Goal: Contribute content: Contribute content

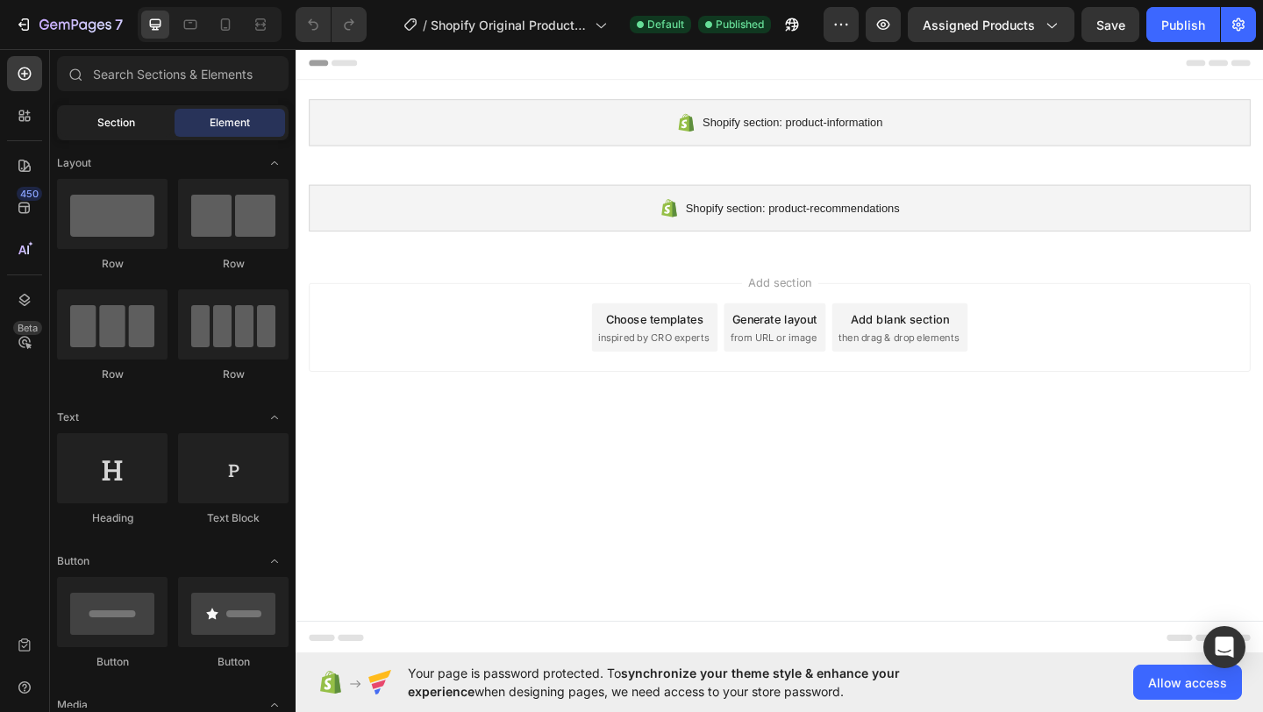
click at [116, 117] on span "Section" at bounding box center [116, 123] width 38 height 16
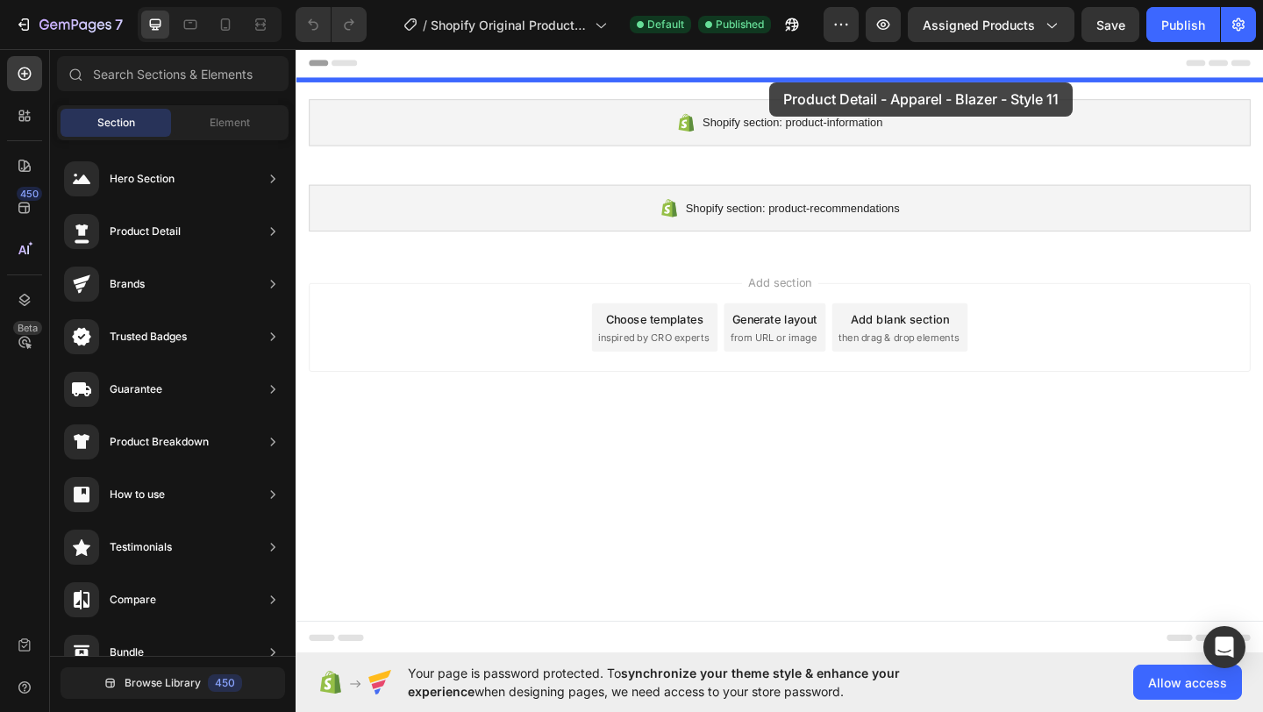
drag, startPoint x: 726, startPoint y: 360, endPoint x: 810, endPoint y: 88, distance: 284.4
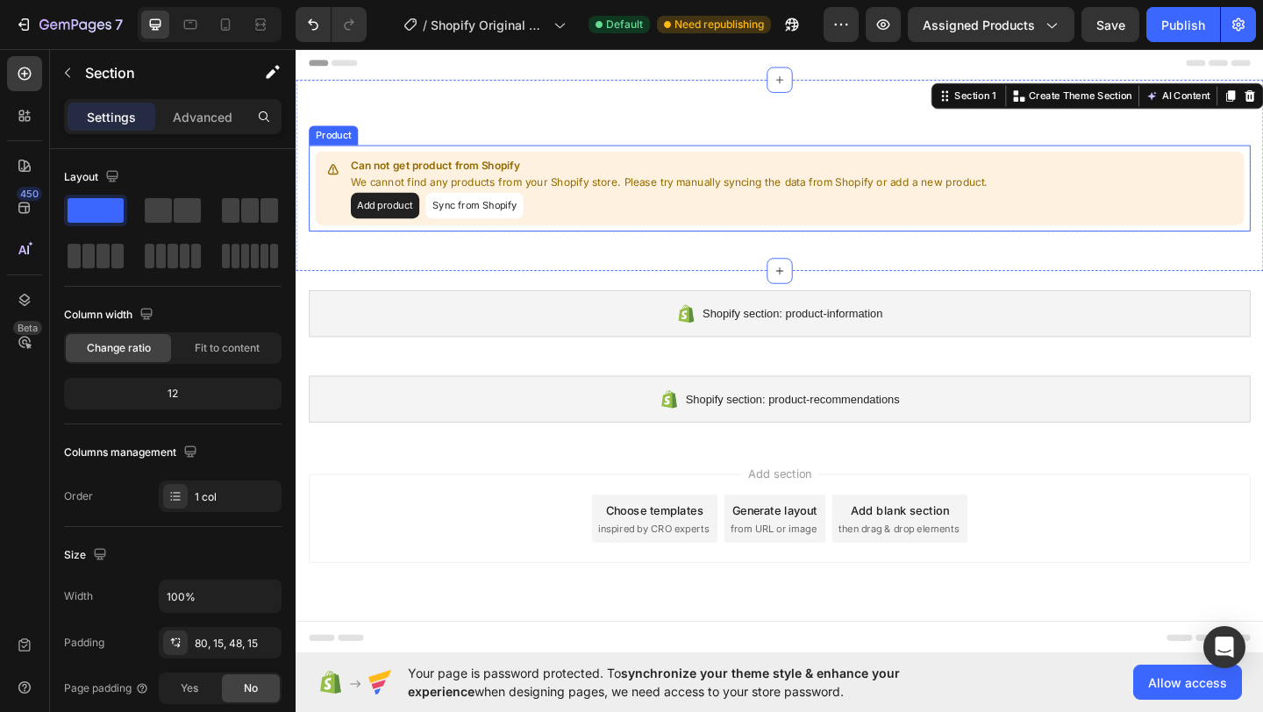
click at [399, 223] on button "Add product" at bounding box center [392, 219] width 75 height 28
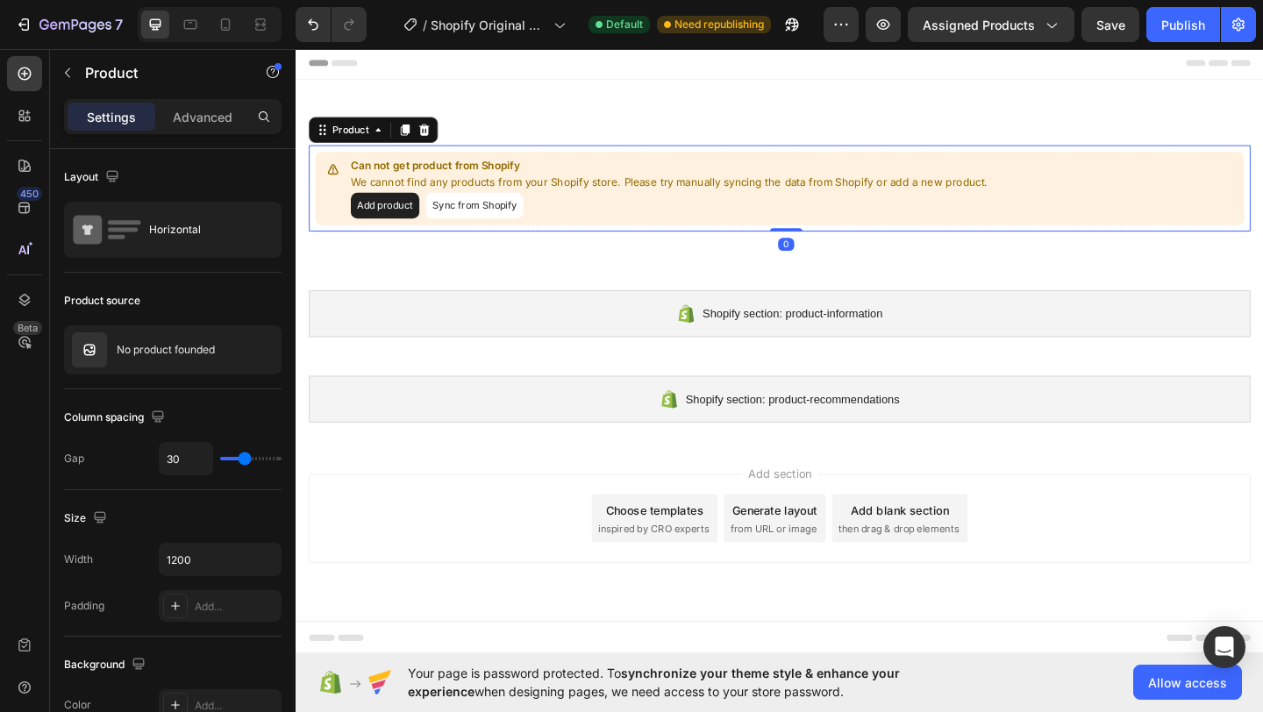
click at [475, 220] on button "Sync from Shopify" at bounding box center [490, 219] width 106 height 28
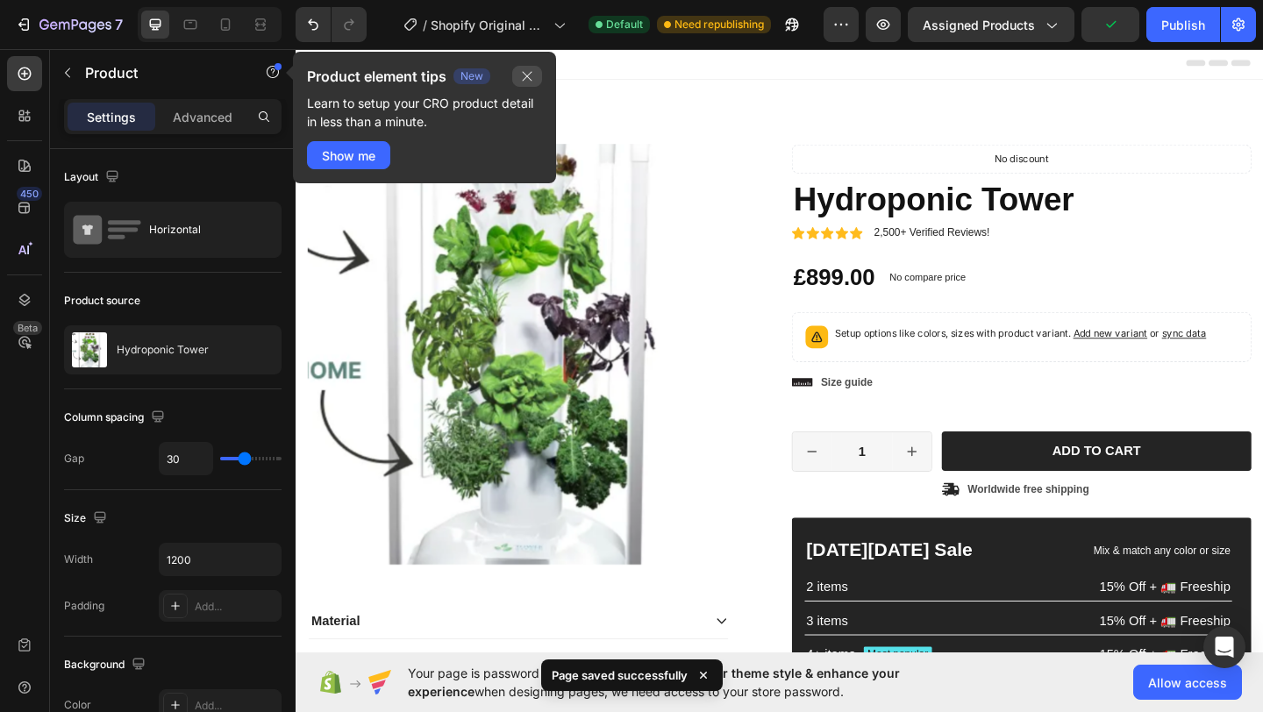
click at [523, 70] on icon "button" at bounding box center [527, 76] width 14 height 14
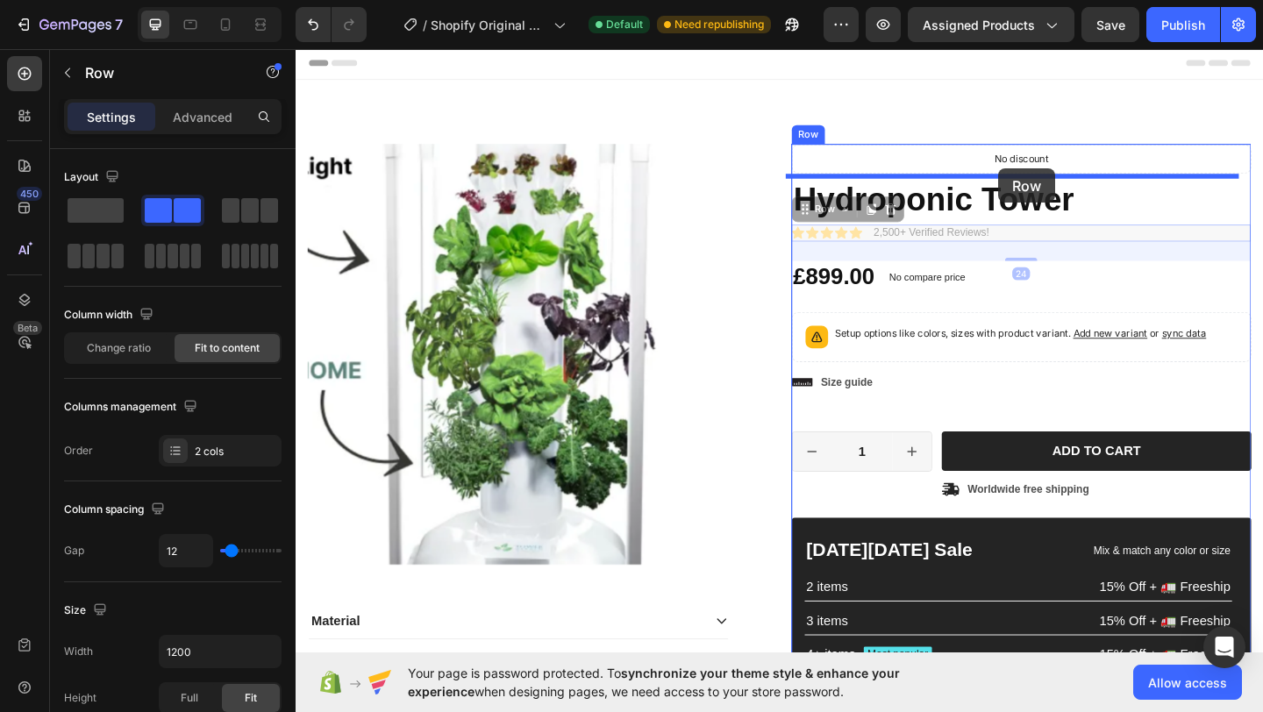
drag, startPoint x: 1065, startPoint y: 248, endPoint x: 1060, endPoint y: 179, distance: 69.5
click at [1060, 179] on div "Product Images Material Shipping Care instruction Accordion Icon Icon Icon Icon…" at bounding box center [822, 658] width 1053 height 1225
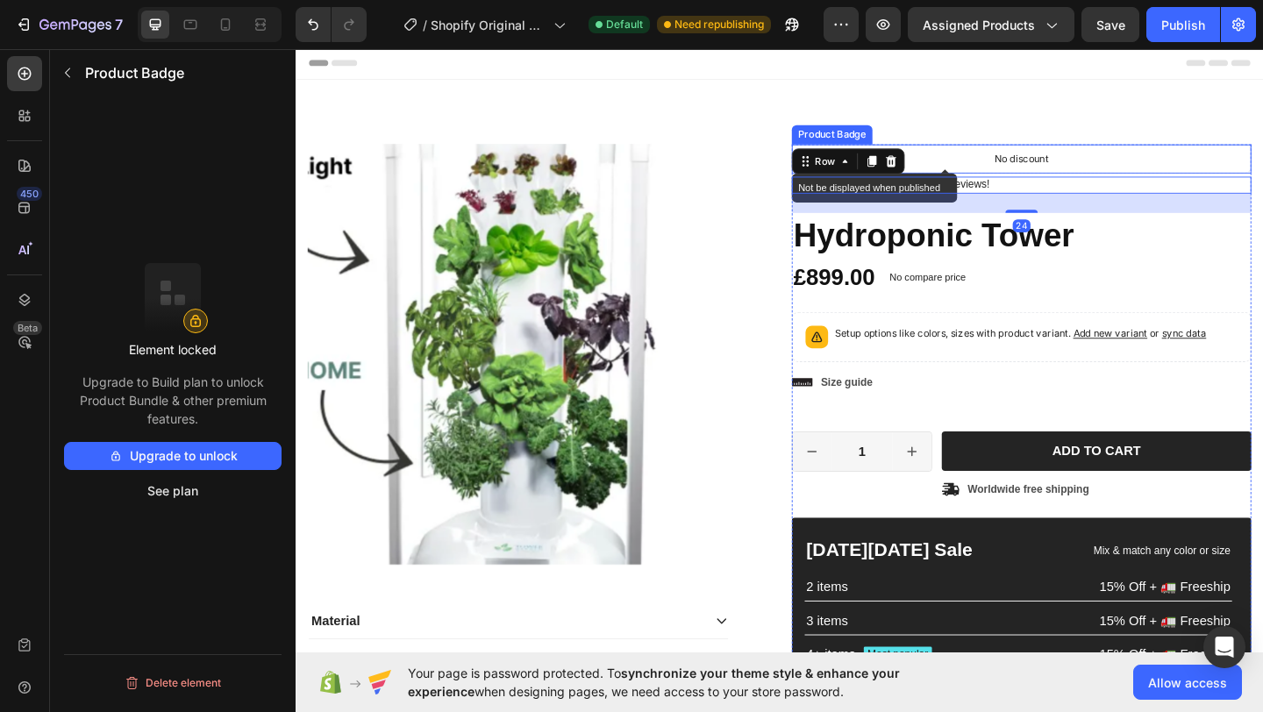
click at [1136, 160] on div "No discount" at bounding box center [1085, 169] width 498 height 30
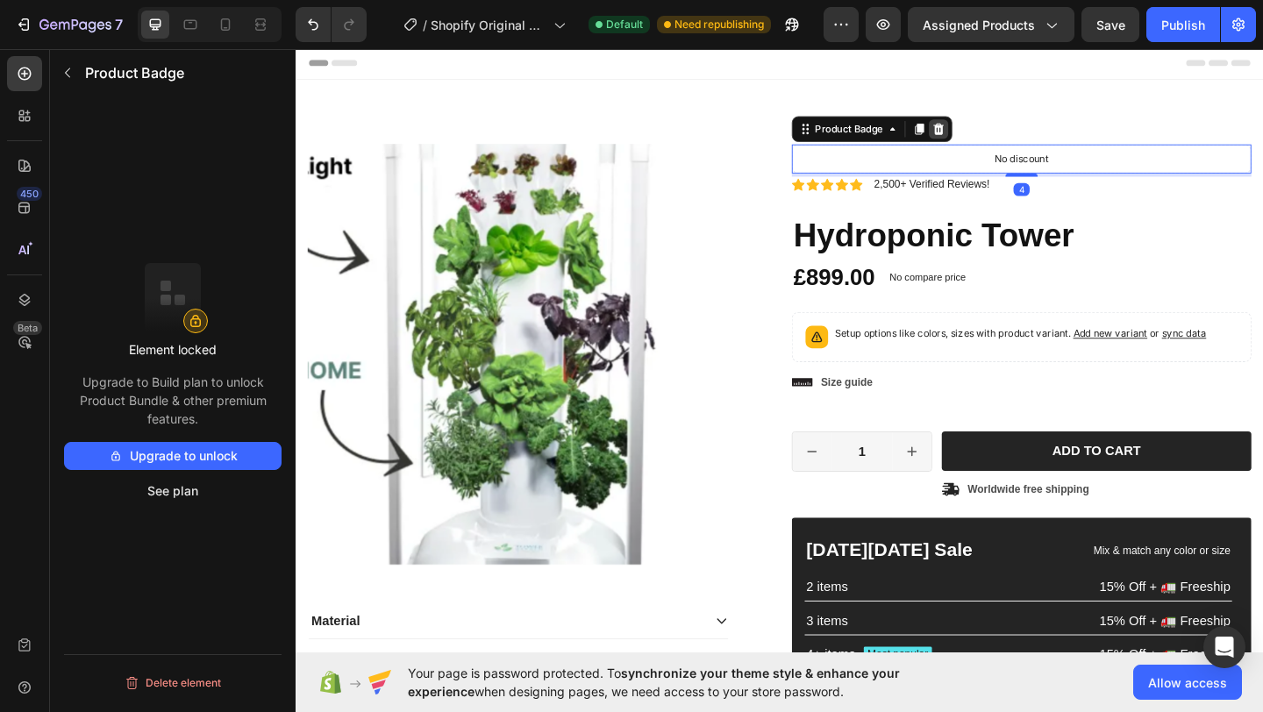
click at [990, 134] on icon at bounding box center [995, 136] width 11 height 12
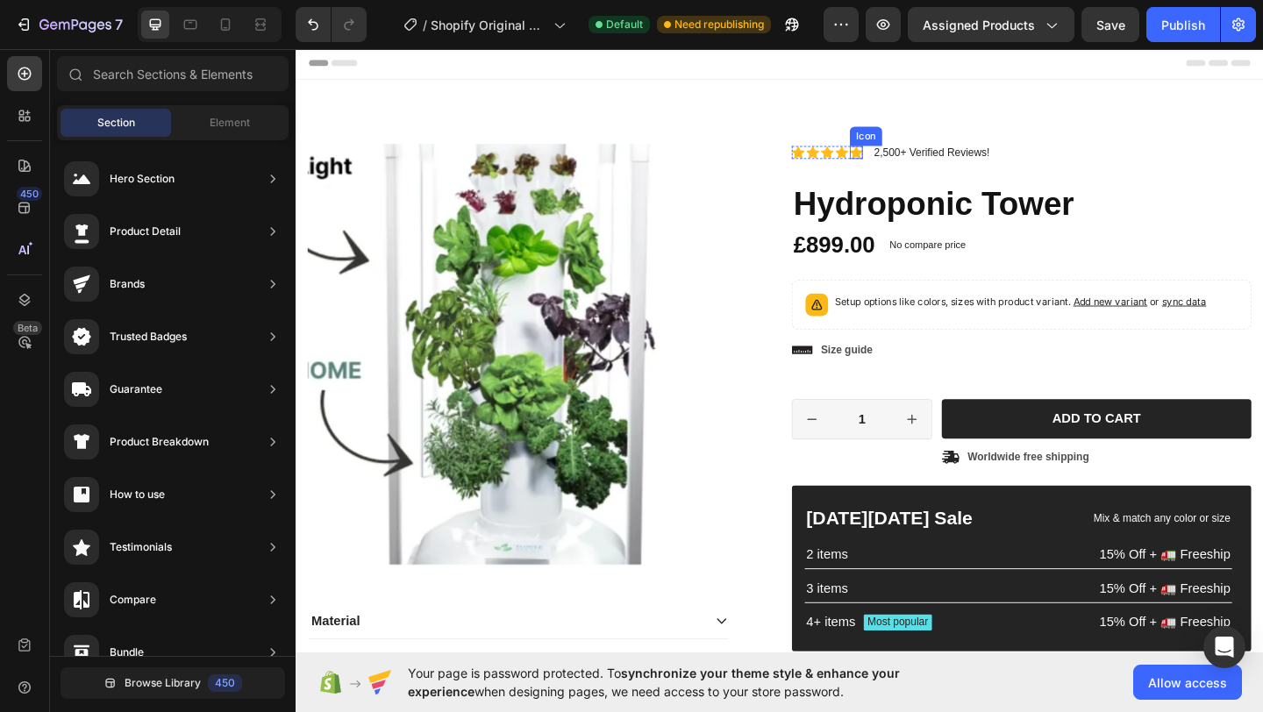
click at [898, 164] on icon at bounding box center [905, 161] width 14 height 13
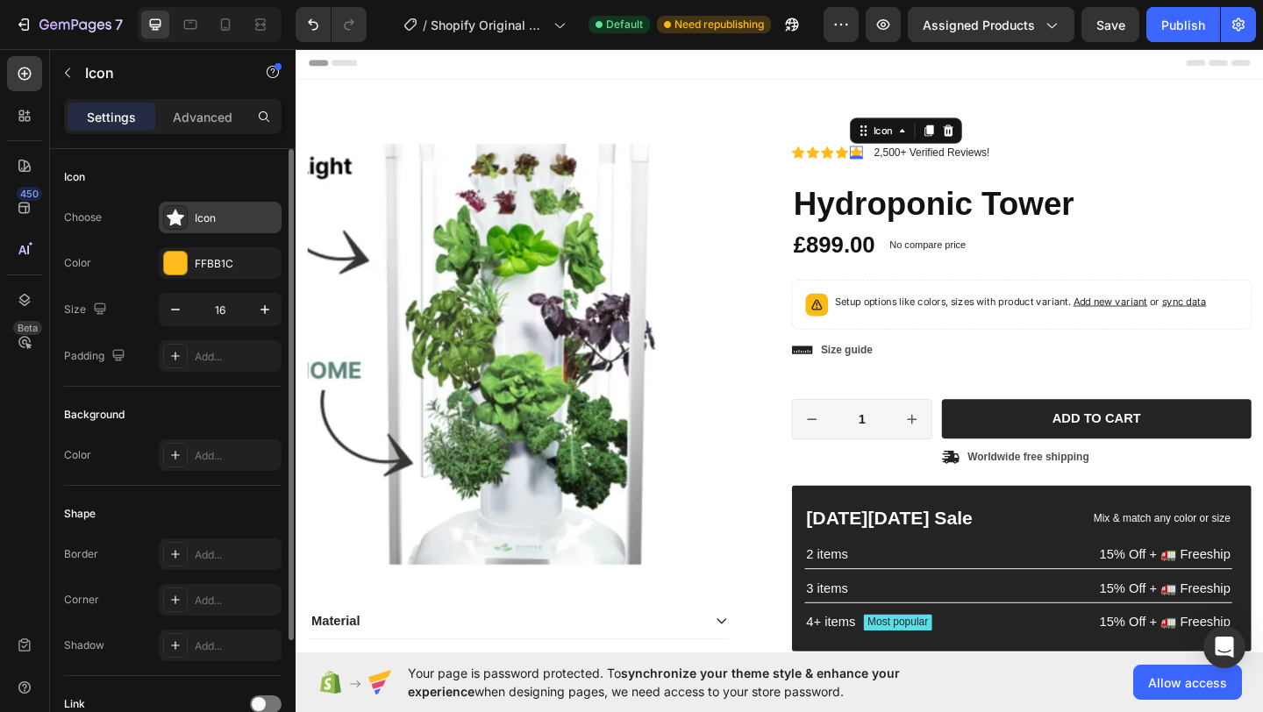
click at [206, 218] on div "Icon" at bounding box center [236, 219] width 82 height 16
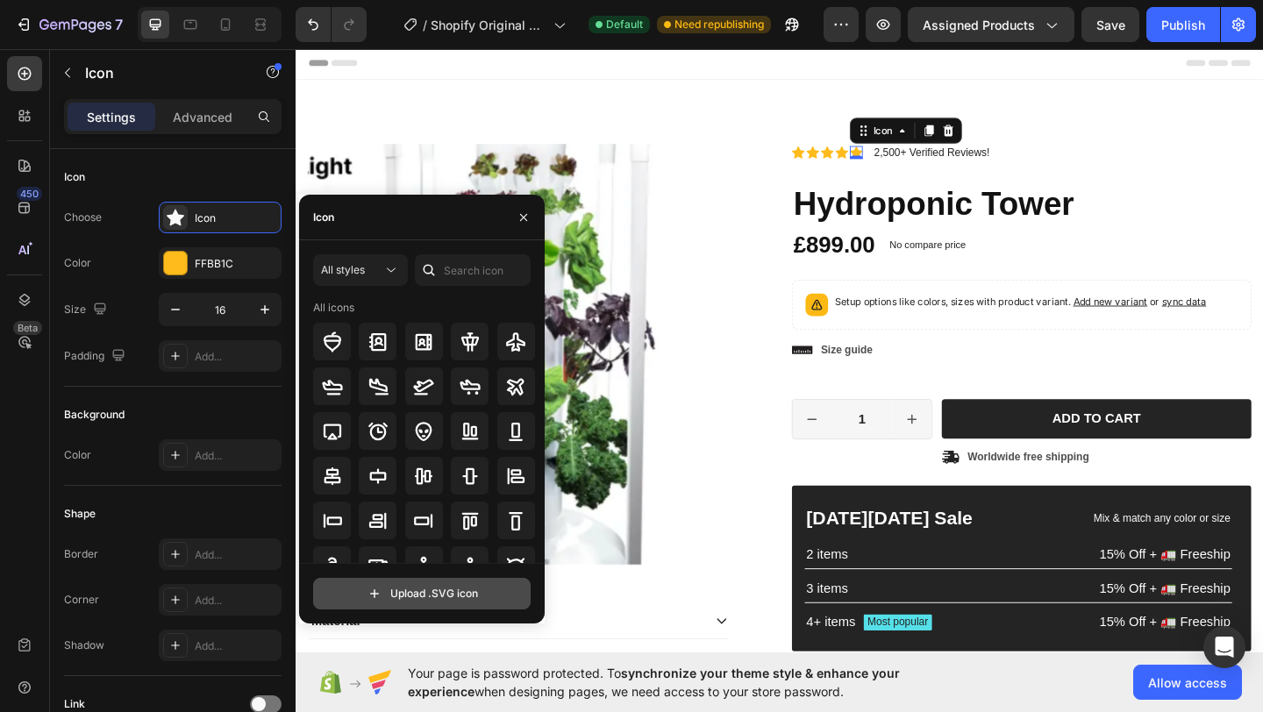
click at [395, 586] on input "file" at bounding box center [422, 594] width 216 height 30
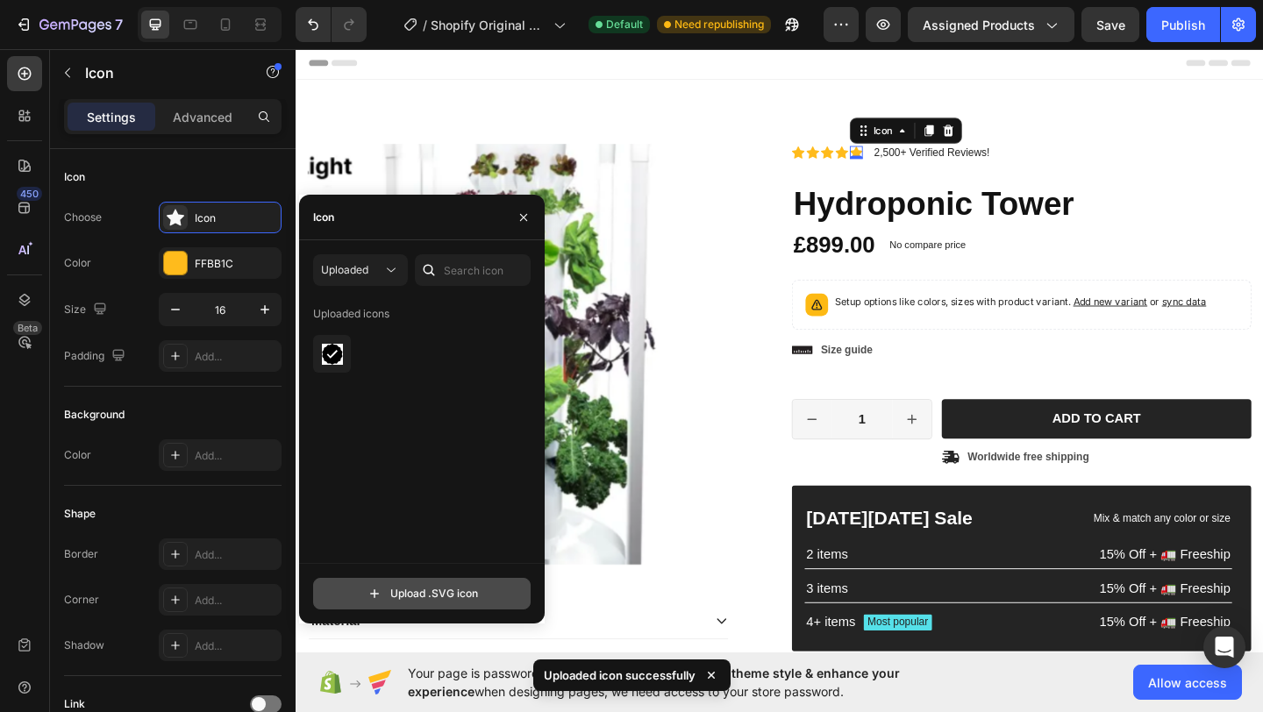
click at [432, 590] on input "file" at bounding box center [422, 594] width 216 height 30
click at [416, 594] on input "file" at bounding box center [422, 594] width 216 height 30
click at [404, 590] on input "file" at bounding box center [422, 594] width 216 height 30
click at [448, 589] on input "file" at bounding box center [422, 594] width 216 height 30
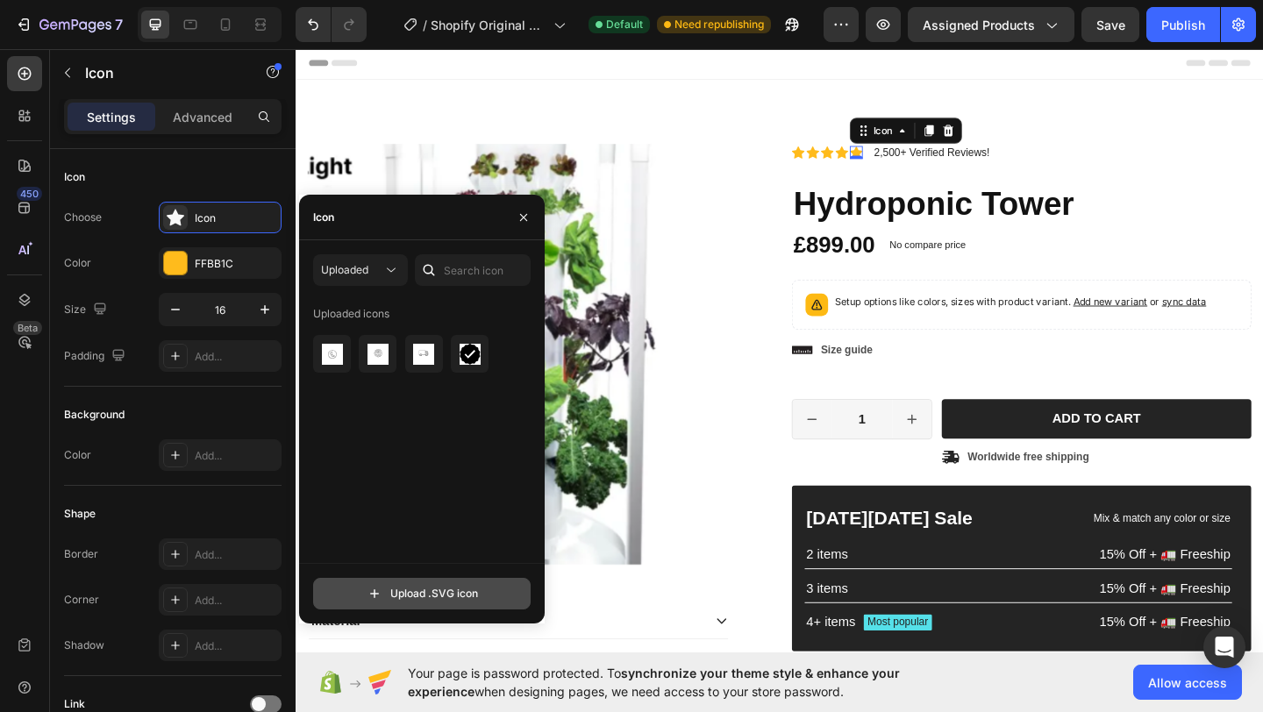
type input "C:\fakepath\Black And White King Logo (1).svg"
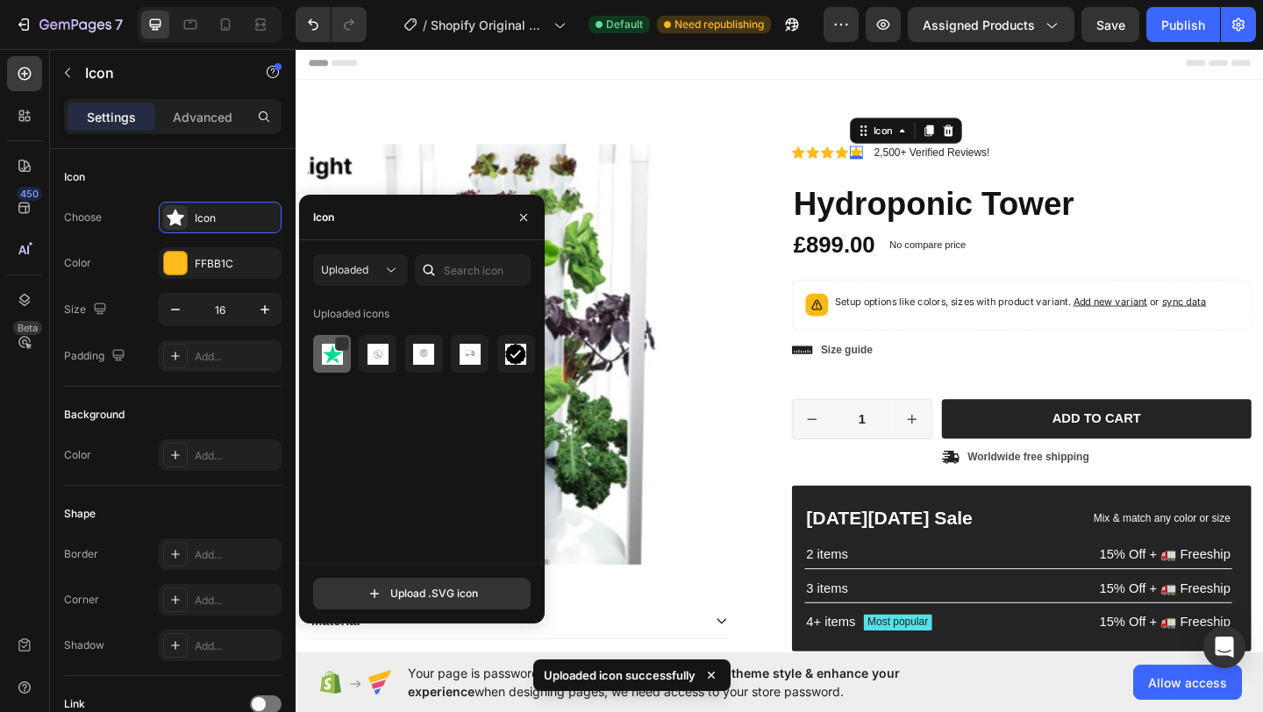
click at [335, 358] on img at bounding box center [332, 354] width 21 height 21
click at [882, 163] on div "Icon 0" at bounding box center [889, 161] width 14 height 14
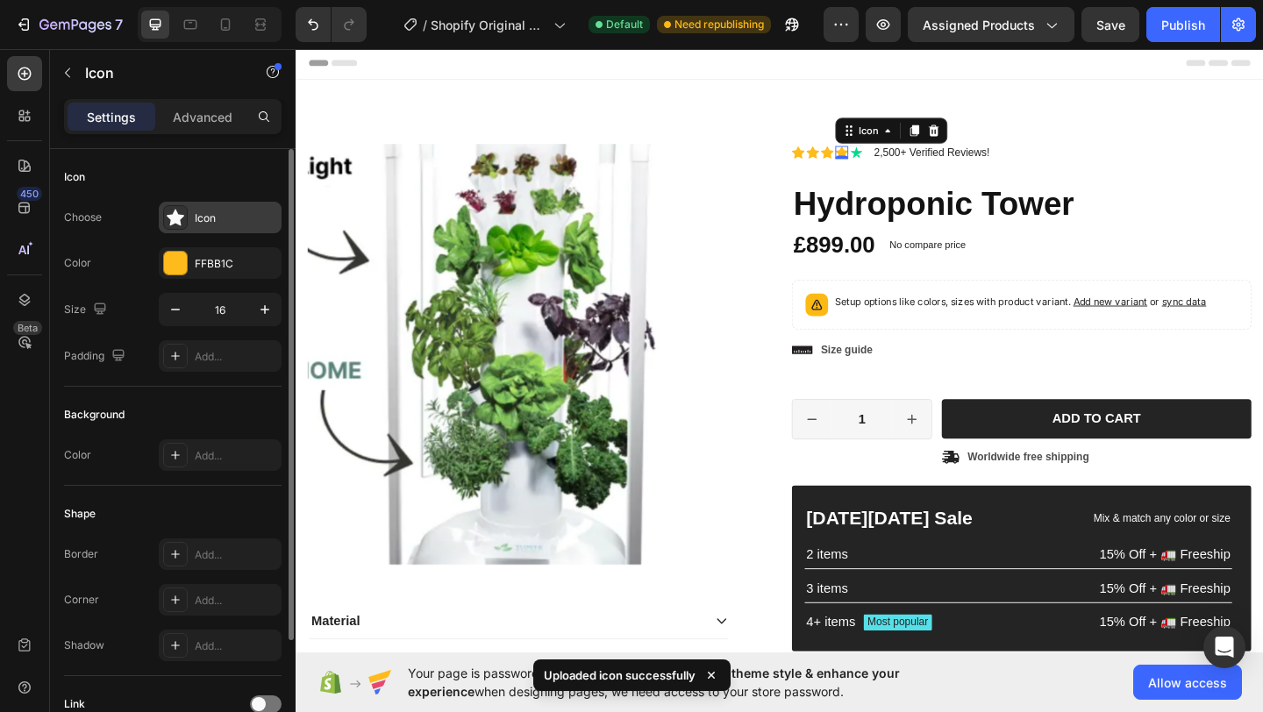
click at [214, 218] on div "Icon" at bounding box center [236, 219] width 82 height 16
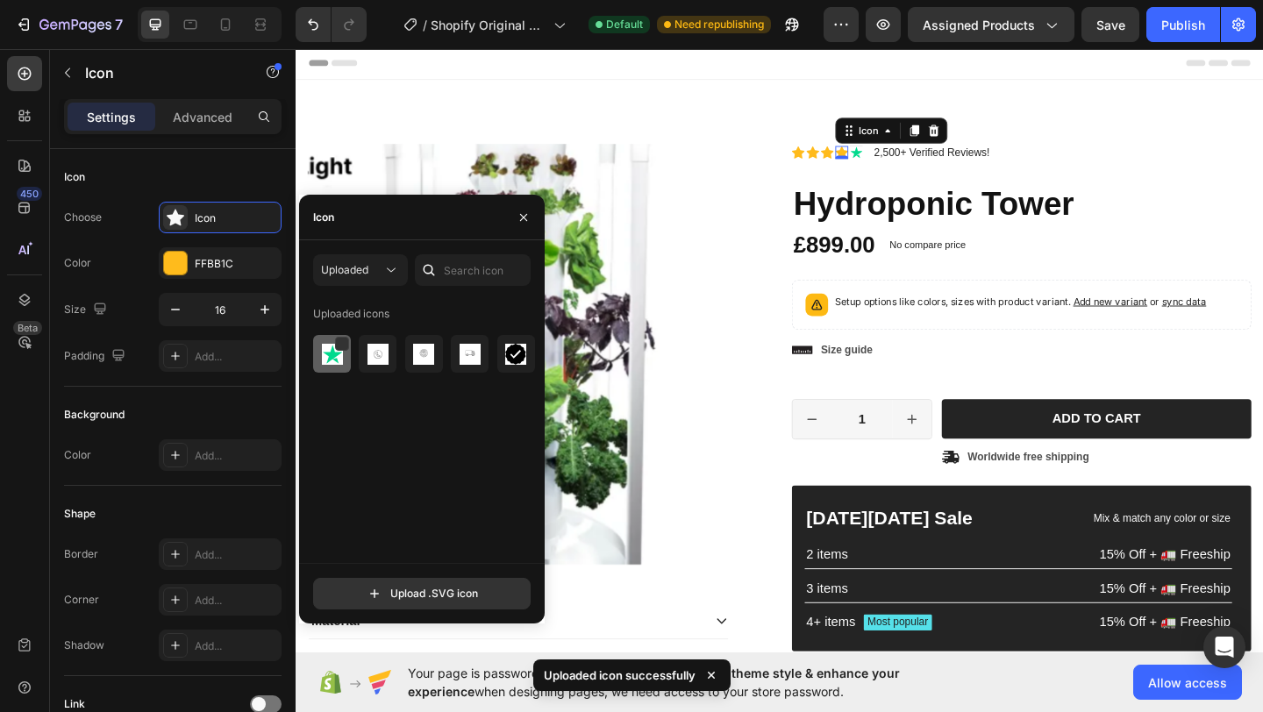
click at [316, 350] on div at bounding box center [332, 354] width 38 height 38
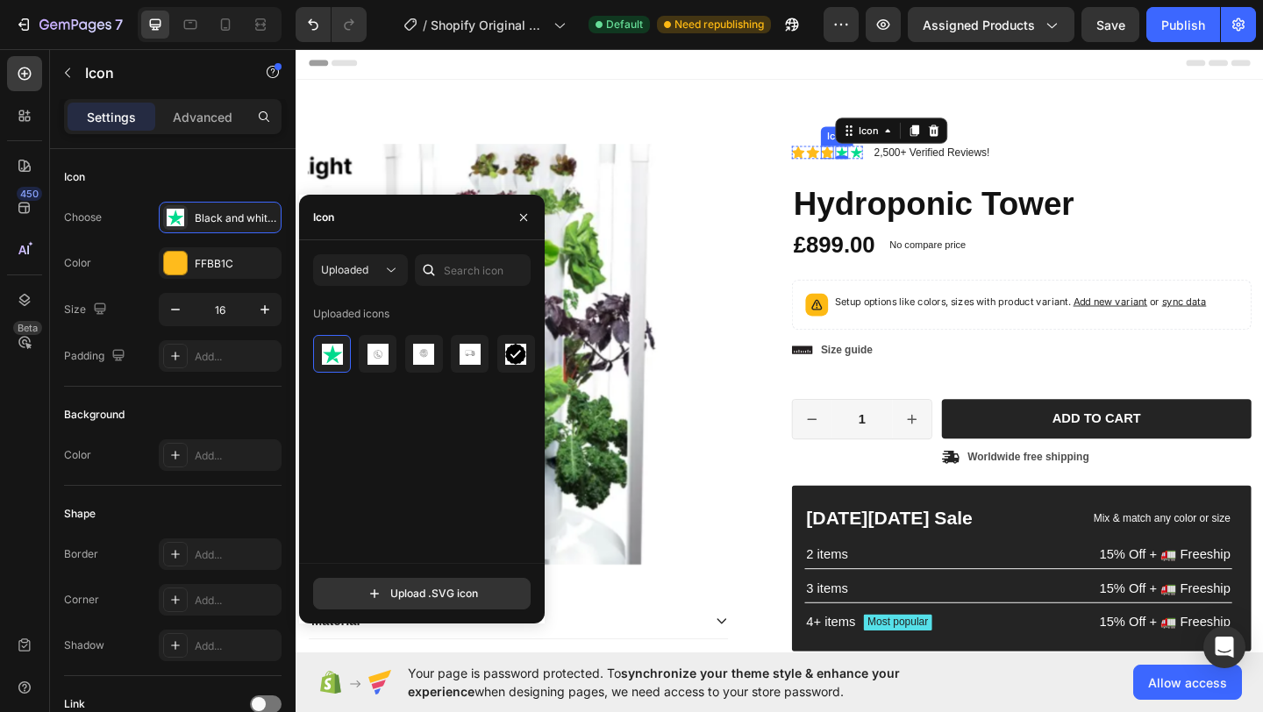
click at [867, 161] on div "Icon" at bounding box center [874, 161] width 14 height 14
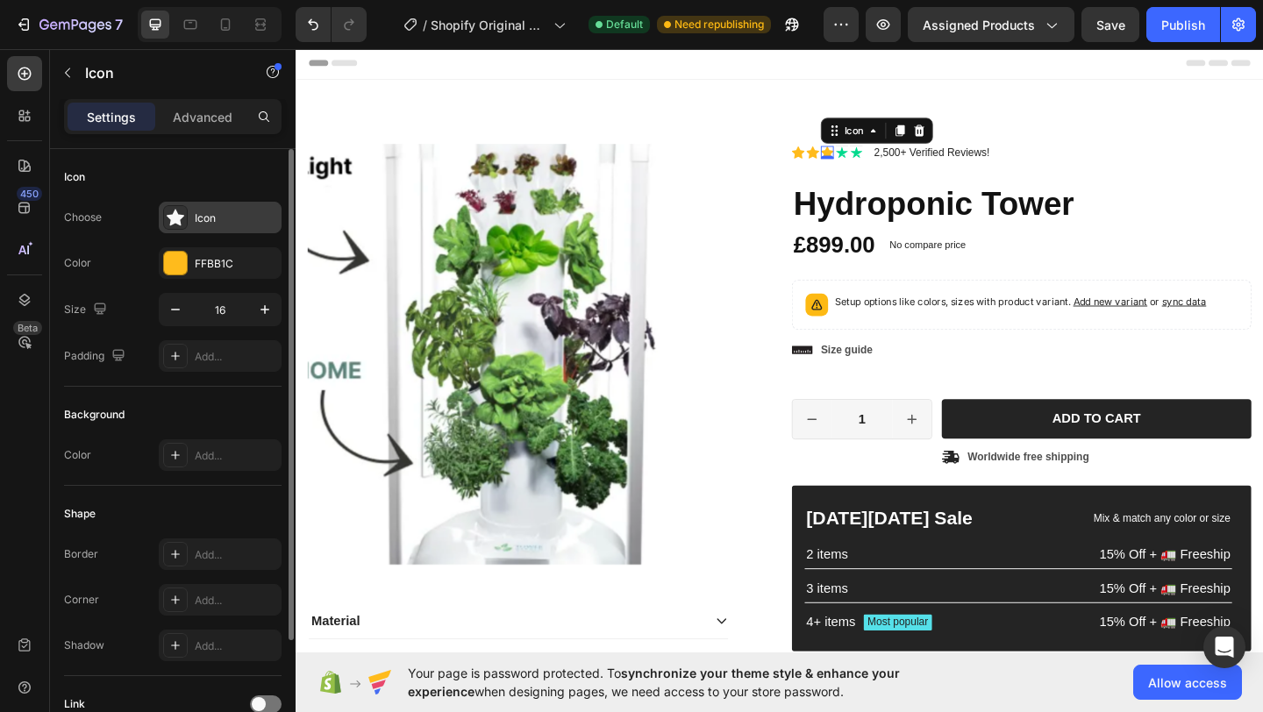
click at [207, 214] on div "Icon" at bounding box center [236, 219] width 82 height 16
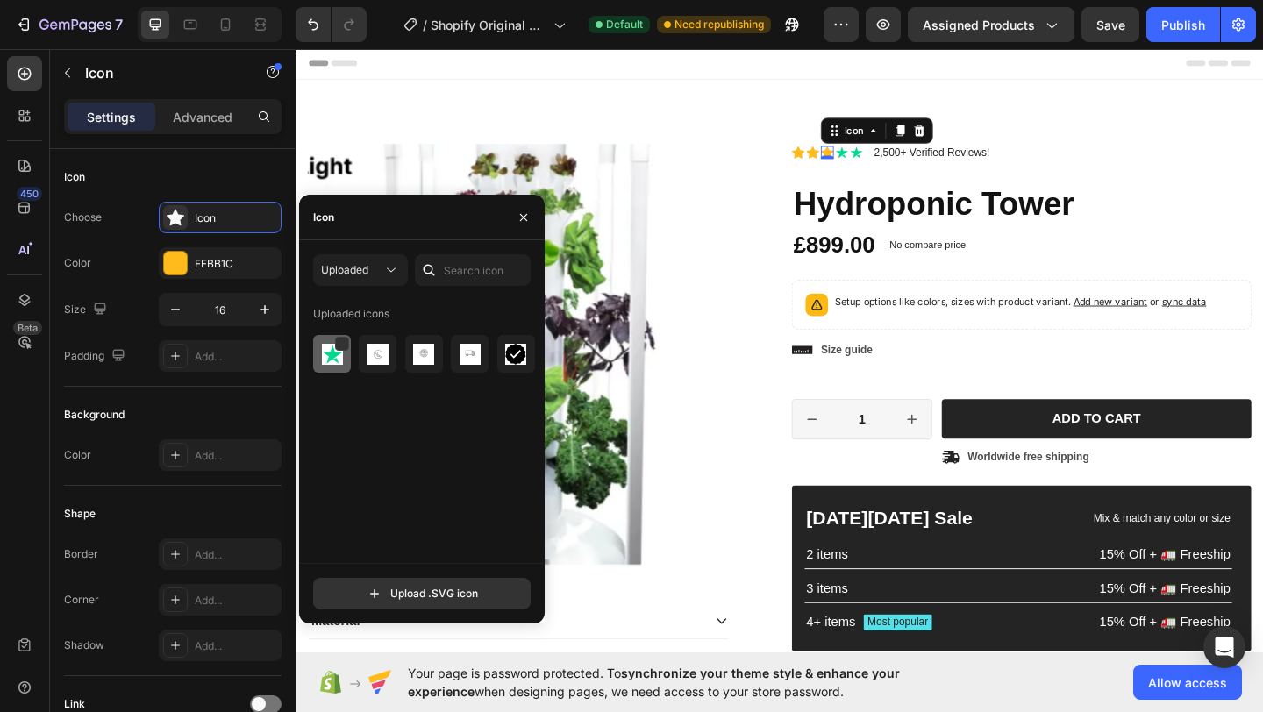
click at [320, 342] on div at bounding box center [332, 354] width 38 height 38
click at [851, 163] on div "Icon" at bounding box center [858, 161] width 14 height 14
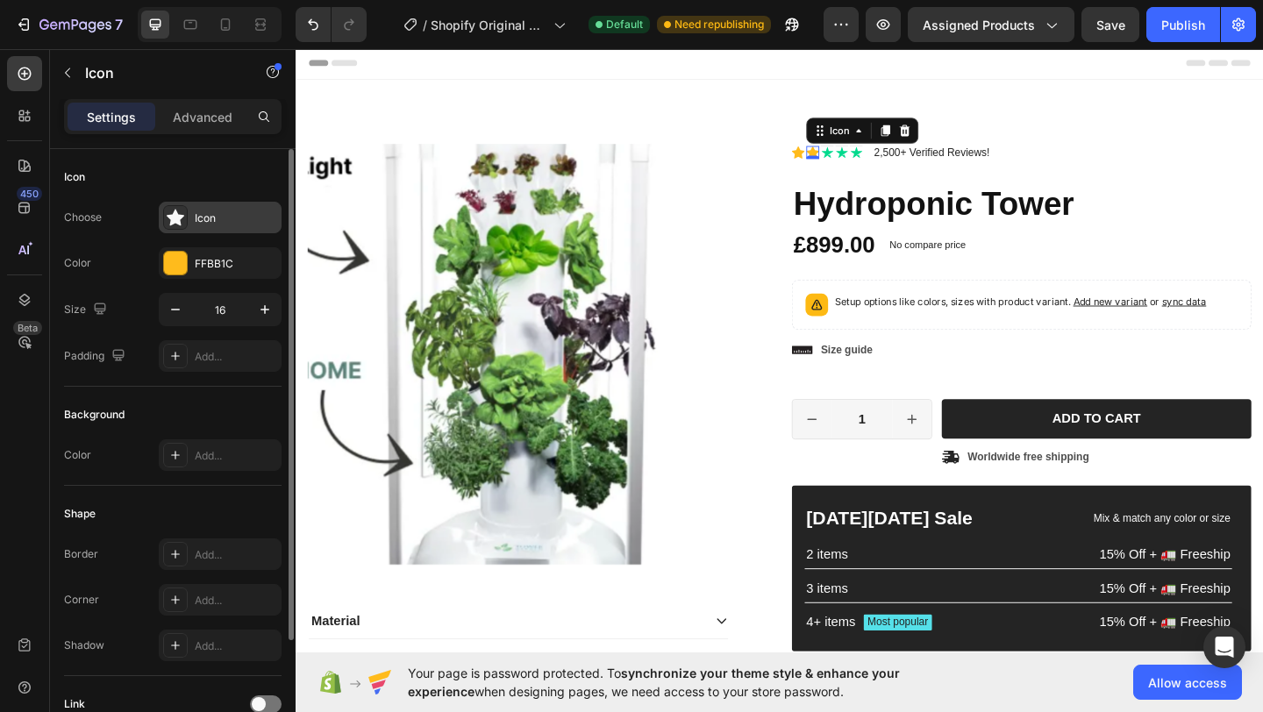
click at [229, 223] on div "Icon" at bounding box center [236, 219] width 82 height 16
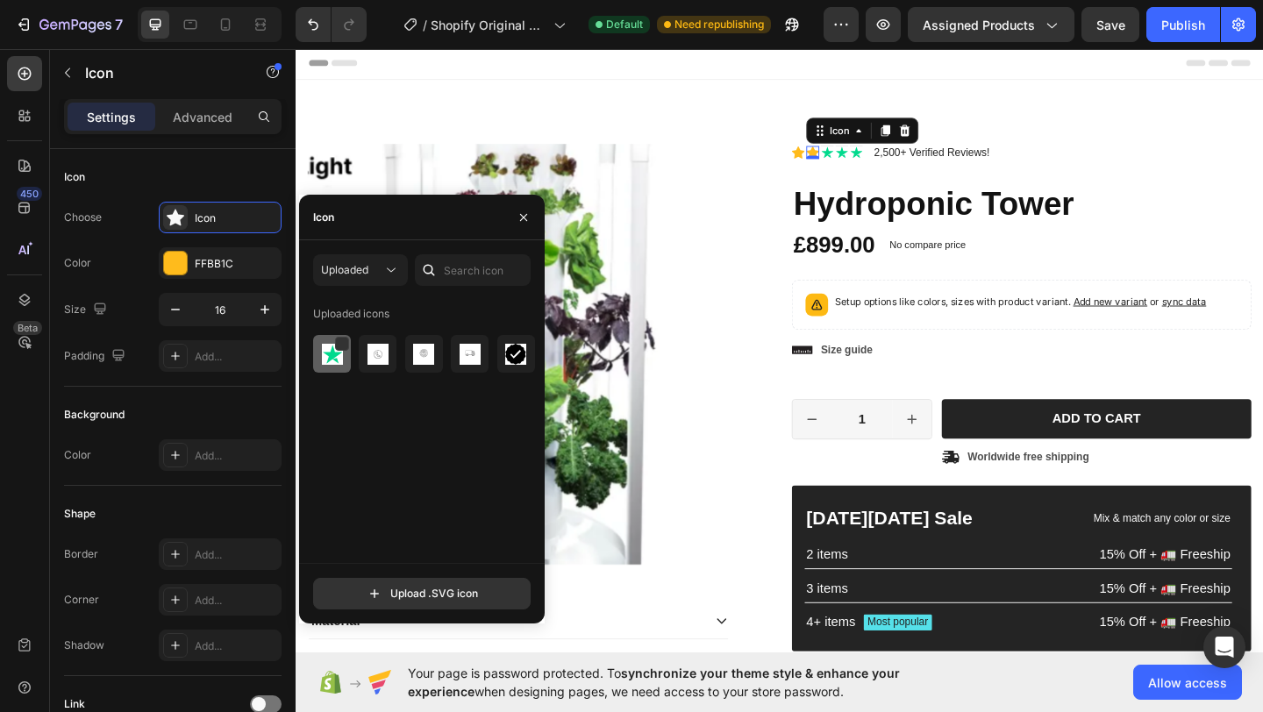
click at [331, 340] on div at bounding box center [332, 354] width 38 height 38
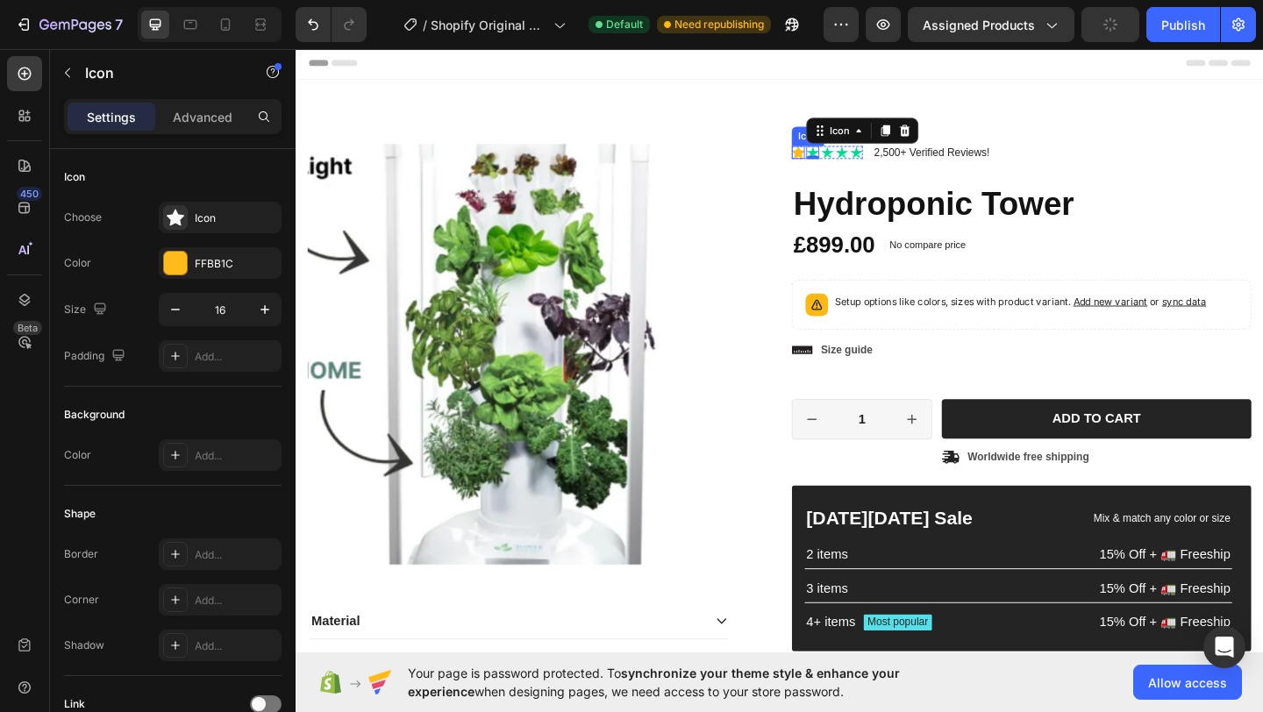
click at [835, 165] on div "Icon" at bounding box center [842, 161] width 14 height 14
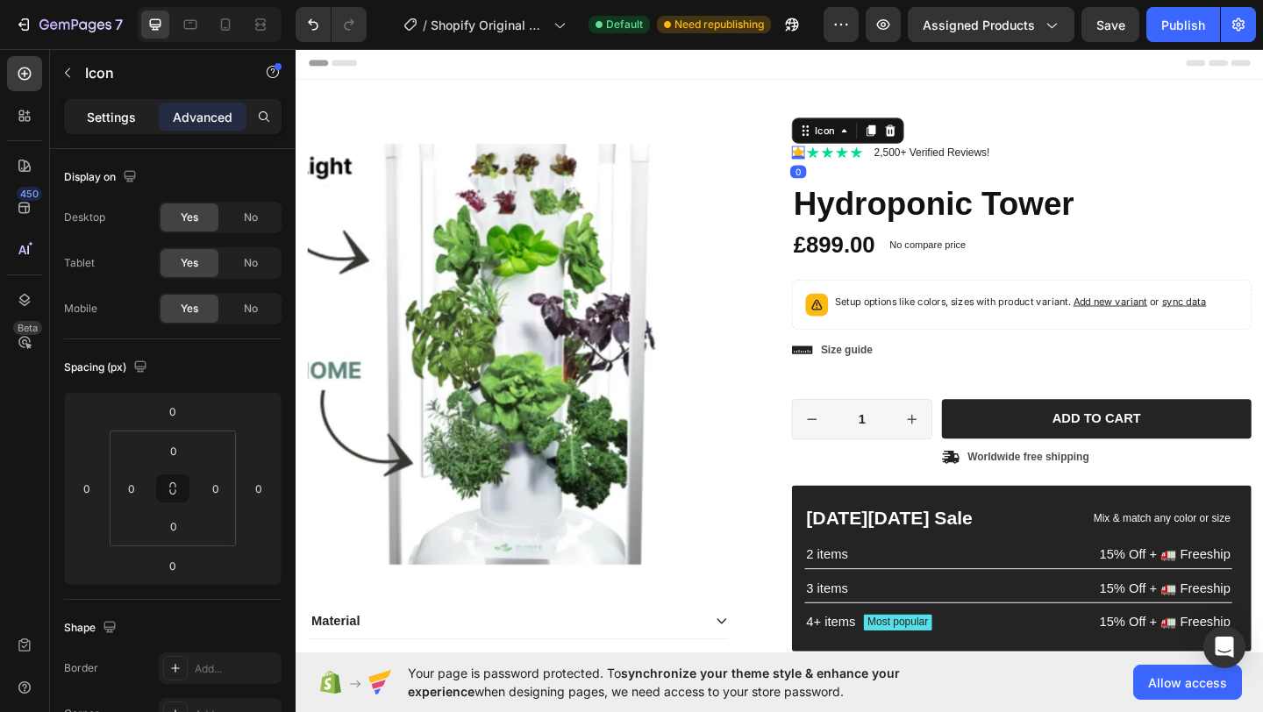
click at [97, 111] on p "Settings" at bounding box center [111, 117] width 49 height 18
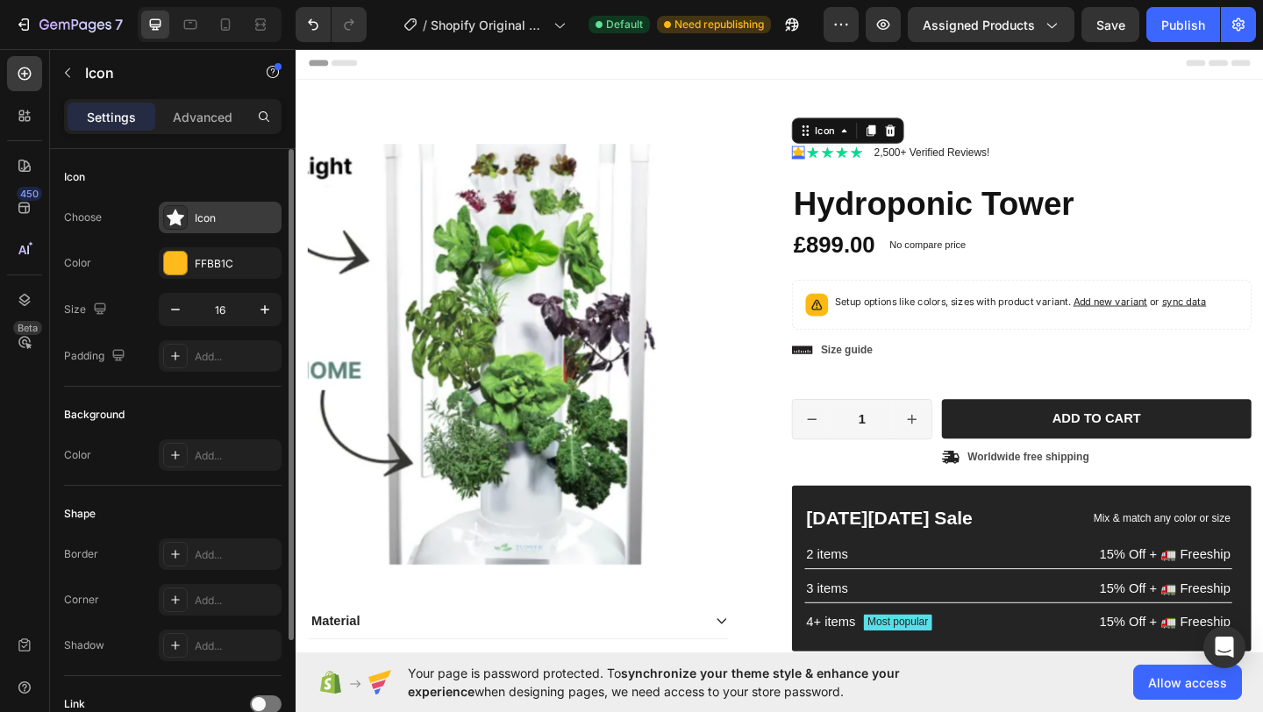
click at [221, 211] on div "Icon" at bounding box center [236, 219] width 82 height 16
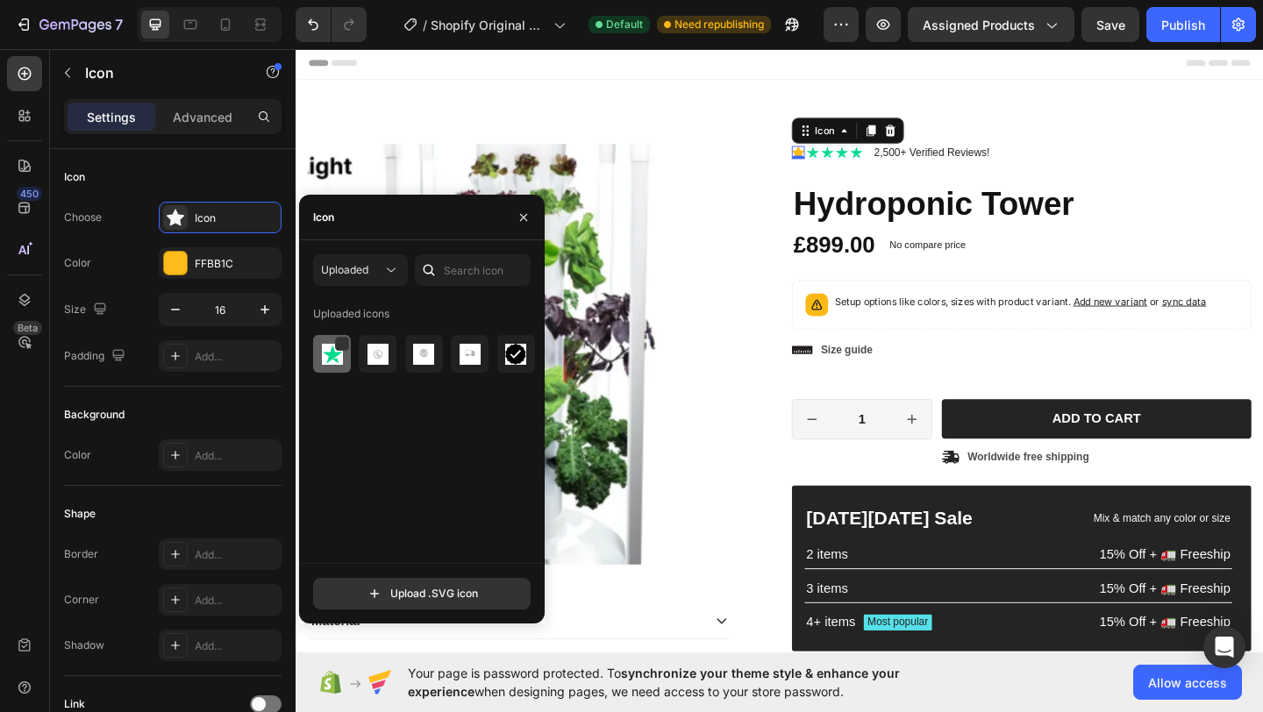
click at [317, 351] on div at bounding box center [332, 354] width 38 height 38
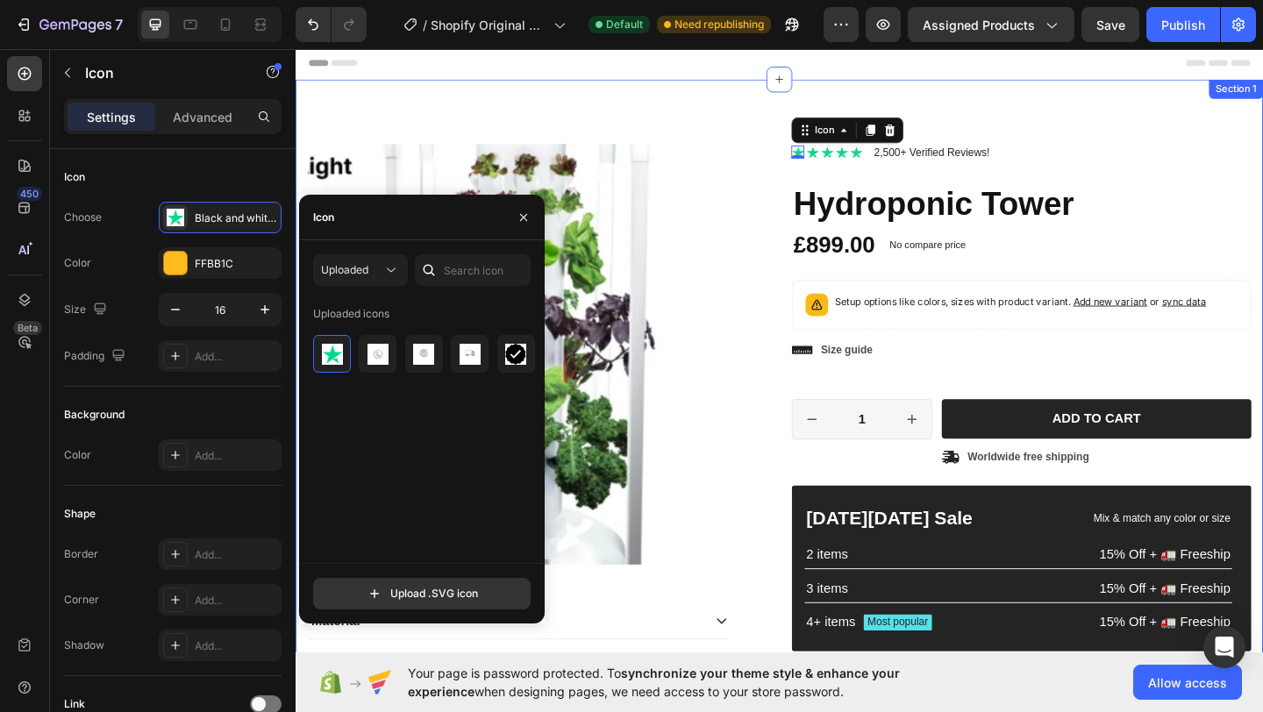
click at [725, 103] on div "Product Images Material Shipping Care instruction Accordion Icon Icon Icon Icon…" at bounding box center [822, 473] width 1053 height 783
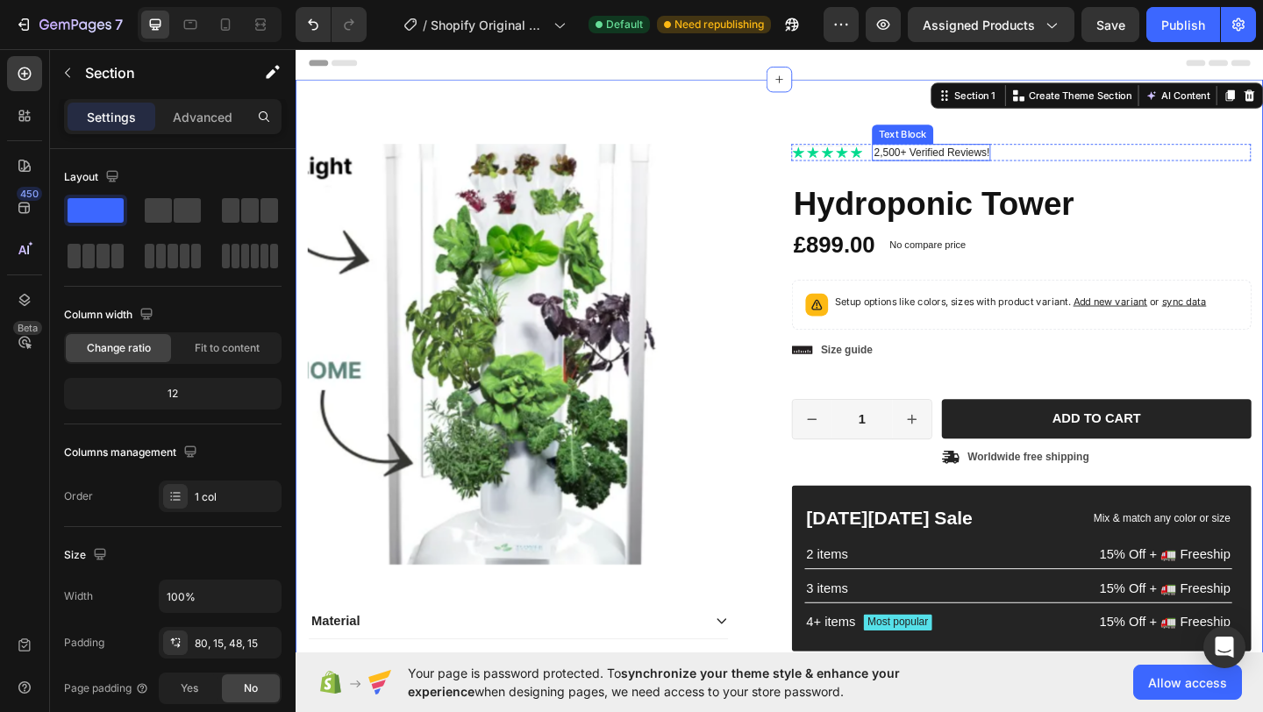
click at [986, 162] on p "2,500+ Verified Reviews!" at bounding box center [987, 161] width 125 height 15
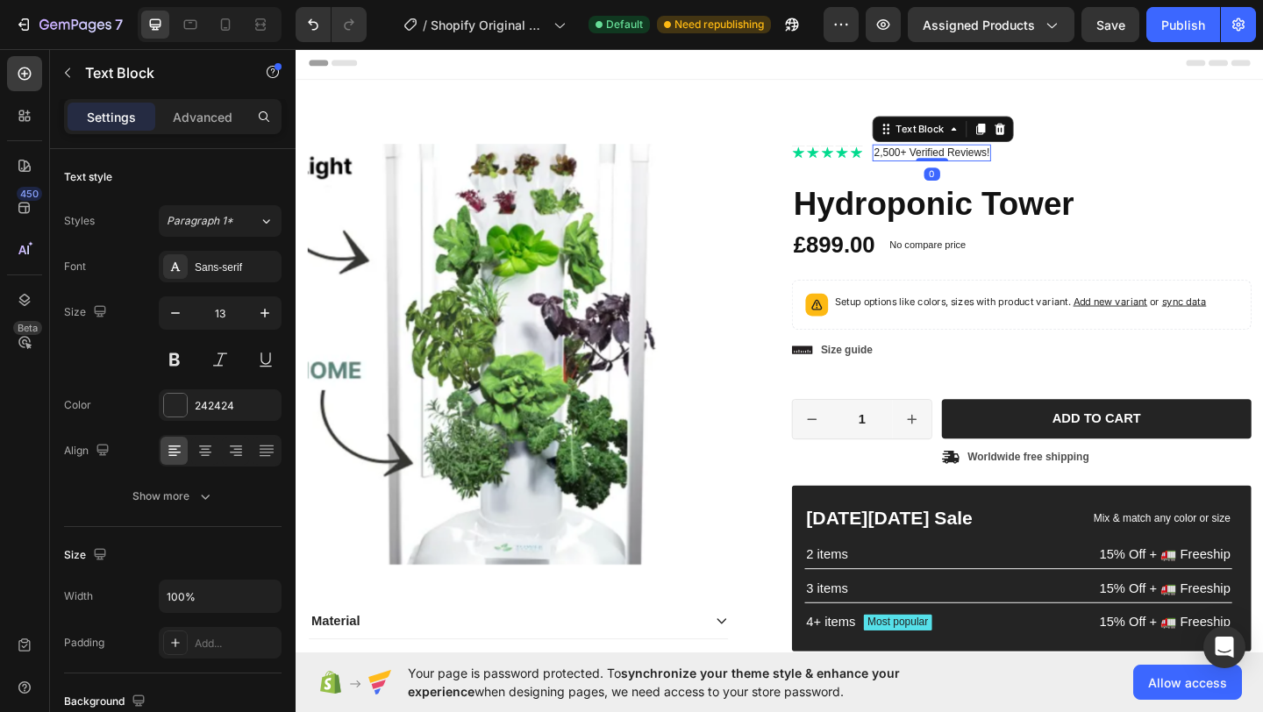
click at [925, 160] on p "2,500+ Verified Reviews!" at bounding box center [987, 161] width 125 height 15
click at [987, 161] on p "E2,500+ Verified Reviews!" at bounding box center [991, 161] width 133 height 15
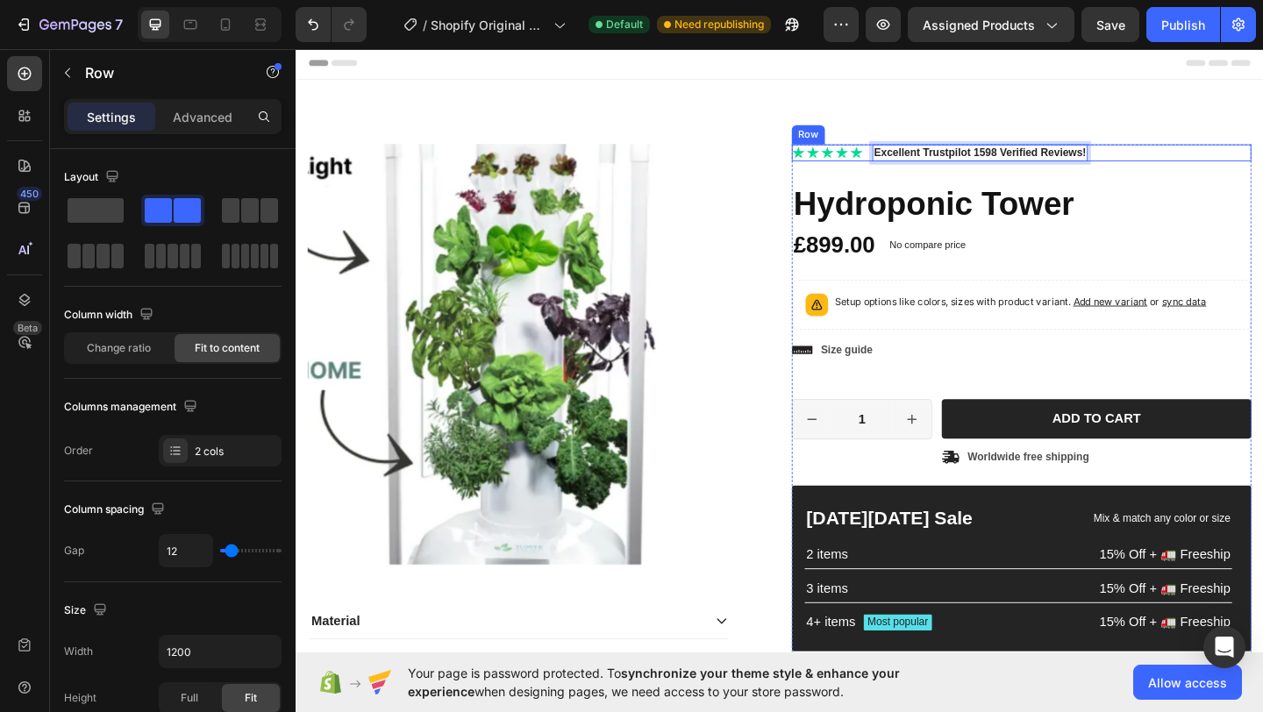
click at [1233, 161] on div "Icon Icon Icon Icon Icon Icon List Excellent Trustpilot 1598 Verified Reviews! …" at bounding box center [1085, 162] width 500 height 18
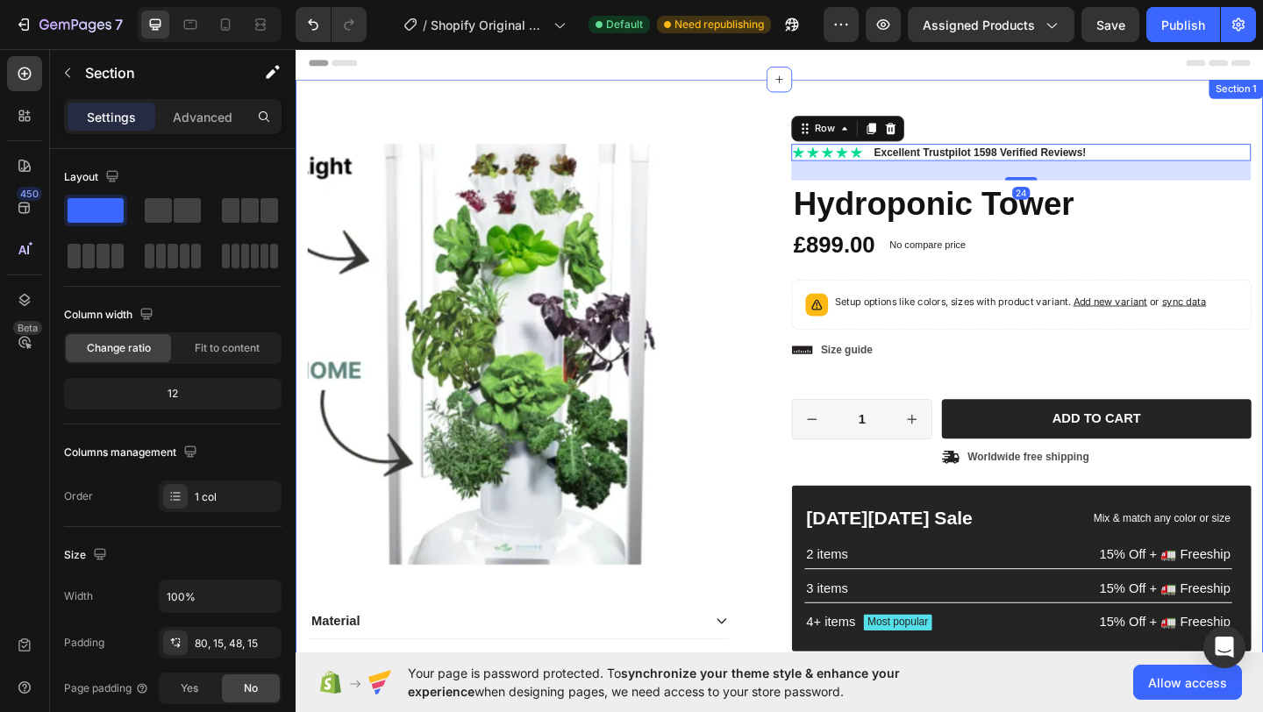
click at [1232, 138] on div "Product Images Material Shipping Care instruction Accordion Icon Icon Icon Icon…" at bounding box center [822, 473] width 1053 height 783
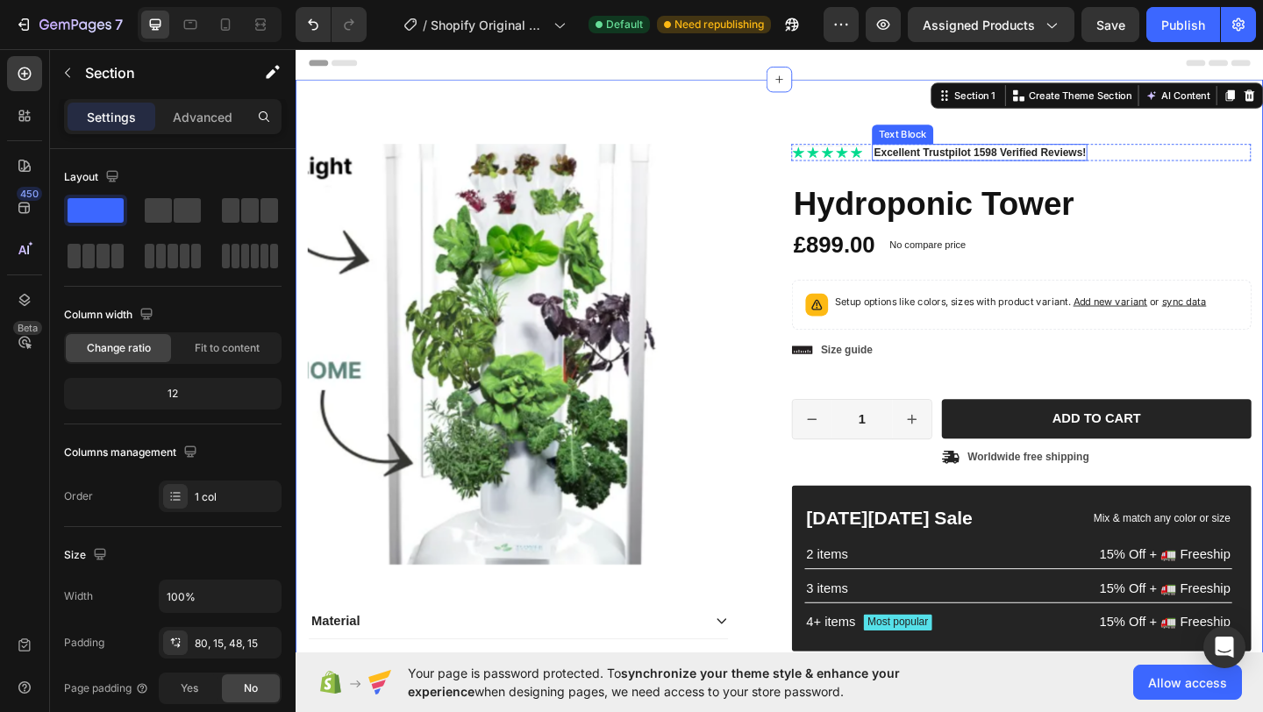
click at [1021, 157] on strong "Excellent Trustpilot 1598 Verified Reviews!" at bounding box center [1040, 160] width 231 height 13
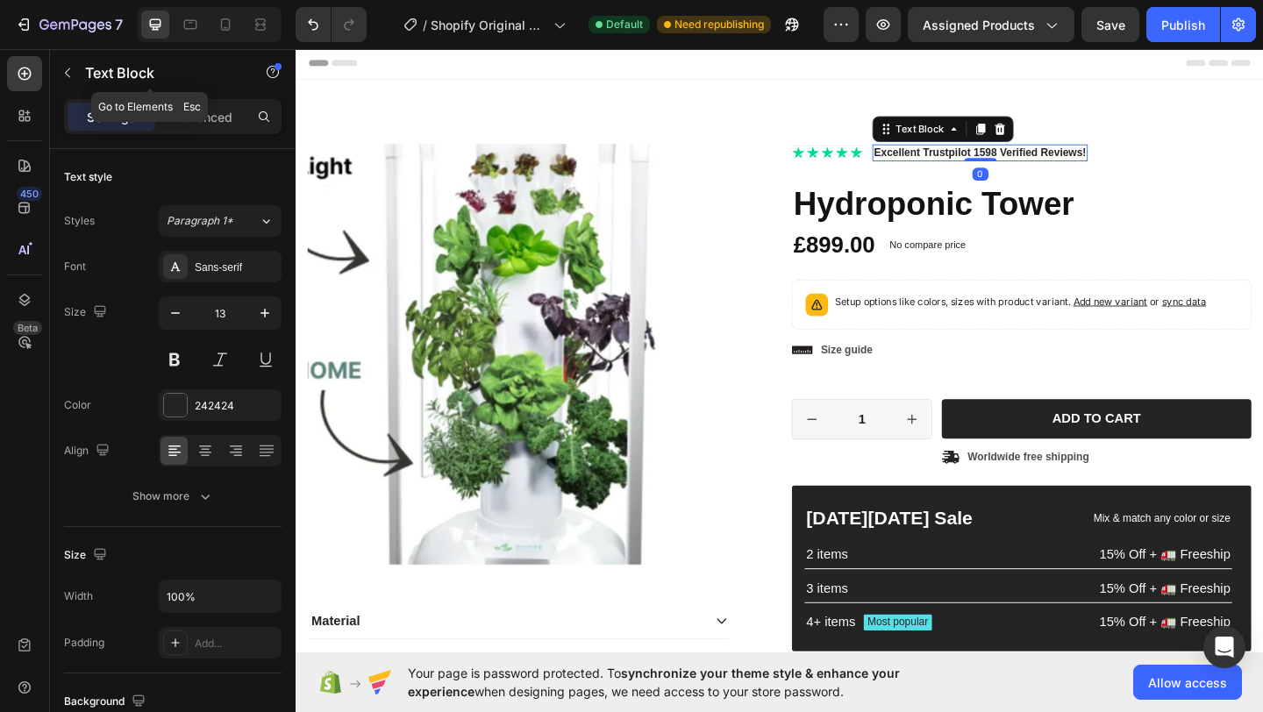
click at [202, 96] on div "Text Block" at bounding box center [150, 74] width 200 height 50
click at [240, 124] on div "Advanced" at bounding box center [203, 117] width 88 height 28
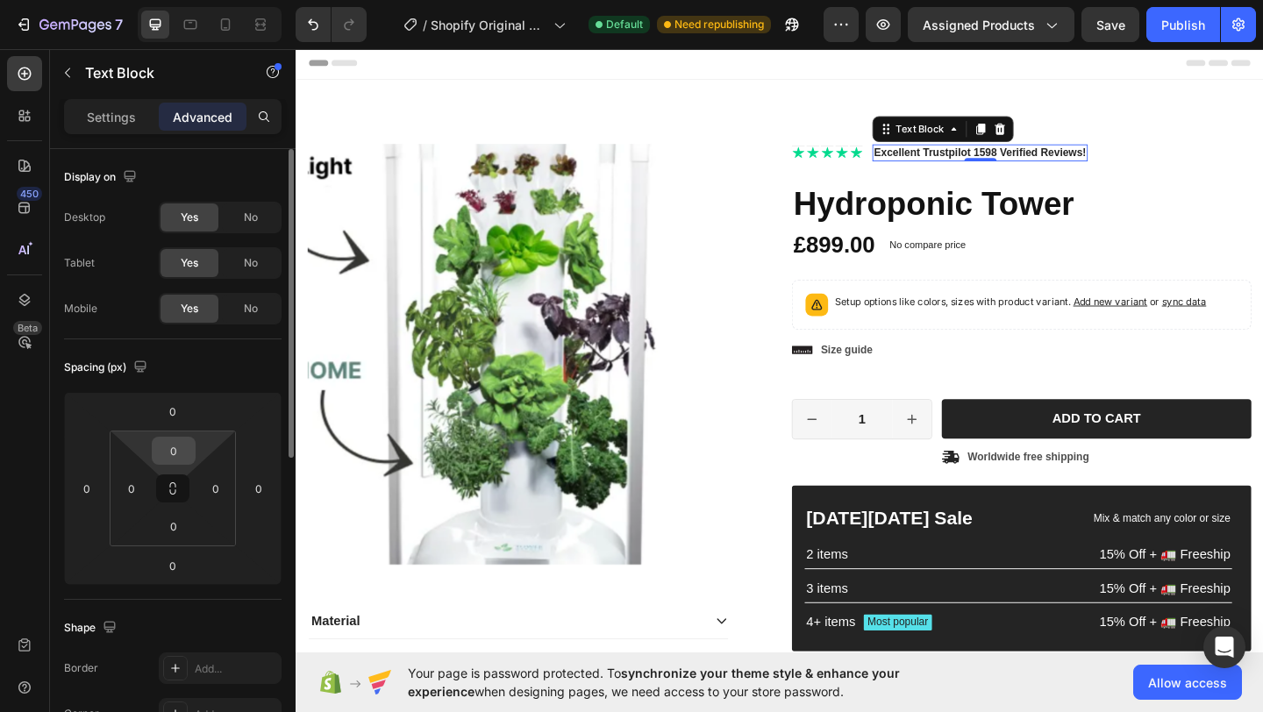
click at [174, 457] on input "0" at bounding box center [173, 451] width 35 height 26
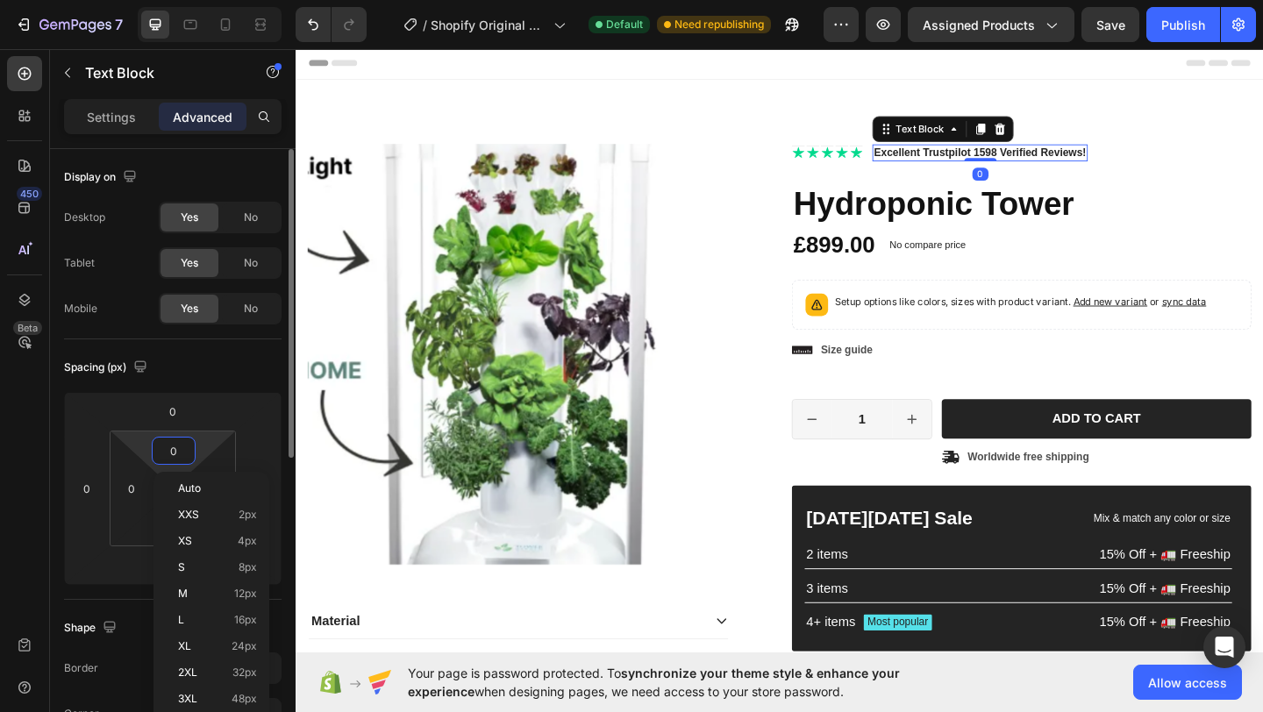
type input "4"
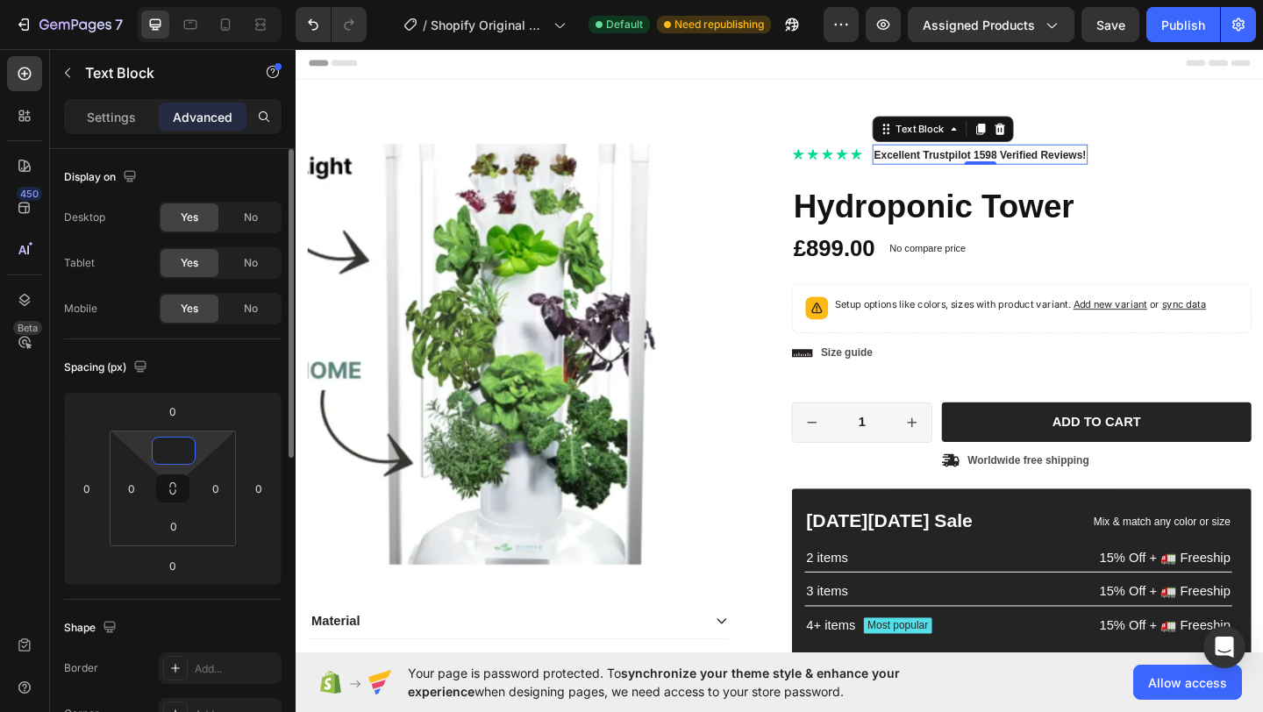
type input "3"
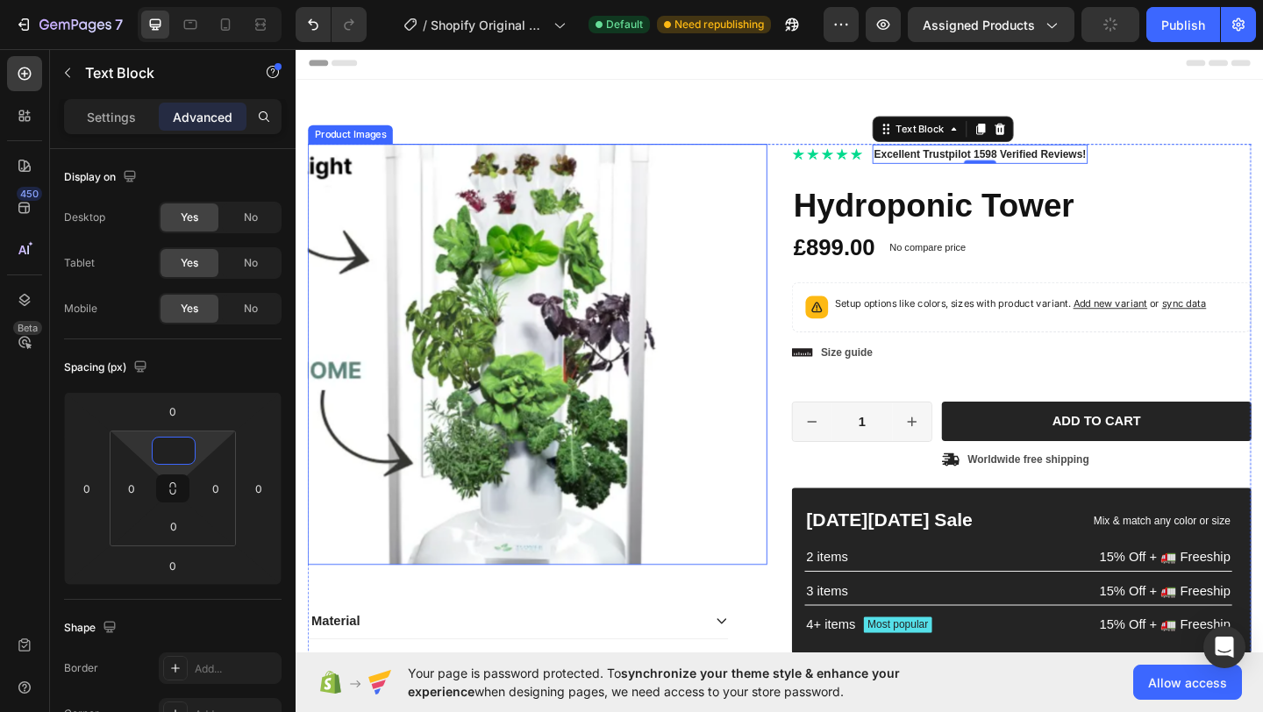
type input "2"
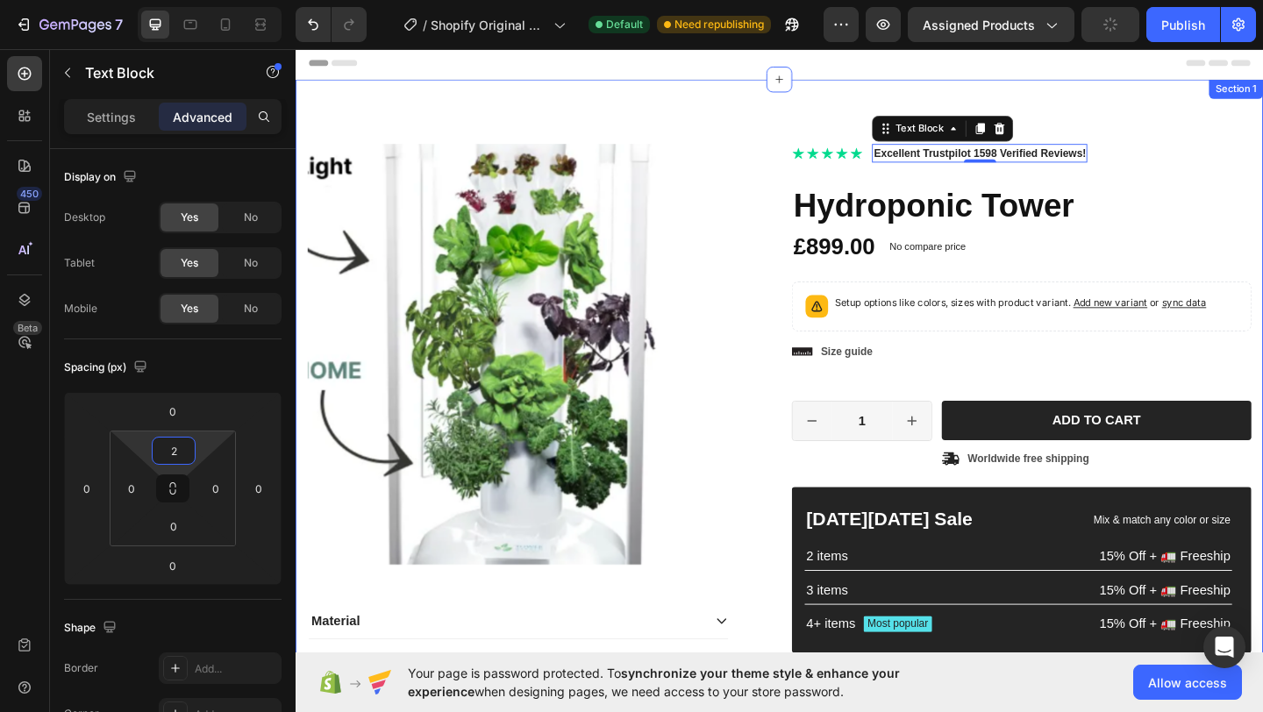
click at [768, 100] on div "Product Images Material Shipping Care instruction Accordion Icon Icon Icon Icon…" at bounding box center [822, 473] width 1053 height 783
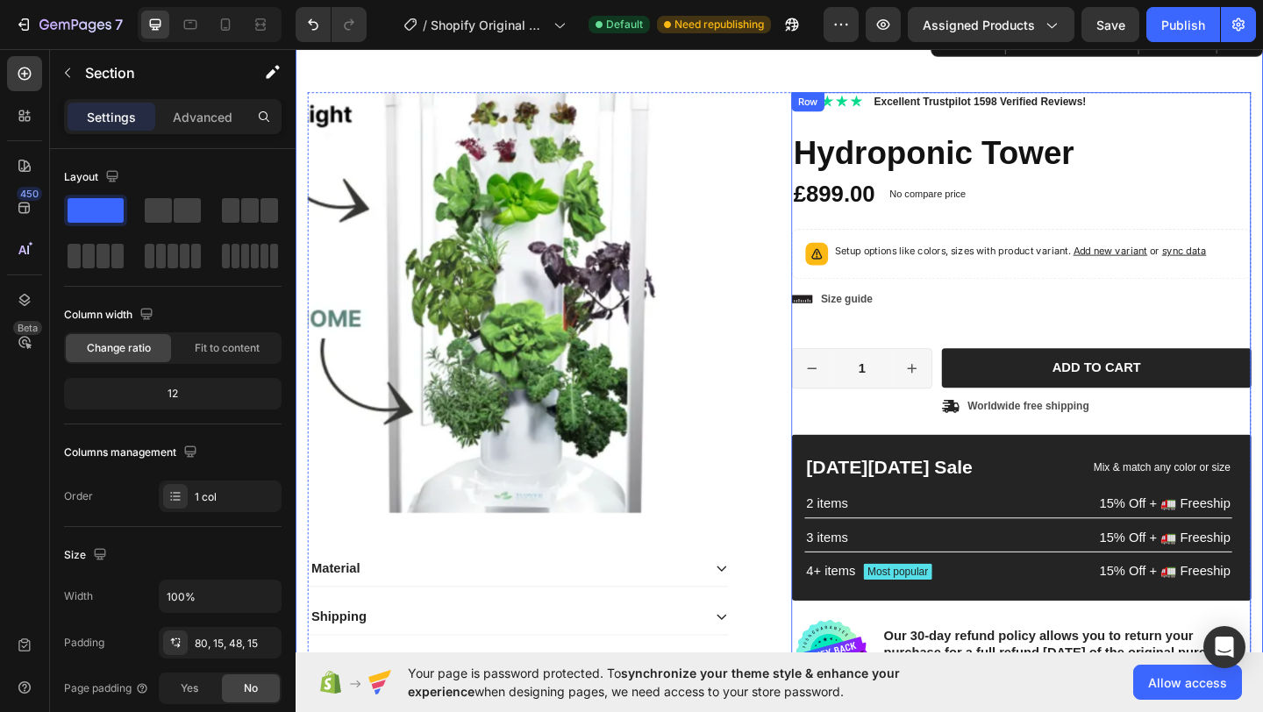
scroll to position [75, 0]
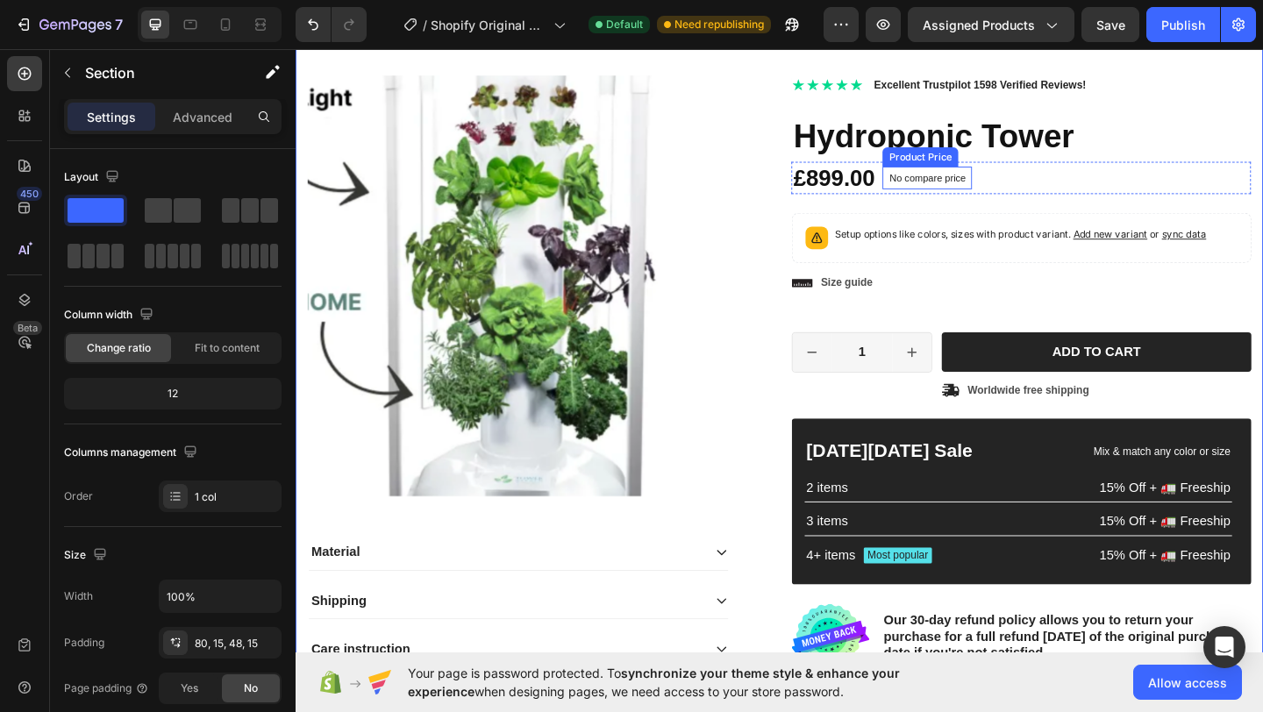
click at [990, 187] on p "No compare price" at bounding box center [982, 189] width 83 height 11
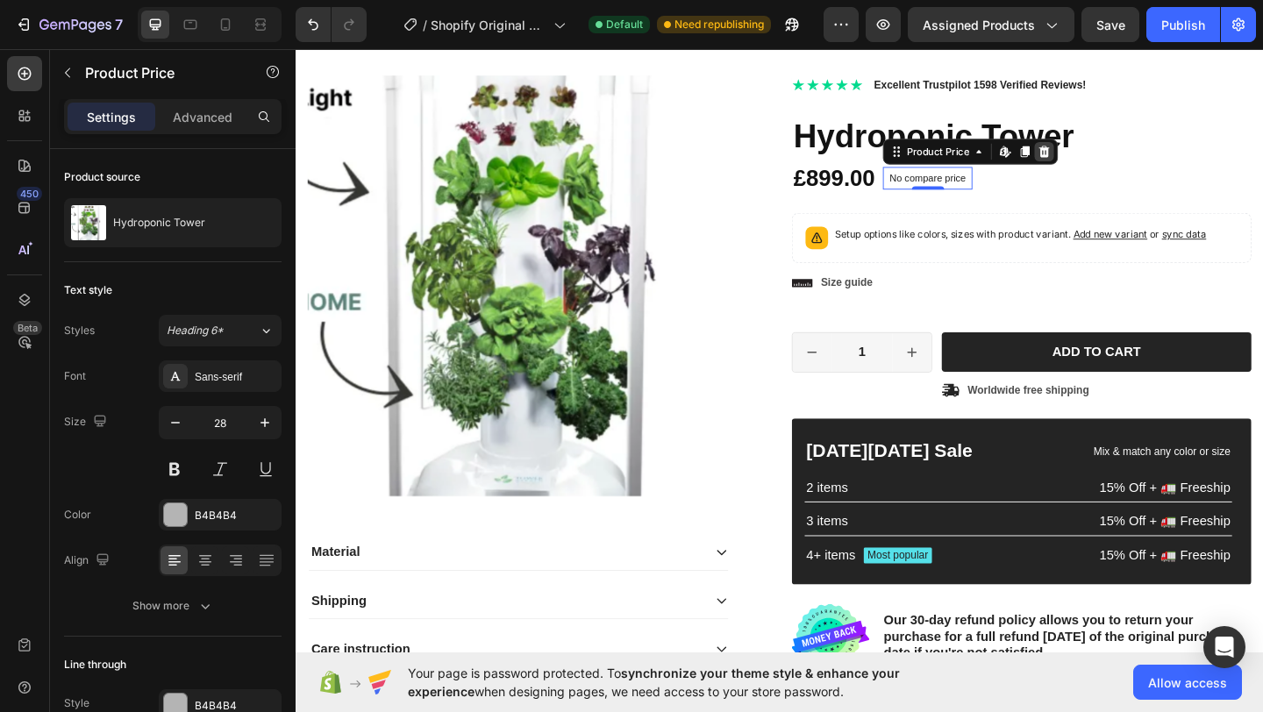
click at [1105, 161] on icon at bounding box center [1109, 160] width 11 height 12
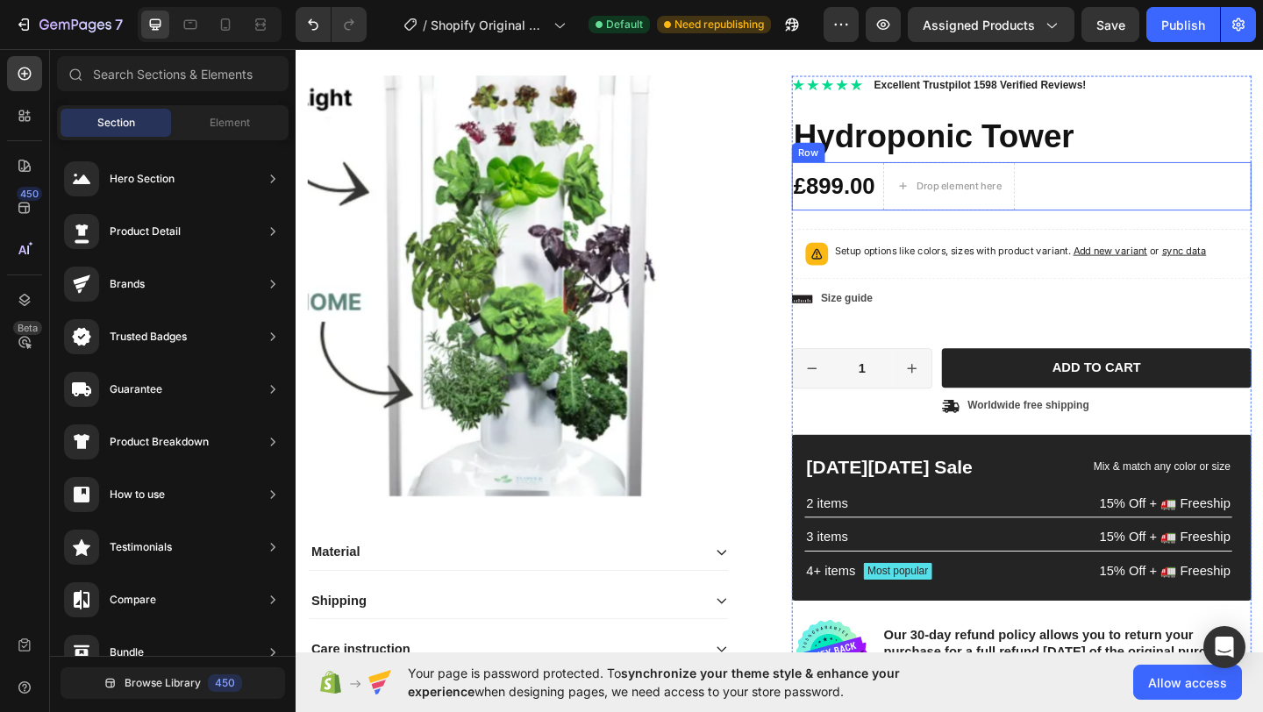
click at [1103, 206] on div "£899.00 Product Price Product Price Drop element here No discount Not be displa…" at bounding box center [1085, 198] width 500 height 53
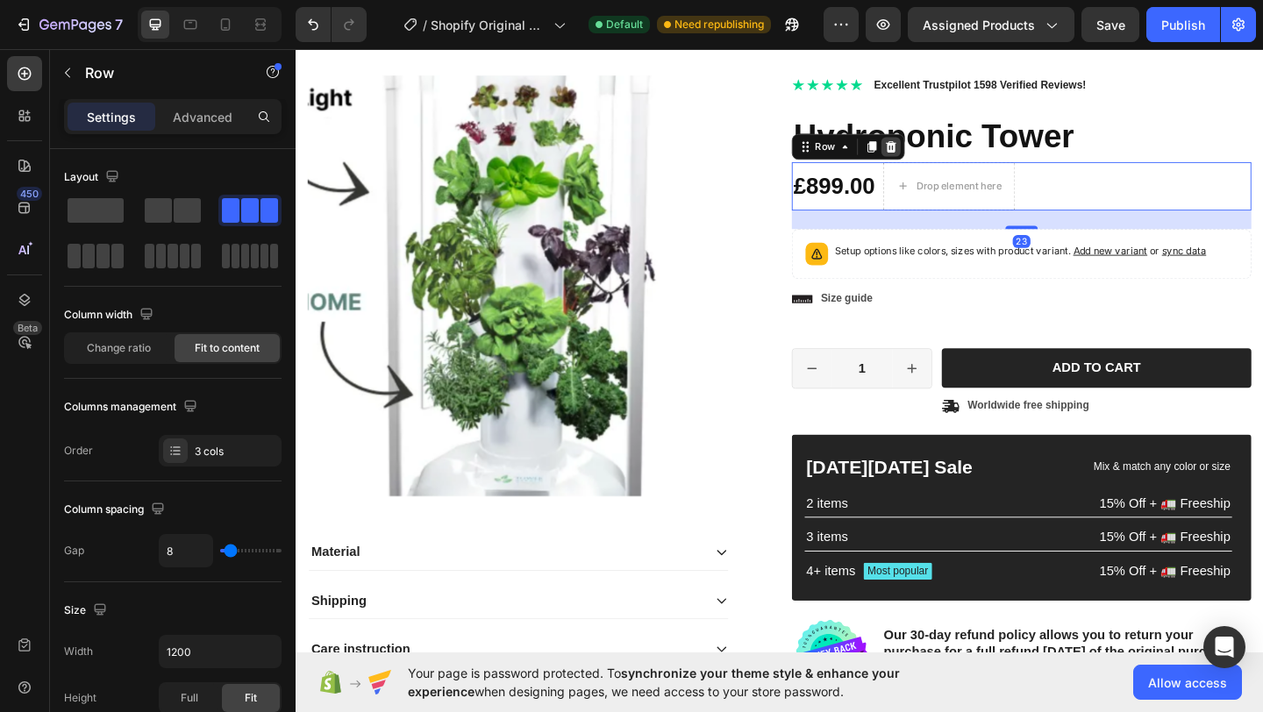
click at [936, 154] on icon at bounding box center [943, 155] width 14 height 14
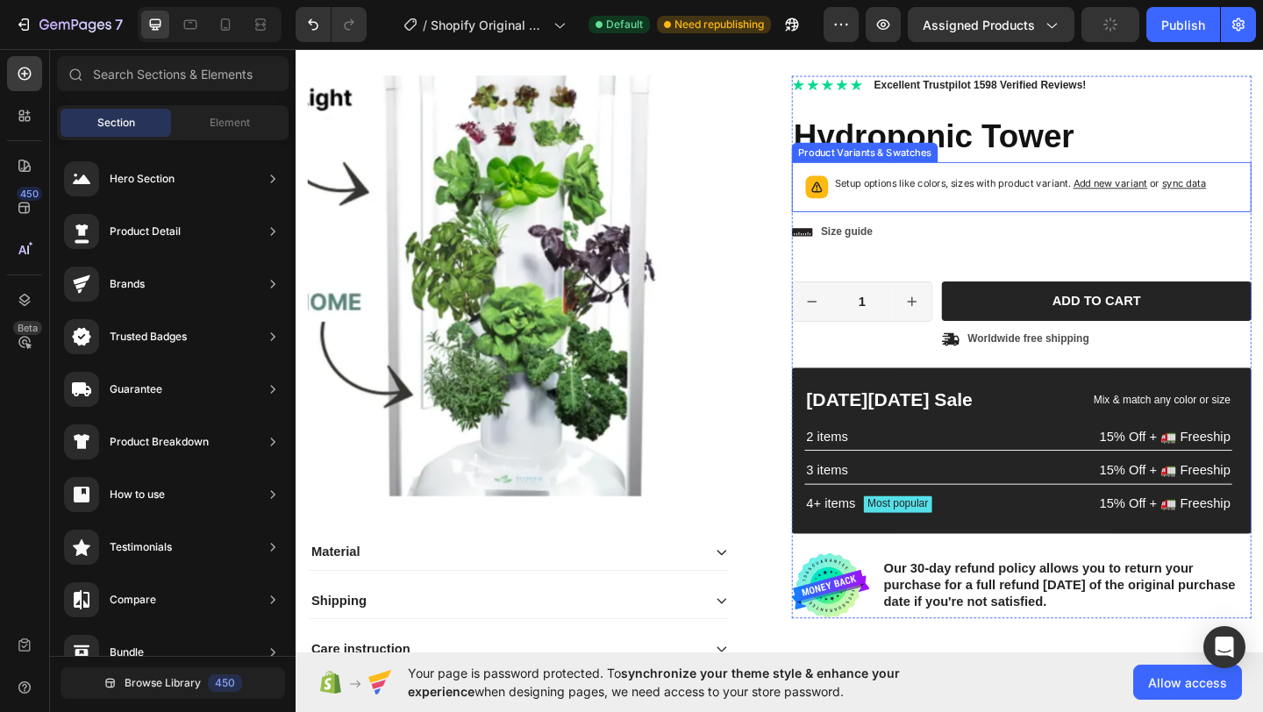
click at [933, 199] on p "Setup options like colors, sizes with product variant. Add new variant or sync …" at bounding box center [1084, 196] width 404 height 18
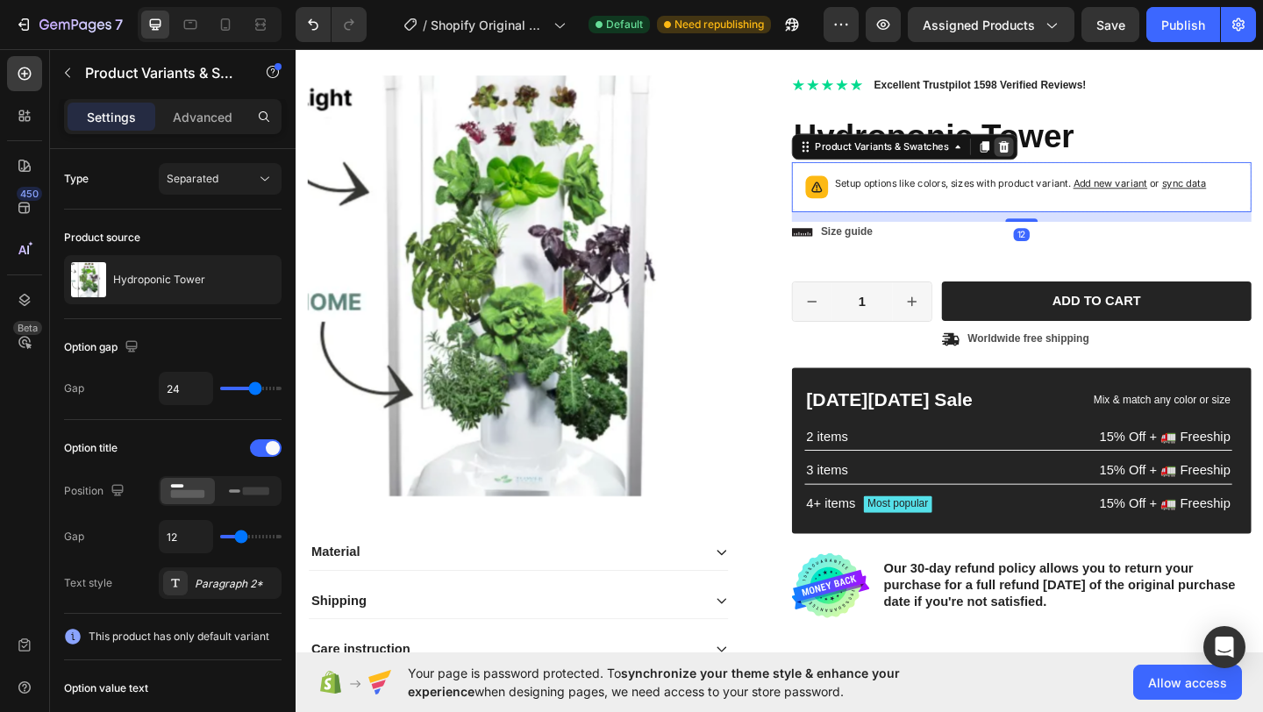
click at [1061, 151] on icon at bounding box center [1066, 155] width 11 height 12
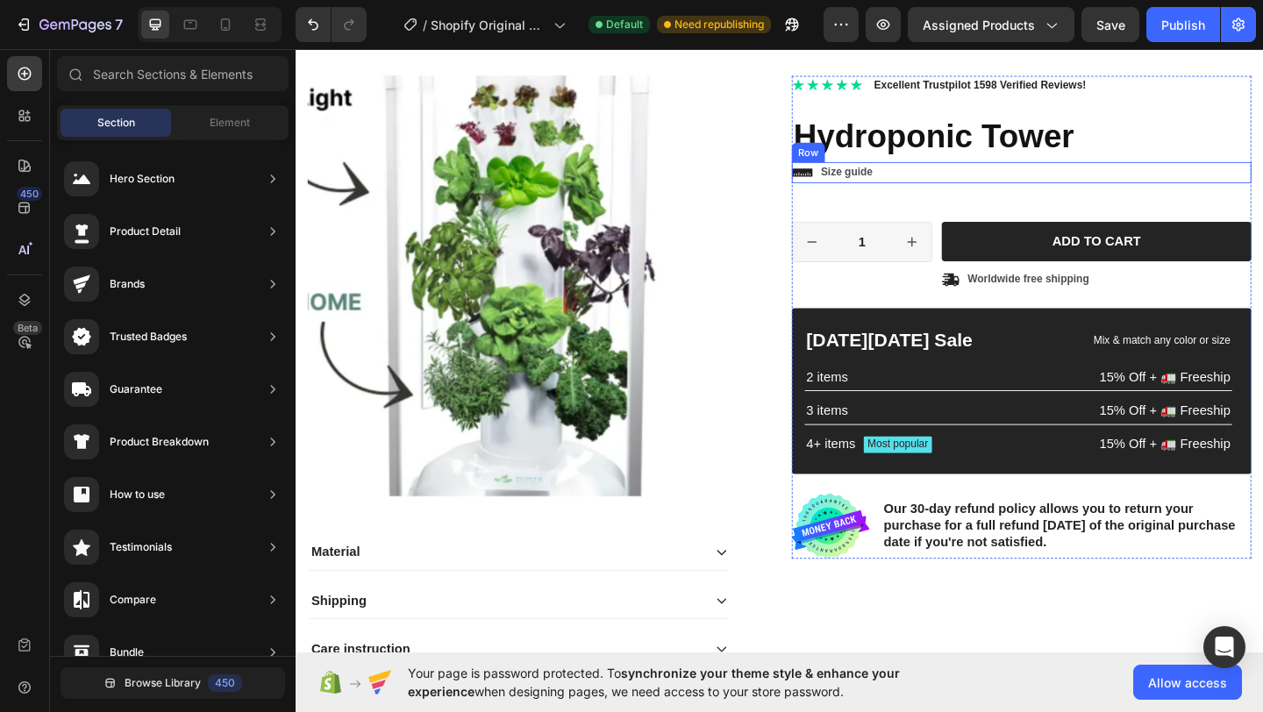
click at [939, 189] on div "Icon Size guide Text Block Row" at bounding box center [1085, 183] width 500 height 23
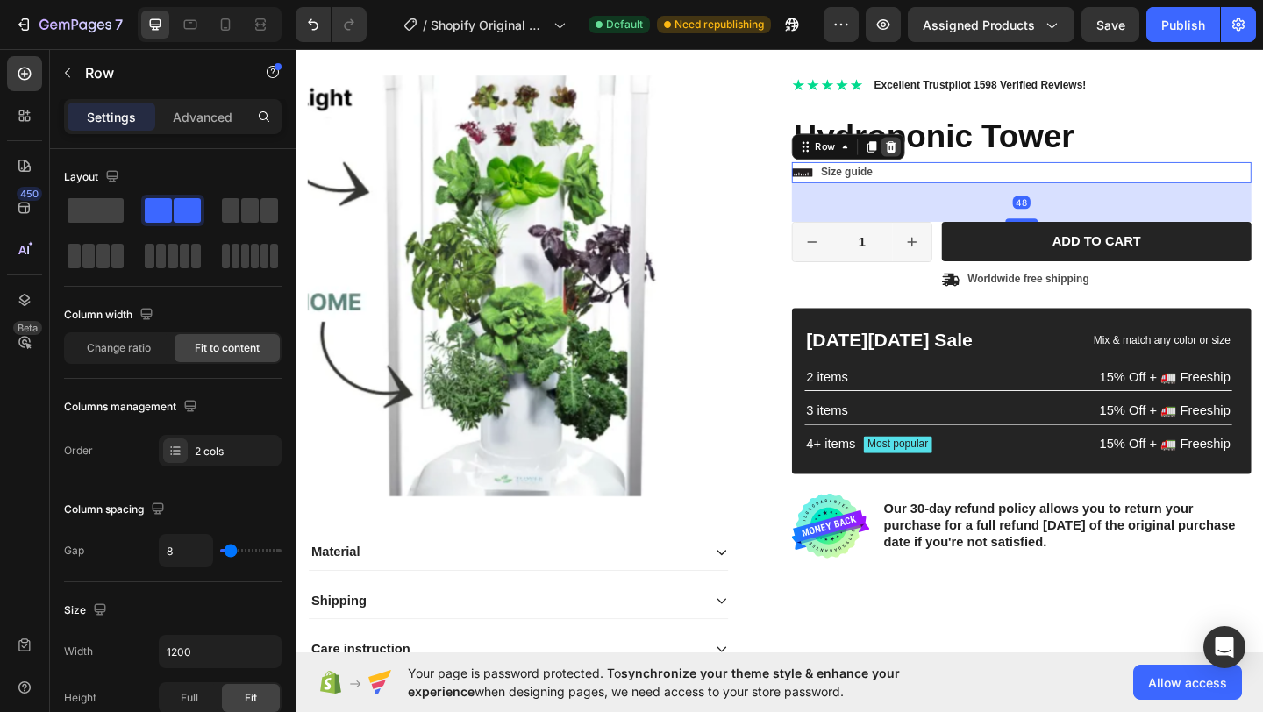
click at [936, 157] on icon at bounding box center [943, 155] width 14 height 14
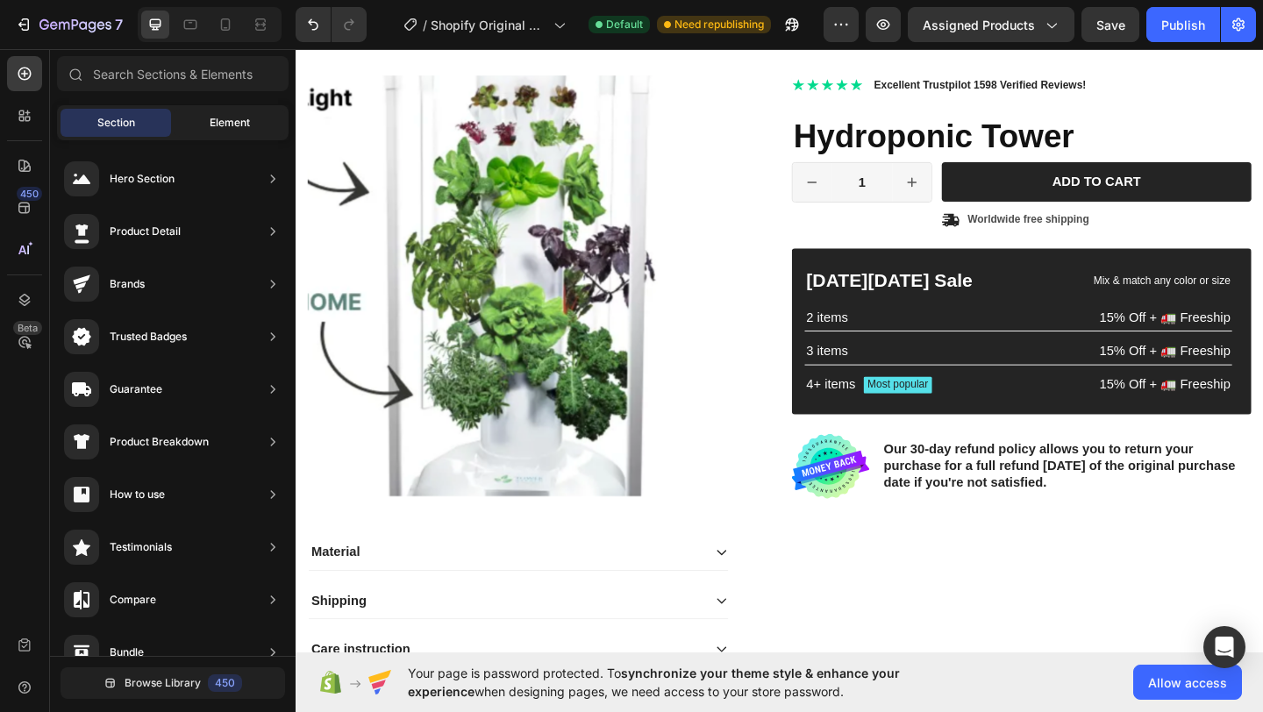
click at [218, 118] on span "Element" at bounding box center [230, 123] width 40 height 16
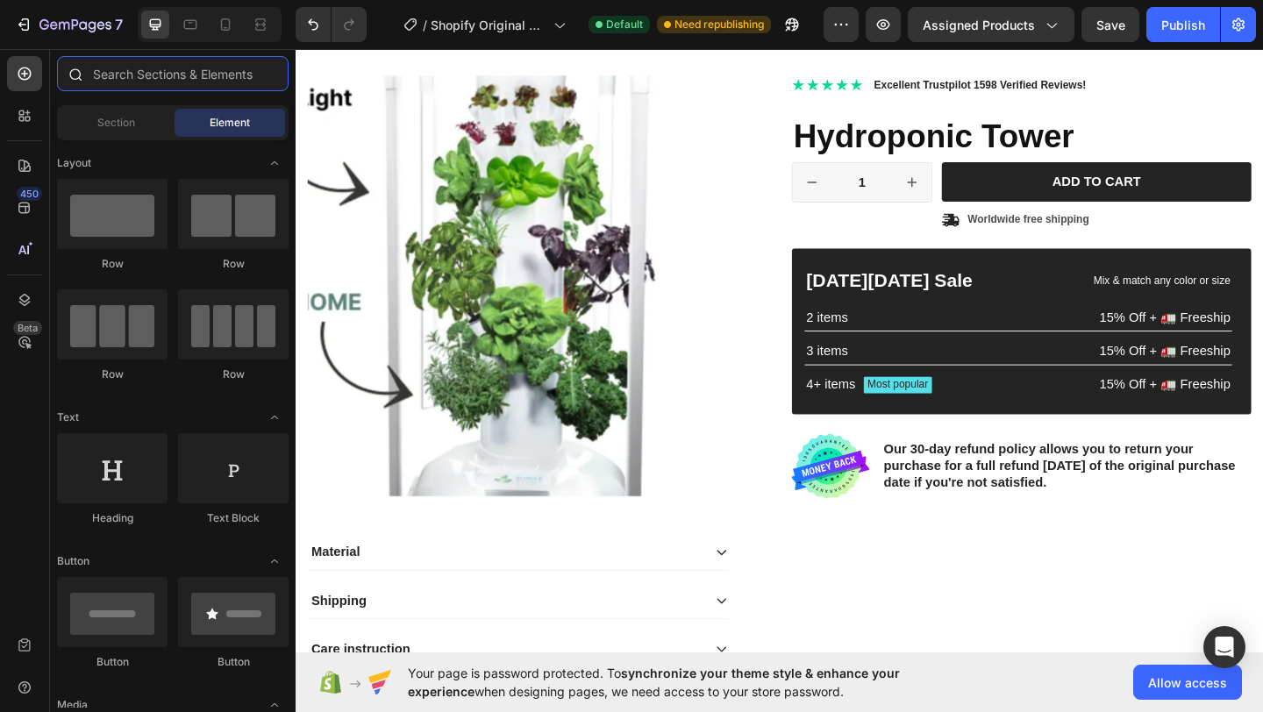
click at [196, 84] on input "text" at bounding box center [173, 73] width 232 height 35
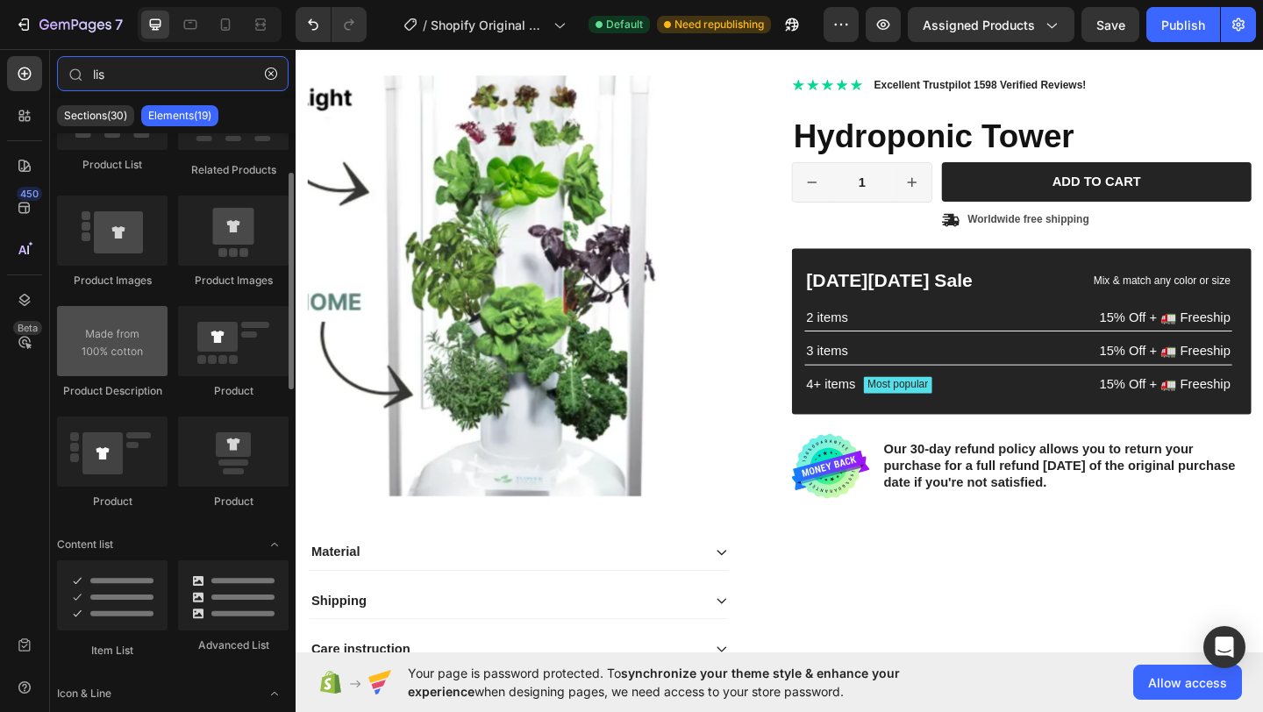
scroll to position [96, 0]
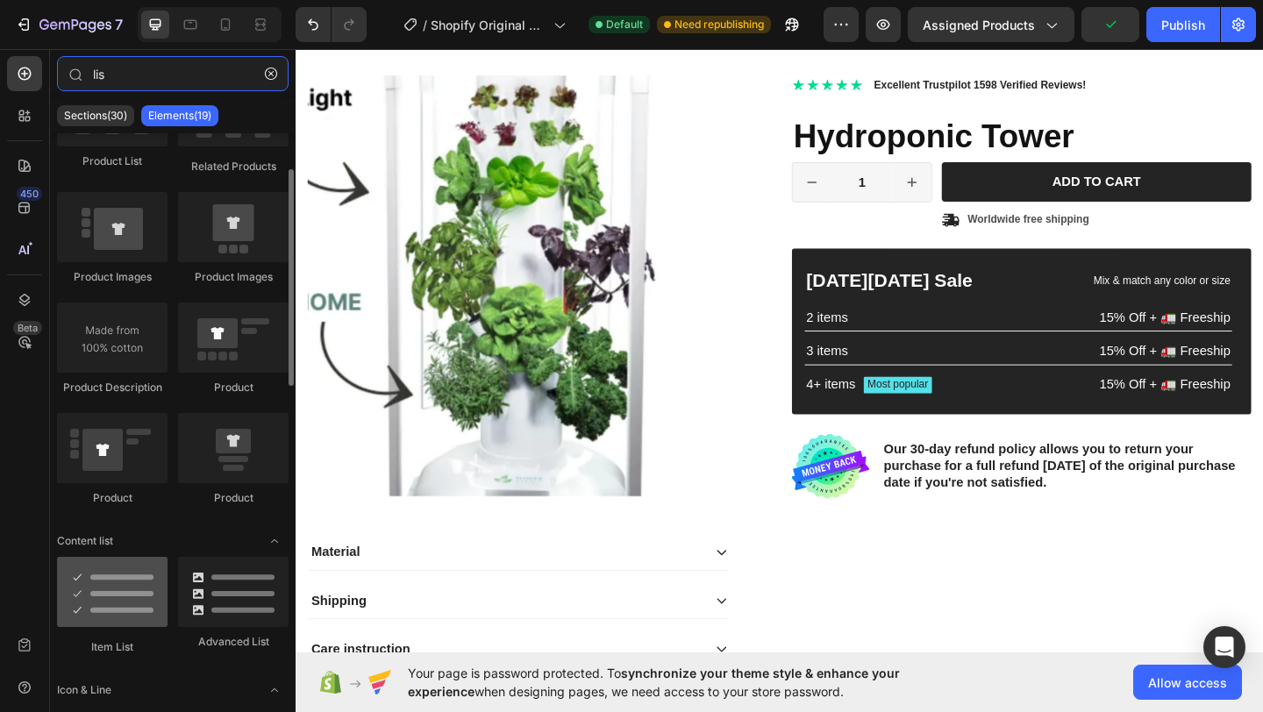
type input "lis"
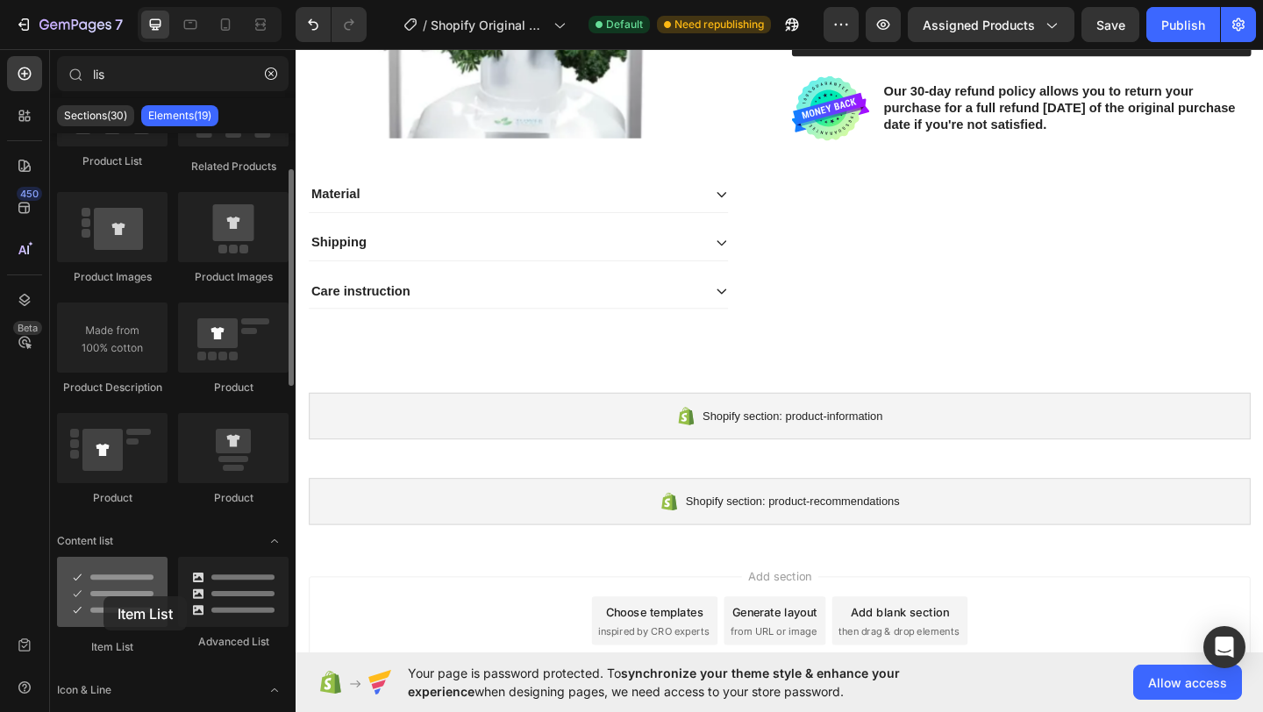
scroll to position [547, 0]
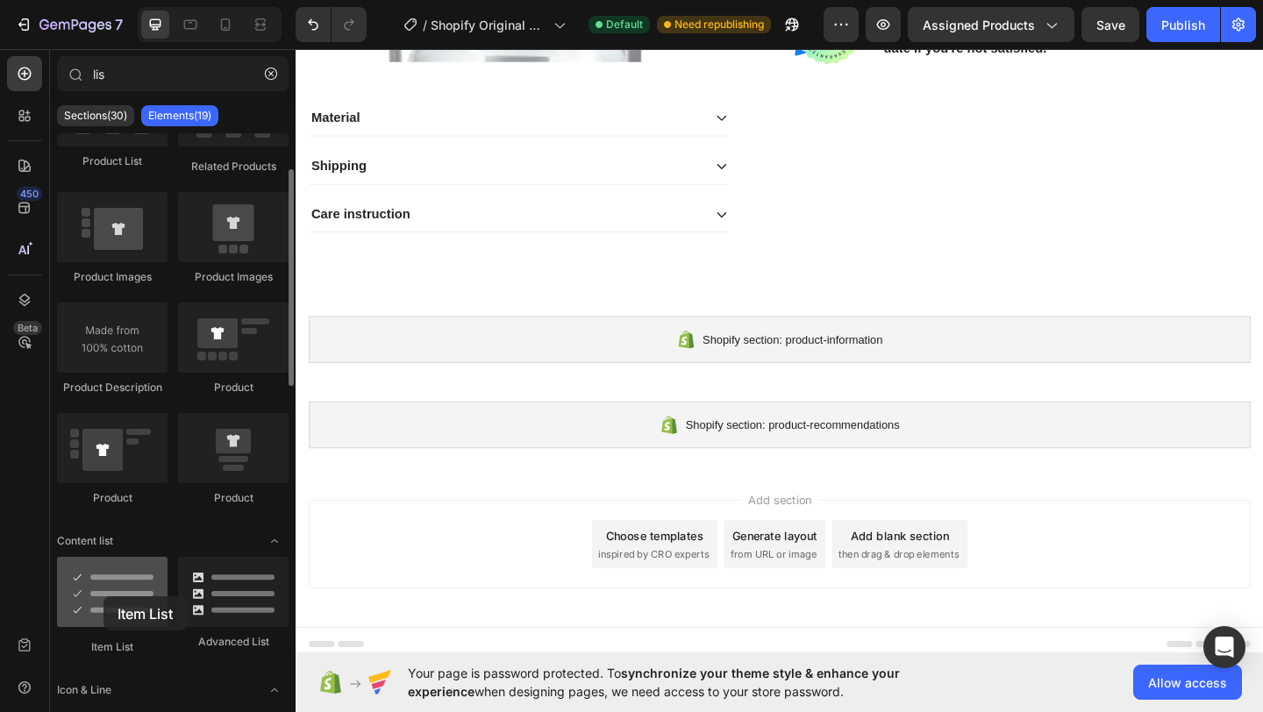
drag, startPoint x: 117, startPoint y: 596, endPoint x: 104, endPoint y: 597, distance: 13.2
click at [104, 597] on div at bounding box center [112, 592] width 111 height 70
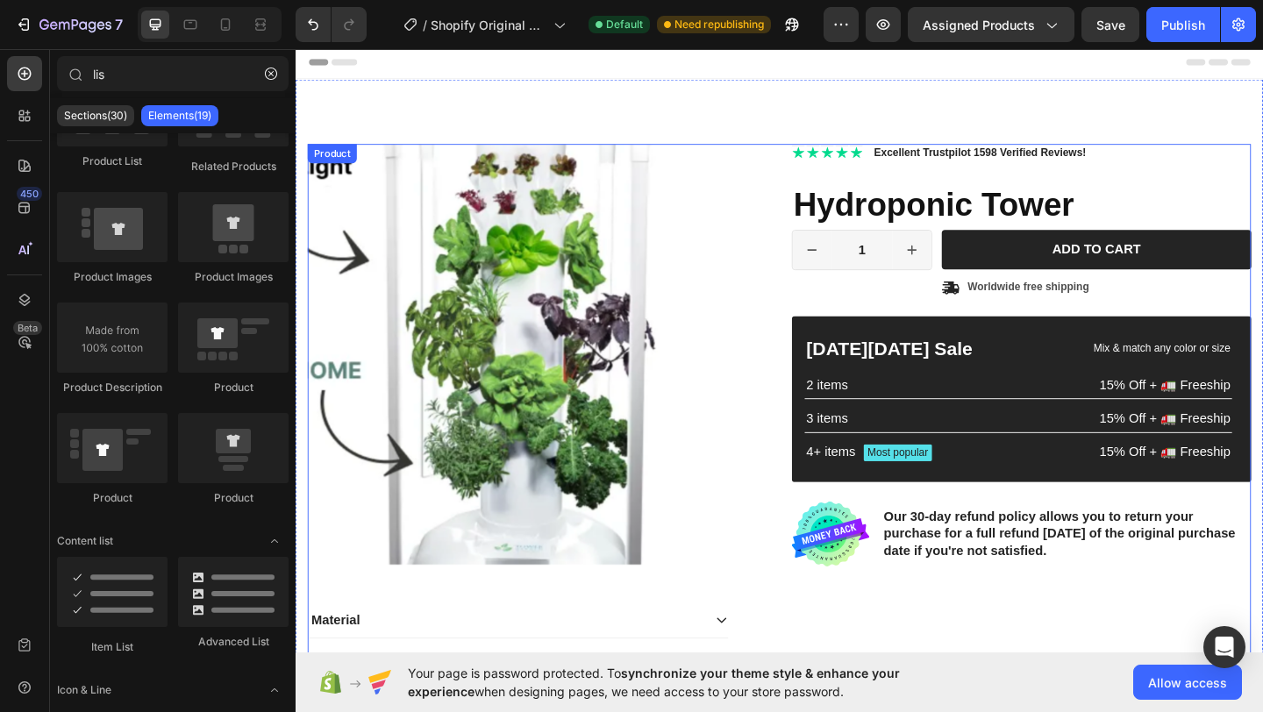
scroll to position [0, 0]
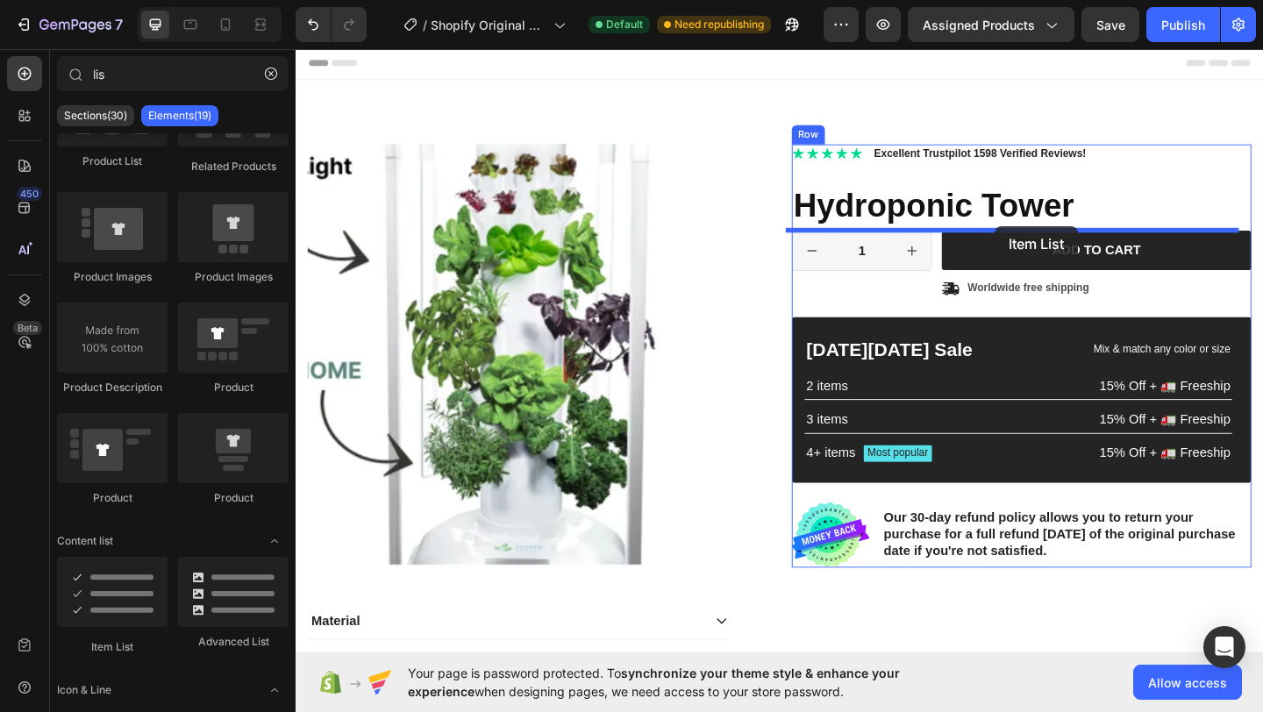
drag, startPoint x: 393, startPoint y: 647, endPoint x: 1056, endPoint y: 242, distance: 776.8
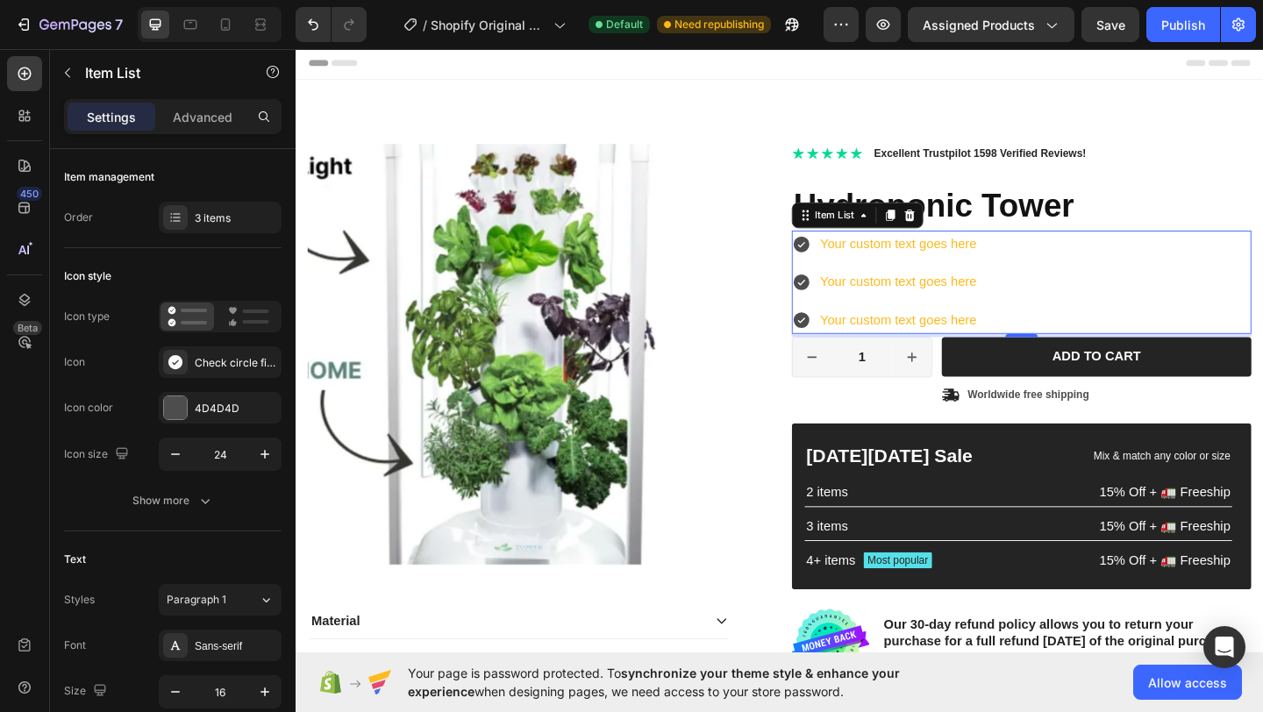
click at [841, 256] on icon at bounding box center [846, 263] width 18 height 18
click at [232, 358] on div "Check circle filled" at bounding box center [236, 363] width 82 height 16
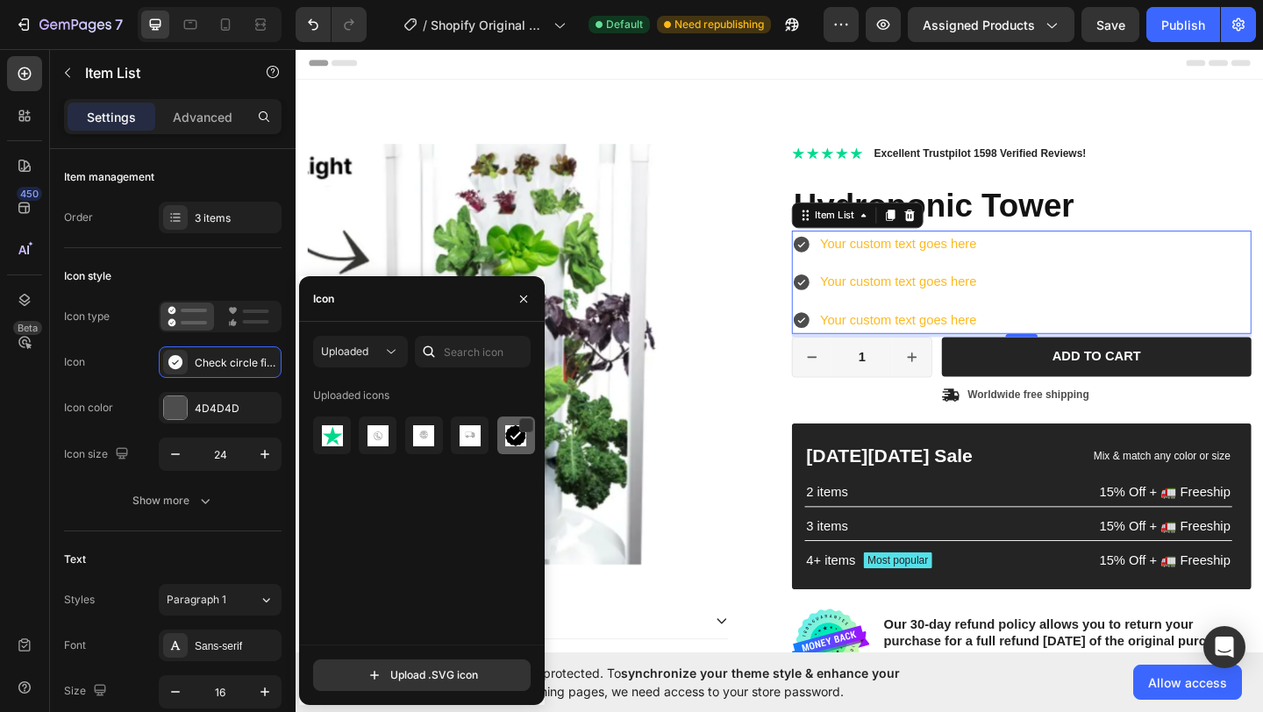
click at [514, 440] on img at bounding box center [515, 435] width 21 height 21
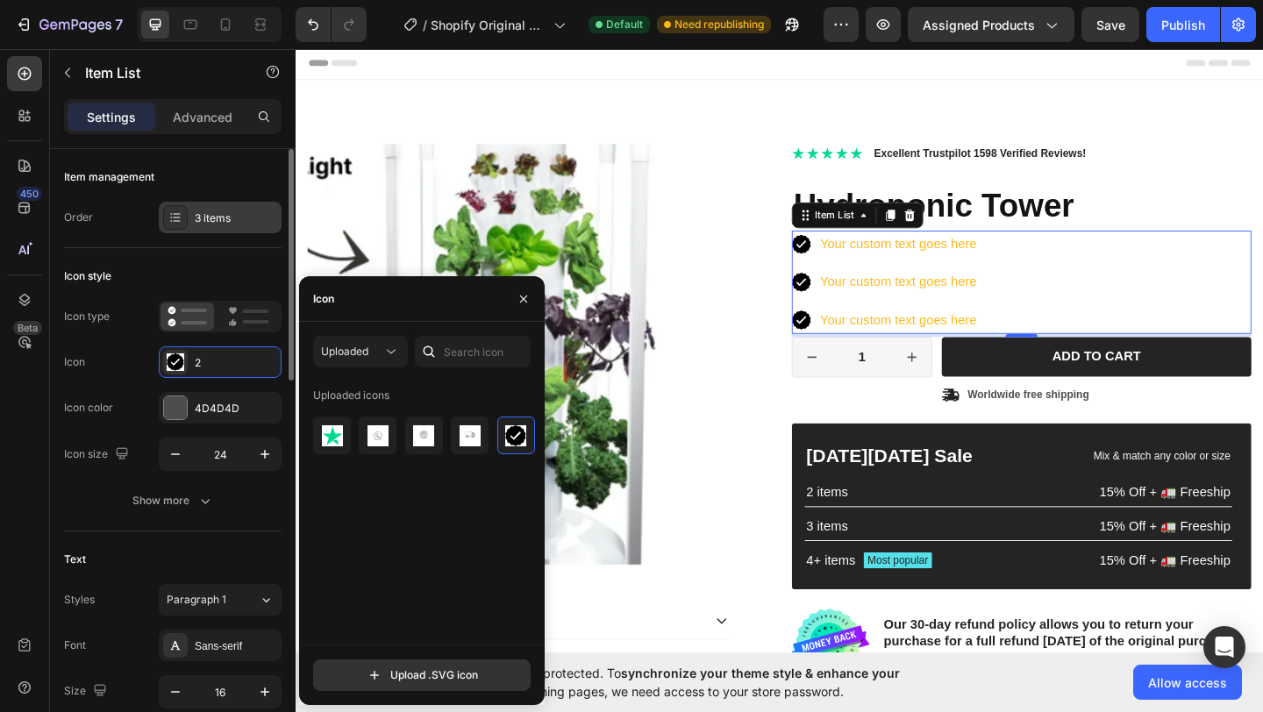
click at [200, 213] on div "3 items" at bounding box center [236, 219] width 82 height 16
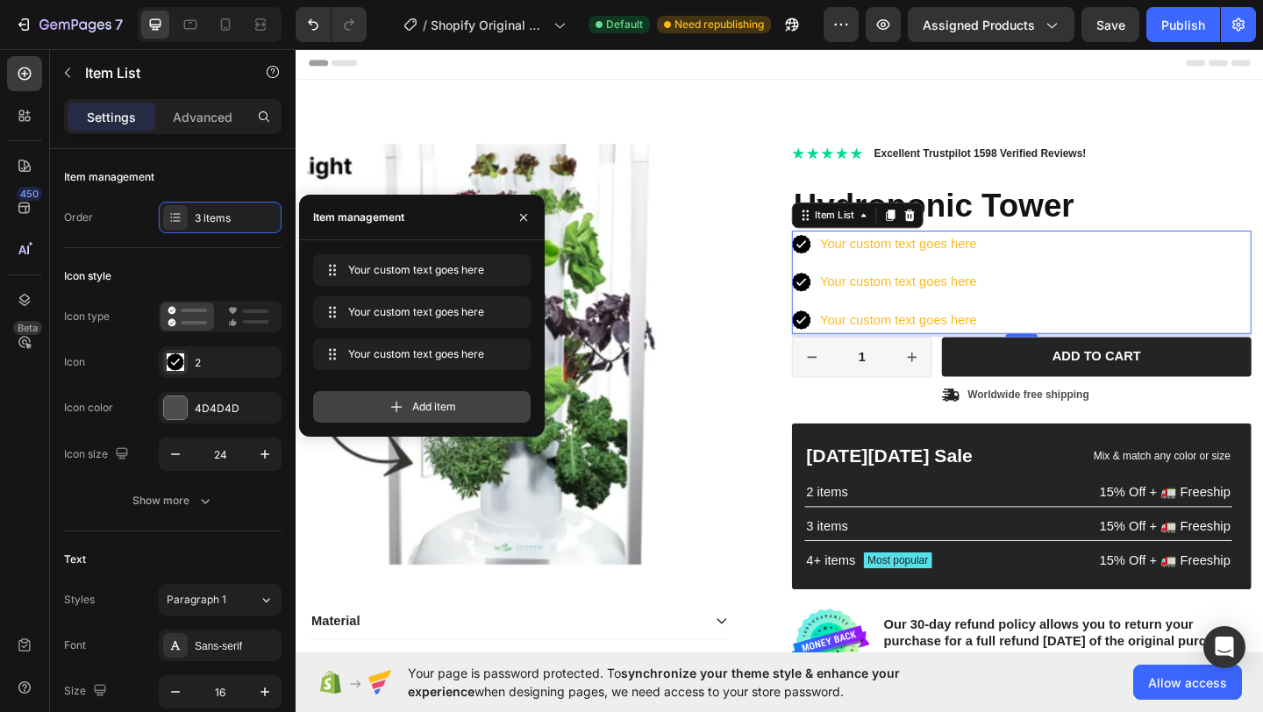
click at [479, 404] on div "Add item" at bounding box center [422, 407] width 218 height 32
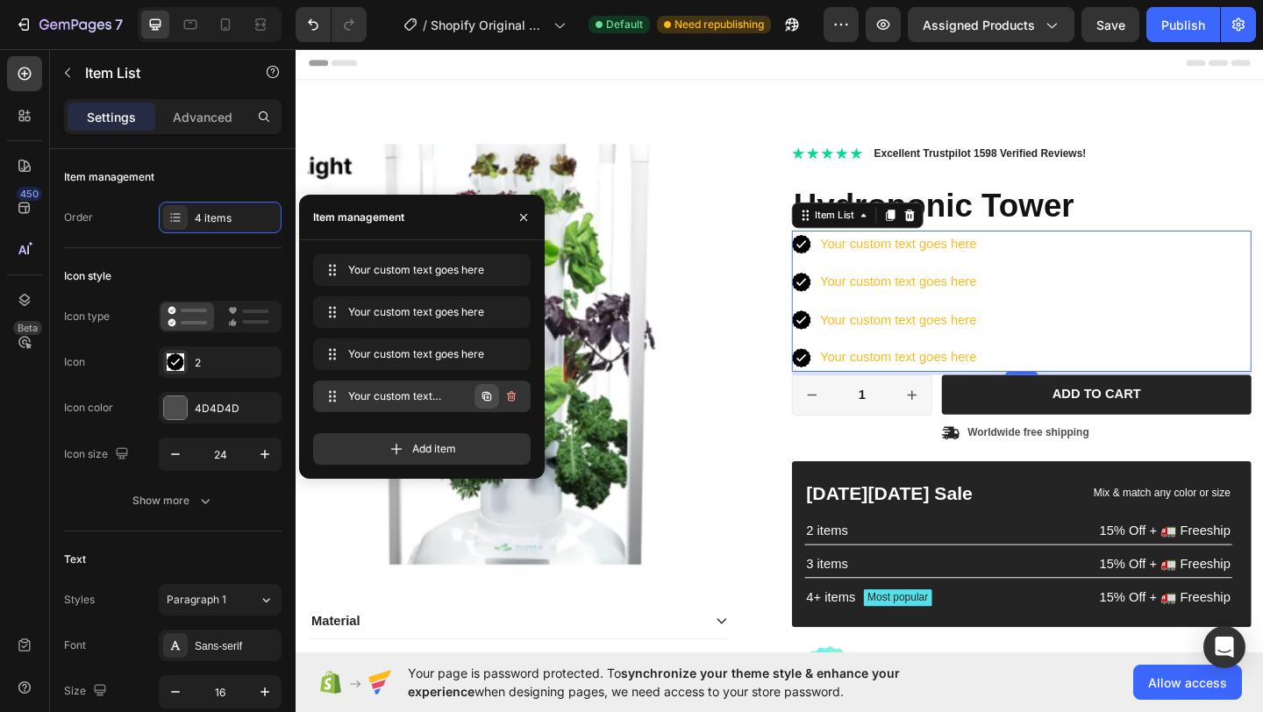
click at [484, 392] on icon "button" at bounding box center [486, 396] width 9 height 9
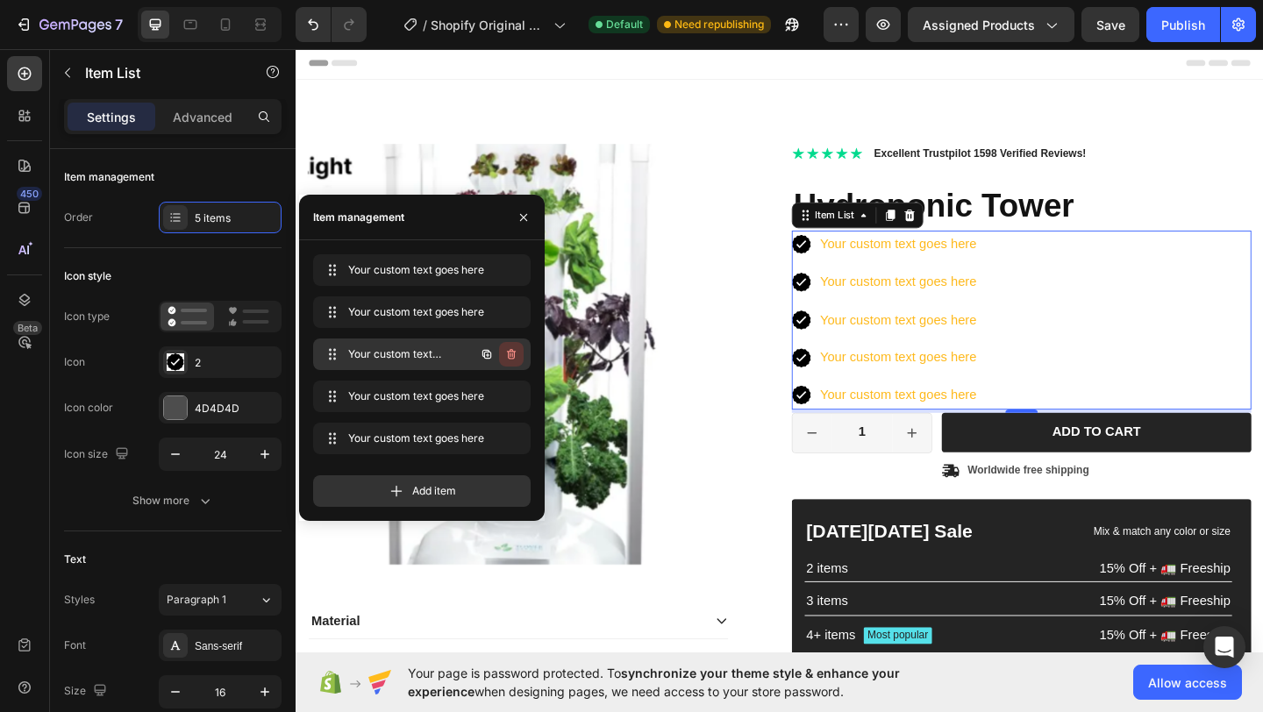
click at [511, 356] on icon "button" at bounding box center [511, 354] width 14 height 14
click at [511, 356] on div "Delete" at bounding box center [499, 355] width 32 height 16
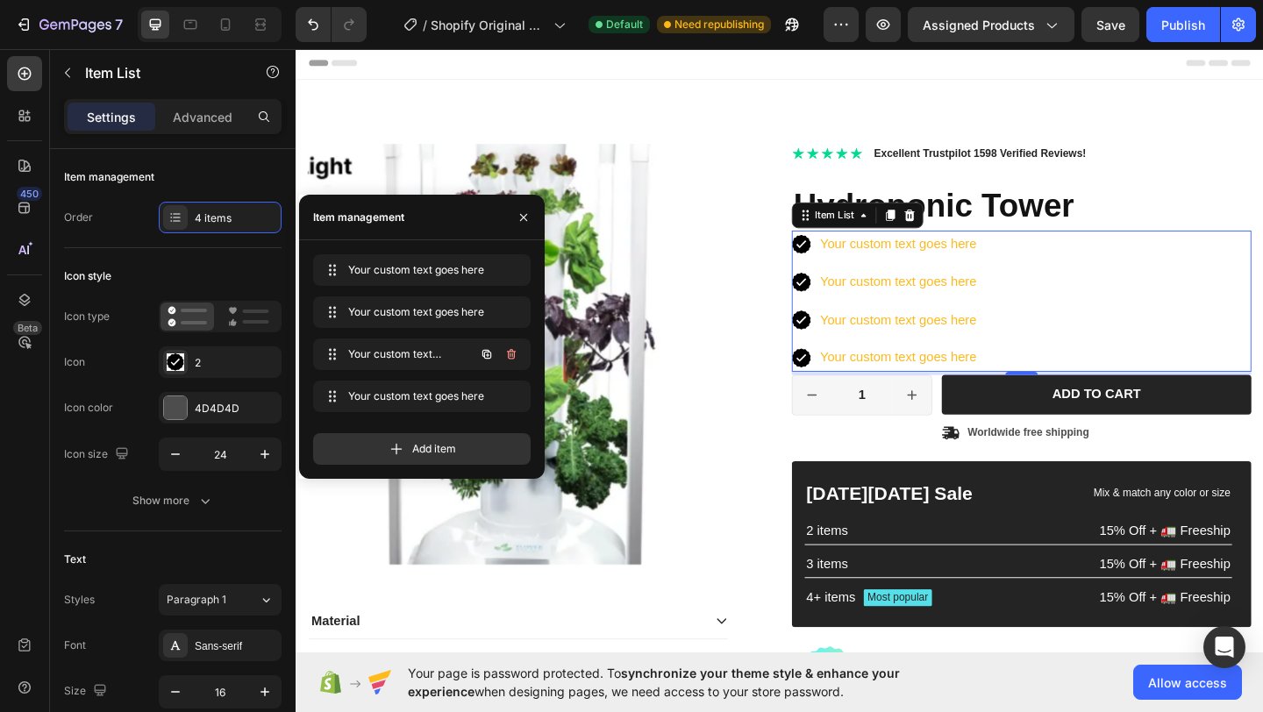
click at [511, 356] on icon "button" at bounding box center [511, 354] width 14 height 14
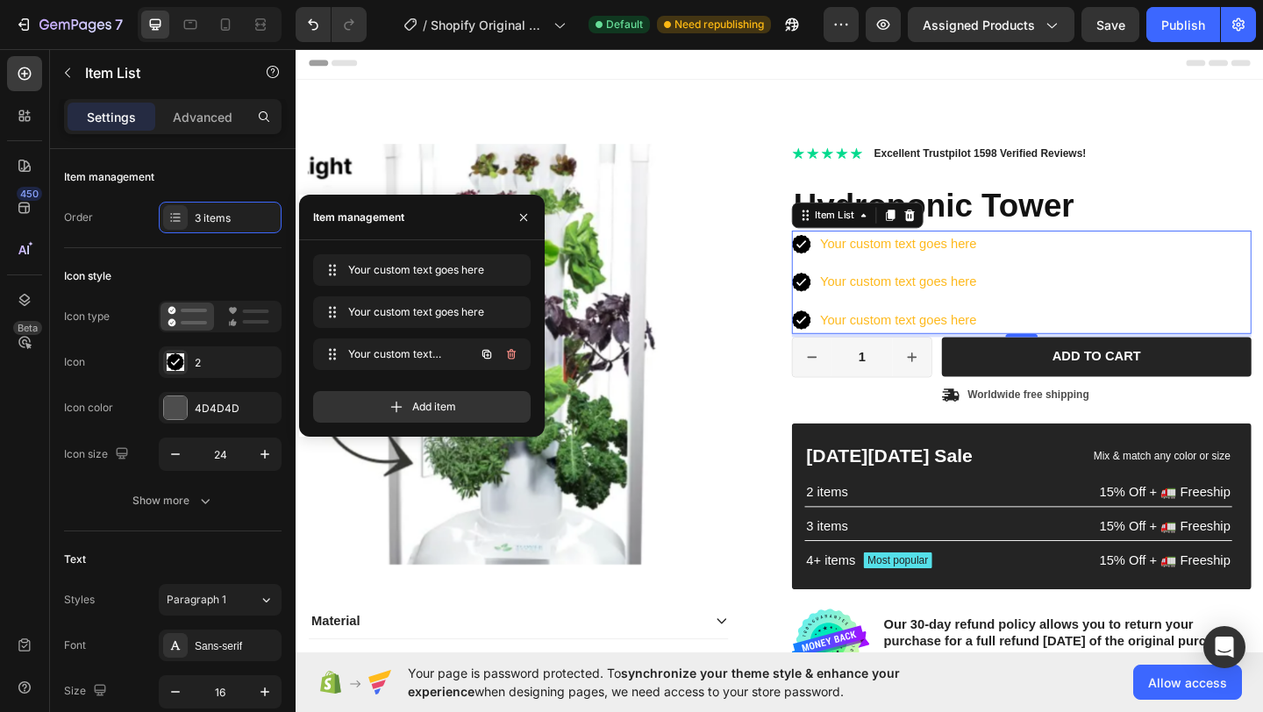
click at [511, 356] on icon "button" at bounding box center [511, 354] width 14 height 14
click at [511, 355] on div "Delete" at bounding box center [499, 355] width 32 height 16
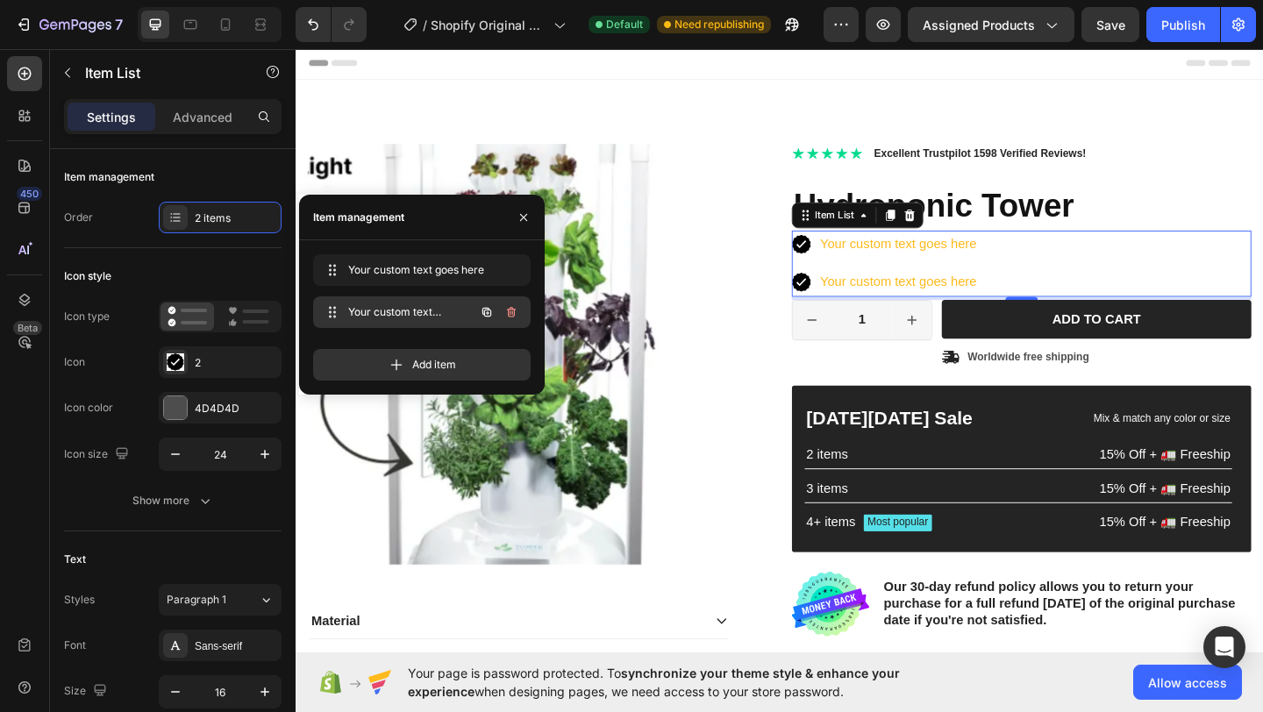
click at [510, 318] on icon "button" at bounding box center [511, 312] width 14 height 14
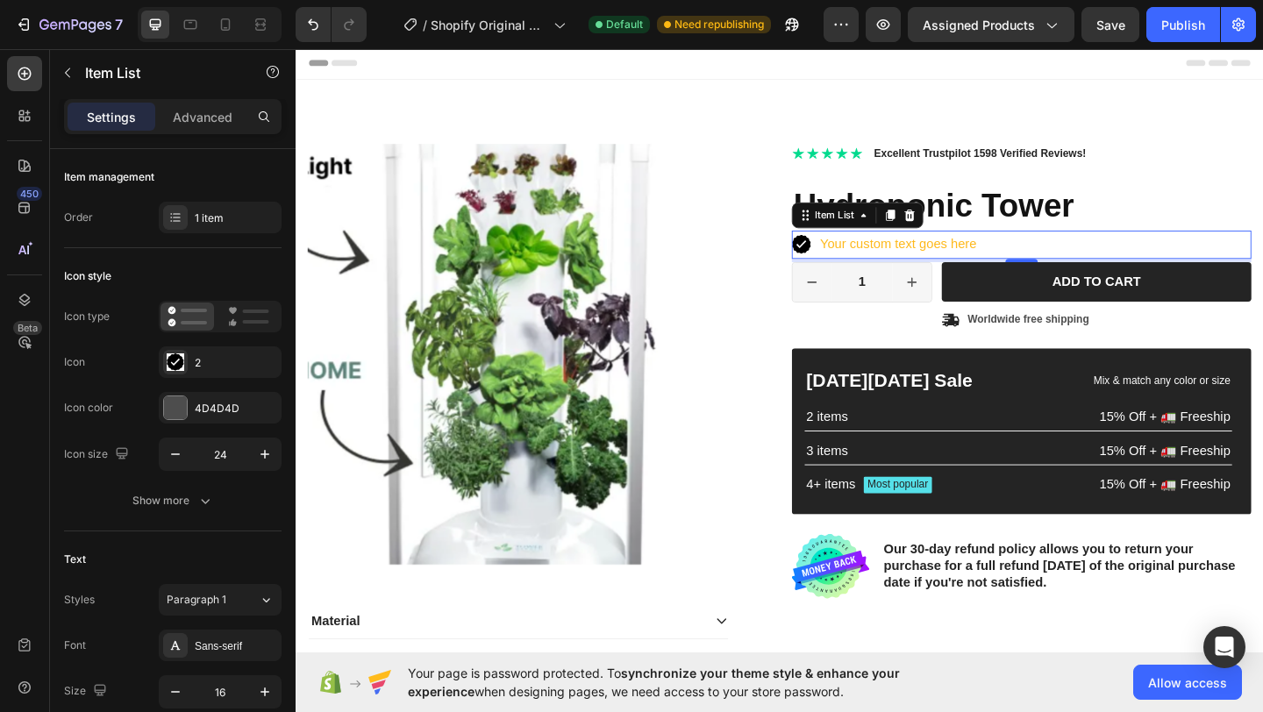
click at [929, 261] on div "Your custom text goes here" at bounding box center [950, 262] width 175 height 31
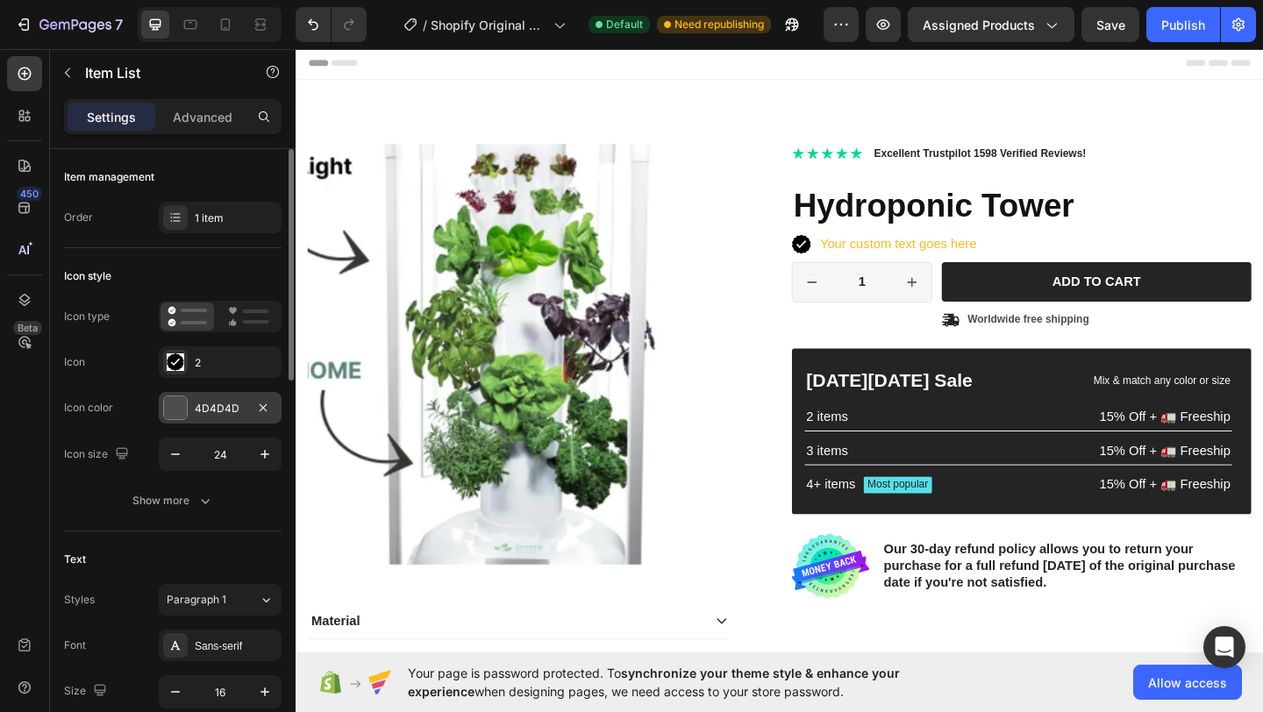
click at [215, 418] on div "4D4D4D" at bounding box center [220, 408] width 123 height 32
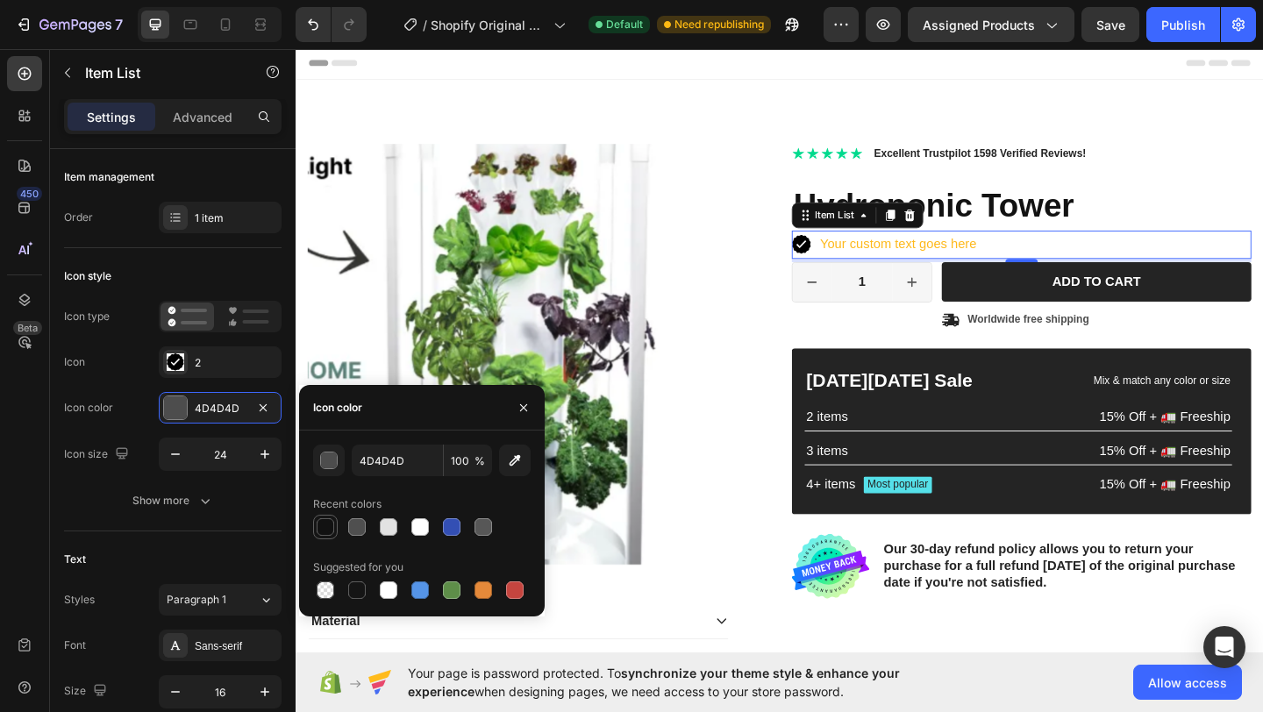
click at [326, 527] on div at bounding box center [326, 527] width 18 height 18
type input "121212"
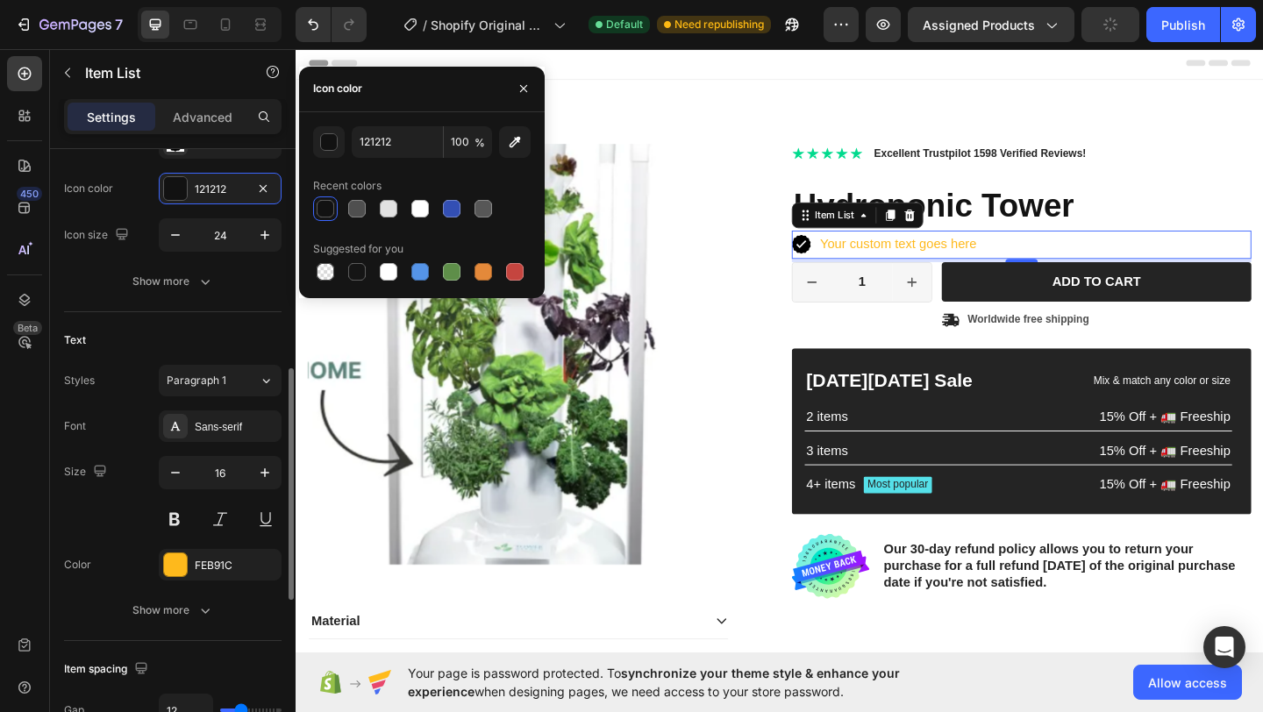
scroll to position [318, 0]
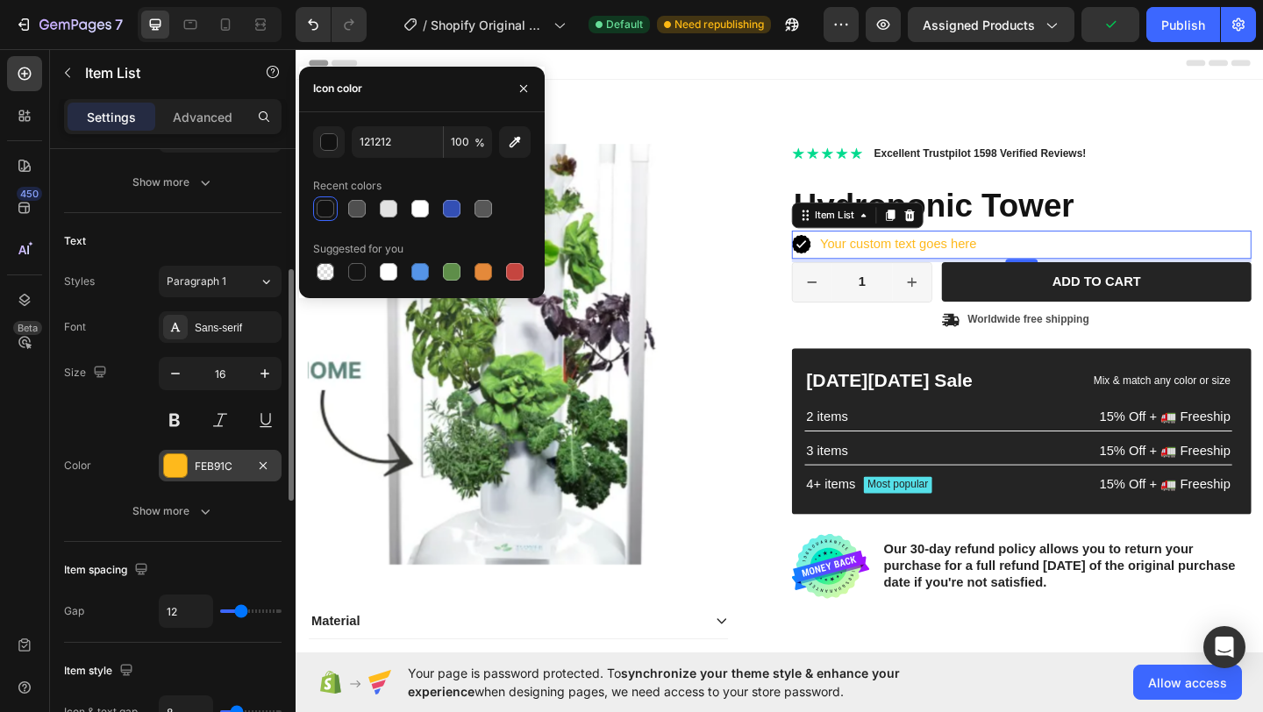
click at [218, 467] on div "FEB91C" at bounding box center [220, 467] width 51 height 16
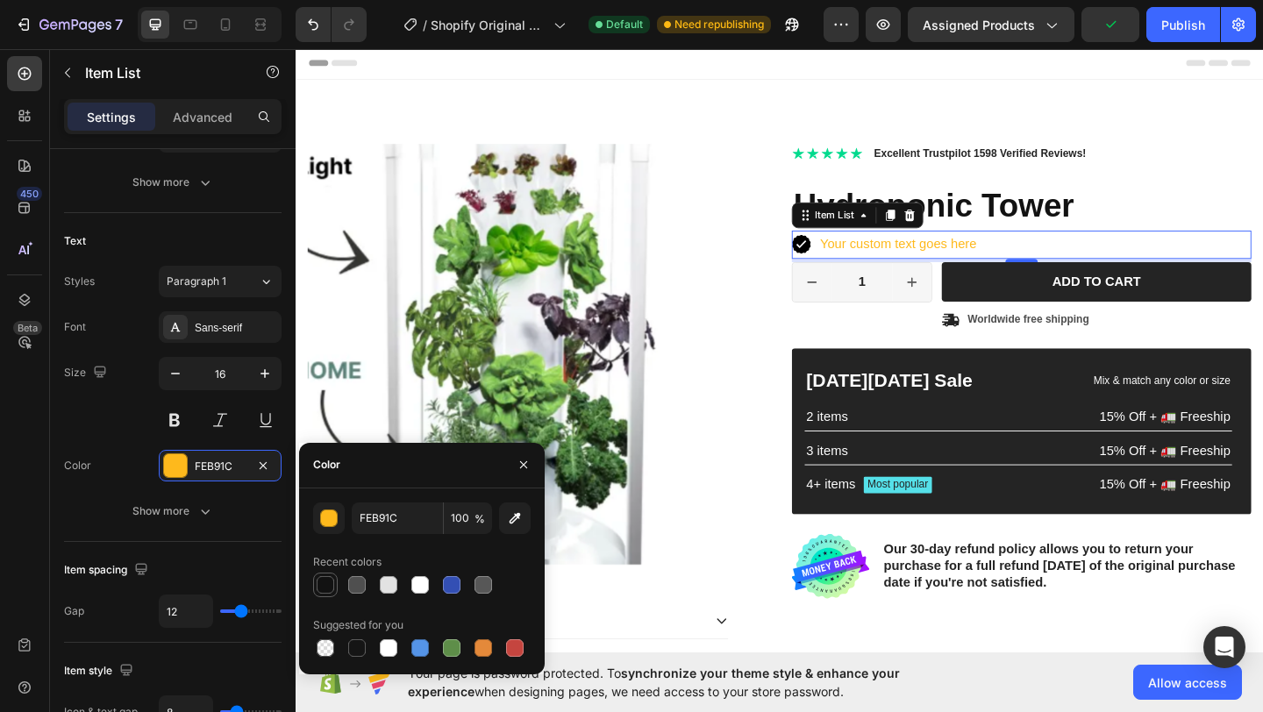
click at [334, 588] on div at bounding box center [325, 585] width 21 height 21
click at [333, 524] on div "button" at bounding box center [330, 520] width 18 height 18
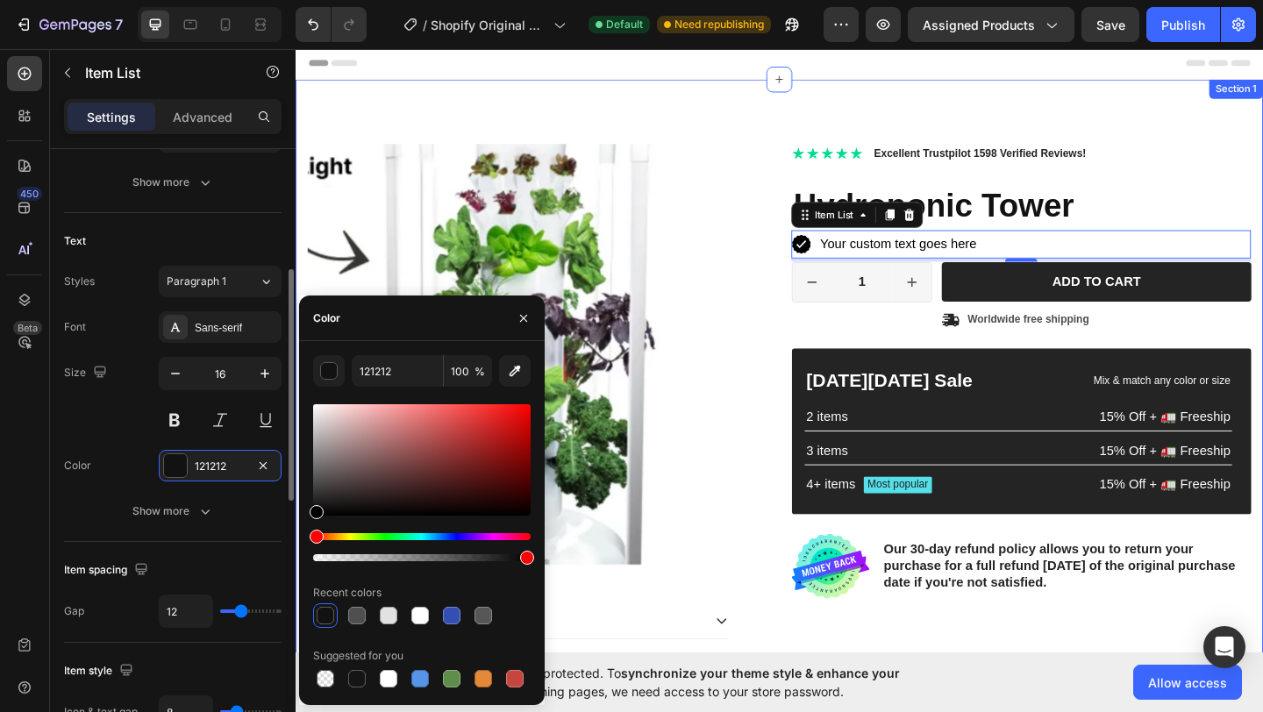
type input "000000"
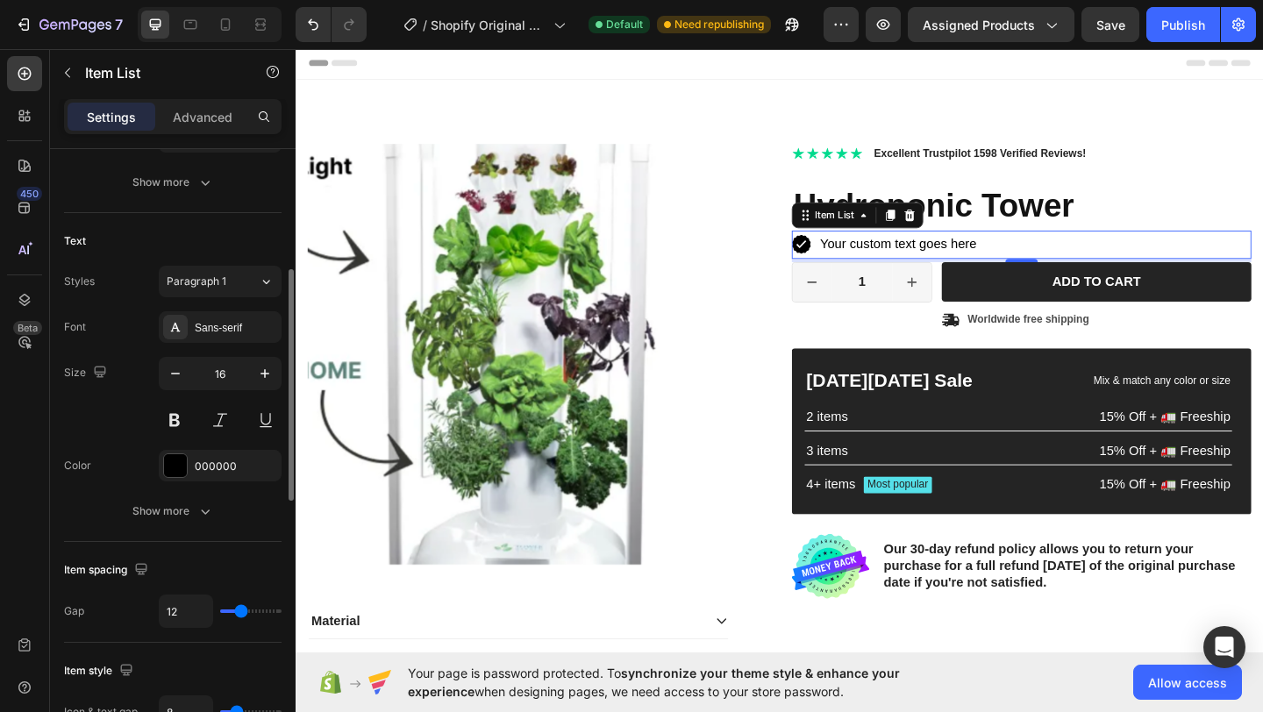
click at [212, 230] on div "Text" at bounding box center [173, 241] width 218 height 28
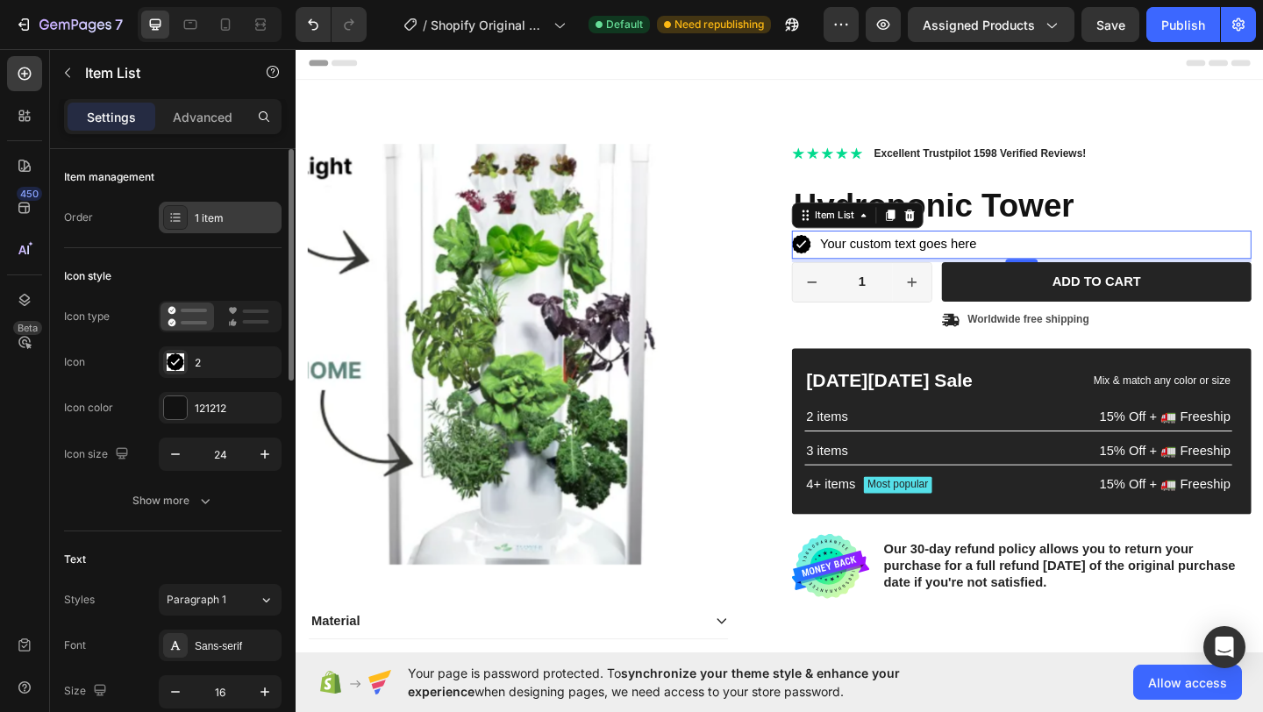
click at [218, 211] on div "1 item" at bounding box center [236, 219] width 82 height 16
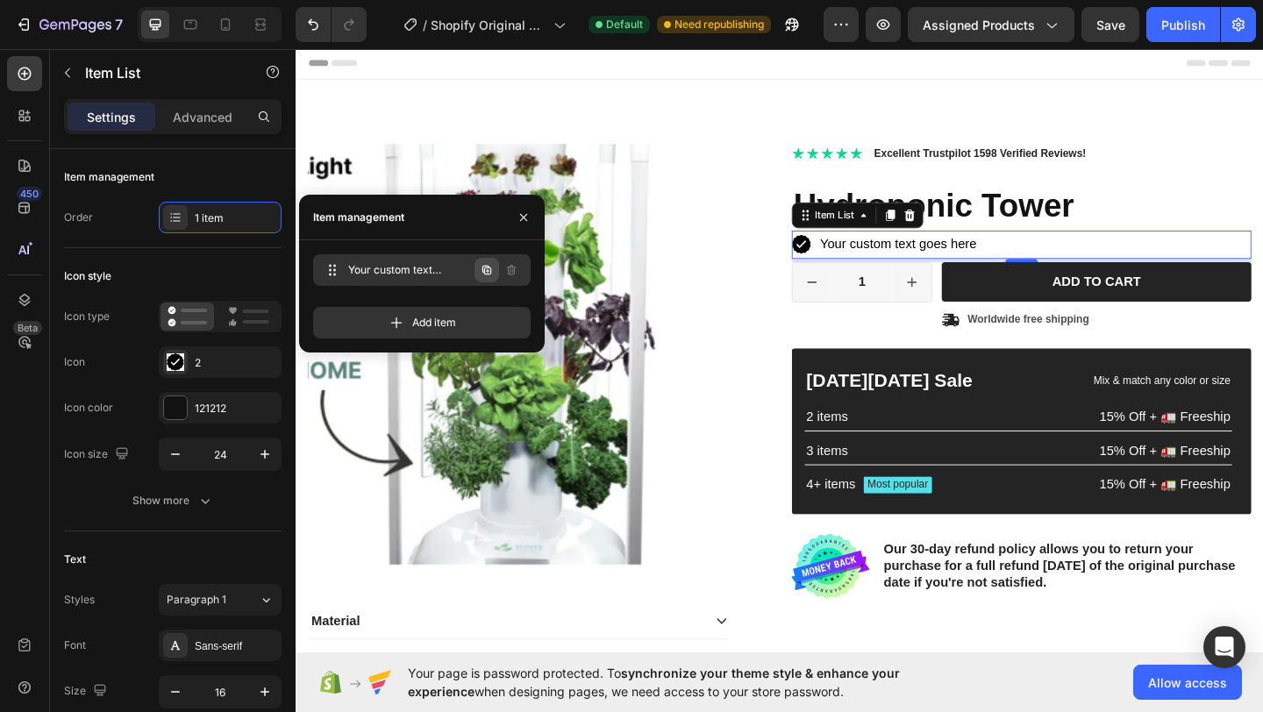
click at [487, 269] on icon "button" at bounding box center [488, 271] width 4 height 4
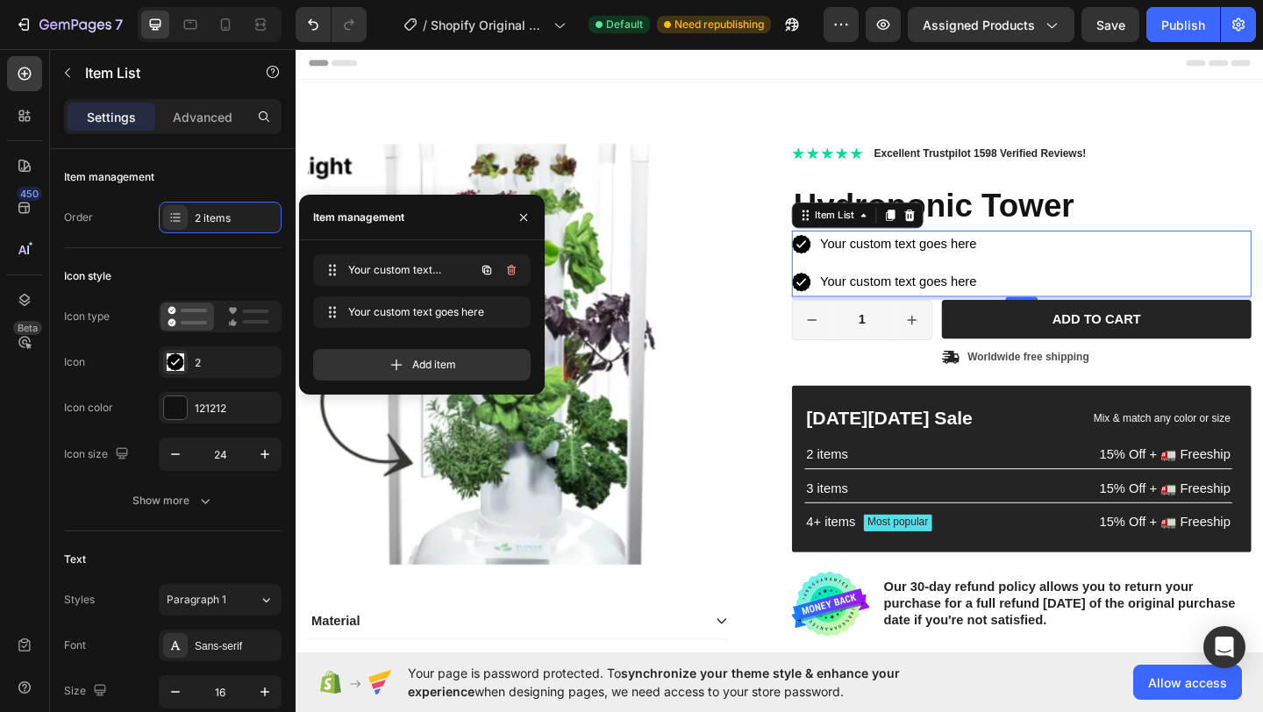
click at [487, 269] on icon "button" at bounding box center [488, 271] width 4 height 4
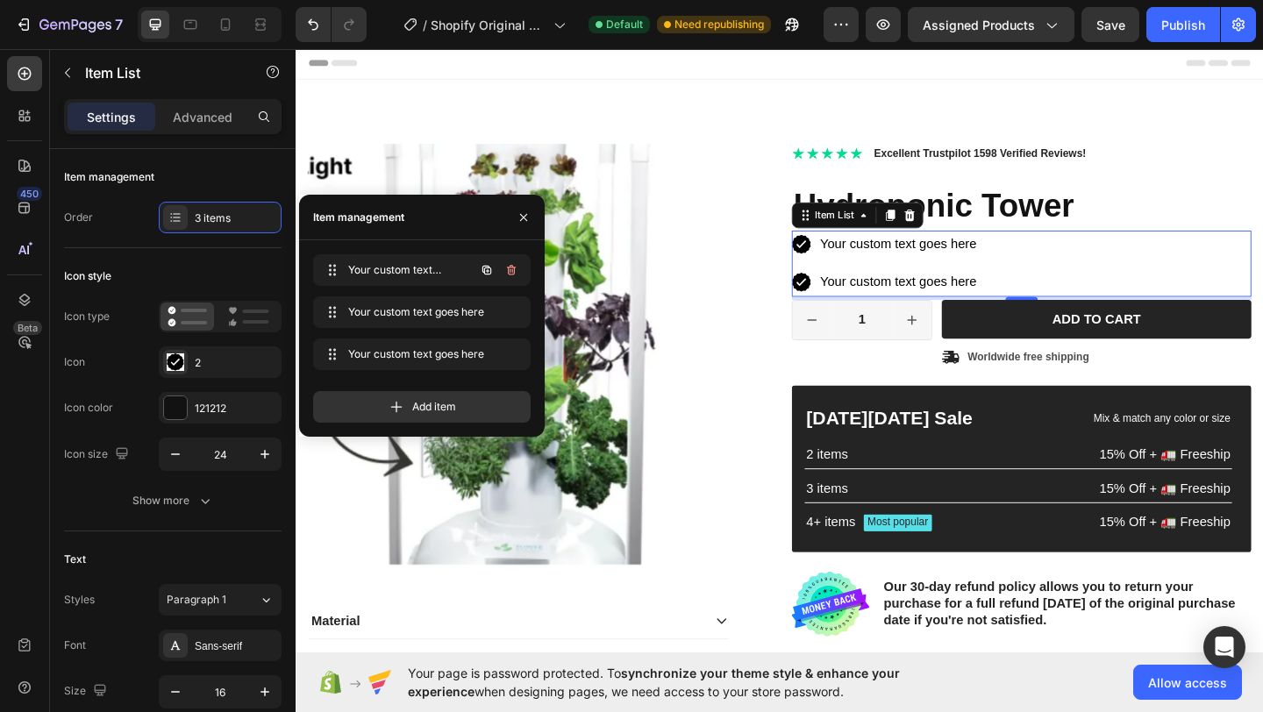
click at [487, 269] on icon "button" at bounding box center [488, 271] width 4 height 4
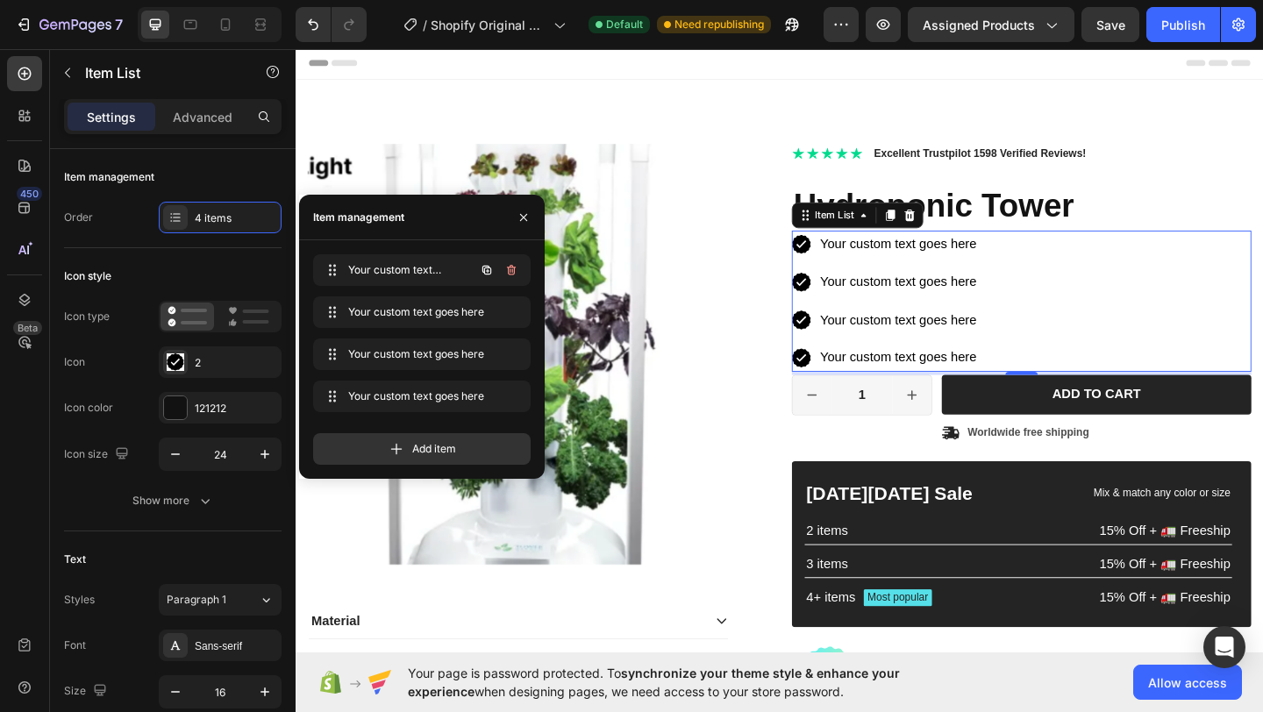
click at [487, 269] on icon "button" at bounding box center [488, 271] width 4 height 4
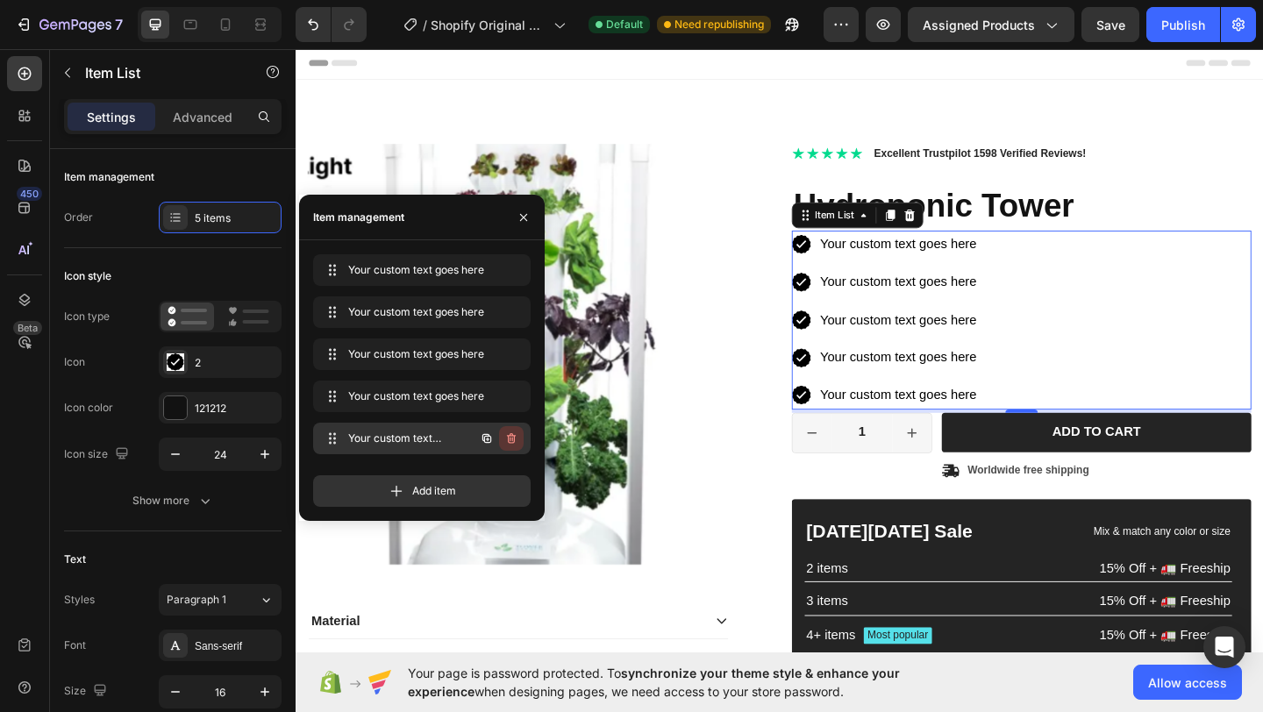
click at [510, 433] on icon "button" at bounding box center [511, 439] width 14 height 14
click at [510, 434] on div "Delete" at bounding box center [499, 439] width 32 height 16
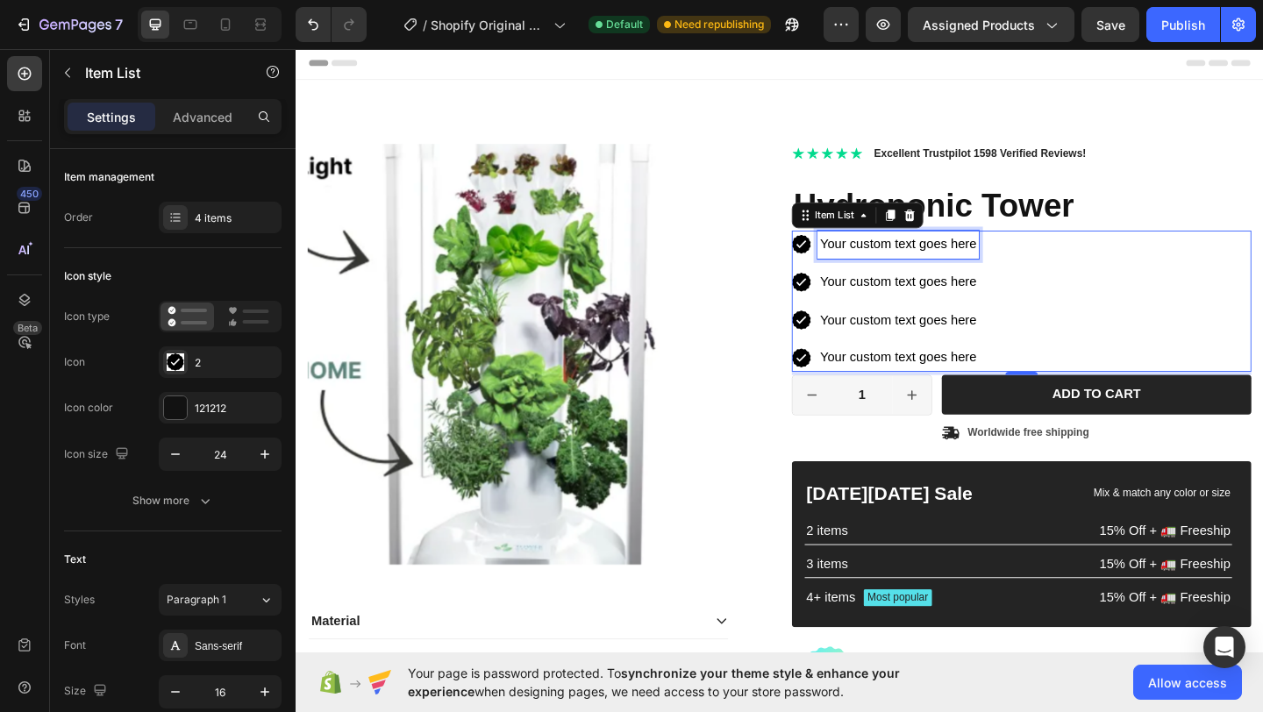
click at [949, 268] on p "Your custom text goes here" at bounding box center [951, 261] width 170 height 25
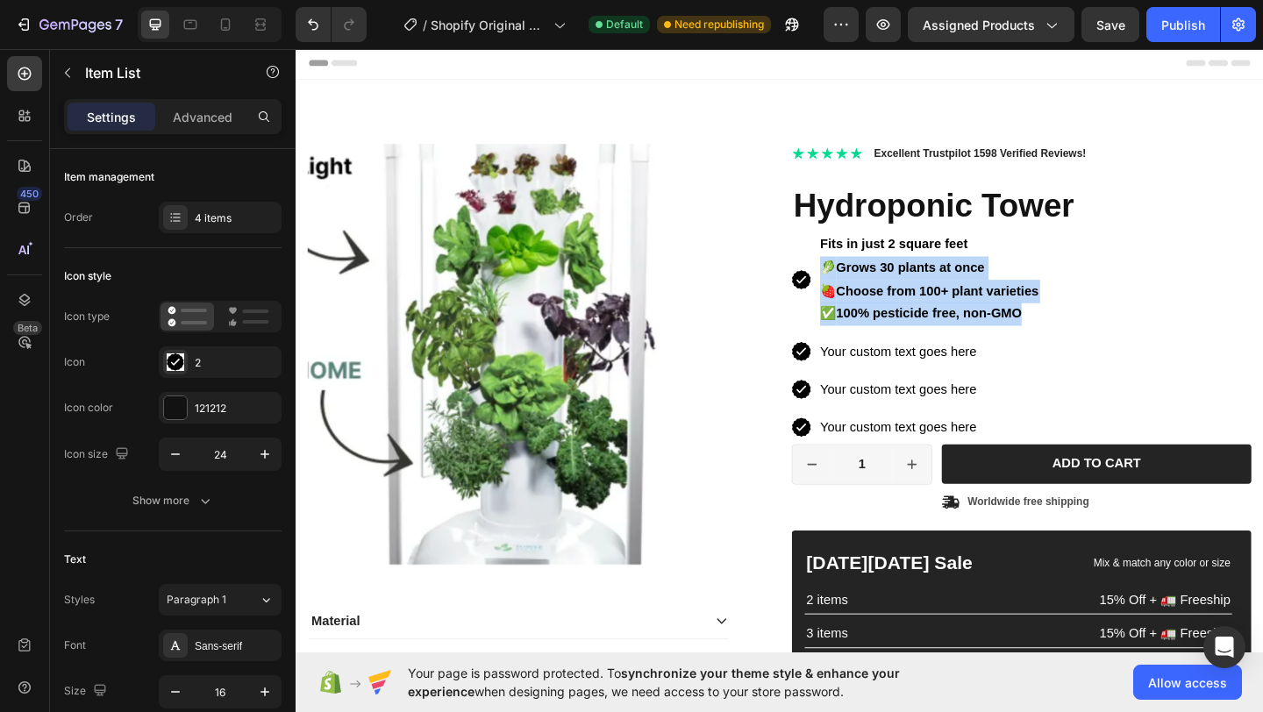
drag, startPoint x: 1069, startPoint y: 334, endPoint x: 862, endPoint y: 276, distance: 215.0
click at [863, 276] on div "Fits in just 2 square feet 🥬 Grows 30 plants at once 🍓 Choose from 100+ plant v…" at bounding box center [984, 300] width 243 height 106
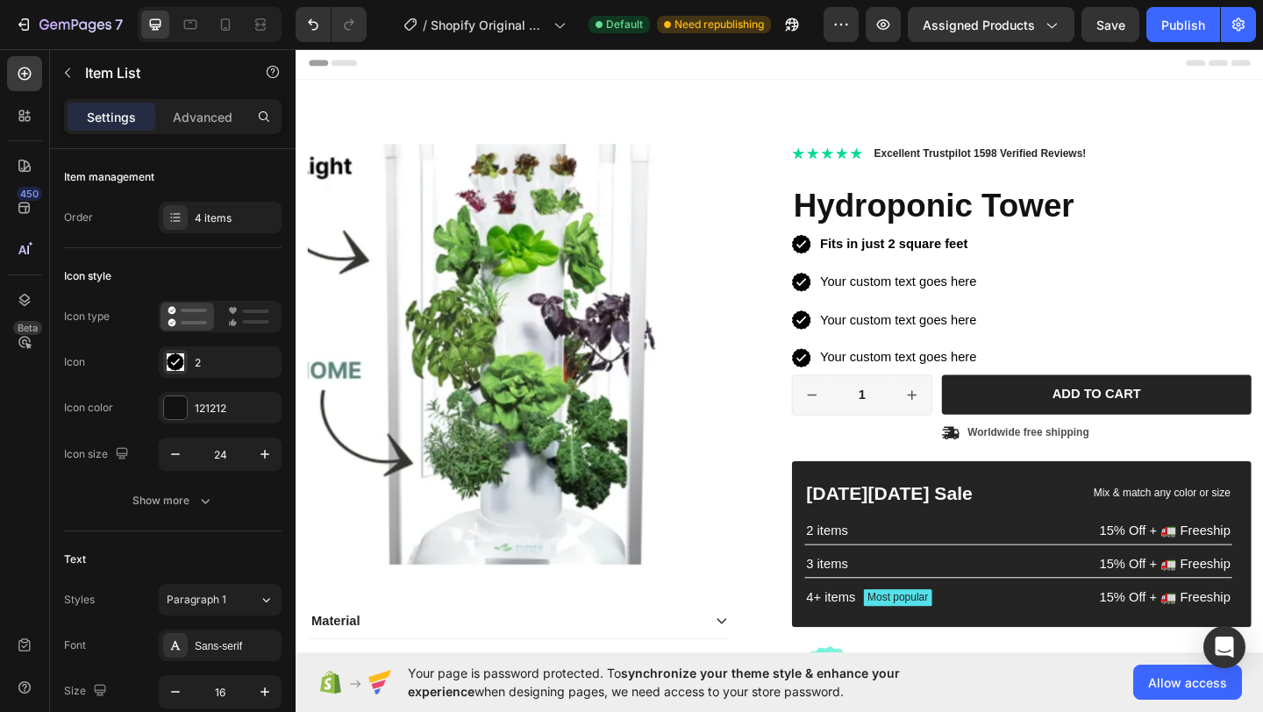
click at [920, 302] on p "Your custom text goes here" at bounding box center [951, 302] width 170 height 25
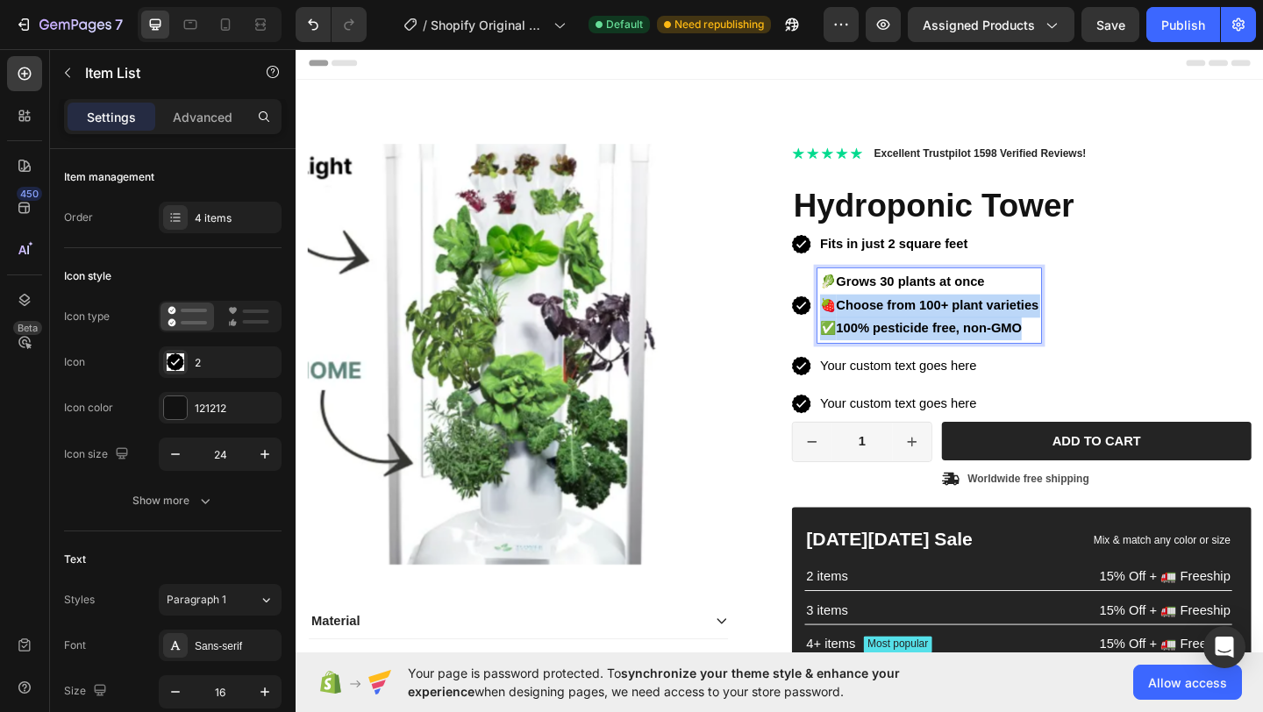
drag, startPoint x: 1060, startPoint y: 353, endPoint x: 861, endPoint y: 332, distance: 199.4
click at [863, 332] on div "🥬 Grows 30 plants at once 🍓 Choose from 100+ plant varieties ✅ 100% pesticide f…" at bounding box center [984, 328] width 243 height 81
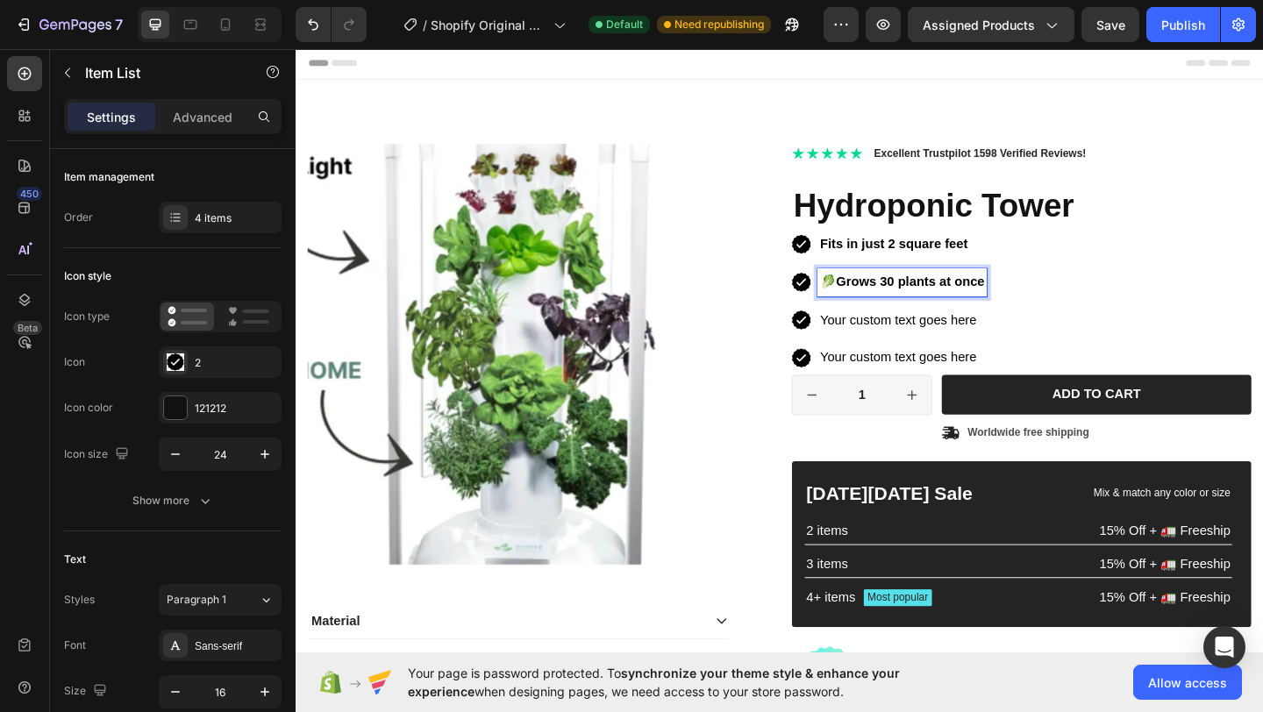
click at [883, 295] on strong "Grows 30 plants at once" at bounding box center [963, 302] width 161 height 15
click at [916, 344] on p "Your custom text goes here" at bounding box center [951, 344] width 170 height 25
click at [915, 344] on p "Your custom text goes here" at bounding box center [951, 344] width 170 height 25
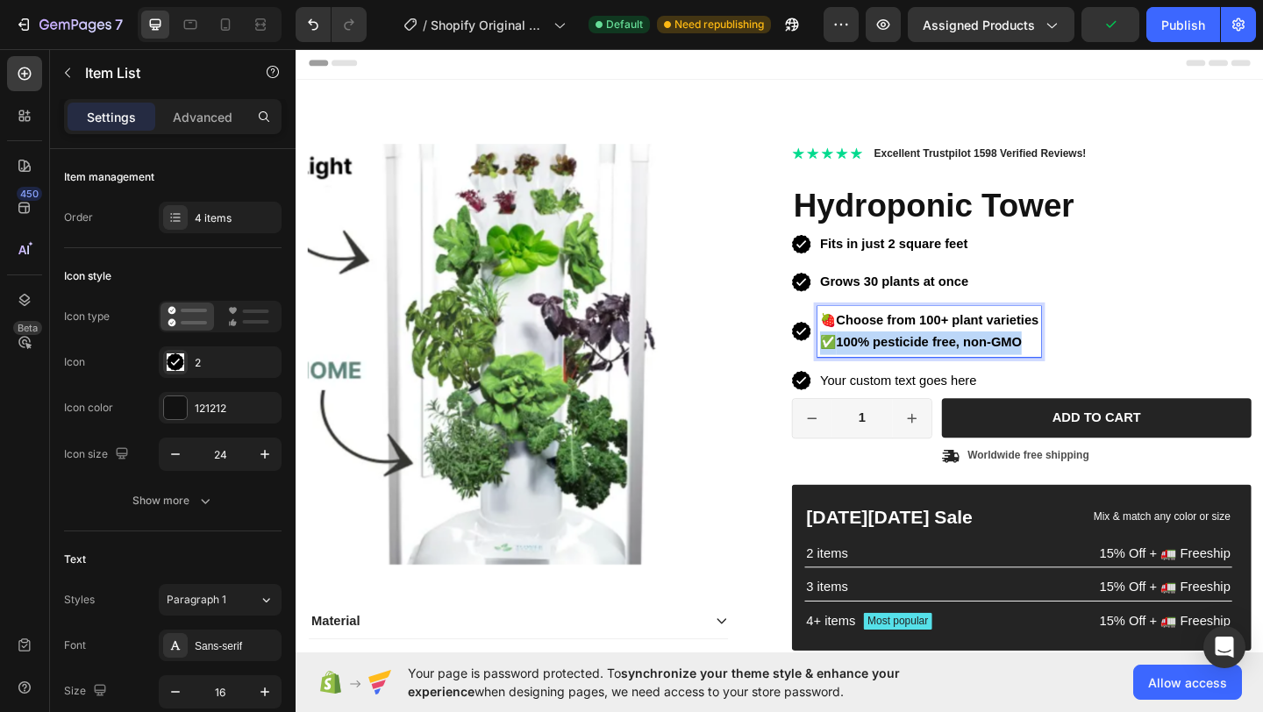
drag, startPoint x: 1072, startPoint y: 369, endPoint x: 863, endPoint y: 364, distance: 208.8
click at [866, 364] on p "✅ 100% pesticide free, non-GMO" at bounding box center [985, 368] width 238 height 25
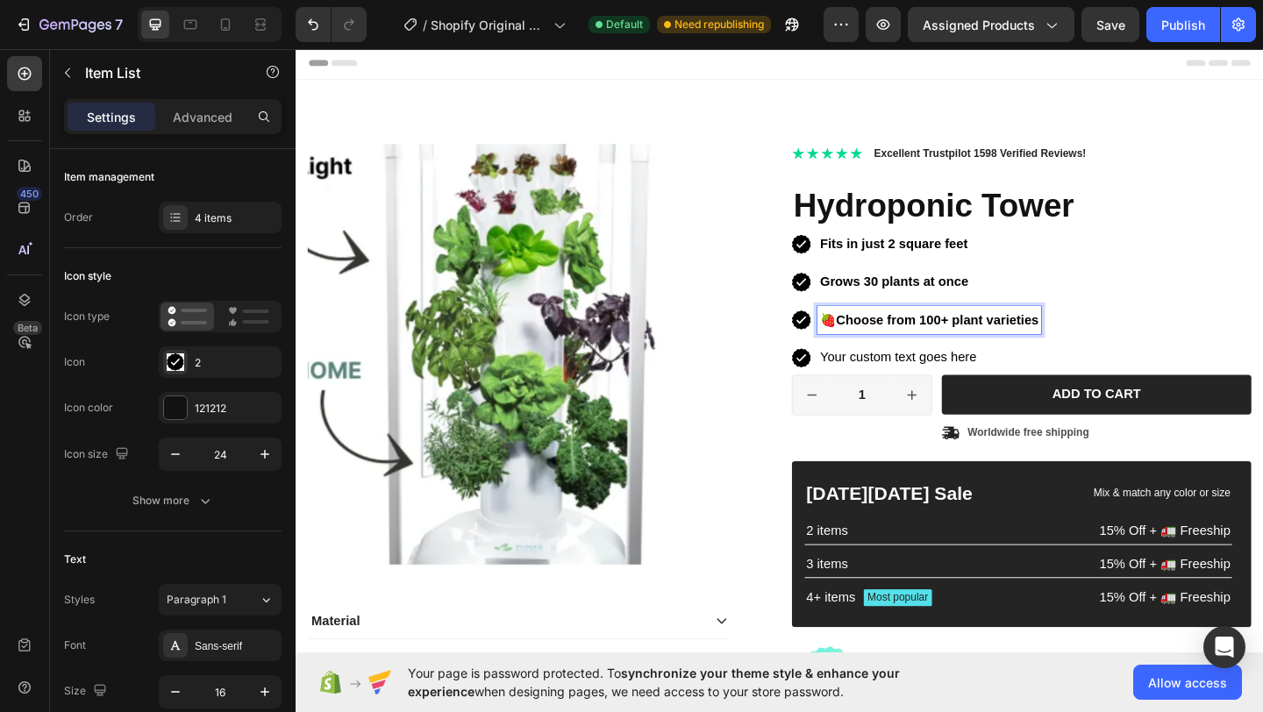
click at [883, 346] on strong "Choose from 100+ plant varieties" at bounding box center [993, 343] width 220 height 15
click at [910, 384] on p "Your custom text goes here" at bounding box center [976, 384] width 220 height 25
click at [883, 386] on strong "100% pesticide free, non-GMO" at bounding box center [984, 383] width 202 height 15
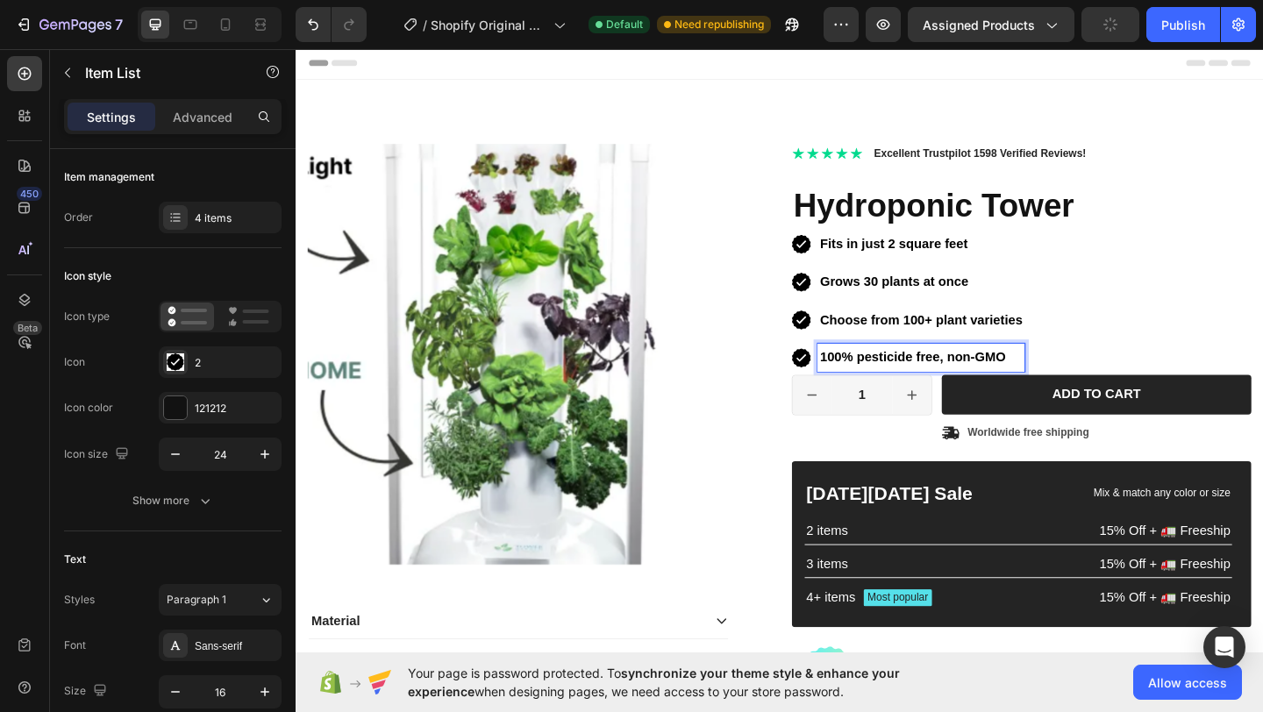
click at [1021, 264] on p "Fits in just 2 square feet" at bounding box center [976, 261] width 220 height 25
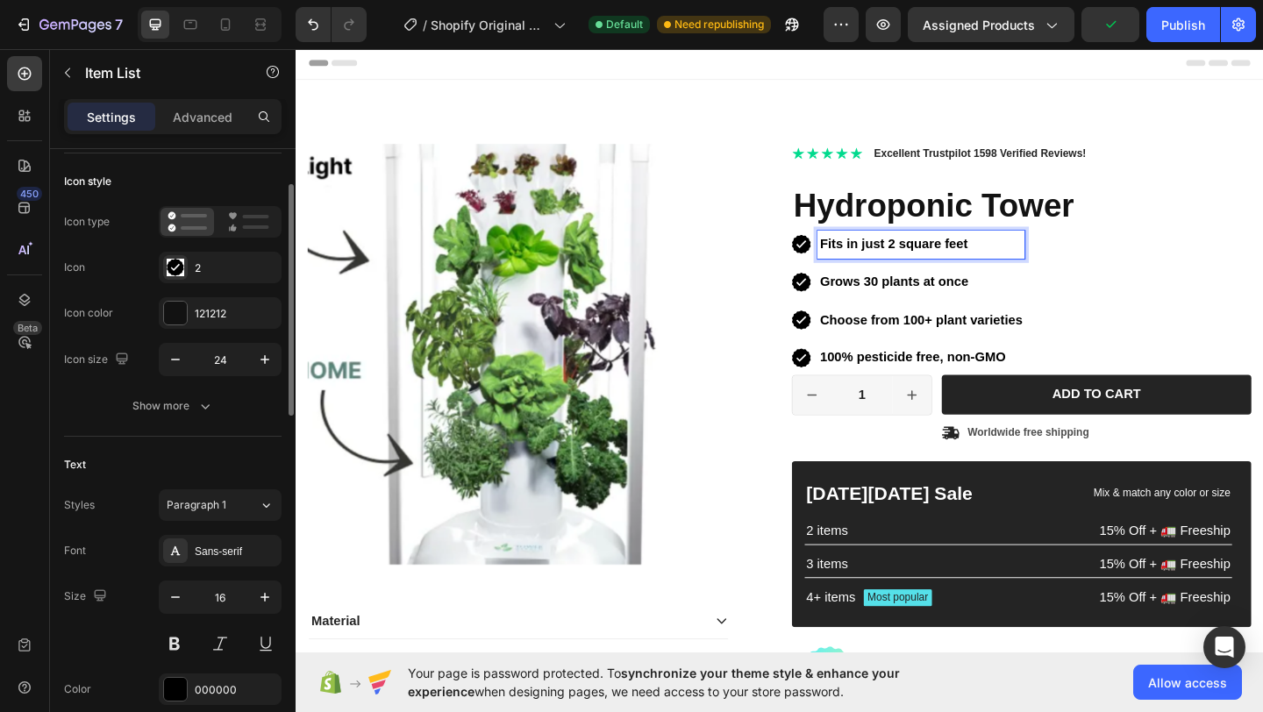
scroll to position [179, 0]
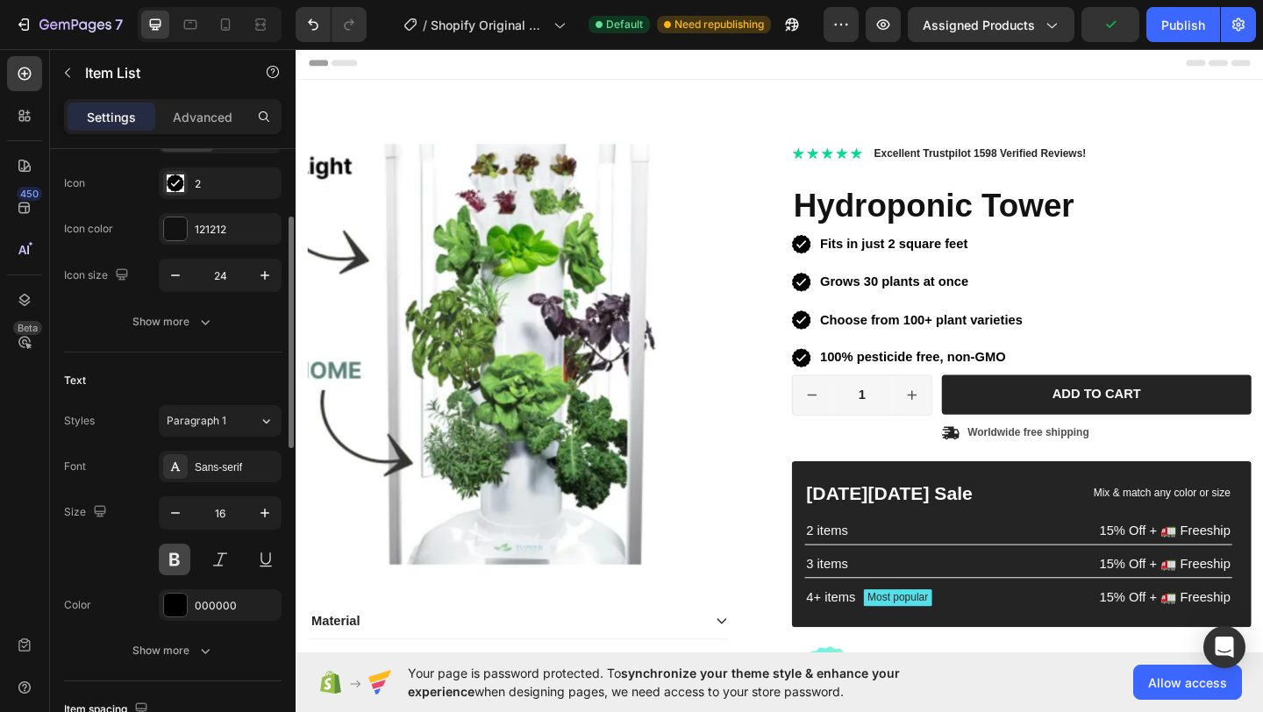
click at [176, 560] on button at bounding box center [175, 560] width 32 height 32
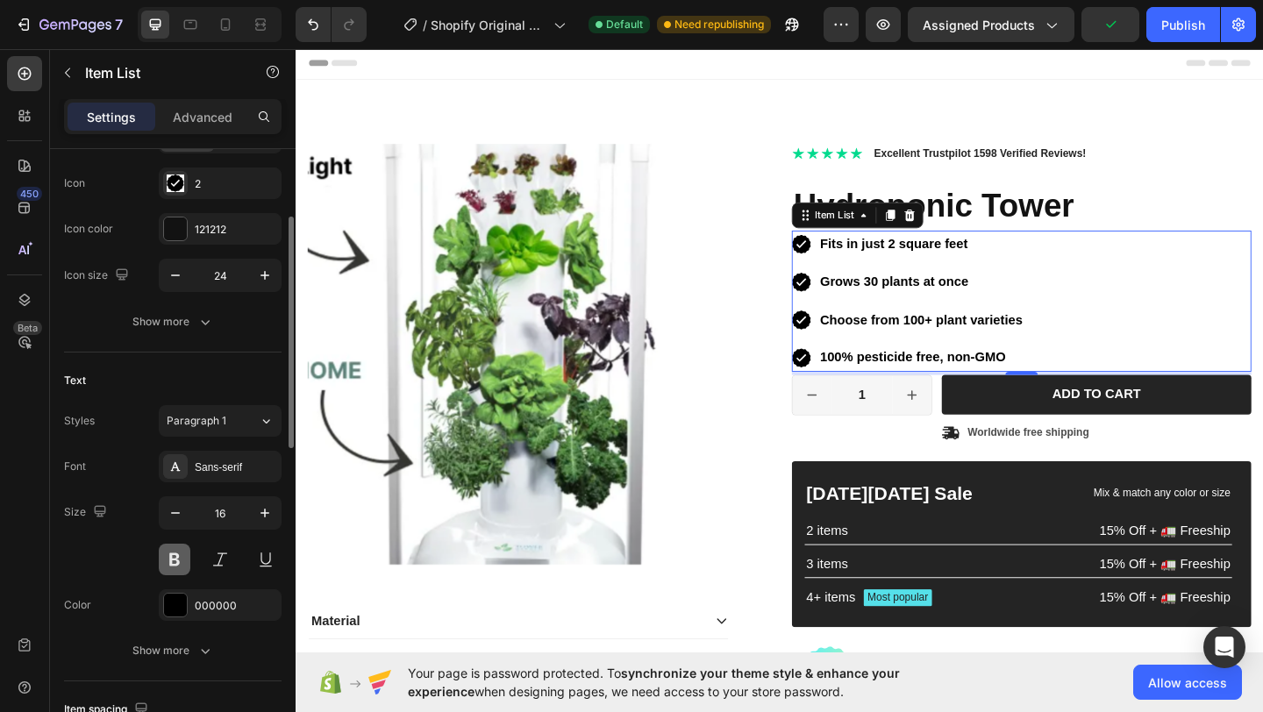
click at [175, 559] on button at bounding box center [175, 560] width 32 height 32
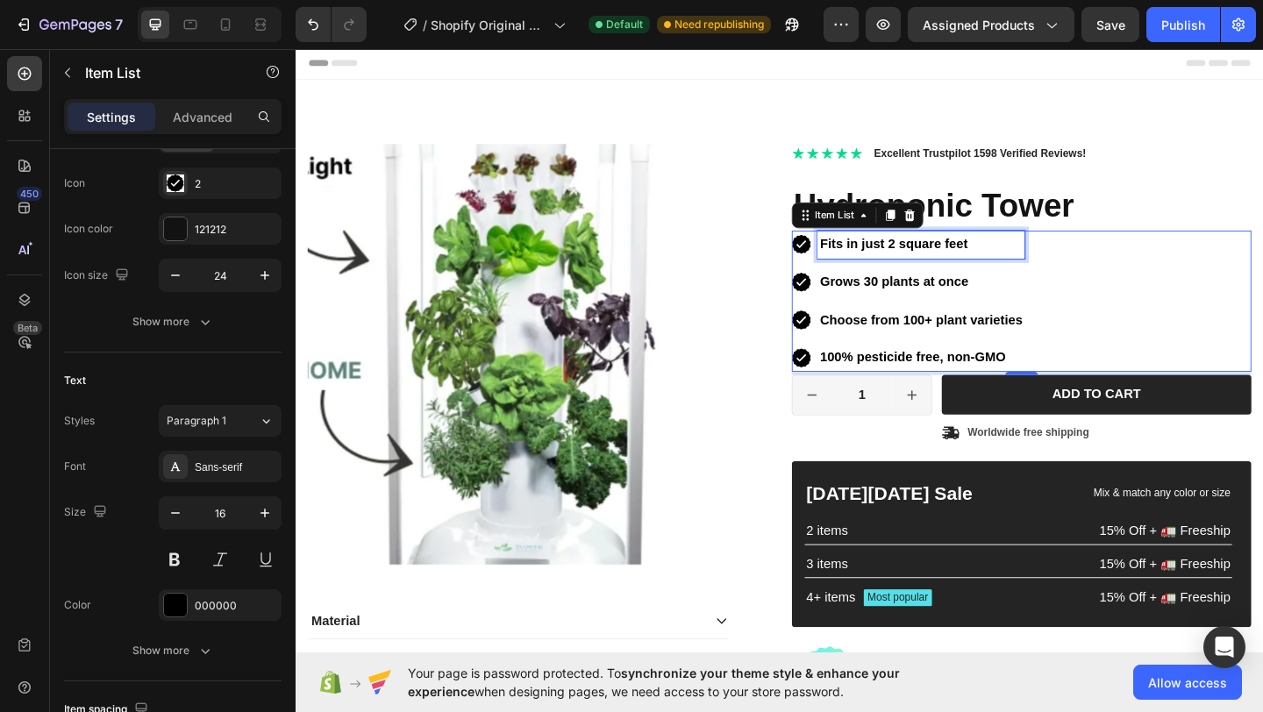
click at [971, 267] on strong "Fits in just 2 square feet" at bounding box center [946, 261] width 161 height 15
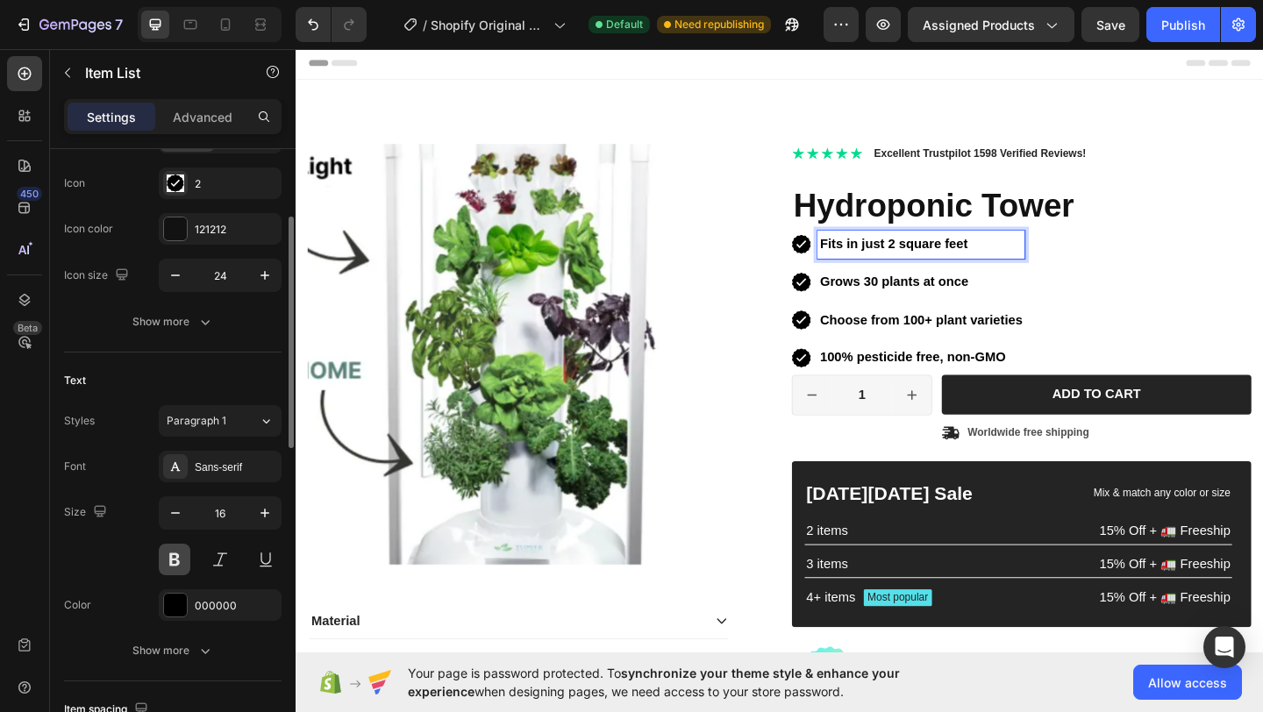
click at [168, 565] on button at bounding box center [175, 560] width 32 height 32
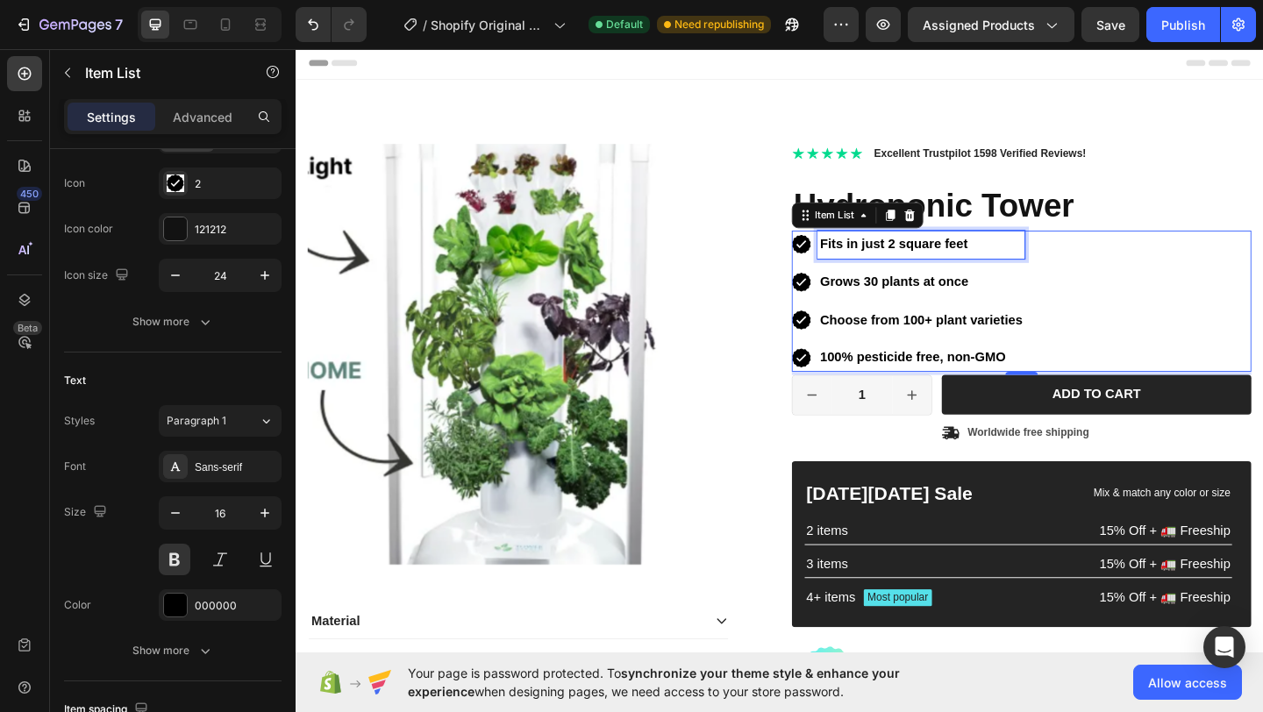
click at [875, 262] on strong "Fits in just 2 square feet" at bounding box center [946, 261] width 161 height 15
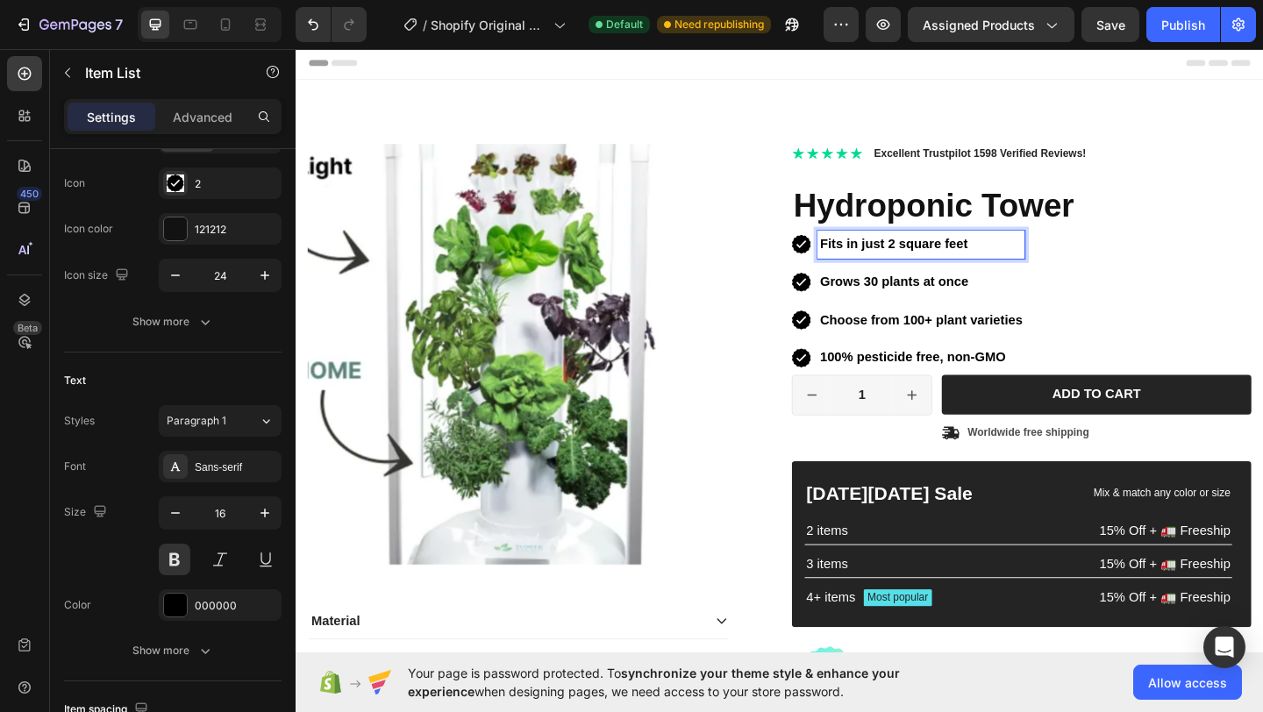
click at [891, 261] on strong "Fits in just 2 square feet" at bounding box center [946, 261] width 161 height 15
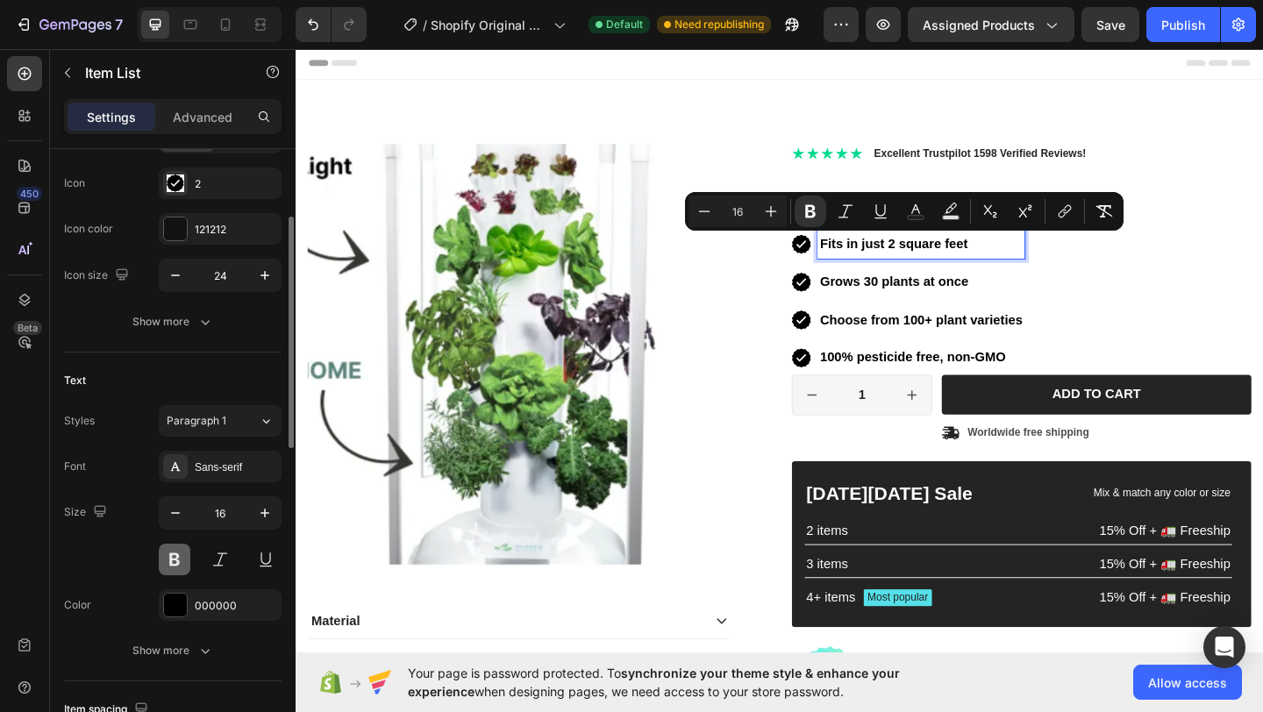
click at [159, 554] on button at bounding box center [175, 560] width 32 height 32
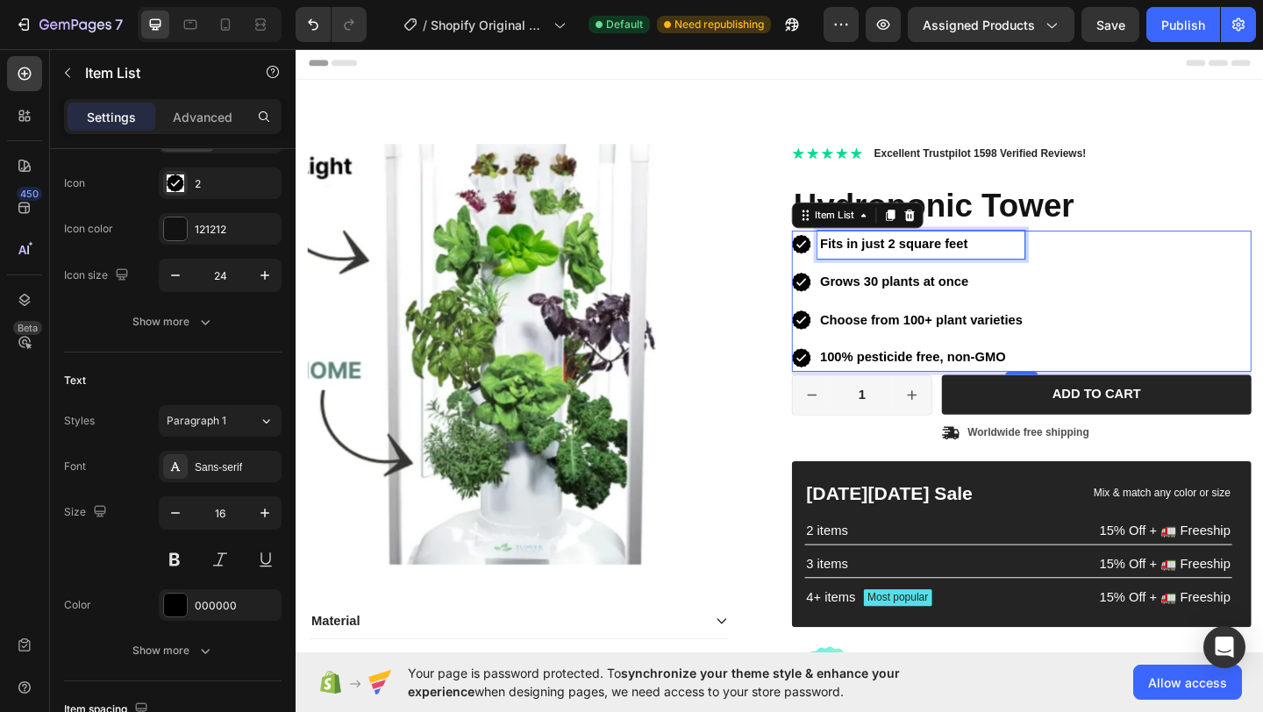
click at [955, 265] on strong "Fits in just 2 square feet" at bounding box center [946, 261] width 161 height 15
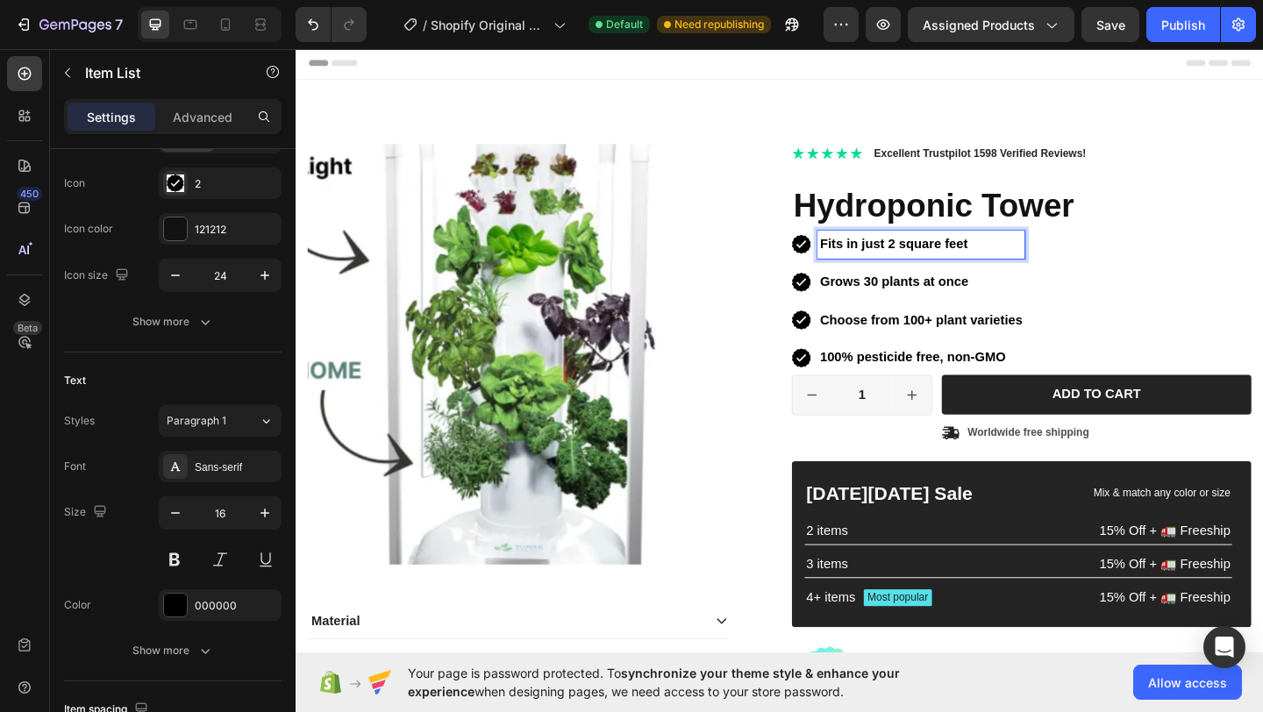
click at [1014, 264] on strong "Fits in just 2 square feet" at bounding box center [946, 261] width 161 height 15
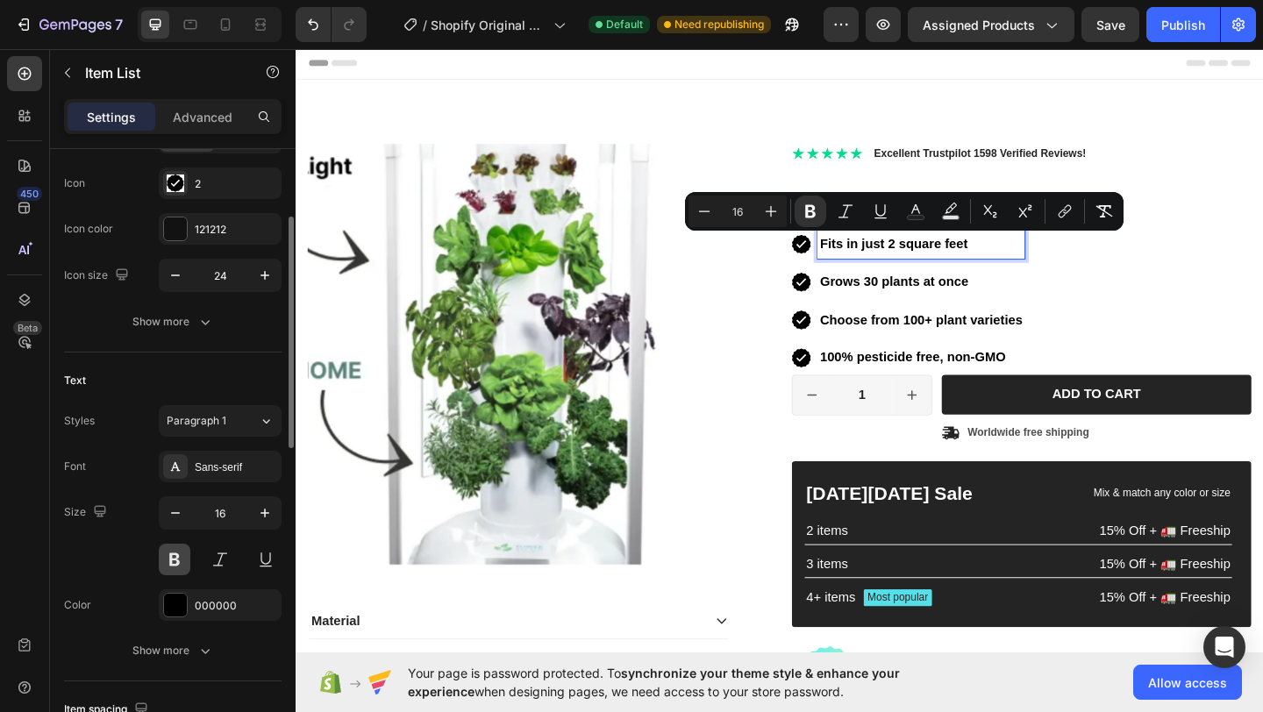
click at [170, 563] on button at bounding box center [175, 560] width 32 height 32
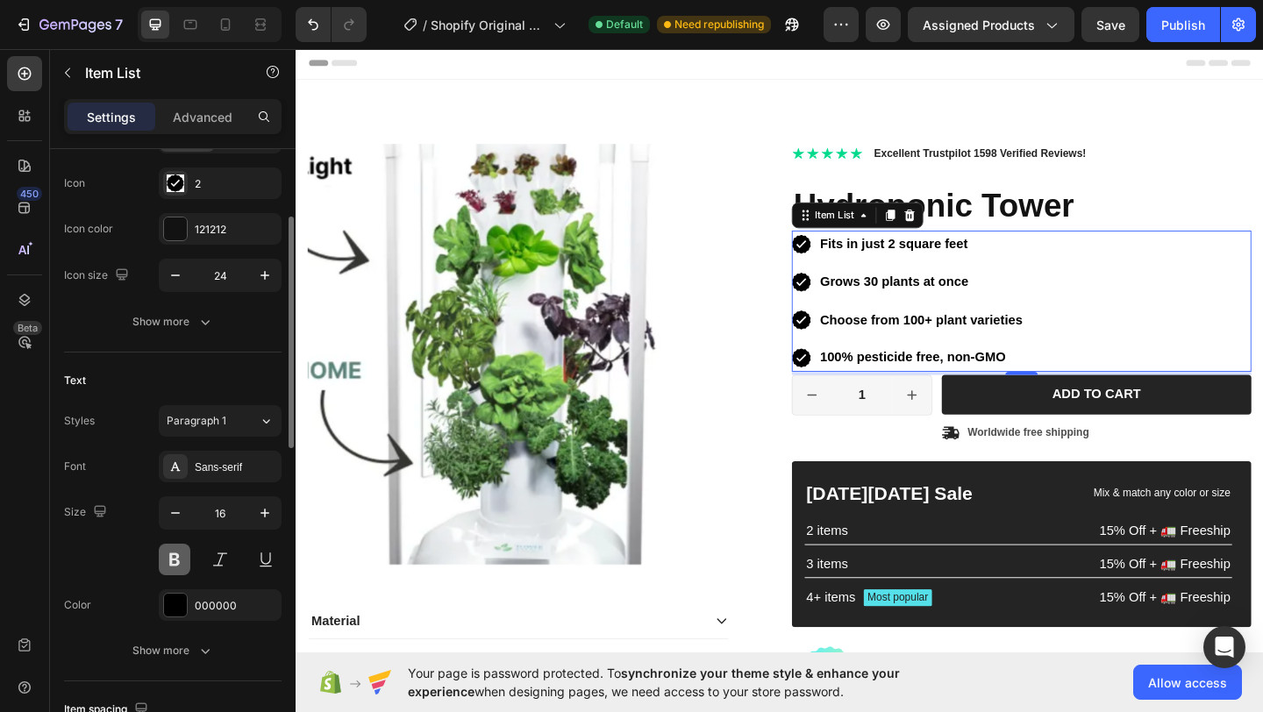
click at [172, 561] on button at bounding box center [175, 560] width 32 height 32
click at [225, 475] on div "Sans-serif" at bounding box center [220, 467] width 123 height 32
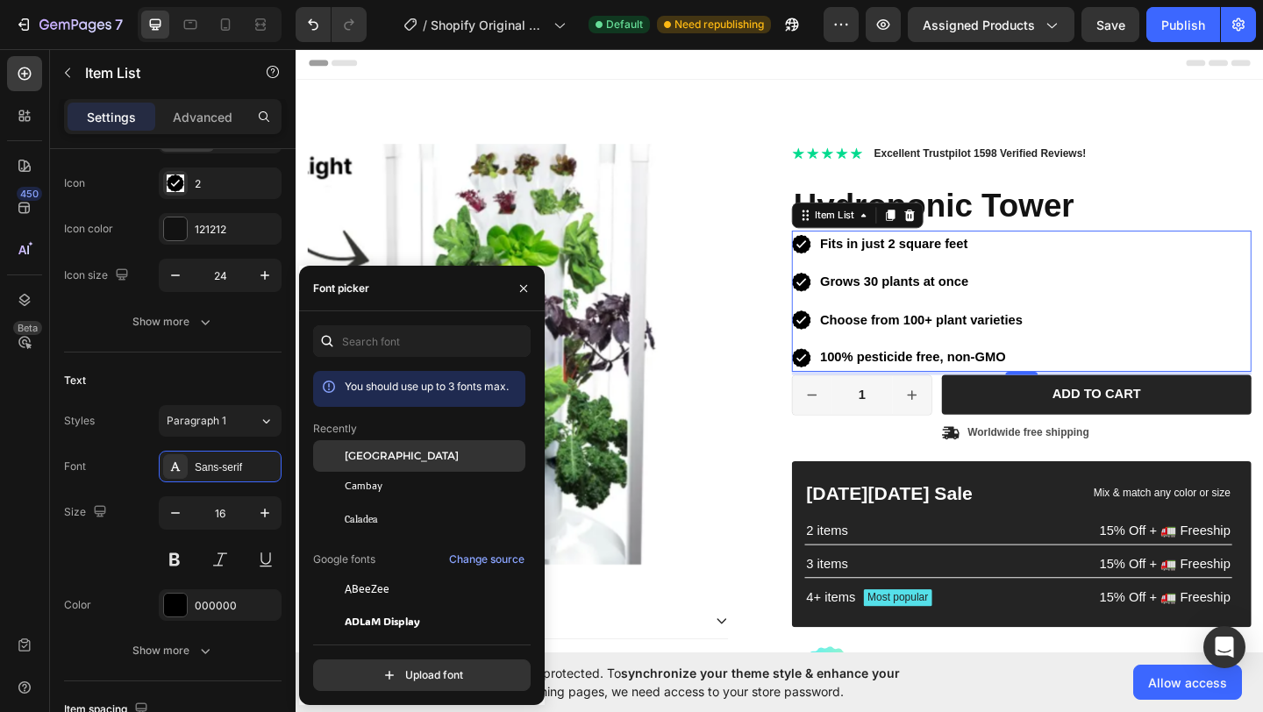
click at [363, 461] on span "[GEOGRAPHIC_DATA]" at bounding box center [402, 456] width 114 height 16
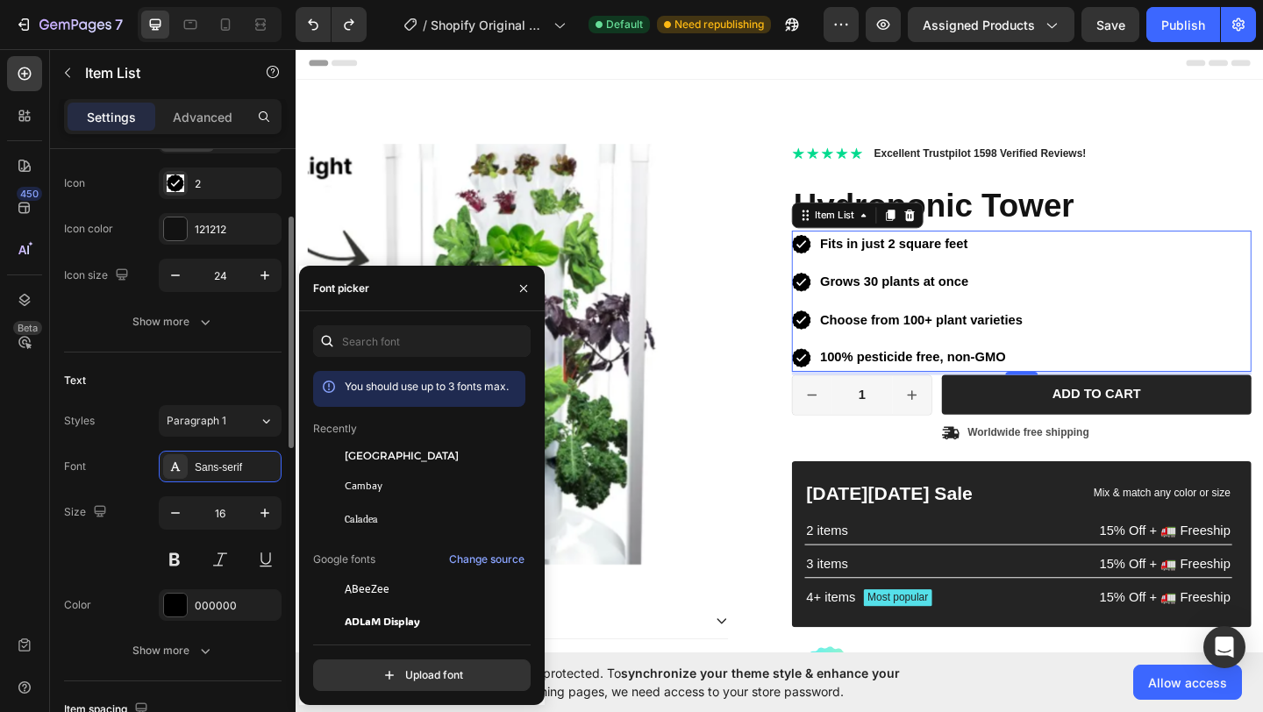
click at [218, 361] on div "Text Styles Paragraph 1 Font Sans-serif Size 16 Color 000000 Show more" at bounding box center [173, 517] width 218 height 329
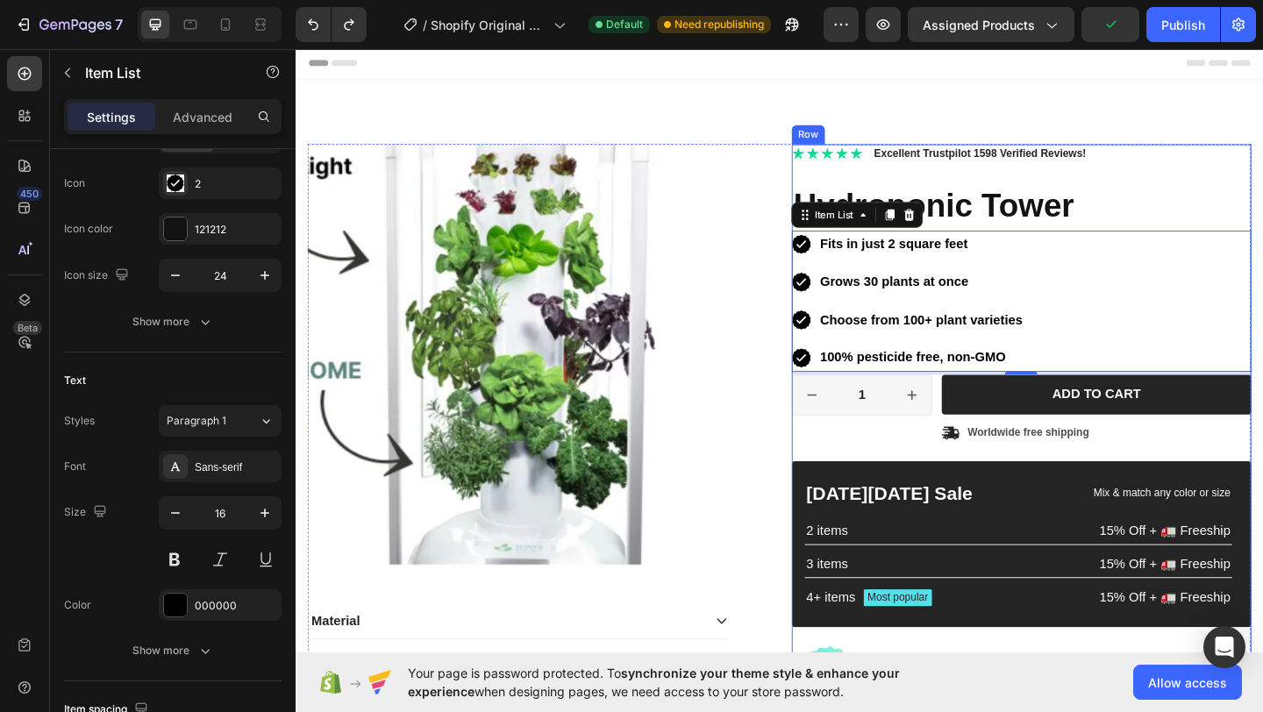
click at [1204, 169] on div "Icon Icon Icon Icon Icon Icon List Excellent Trustpilot 1598 Verified Reviews! …" at bounding box center [1085, 163] width 500 height 20
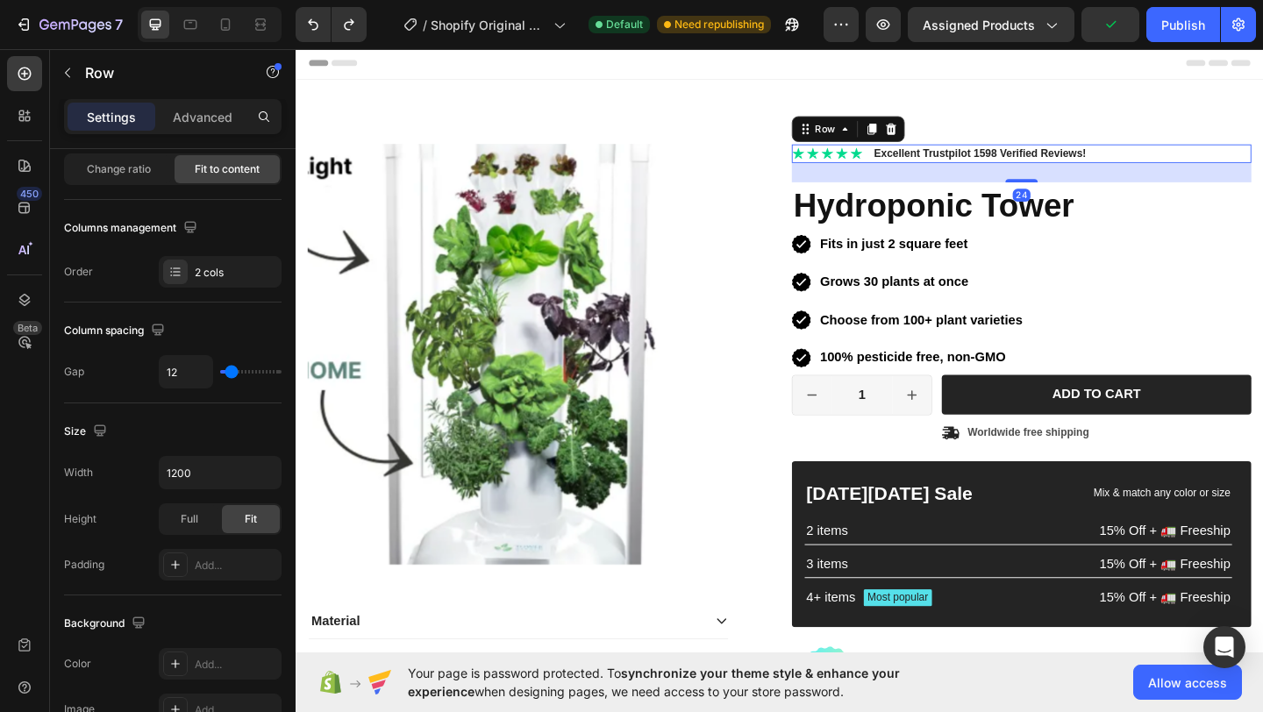
scroll to position [0, 0]
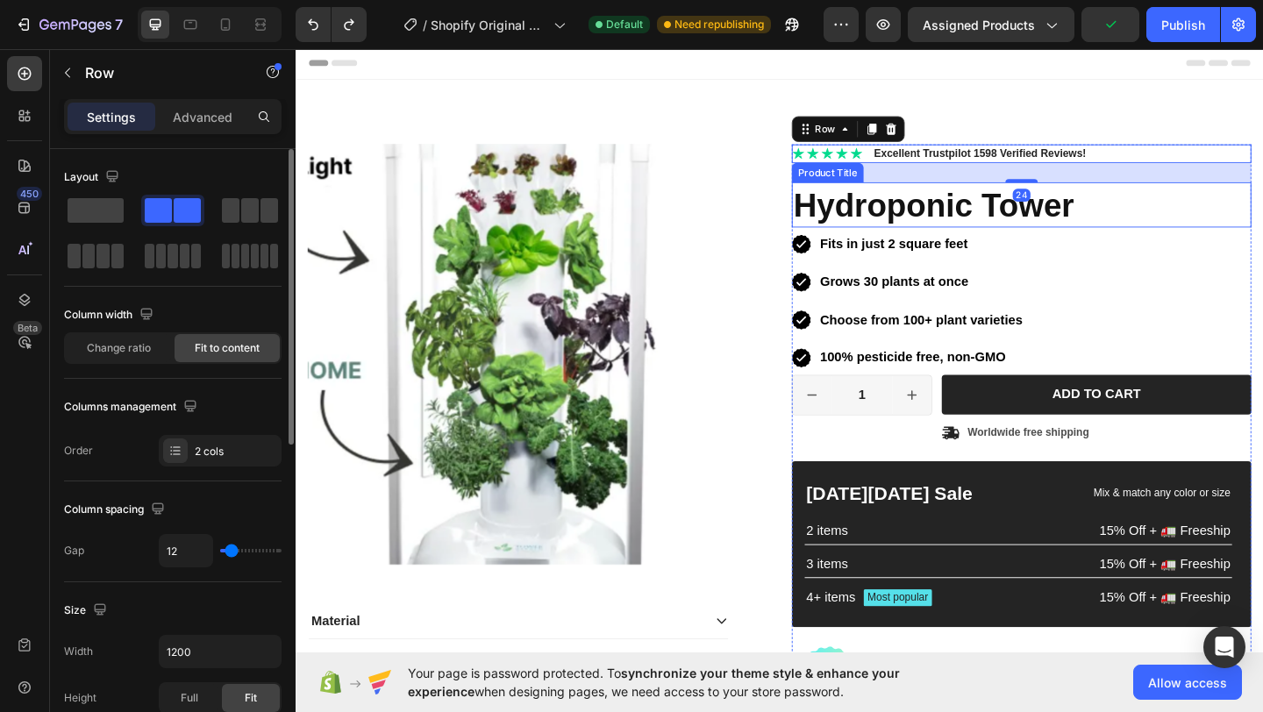
click at [1148, 216] on h1 "Hydroponic Tower" at bounding box center [1085, 218] width 500 height 49
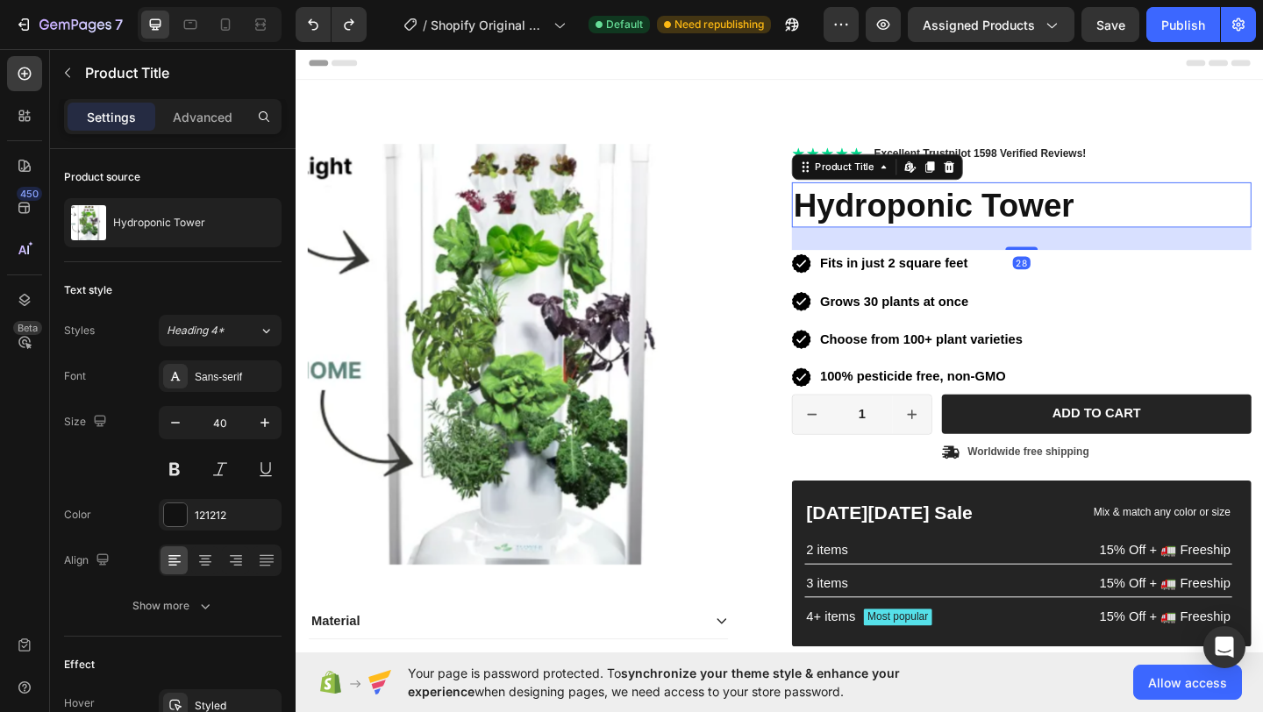
drag, startPoint x: 1074, startPoint y: 248, endPoint x: 1026, endPoint y: 279, distance: 56.5
click at [1075, 265] on div at bounding box center [1085, 266] width 35 height 4
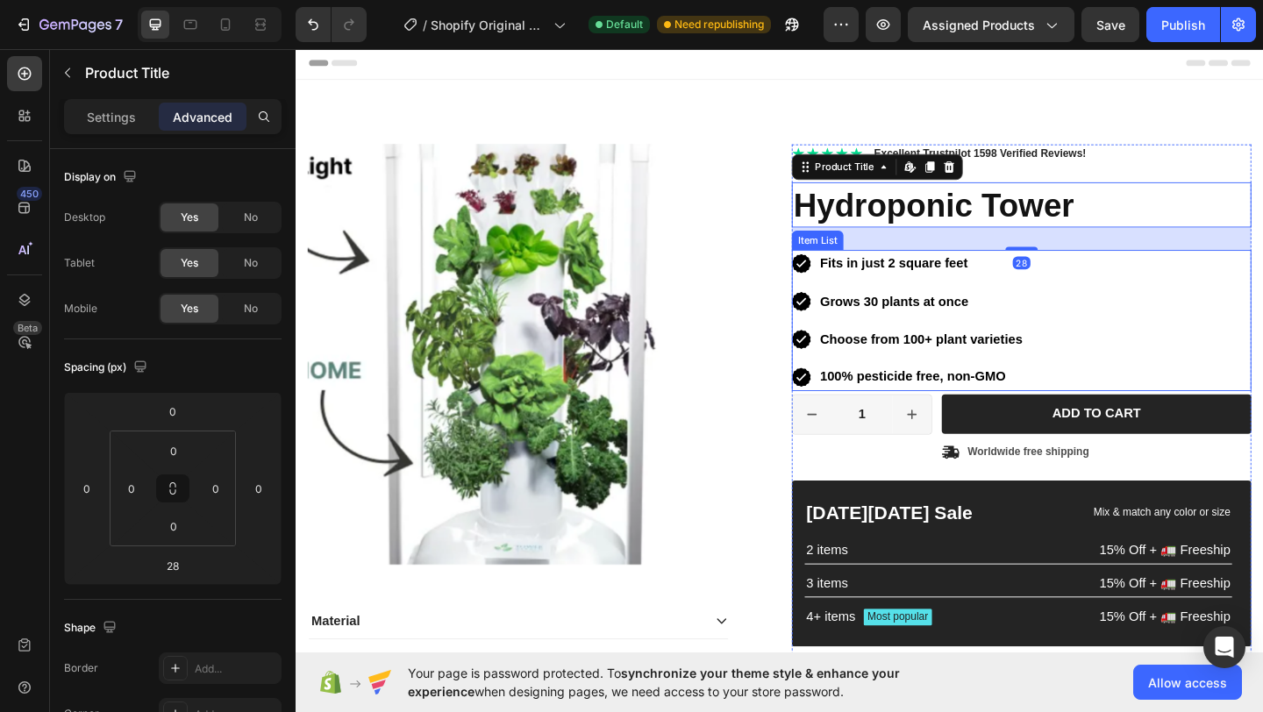
click at [1038, 285] on p "Fits in just 2 square feet" at bounding box center [976, 282] width 220 height 25
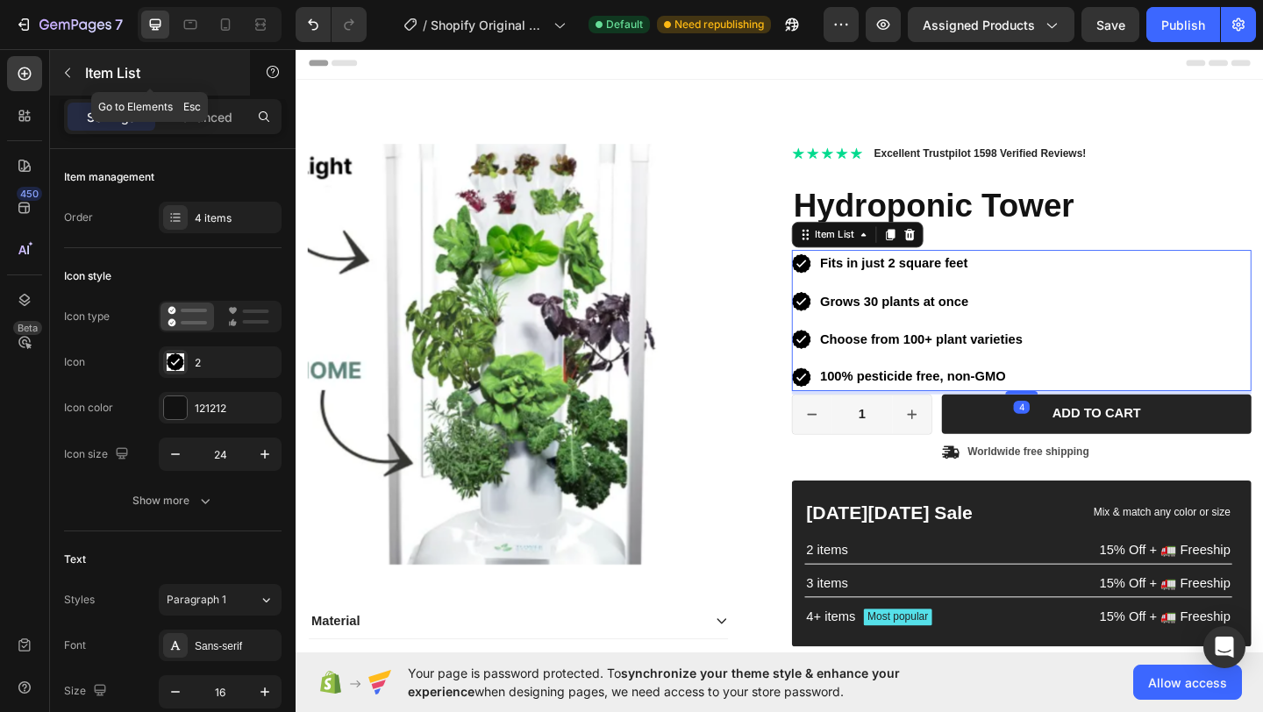
click at [61, 73] on icon "button" at bounding box center [68, 73] width 14 height 14
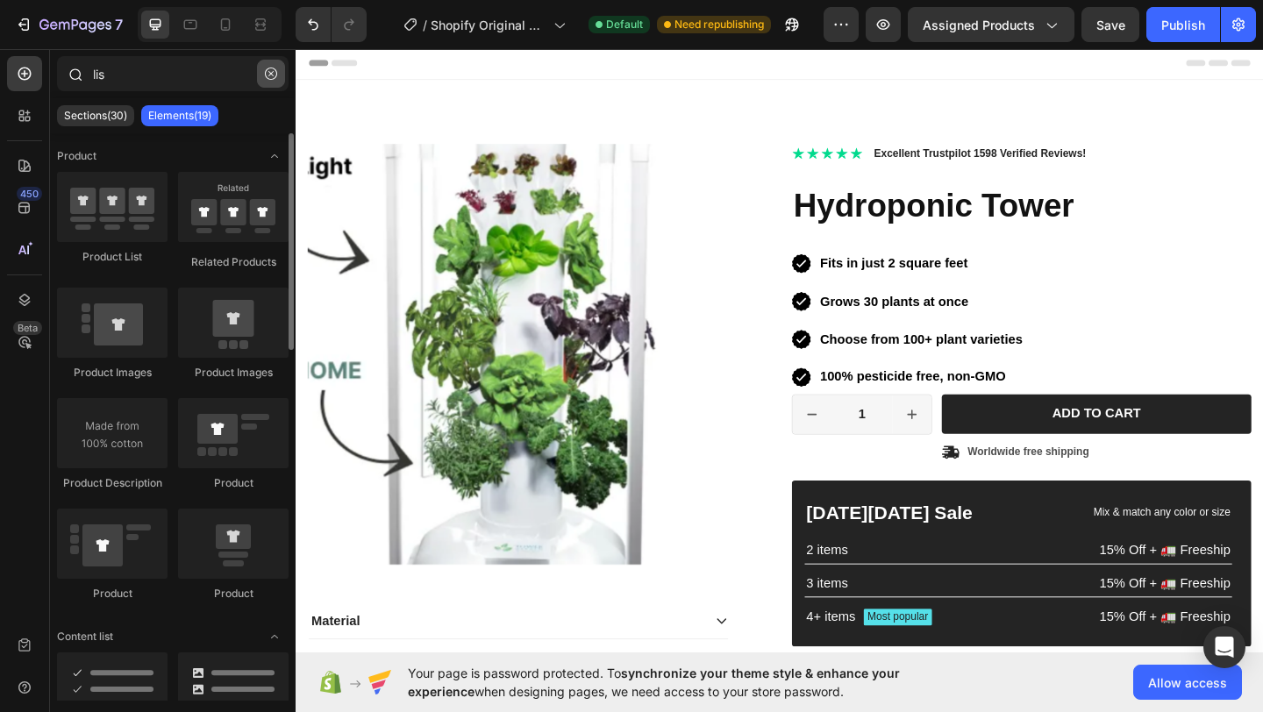
click at [266, 70] on icon "button" at bounding box center [271, 74] width 12 height 12
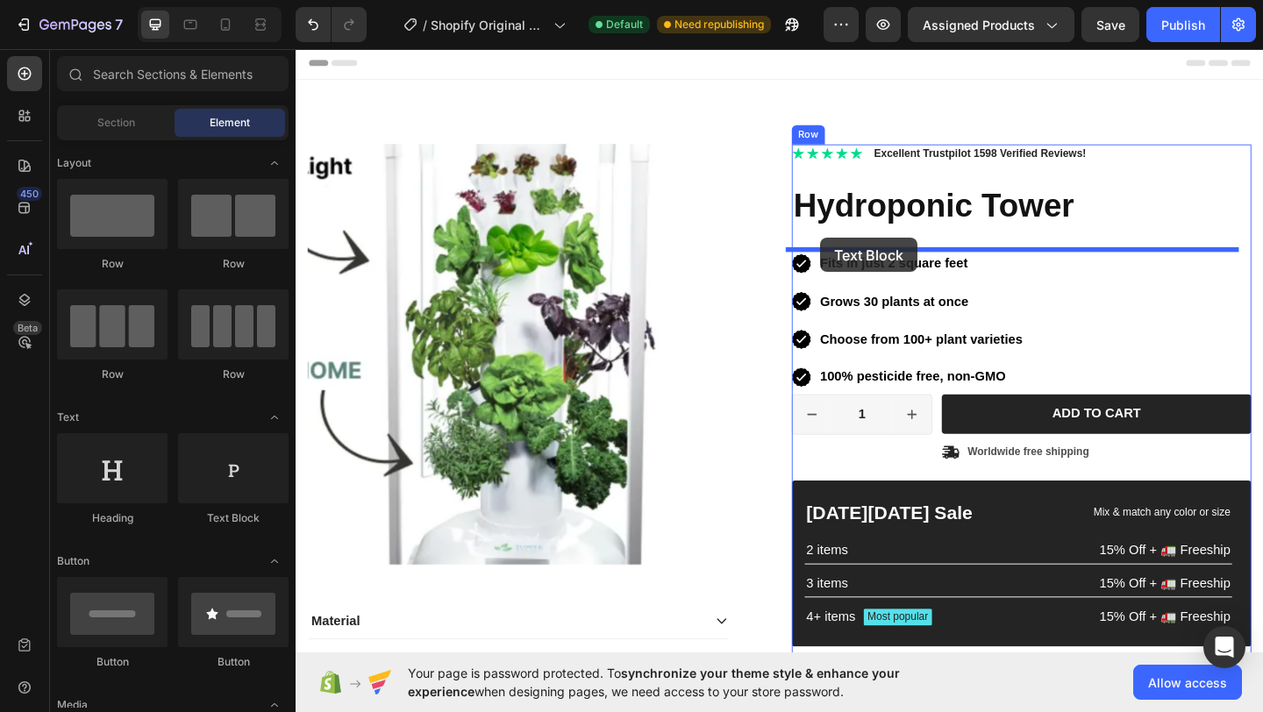
drag, startPoint x: 554, startPoint y: 536, endPoint x: 867, endPoint y: 255, distance: 419.9
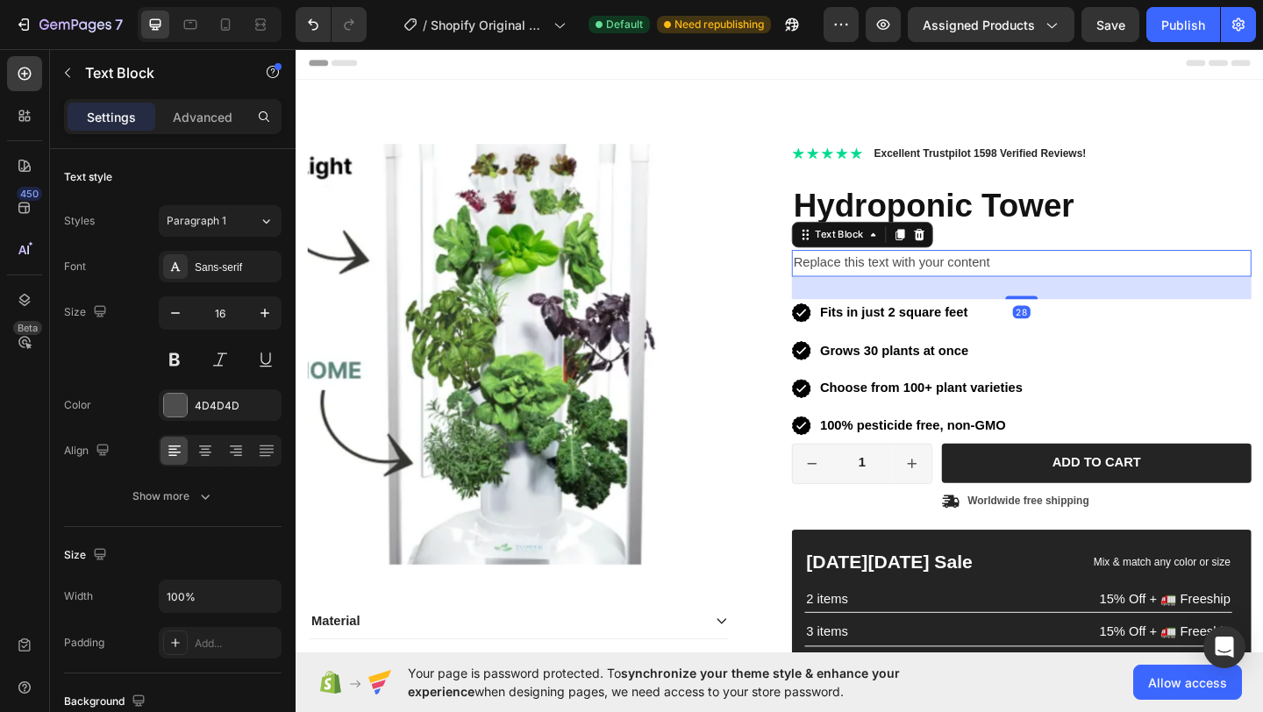
click at [880, 278] on div "Replace this text with your content" at bounding box center [1085, 282] width 500 height 29
click at [880, 279] on p "Replace this text with your content" at bounding box center [1085, 281] width 497 height 25
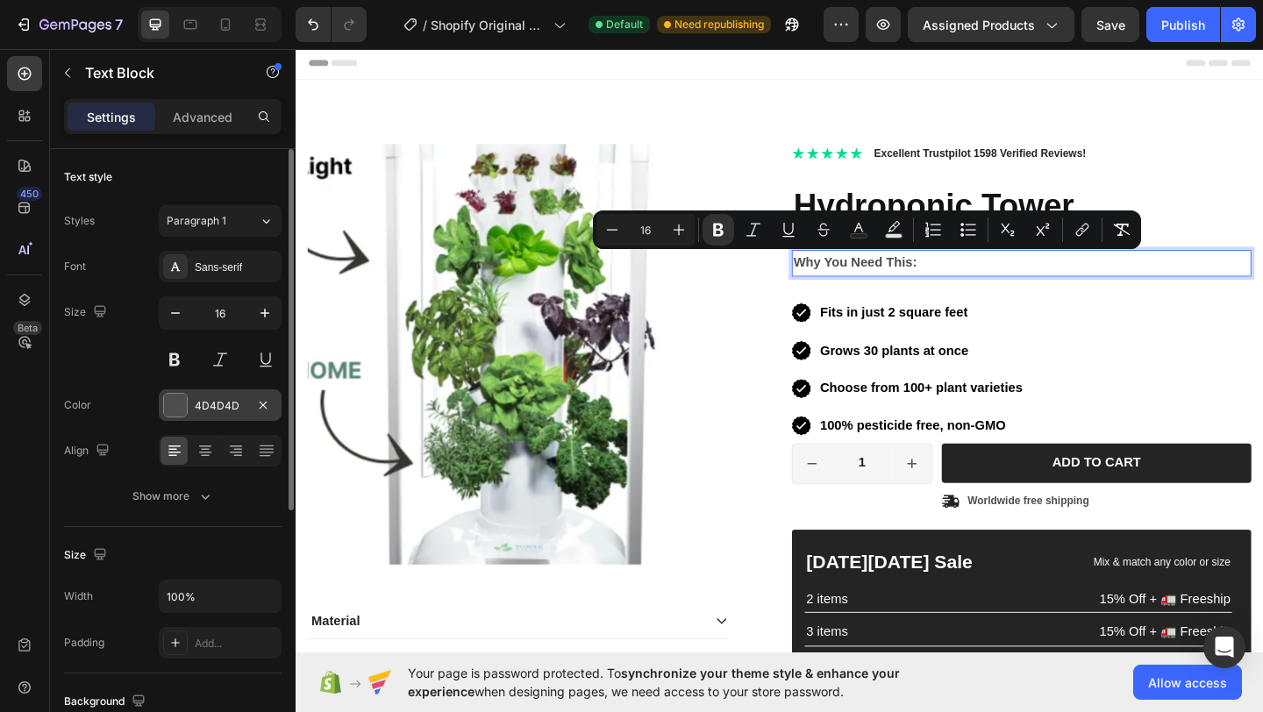
click at [202, 406] on div "4D4D4D" at bounding box center [220, 406] width 51 height 16
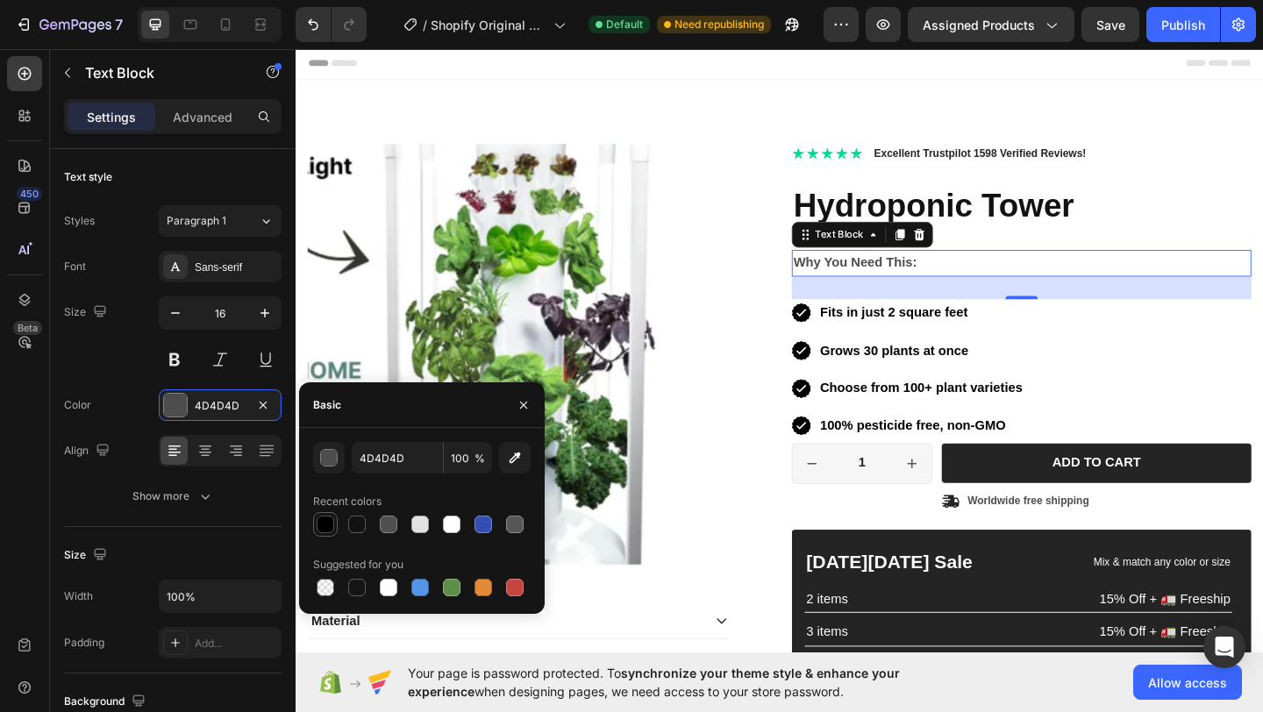
click at [324, 528] on div at bounding box center [326, 525] width 18 height 18
type input "000000"
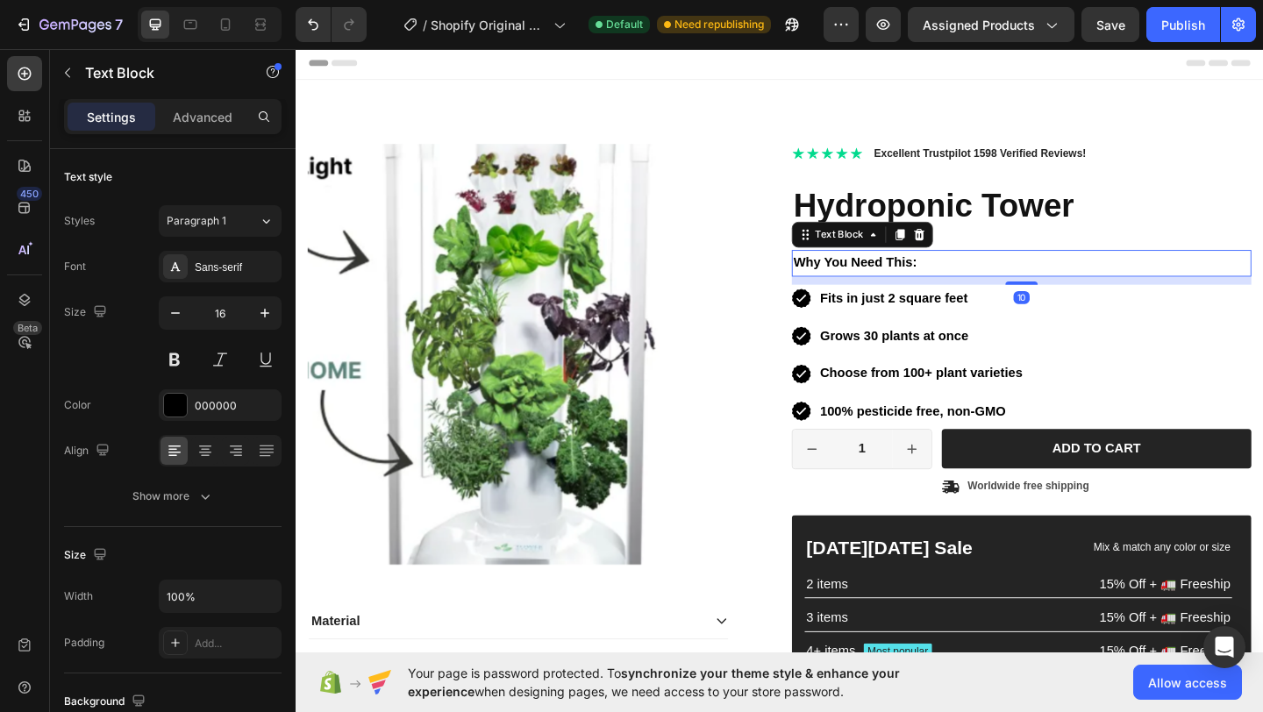
drag, startPoint x: 1085, startPoint y: 318, endPoint x: 884, endPoint y: 296, distance: 202.1
click at [1083, 302] on div at bounding box center [1085, 304] width 35 height 4
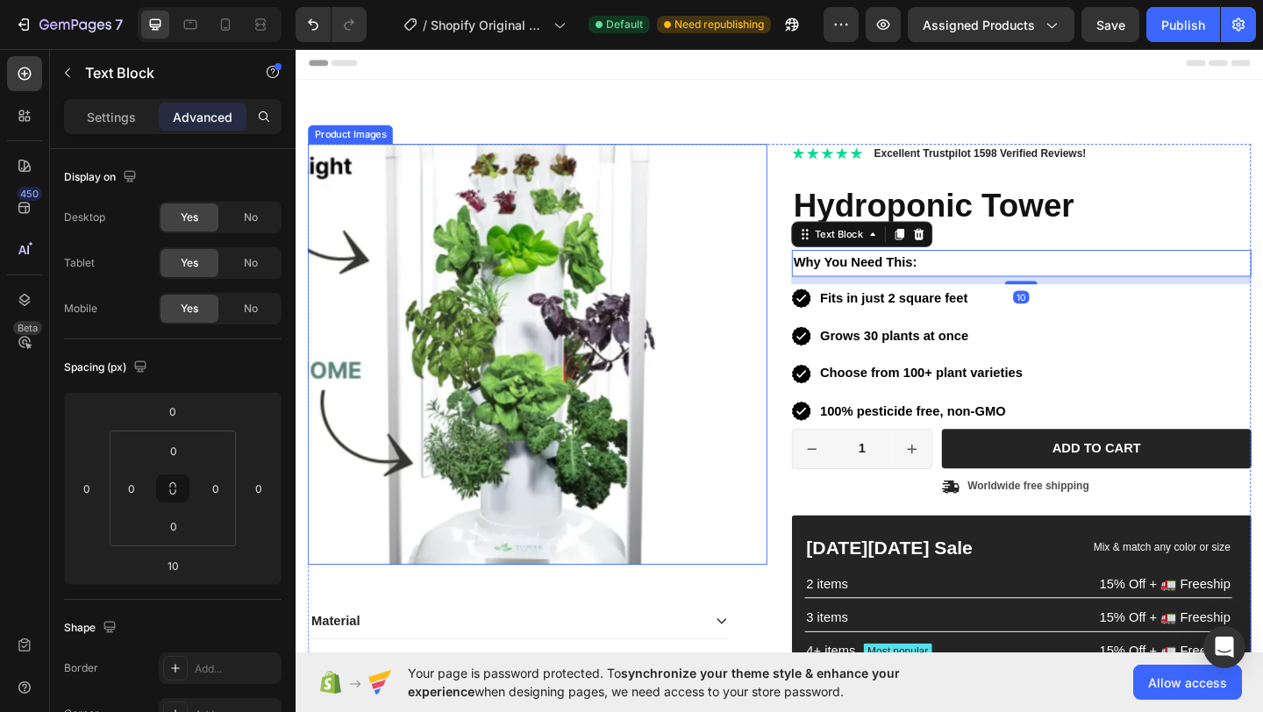
click at [765, 295] on div "Product Images" at bounding box center [559, 382] width 500 height 458
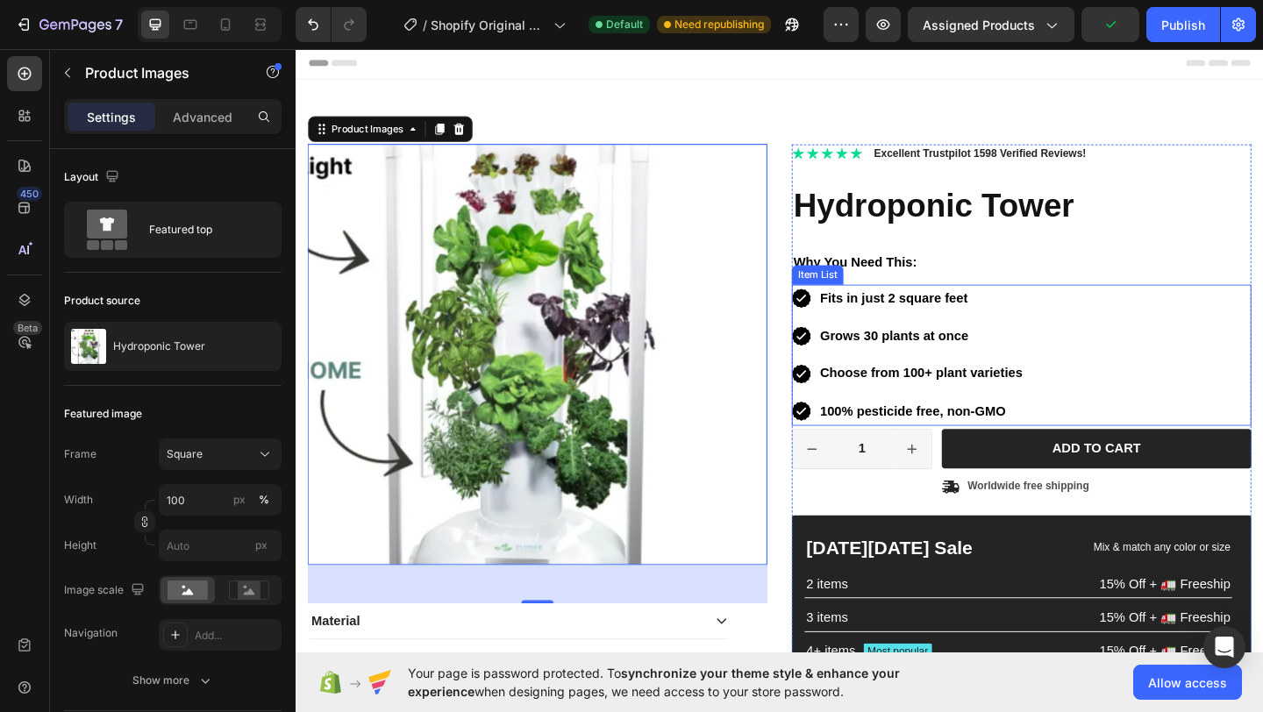
click at [1095, 341] on div "Fits in just 2 square feet Grows 30 plants at once Choose from 100+ plant varie…" at bounding box center [1085, 382] width 500 height 154
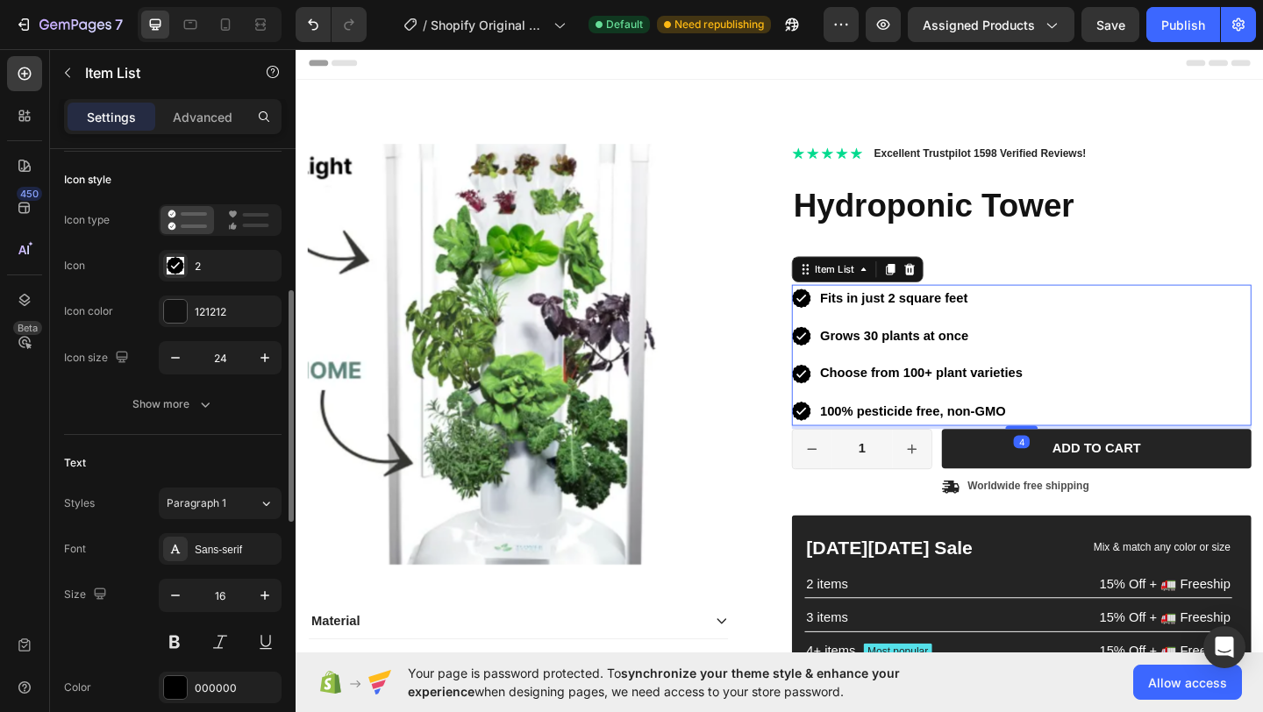
scroll to position [173, 0]
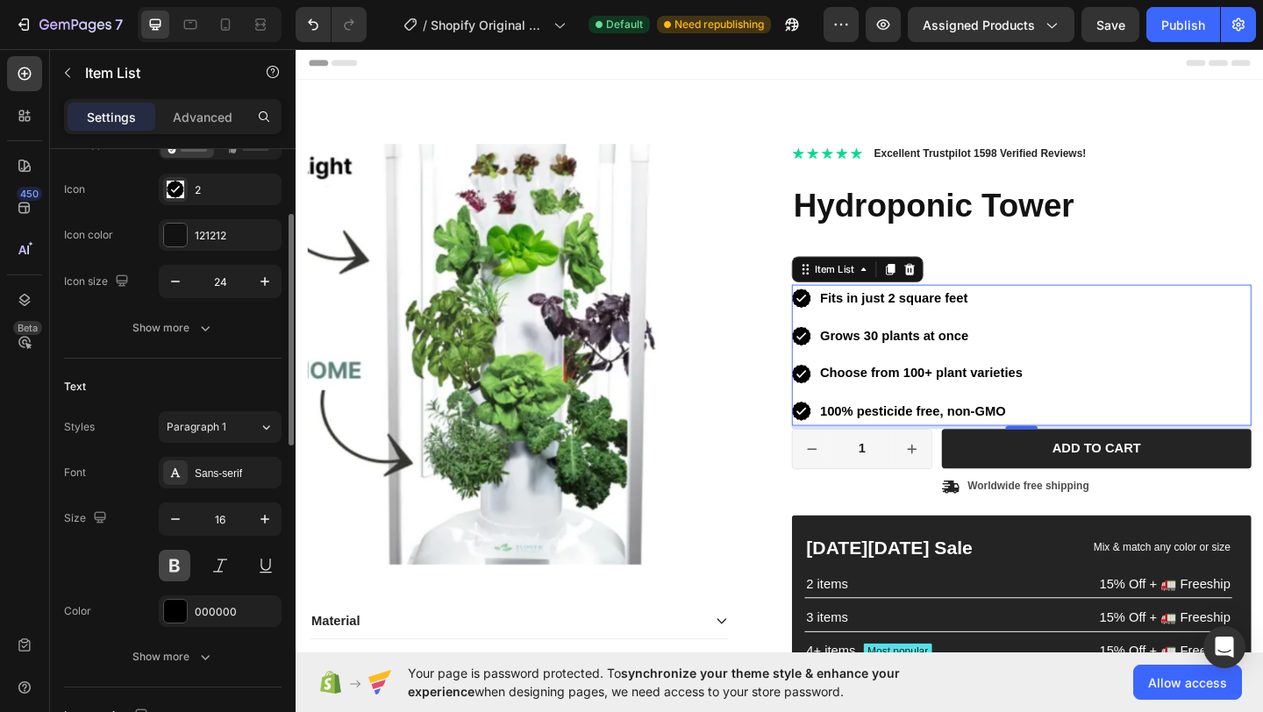
click at [174, 569] on button at bounding box center [175, 566] width 32 height 32
click at [175, 568] on button at bounding box center [175, 566] width 32 height 32
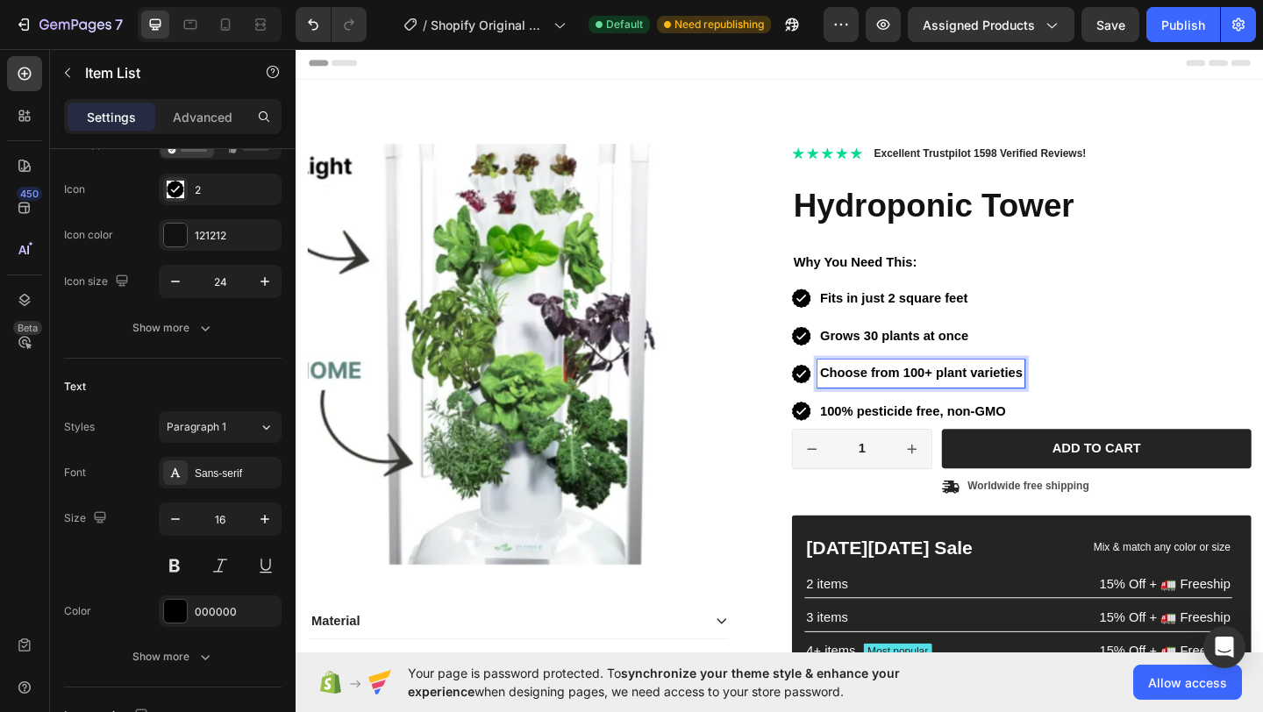
click at [885, 404] on strong "Choose from 100+ plant varieties" at bounding box center [976, 401] width 220 height 15
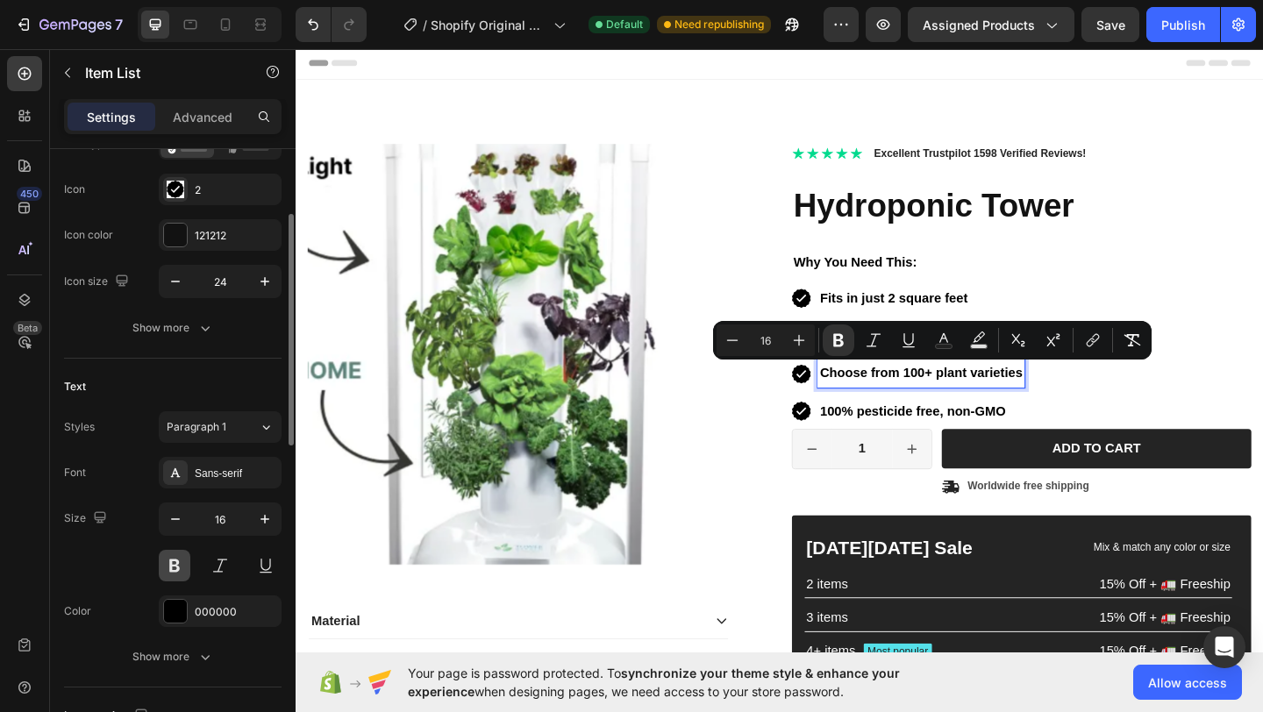
click at [170, 561] on button at bounding box center [175, 566] width 32 height 32
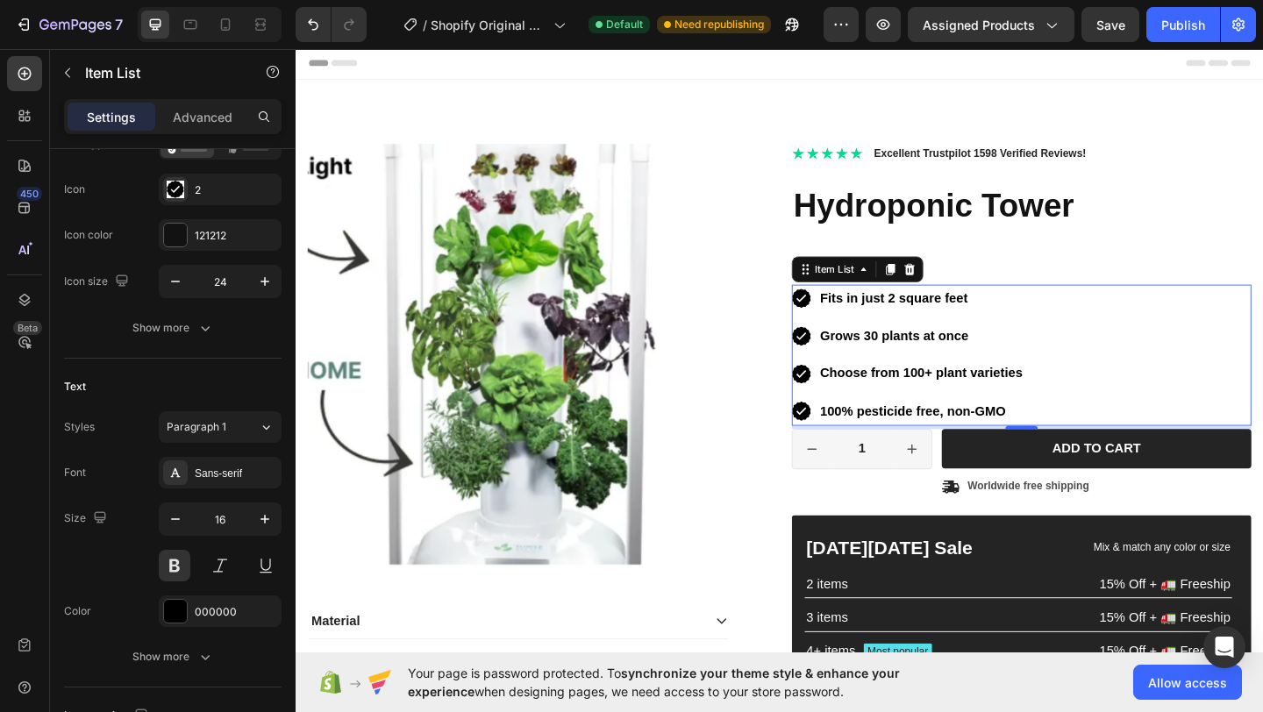
click at [1059, 405] on strong "Choose from 100+ plant varieties" at bounding box center [976, 401] width 220 height 15
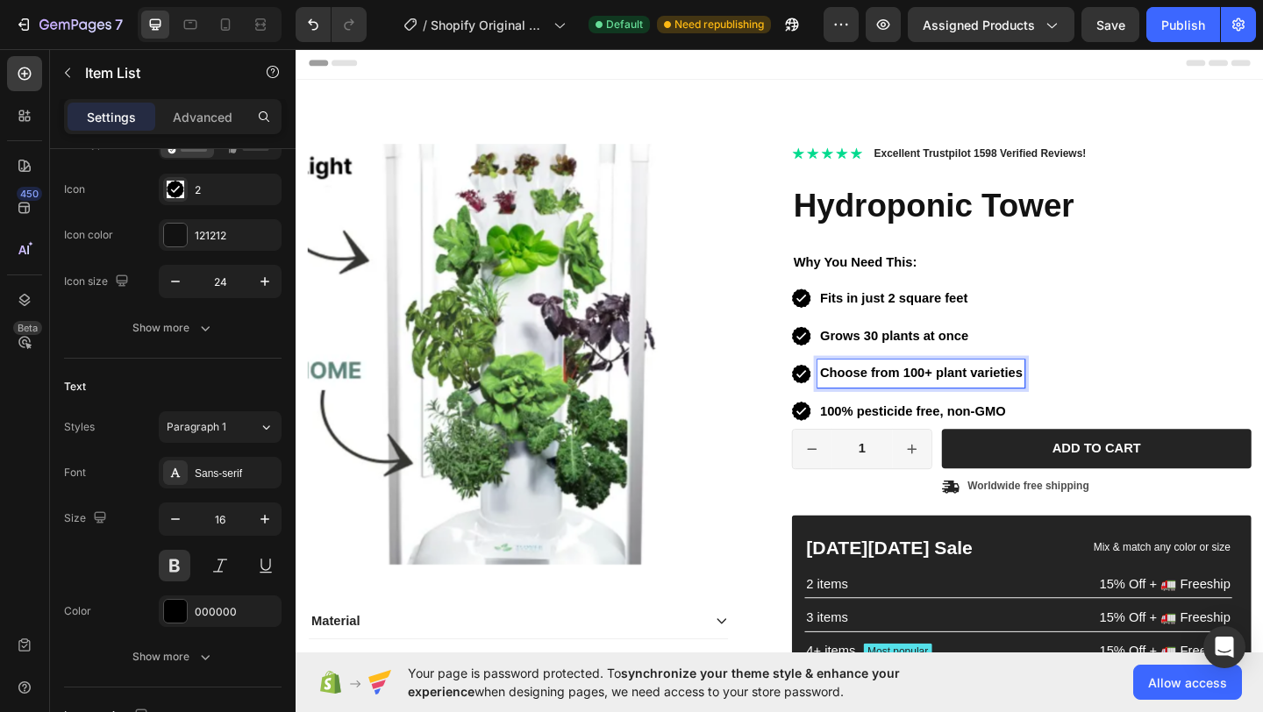
click at [1043, 406] on strong "Choose from 100+ plant varieties" at bounding box center [976, 401] width 220 height 15
click at [1007, 446] on div "Add to Cart" at bounding box center [1034, 452] width 64 height 16
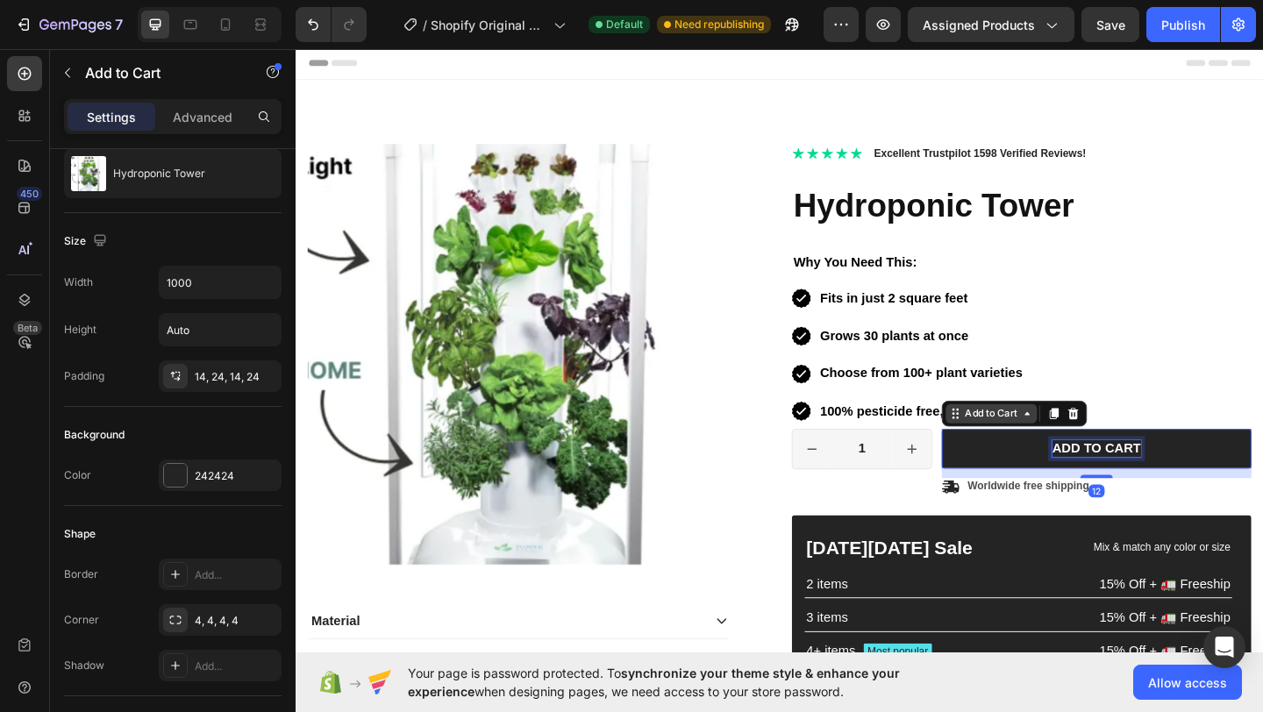
scroll to position [0, 0]
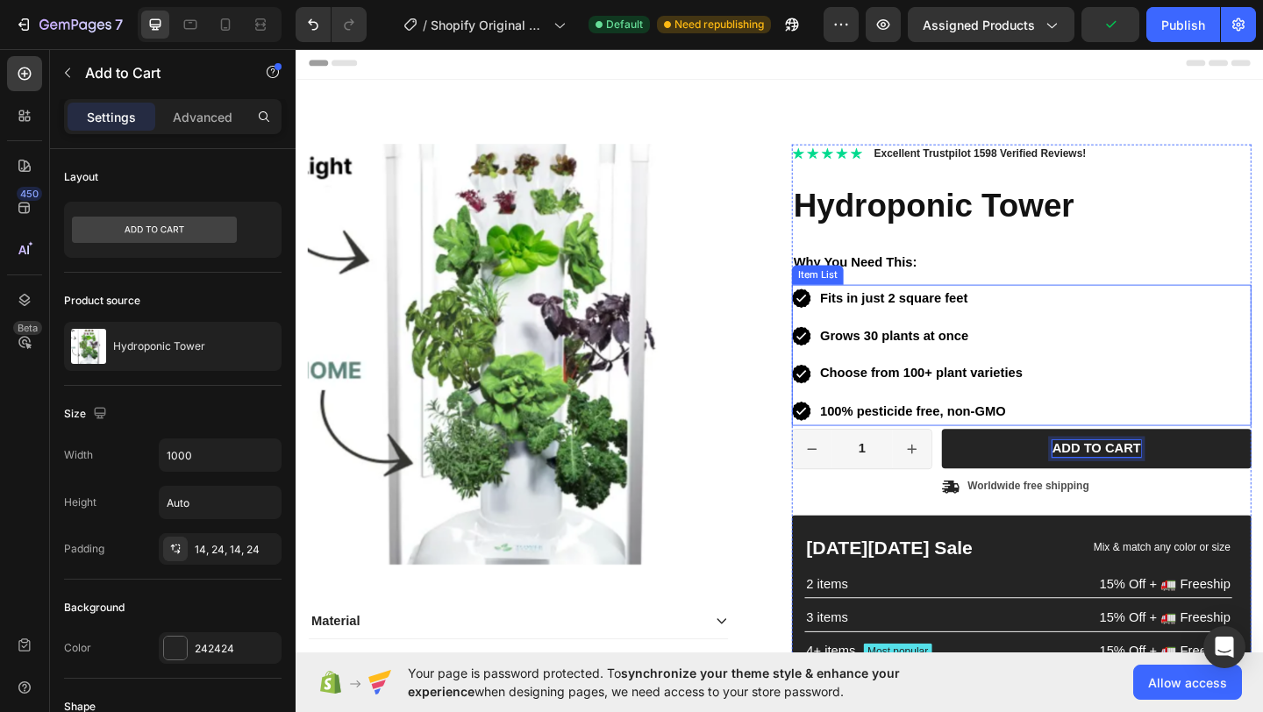
click at [1026, 446] on strong "100% pesticide free, non-GMO" at bounding box center [967, 442] width 202 height 15
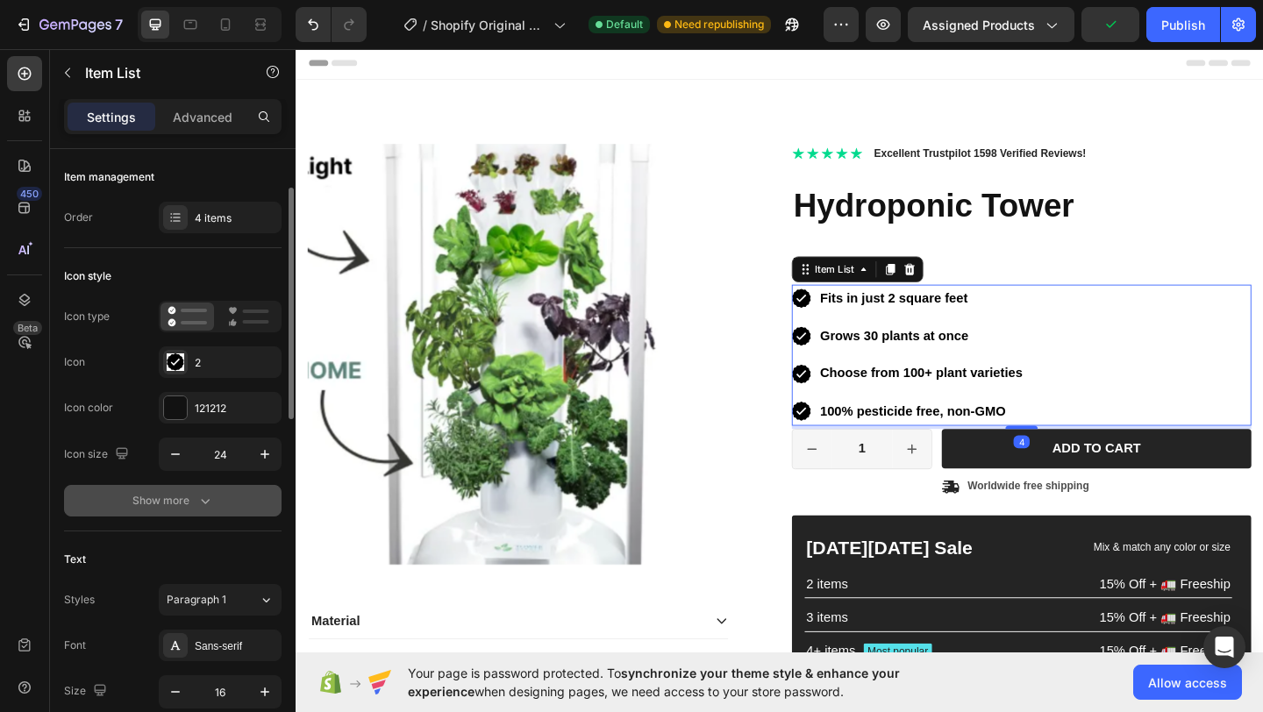
scroll to position [203, 0]
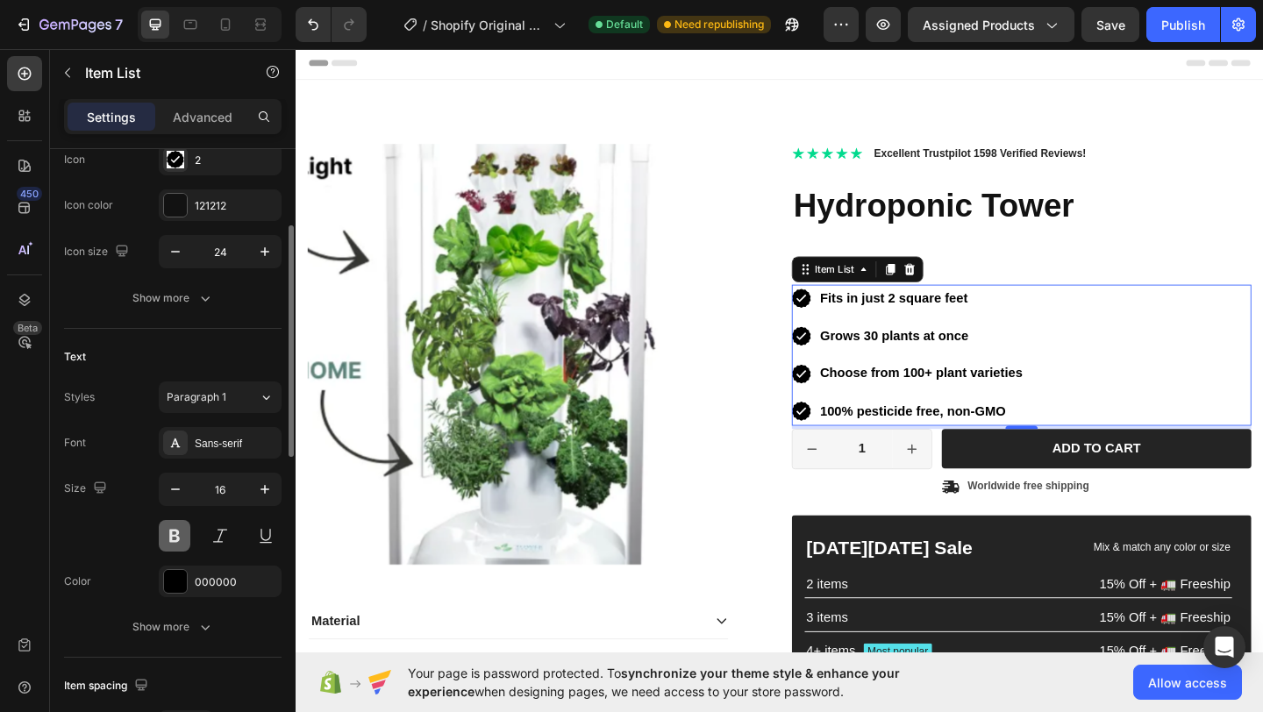
click at [175, 538] on button at bounding box center [175, 536] width 32 height 32
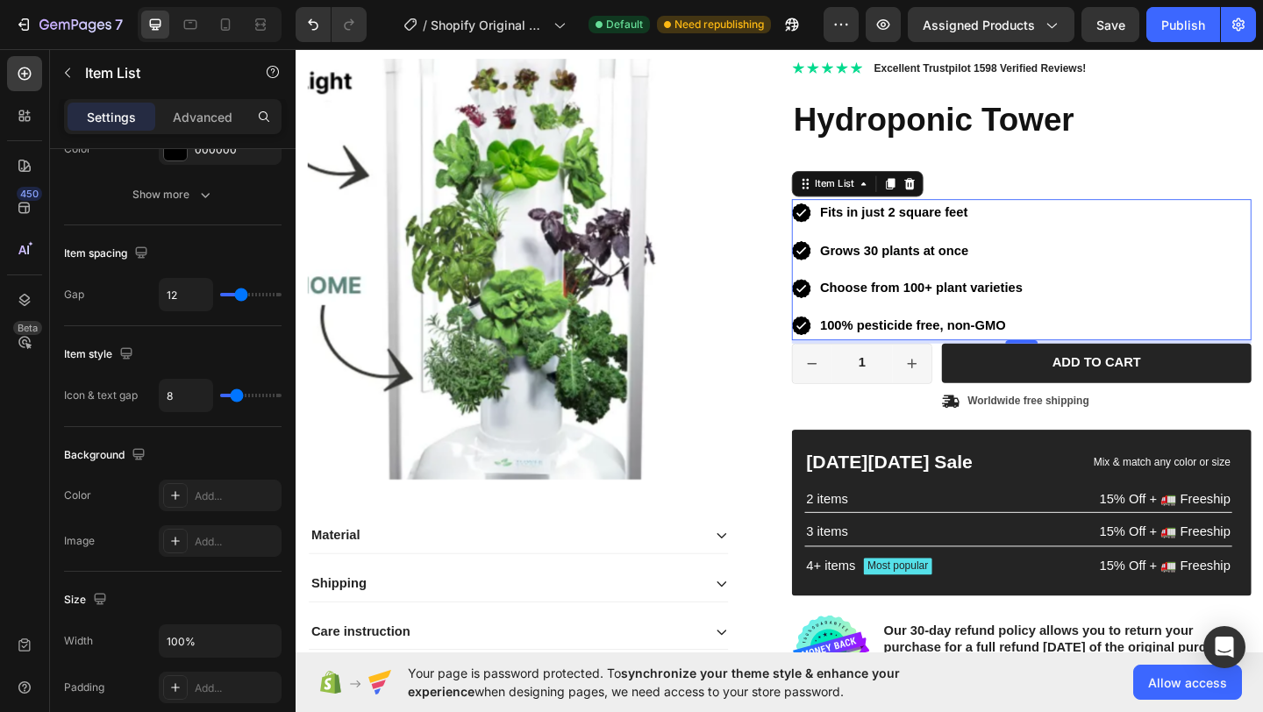
scroll to position [96, 0]
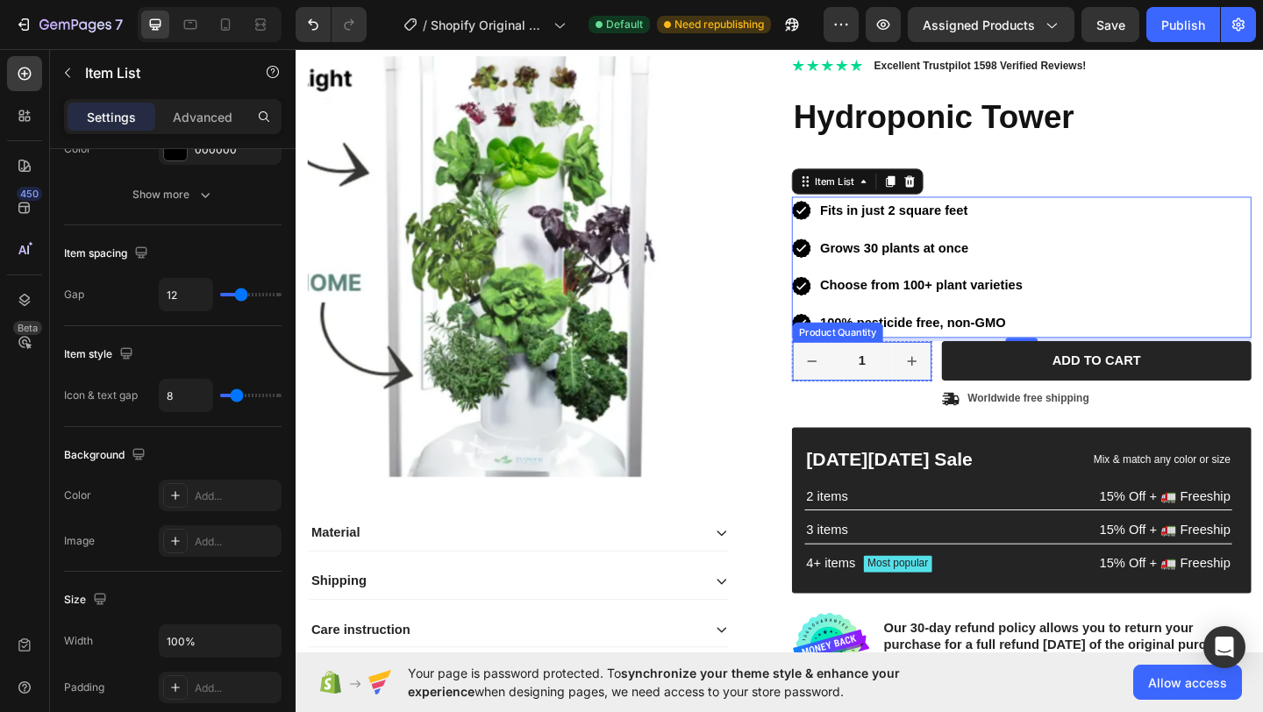
click at [975, 389] on button "increment" at bounding box center [966, 389] width 42 height 42
type input "2"
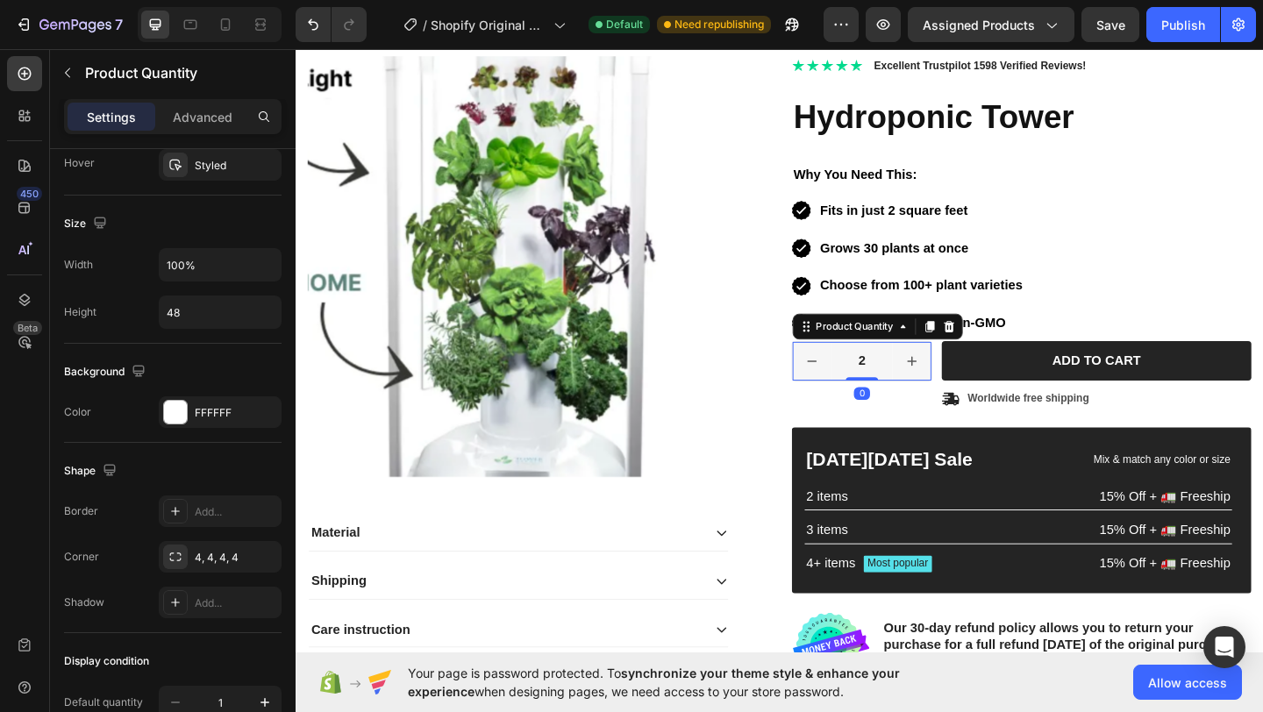
scroll to position [0, 0]
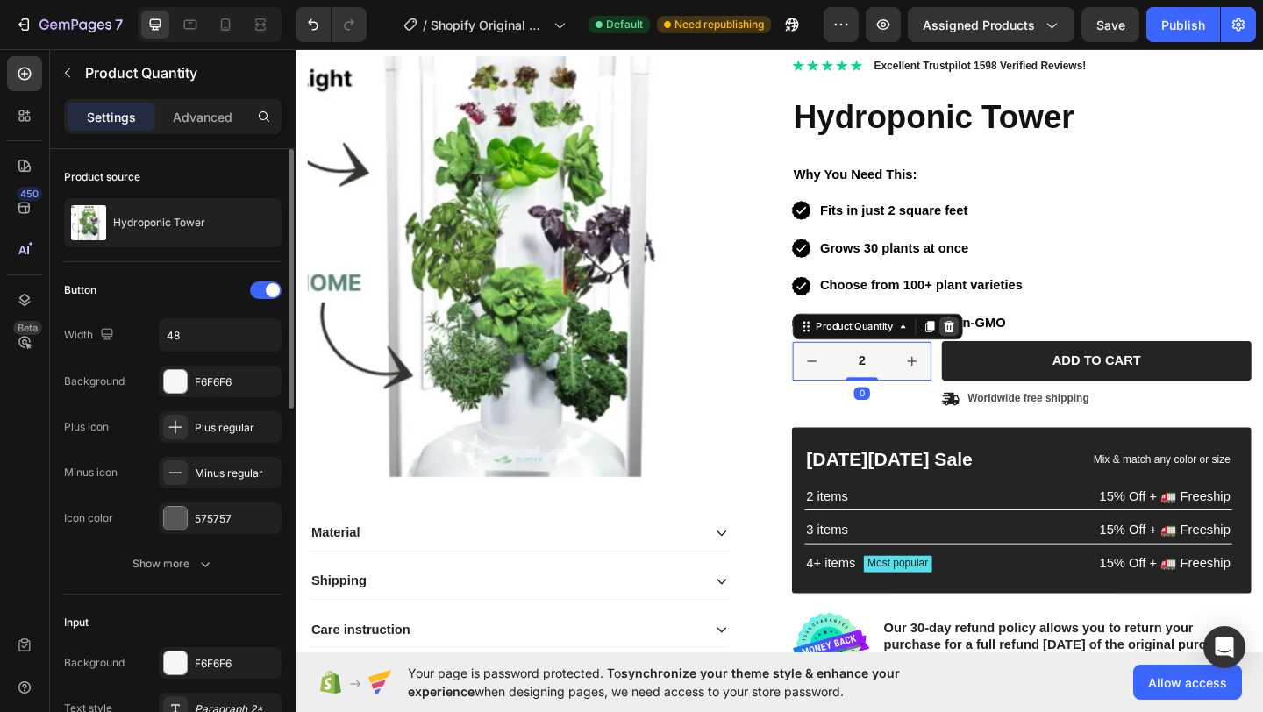
click at [999, 347] on icon at bounding box center [1006, 351] width 14 height 14
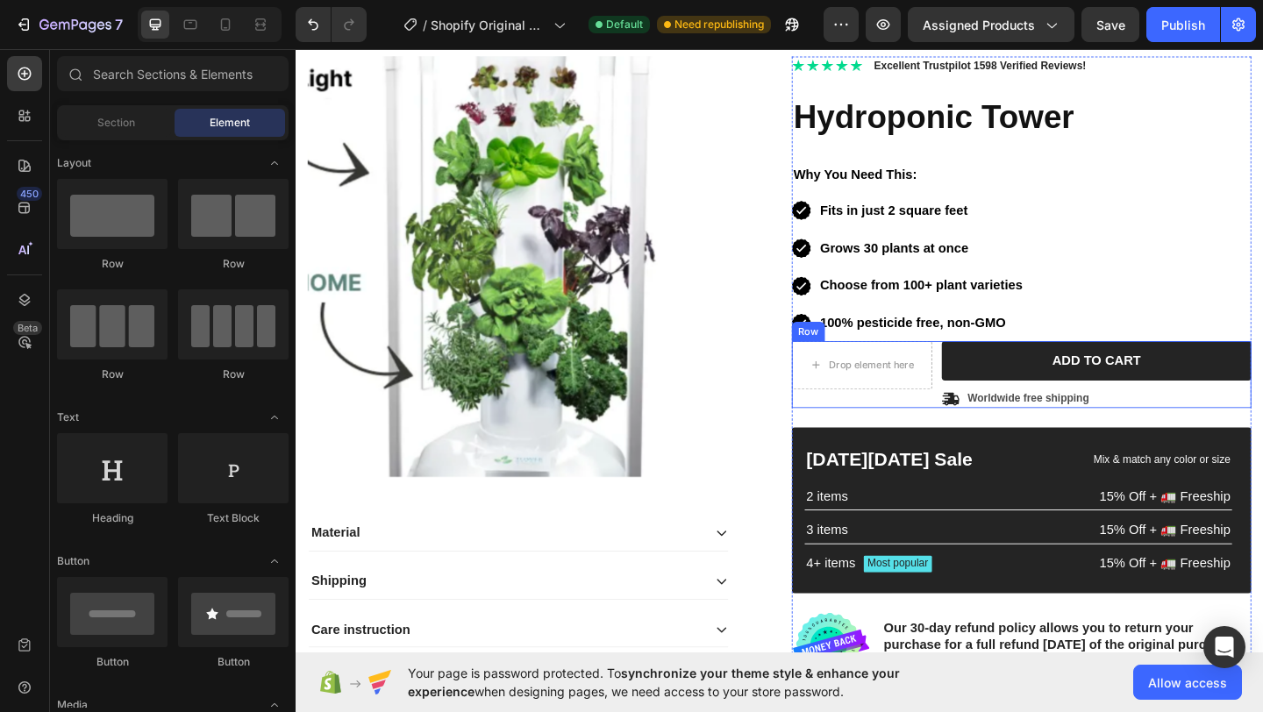
click at [989, 396] on div "Drop element here Row Add to cart Add to Cart Icon Worldwide free shipping Text…" at bounding box center [1085, 403] width 500 height 73
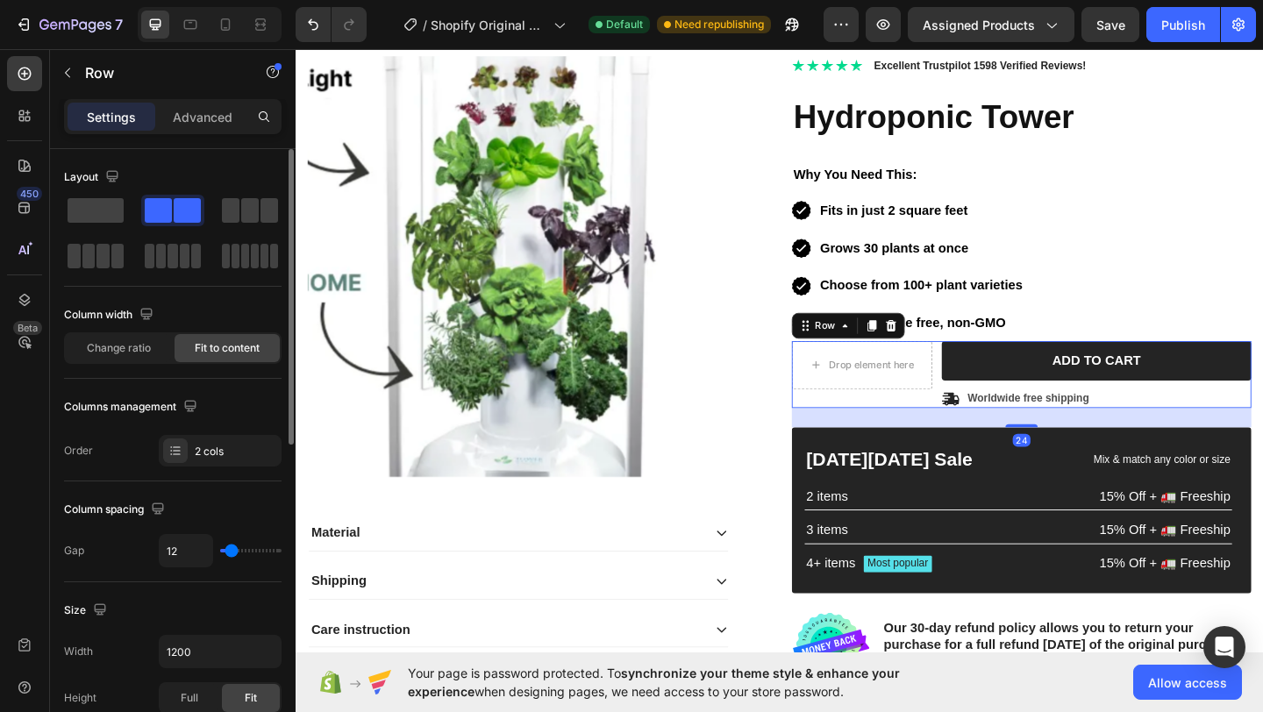
drag, startPoint x: 103, startPoint y: 213, endPoint x: 139, endPoint y: 216, distance: 36.9
click at [103, 213] on span at bounding box center [96, 210] width 56 height 25
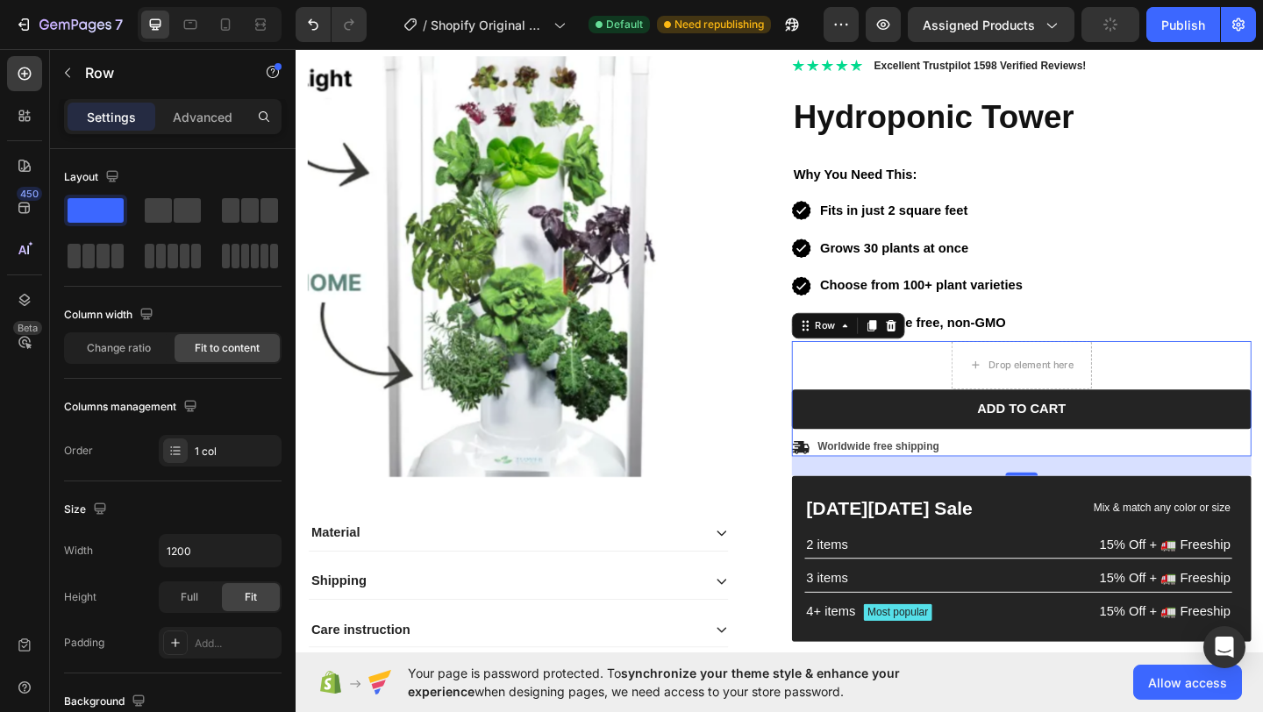
click at [1166, 383] on div "Drop element here Row Add to cart Add to Cart Icon Worldwide free shipping Text…" at bounding box center [1085, 429] width 500 height 125
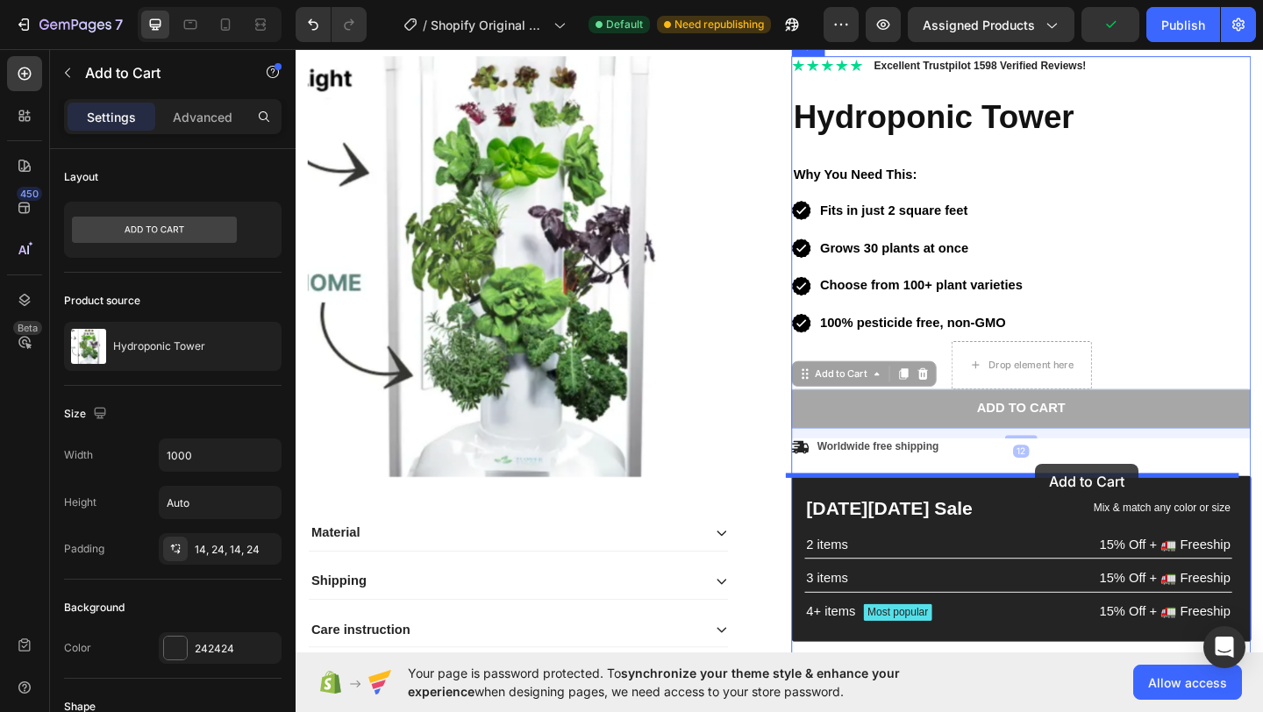
drag, startPoint x: 1108, startPoint y: 458, endPoint x: 1101, endPoint y: 503, distance: 45.3
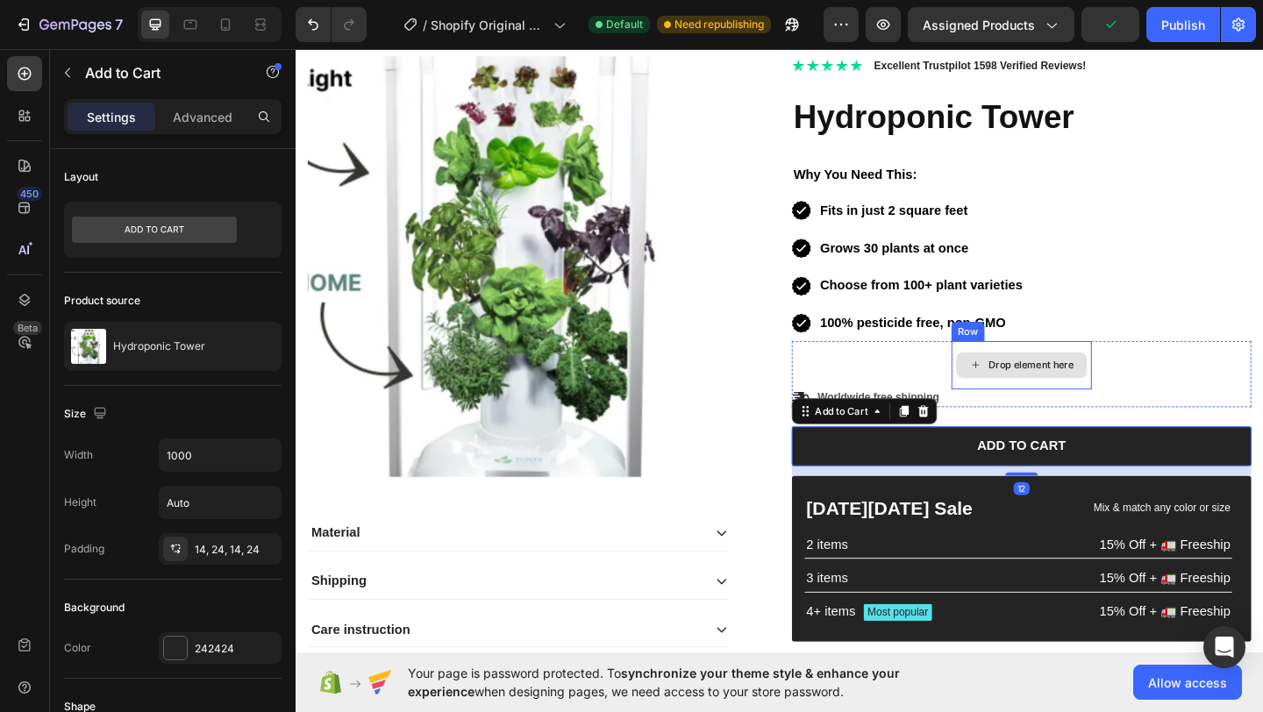
click at [1117, 392] on div "Drop element here" at bounding box center [1095, 393] width 93 height 14
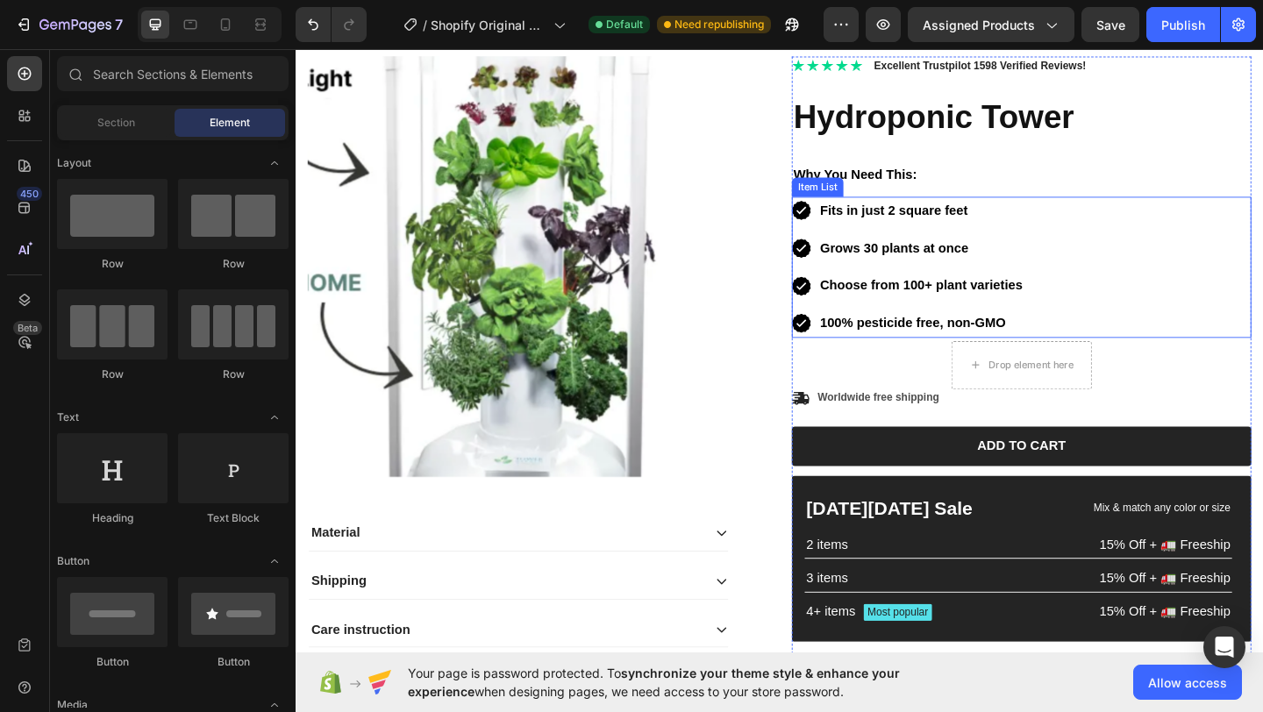
click at [943, 394] on div "Drop element here Row Icon Worldwide free shipping Text Block Row" at bounding box center [1085, 403] width 500 height 72
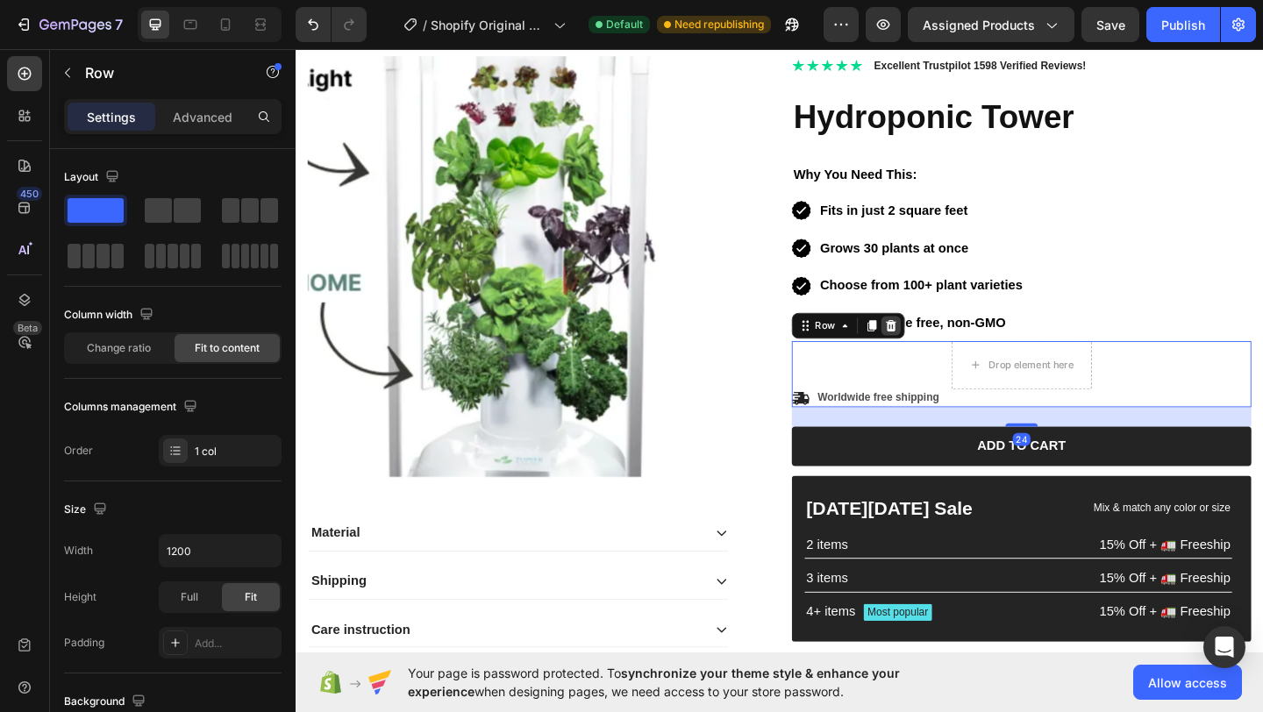
click at [940, 350] on icon at bounding box center [943, 350] width 11 height 12
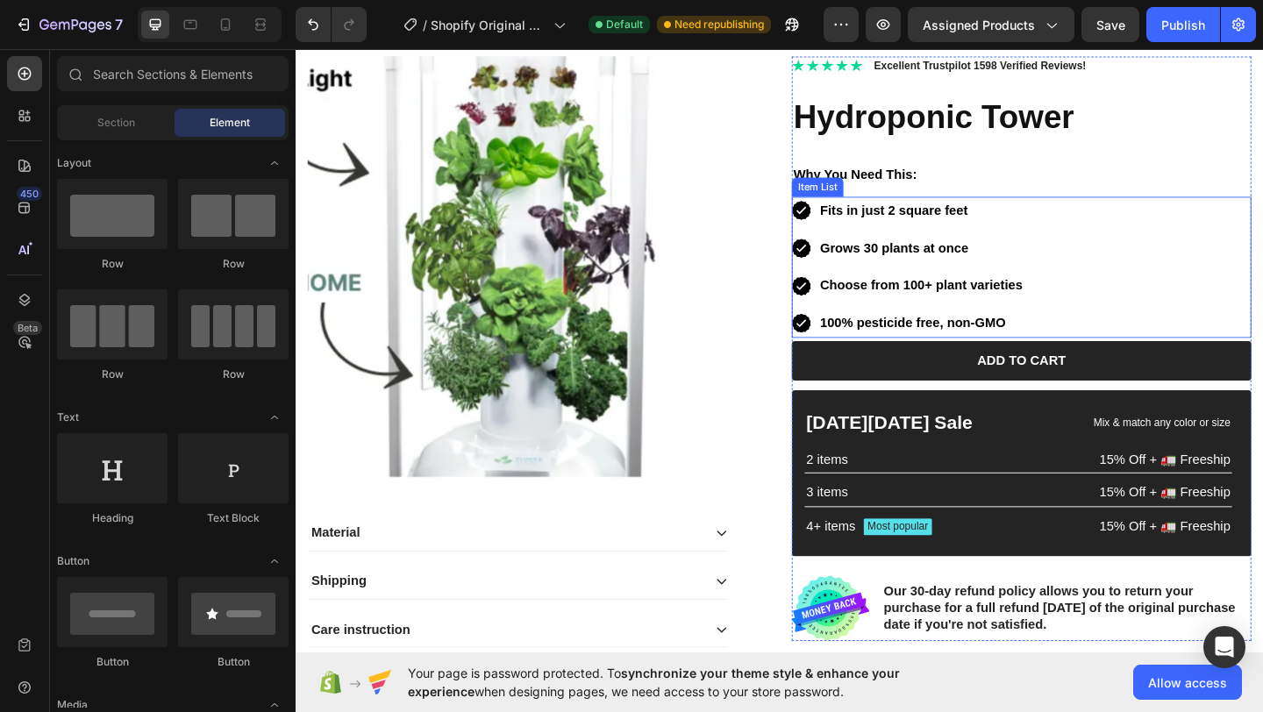
click at [1126, 354] on div "Fits in just 2 square feet Grows 30 plants at once Choose from 100+ plant varie…" at bounding box center [1085, 287] width 500 height 154
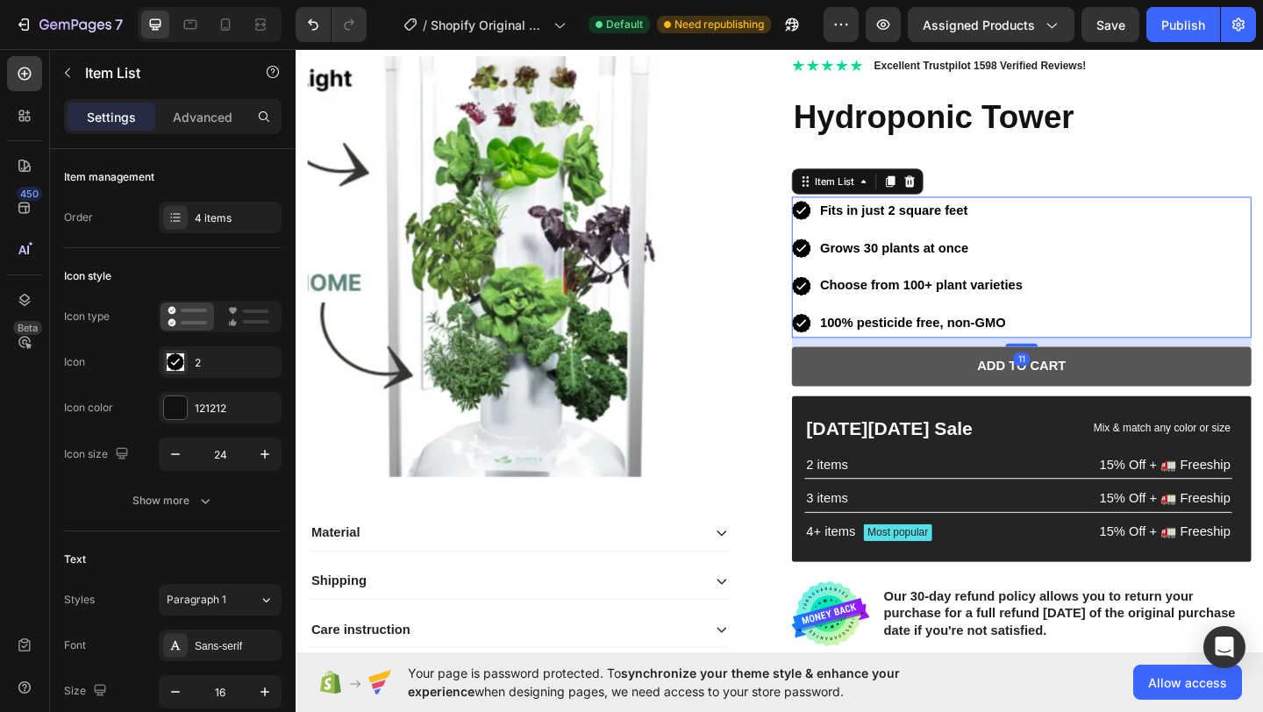
drag, startPoint x: 1085, startPoint y: 363, endPoint x: 1011, endPoint y: 402, distance: 83.2
click at [1085, 371] on div at bounding box center [1085, 371] width 35 height 4
type input "100%"
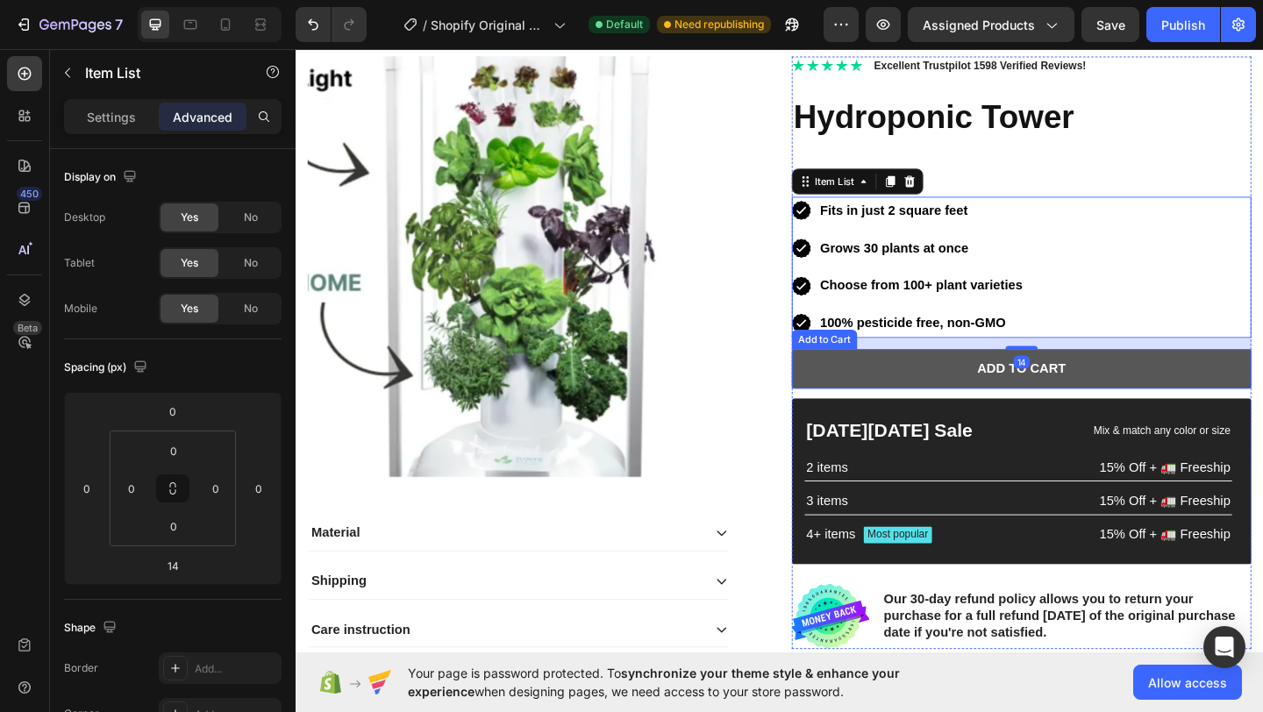
click at [1005, 402] on button "Add to cart" at bounding box center [1085, 396] width 500 height 43
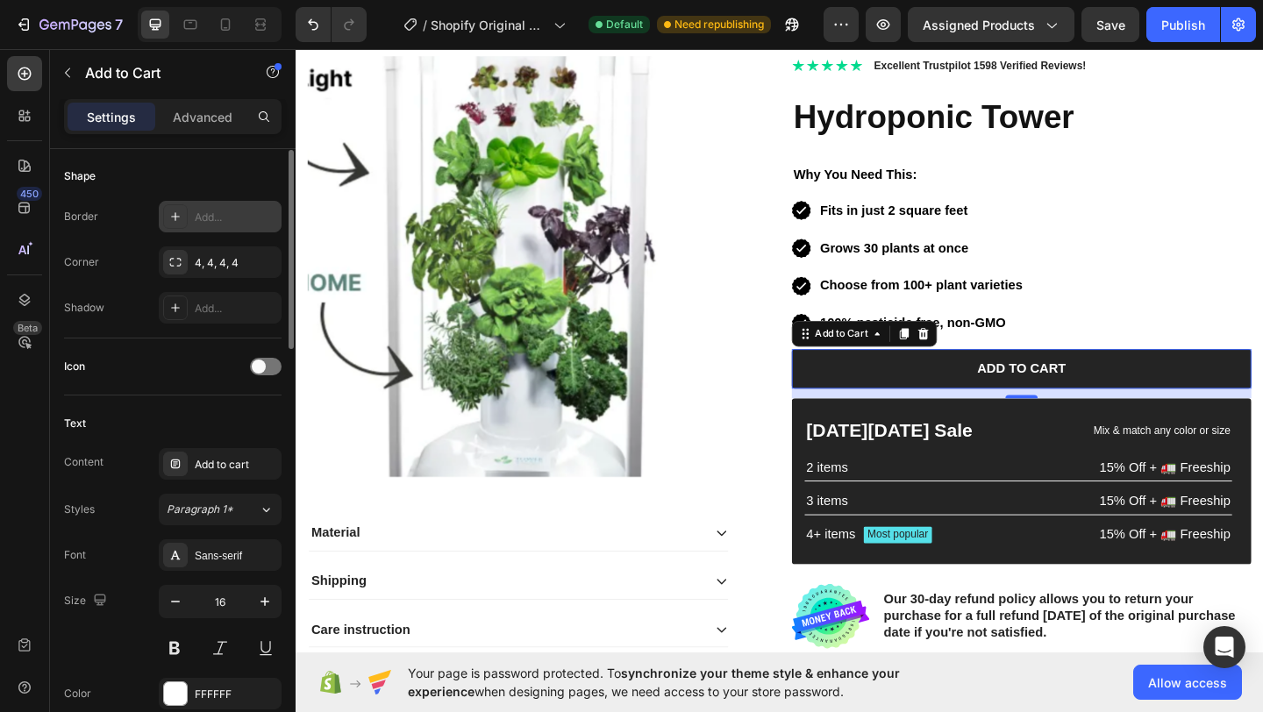
scroll to position [401, 0]
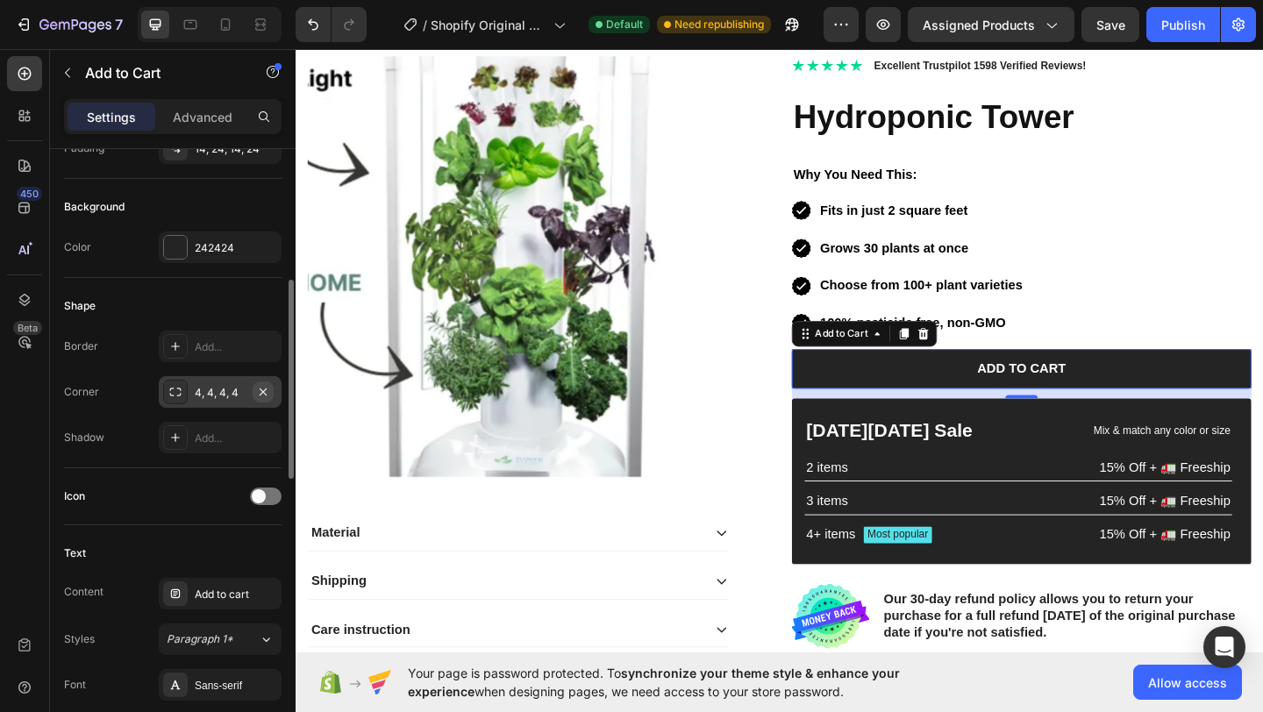
click at [268, 390] on icon "button" at bounding box center [263, 392] width 14 height 14
click at [235, 393] on div "Add..." at bounding box center [236, 393] width 82 height 16
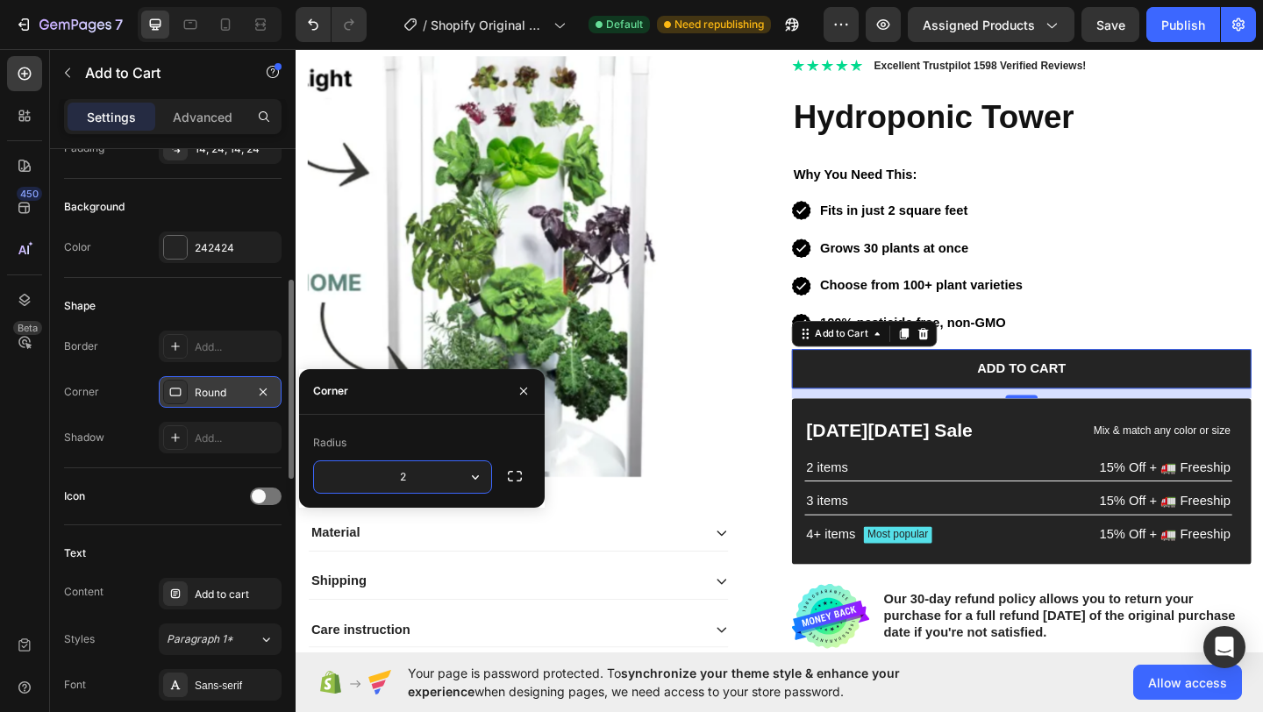
type input "20"
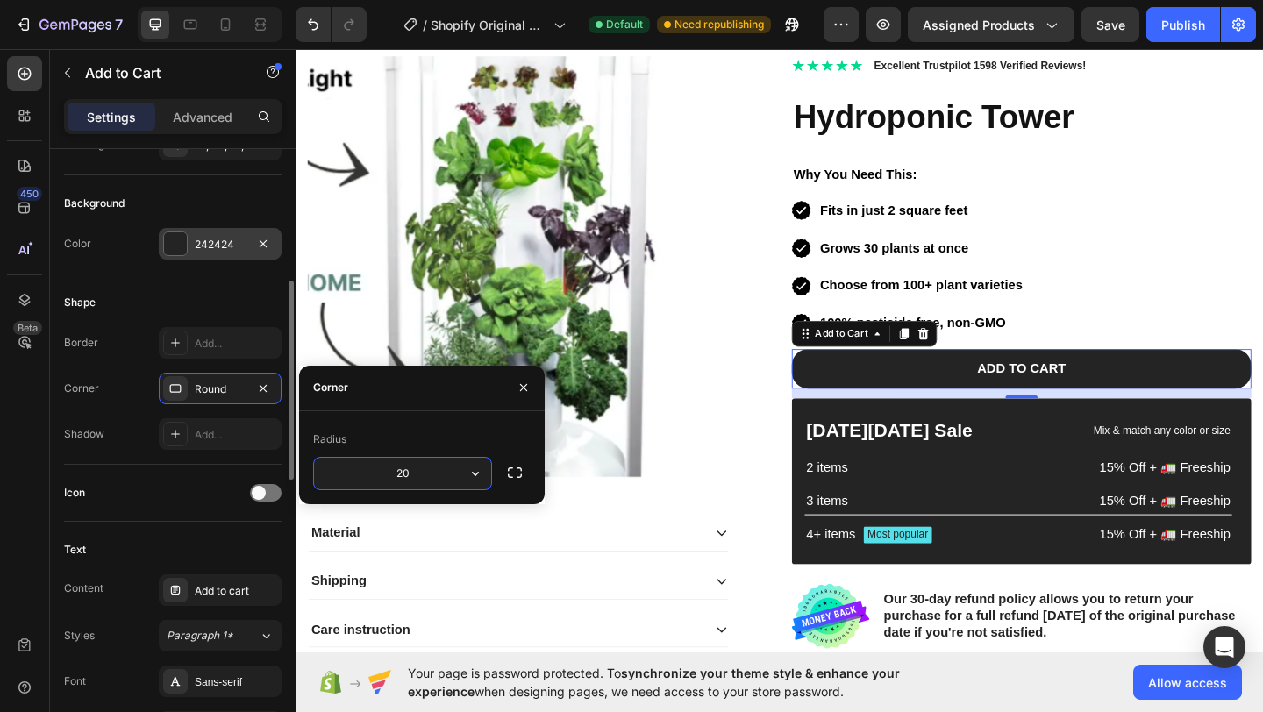
click at [181, 238] on div at bounding box center [175, 243] width 23 height 23
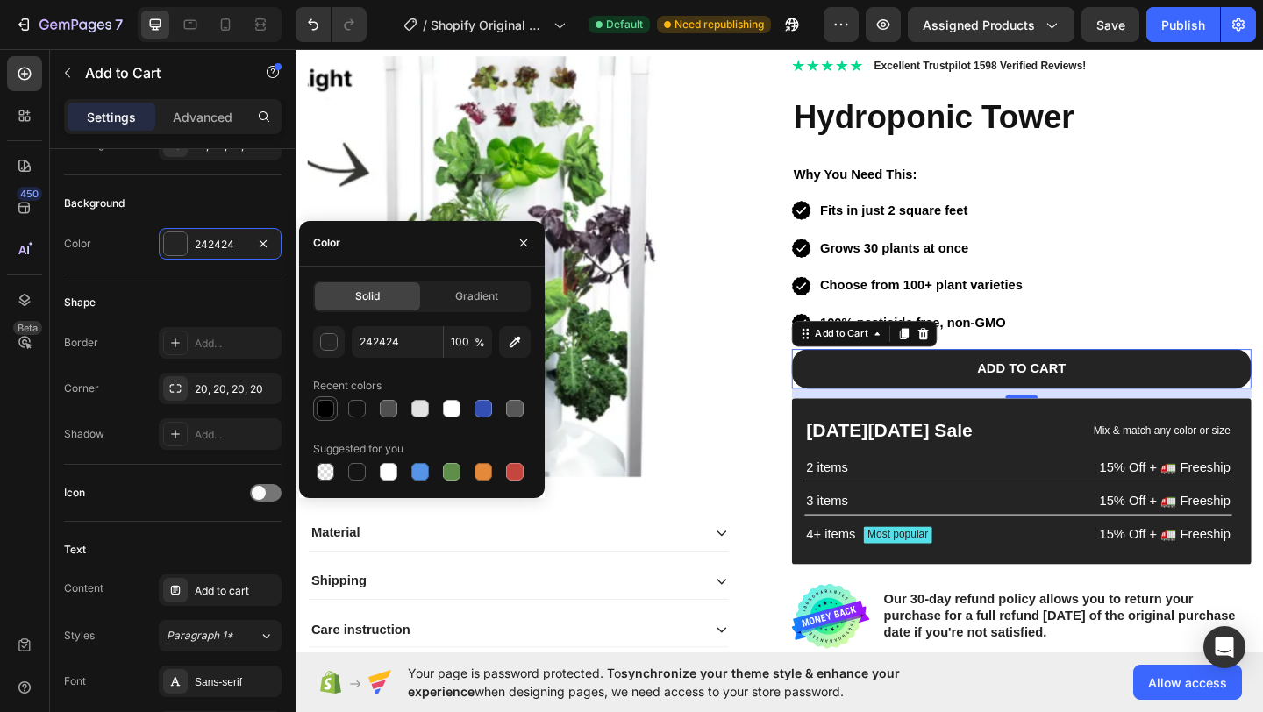
click at [318, 418] on div at bounding box center [325, 409] width 25 height 25
type input "000000"
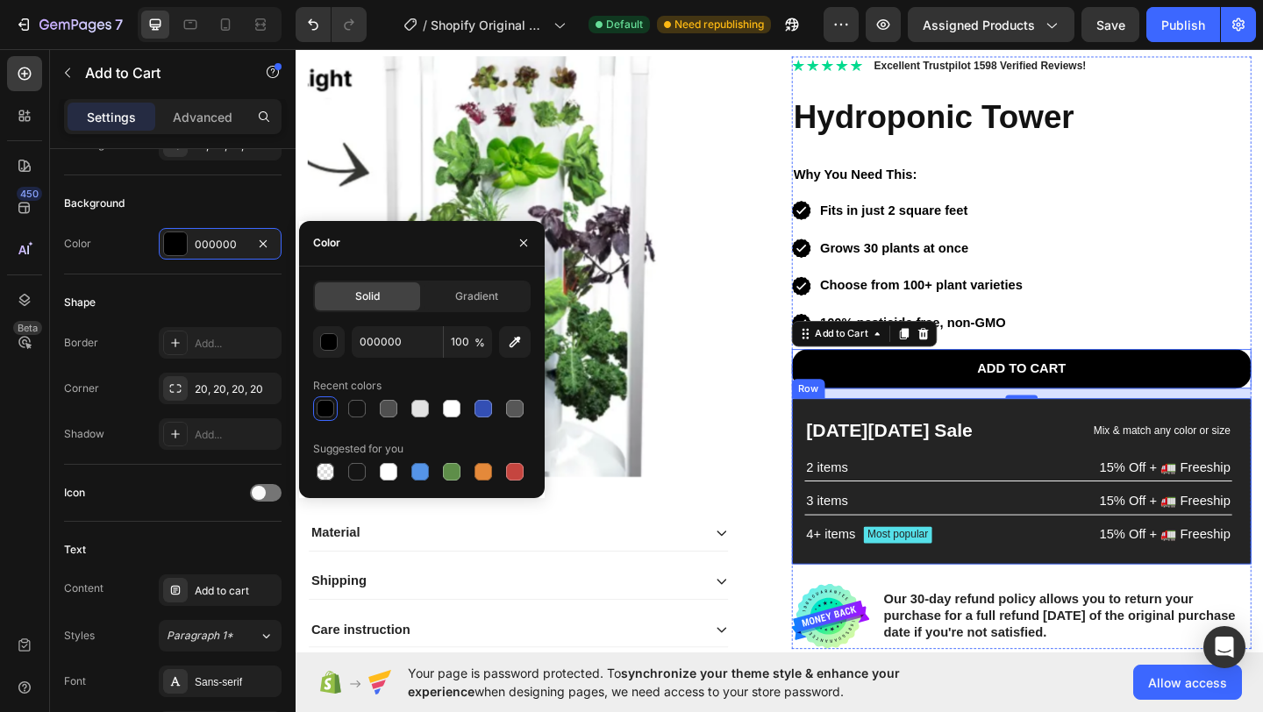
click at [975, 440] on div "[DATE][DATE] Sale Text Block Mix & match any color or size Text Block Row 2 ite…" at bounding box center [1085, 519] width 500 height 181
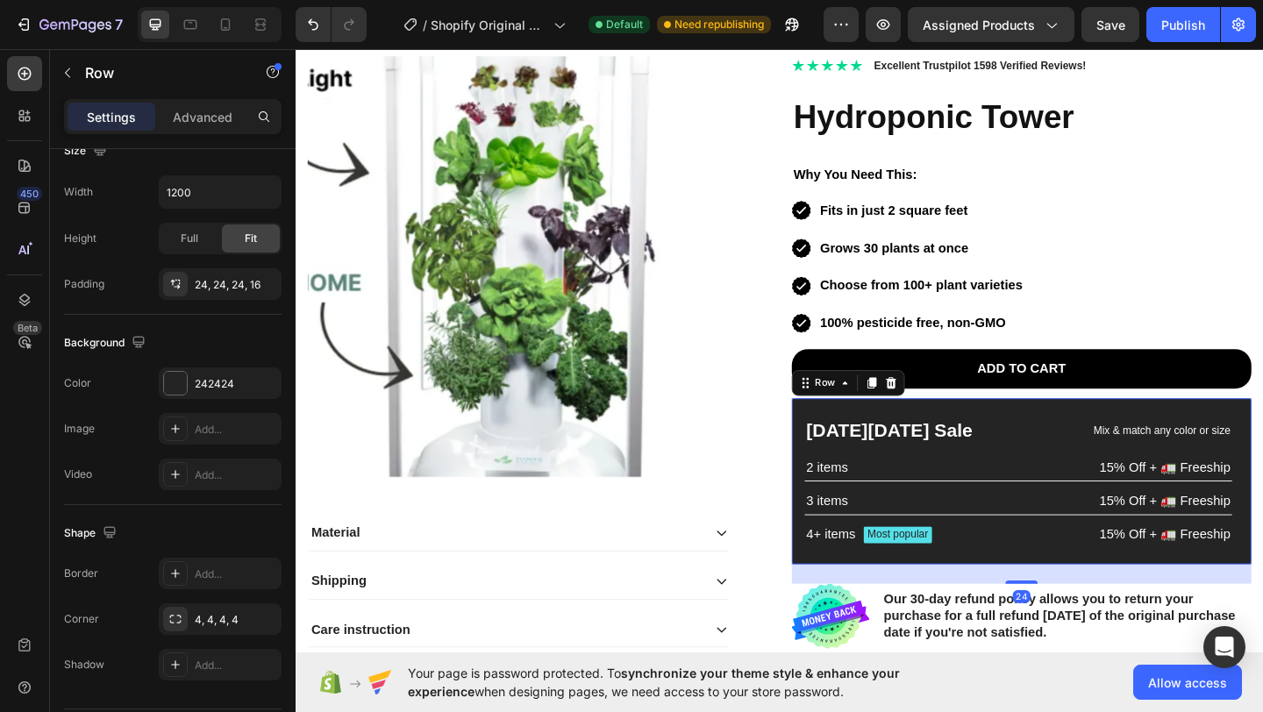
scroll to position [0, 0]
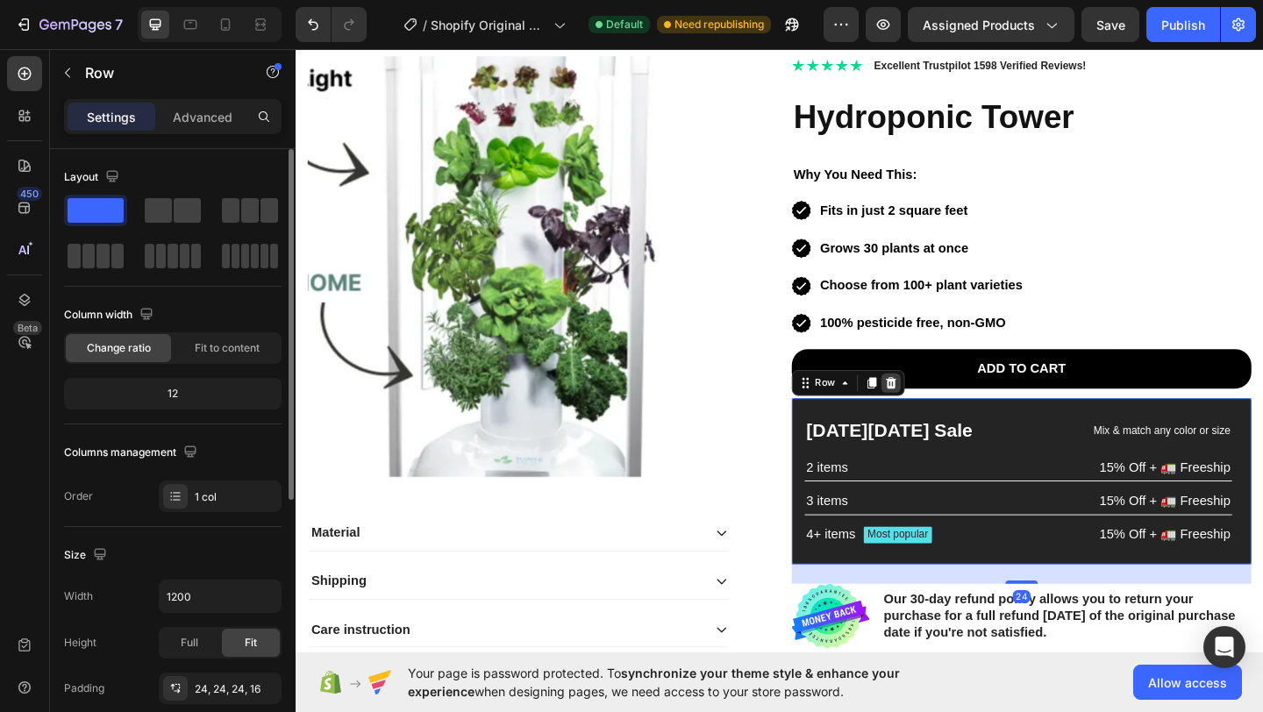
click at [938, 413] on icon at bounding box center [943, 412] width 11 height 12
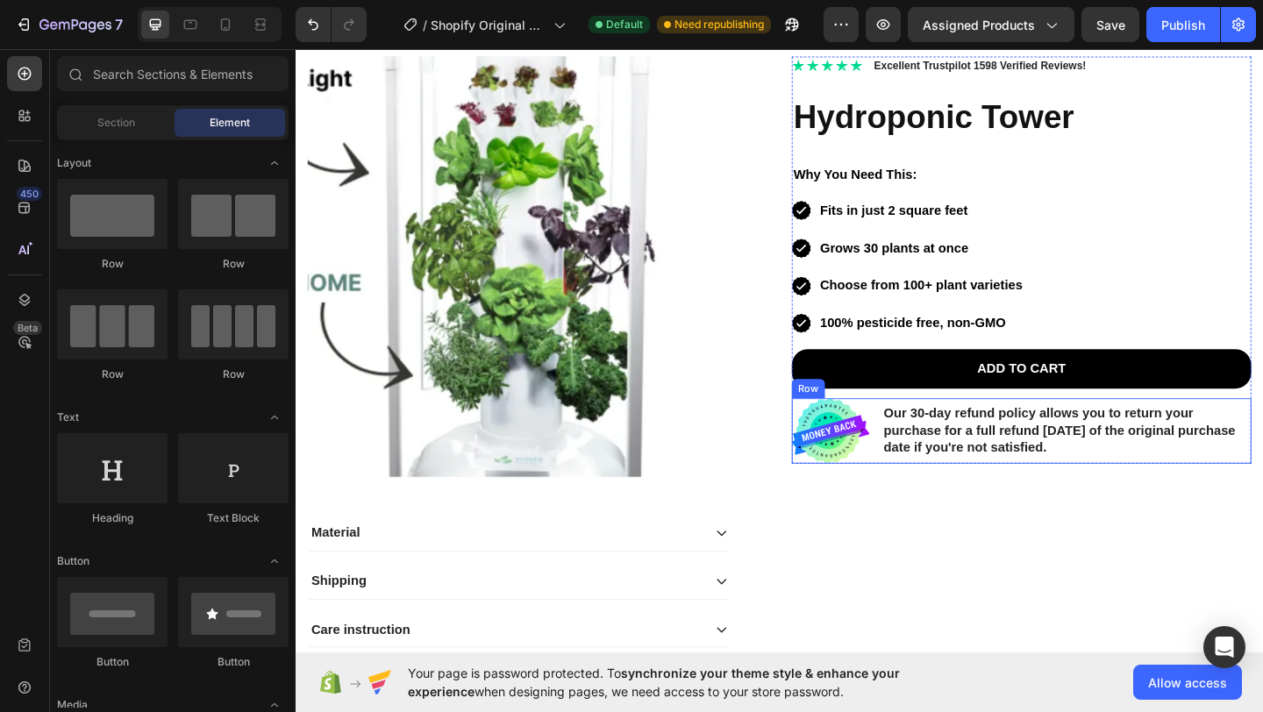
click at [918, 439] on div "Image Our 30-day refund policy allows you to return your purchase for a full re…" at bounding box center [1085, 464] width 500 height 71
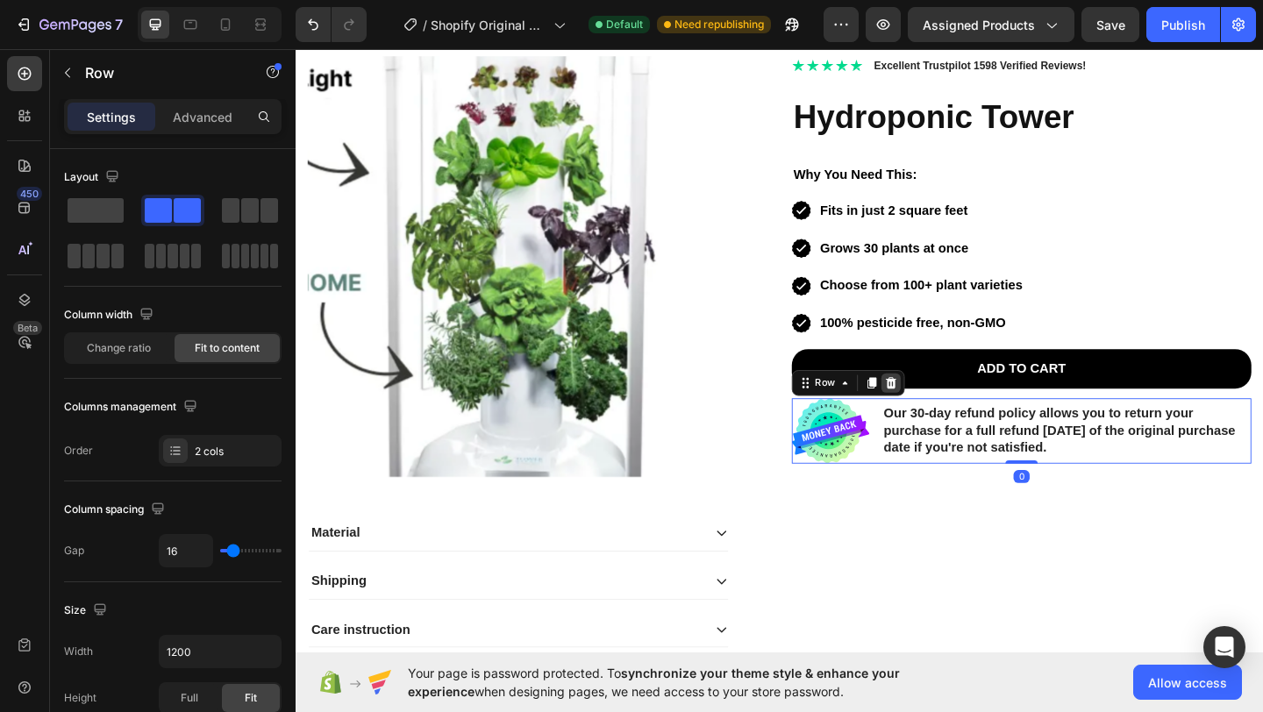
click at [939, 414] on icon at bounding box center [943, 412] width 11 height 12
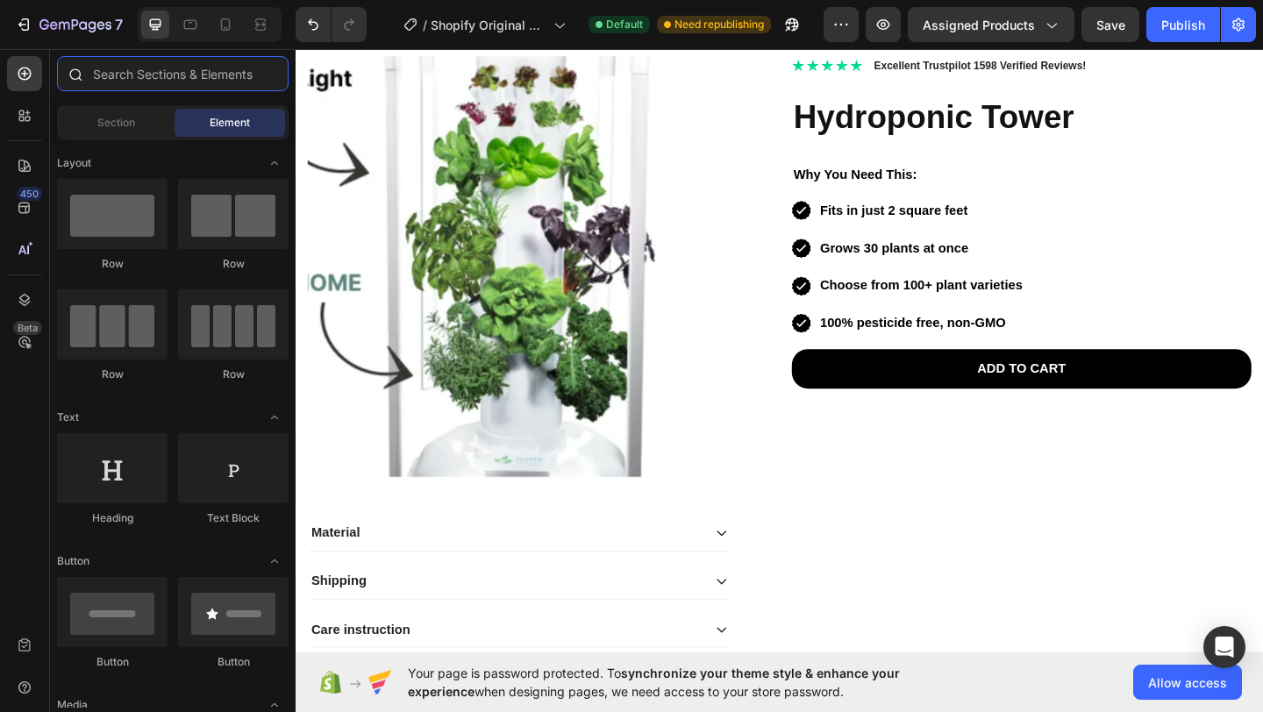
click at [108, 68] on input "text" at bounding box center [173, 73] width 232 height 35
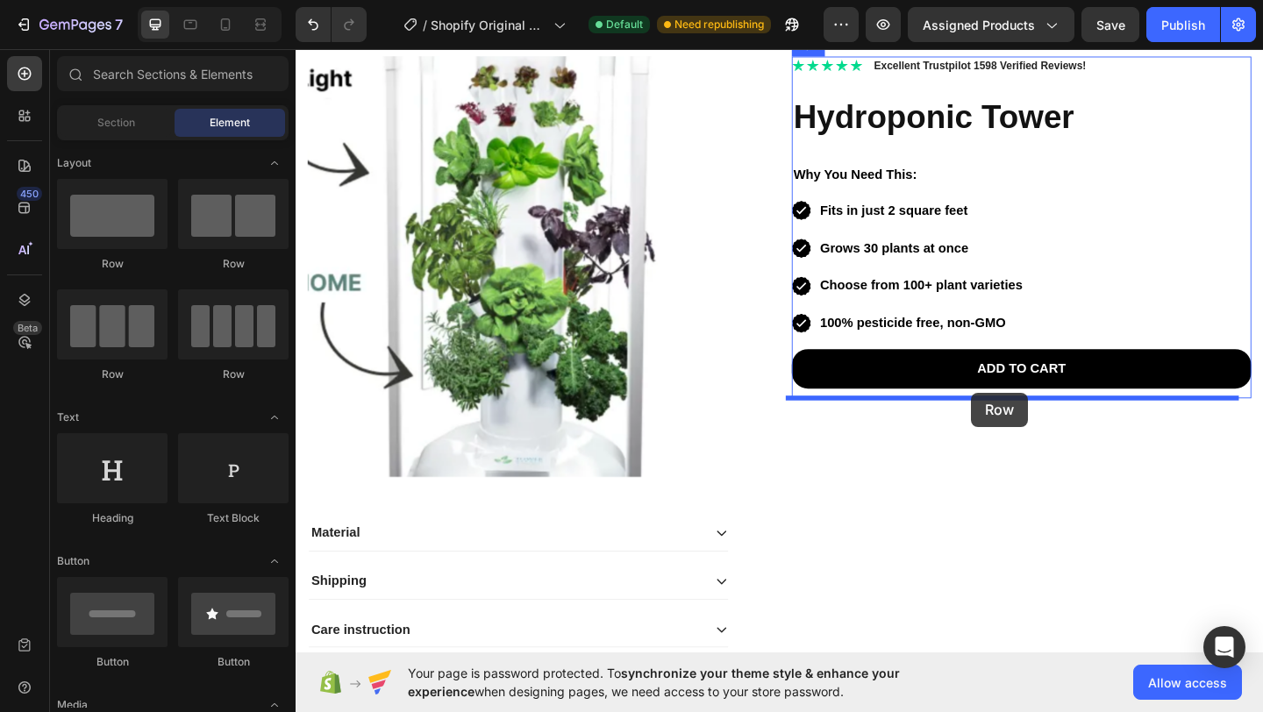
drag, startPoint x: 414, startPoint y: 387, endPoint x: 1031, endPoint y: 423, distance: 617.7
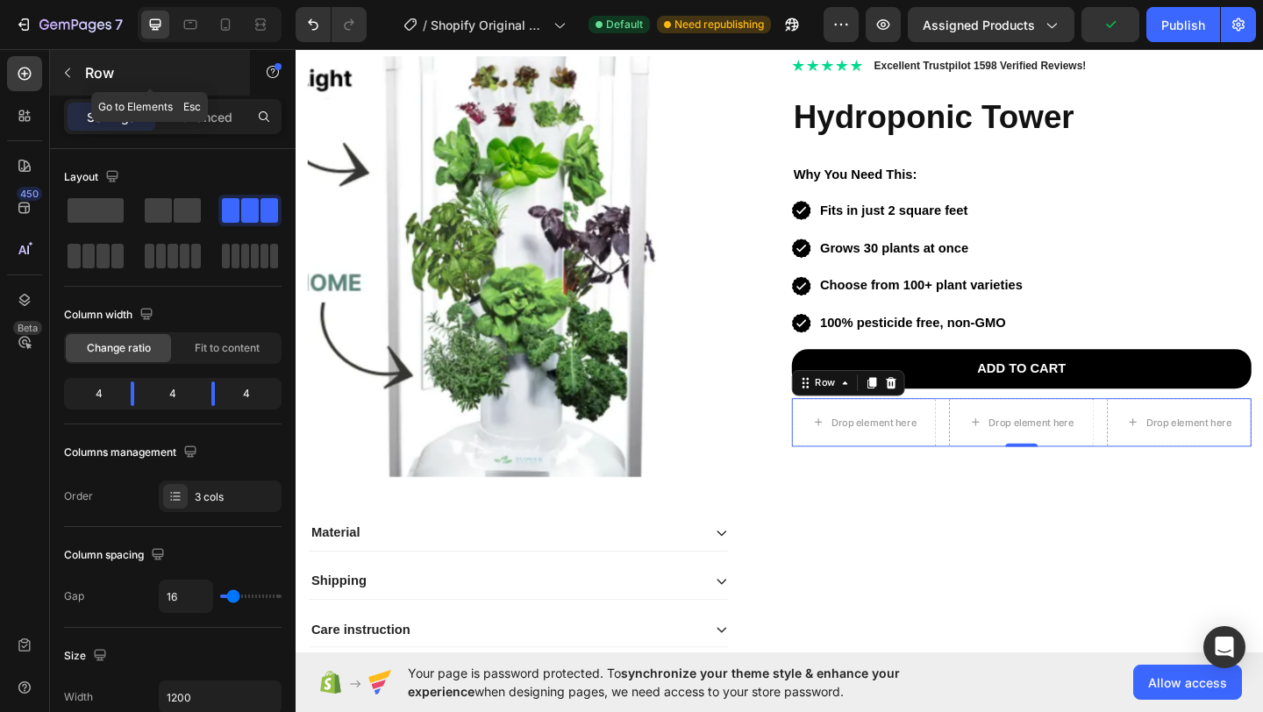
click at [70, 71] on icon "button" at bounding box center [68, 73] width 14 height 14
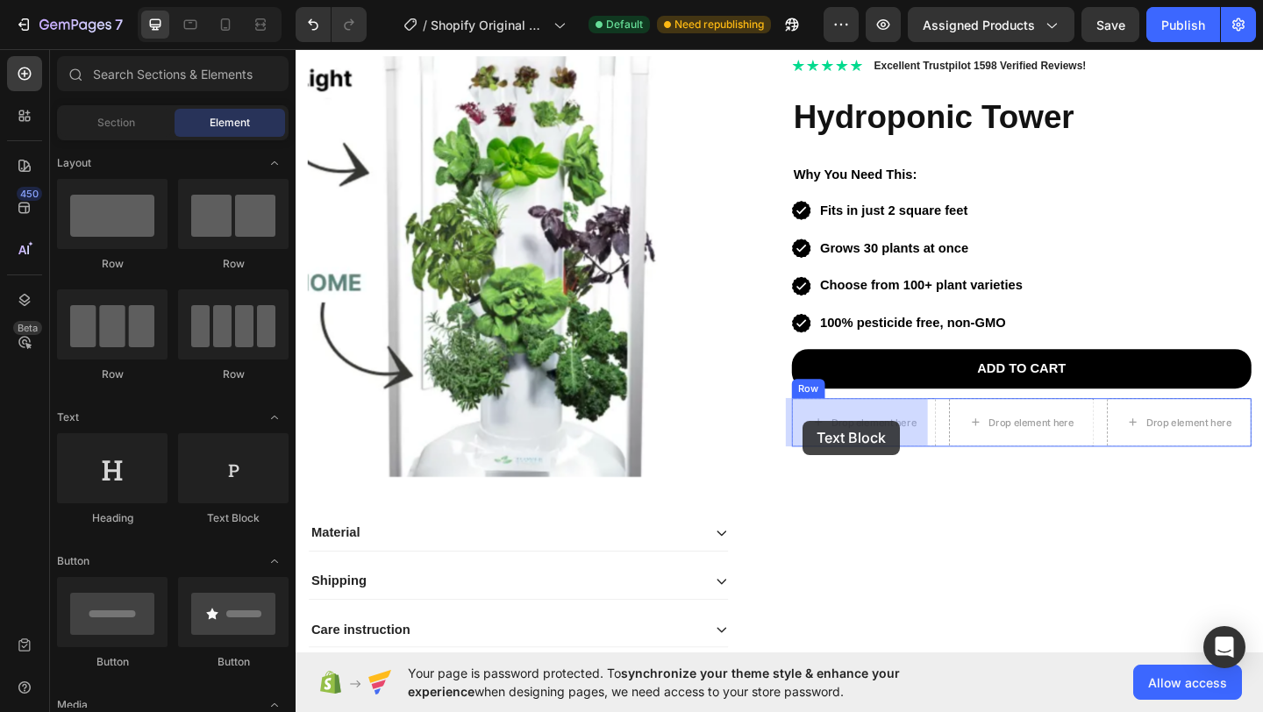
drag, startPoint x: 533, startPoint y: 505, endPoint x: 848, endPoint y: 451, distance: 319.6
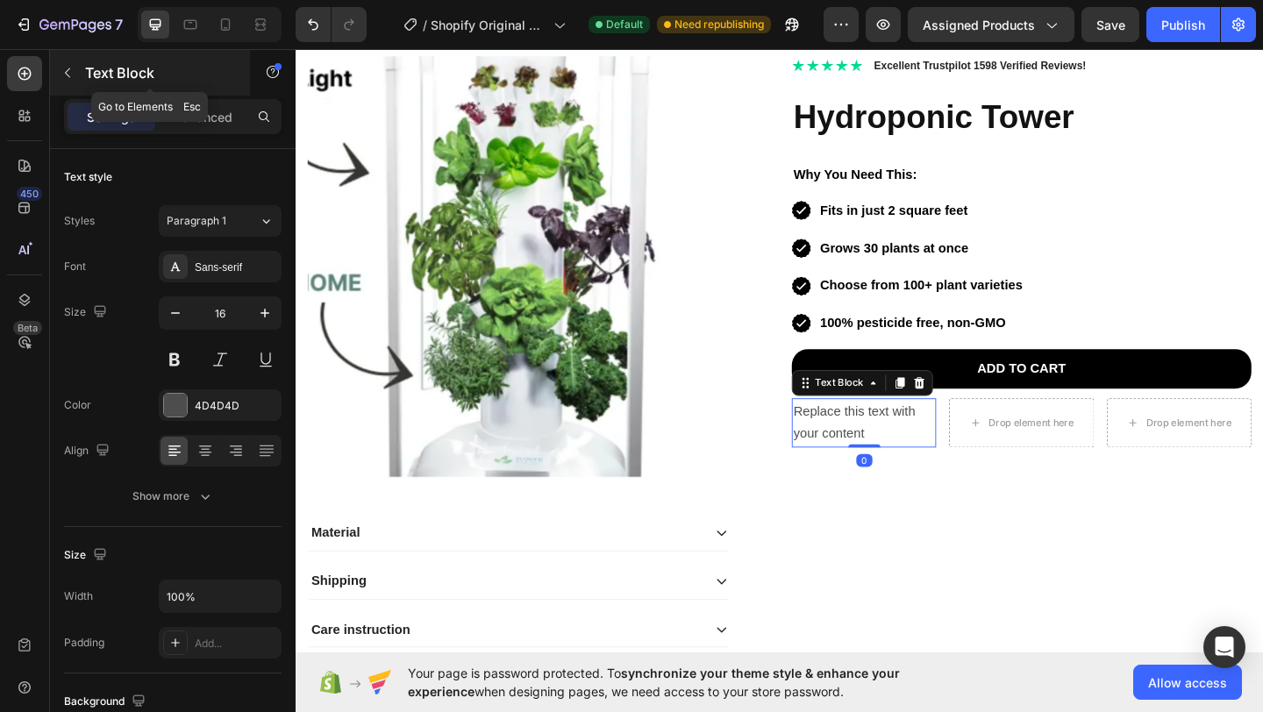
click at [114, 80] on p "Text Block" at bounding box center [159, 72] width 149 height 21
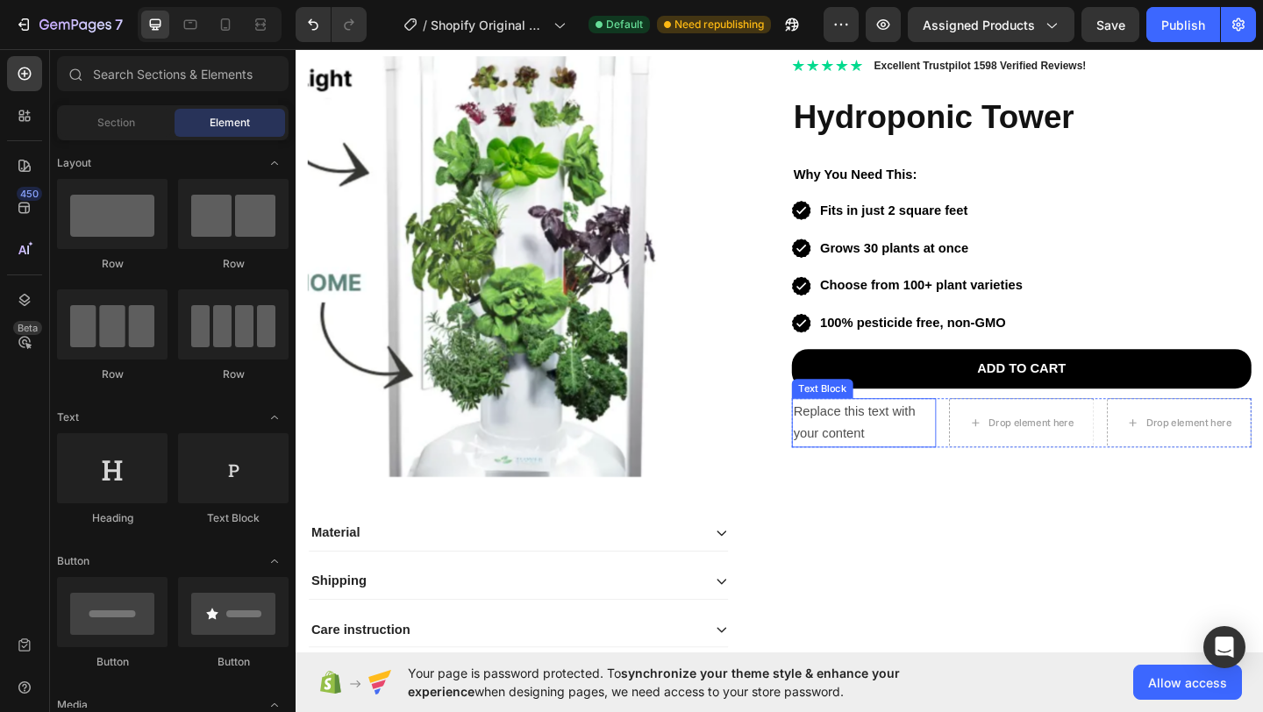
click at [847, 446] on div "Replace this text with your content" at bounding box center [913, 456] width 157 height 54
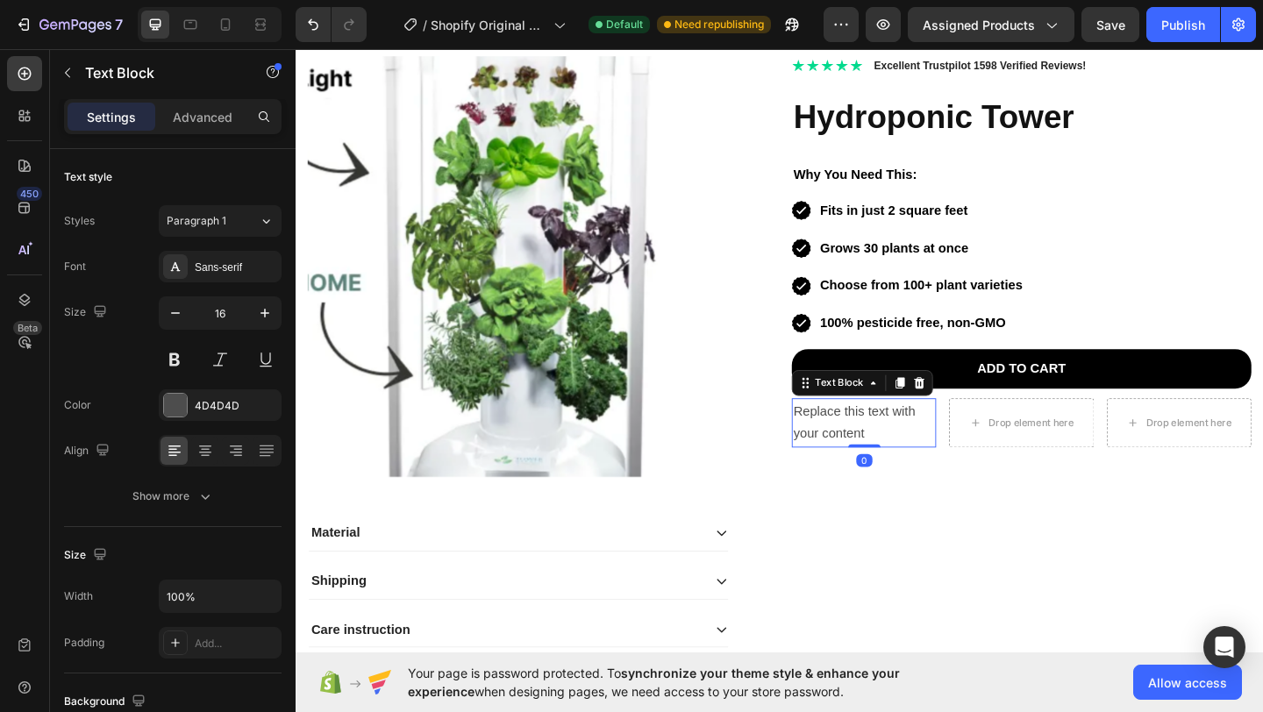
click at [863, 450] on div "Replace this text with your content" at bounding box center [913, 456] width 157 height 54
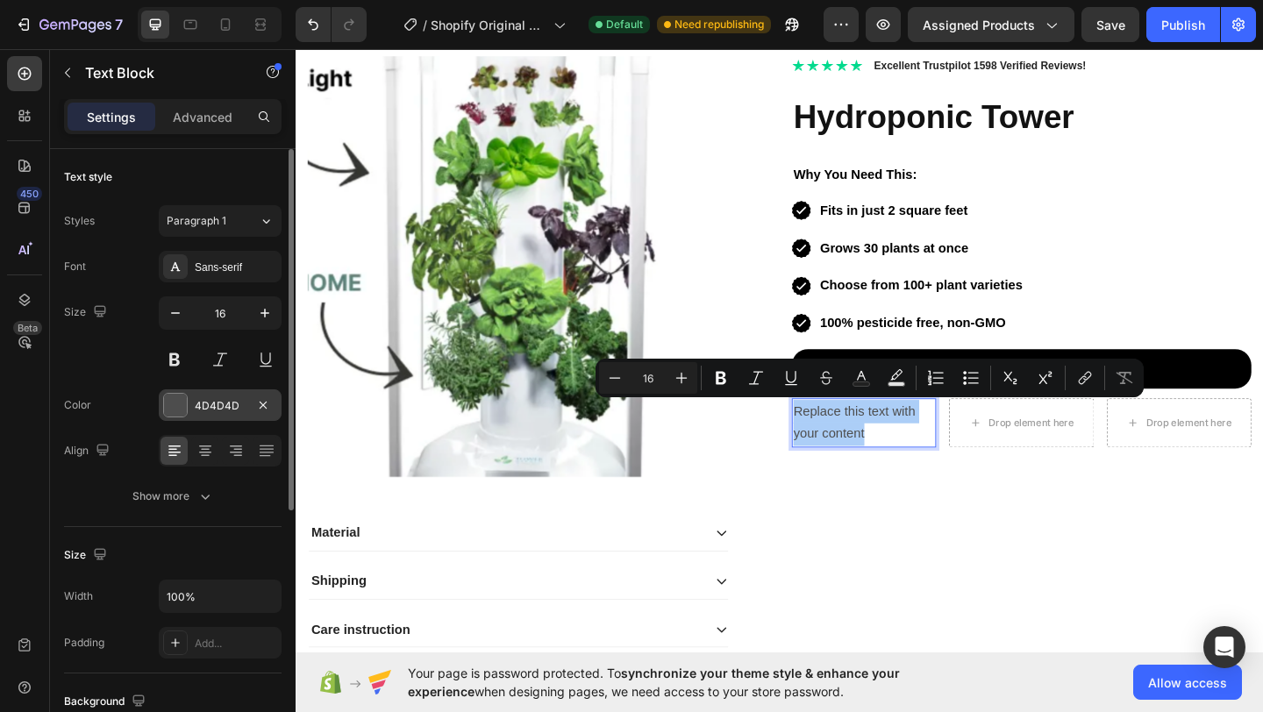
click at [166, 399] on div at bounding box center [175, 405] width 23 height 23
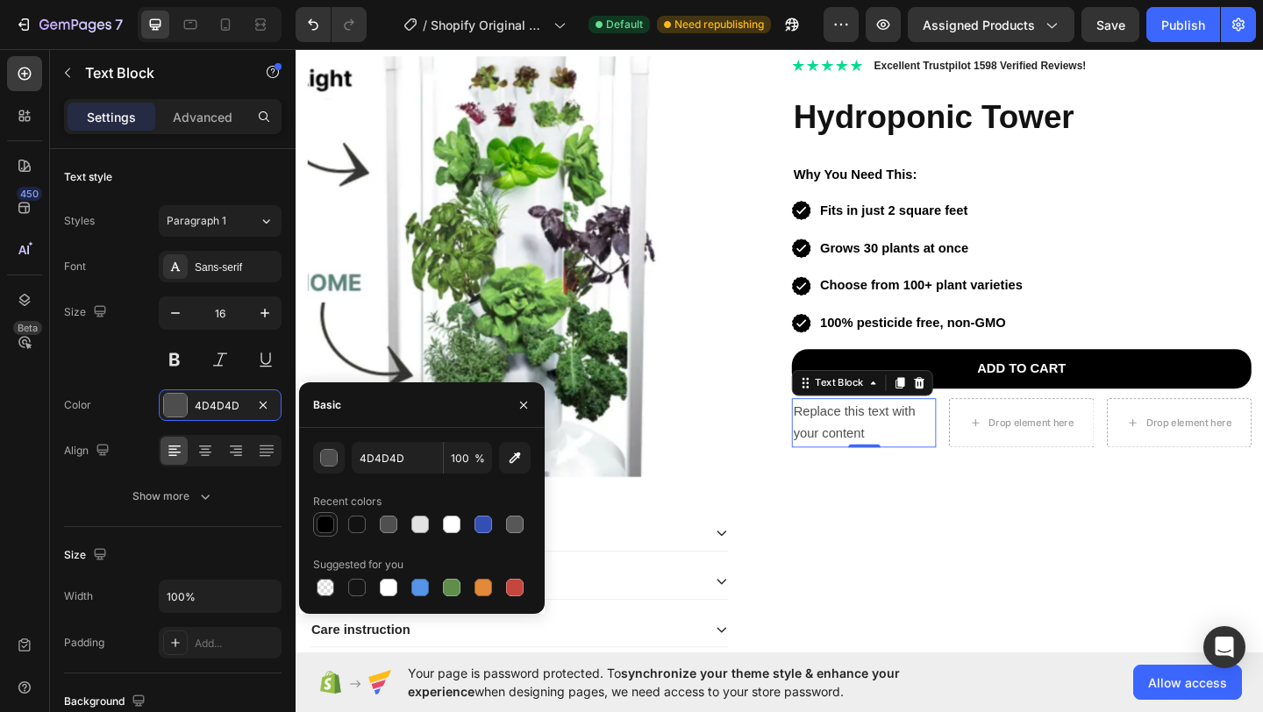
click at [327, 519] on div at bounding box center [326, 525] width 18 height 18
type input "000000"
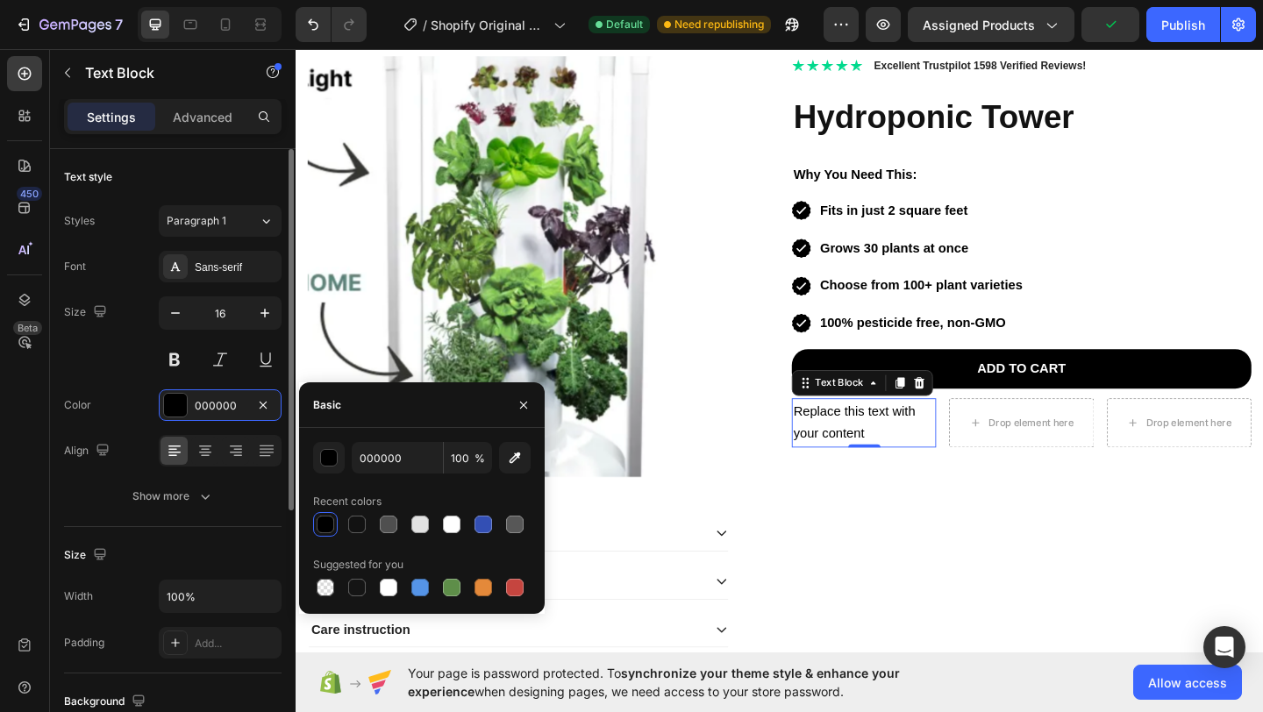
click at [206, 172] on div "Text style" at bounding box center [173, 177] width 218 height 28
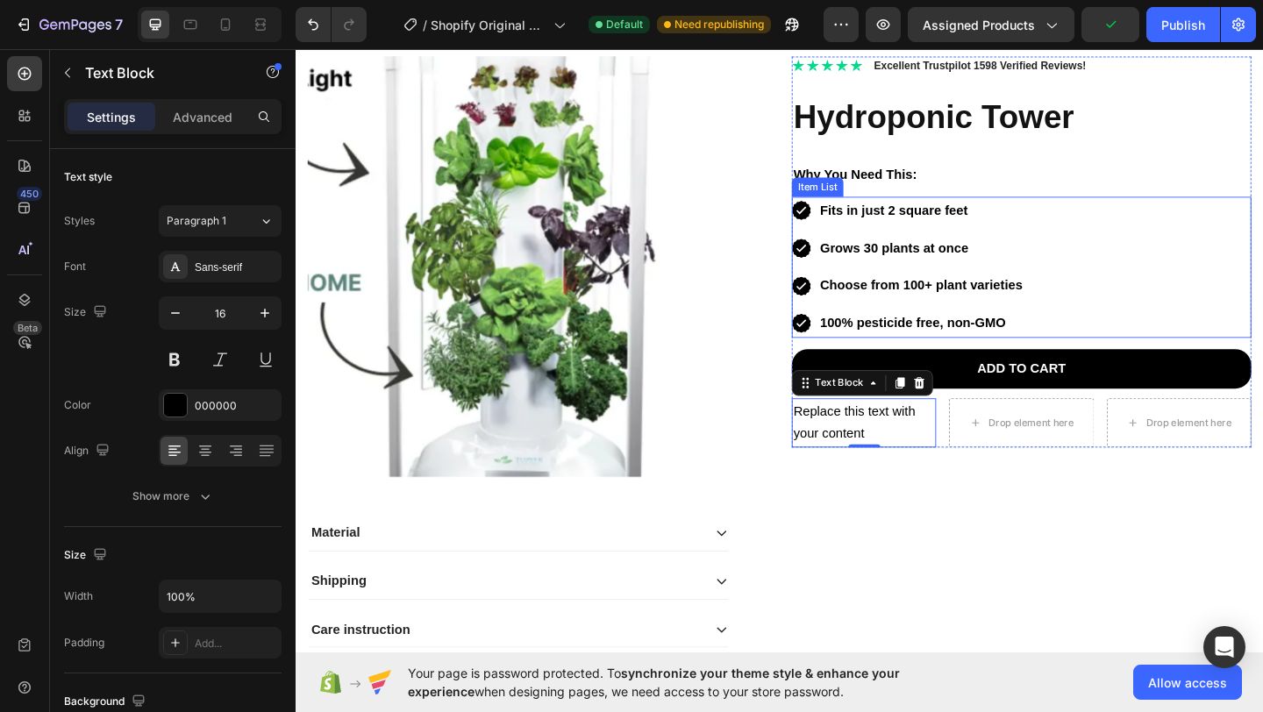
click at [992, 224] on strong "Fits in just 2 square feet" at bounding box center [946, 224] width 161 height 15
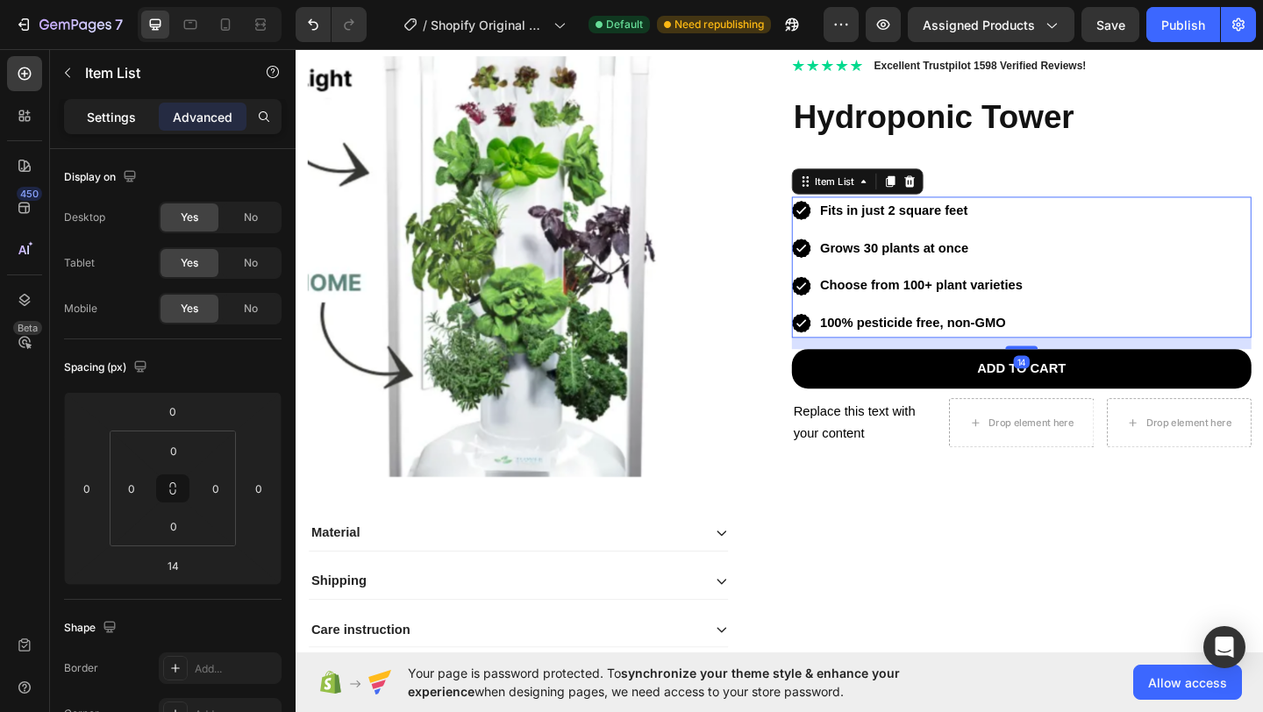
click at [101, 106] on div "Settings" at bounding box center [112, 117] width 88 height 28
type input "8"
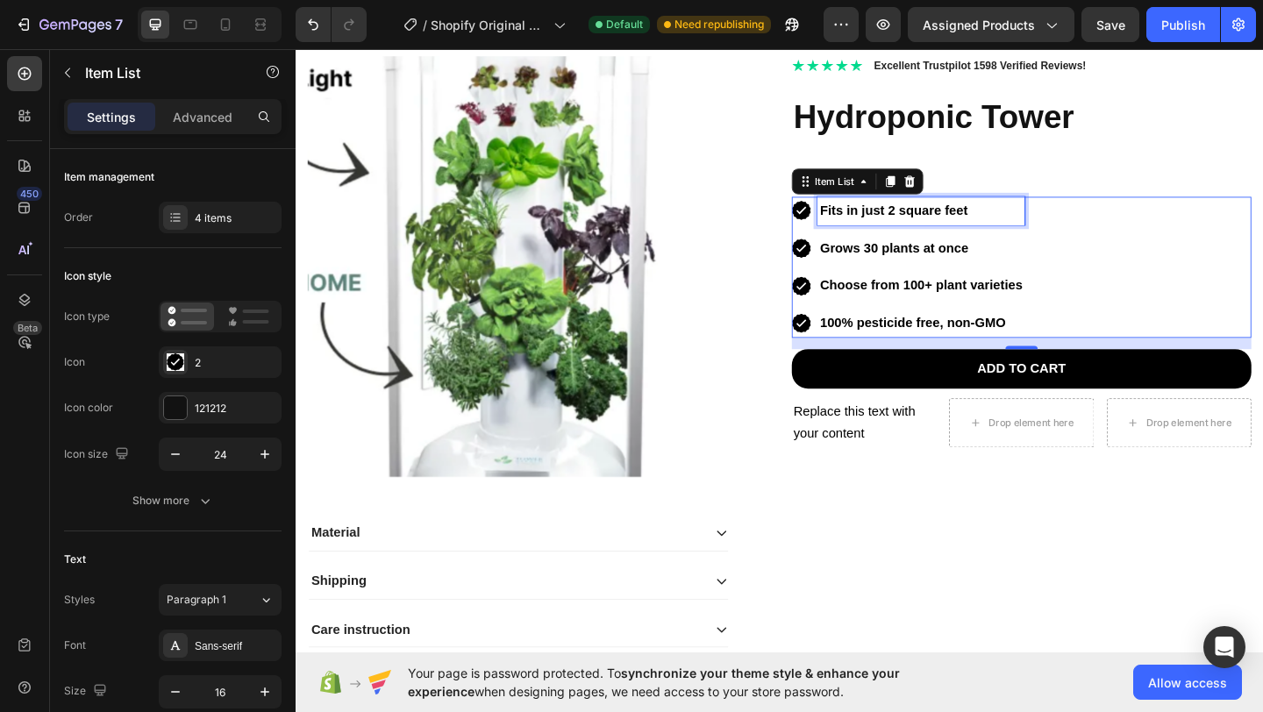
click at [961, 222] on strong "Fits in just 2 square feet" at bounding box center [946, 224] width 161 height 15
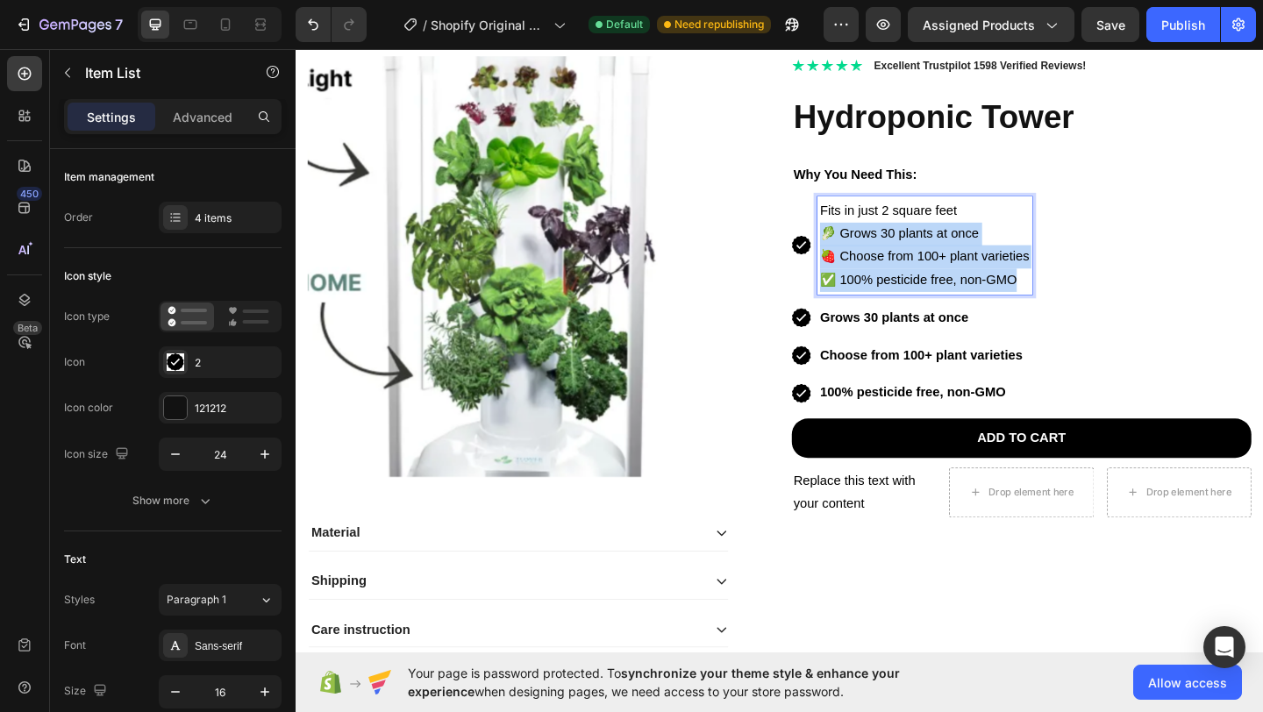
drag, startPoint x: 1068, startPoint y: 296, endPoint x: 862, endPoint y: 247, distance: 211.7
click at [863, 247] on div "Fits in just 2 square feet 🥬 Grows 30 plants at once 🍓 Choose from 100+ plant v…" at bounding box center [979, 263] width 233 height 106
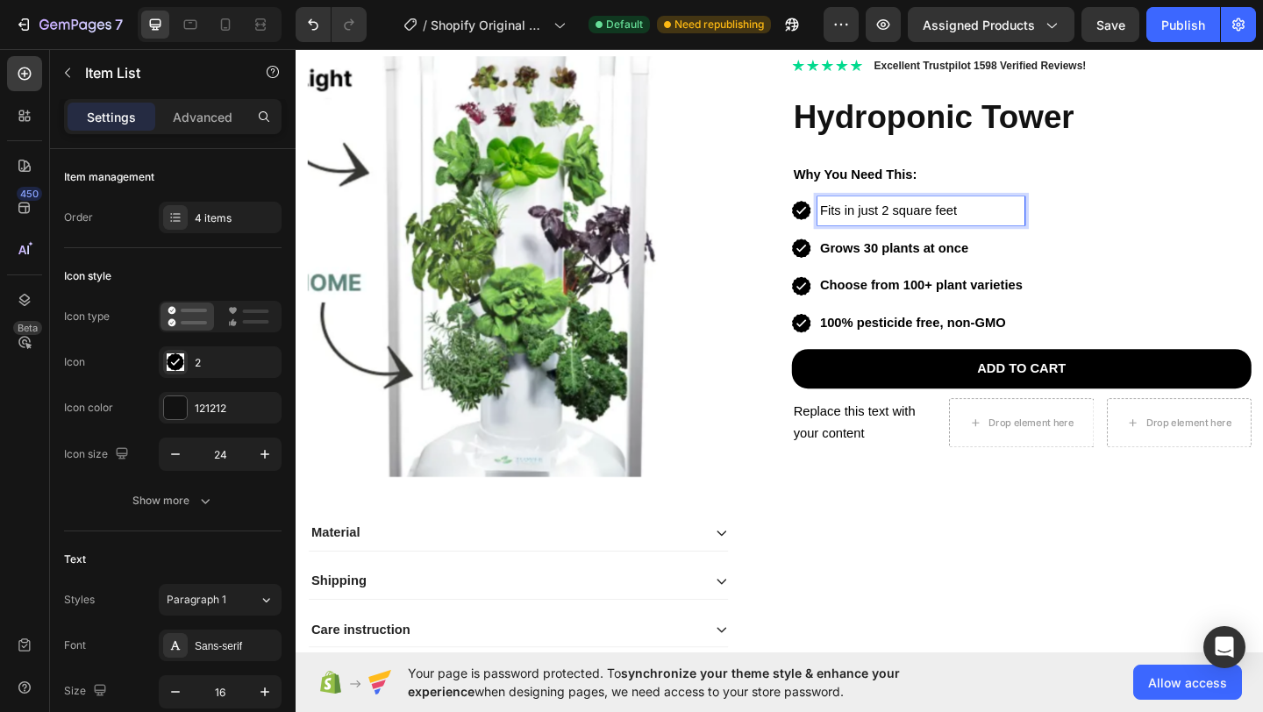
click at [909, 272] on strong "Grows 30 plants at once" at bounding box center [946, 265] width 161 height 15
click at [910, 272] on strong "Grows 30 plants at once" at bounding box center [946, 265] width 161 height 15
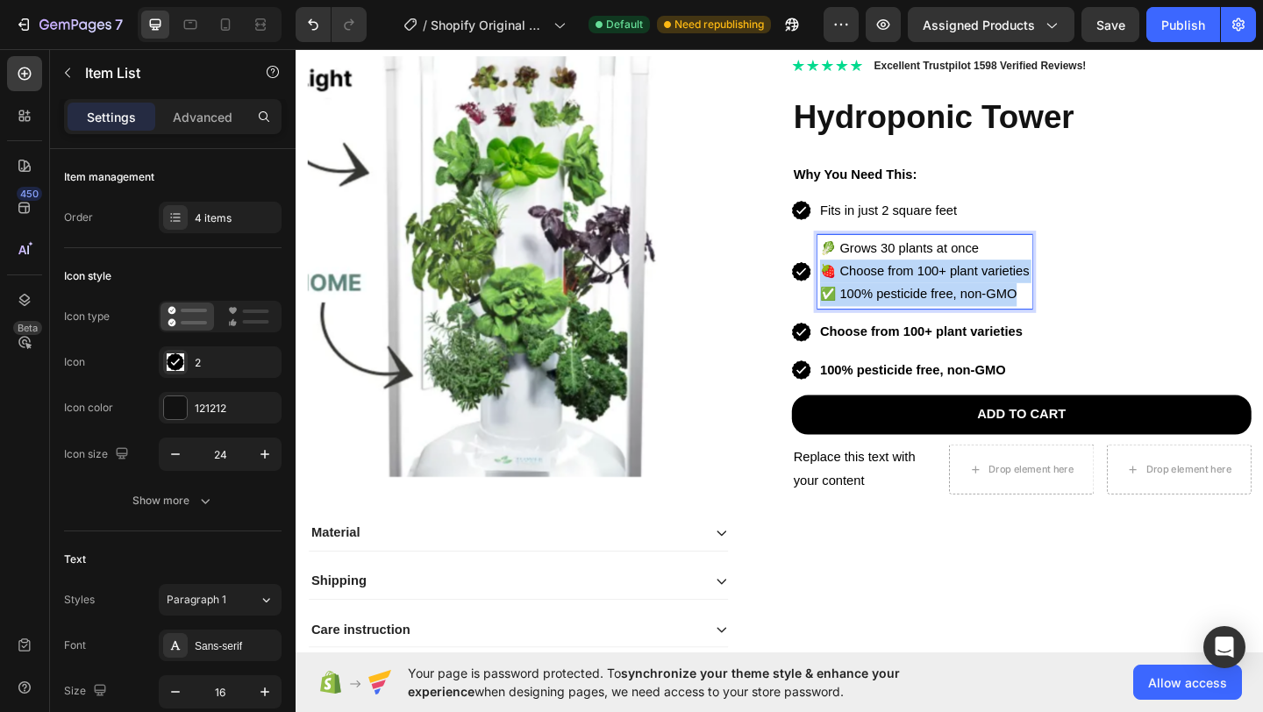
drag, startPoint x: 1072, startPoint y: 317, endPoint x: 861, endPoint y: 295, distance: 212.5
click at [863, 295] on div "🥬 Grows 30 plants at once 🍓 Choose from 100+ plant varieties ✅ 100% pesticide f…" at bounding box center [979, 291] width 233 height 81
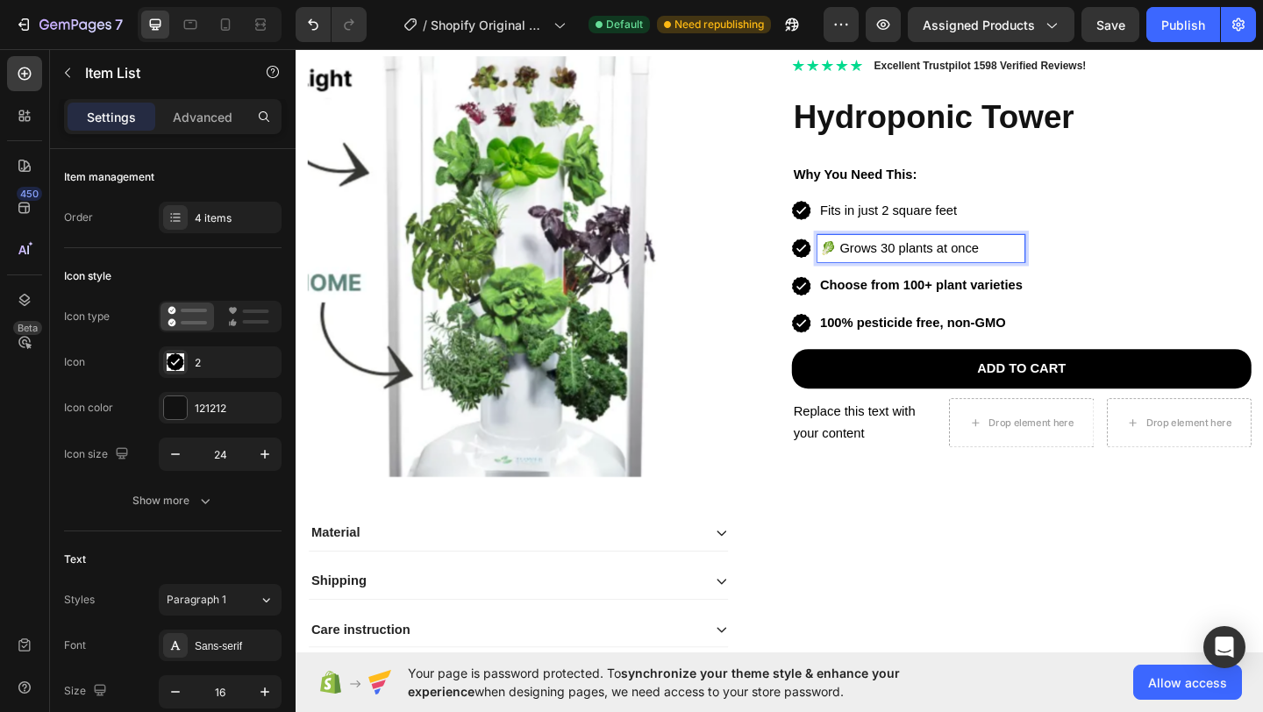
click at [884, 268] on p "🥬 Grows 30 plants at once" at bounding box center [976, 266] width 220 height 25
click at [915, 305] on strong "Choose from 100+ plant varieties" at bounding box center [976, 305] width 220 height 15
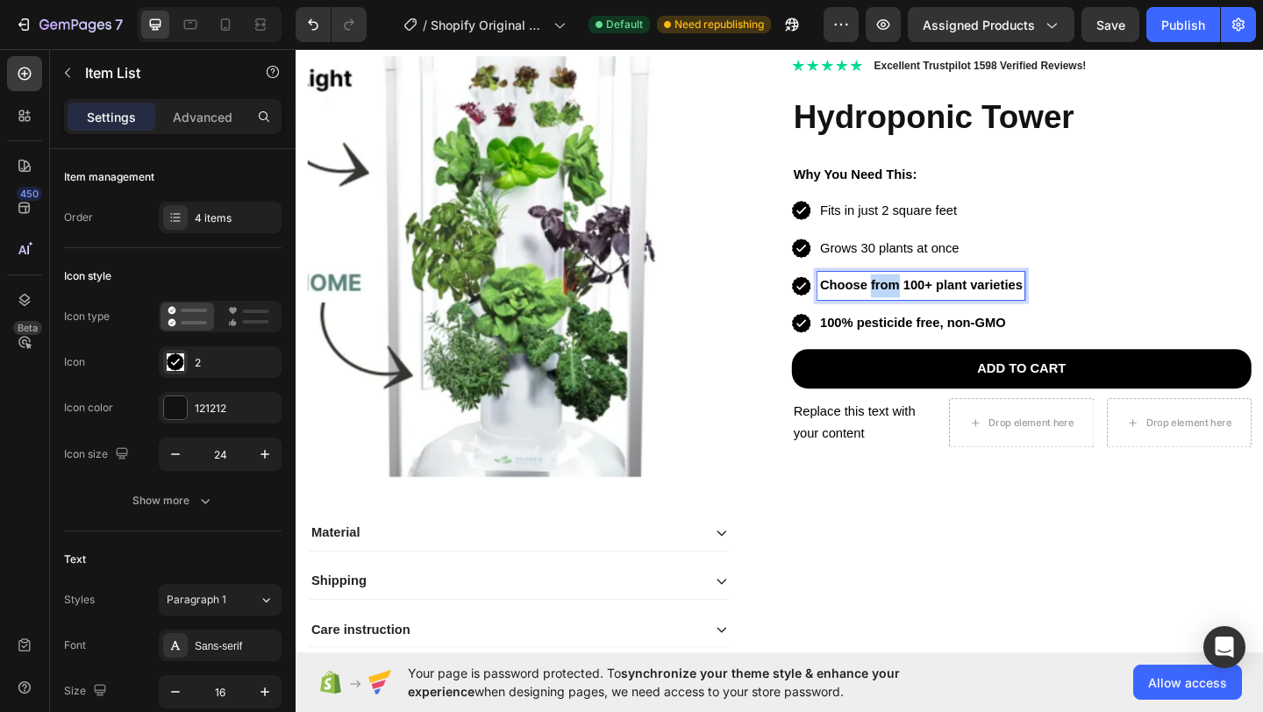
click at [915, 305] on strong "Choose from 100+ plant varieties" at bounding box center [976, 305] width 220 height 15
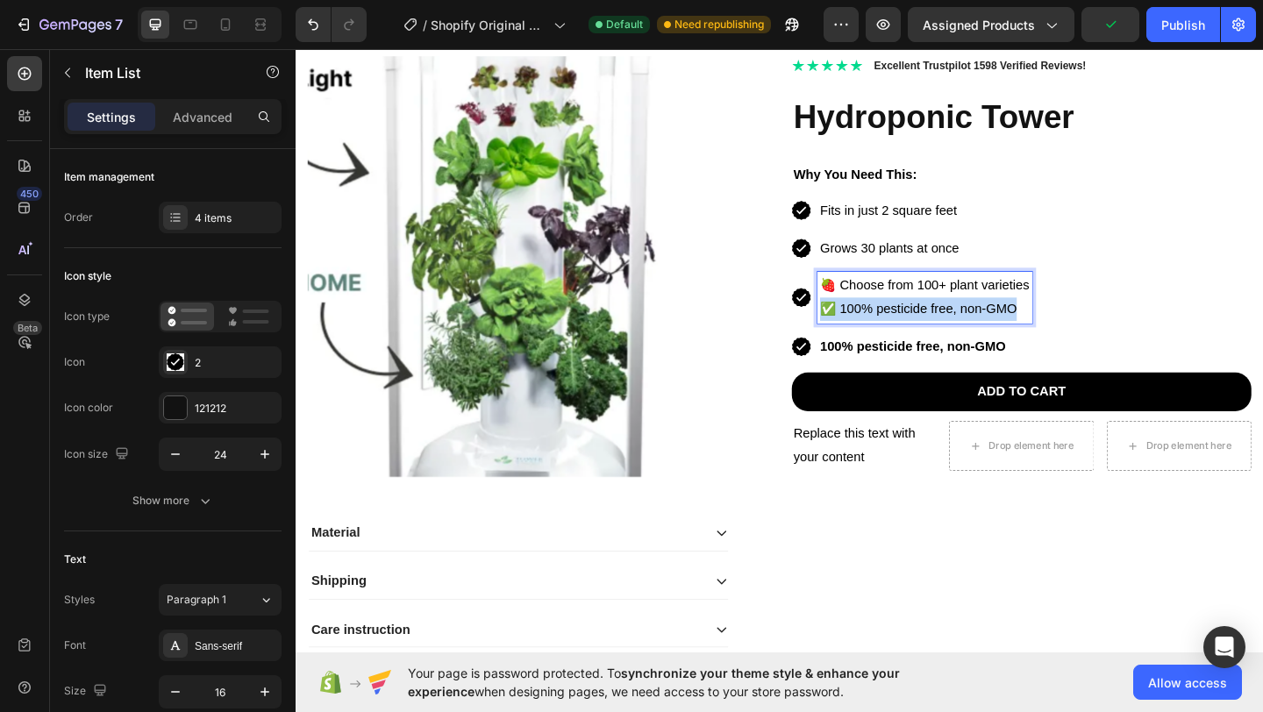
drag, startPoint x: 1086, startPoint y: 332, endPoint x: 861, endPoint y: 343, distance: 225.7
click at [863, 343] on div "🍓 Choose from 100+ plant varieties ✅ 100% pesticide free, non-GMO" at bounding box center [979, 319] width 233 height 56
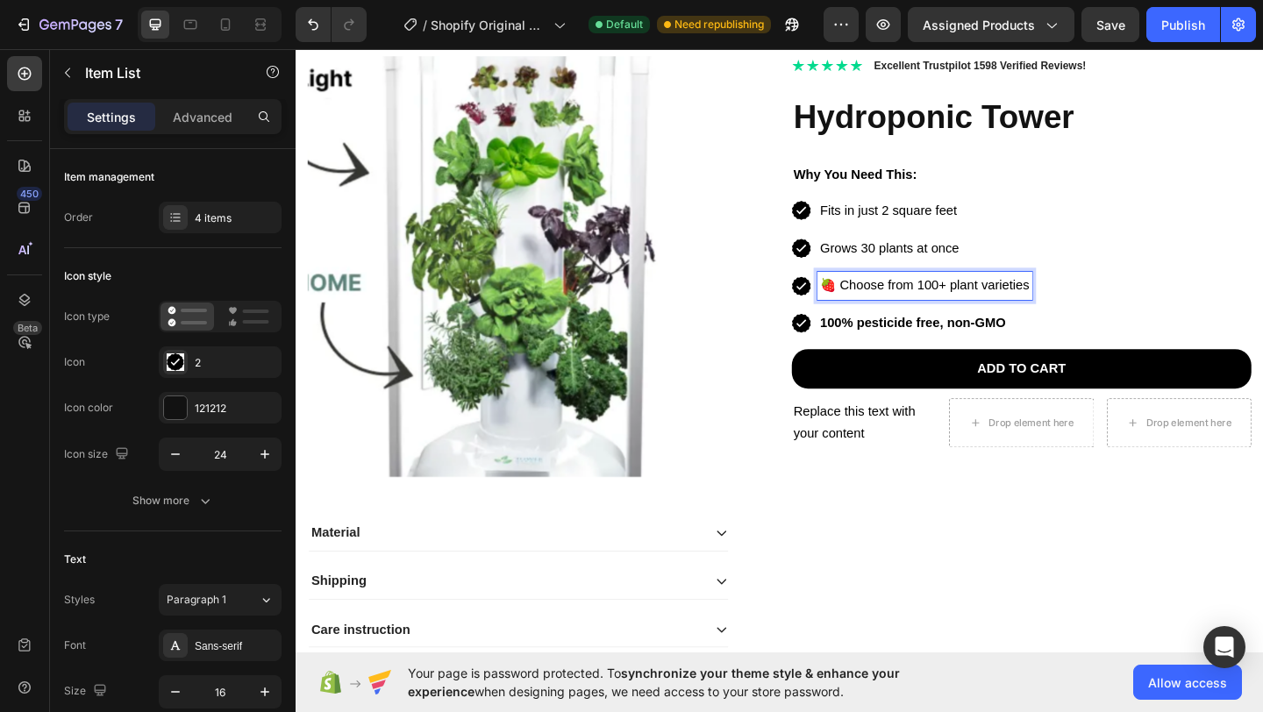
click at [881, 307] on p "🍓 Choose from 100+ plant varieties" at bounding box center [980, 306] width 228 height 25
click at [929, 347] on strong "100% pesticide free, non-GMO" at bounding box center [967, 346] width 202 height 15
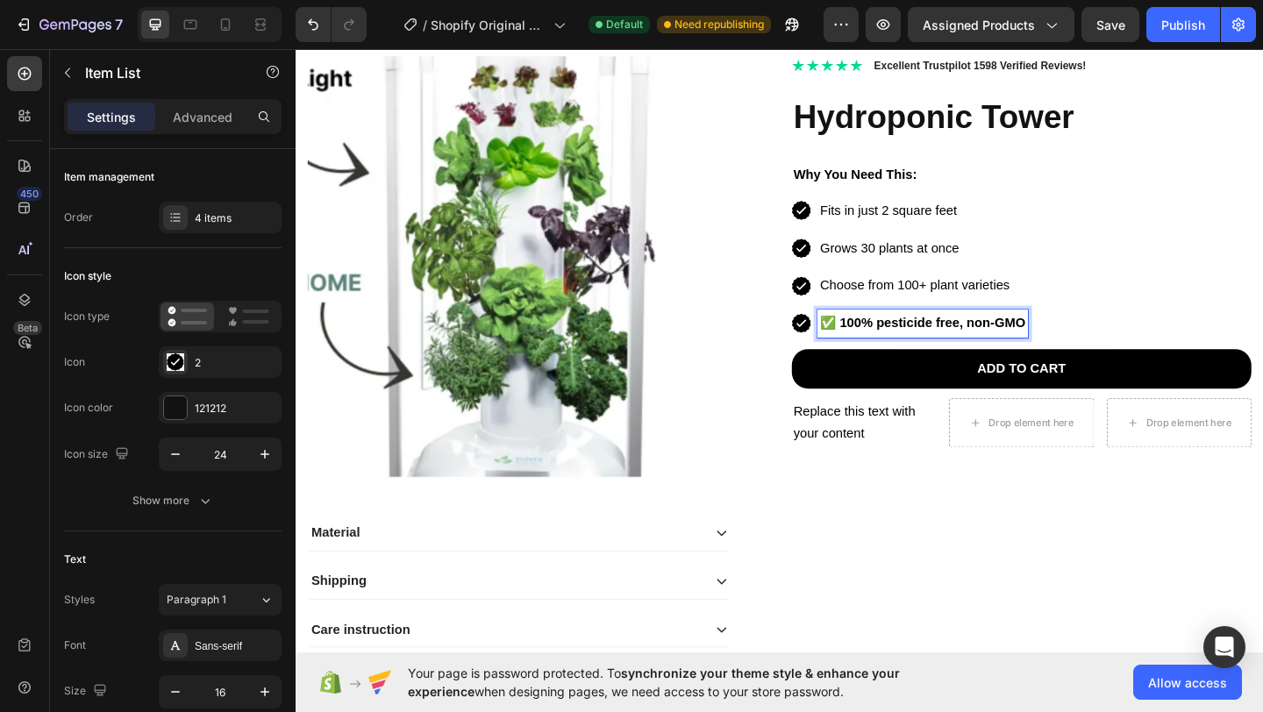
click at [880, 348] on strong "✅ 100% pesticide free, non-GMO" at bounding box center [978, 346] width 224 height 15
click at [1005, 347] on strong "✅ 100% pesticide free, non-GMO" at bounding box center [978, 346] width 224 height 15
click at [1004, 347] on strong "✅ 100% pesticide free, non-GMO" at bounding box center [978, 346] width 224 height 15
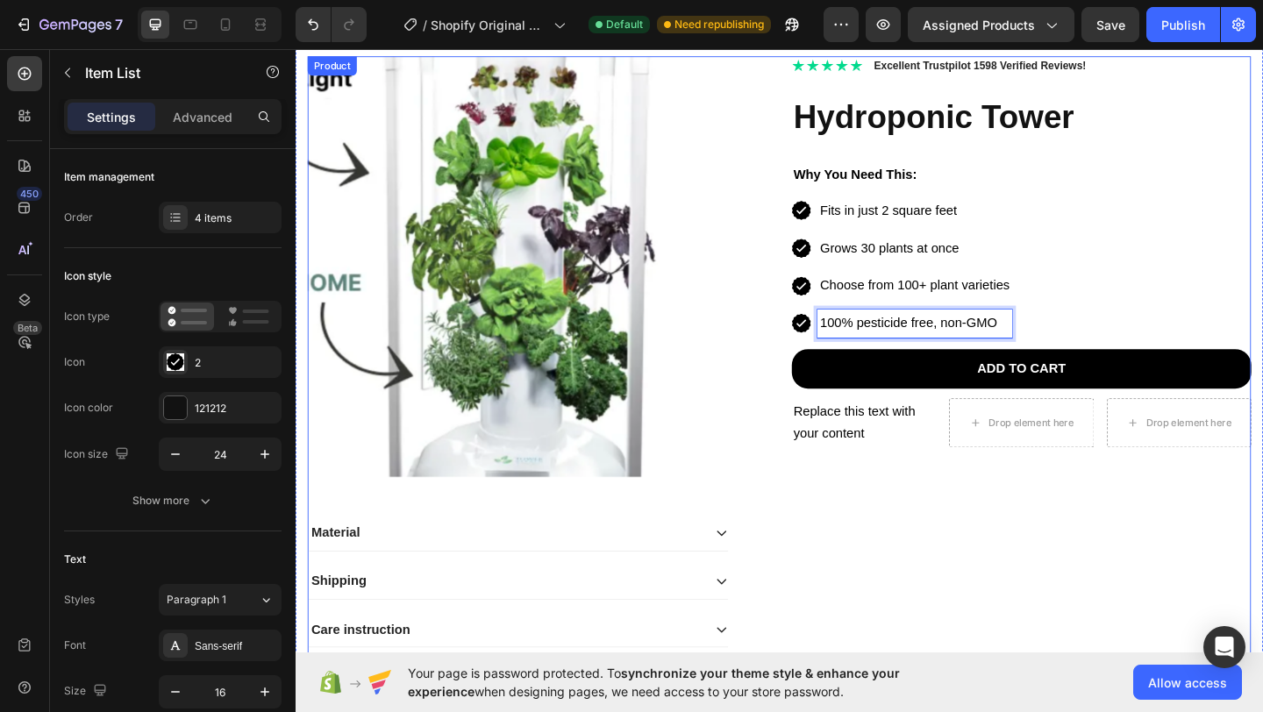
click at [1048, 592] on div "Icon Icon Icon Icon Icon Icon List 2,500+ Verified Reviews! Text Block Row Icon…" at bounding box center [1085, 385] width 500 height 657
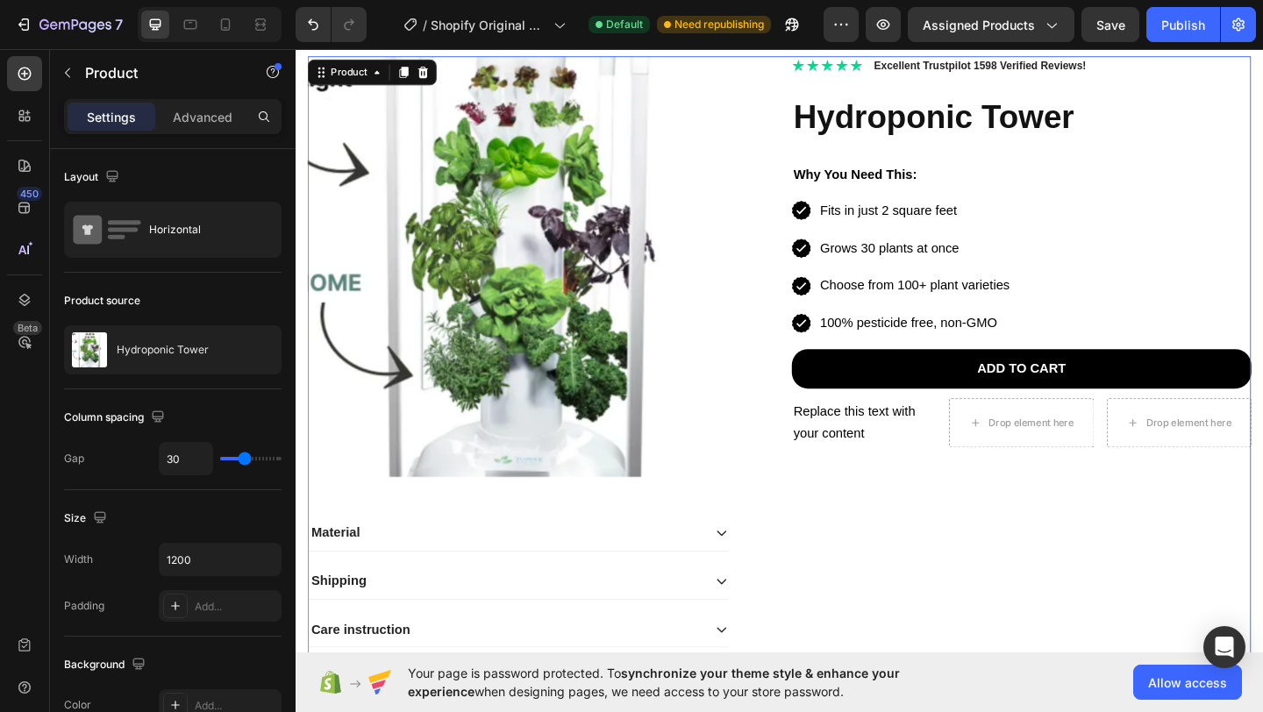
click at [79, 49] on div "7 / Shopify Original Product Template Default Need republishing Preview Assigne…" at bounding box center [631, 25] width 1263 height 50
click at [80, 75] on button "button" at bounding box center [68, 73] width 28 height 28
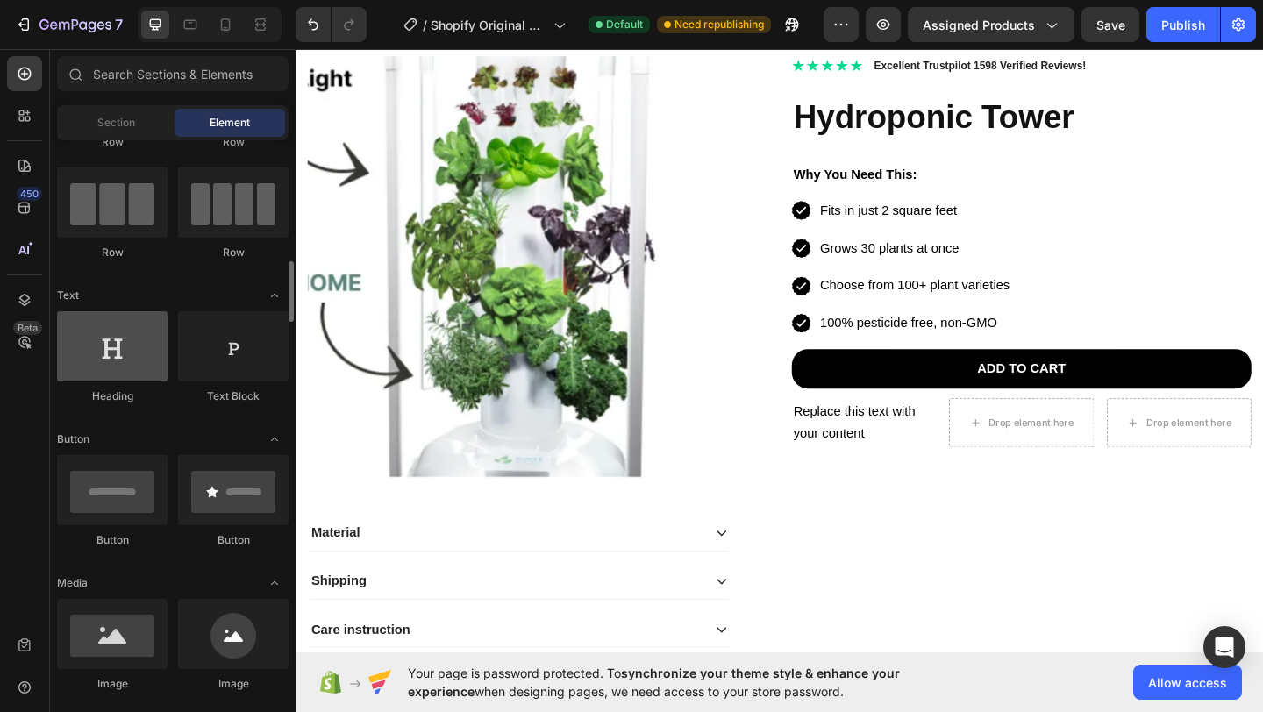
scroll to position [220, 0]
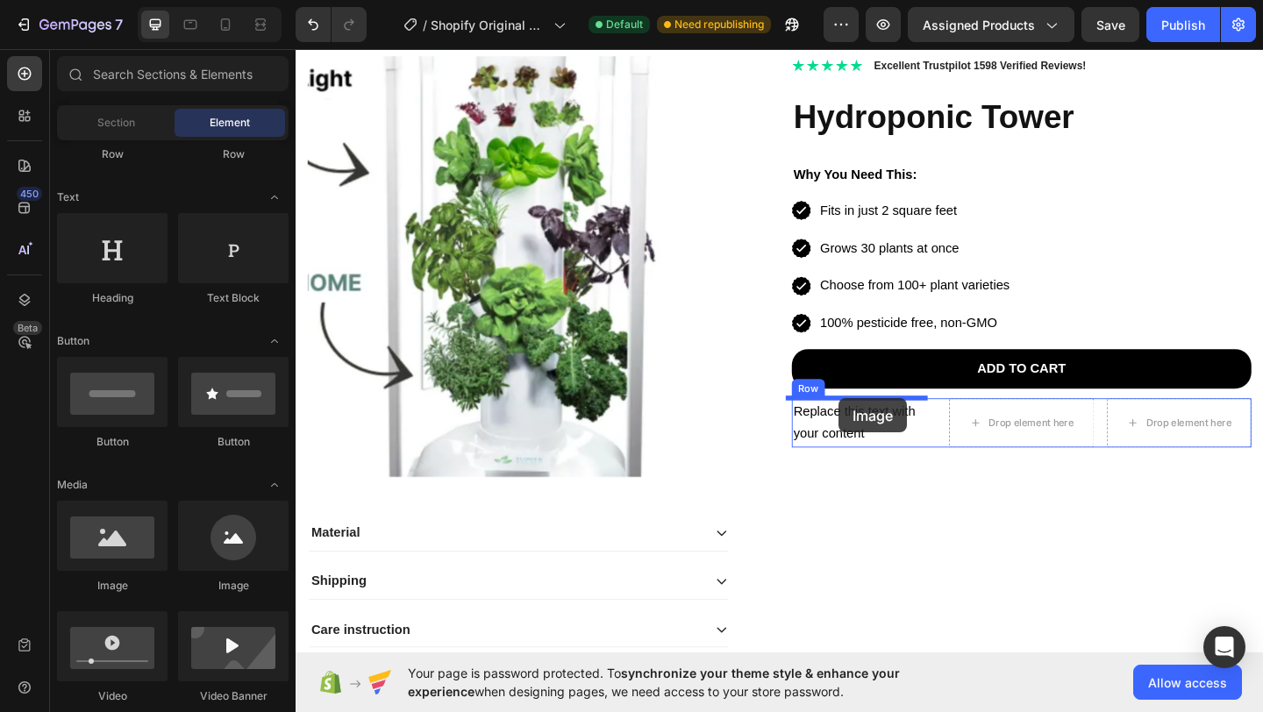
drag, startPoint x: 521, startPoint y: 585, endPoint x: 885, endPoint y: 431, distance: 395.4
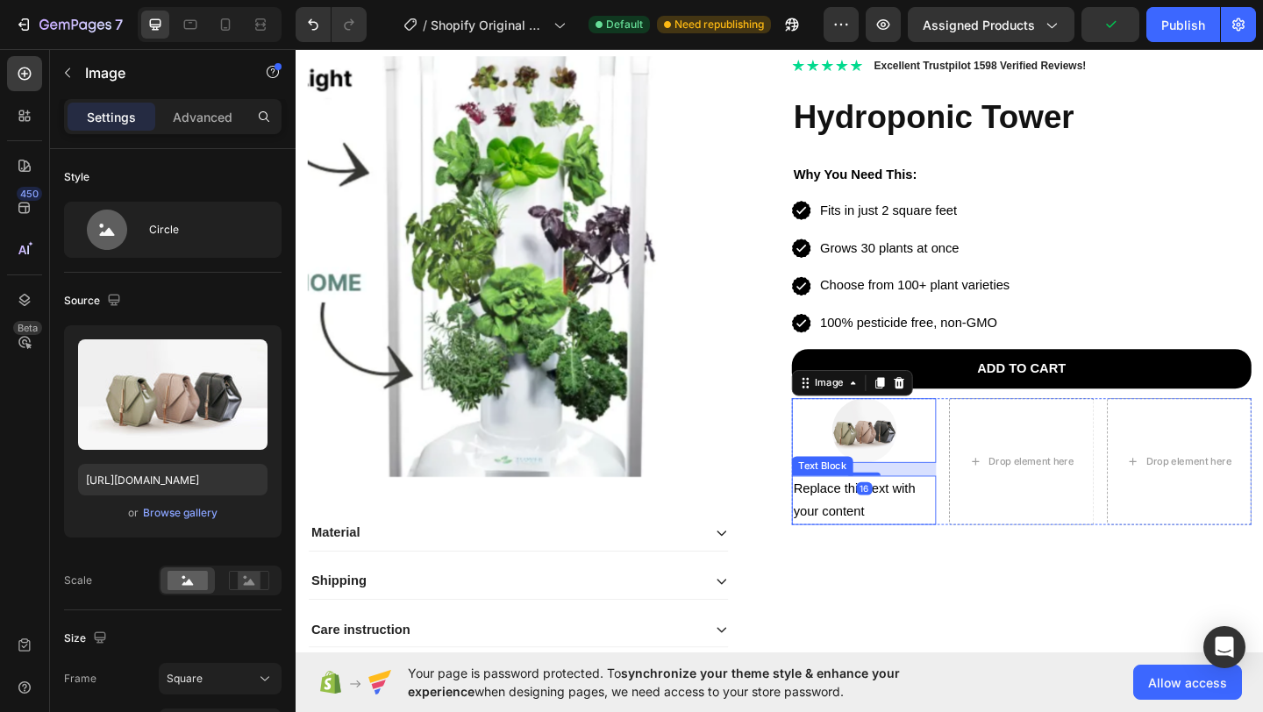
click at [880, 541] on p "Replace this text with your content" at bounding box center [914, 540] width 154 height 51
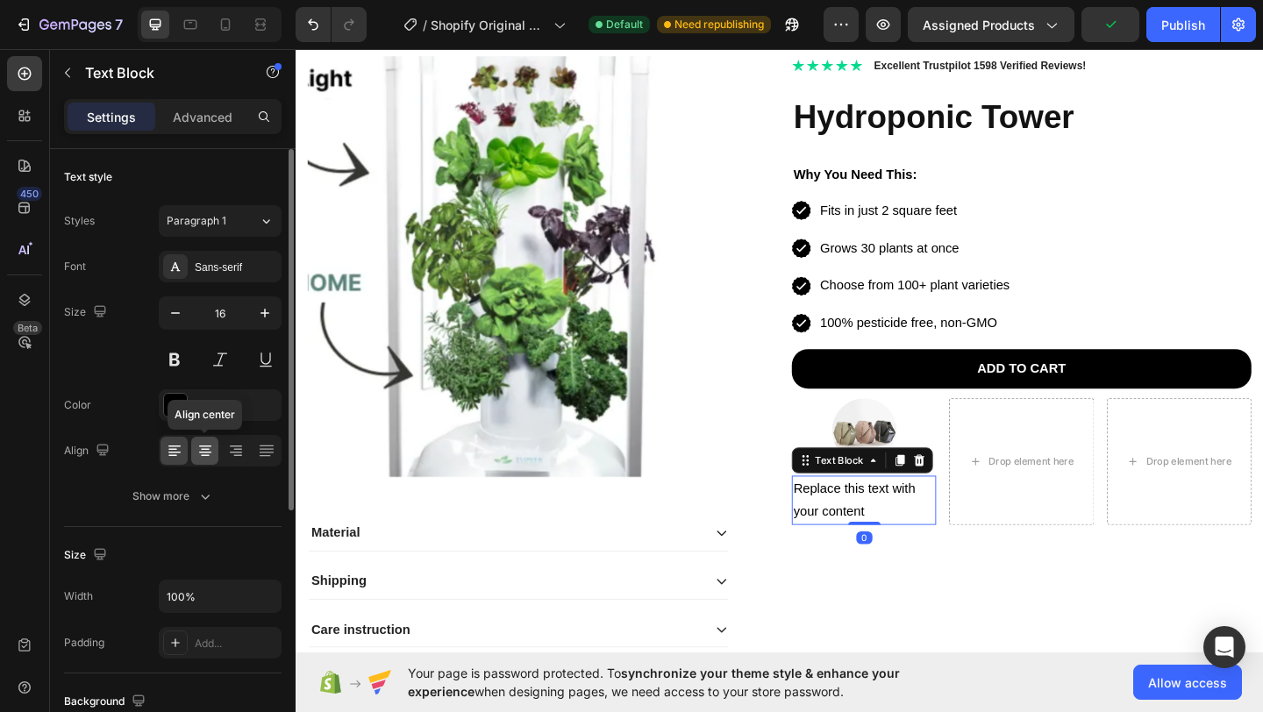
click at [205, 448] on icon at bounding box center [205, 451] width 18 height 18
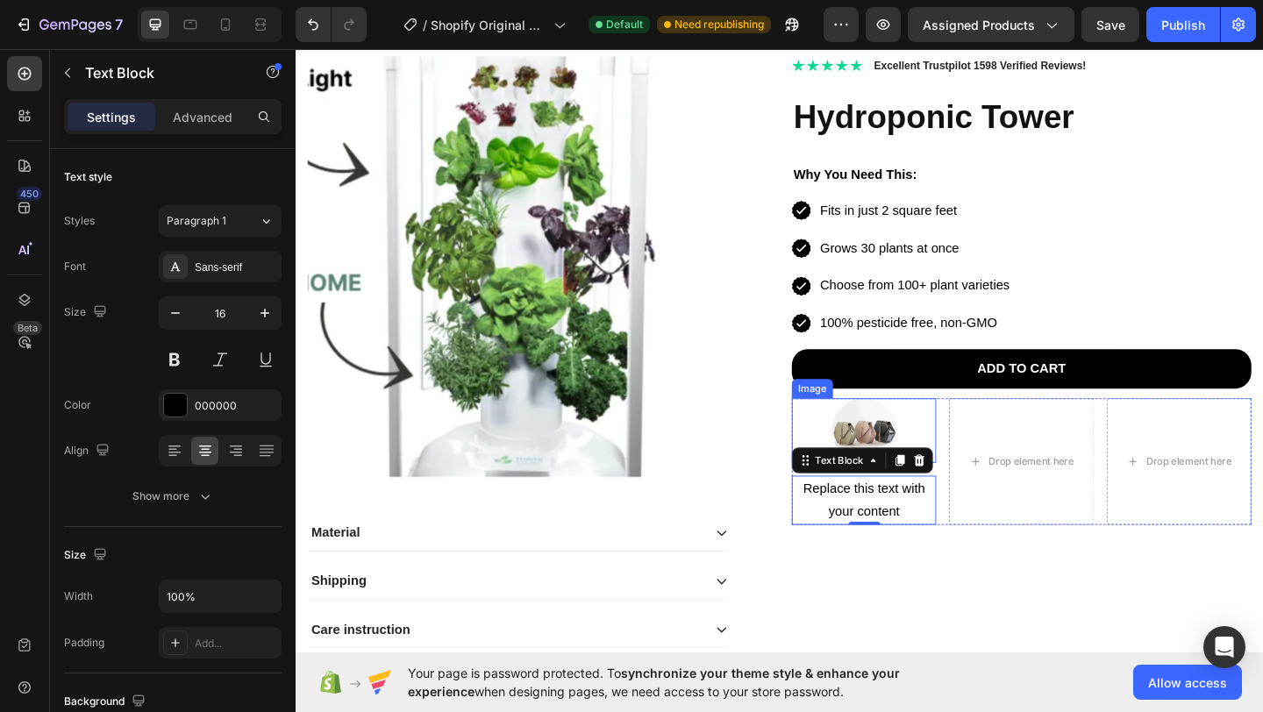
click at [925, 457] on img at bounding box center [914, 464] width 70 height 70
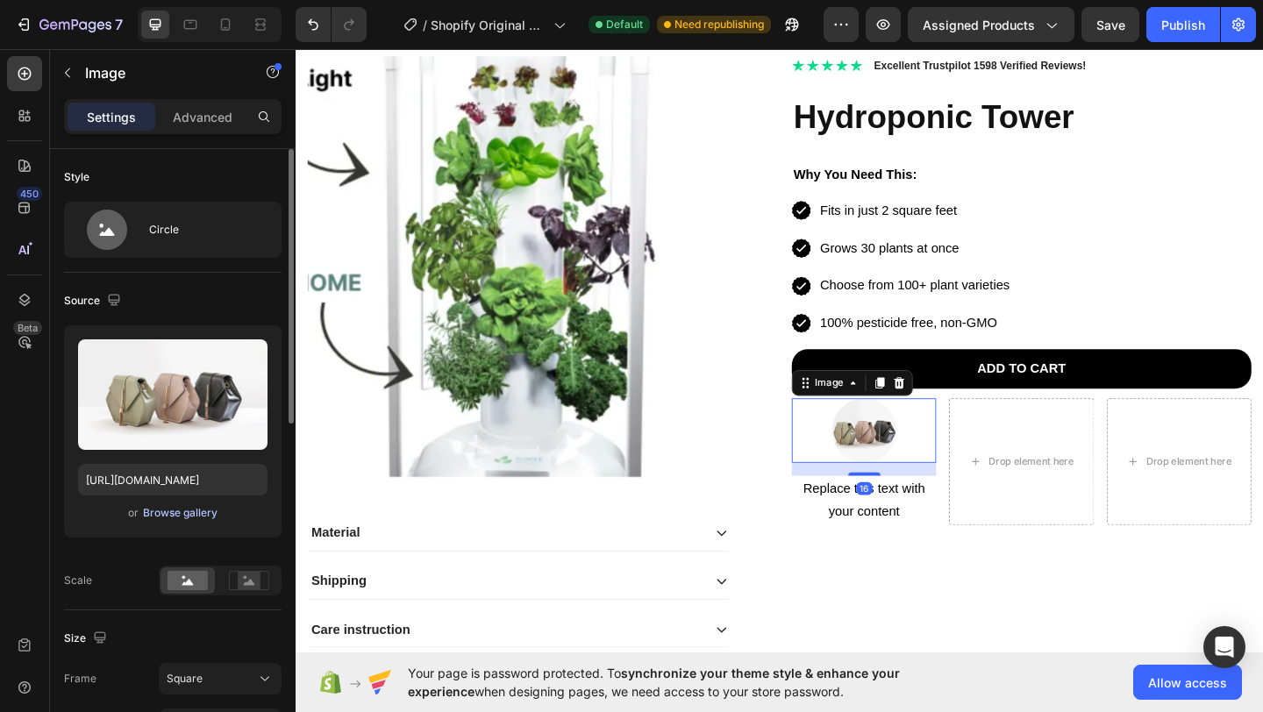
click at [189, 513] on div "Browse gallery" at bounding box center [180, 513] width 75 height 16
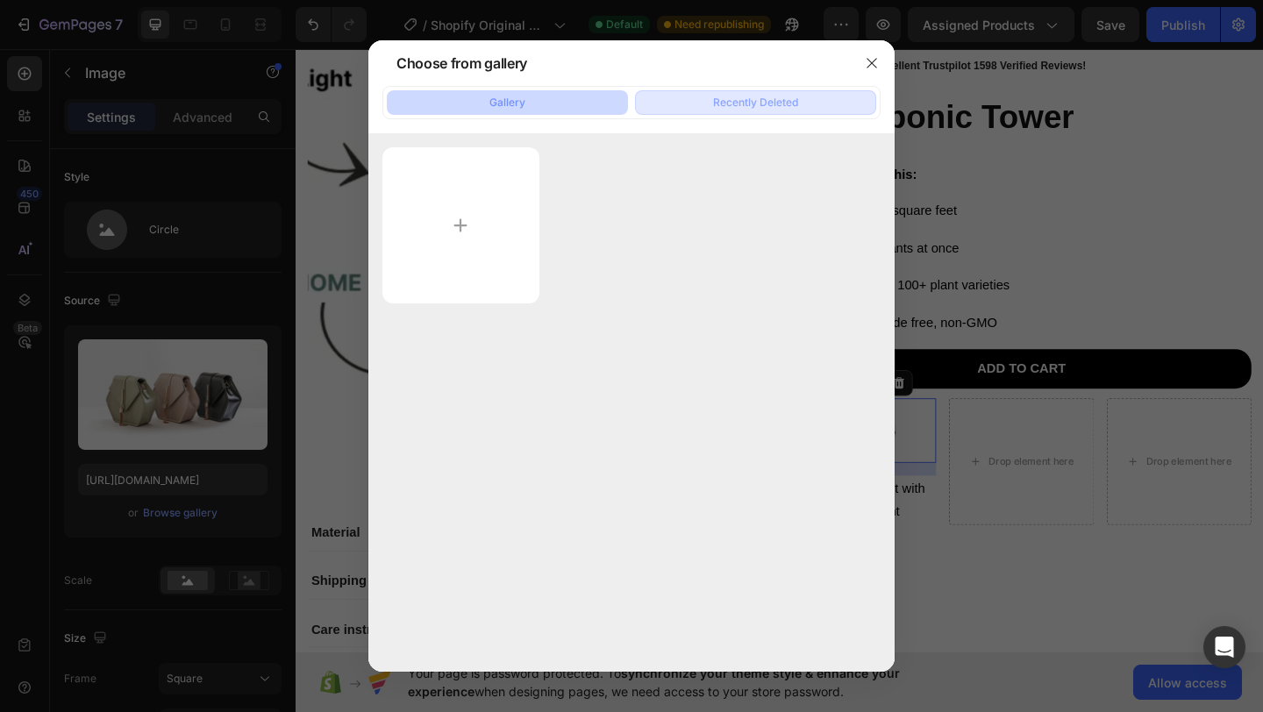
click at [753, 106] on div "Recently Deleted" at bounding box center [755, 103] width 85 height 16
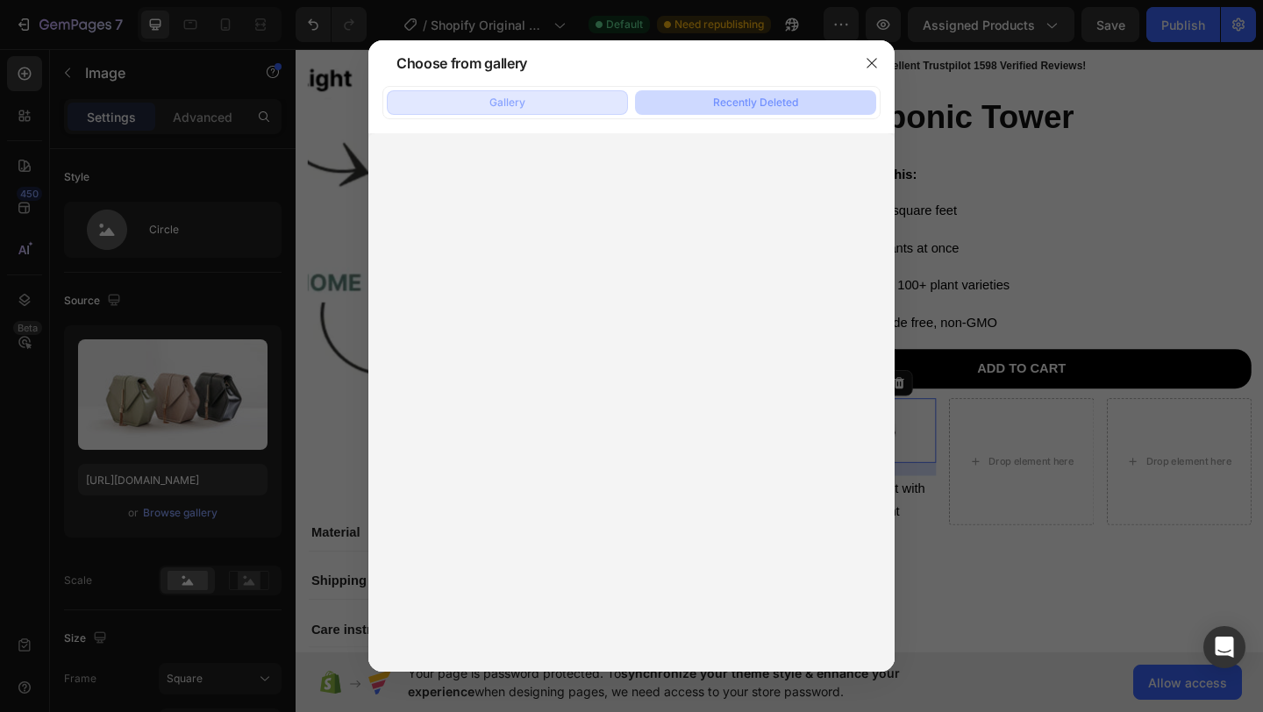
click at [560, 97] on button "Gallery" at bounding box center [507, 102] width 241 height 25
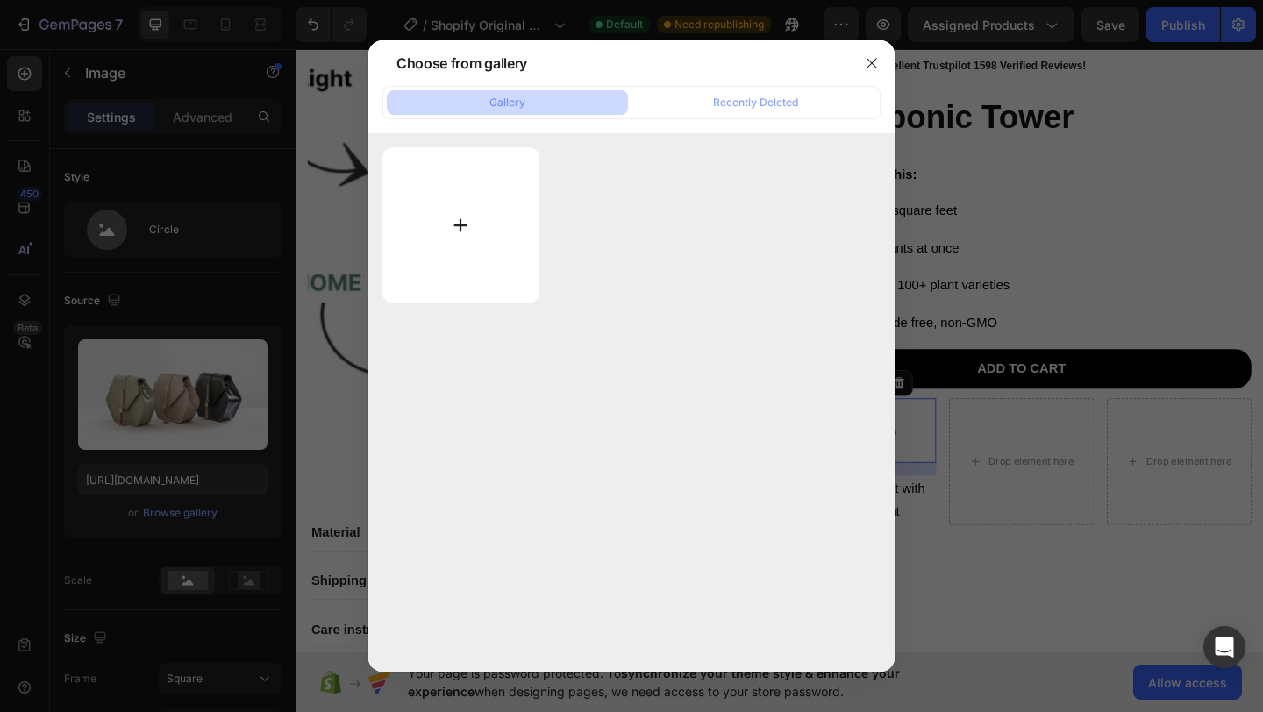
click at [472, 224] on input "file" at bounding box center [460, 225] width 157 height 156
type input "C:\fakepath\5.svg"
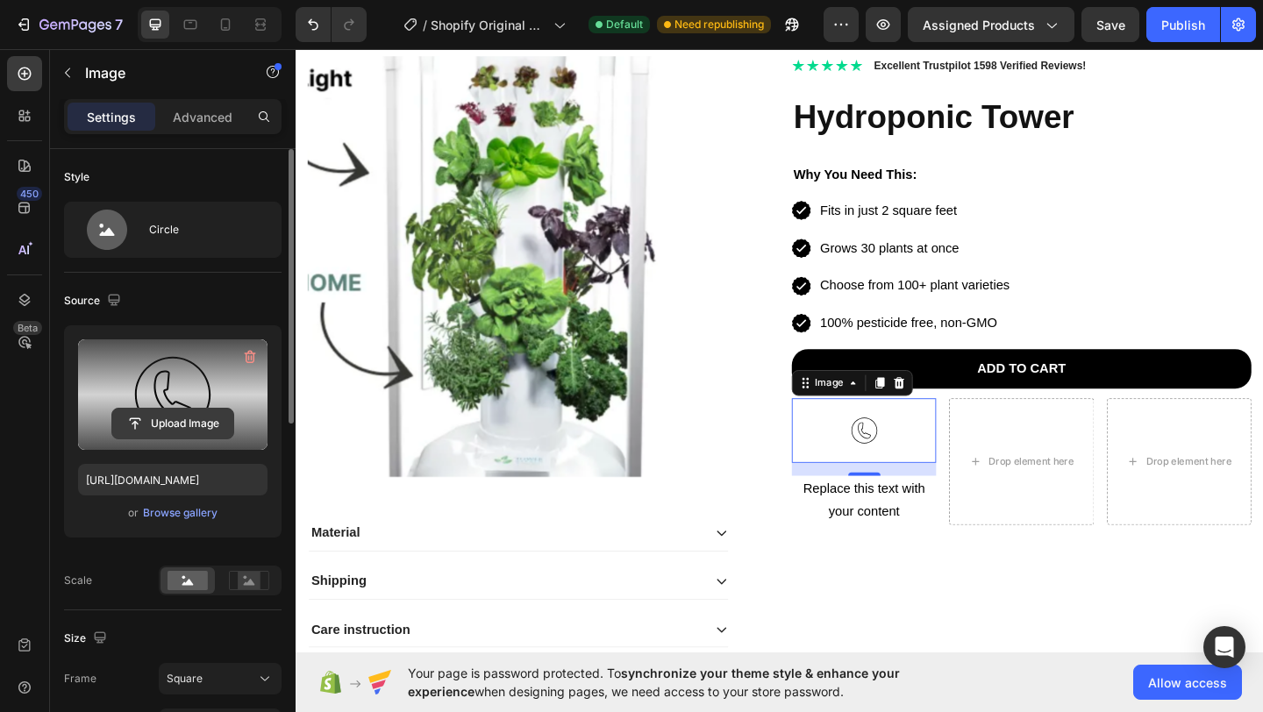
click at [179, 423] on input "file" at bounding box center [172, 424] width 121 height 30
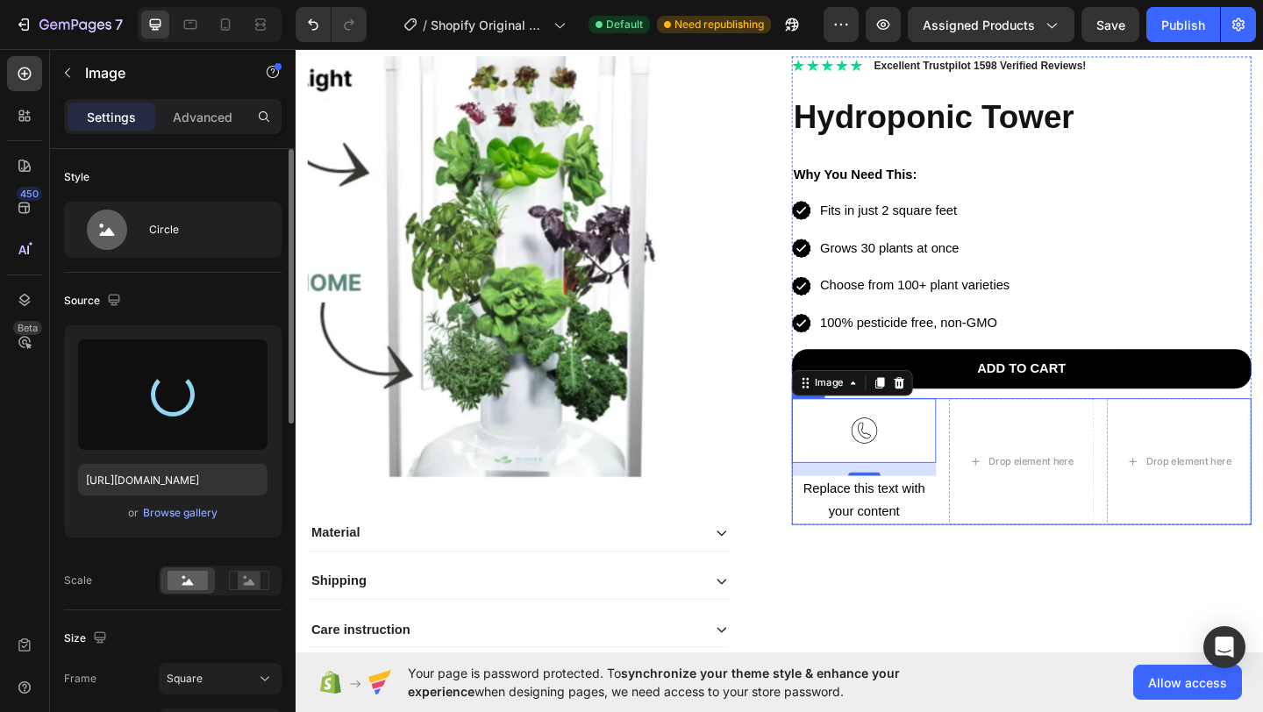
type input "[URL][DOMAIN_NAME]"
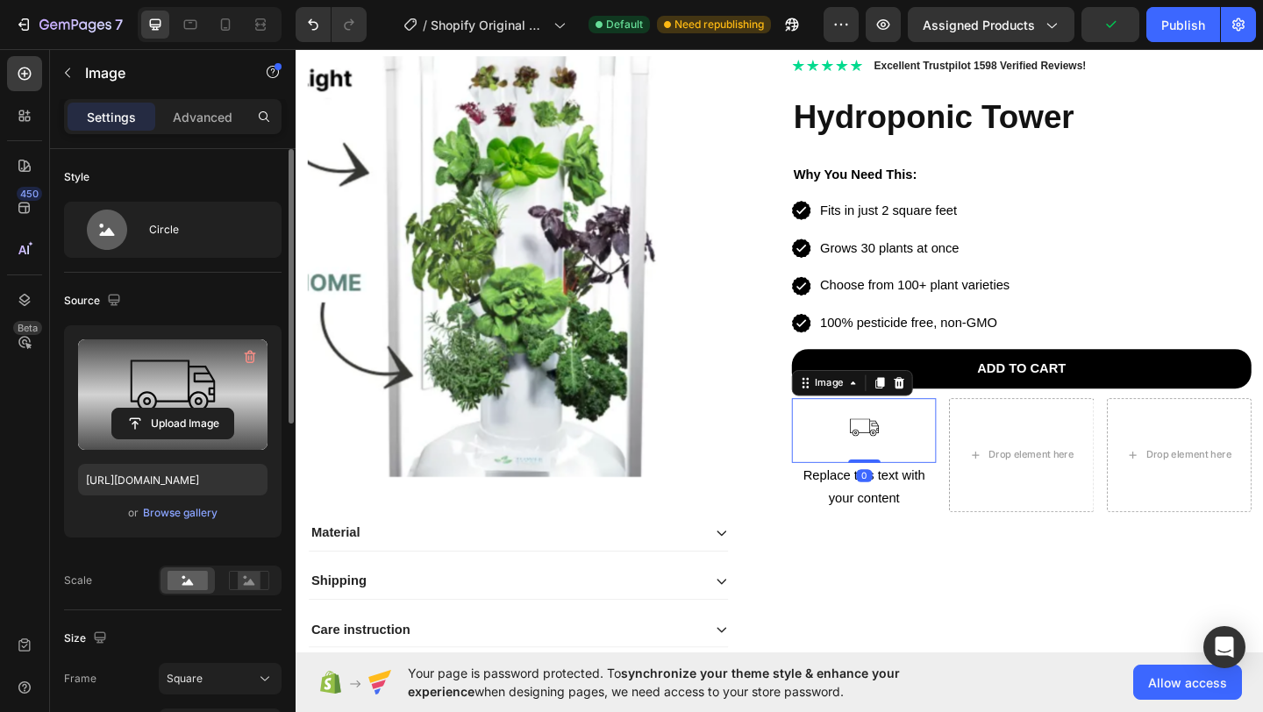
drag, startPoint x: 915, startPoint y: 511, endPoint x: 915, endPoint y: 476, distance: 34.2
click at [915, 476] on div "Image 0" at bounding box center [913, 464] width 157 height 70
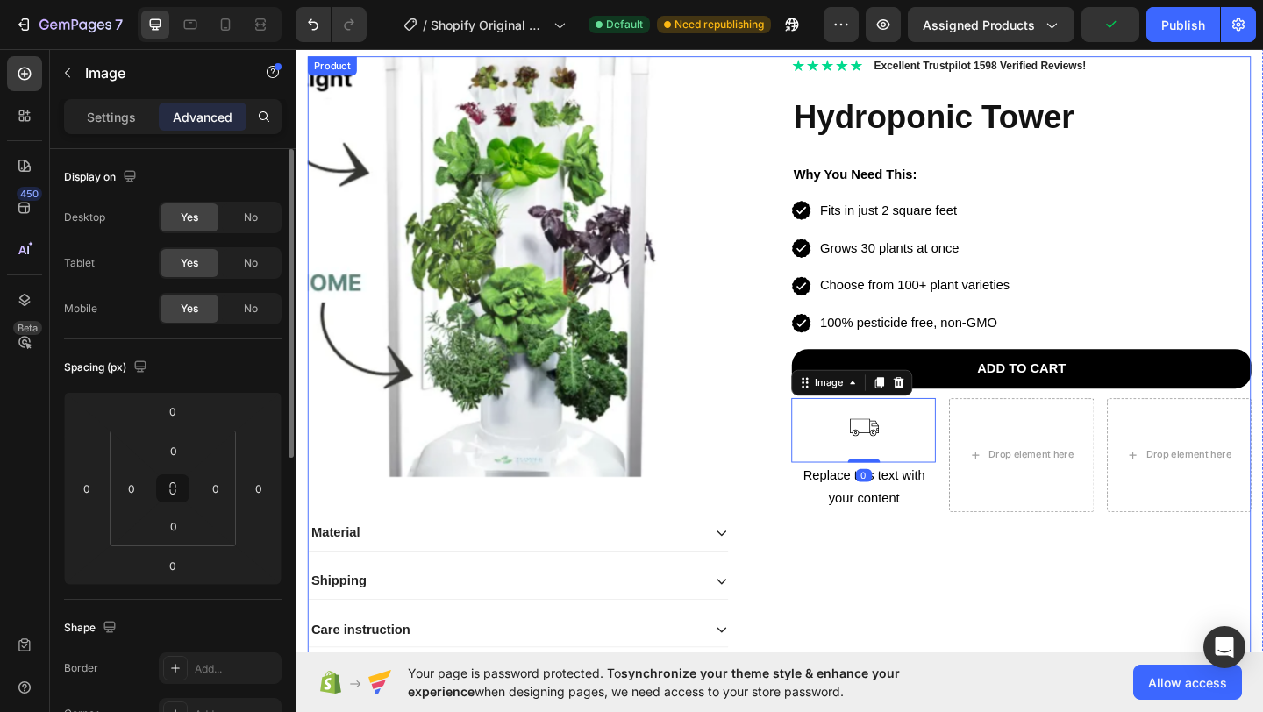
click at [955, 619] on div "Icon Icon Icon Icon Icon Icon List 2,500+ Verified Reviews! Text Block Row Icon…" at bounding box center [1085, 385] width 500 height 657
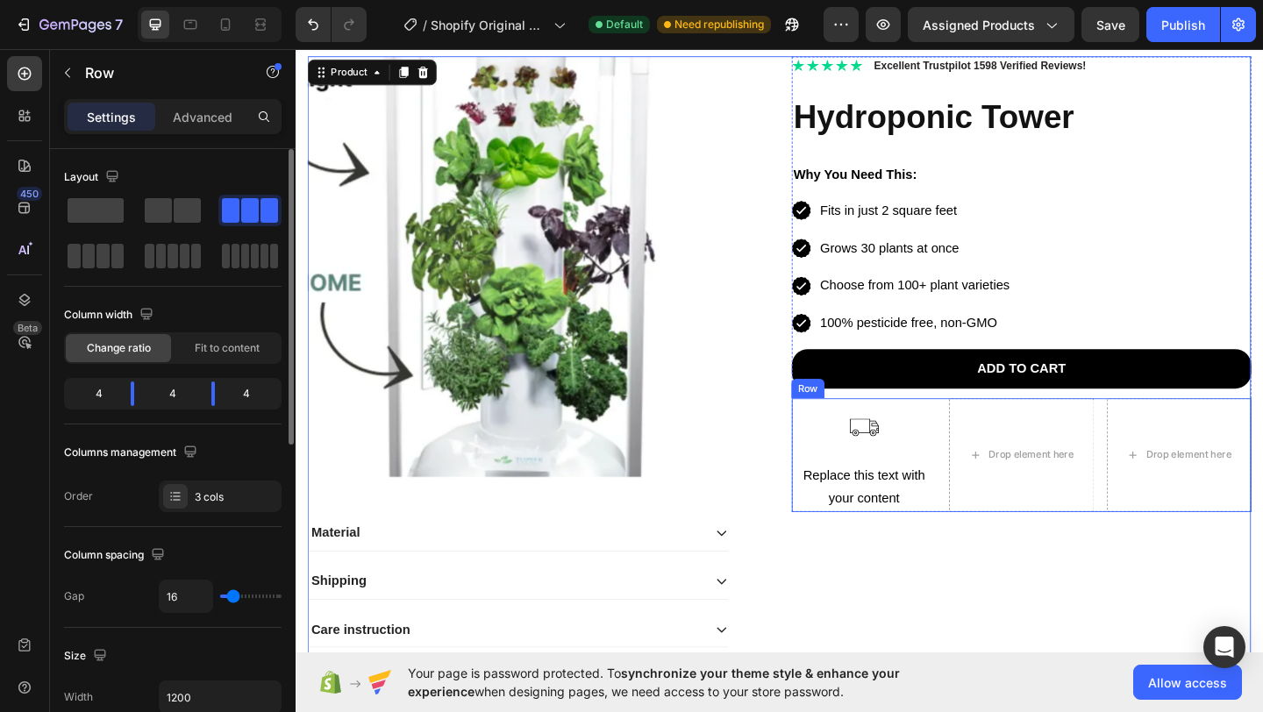
click at [983, 492] on div "Image Replace this text with your content Text Block Drop element here Drop ele…" at bounding box center [1085, 491] width 500 height 125
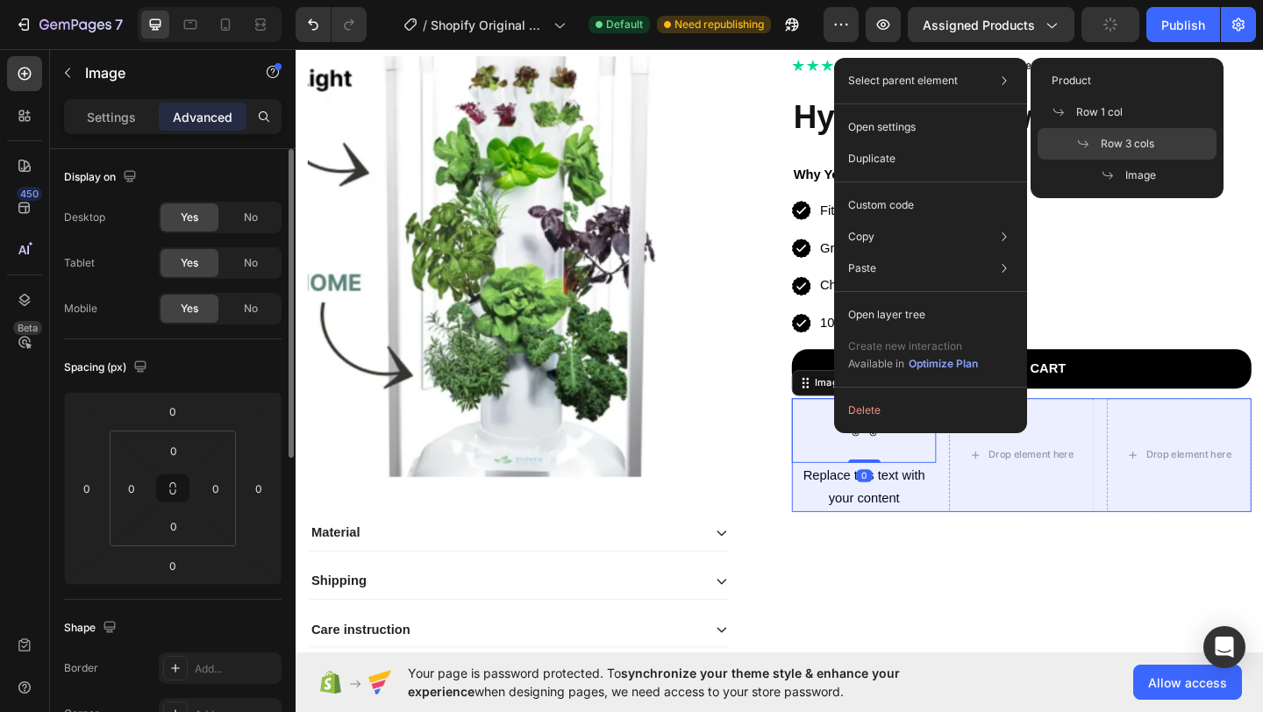
click at [1093, 143] on span at bounding box center [1088, 144] width 25 height 14
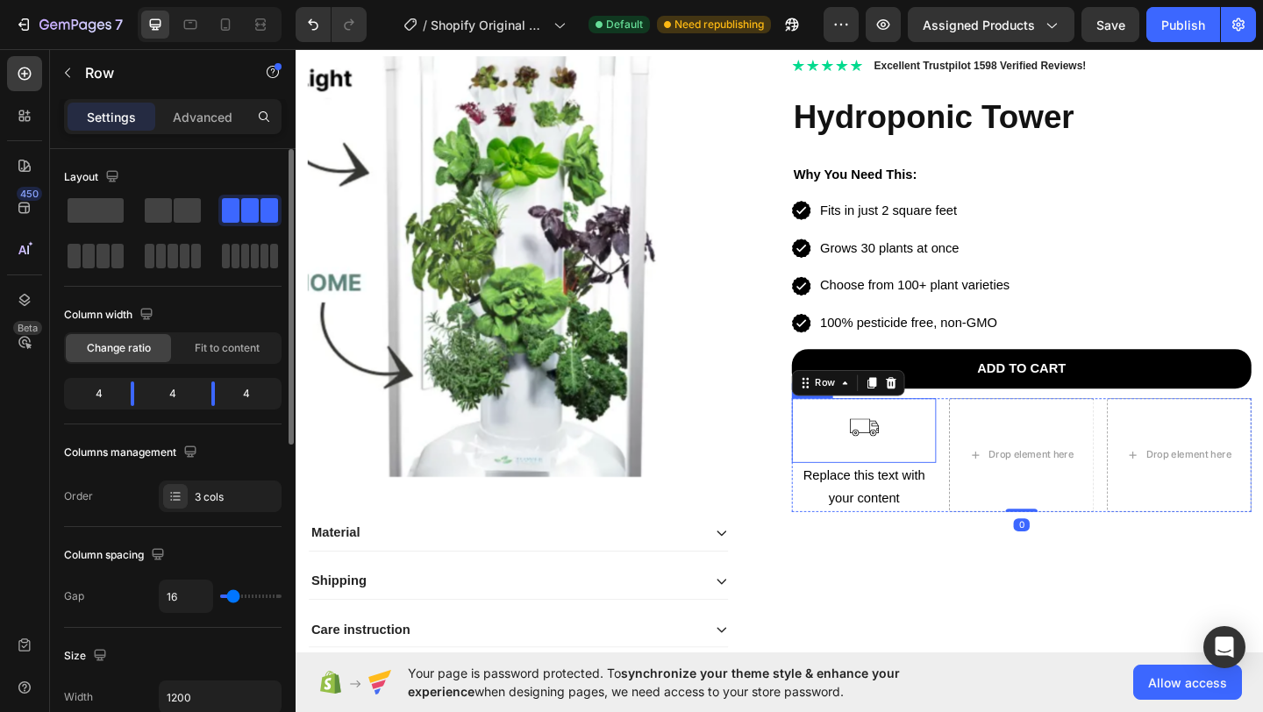
click at [882, 454] on img at bounding box center [914, 464] width 70 height 70
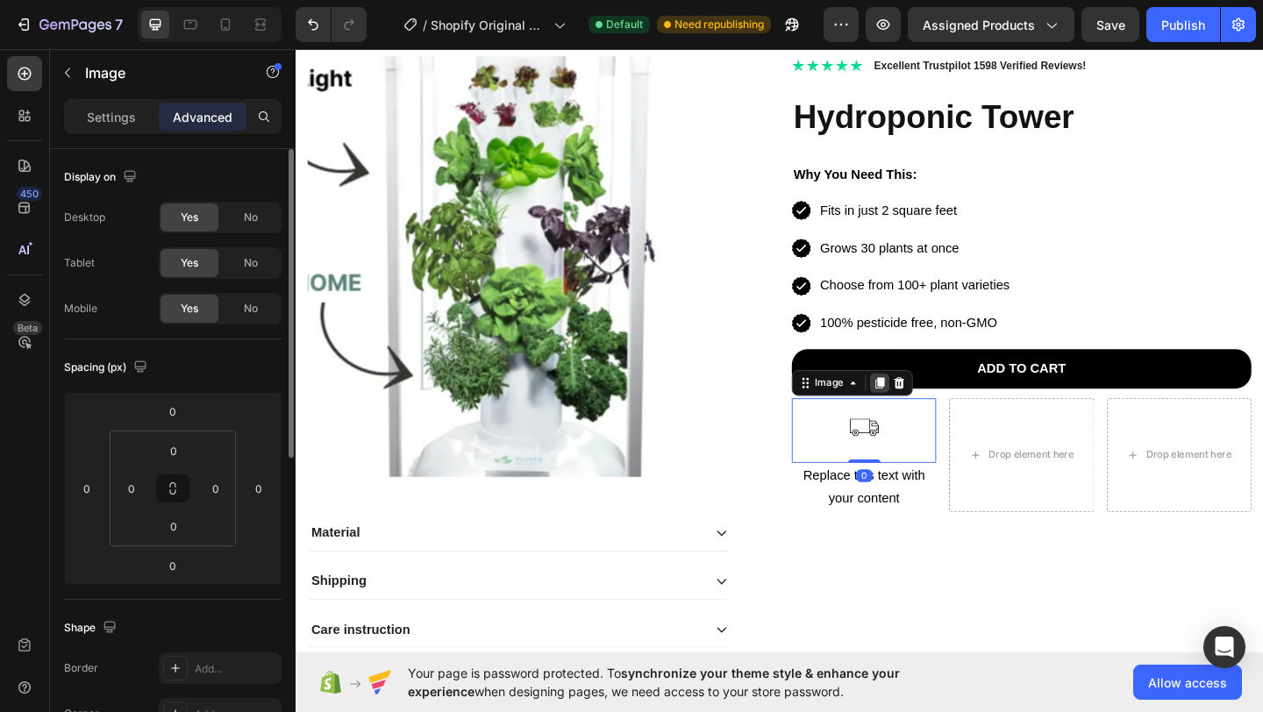
click at [926, 412] on icon at bounding box center [931, 412] width 10 height 12
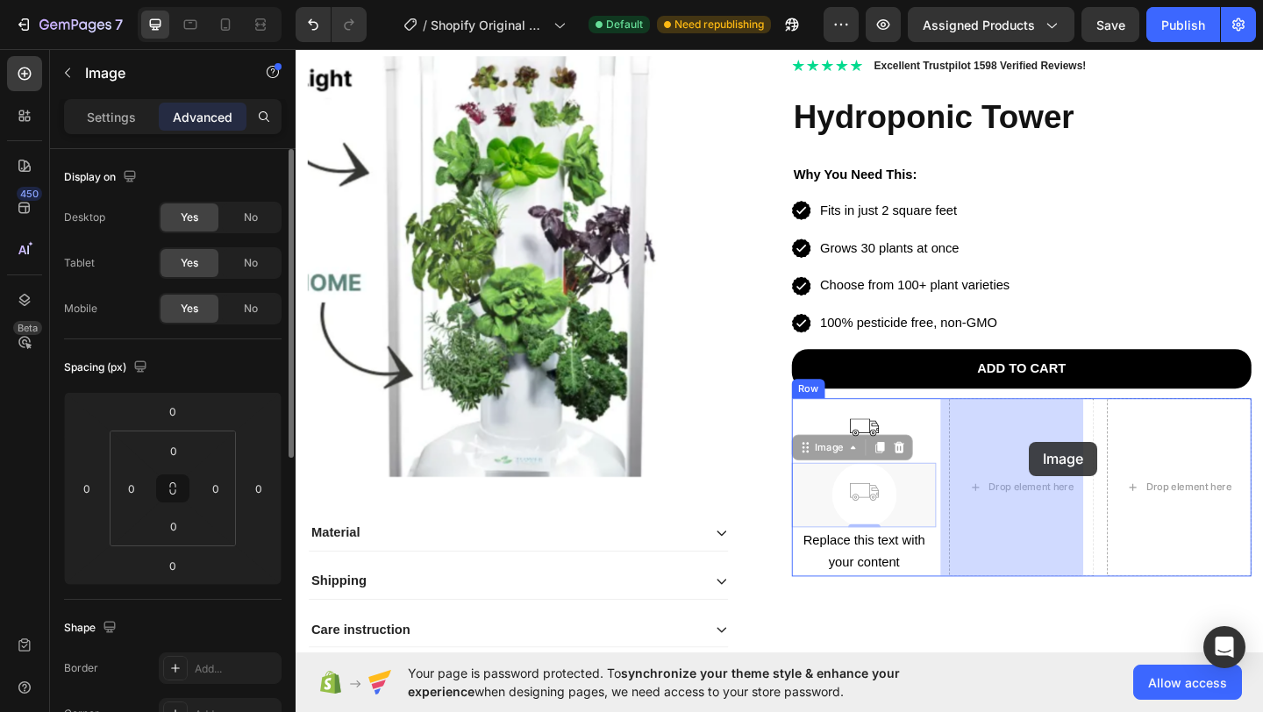
drag, startPoint x: 914, startPoint y: 526, endPoint x: 1094, endPoint y: 476, distance: 186.7
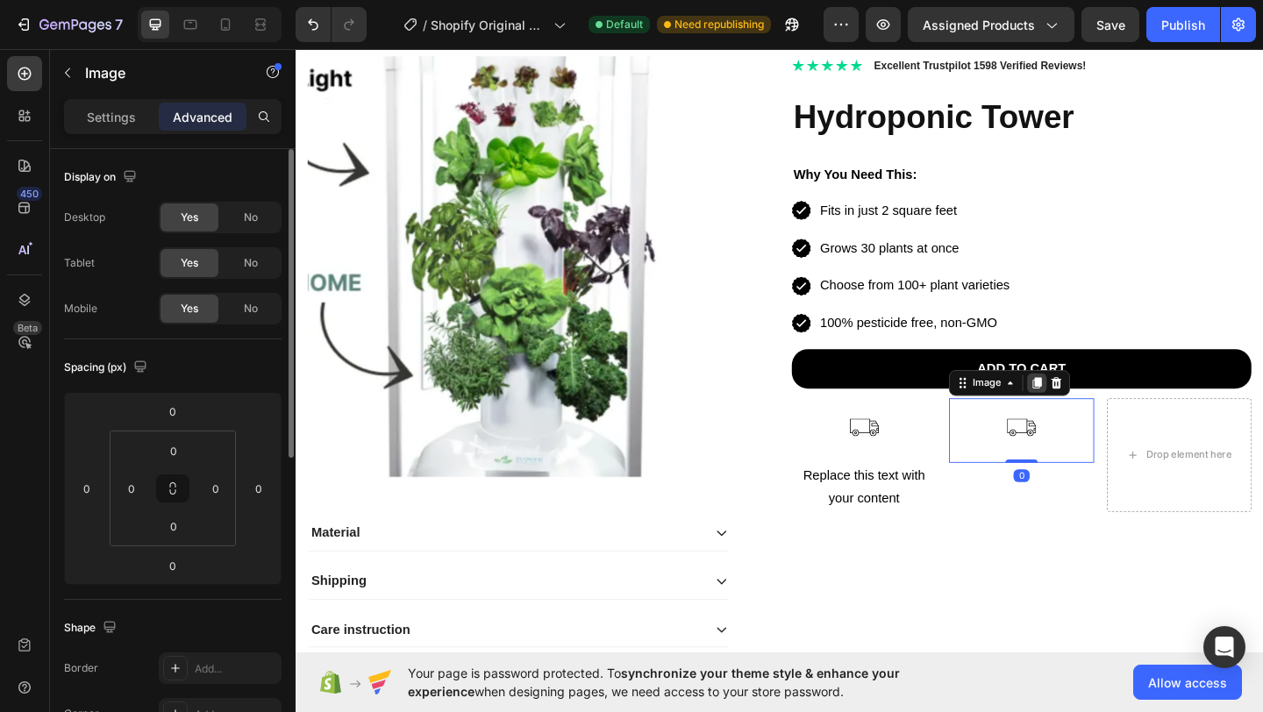
click at [1097, 411] on icon at bounding box center [1102, 412] width 10 height 12
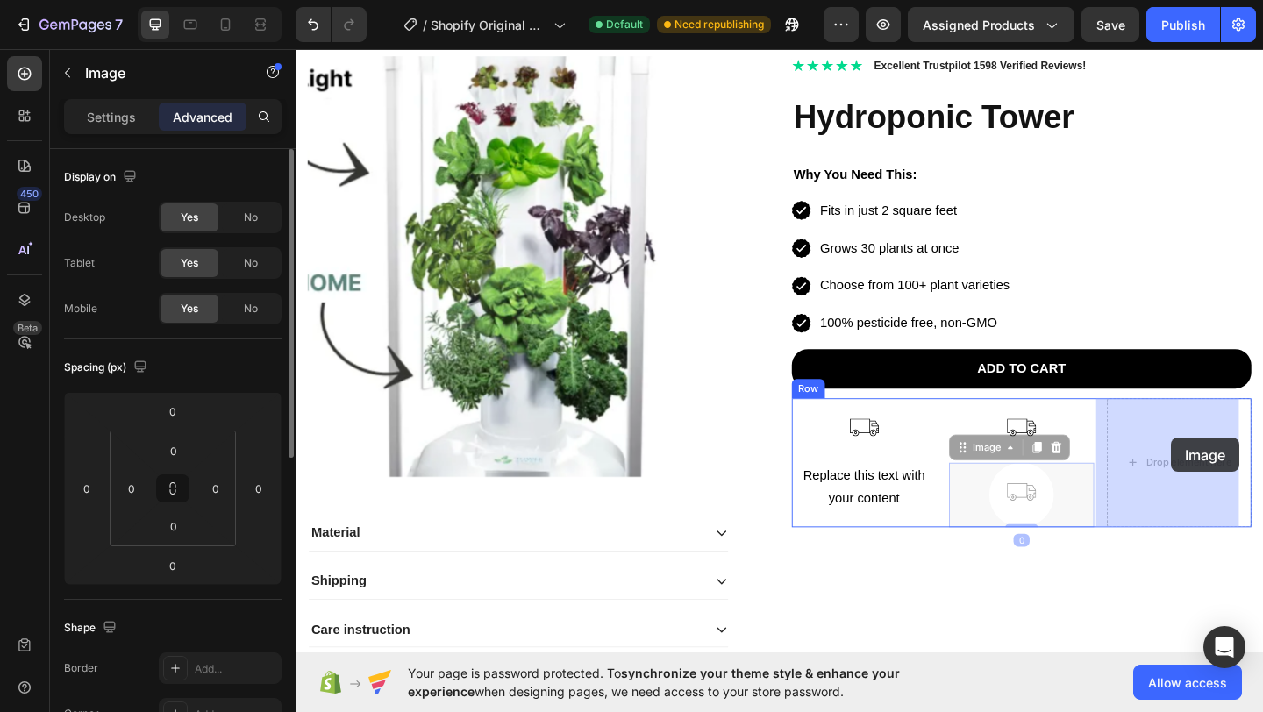
drag, startPoint x: 1082, startPoint y: 540, endPoint x: 1247, endPoint y: 472, distance: 179.4
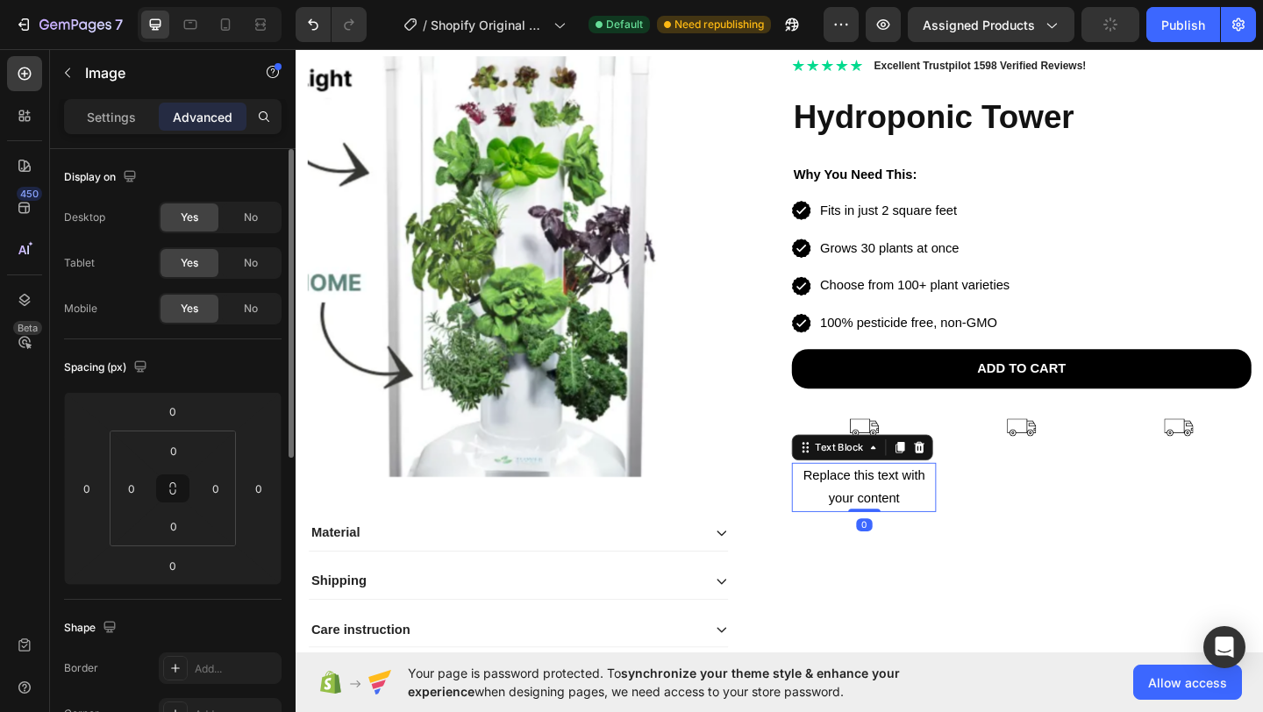
click at [895, 518] on p "Replace this text with your content" at bounding box center [914, 526] width 154 height 51
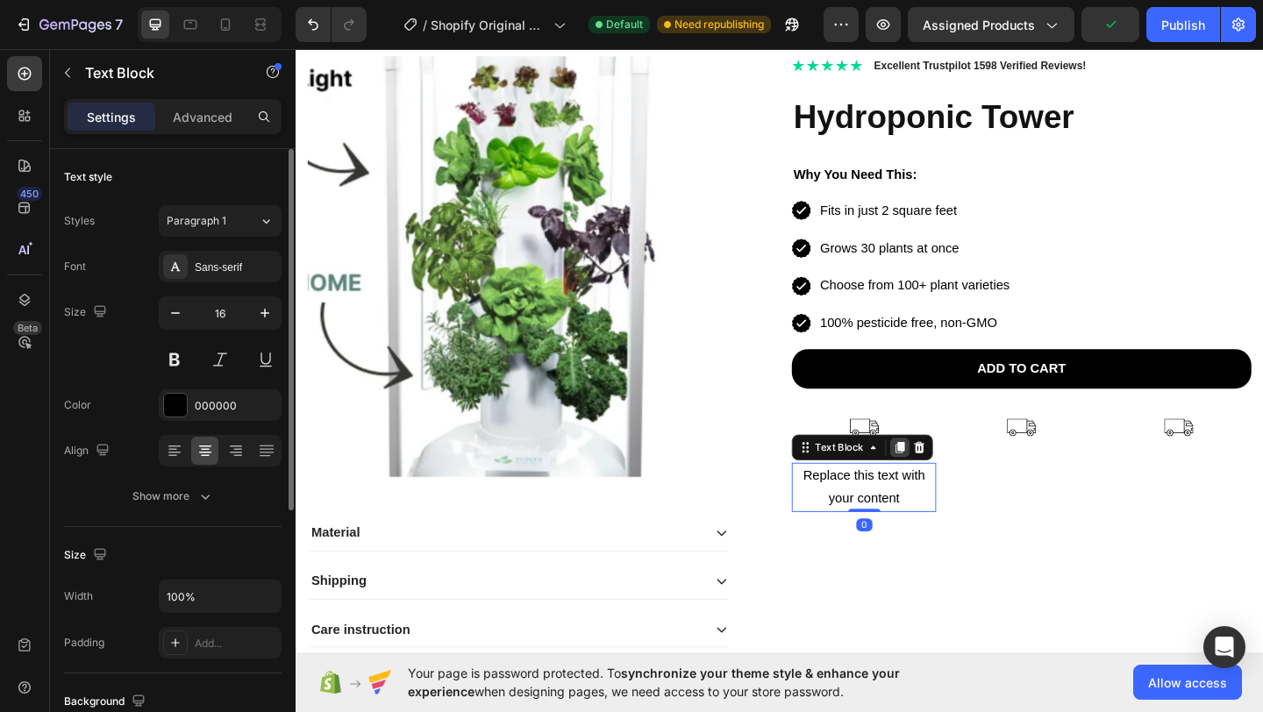
click at [948, 470] on div "Text Block" at bounding box center [912, 482] width 154 height 28
click at [946, 480] on icon at bounding box center [953, 482] width 14 height 14
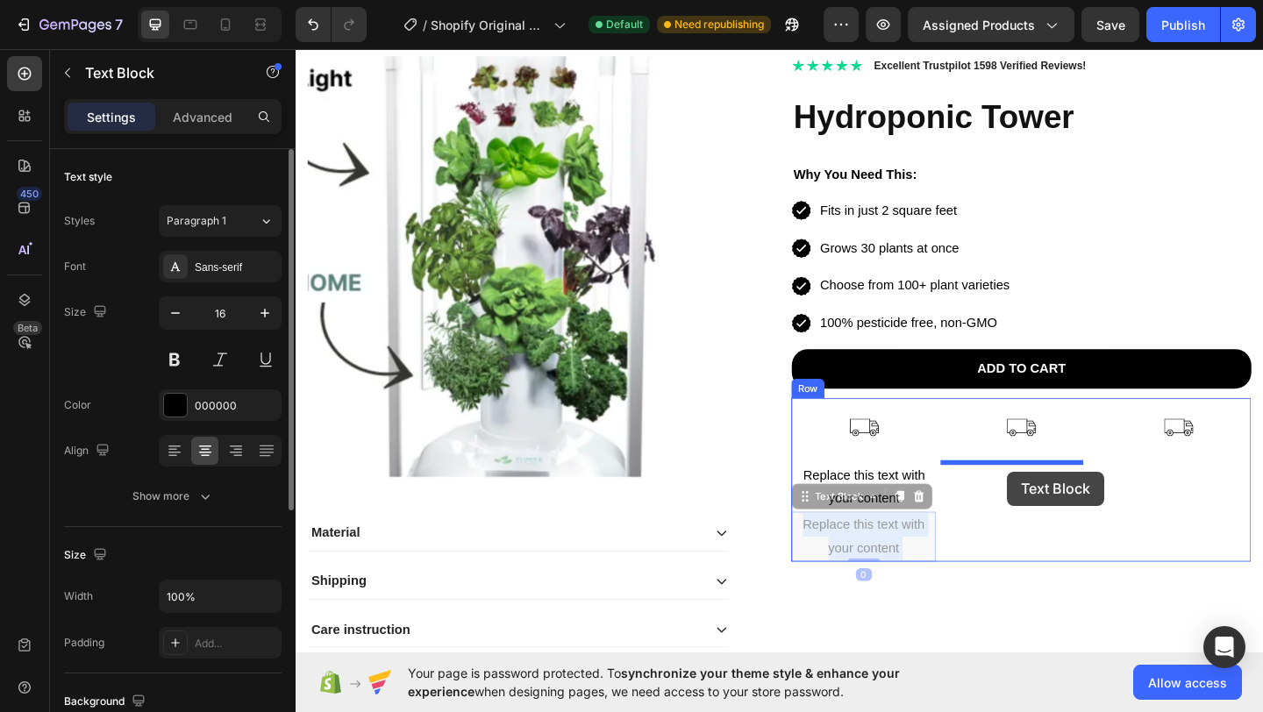
drag, startPoint x: 918, startPoint y: 571, endPoint x: 1069, endPoint y: 509, distance: 163.2
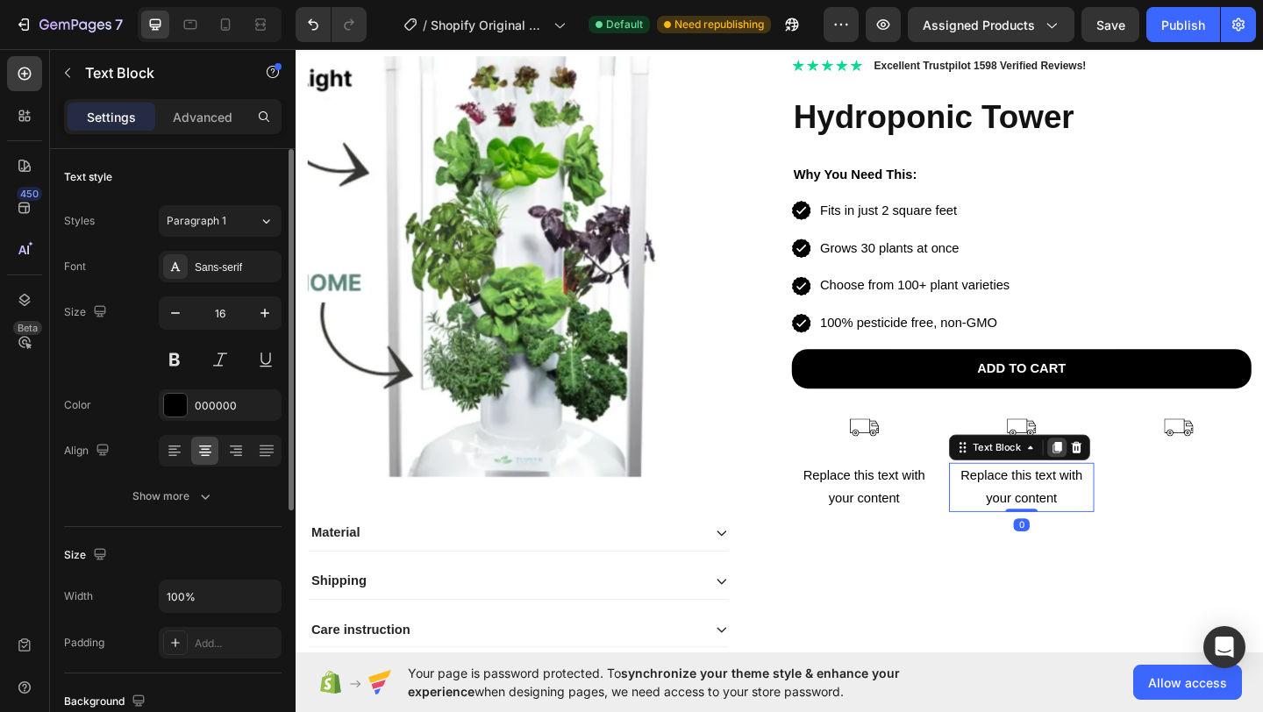
click at [1117, 477] on icon at bounding box center [1124, 482] width 14 height 14
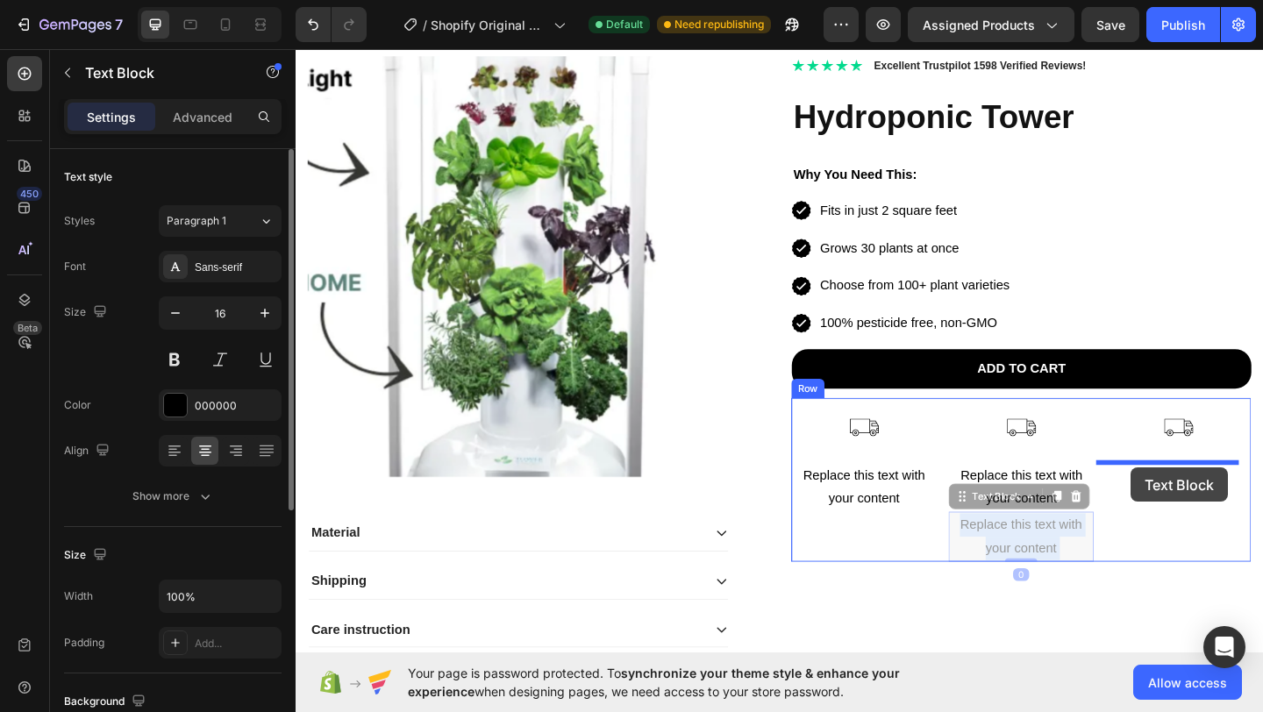
drag, startPoint x: 1061, startPoint y: 584, endPoint x: 1204, endPoint y: 504, distance: 163.8
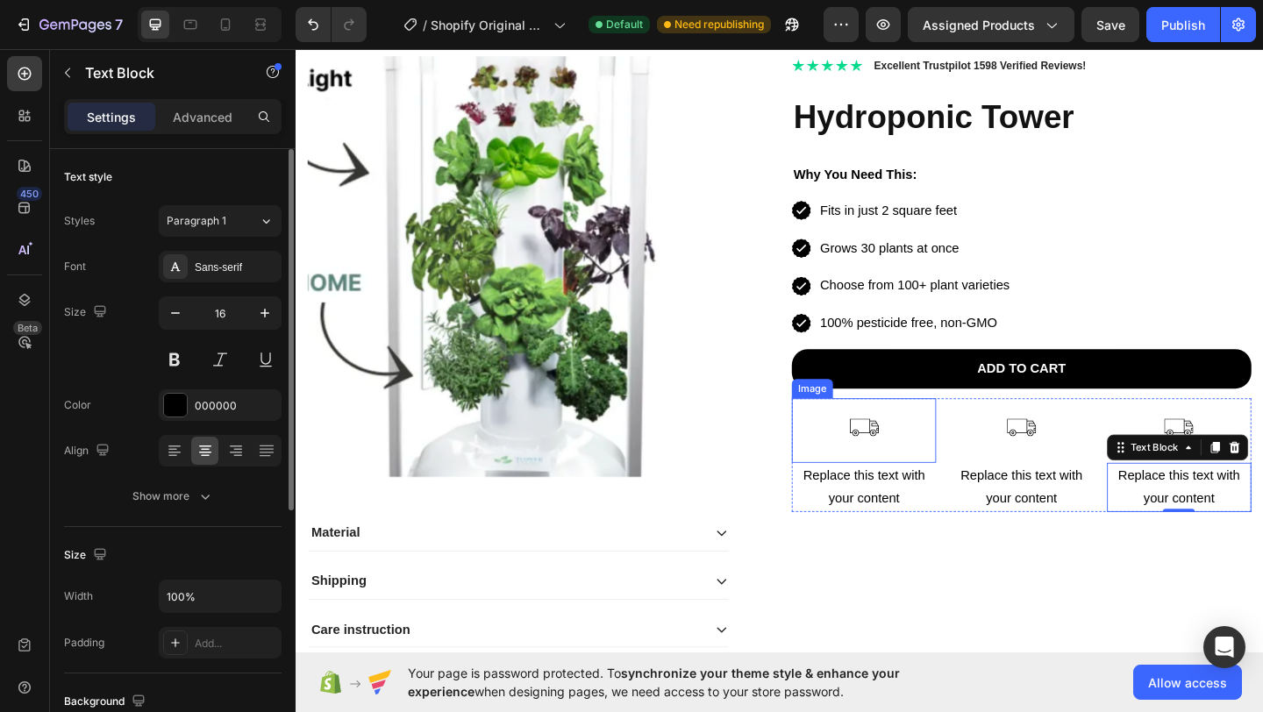
click at [904, 452] on img at bounding box center [914, 464] width 70 height 70
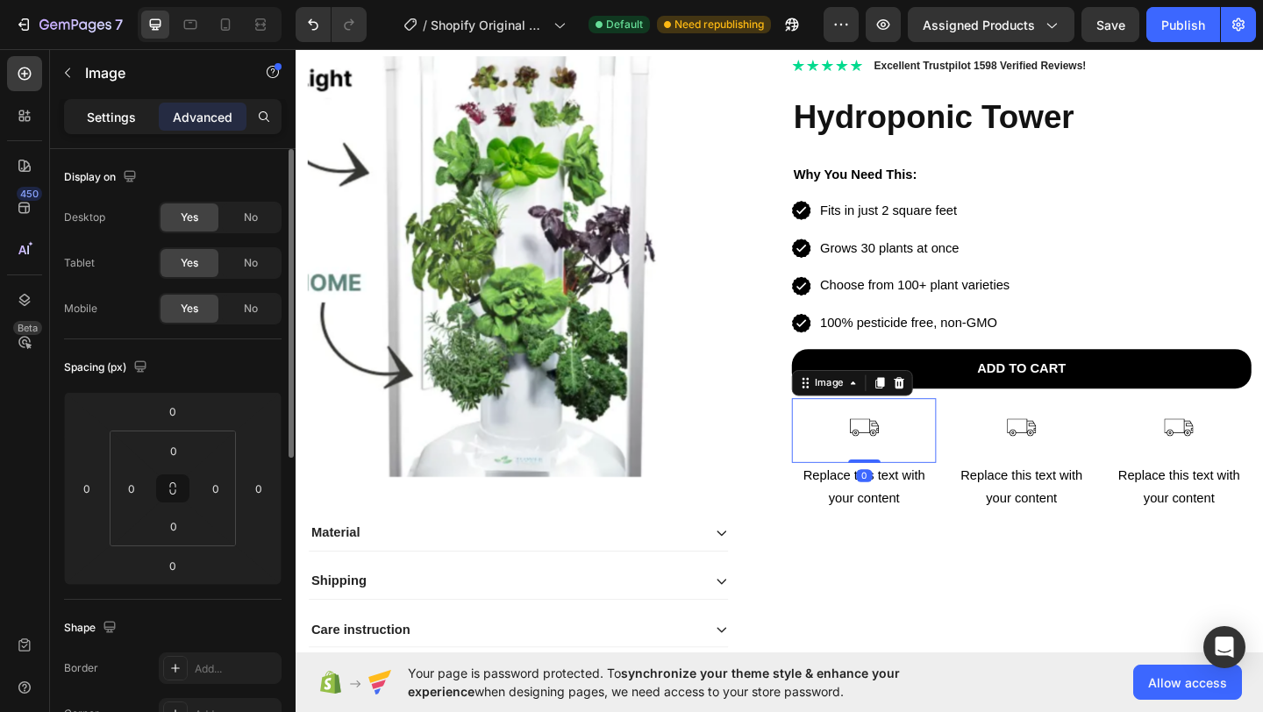
click at [116, 114] on p "Settings" at bounding box center [111, 117] width 49 height 18
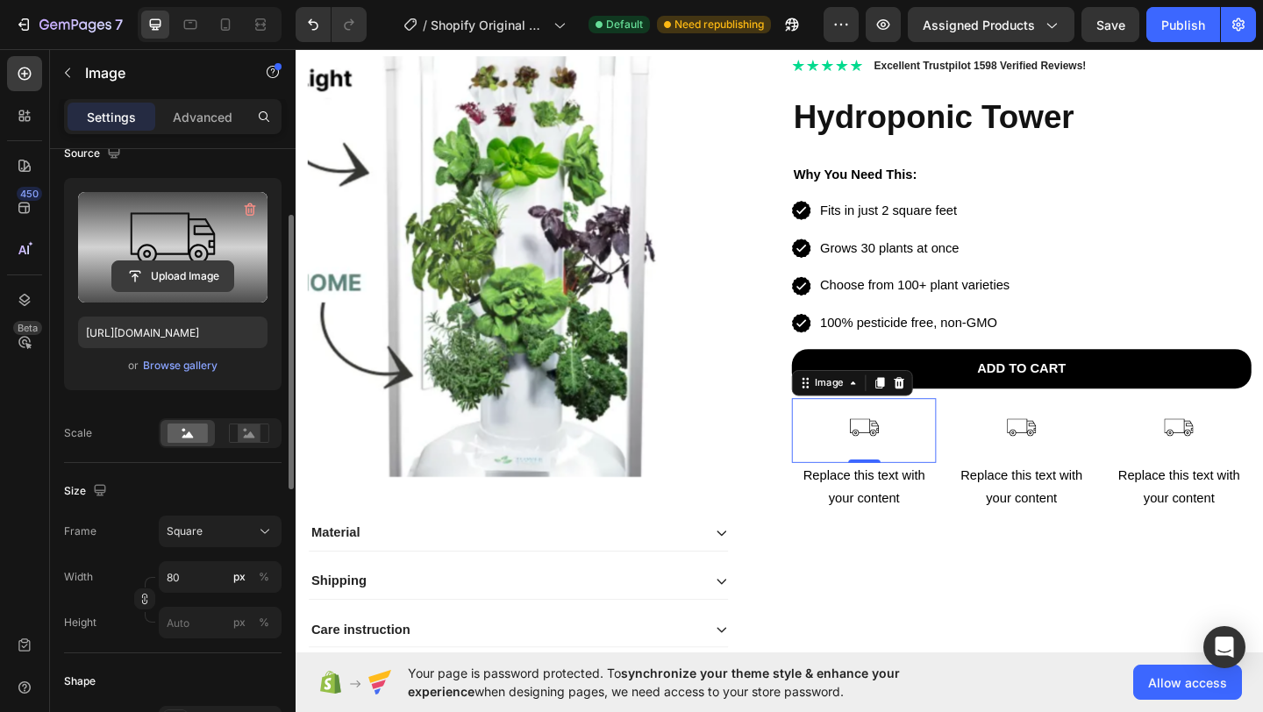
scroll to position [209, 0]
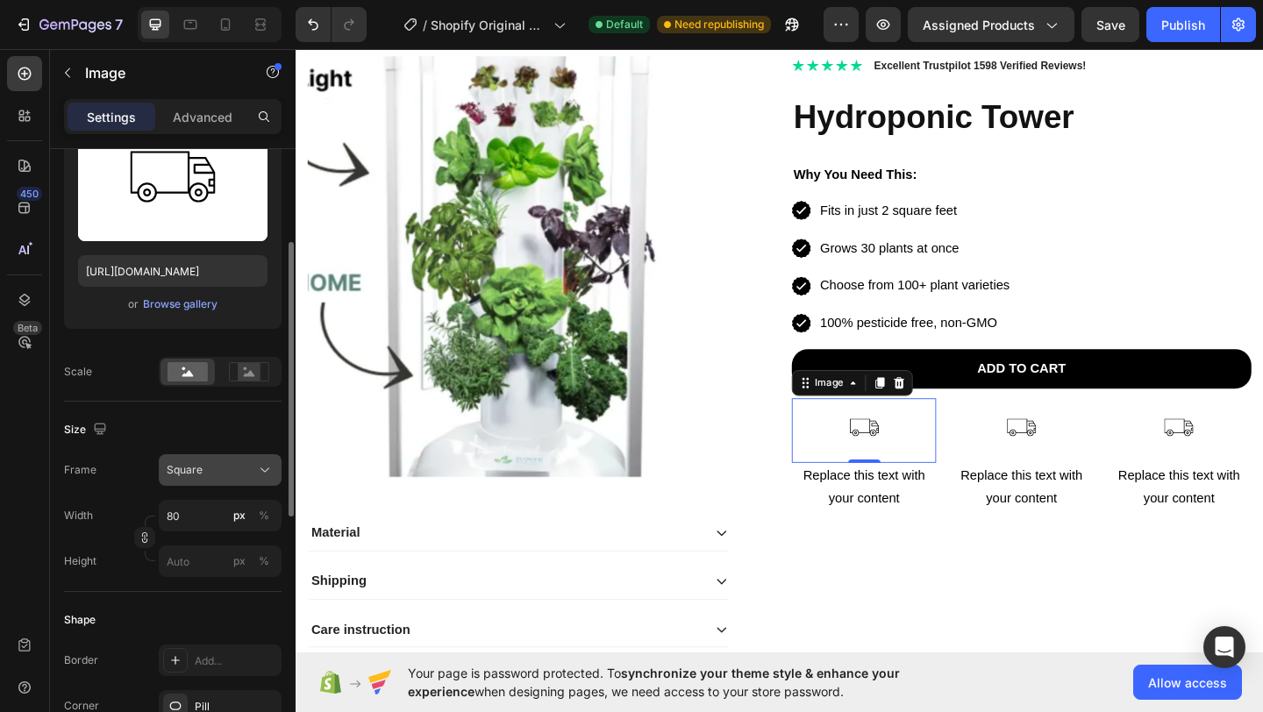
click at [194, 465] on span "Square" at bounding box center [185, 470] width 36 height 16
click at [100, 463] on div "[GEOGRAPHIC_DATA]" at bounding box center [173, 470] width 218 height 32
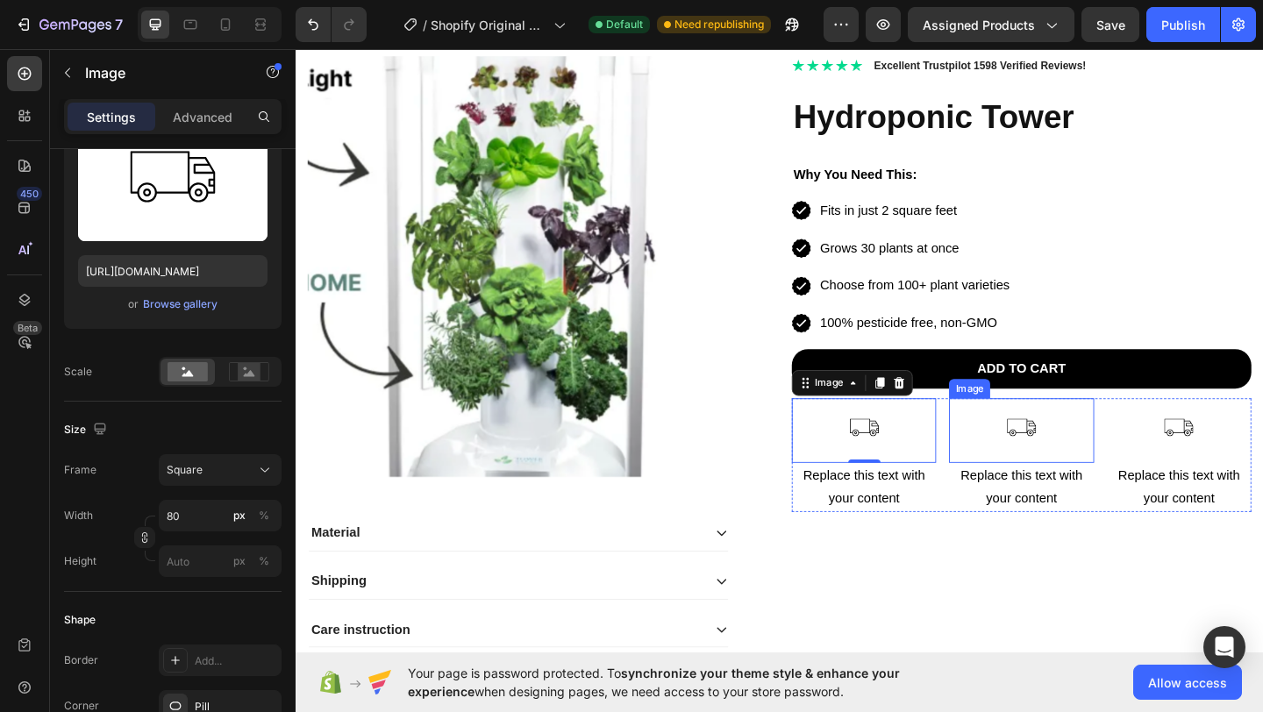
click at [1071, 473] on img at bounding box center [1085, 464] width 70 height 70
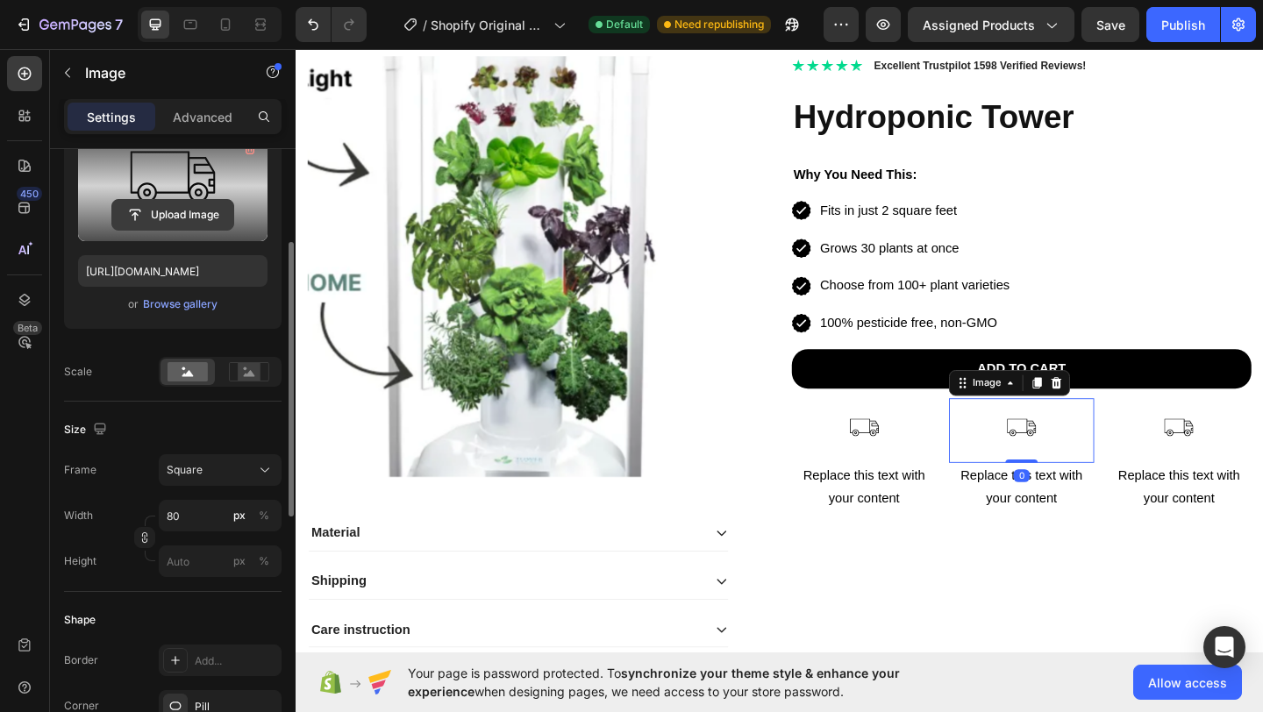
click at [175, 218] on input "file" at bounding box center [172, 215] width 121 height 30
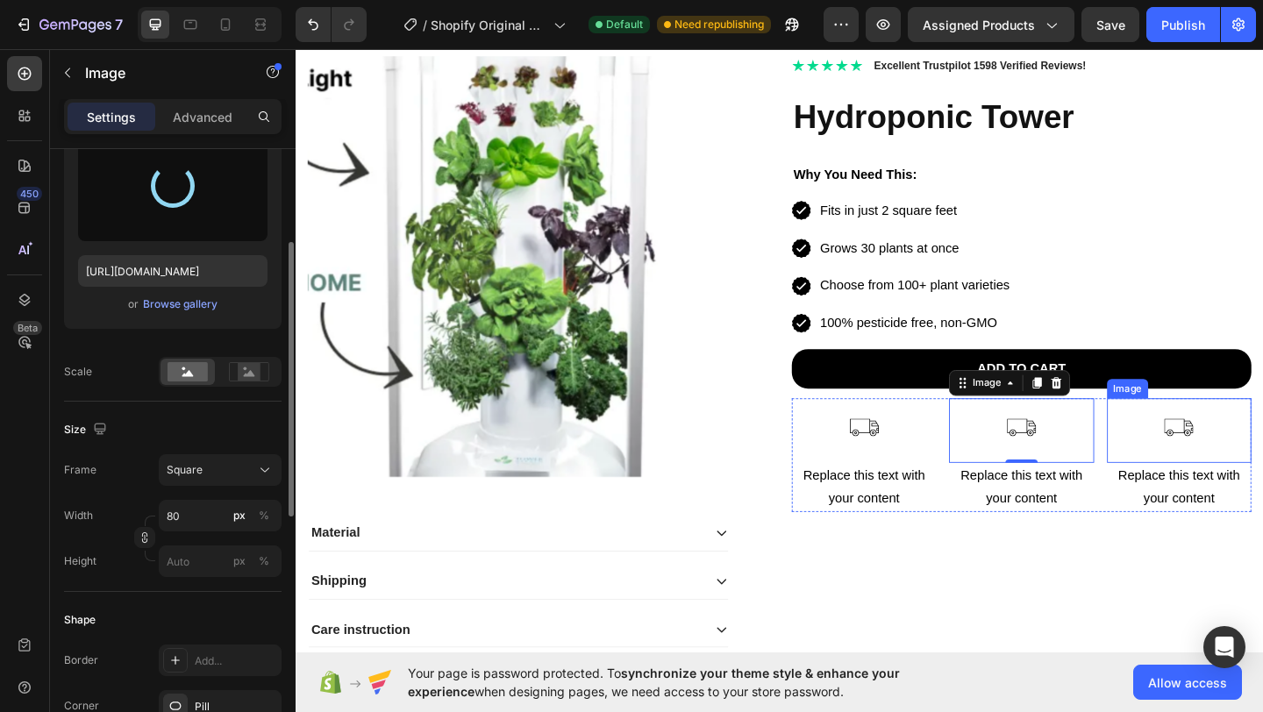
type input "[URL][DOMAIN_NAME]"
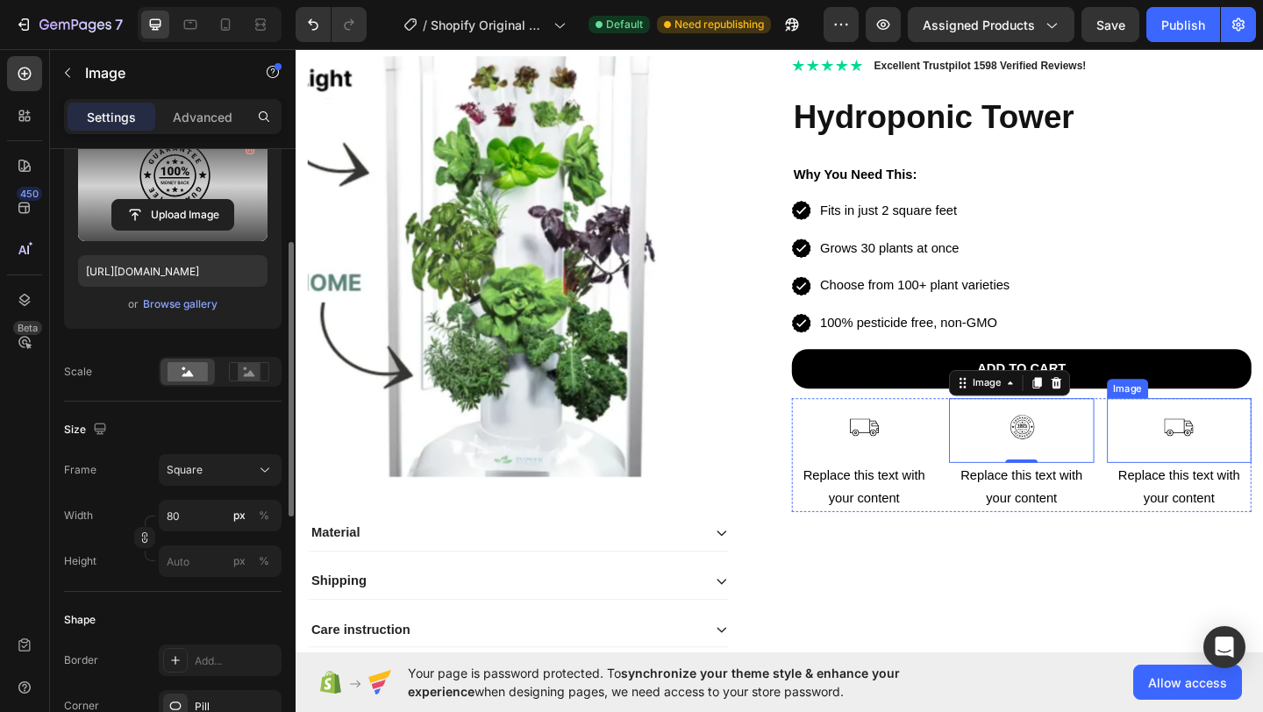
click at [1221, 461] on img at bounding box center [1256, 464] width 70 height 70
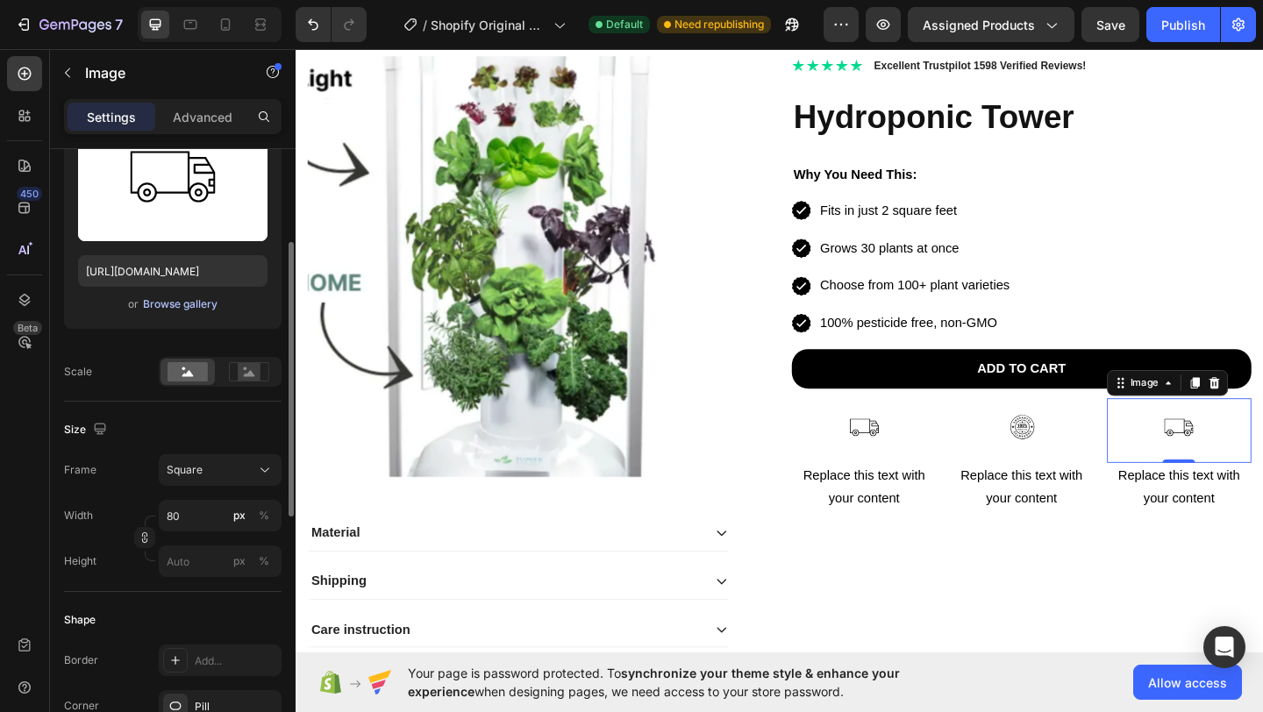
click at [161, 306] on div "Browse gallery" at bounding box center [180, 305] width 75 height 16
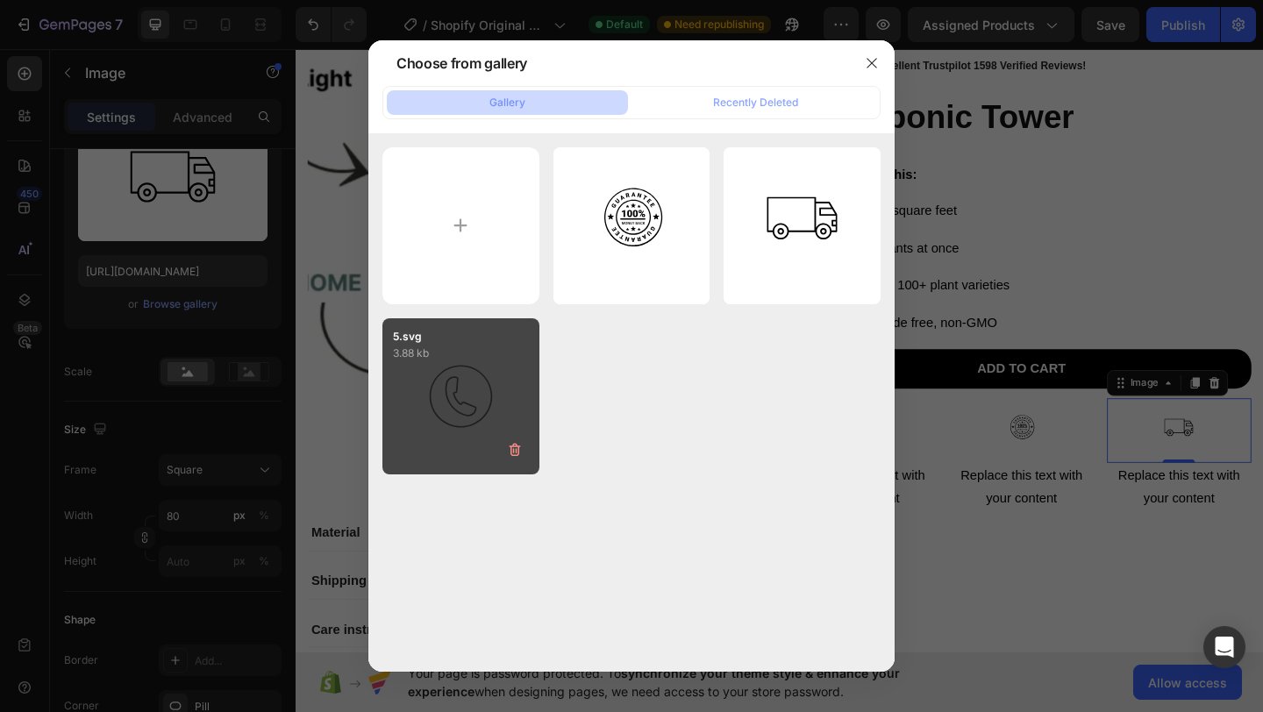
click at [420, 410] on div "5.svg 3.88 kb" at bounding box center [460, 396] width 157 height 157
type input "[URL][DOMAIN_NAME]"
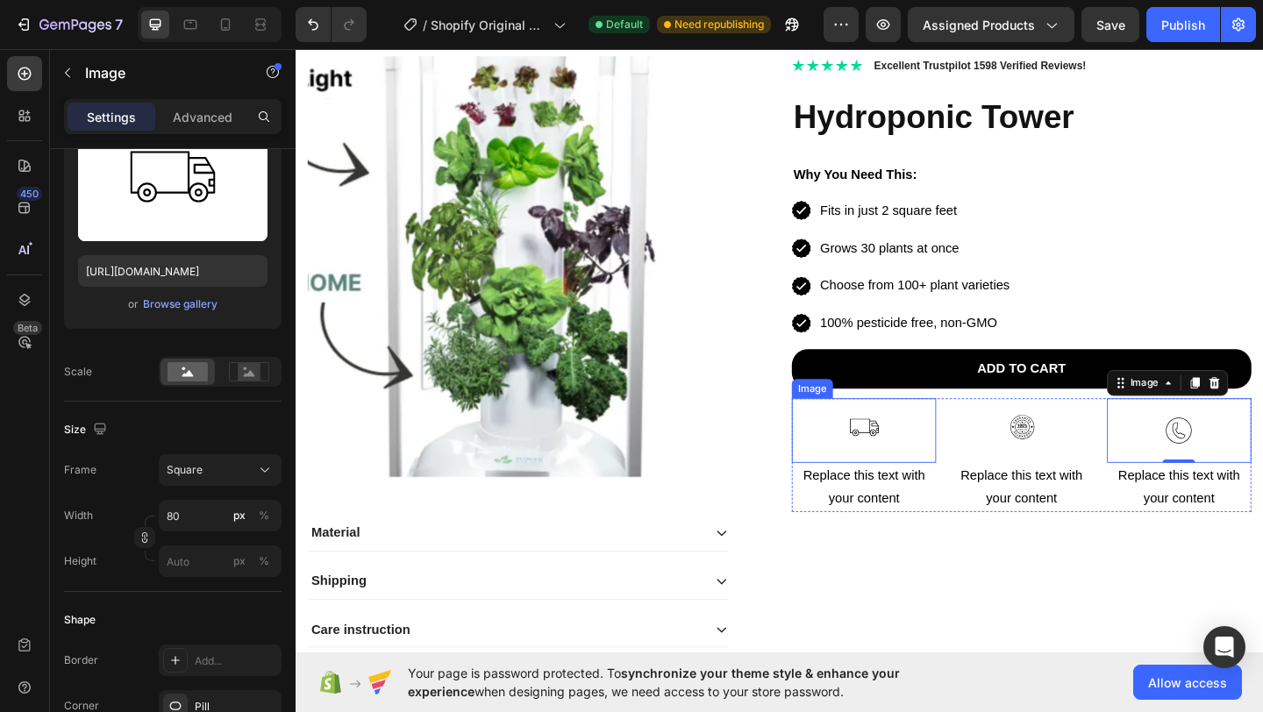
click at [900, 451] on img at bounding box center [914, 464] width 70 height 70
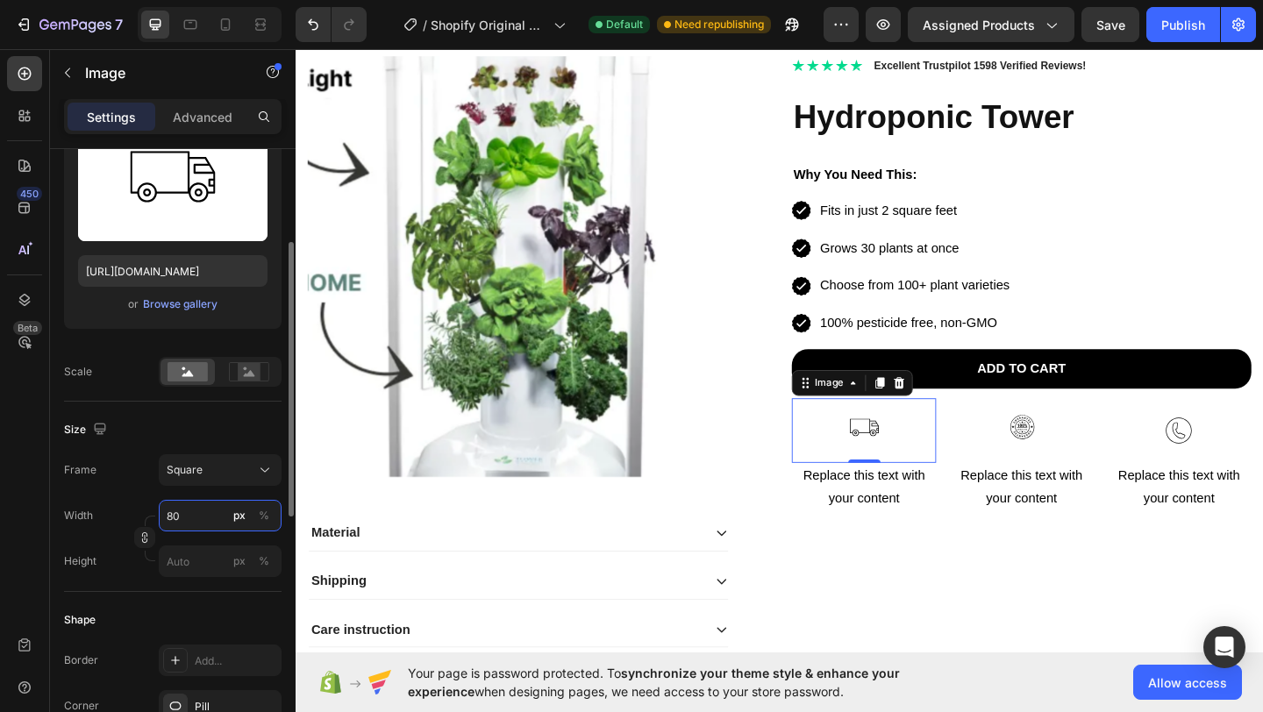
click at [182, 522] on input "80" at bounding box center [220, 516] width 123 height 32
type input "1"
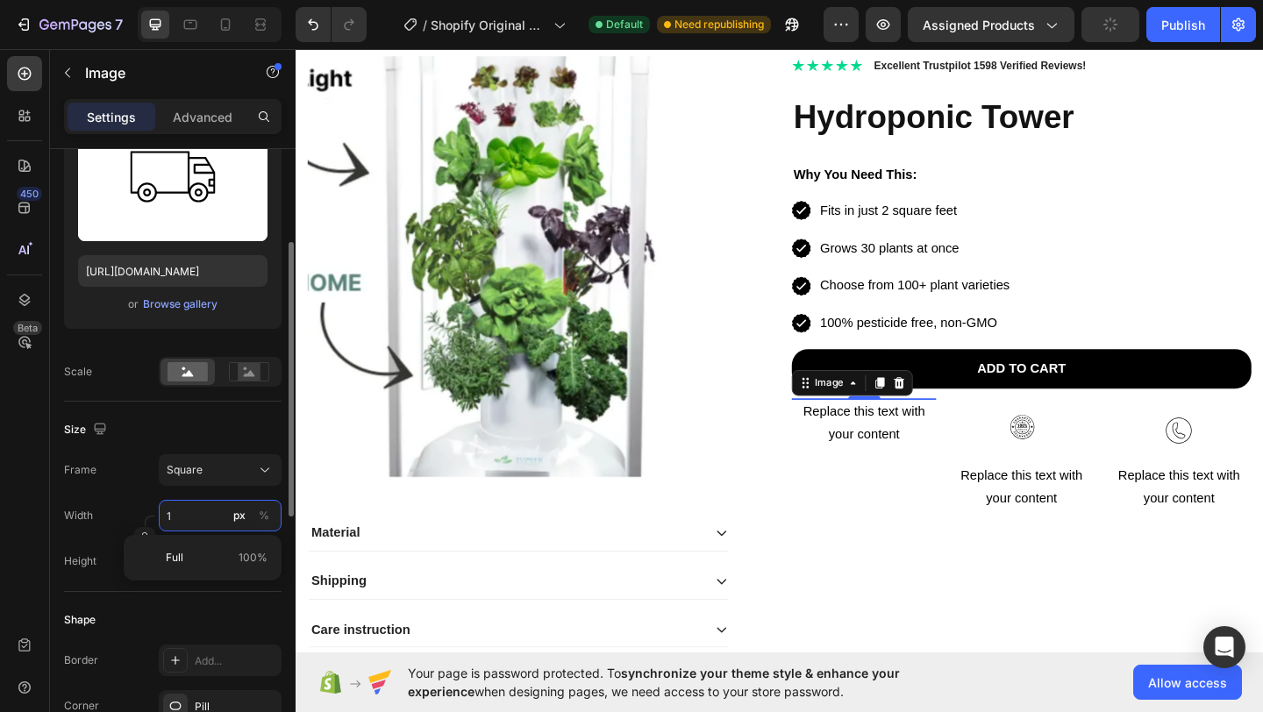
type input "10"
type input "100"
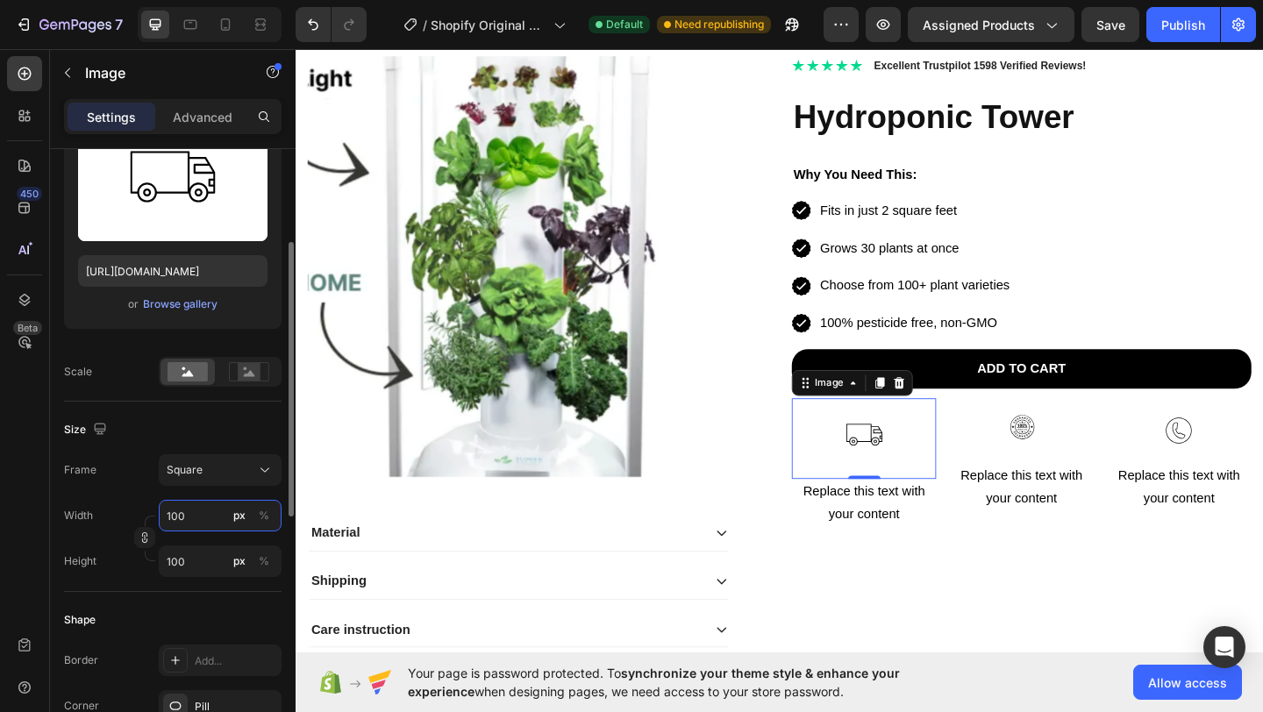
type input "10"
type input "1"
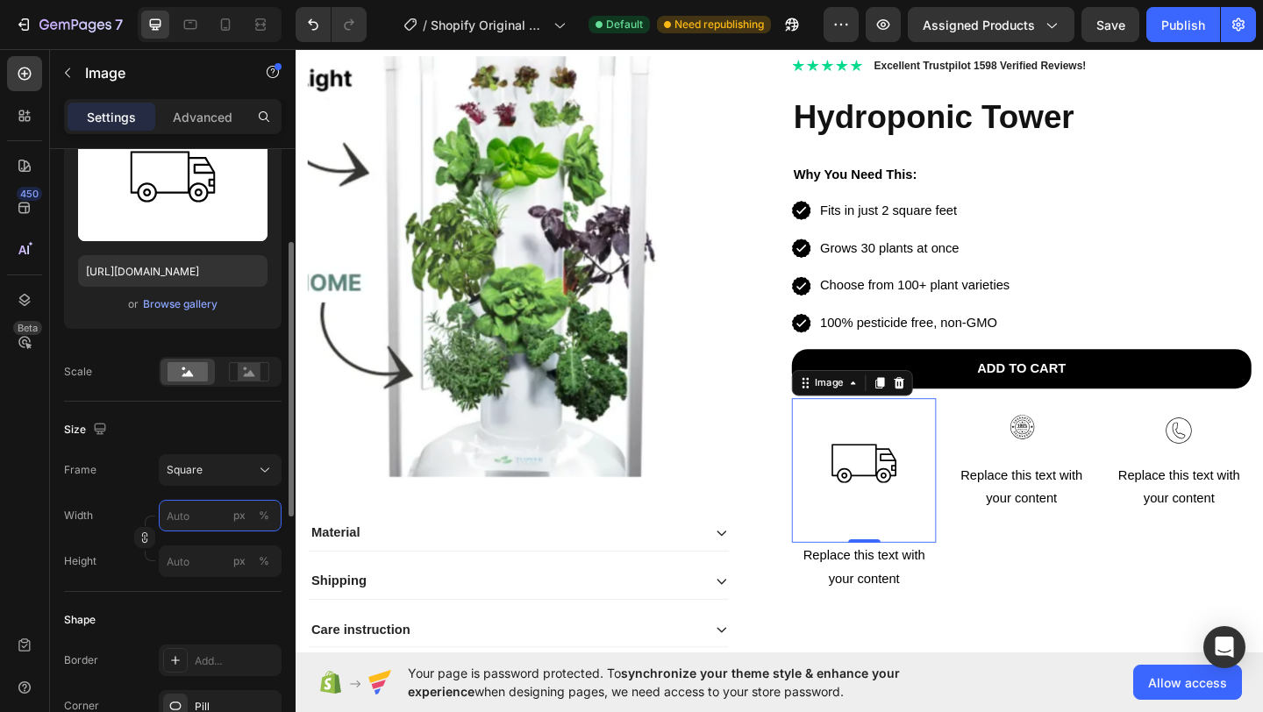
type input "1"
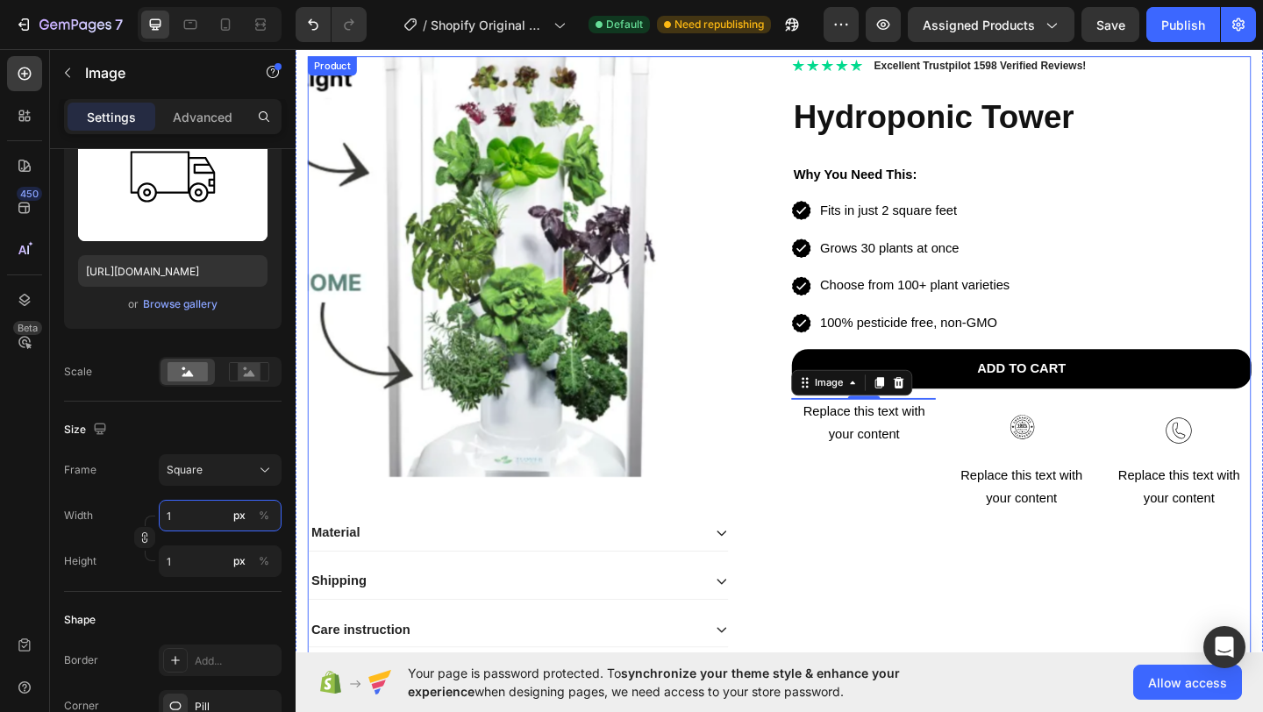
type input "10"
type input "1000"
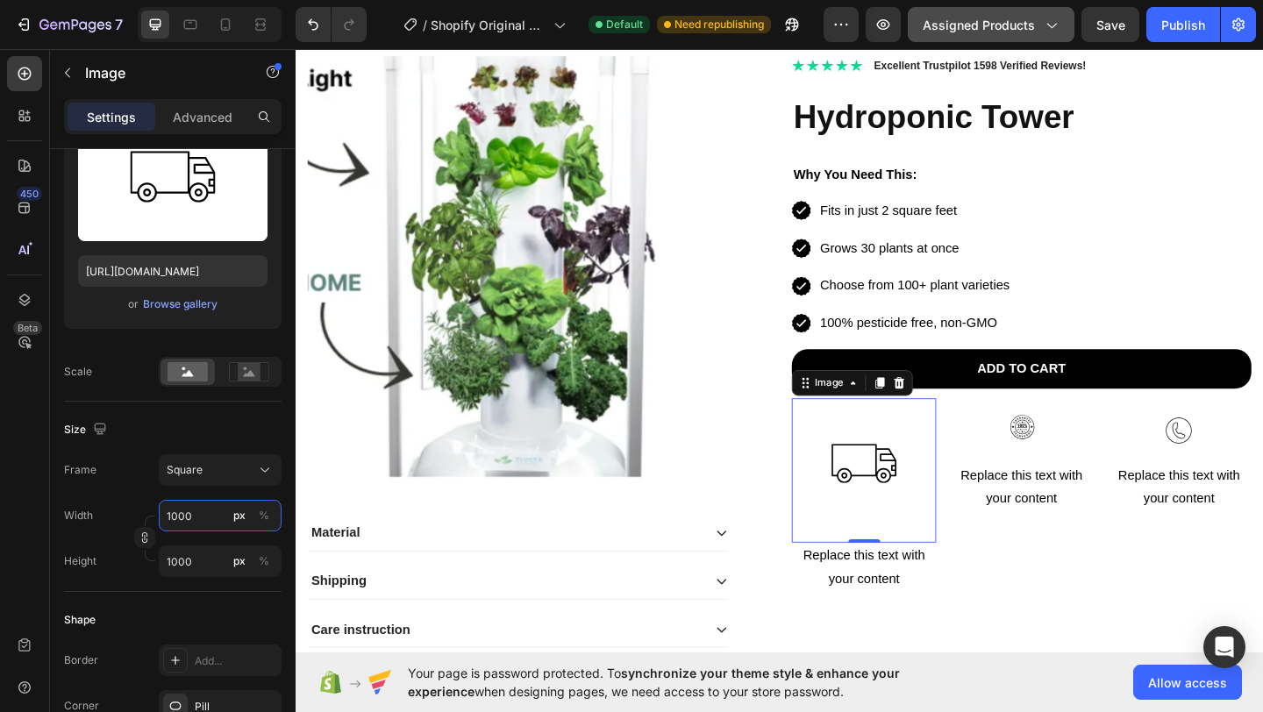
type input "1000"
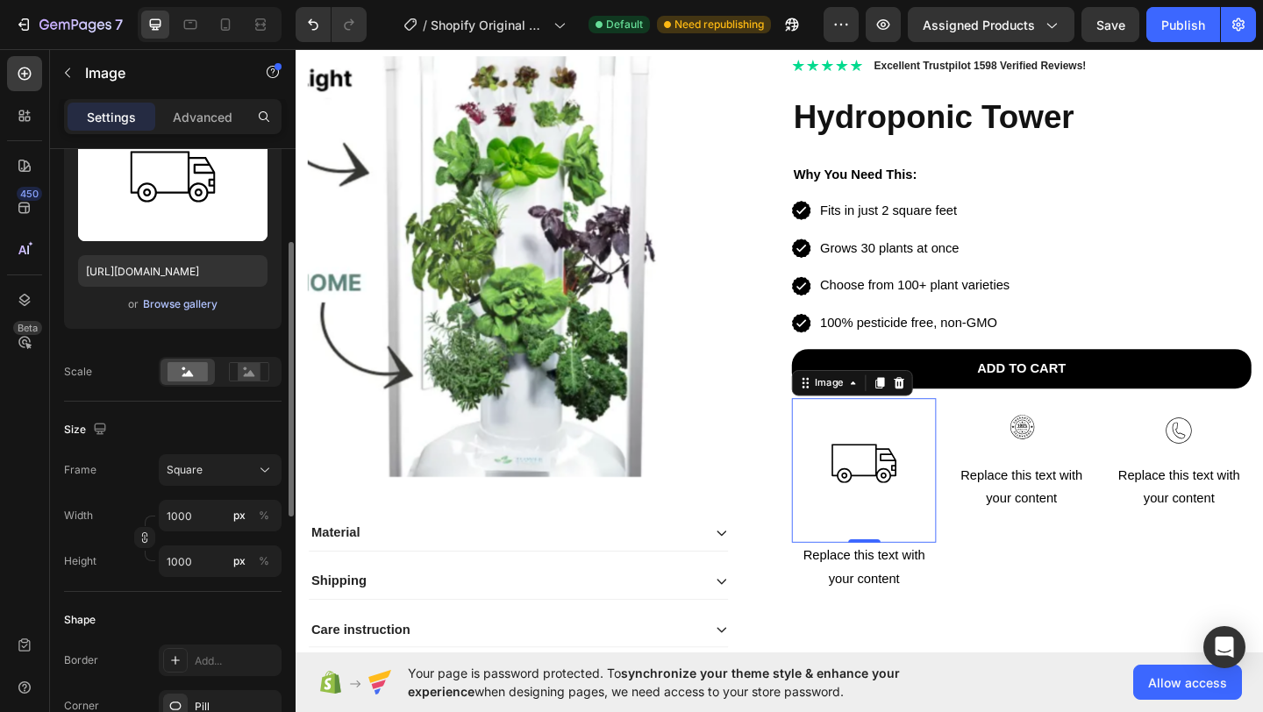
click at [185, 300] on div "Browse gallery" at bounding box center [180, 305] width 75 height 16
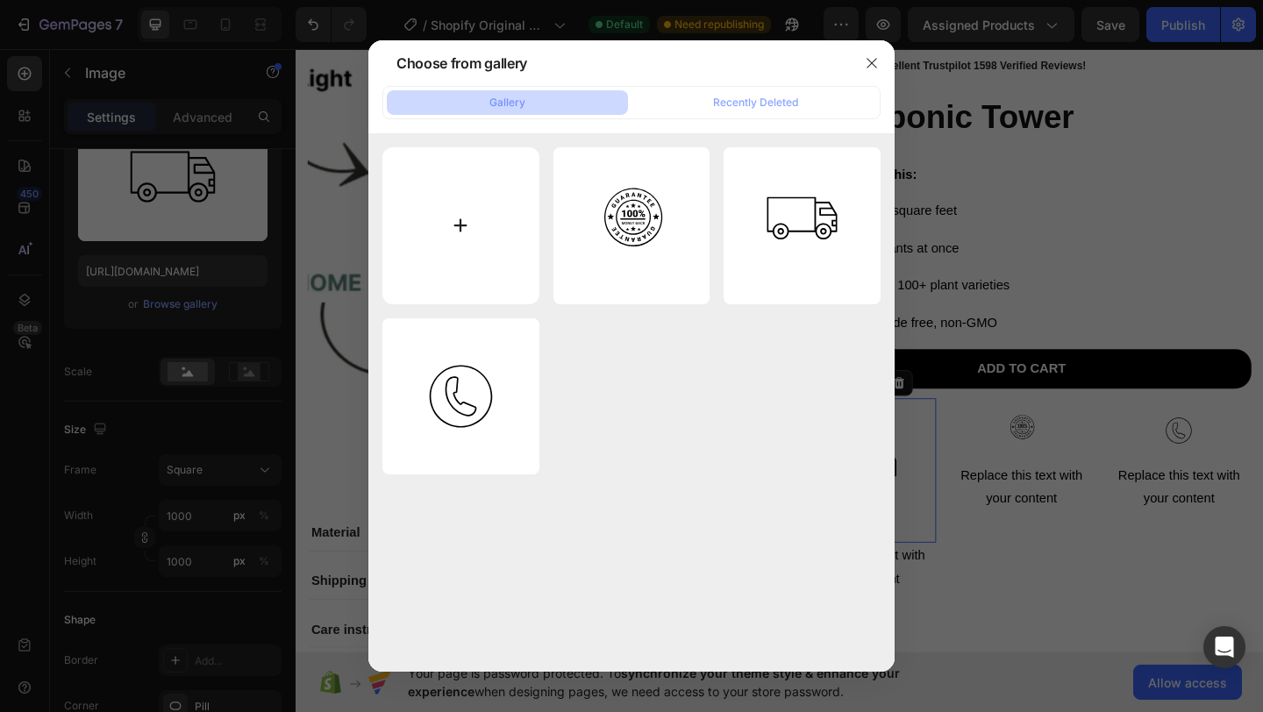
click at [418, 220] on input "file" at bounding box center [460, 225] width 157 height 157
type input "C:\fakepath\Screenshot [DATE] 14.21.12.png"
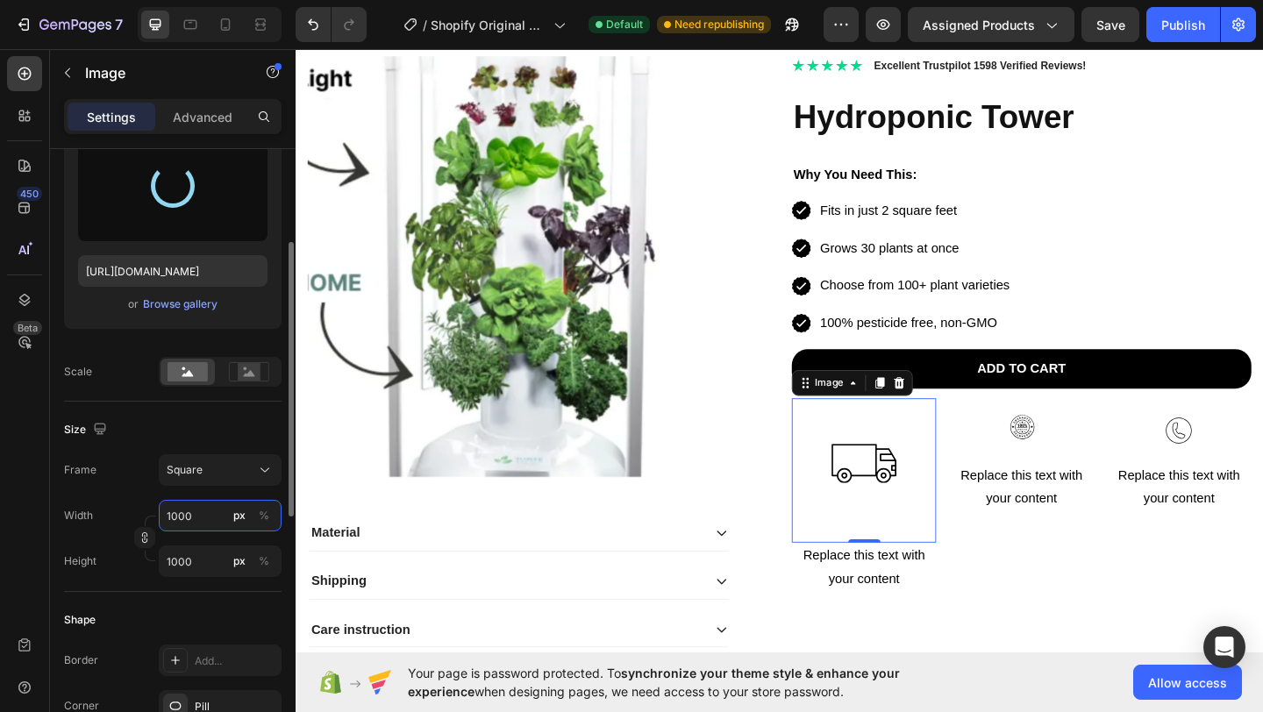
click at [197, 510] on input "1000" at bounding box center [220, 516] width 123 height 32
type input "[URL][DOMAIN_NAME]"
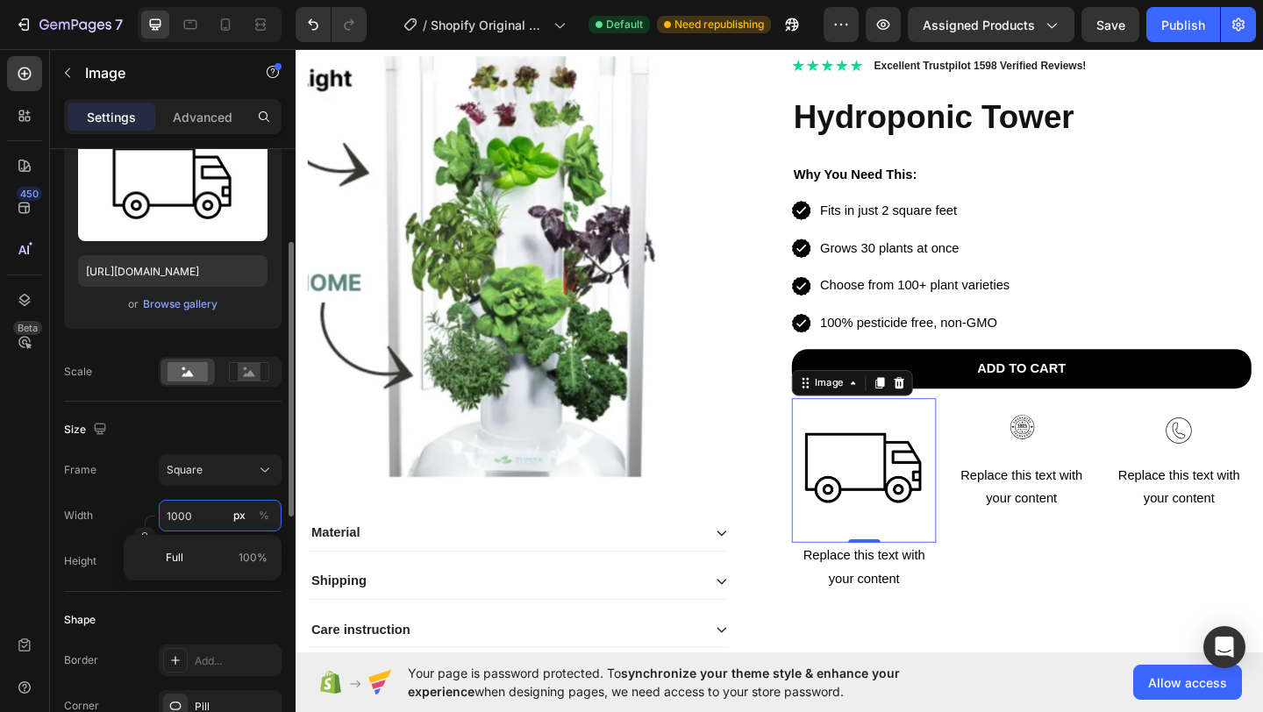
type input "10001"
type input "100010"
type input "1000100"
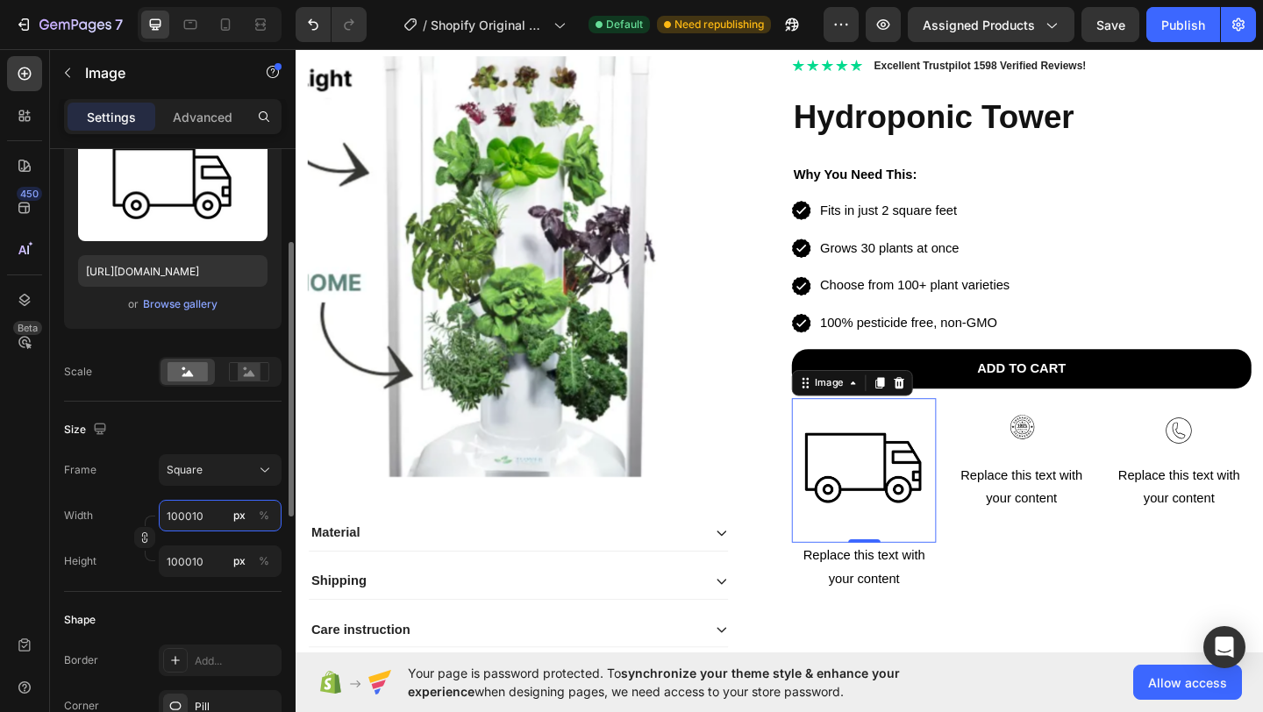
type input "1000100"
type input "100010"
type input "10001"
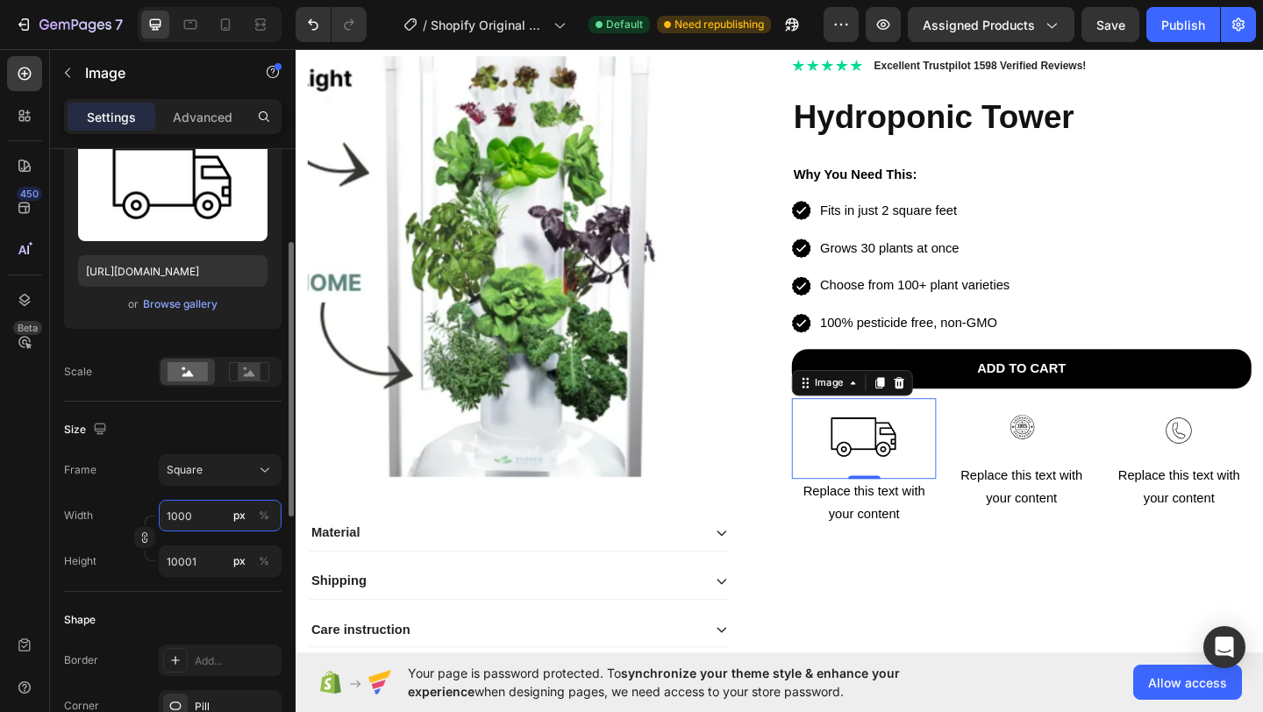
type input "100"
type input "10"
type input "1"
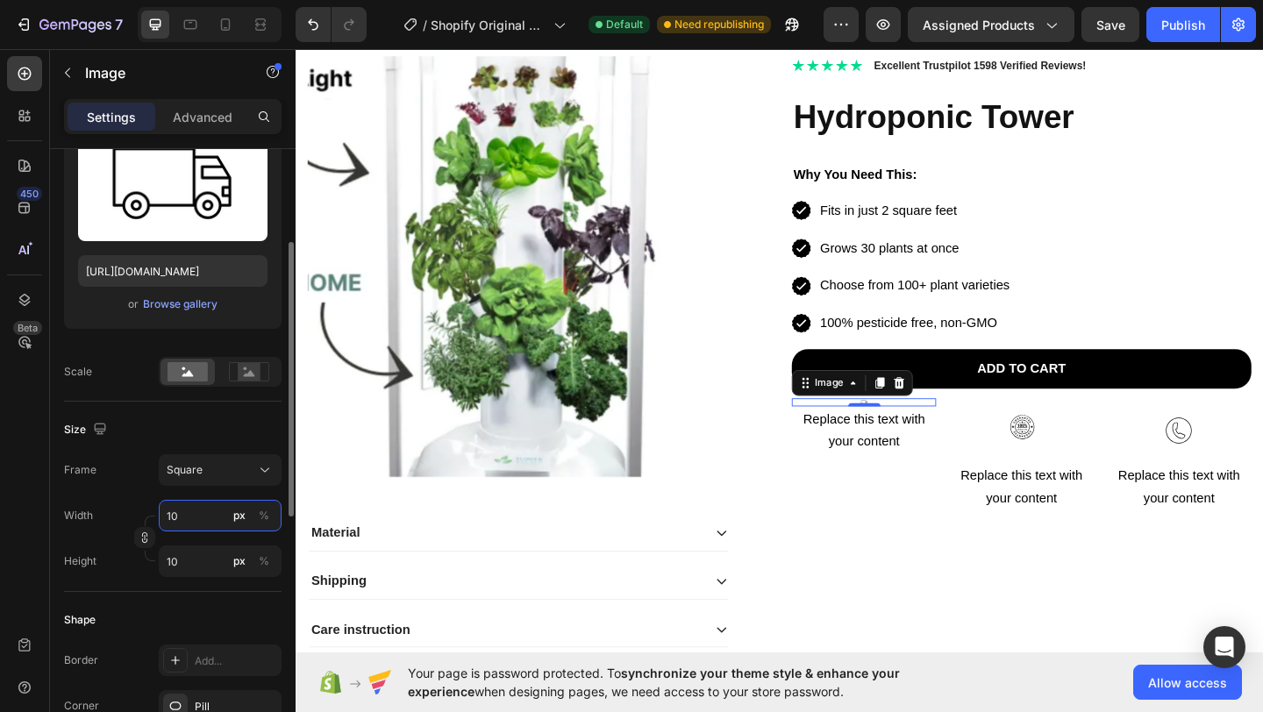
type input "1"
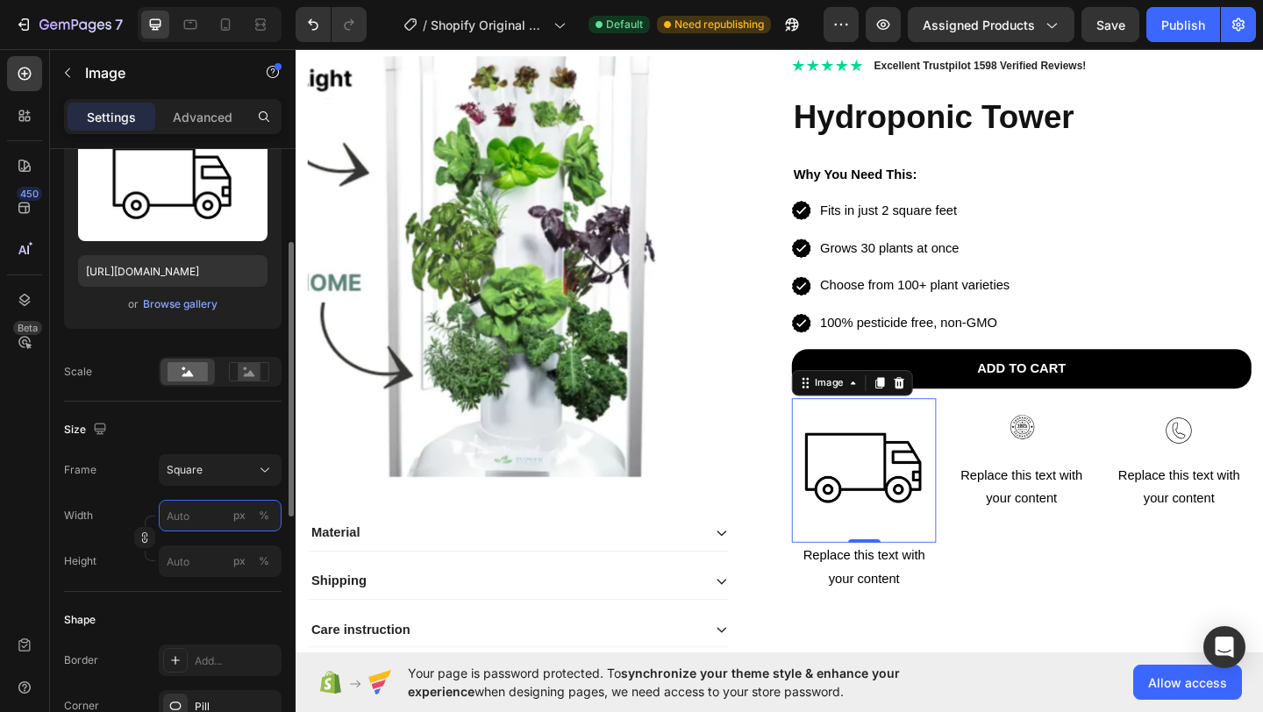
type input "8"
type input "80"
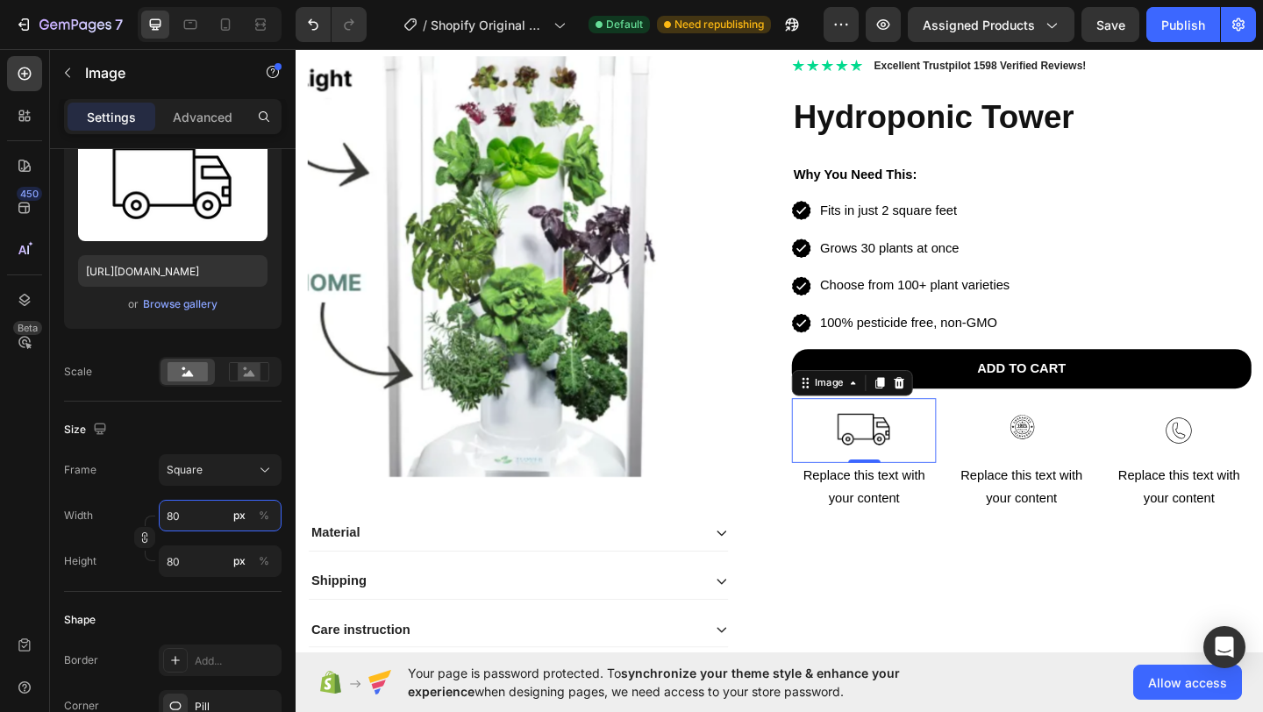
type input "80"
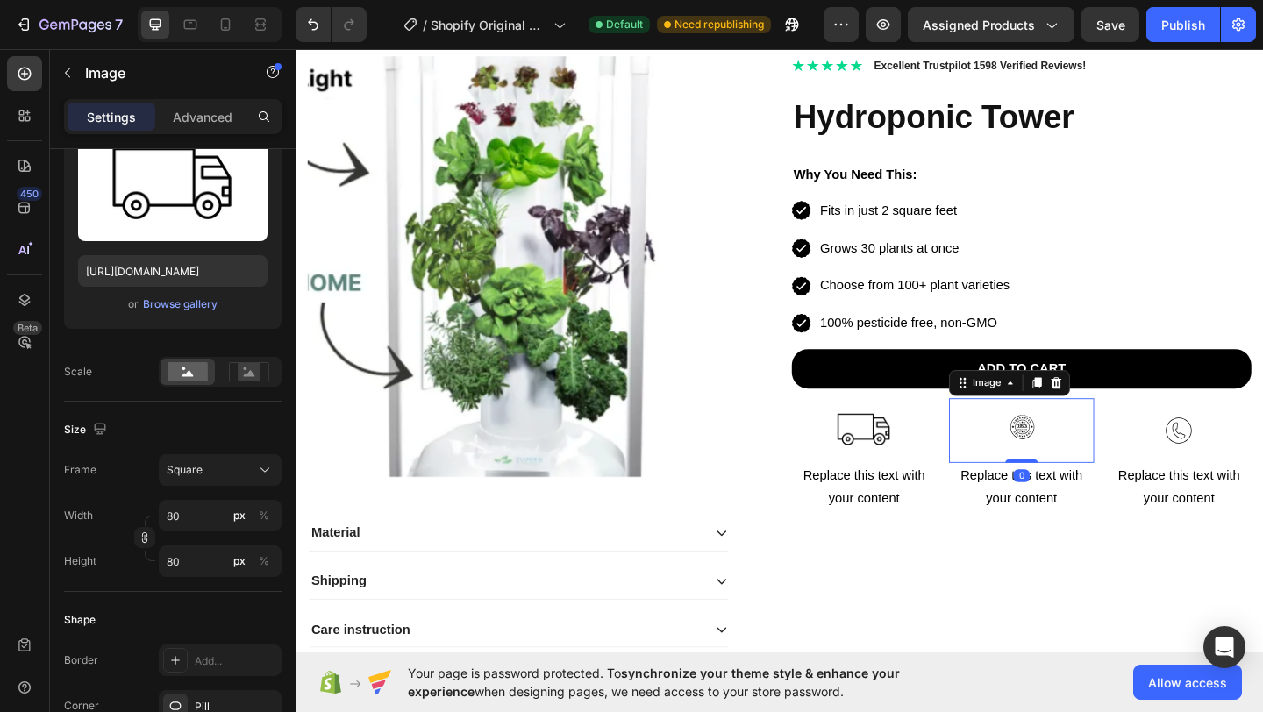
click at [1069, 456] on img at bounding box center [1085, 464] width 70 height 70
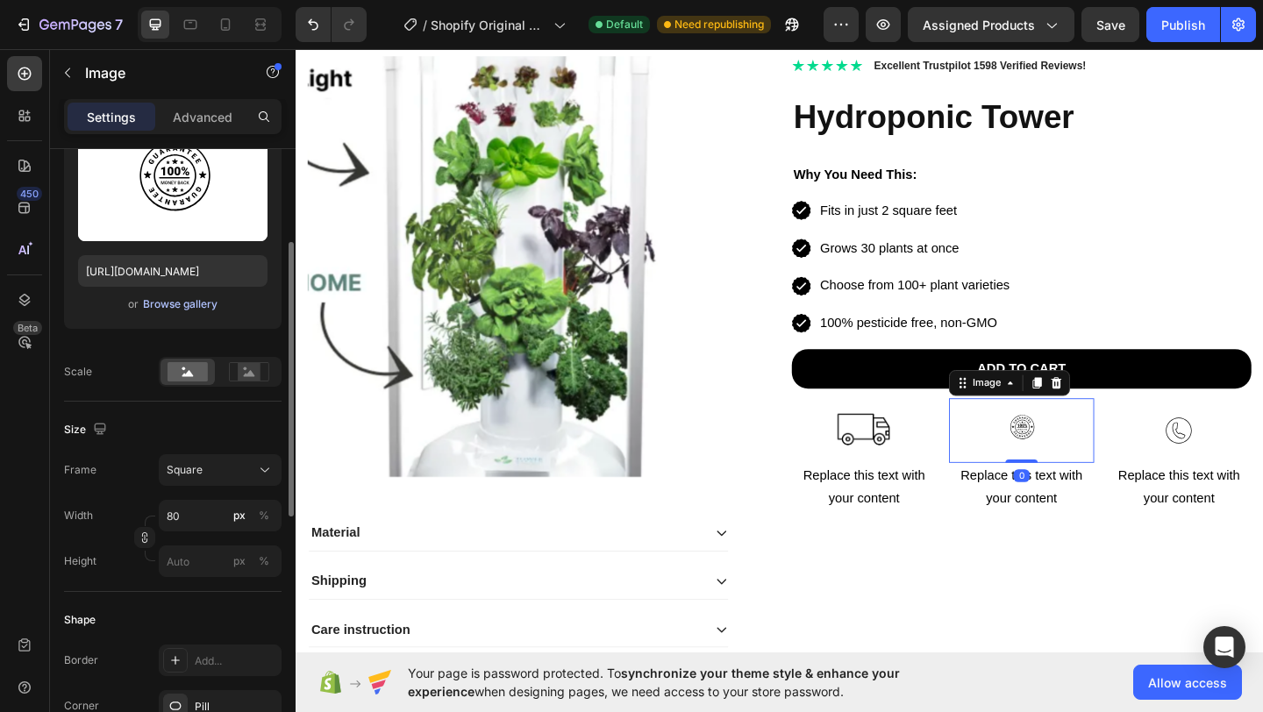
click at [180, 302] on div "Browse gallery" at bounding box center [180, 305] width 75 height 16
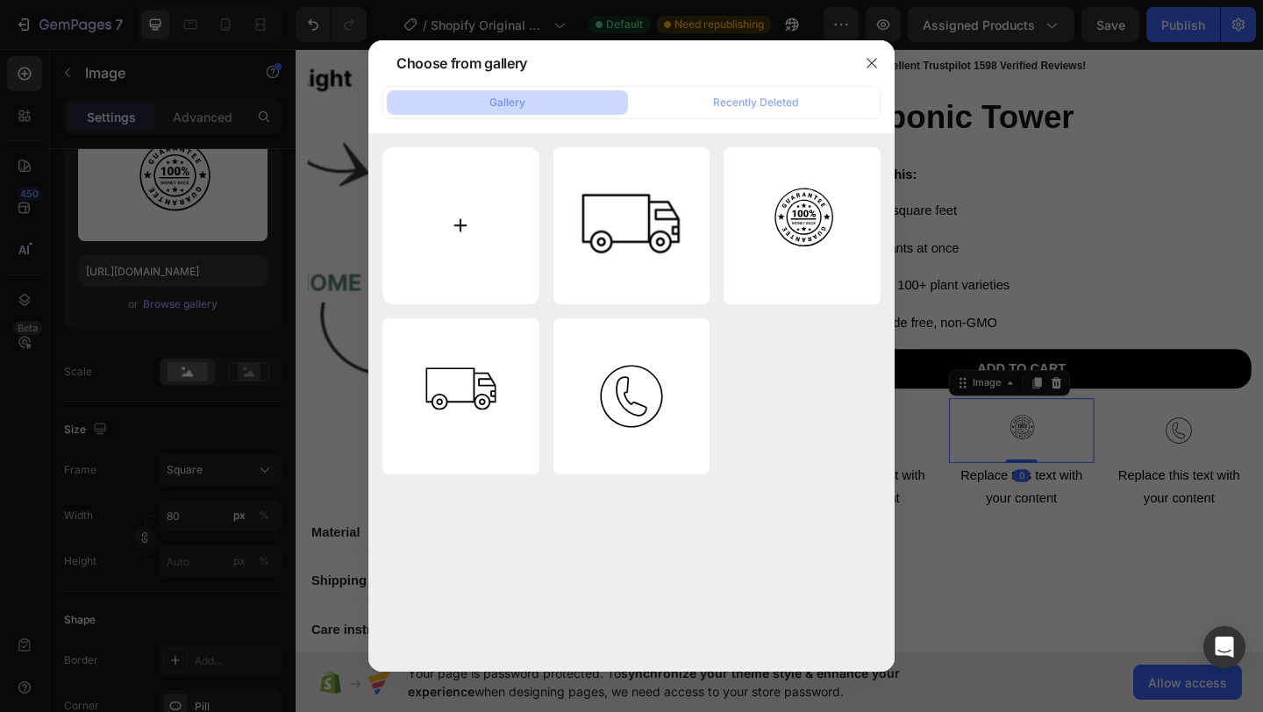
click at [442, 234] on input "file" at bounding box center [460, 225] width 157 height 157
type input "C:\fakepath\Screenshot [DATE] 14.21.45.png"
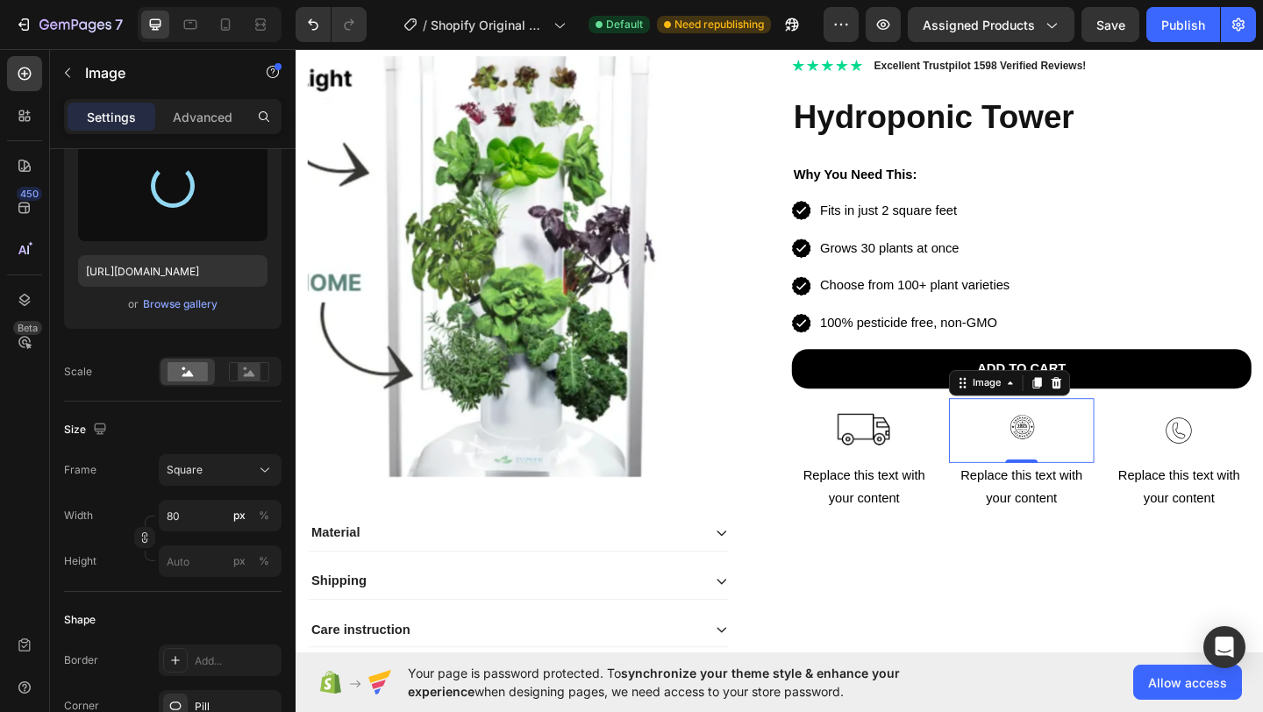
type input "[URL][DOMAIN_NAME]"
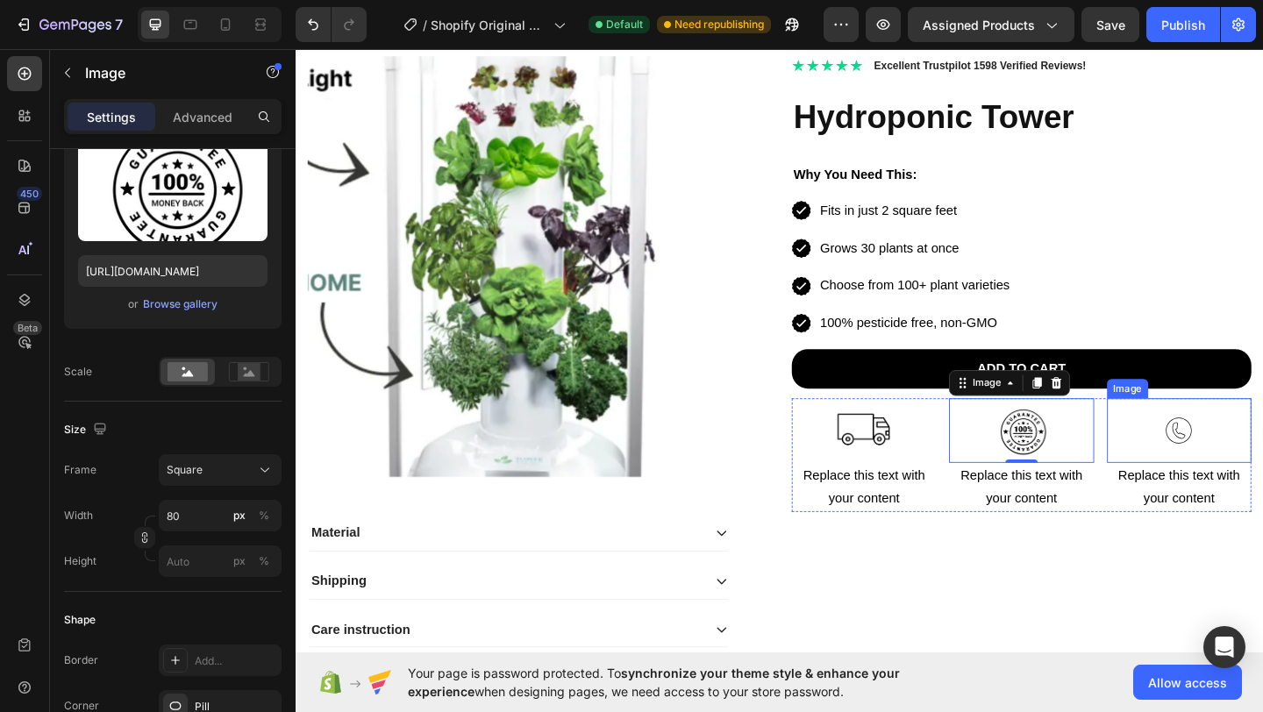
click at [1244, 462] on img at bounding box center [1256, 464] width 70 height 70
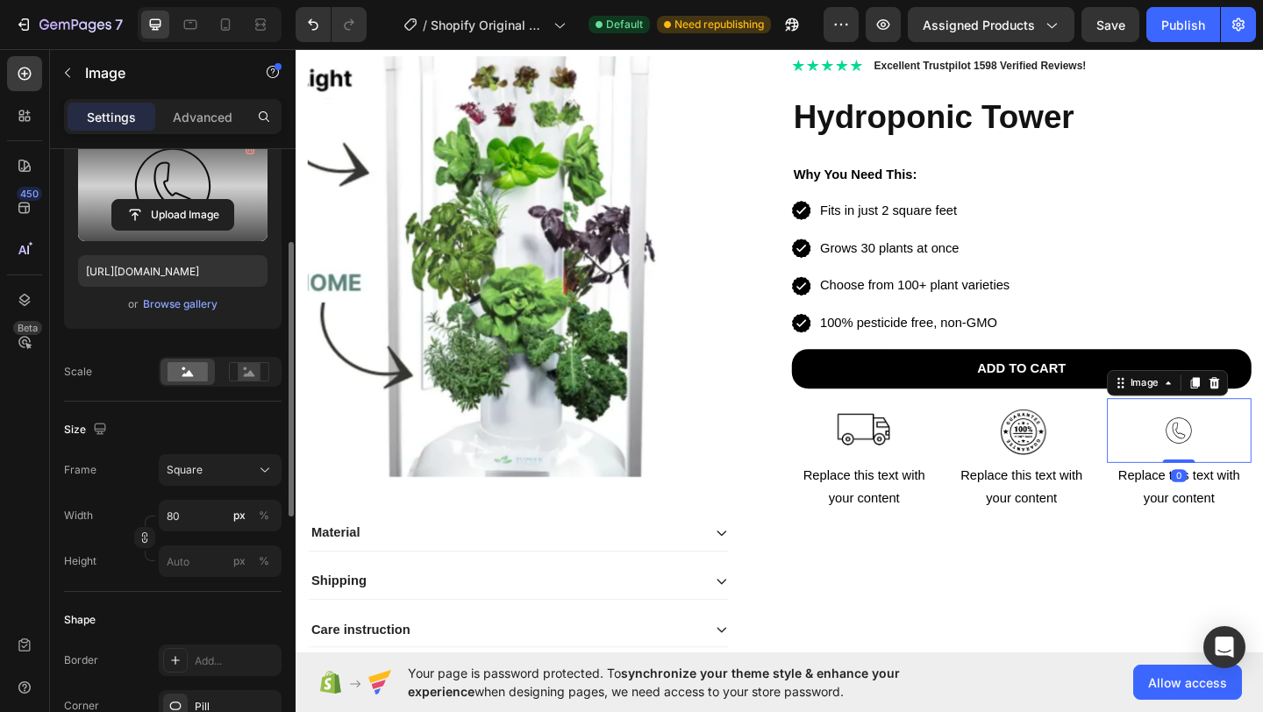
click at [164, 194] on label at bounding box center [172, 186] width 189 height 111
click at [164, 200] on input "file" at bounding box center [172, 215] width 121 height 30
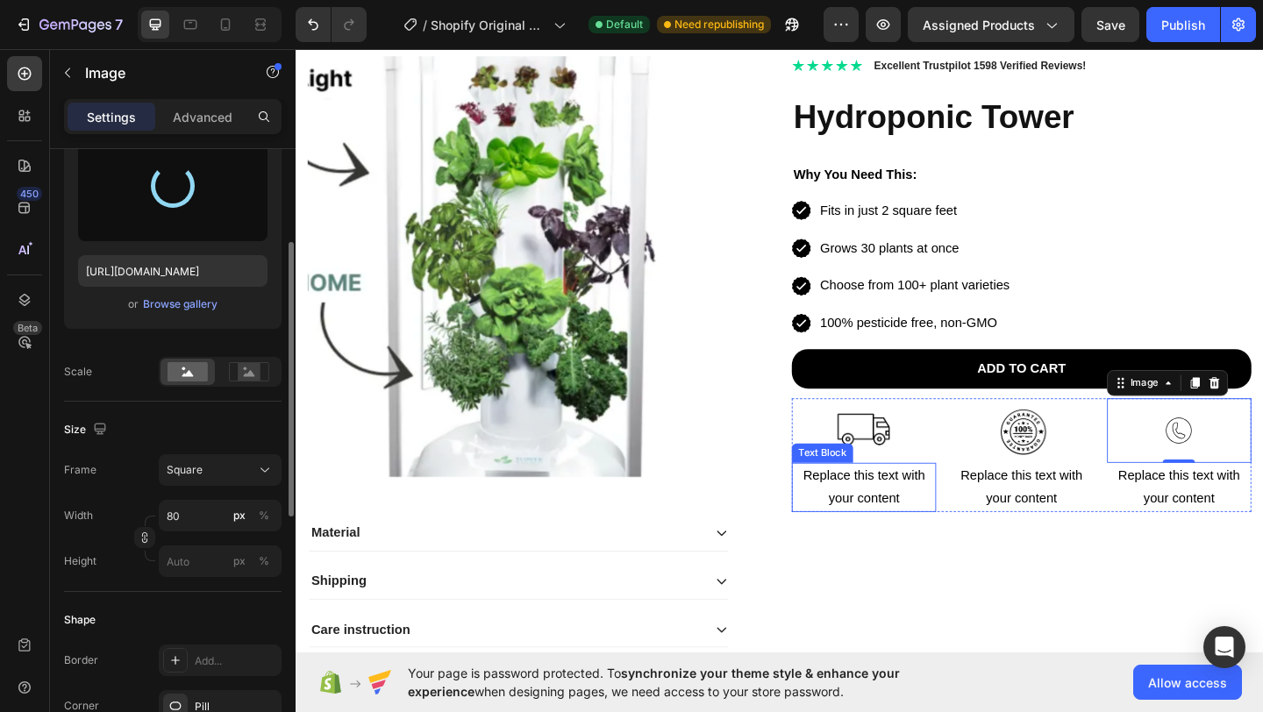
type input "[URL][DOMAIN_NAME]"
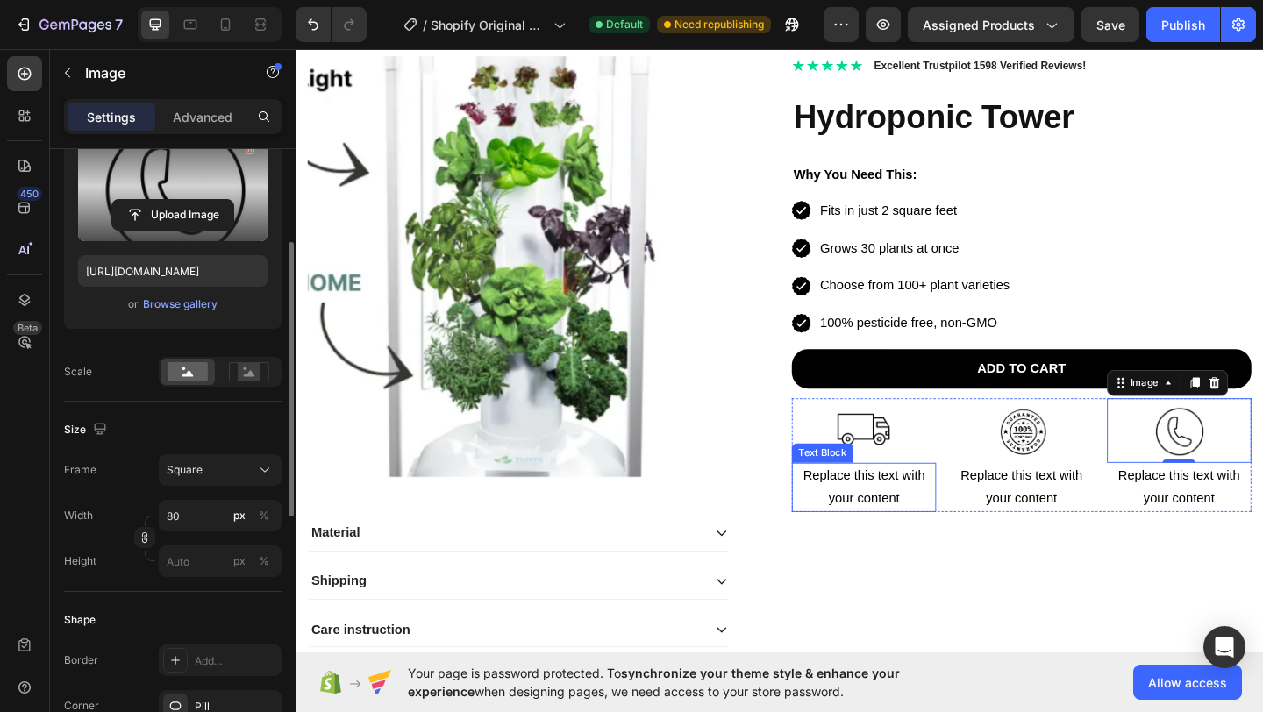
click at [918, 523] on p "Replace this text with your content" at bounding box center [914, 526] width 154 height 51
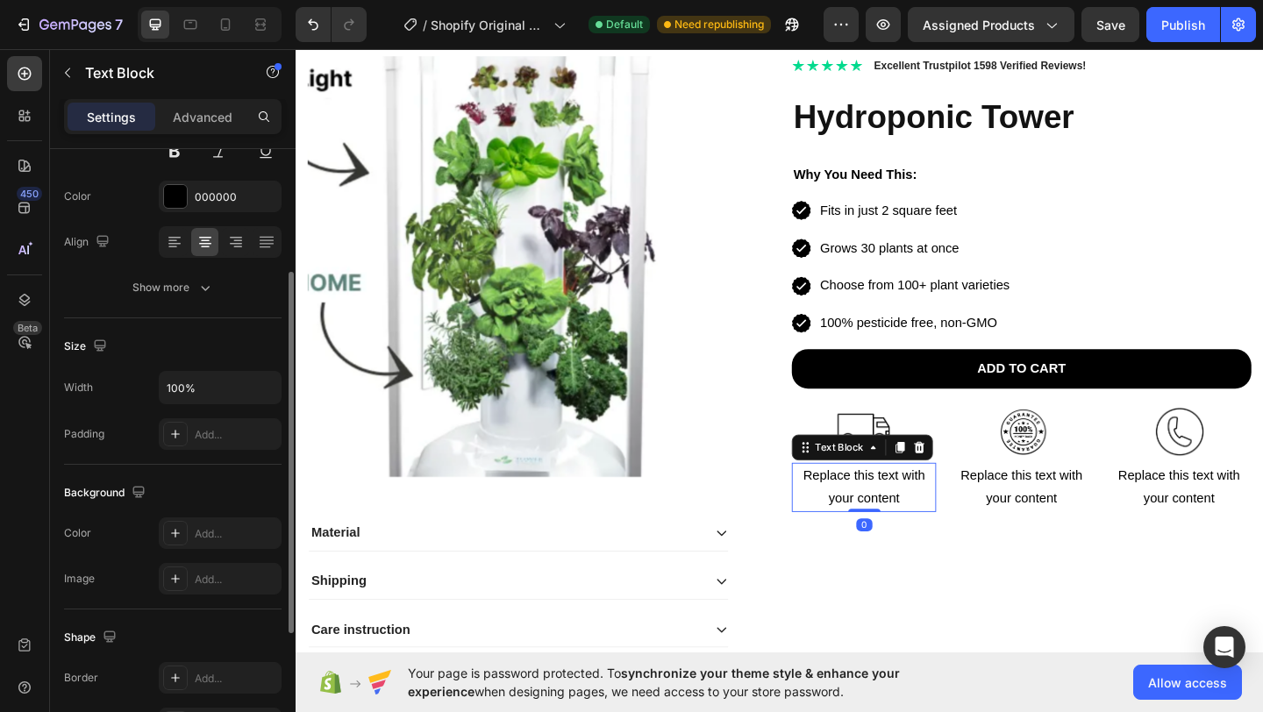
scroll to position [0, 0]
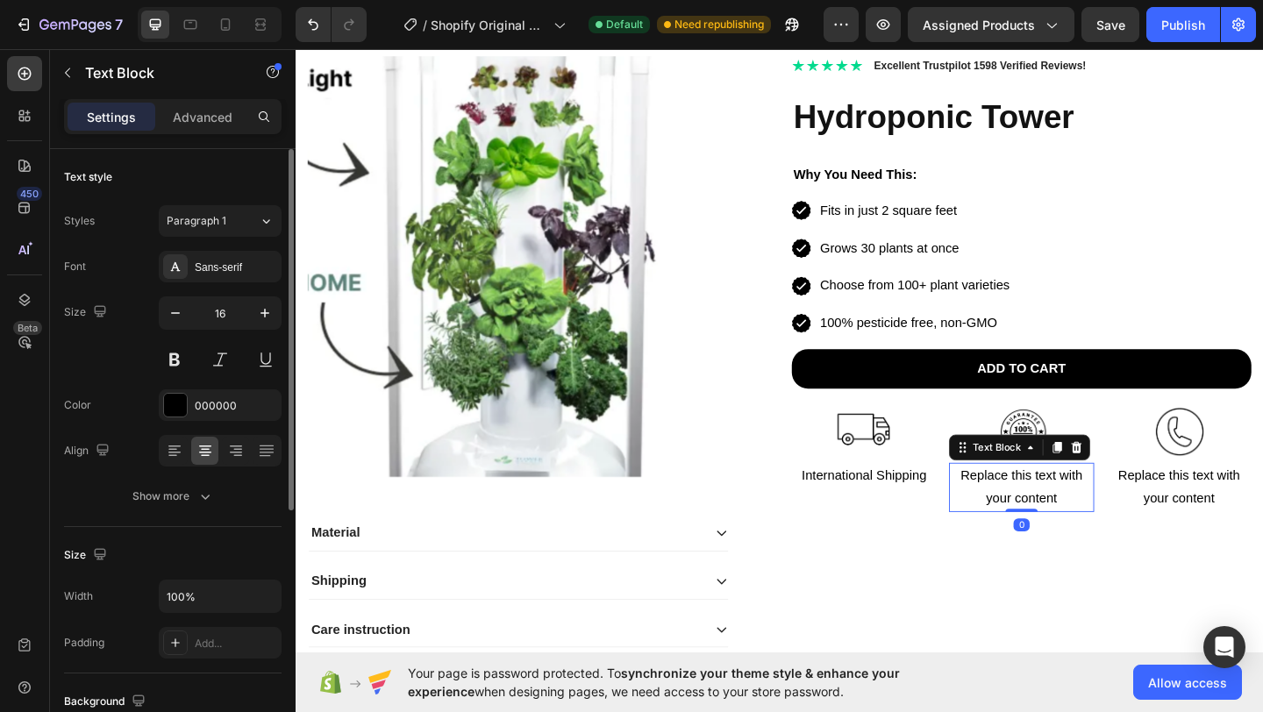
click at [1100, 532] on div "Replace this text with your content" at bounding box center [1084, 526] width 157 height 54
click at [1081, 538] on p "30-Day Money Back Gaurantee" at bounding box center [1085, 526] width 154 height 51
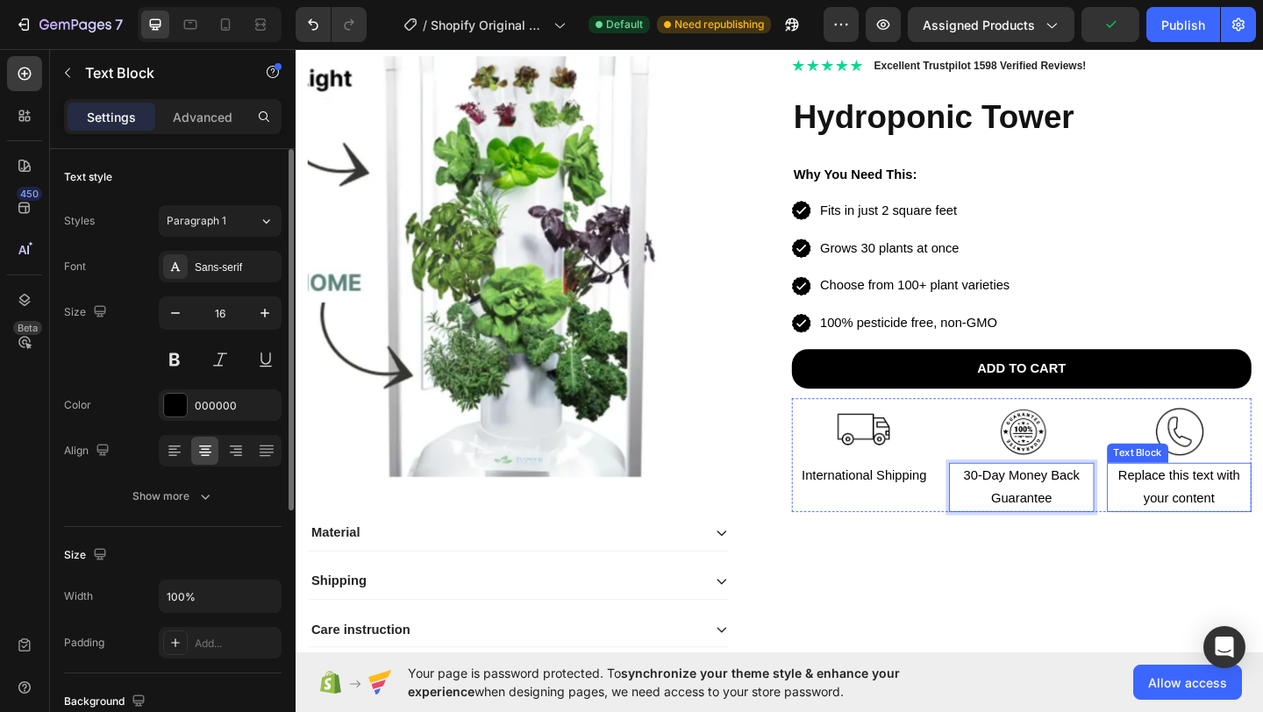
click at [1234, 509] on div "Replace this text with your content" at bounding box center [1256, 526] width 157 height 54
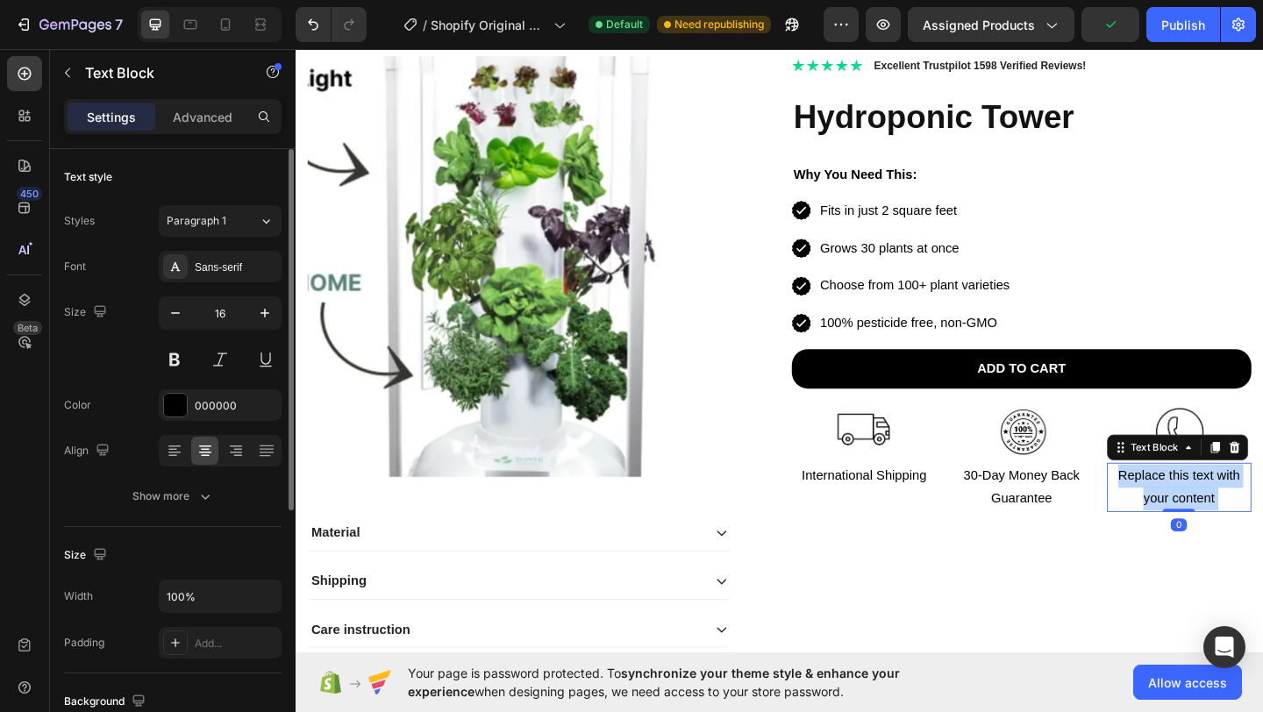
click at [1234, 509] on div "Replace this text with your content" at bounding box center [1256, 526] width 157 height 54
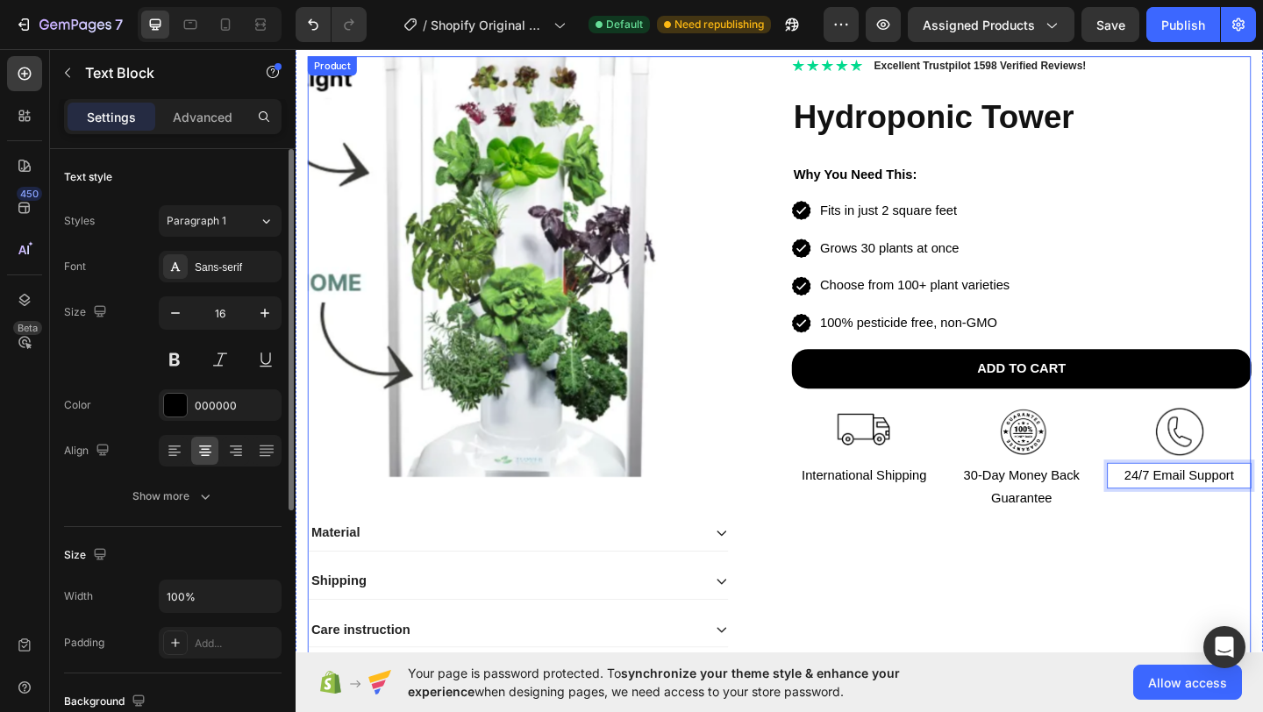
click at [1102, 620] on div "Icon Icon Icon Icon Icon Icon List 2,500+ Verified Reviews! Text Block Row Icon…" at bounding box center [1085, 385] width 500 height 657
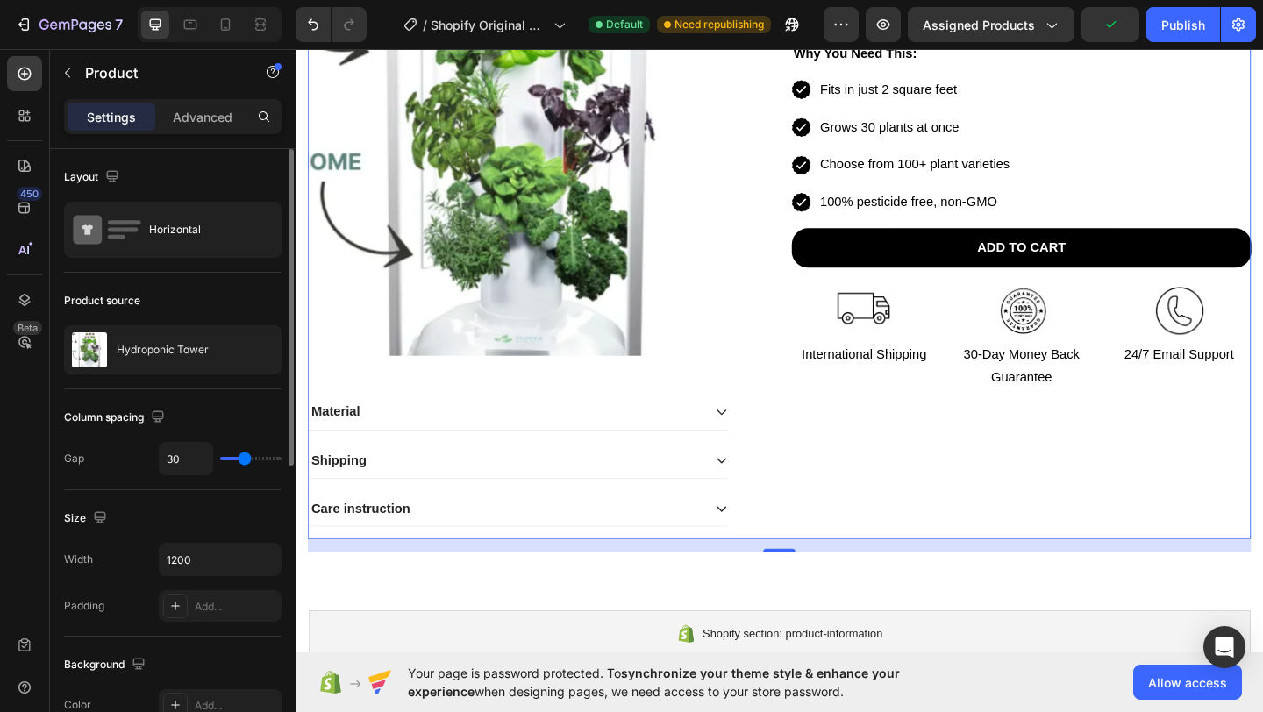
scroll to position [276, 0]
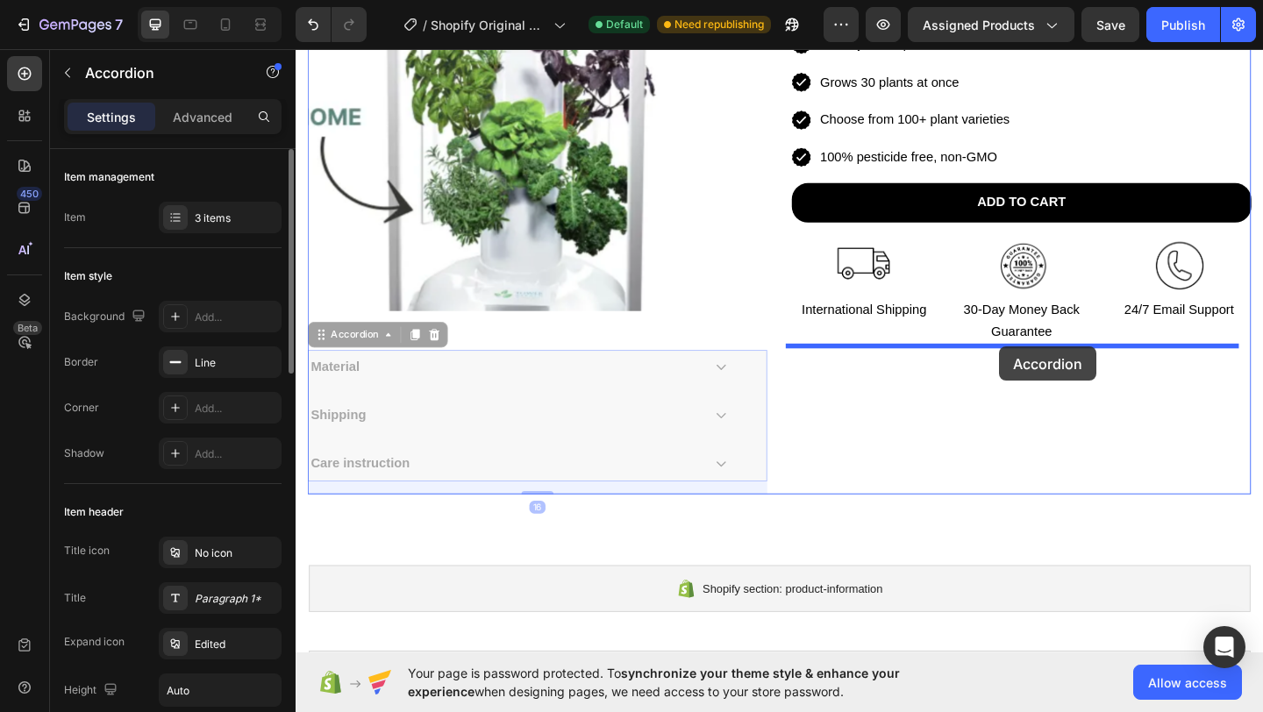
drag, startPoint x: 695, startPoint y: 375, endPoint x: 1061, endPoint y: 373, distance: 366.7
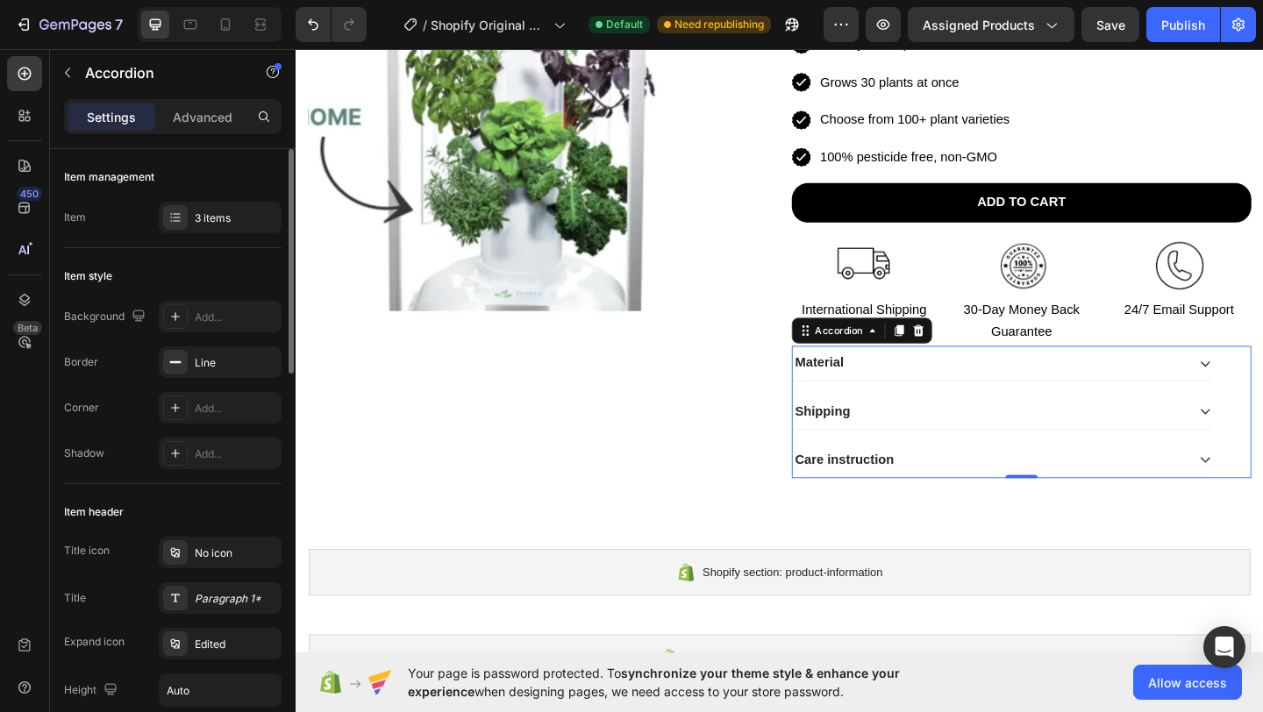
click at [934, 387] on div "Material" at bounding box center [1050, 391] width 428 height 24
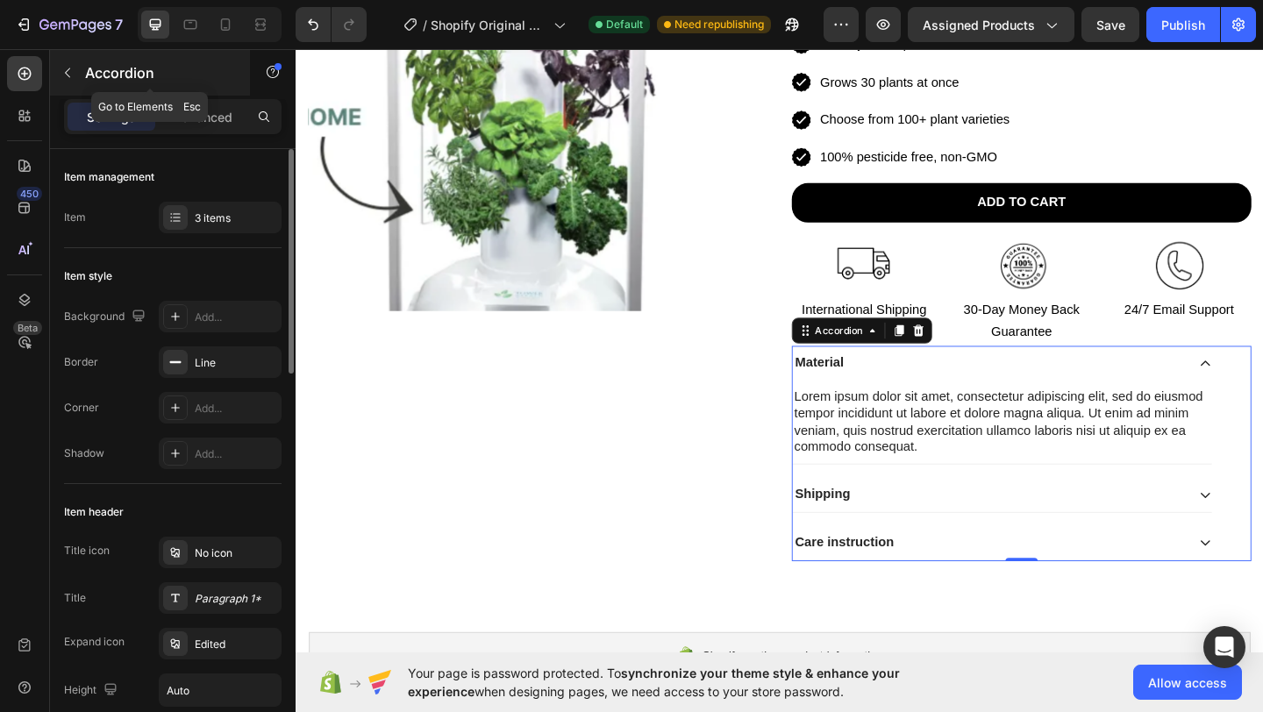
click at [111, 73] on p "Accordion" at bounding box center [159, 72] width 149 height 21
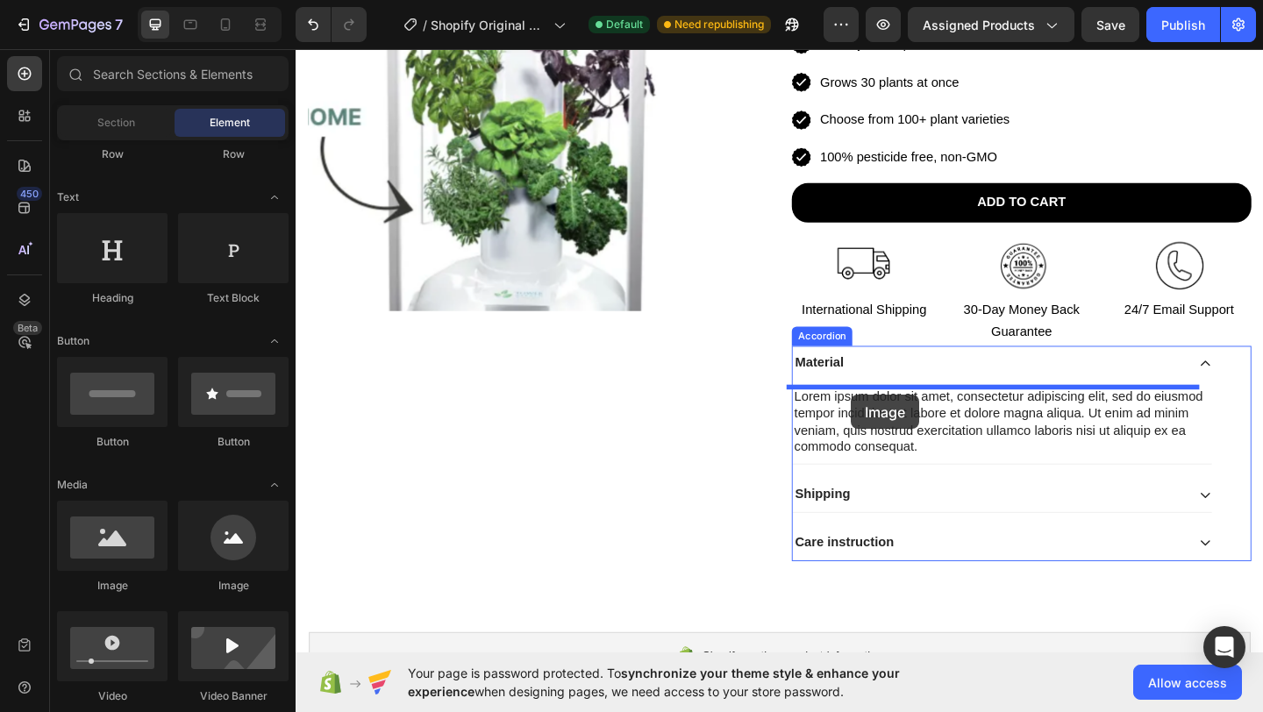
drag, startPoint x: 406, startPoint y: 589, endPoint x: 901, endPoint y: 420, distance: 522.6
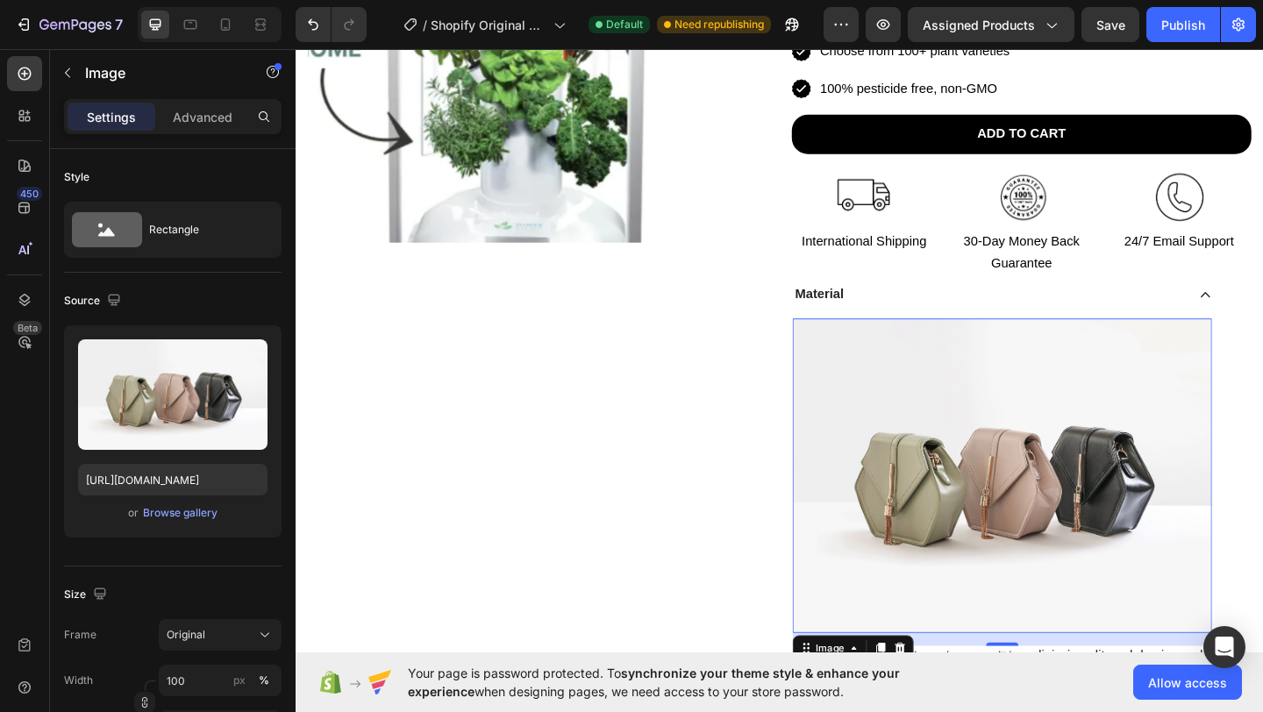
scroll to position [505, 0]
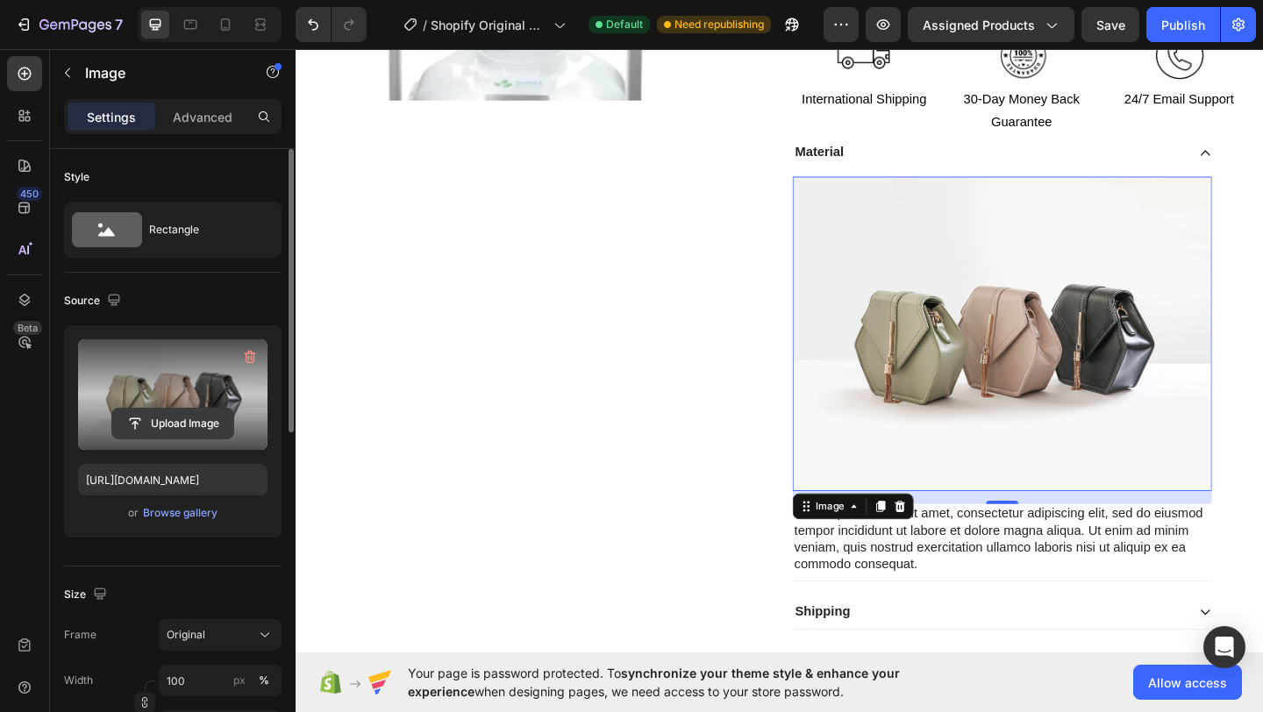
click at [177, 423] on input "file" at bounding box center [172, 424] width 121 height 30
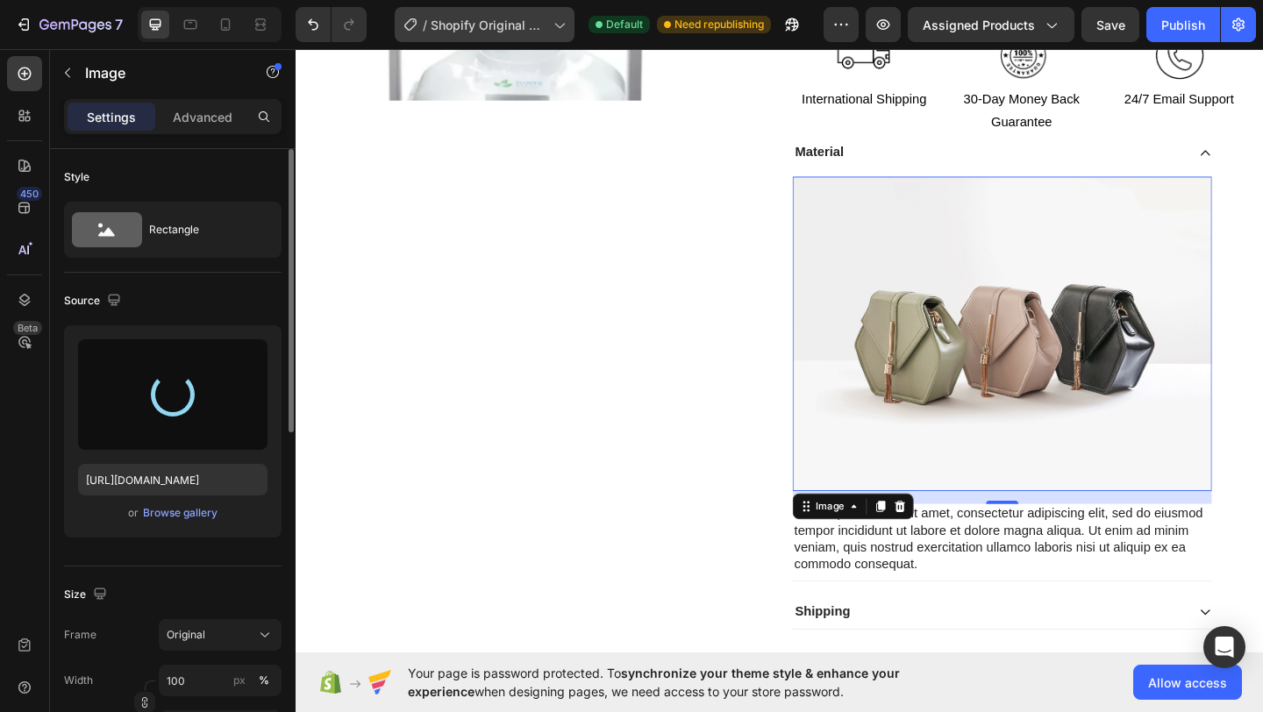
type input "[URL][DOMAIN_NAME]"
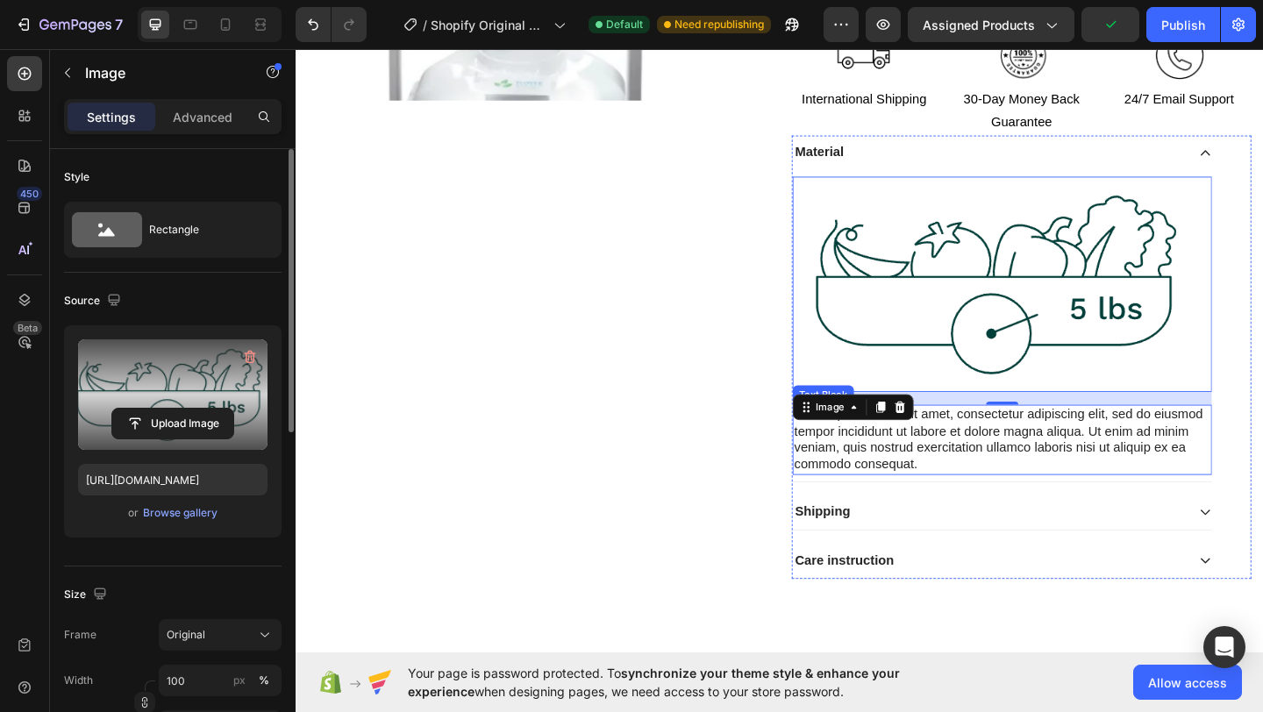
click at [1031, 463] on div "Lorem ipsum dolor sit amet, consectetur adipiscing elit, sed do eiusmod tempor …" at bounding box center [1064, 474] width 456 height 76
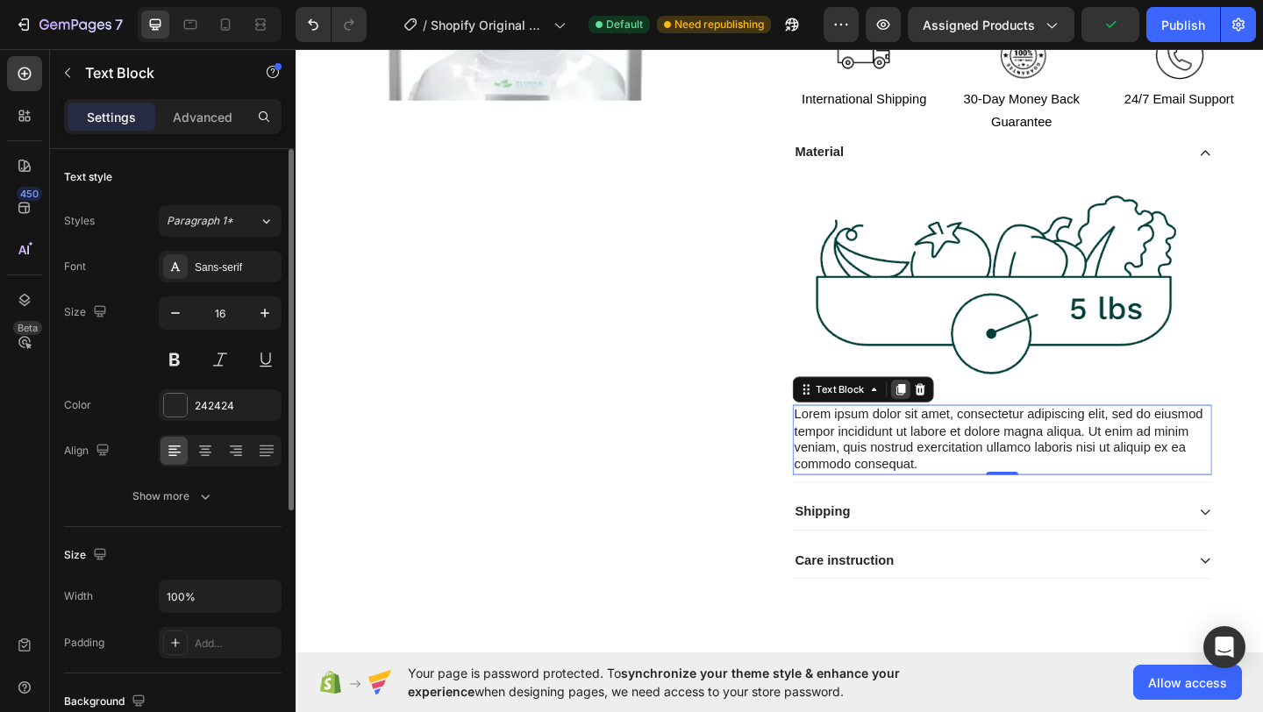
click at [947, 414] on icon at bounding box center [954, 419] width 14 height 14
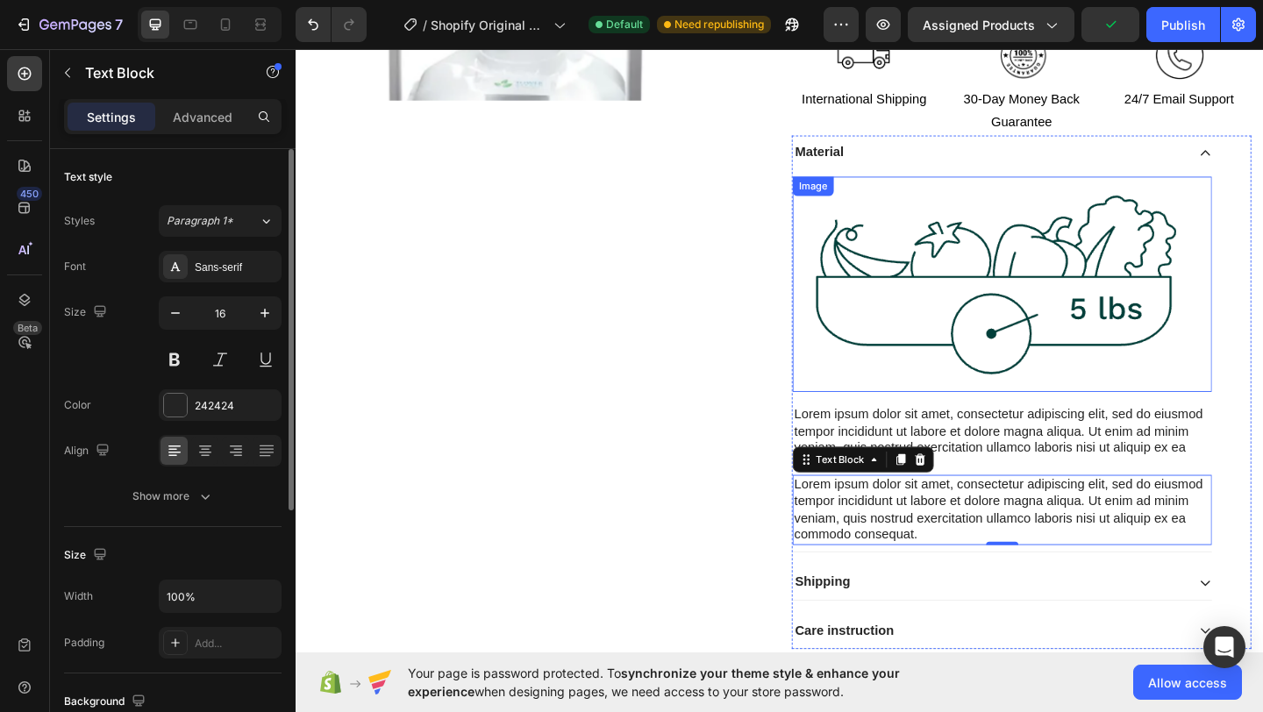
click at [953, 311] on img at bounding box center [1064, 305] width 456 height 234
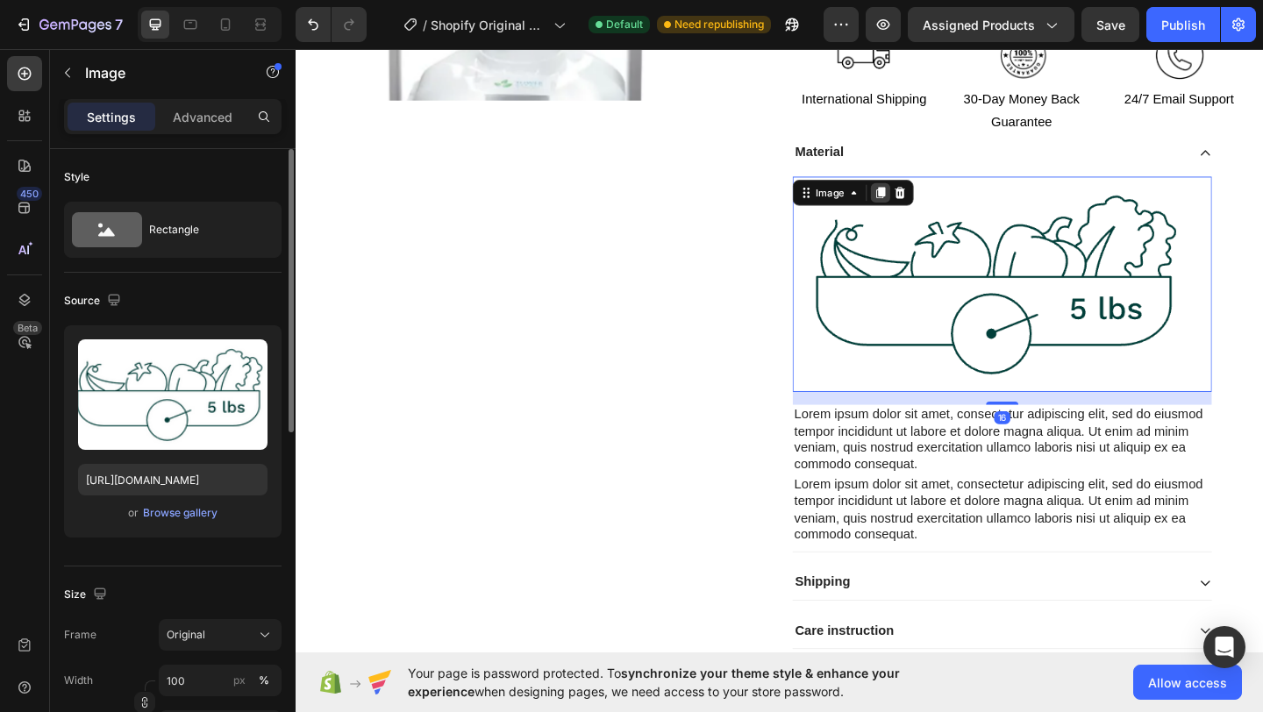
click at [928, 208] on icon at bounding box center [932, 205] width 10 height 12
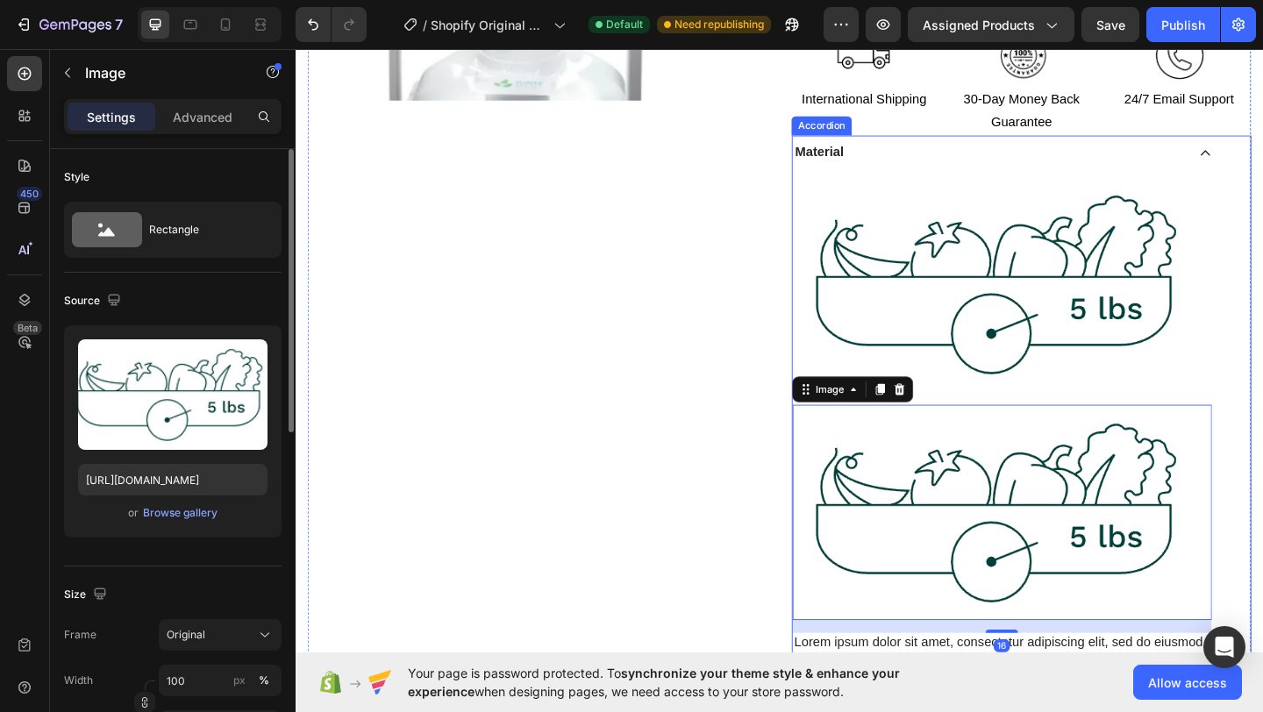
scroll to position [711, 0]
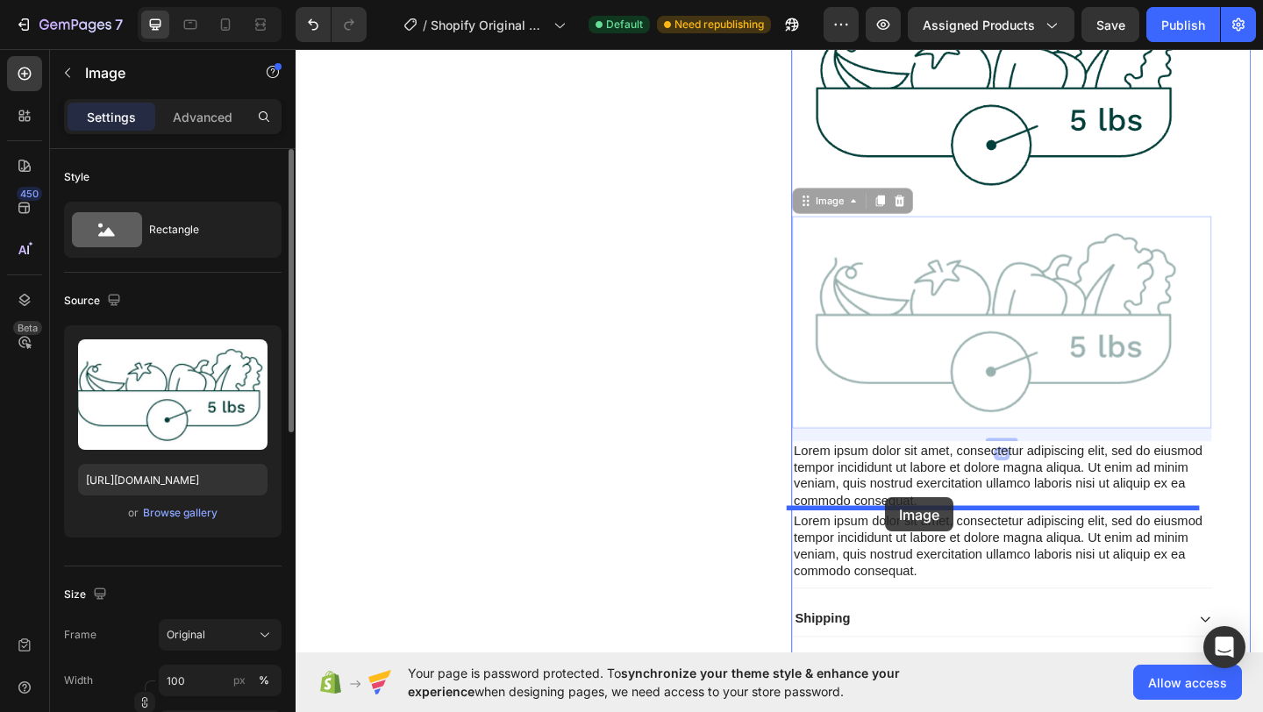
drag, startPoint x: 955, startPoint y: 388, endPoint x: 937, endPoint y: 537, distance: 150.3
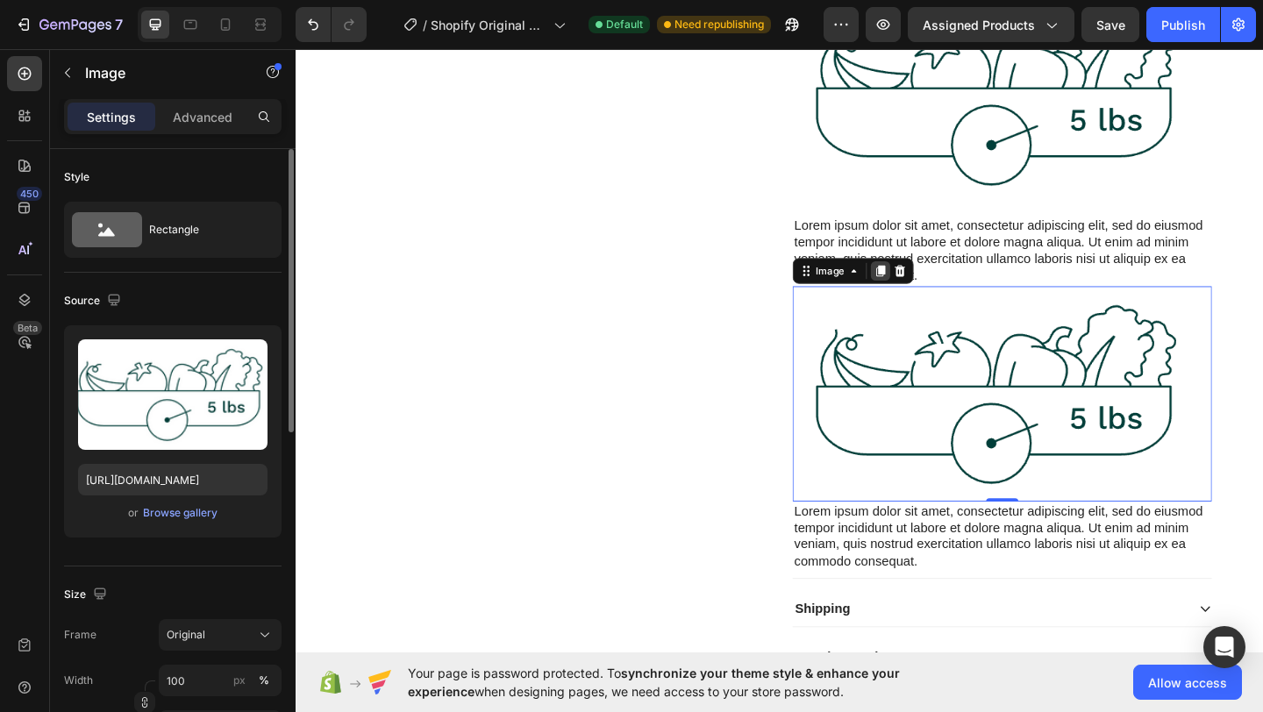
click at [925, 286] on icon at bounding box center [932, 290] width 14 height 14
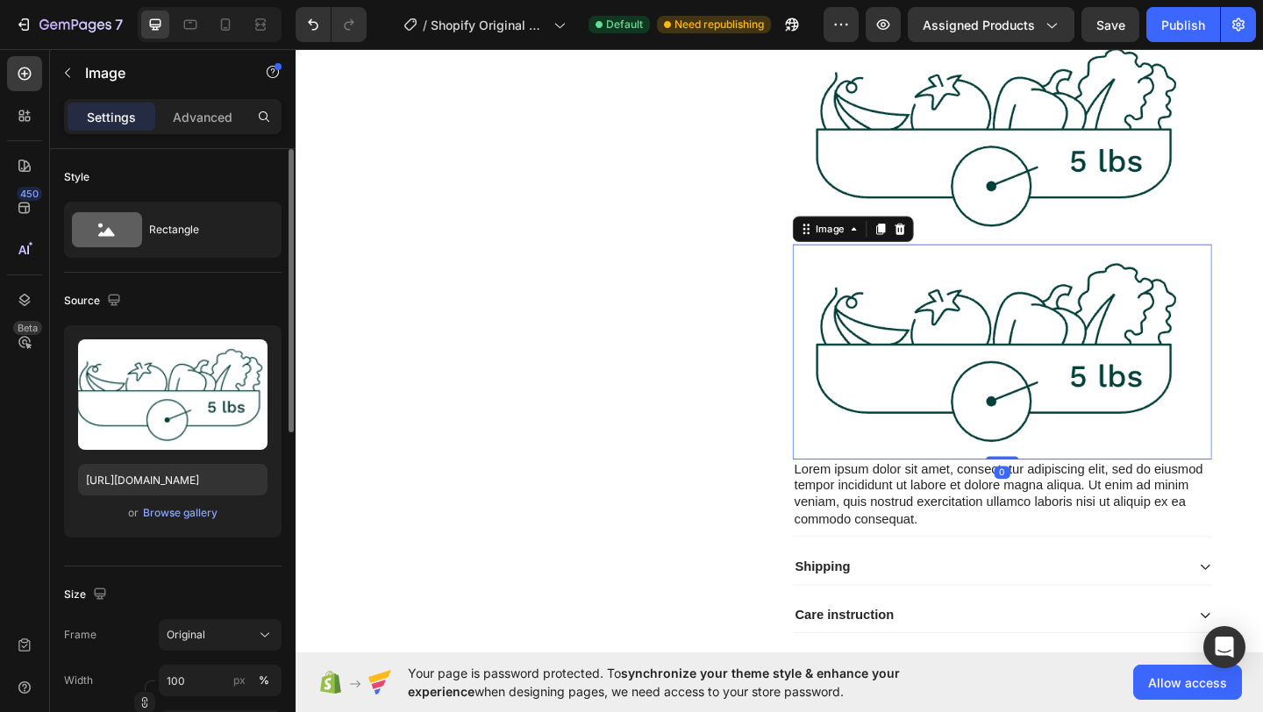
scroll to position [1085, 0]
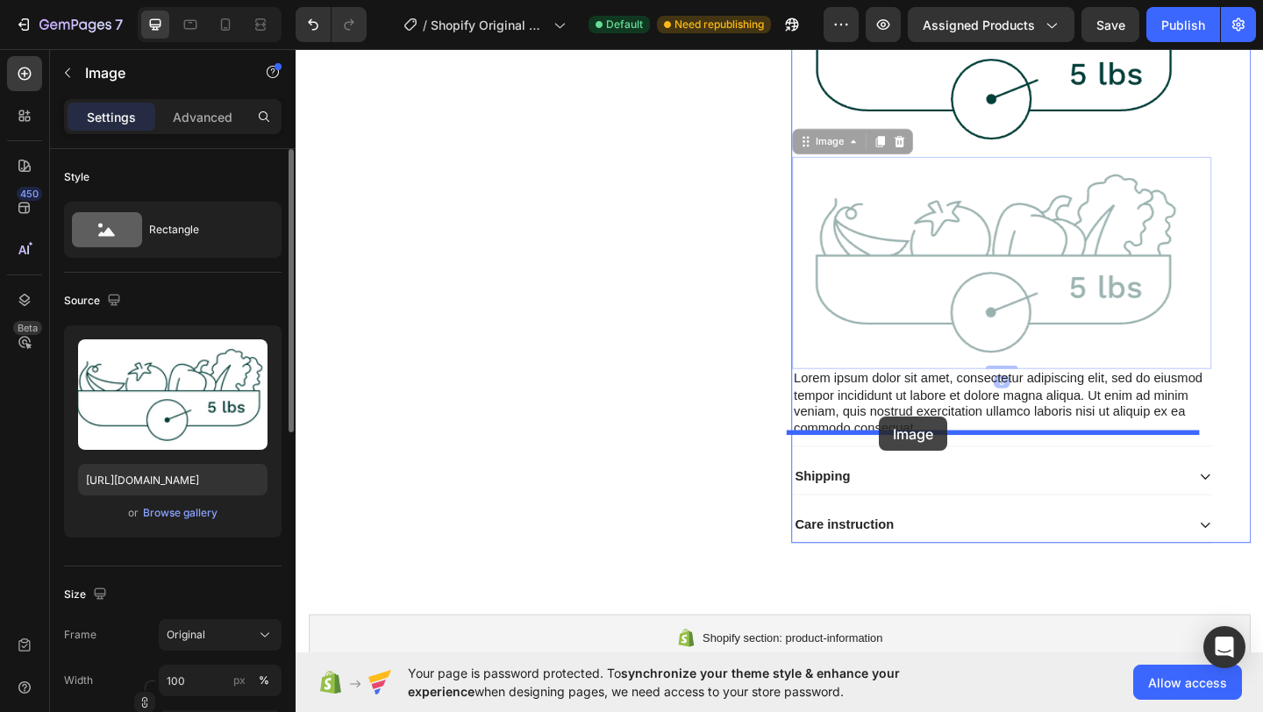
drag, startPoint x: 928, startPoint y: 333, endPoint x: 930, endPoint y: 450, distance: 116.7
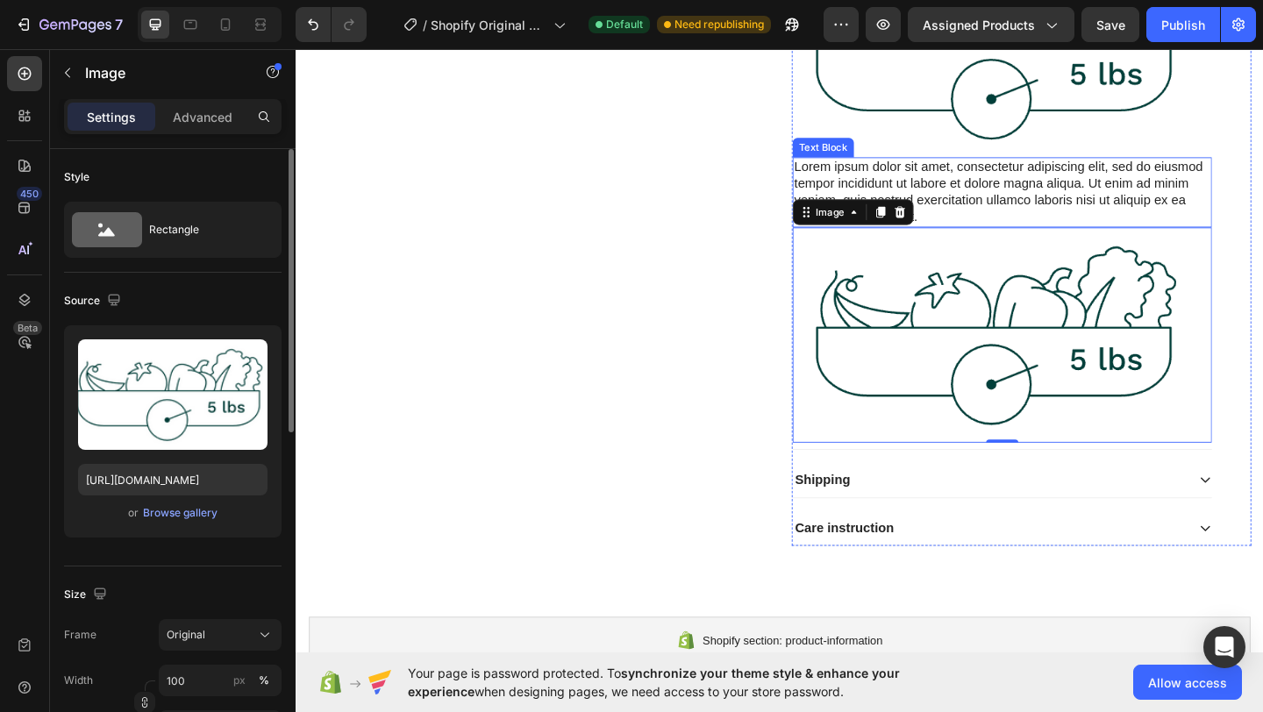
click at [1003, 191] on div "Lorem ipsum dolor sit amet, consectetur adipiscing elit, sed do eiusmod tempor …" at bounding box center [1064, 205] width 456 height 76
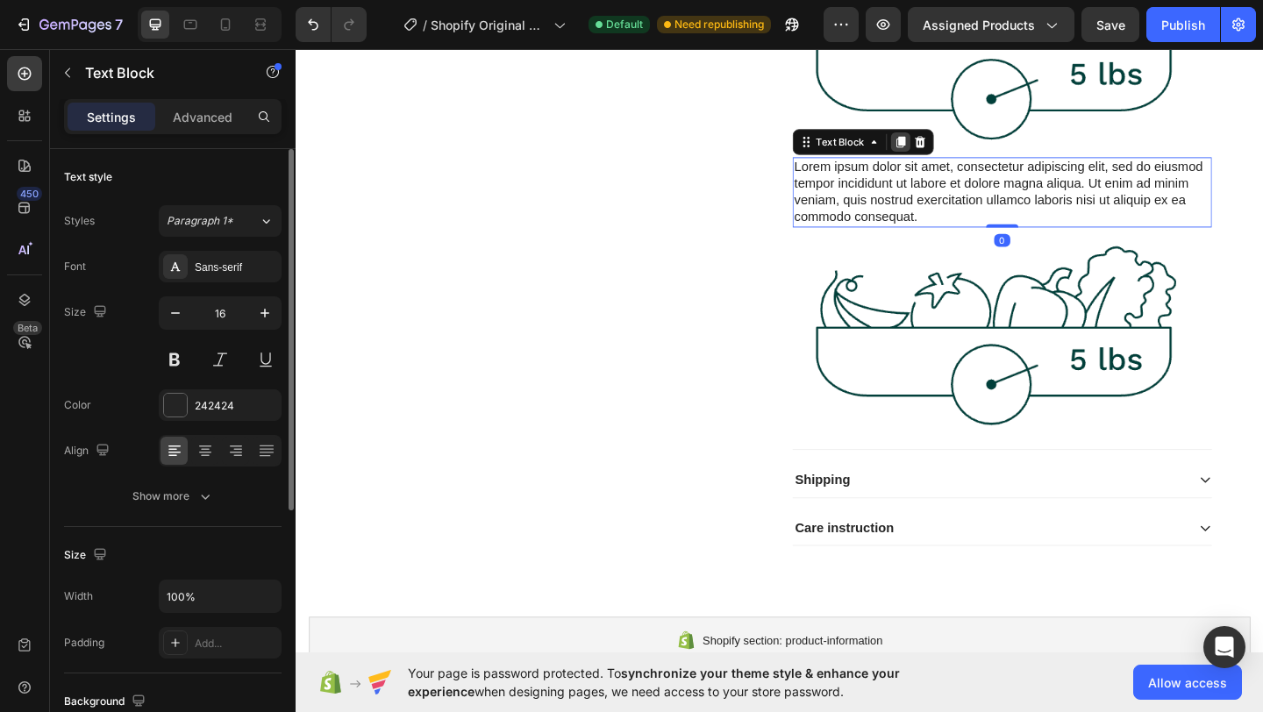
click at [947, 143] on icon at bounding box center [954, 150] width 14 height 14
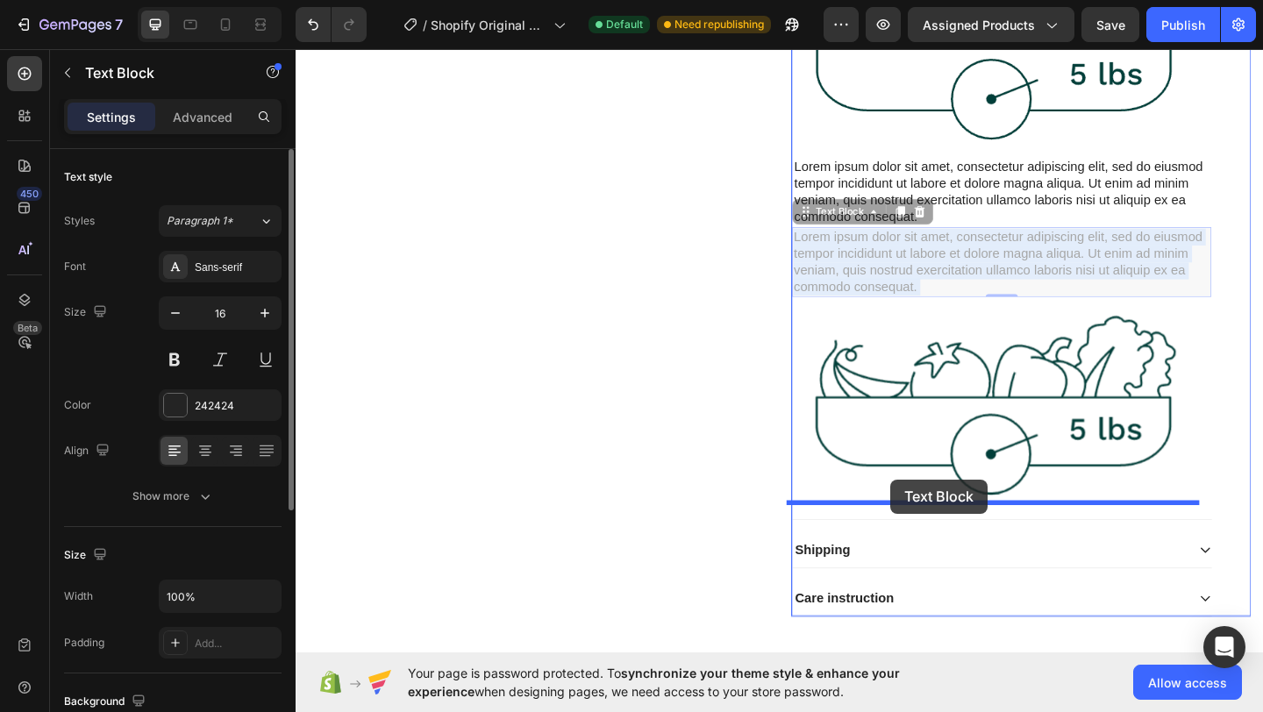
drag, startPoint x: 940, startPoint y: 276, endPoint x: 943, endPoint y: 518, distance: 241.3
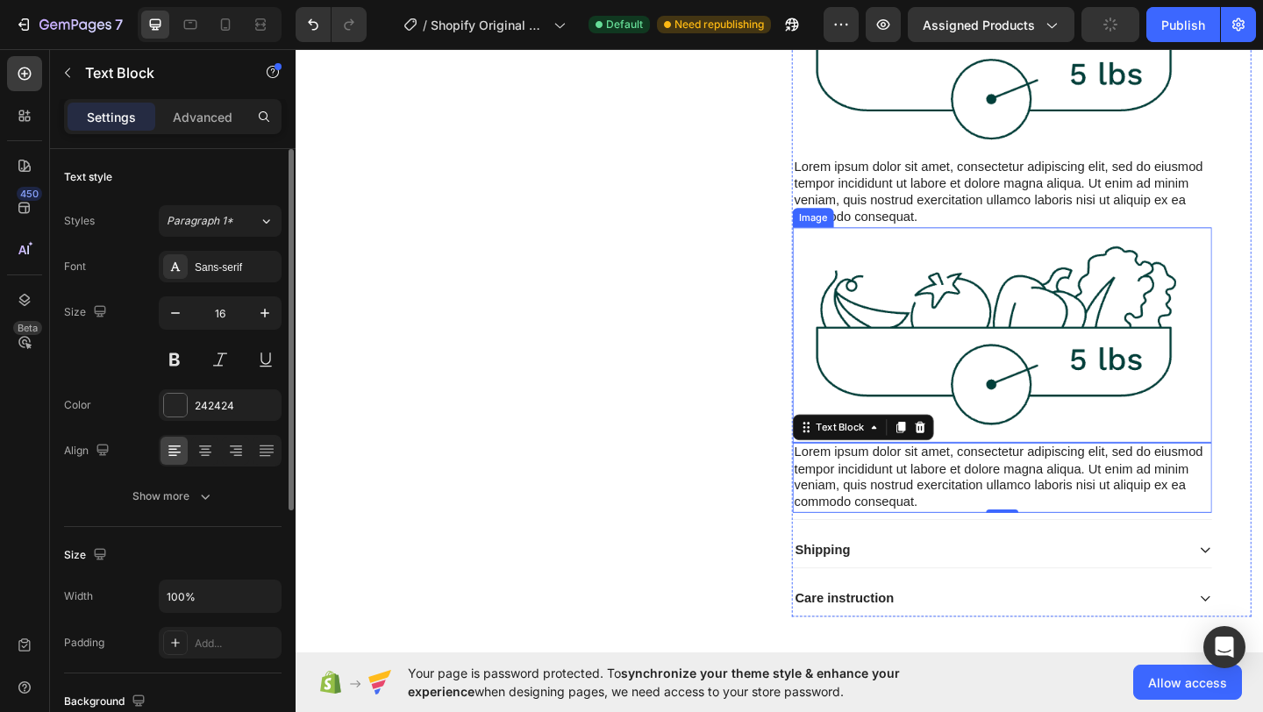
click at [1015, 294] on img at bounding box center [1064, 360] width 456 height 234
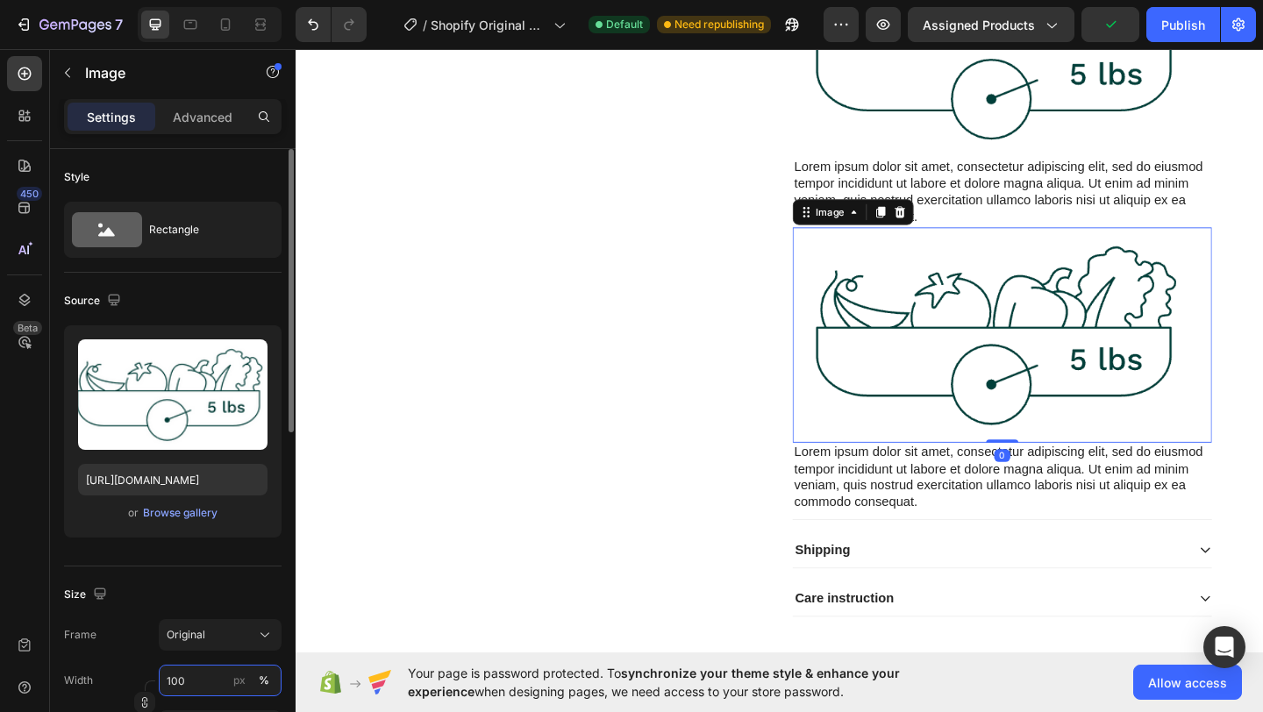
click at [184, 688] on input "100" at bounding box center [220, 681] width 123 height 32
type input "50"
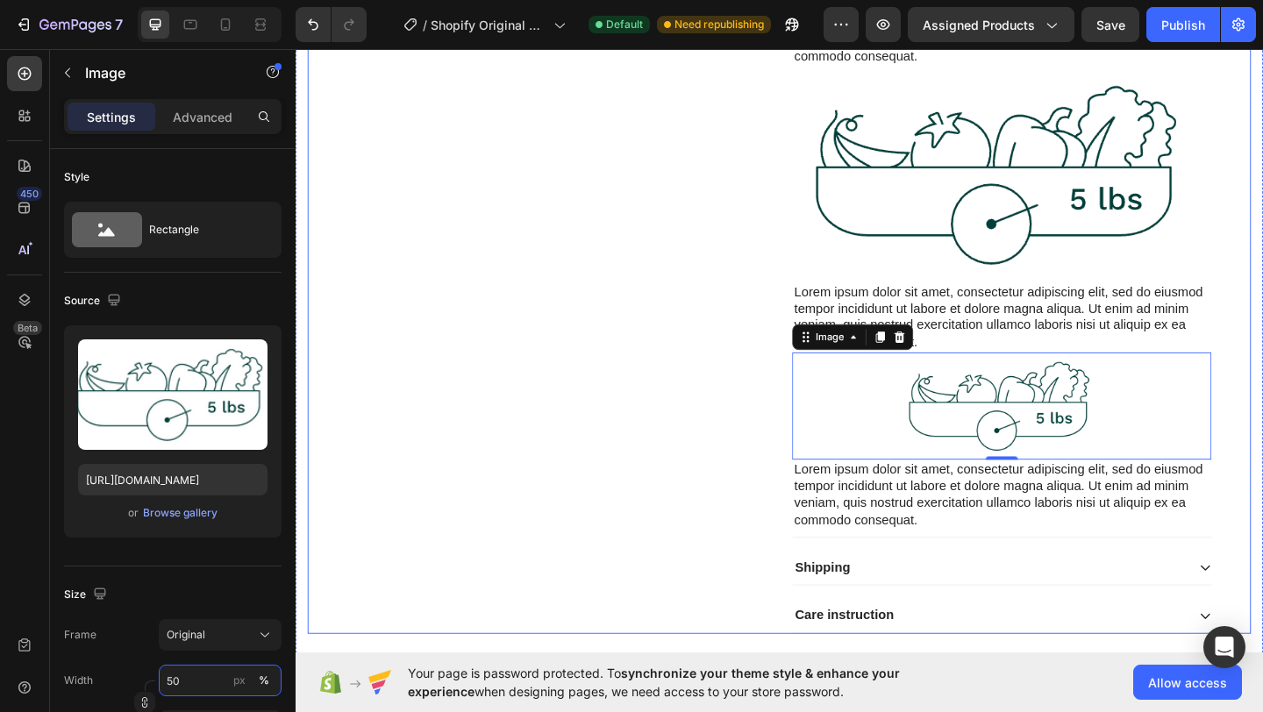
scroll to position [897, 0]
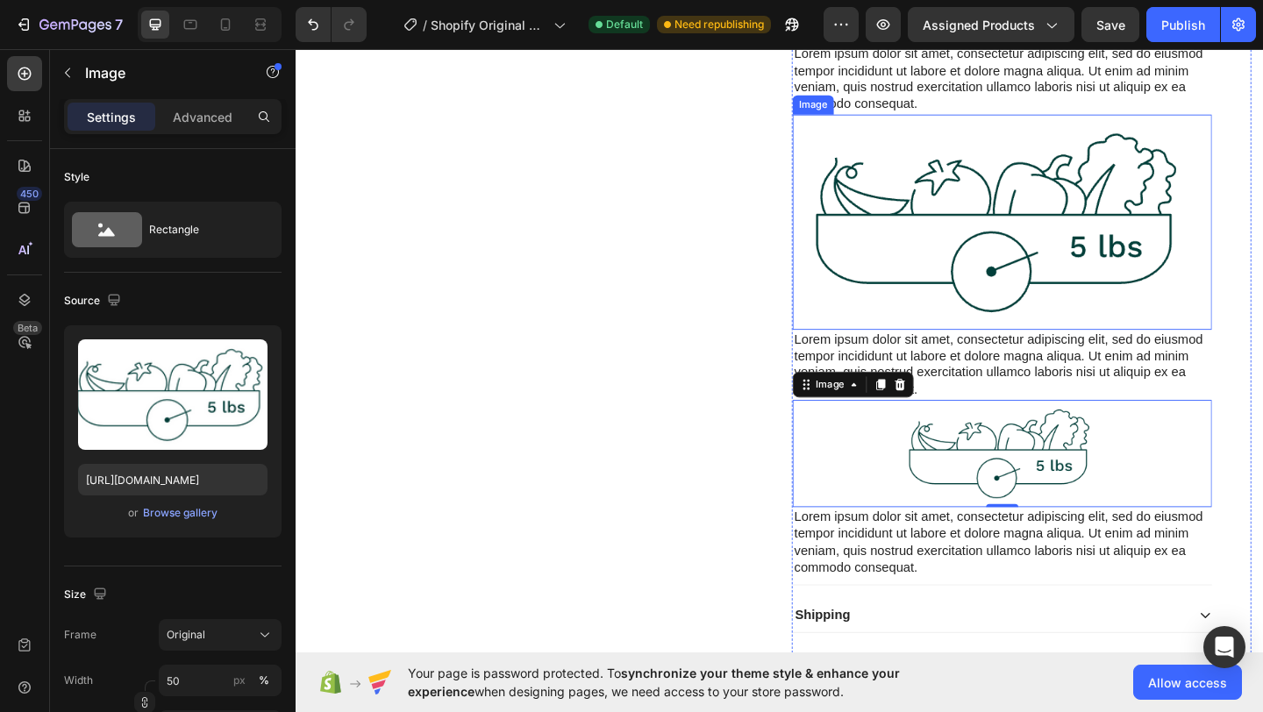
click at [997, 182] on img at bounding box center [1064, 237] width 456 height 234
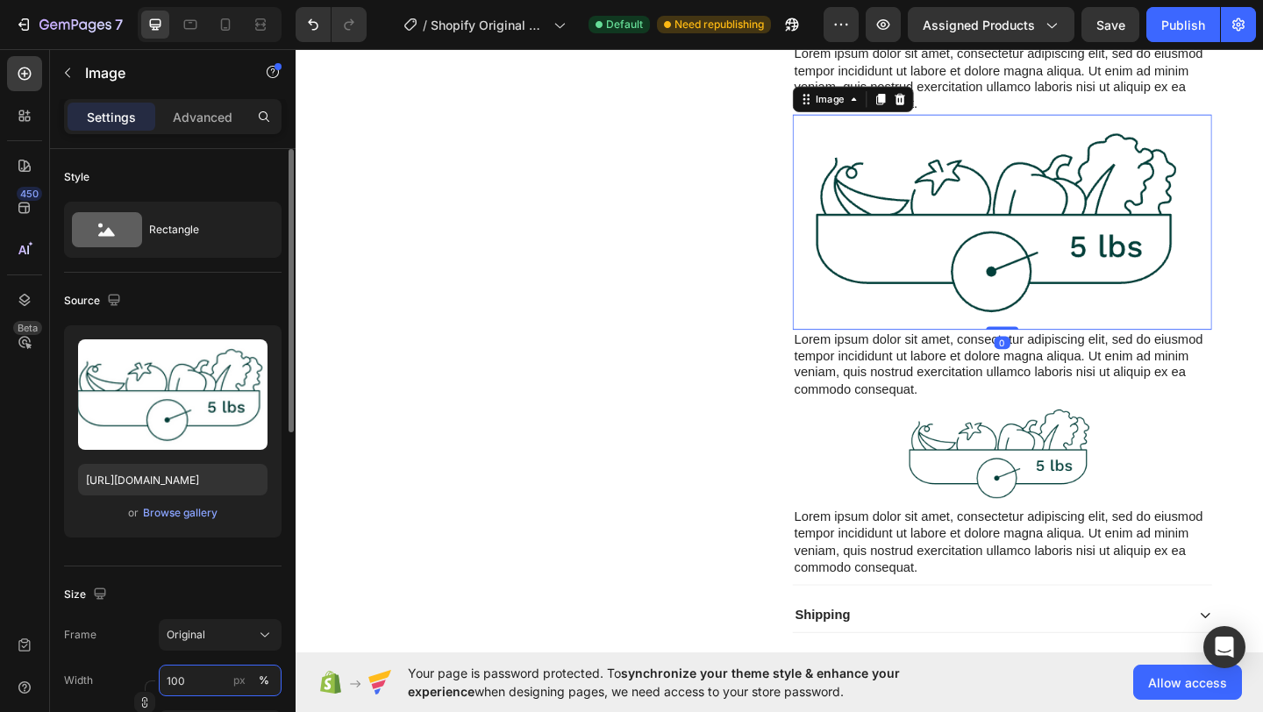
click at [206, 681] on input "100" at bounding box center [220, 681] width 123 height 32
type input "50"
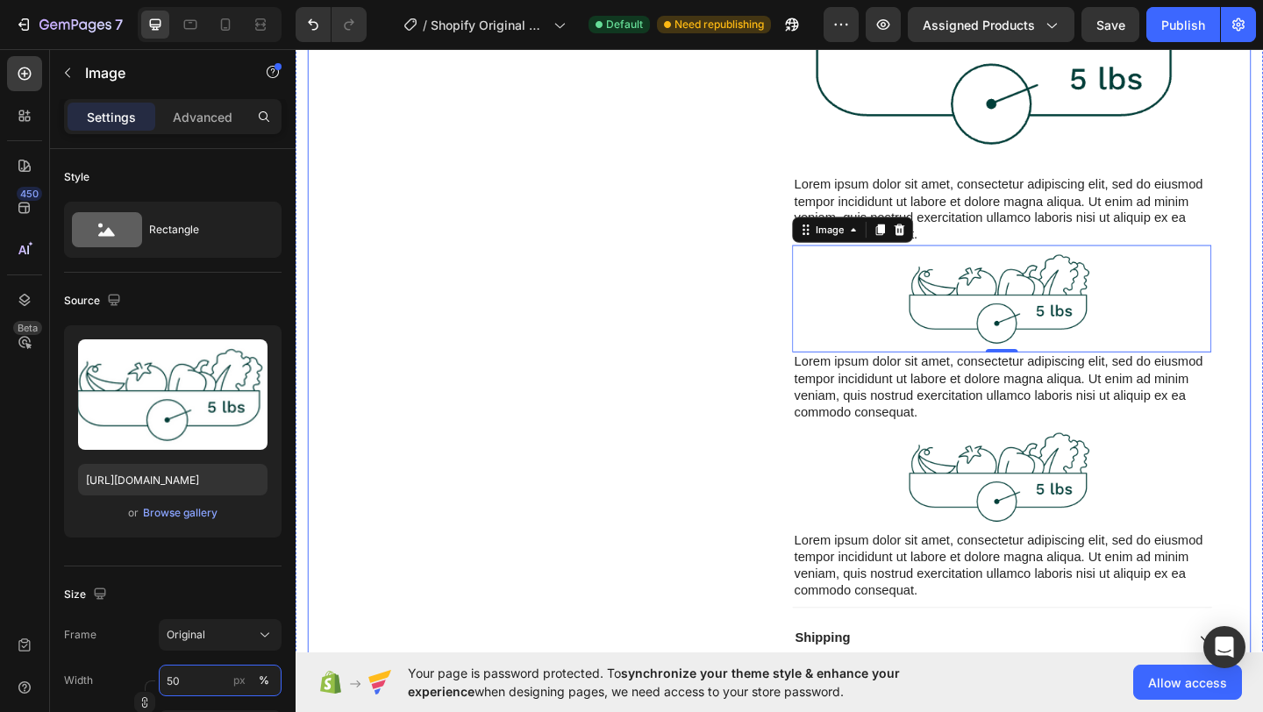
scroll to position [715, 0]
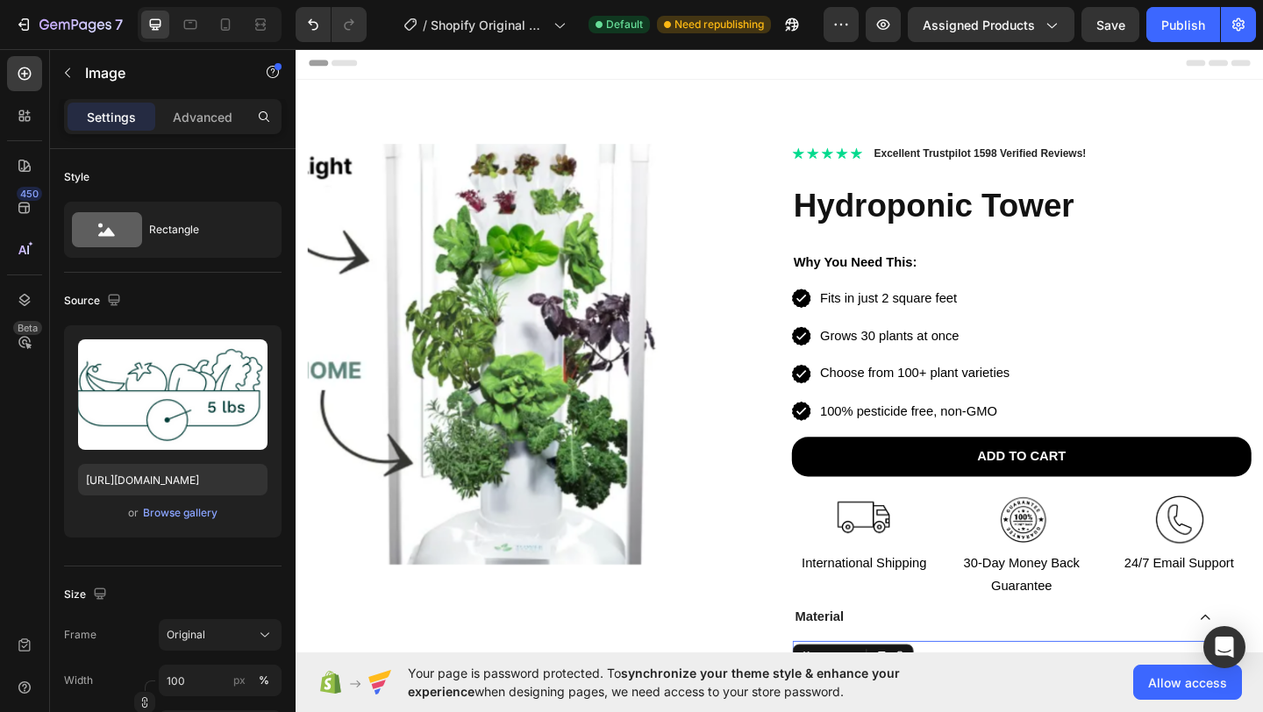
scroll to position [715, 0]
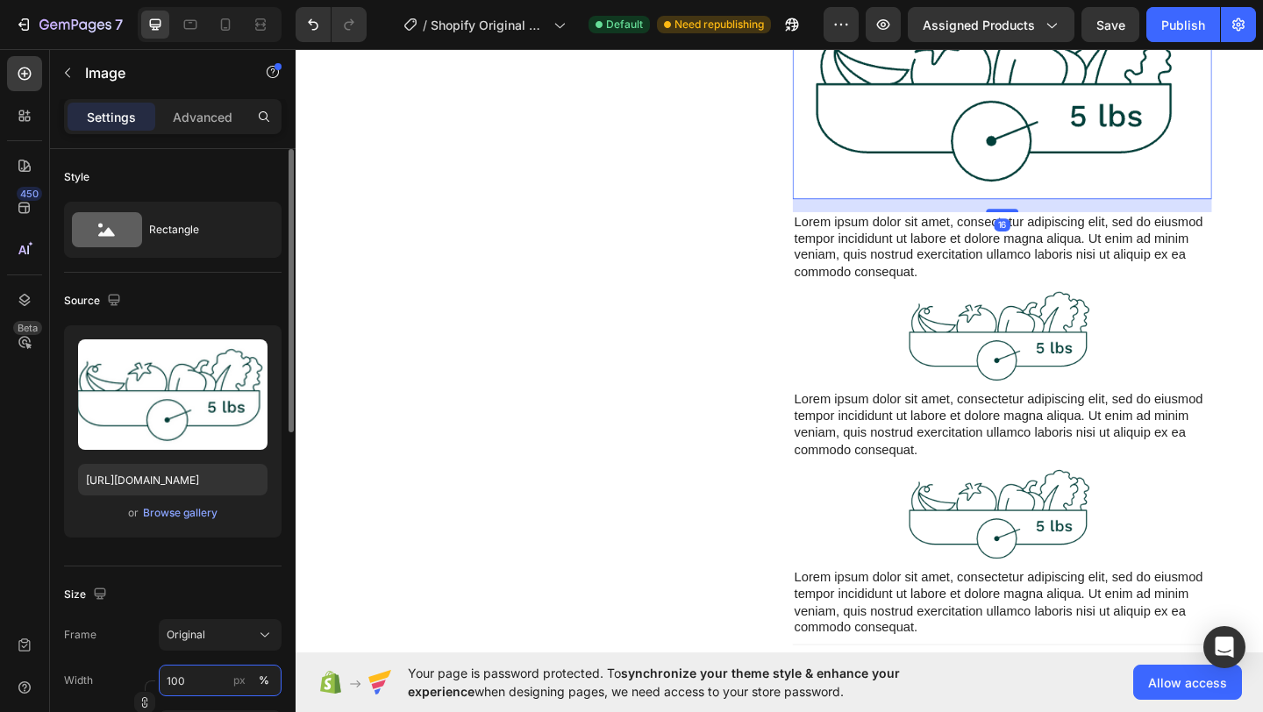
click at [187, 691] on input "100" at bounding box center [220, 681] width 123 height 32
type input "50"
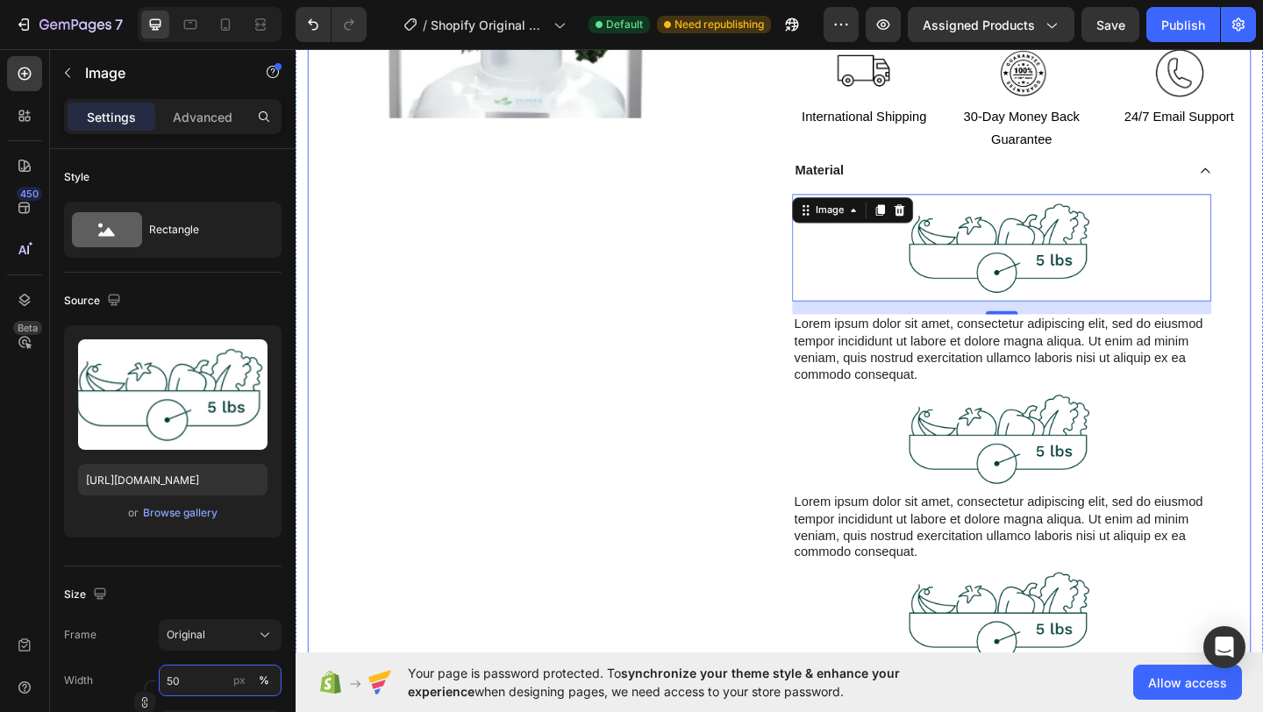
scroll to position [417, 0]
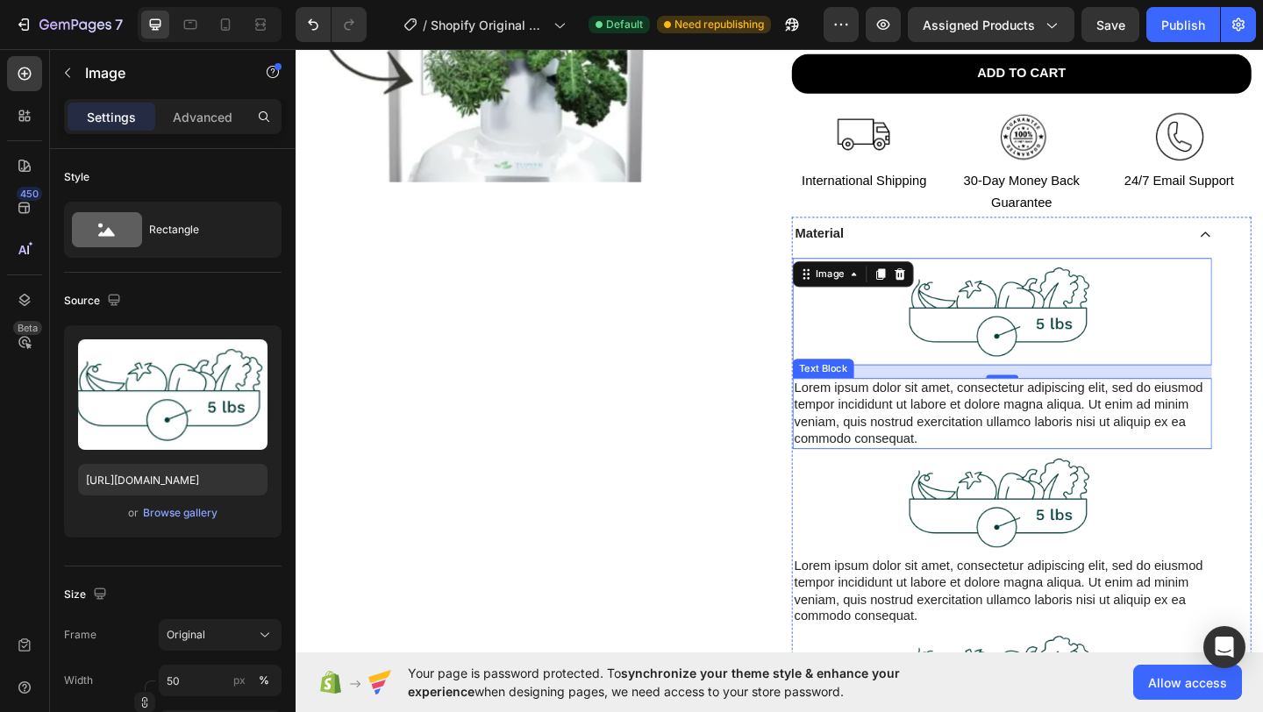
click at [894, 435] on div "Lorem ipsum dolor sit amet, consectetur adipiscing elit, sed do eiusmod tempor …" at bounding box center [1064, 445] width 456 height 76
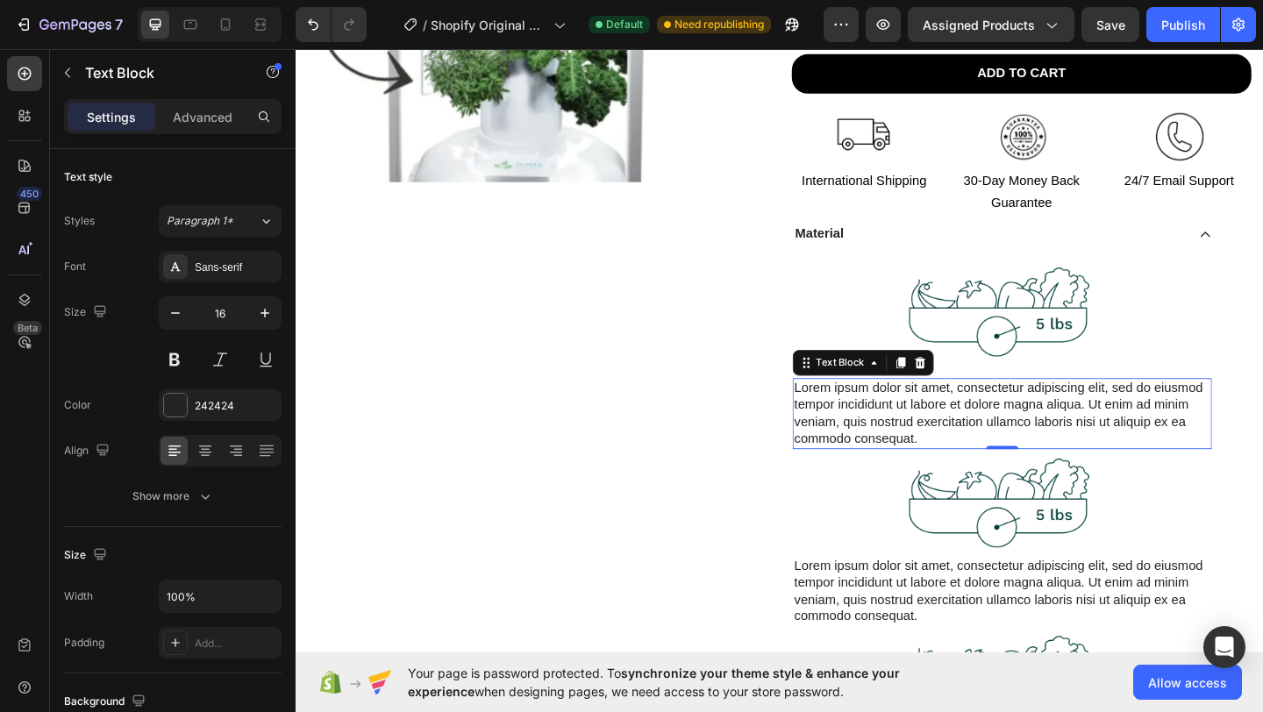
click at [924, 466] on div "Lorem ipsum dolor sit amet, consectetur adipiscing elit, sed do eiusmod tempor …" at bounding box center [1064, 445] width 456 height 76
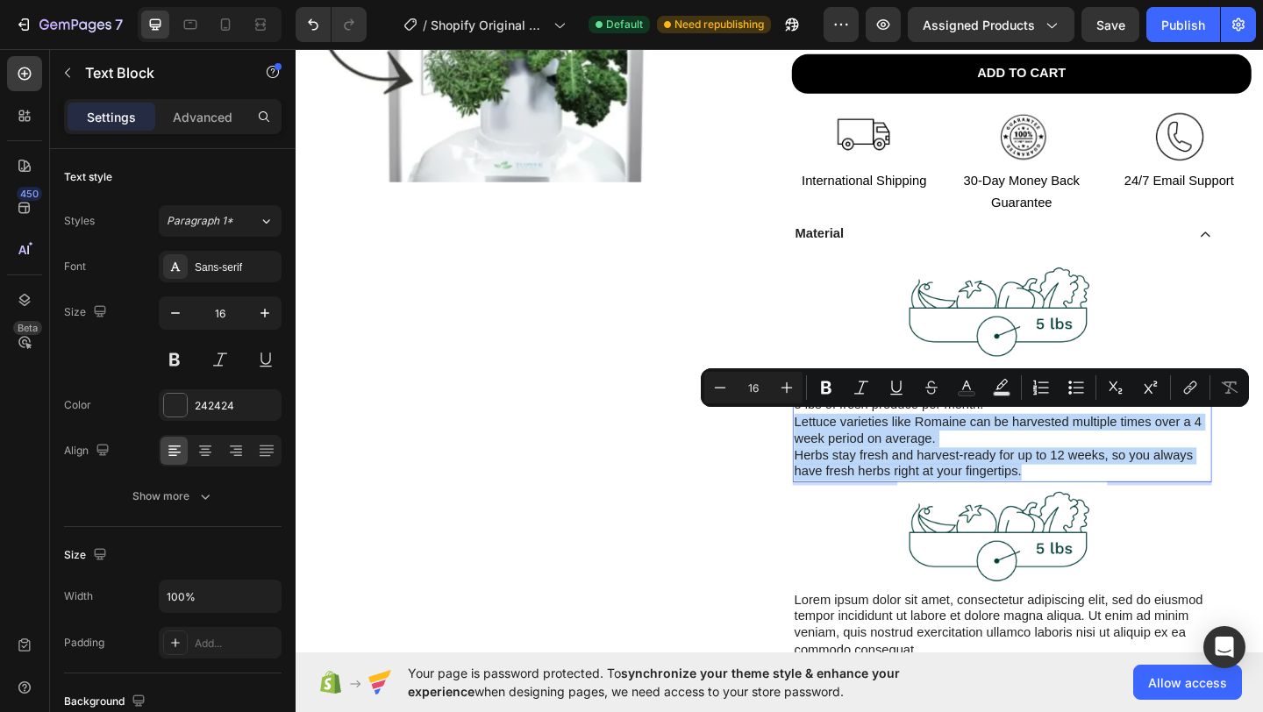
drag, startPoint x: 1085, startPoint y: 508, endPoint x: 831, endPoint y: 451, distance: 260.7
click at [836, 451] on div "Depending on what you grow, your Gardyn Studio can yield between 4–5 lbs of fre…" at bounding box center [1064, 463] width 456 height 113
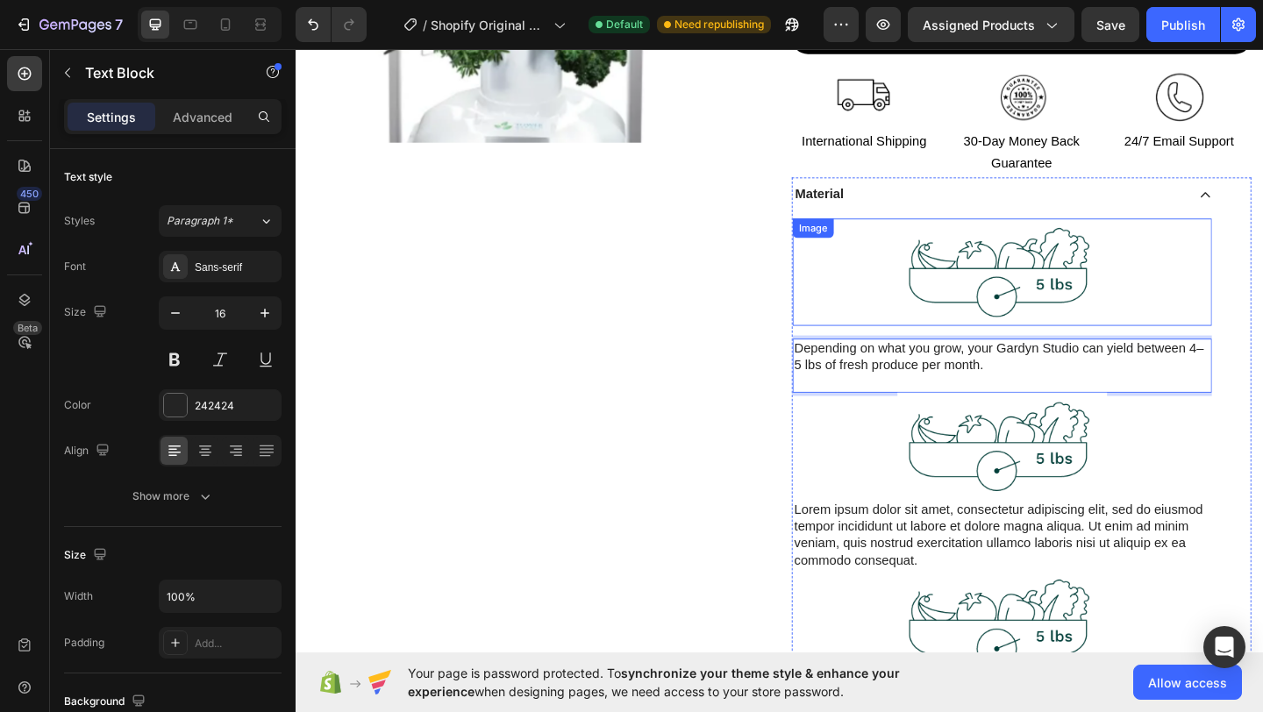
scroll to position [667, 0]
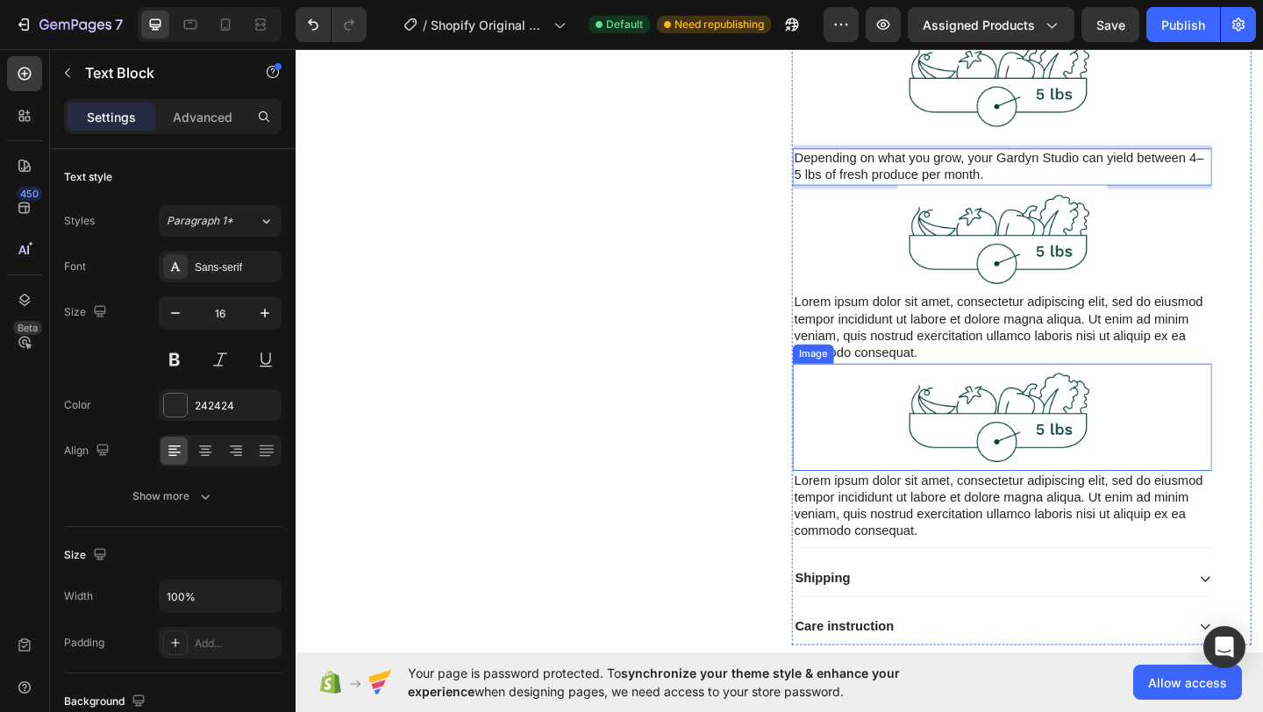
click at [998, 354] on div "Lorem ipsum dolor sit amet, consectetur adipiscing elit, sed do eiusmod tempor …" at bounding box center [1064, 352] width 456 height 76
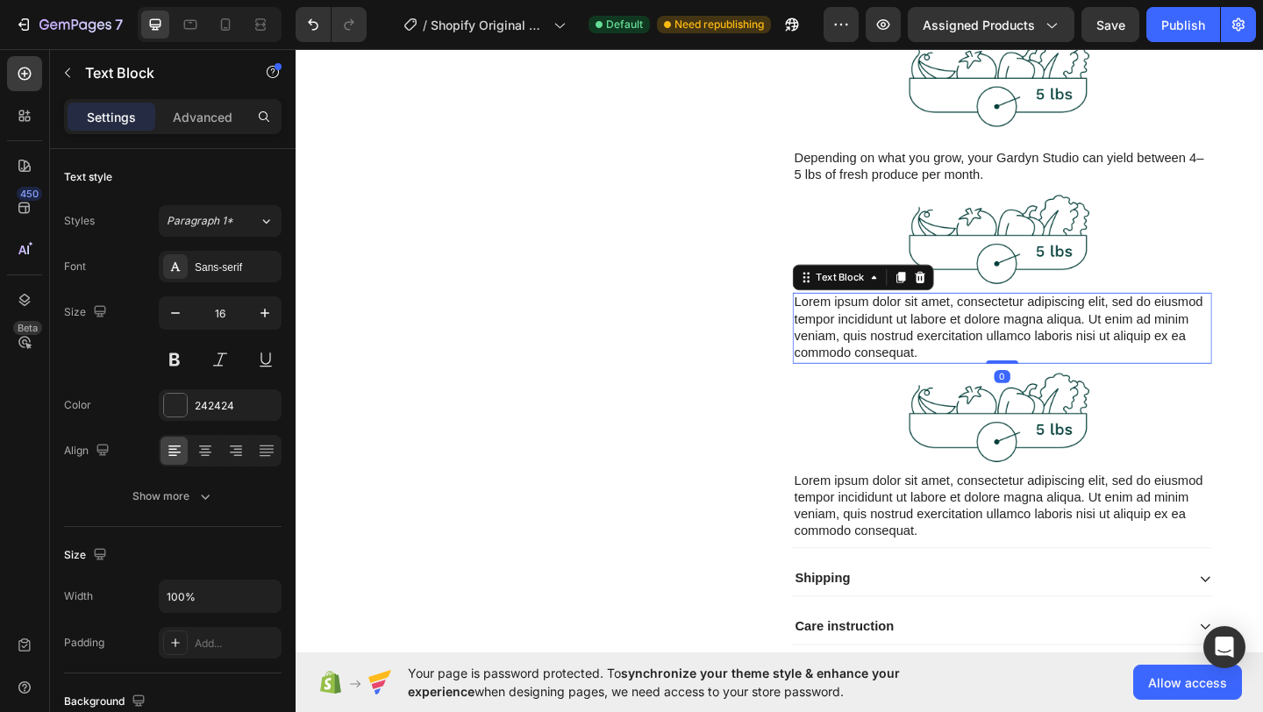
click at [999, 354] on div "Lorem ipsum dolor sit amet, consectetur adipiscing elit, sed do eiusmod tempor …" at bounding box center [1064, 352] width 456 height 76
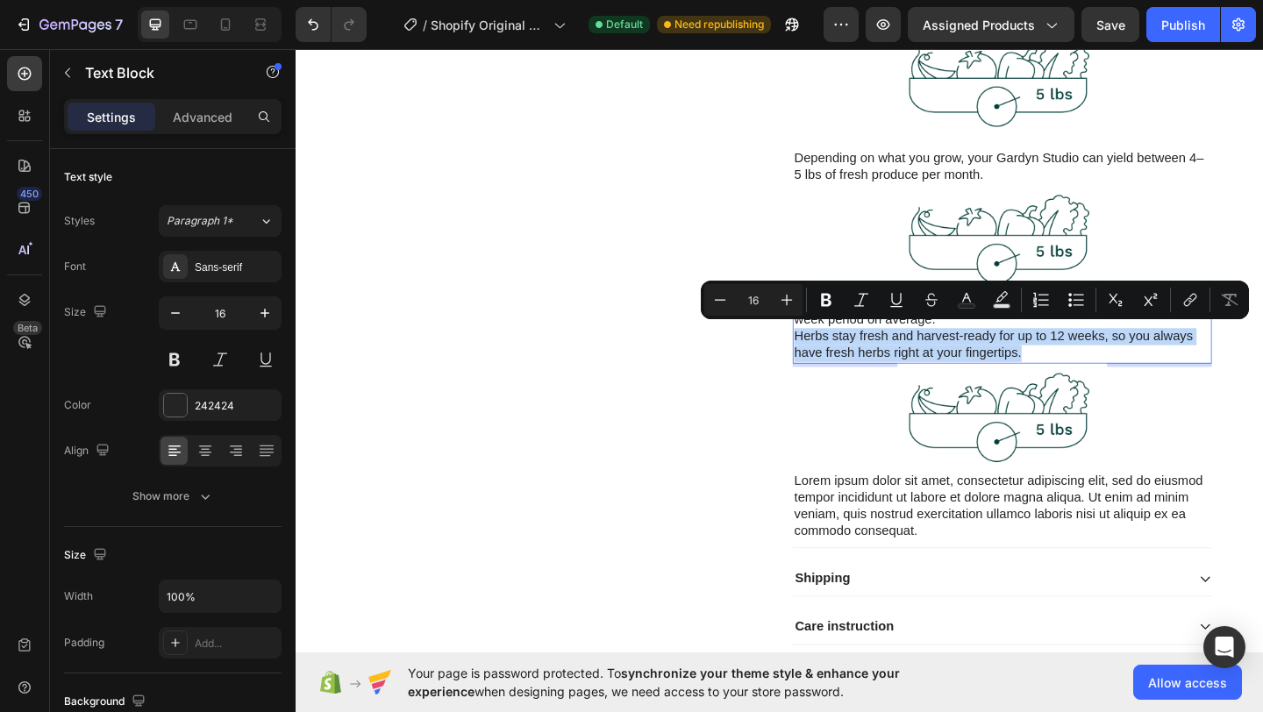
drag, startPoint x: 1088, startPoint y: 379, endPoint x: 829, endPoint y: 362, distance: 259.3
click at [836, 362] on div "Lettuce varieties like Romaine can be harvested multiple times over a 4 week pe…" at bounding box center [1064, 352] width 456 height 76
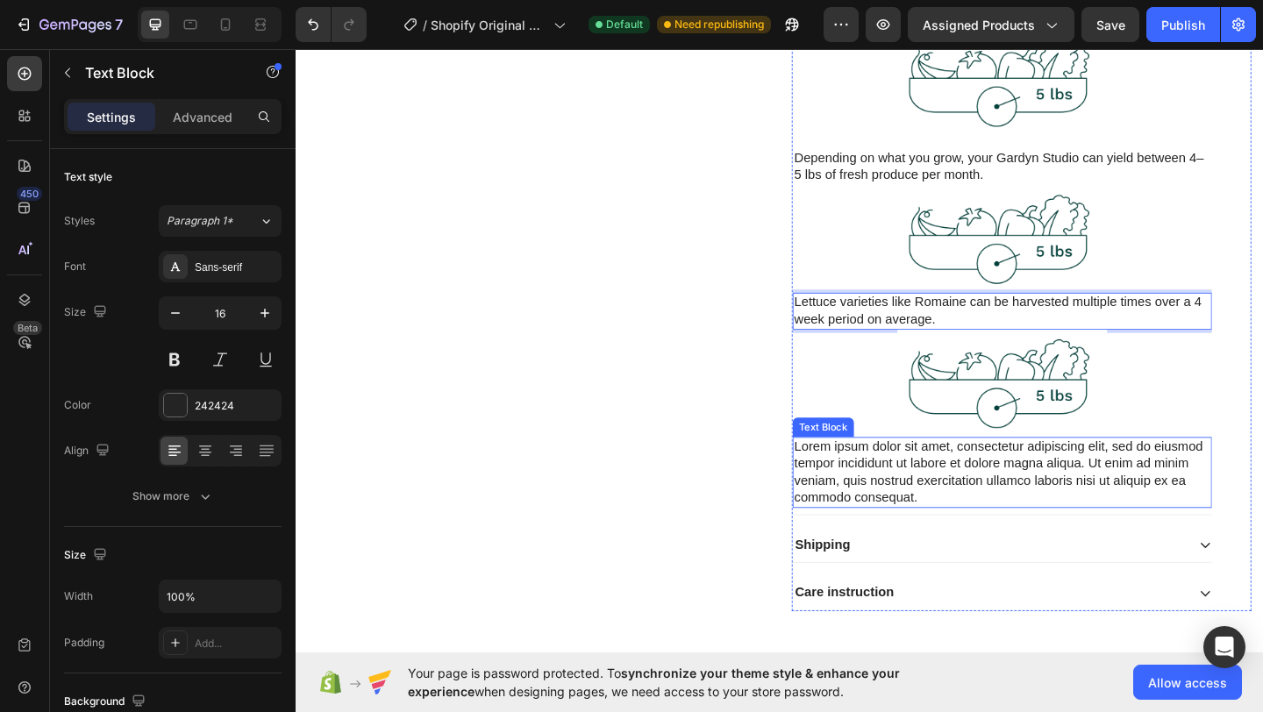
click at [1154, 504] on p "Lorem ipsum dolor sit amet, consectetur adipiscing elit, sed do eiusmod tempor …" at bounding box center [1064, 509] width 453 height 73
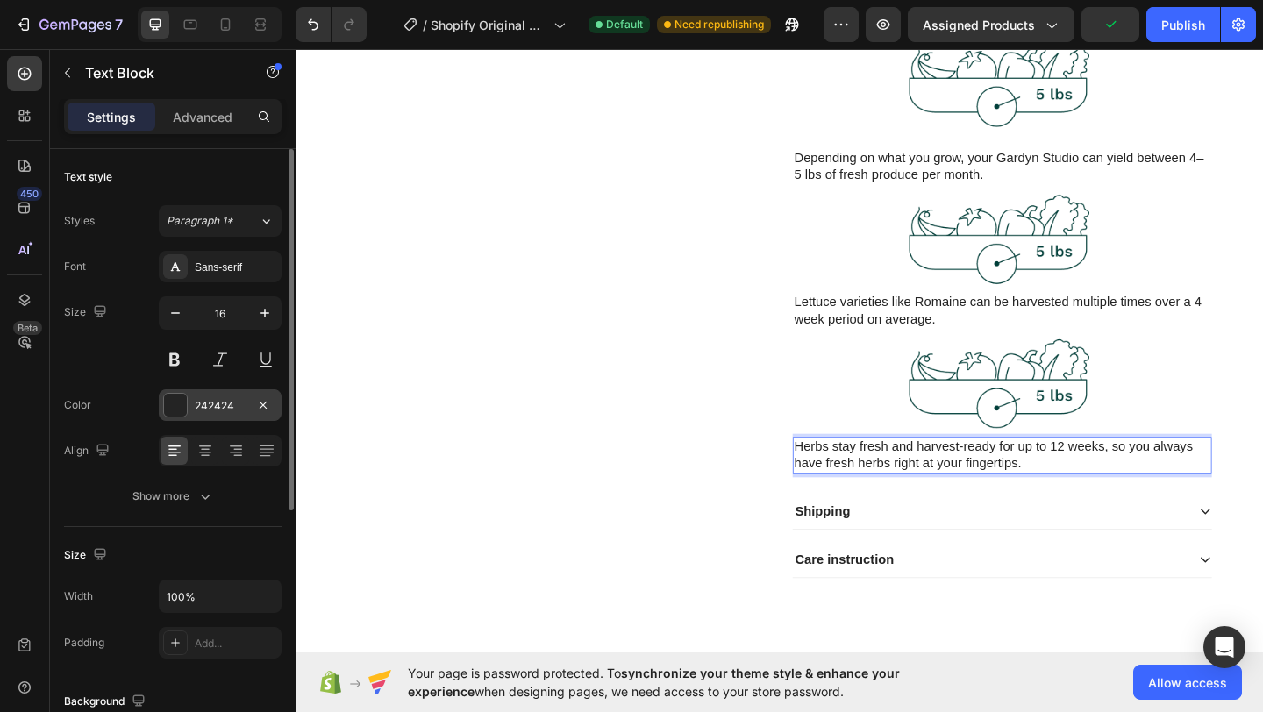
click at [176, 406] on div at bounding box center [175, 405] width 23 height 23
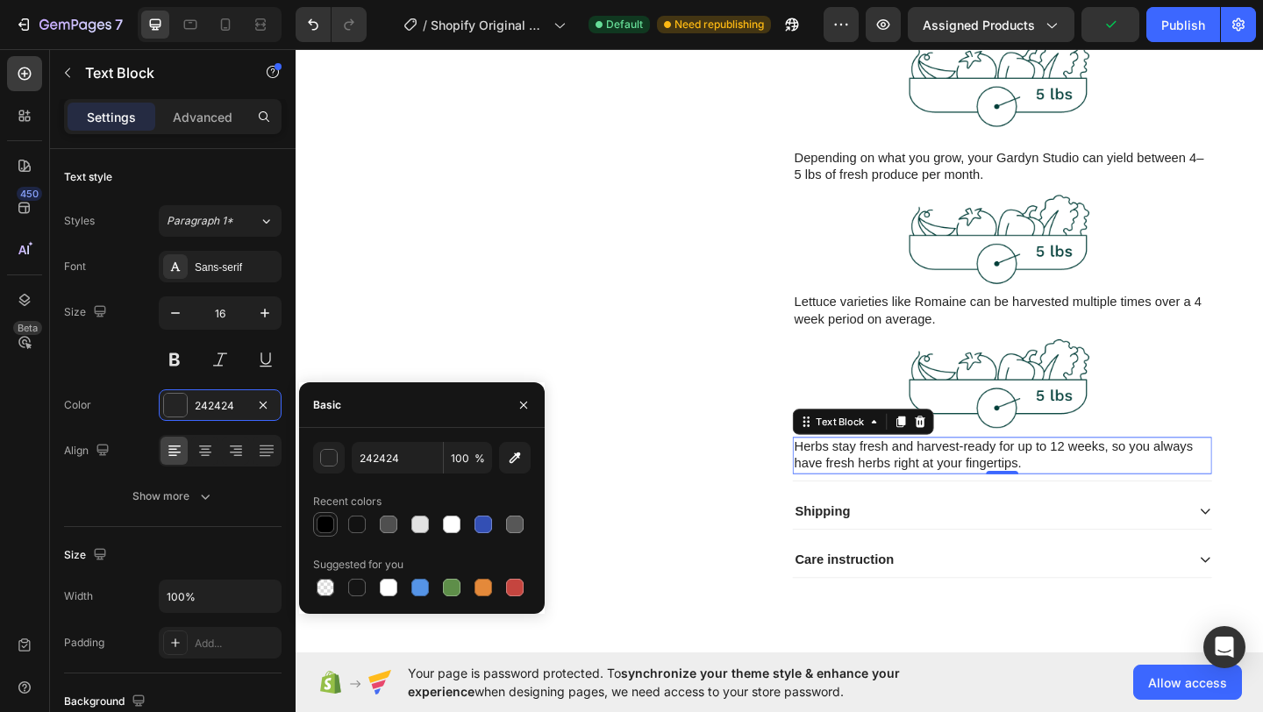
click at [327, 523] on div at bounding box center [326, 525] width 18 height 18
type input "000000"
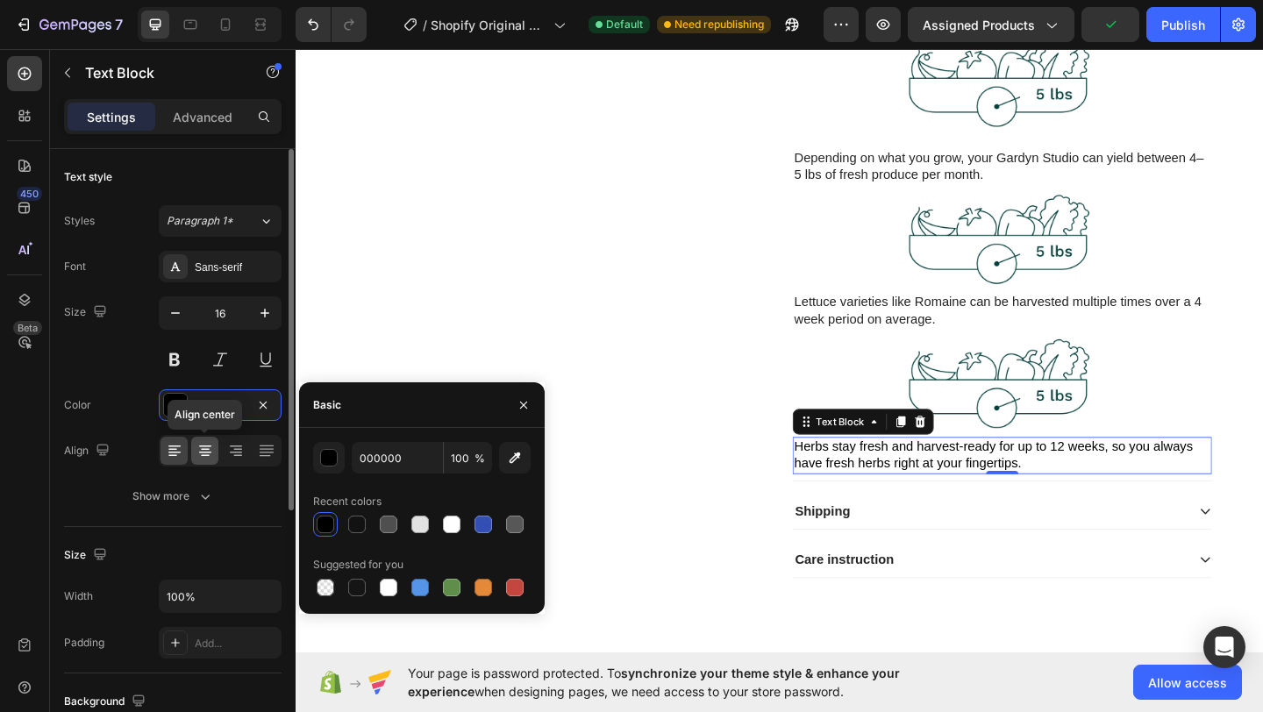
click at [206, 447] on icon at bounding box center [205, 451] width 18 height 18
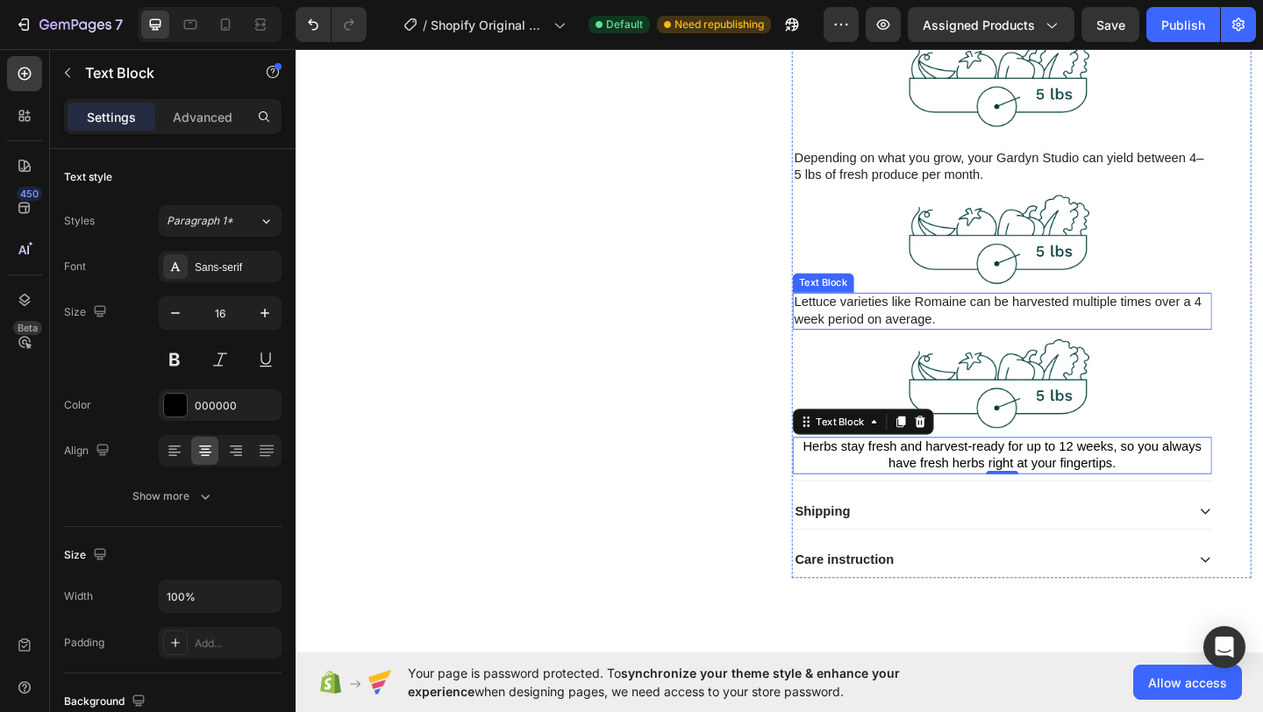
click at [886, 324] on p "Lettuce varieties like Romaine can be harvested multiple times over a 4 week pe…" at bounding box center [1064, 334] width 453 height 37
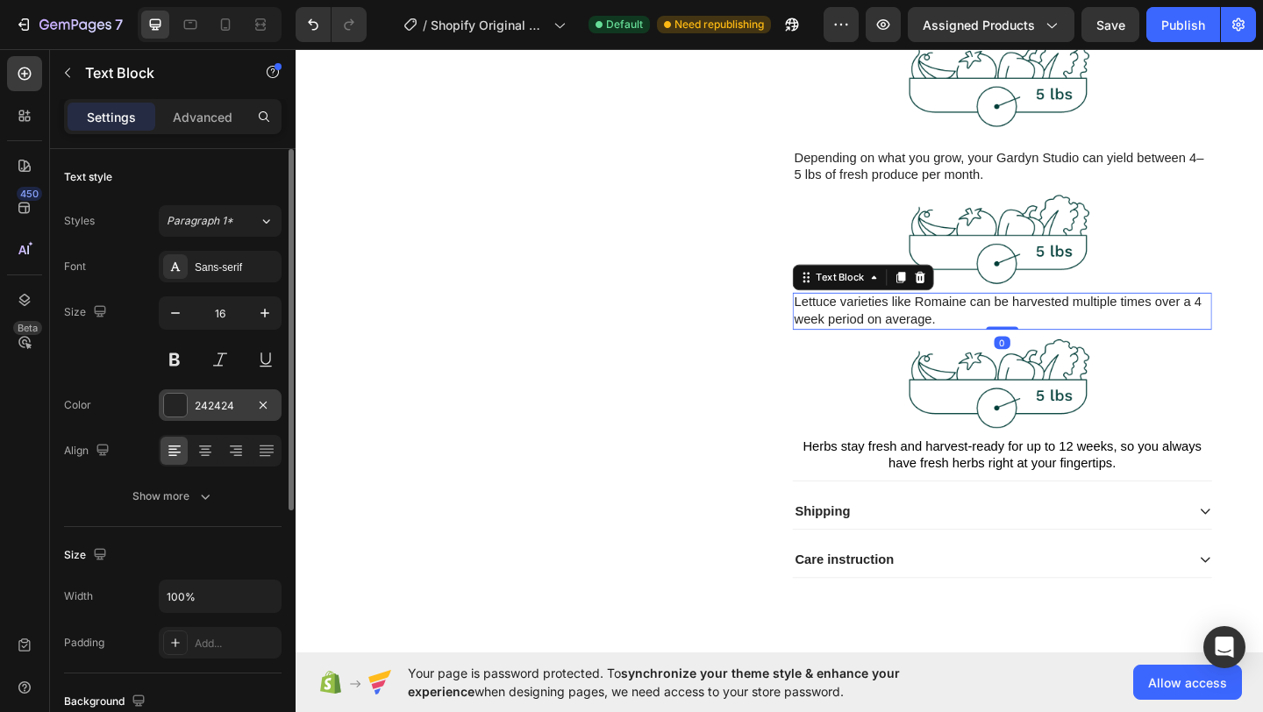
drag, startPoint x: 192, startPoint y: 406, endPoint x: 180, endPoint y: 406, distance: 12.3
click at [191, 406] on div "242424" at bounding box center [220, 405] width 123 height 32
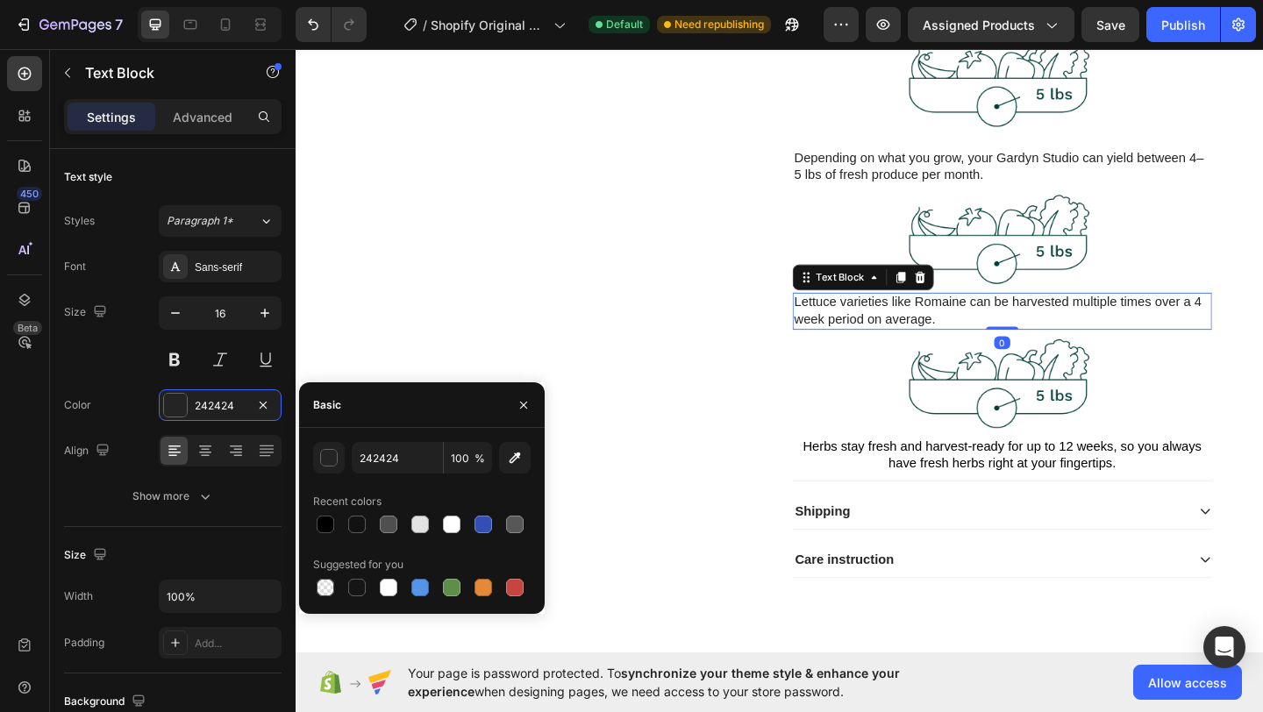
drag, startPoint x: 334, startPoint y: 525, endPoint x: 308, endPoint y: 517, distance: 27.7
click at [333, 525] on div at bounding box center [326, 525] width 18 height 18
type input "000000"
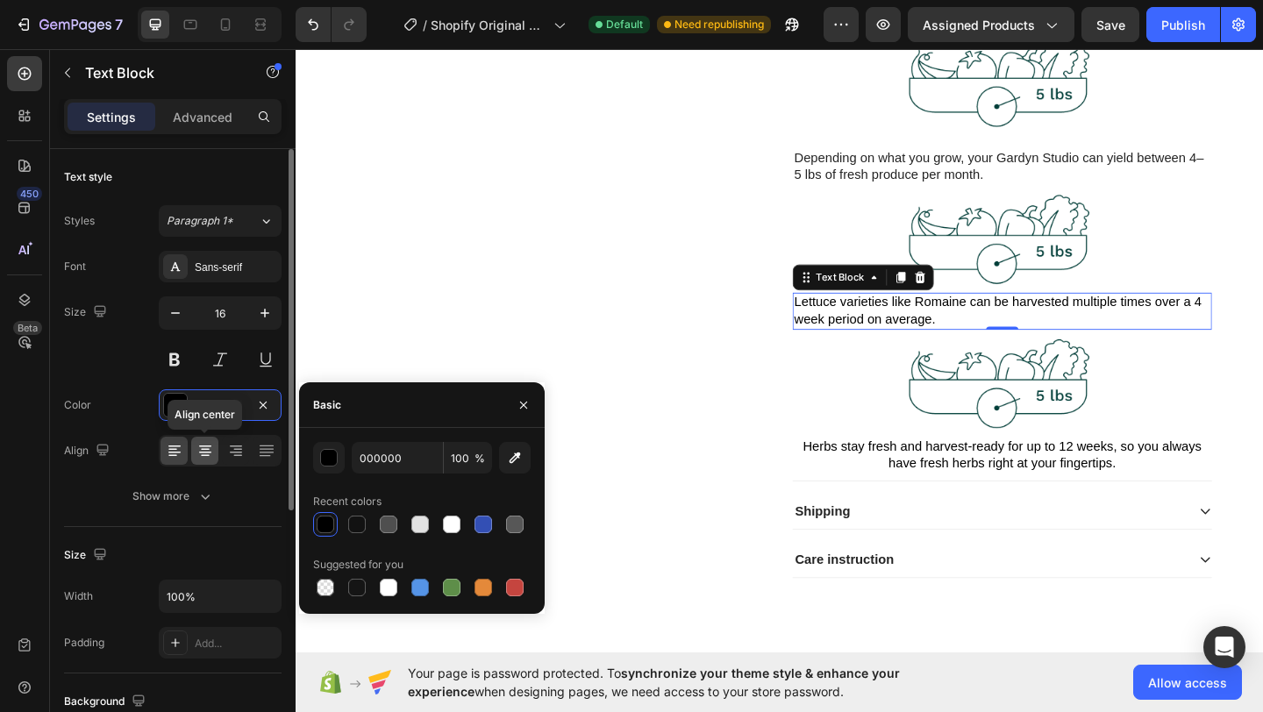
click at [210, 450] on icon at bounding box center [205, 451] width 18 height 18
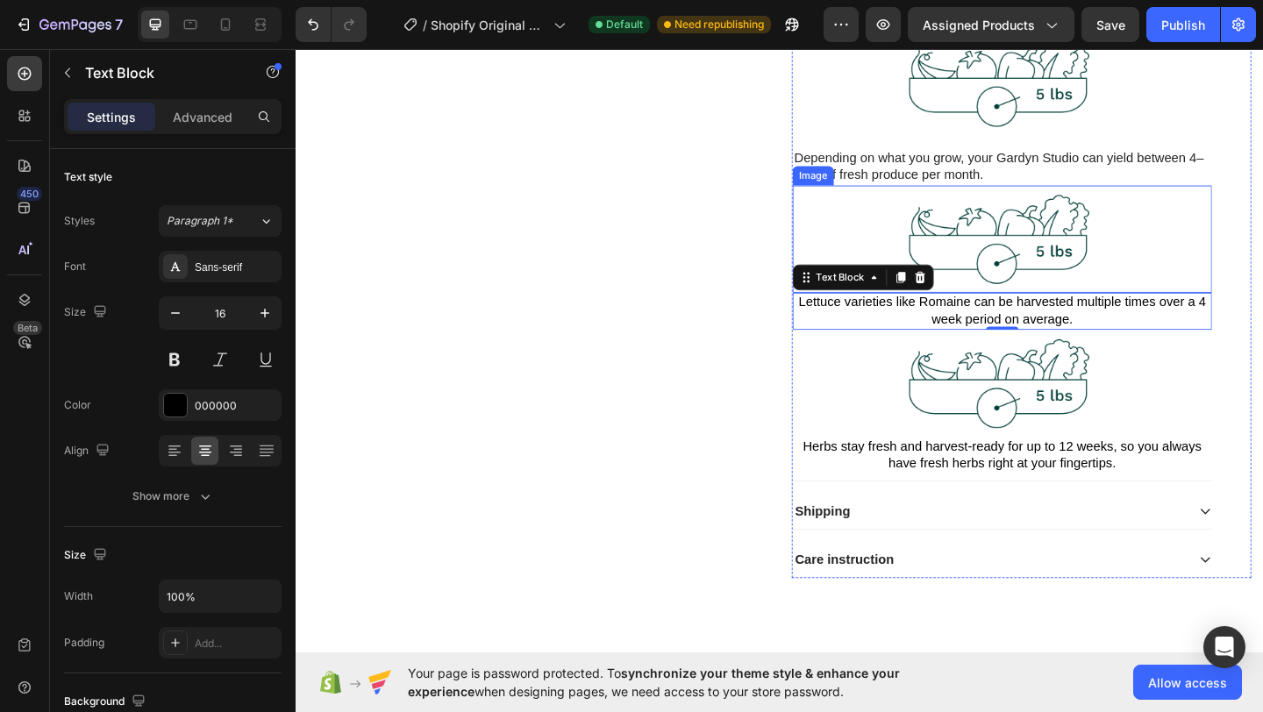
click at [941, 178] on p "Depending on what you grow, your Gardyn Studio can yield between 4–5 lbs of fre…" at bounding box center [1064, 177] width 453 height 37
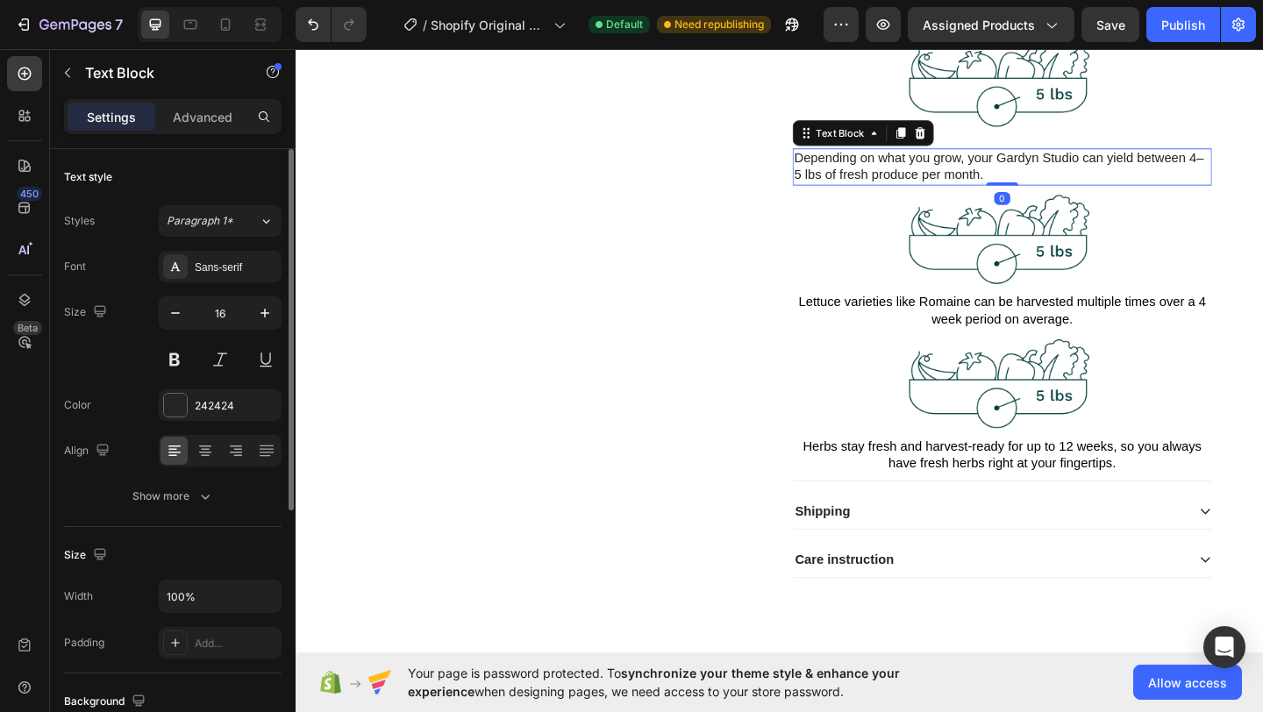
click at [150, 403] on div "Color 242424" at bounding box center [173, 405] width 218 height 32
click at [166, 402] on div at bounding box center [175, 405] width 23 height 23
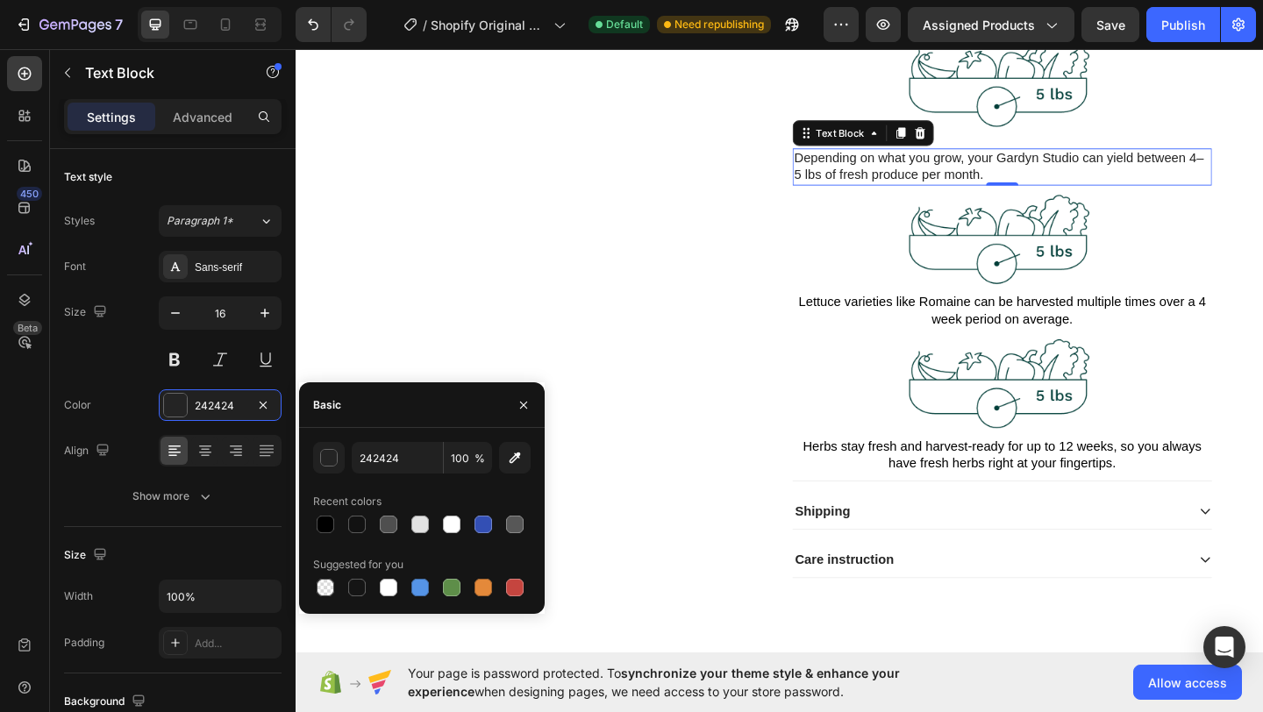
click at [321, 526] on div at bounding box center [326, 525] width 18 height 18
type input "000000"
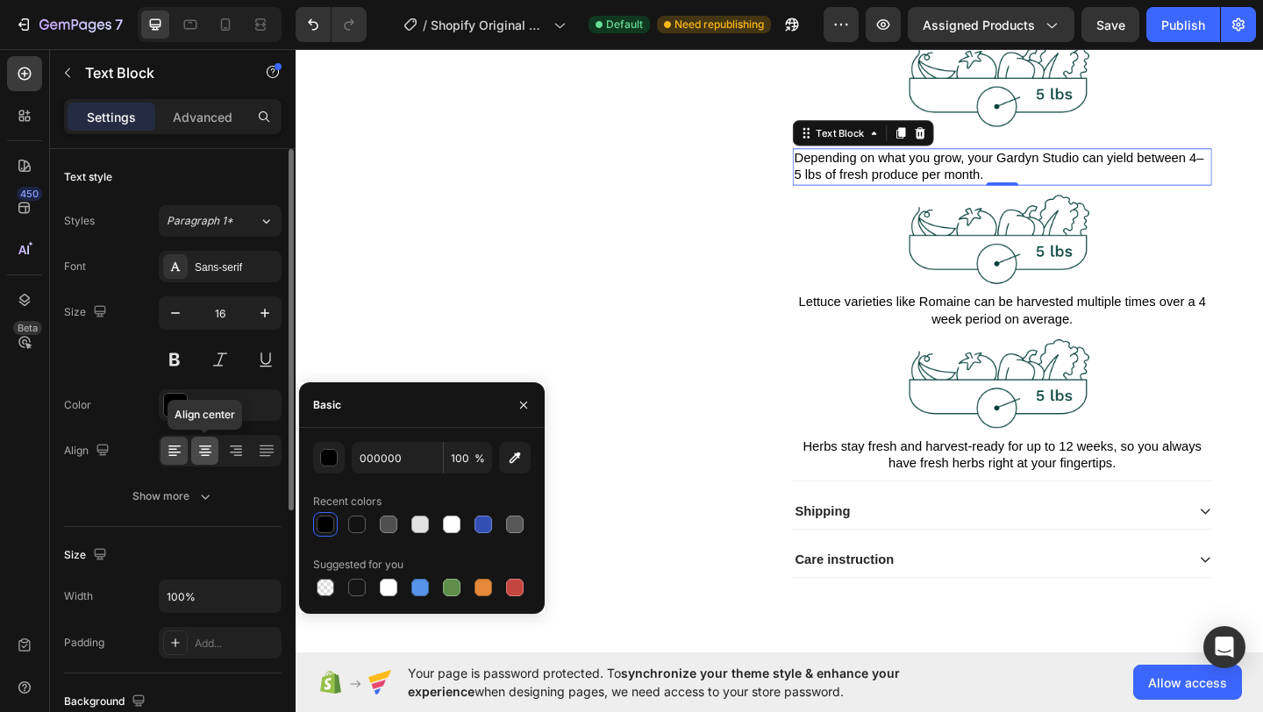
click at [204, 451] on icon at bounding box center [205, 451] width 18 height 18
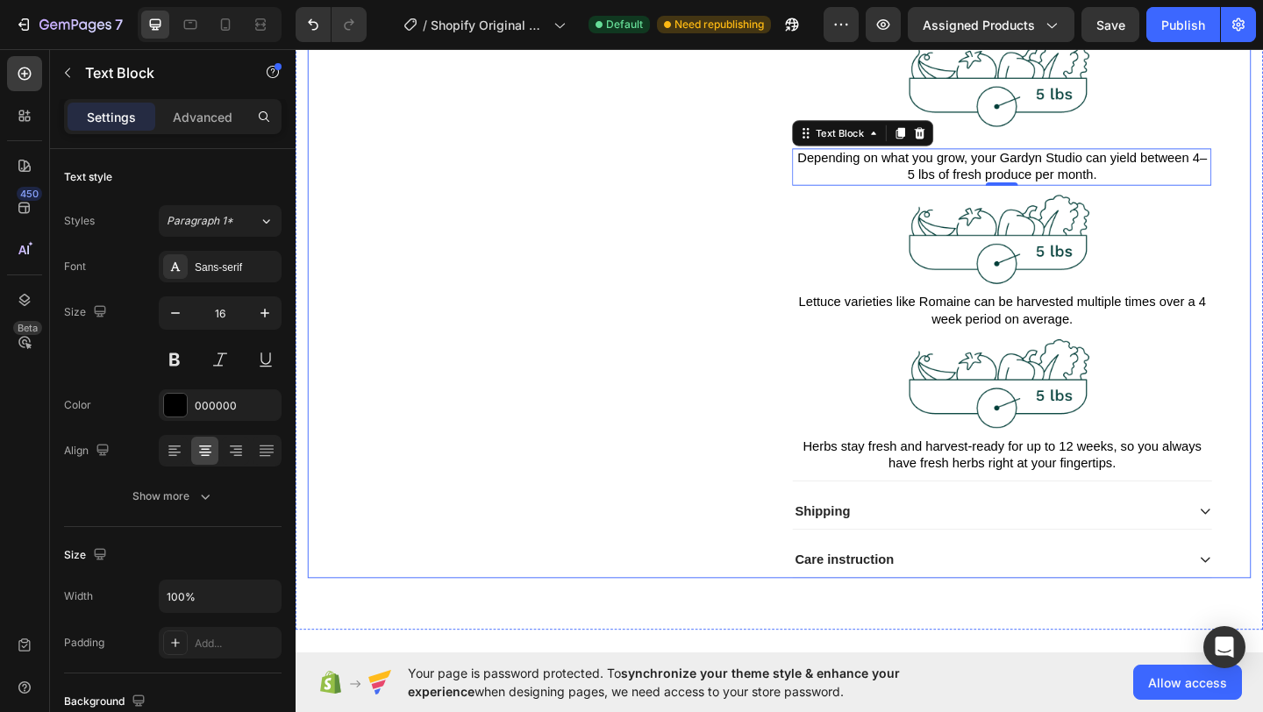
click at [682, 182] on div "Product Images" at bounding box center [559, 55] width 500 height 1139
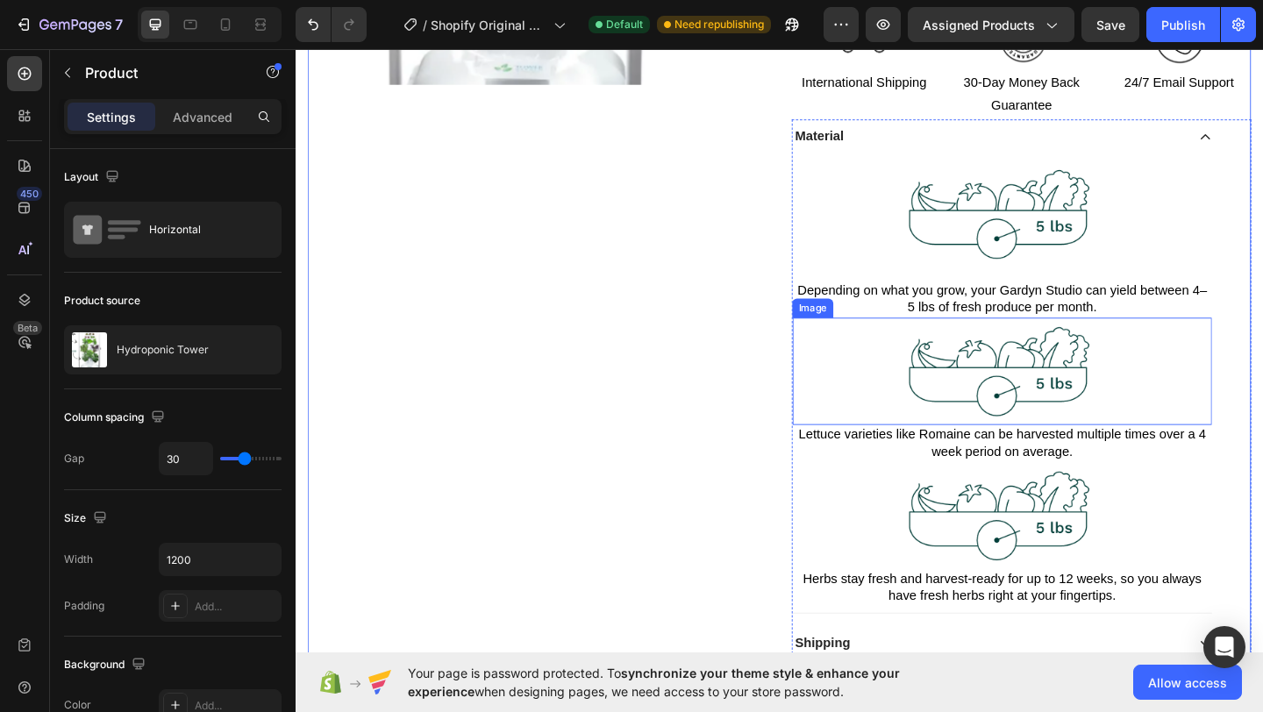
scroll to position [511, 0]
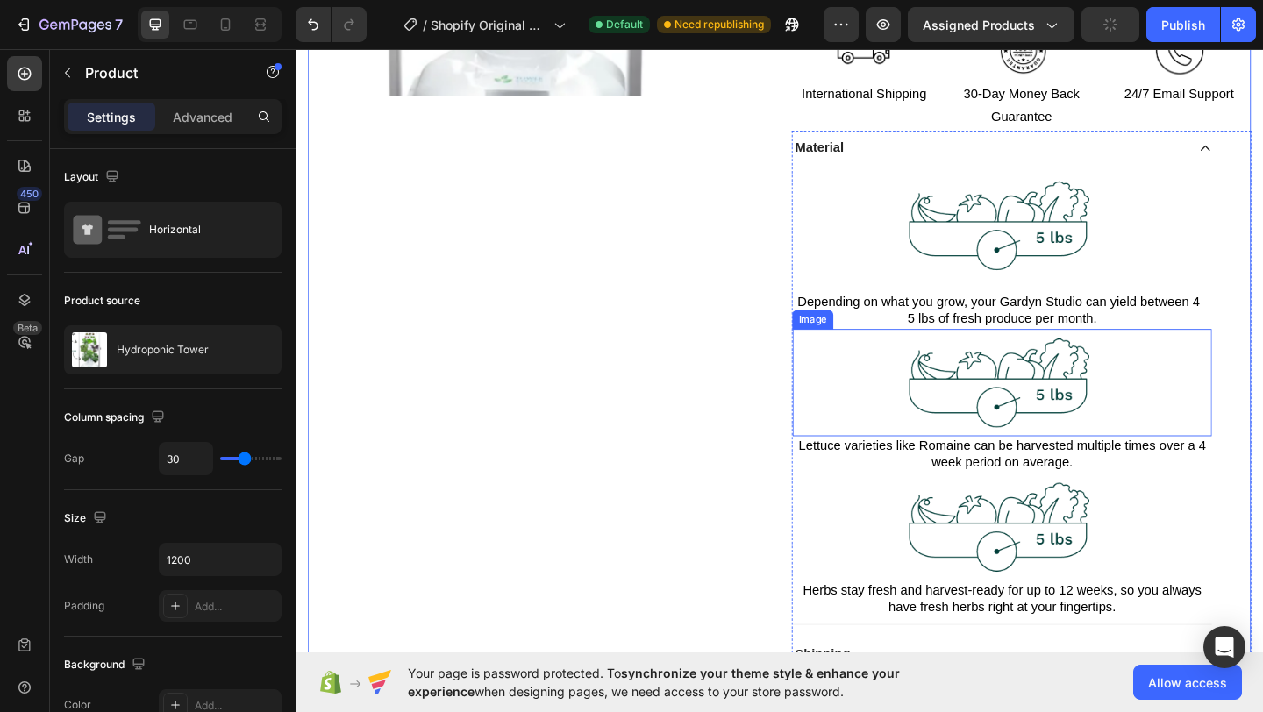
click at [992, 393] on img at bounding box center [1064, 412] width 228 height 117
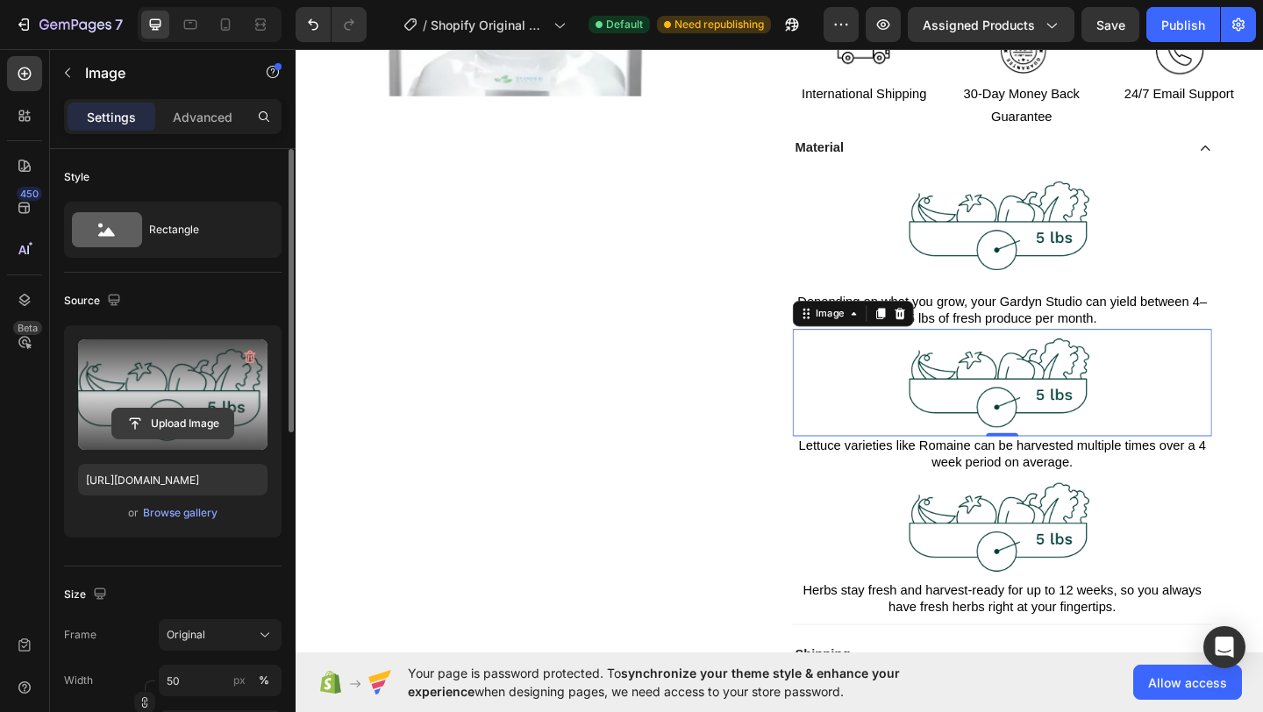
click at [181, 421] on input "file" at bounding box center [172, 424] width 121 height 30
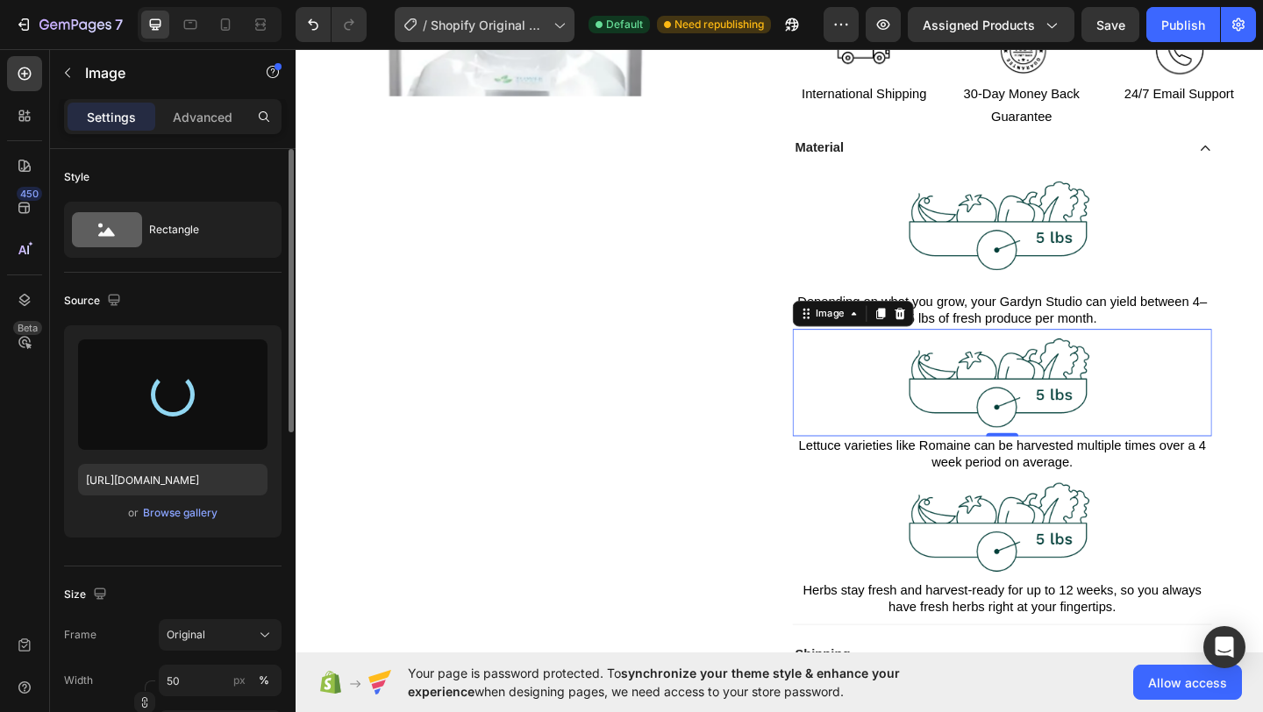
type input "https://cdn.shopify.com/s/files/1/0985/8708/3077/files/gempages_586276637461447…"
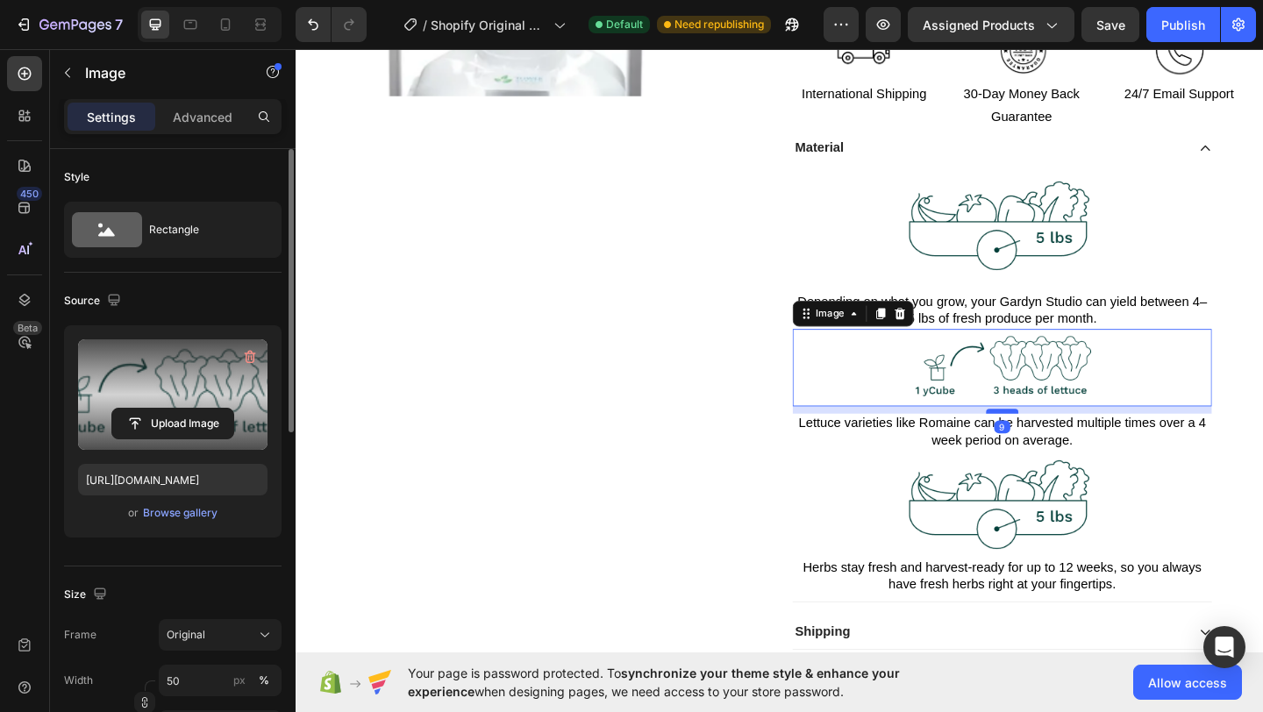
click at [1061, 440] on div at bounding box center [1064, 442] width 35 height 5
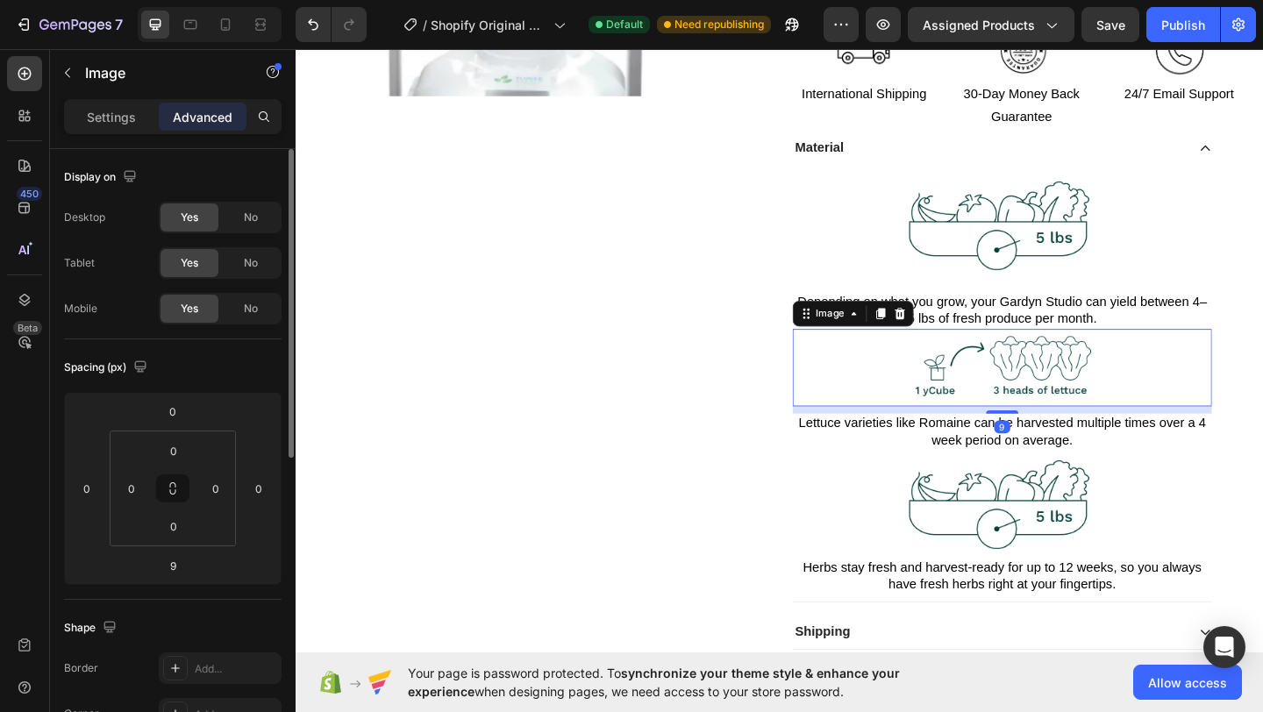
click at [1054, 354] on img at bounding box center [1064, 396] width 228 height 84
click at [163, 454] on input "0" at bounding box center [173, 451] width 35 height 26
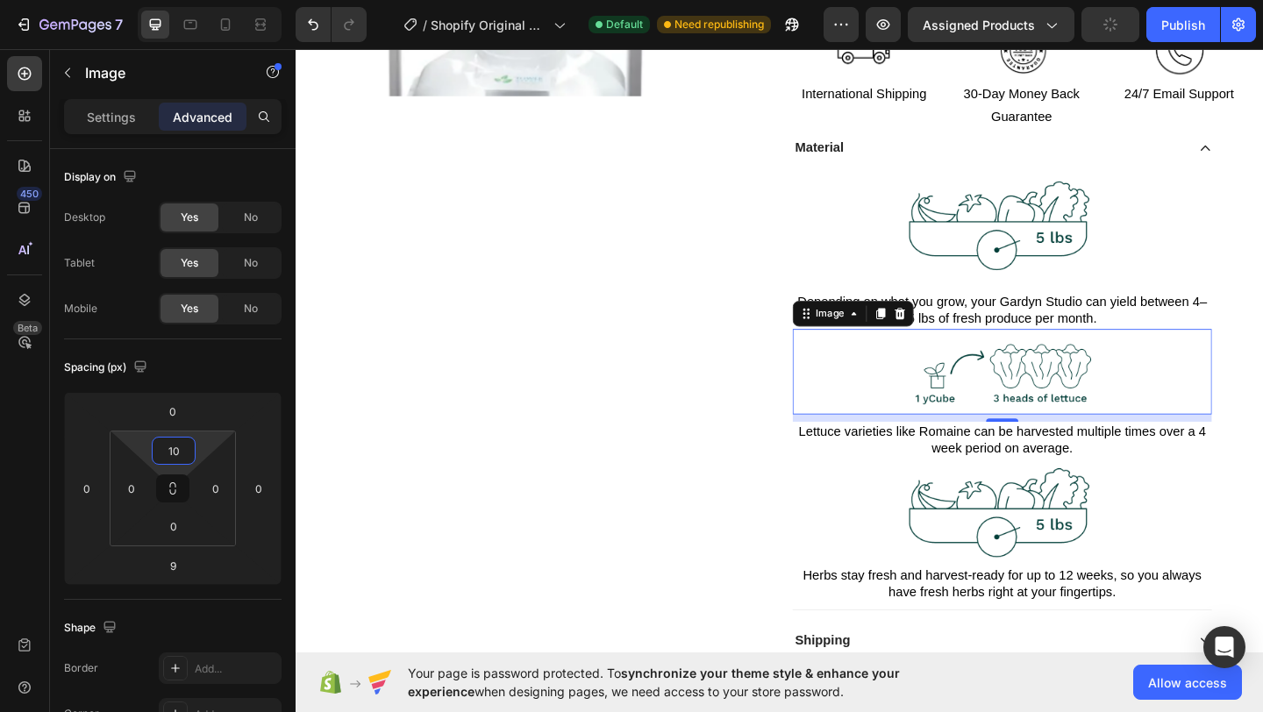
type input "10"
click at [1100, 544] on img at bounding box center [1064, 553] width 228 height 117
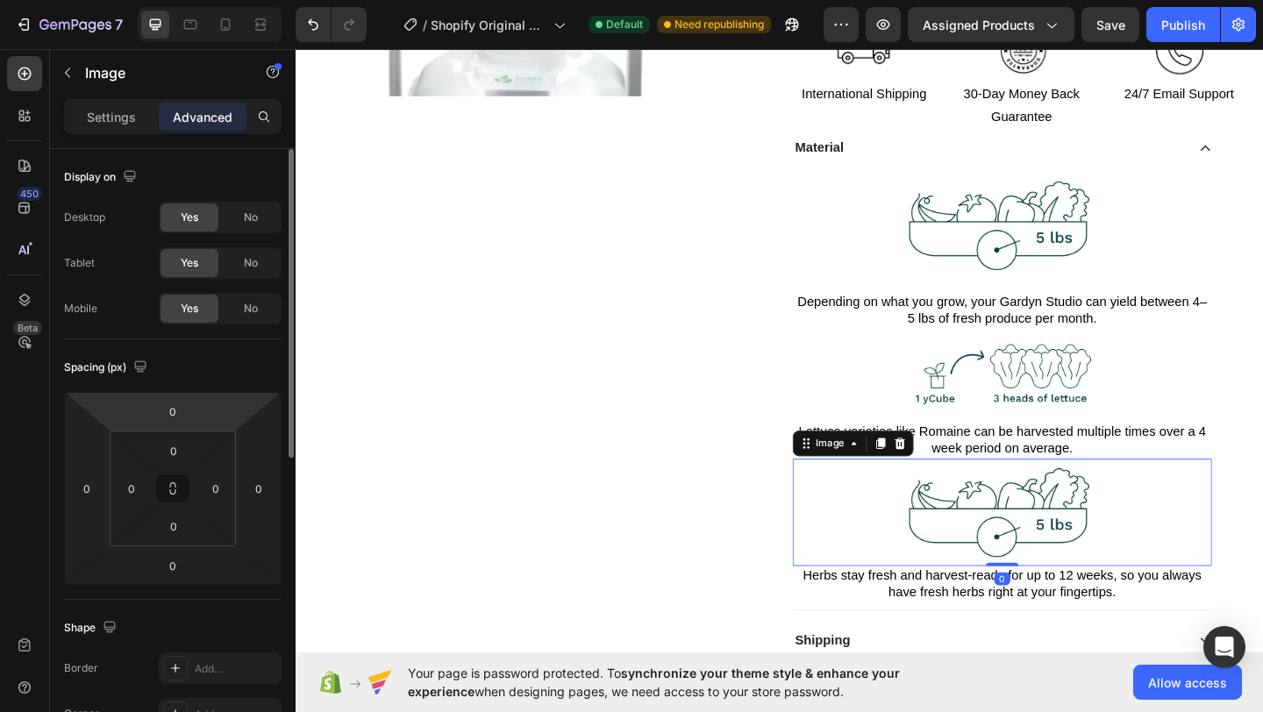
click at [132, 122] on p "Settings" at bounding box center [111, 117] width 49 height 18
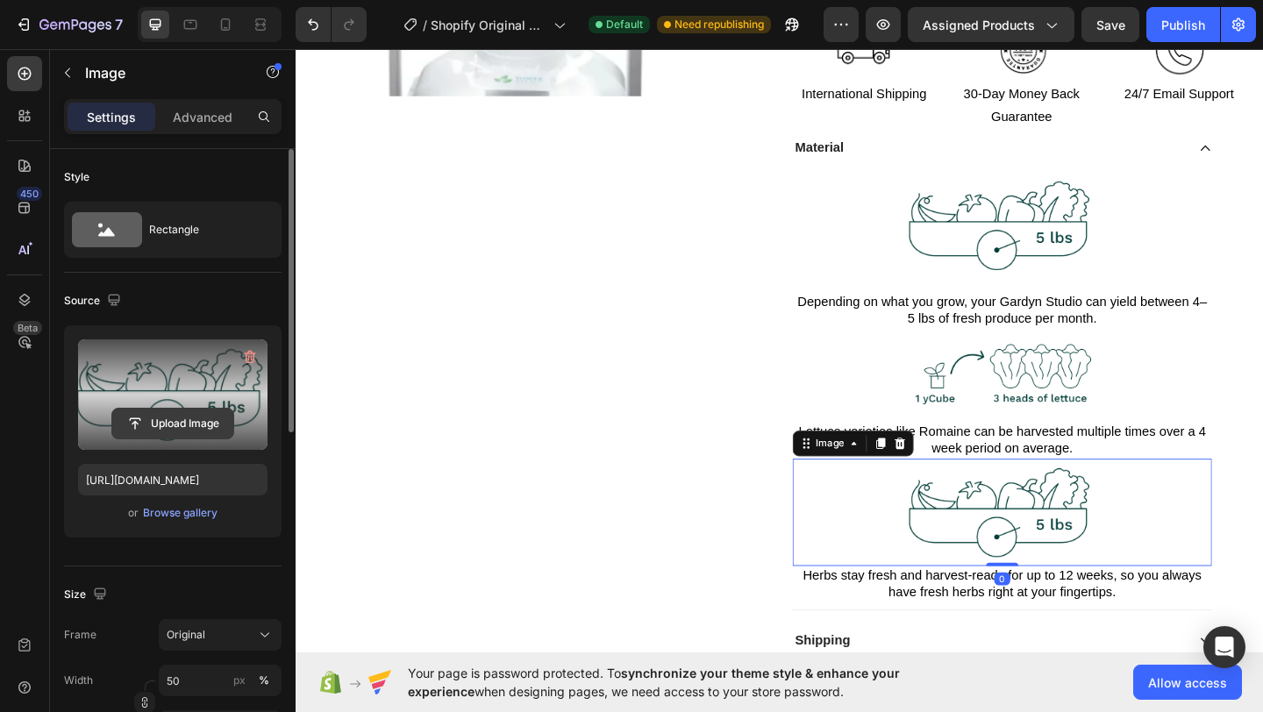
click at [189, 420] on input "file" at bounding box center [172, 424] width 121 height 30
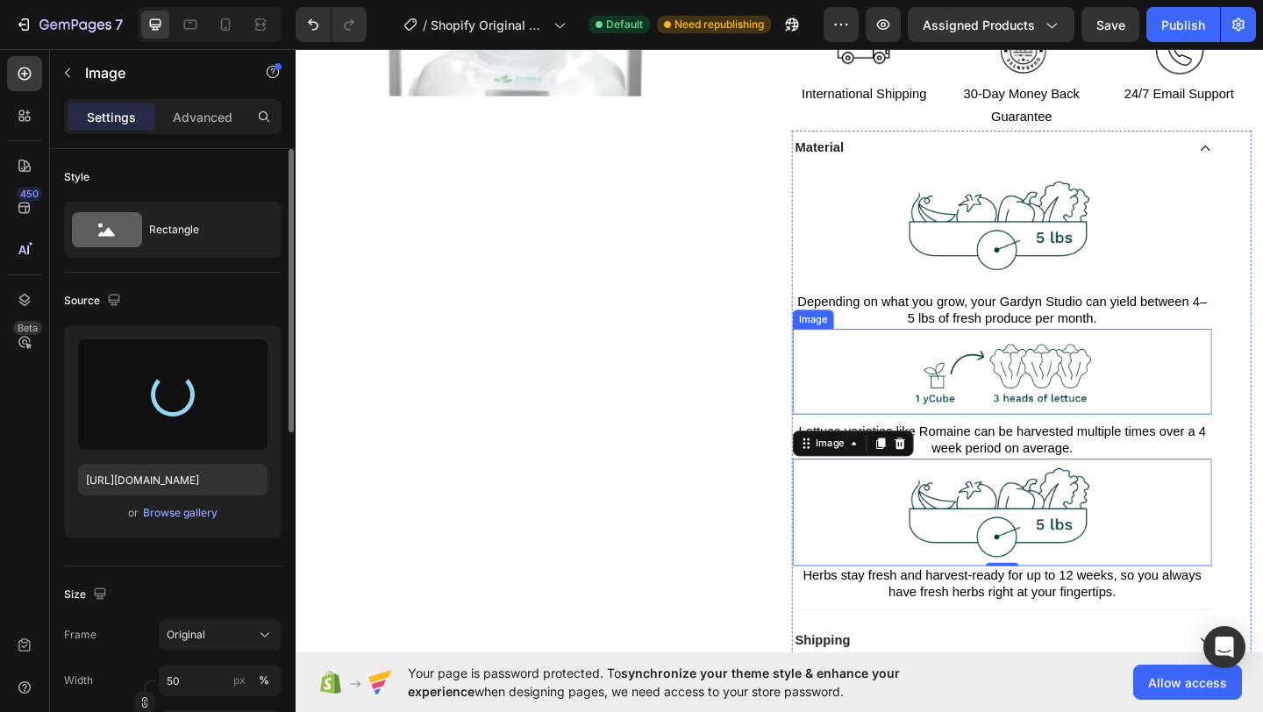
type input "https://cdn.shopify.com/s/files/1/0985/8708/3077/files/gempages_586276637461447…"
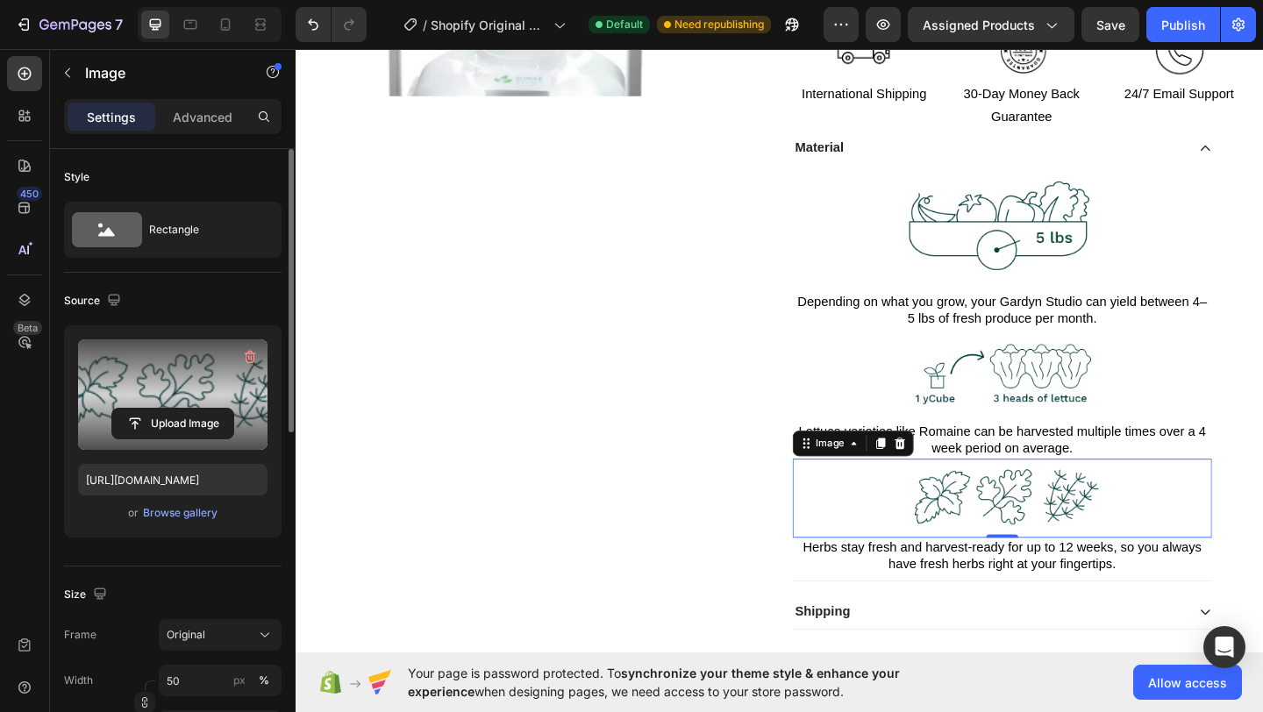
click at [188, 117] on p "Advanced" at bounding box center [203, 117] width 60 height 18
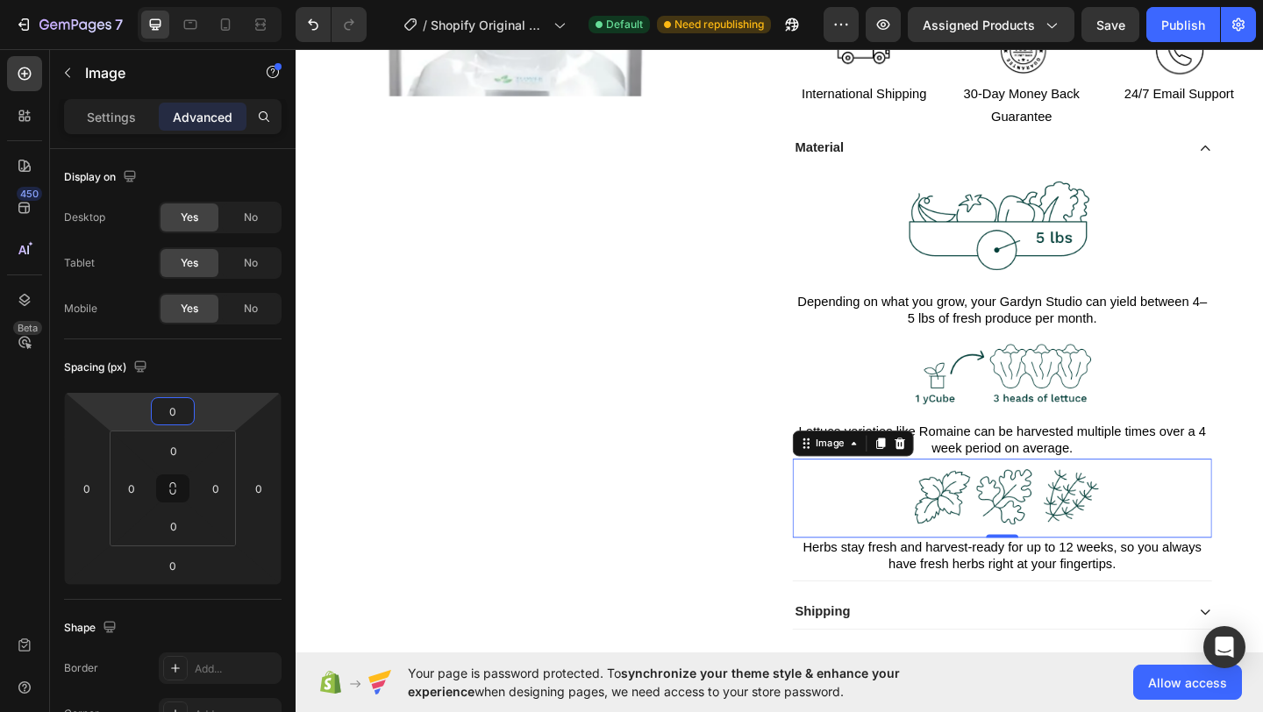
click at [182, 414] on input "0" at bounding box center [172, 411] width 35 height 26
type input "10"
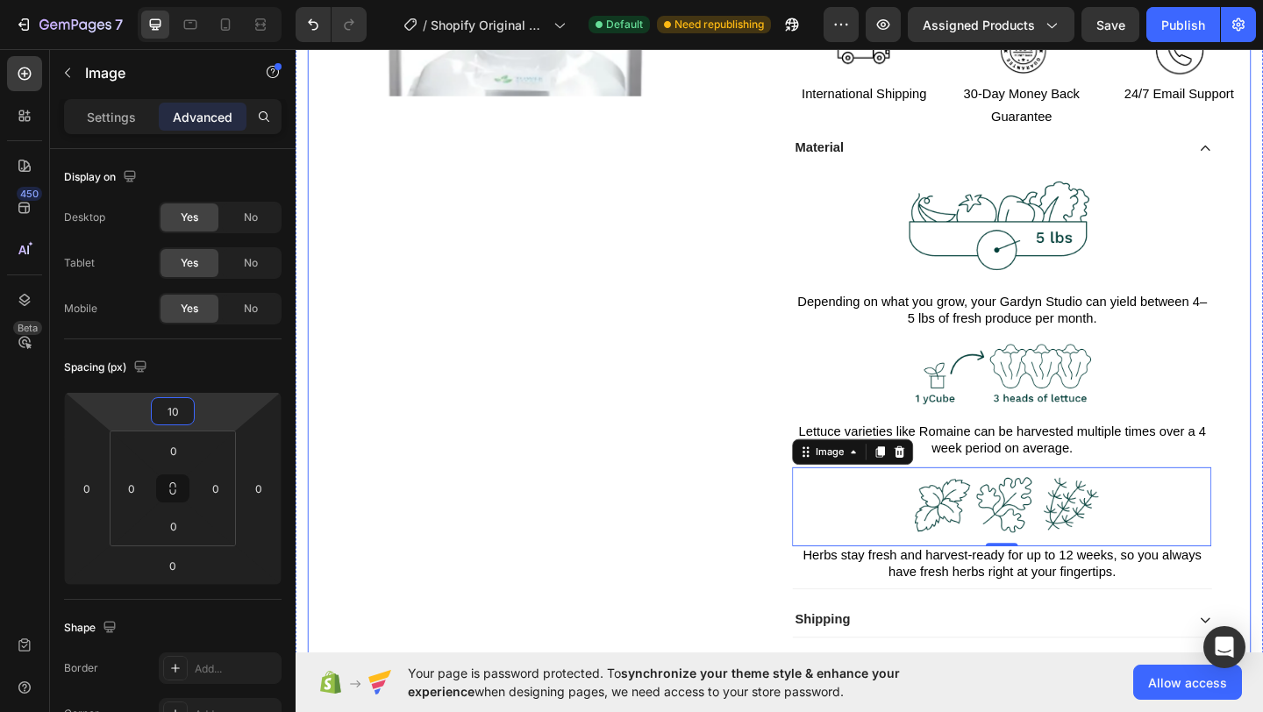
click at [656, 464] on div "Product Images" at bounding box center [559, 192] width 500 height 1100
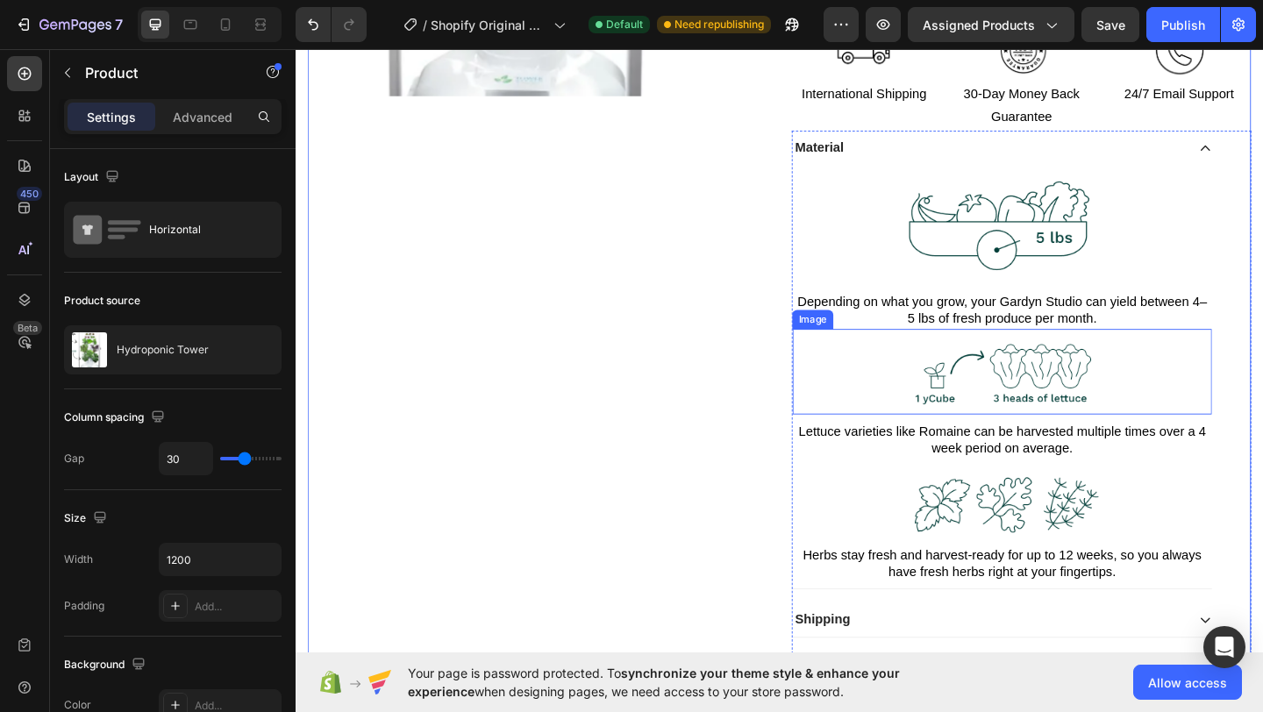
click at [1149, 392] on img at bounding box center [1064, 404] width 228 height 84
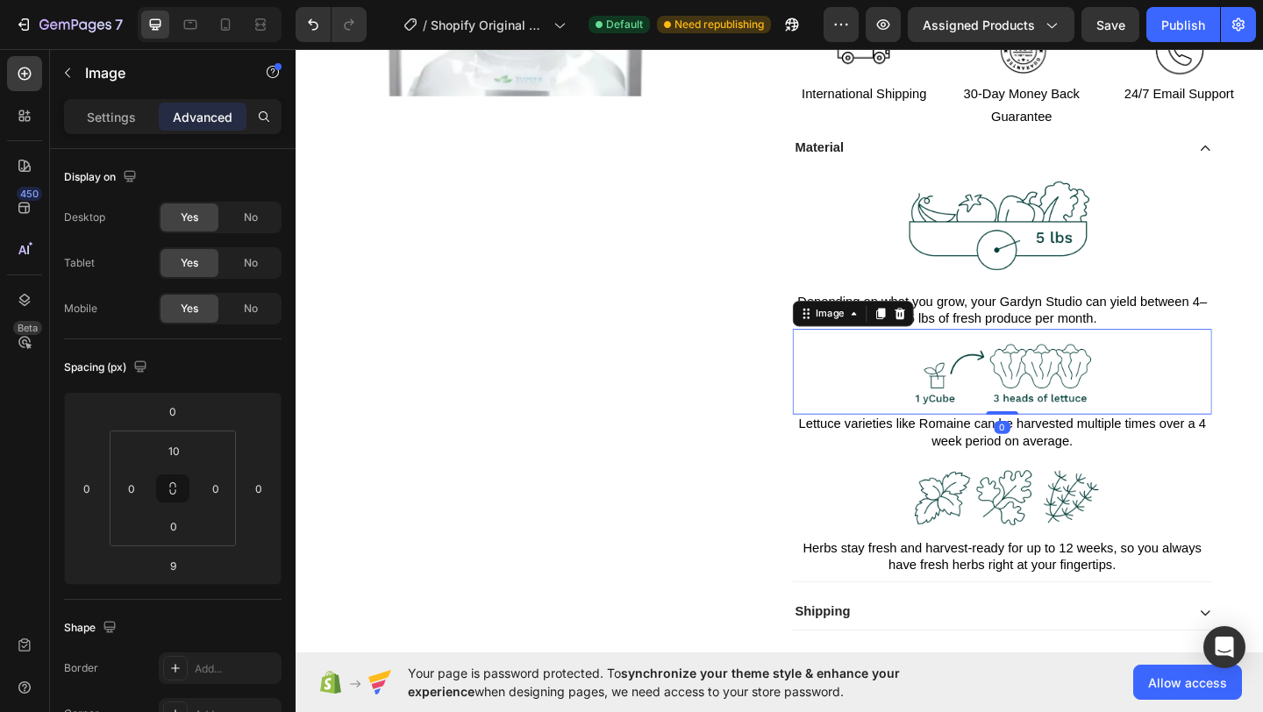
drag, startPoint x: 1061, startPoint y: 450, endPoint x: 1045, endPoint y: 421, distance: 33.4
click at [1054, 425] on div "Image 0" at bounding box center [1064, 400] width 456 height 93
type input "0"
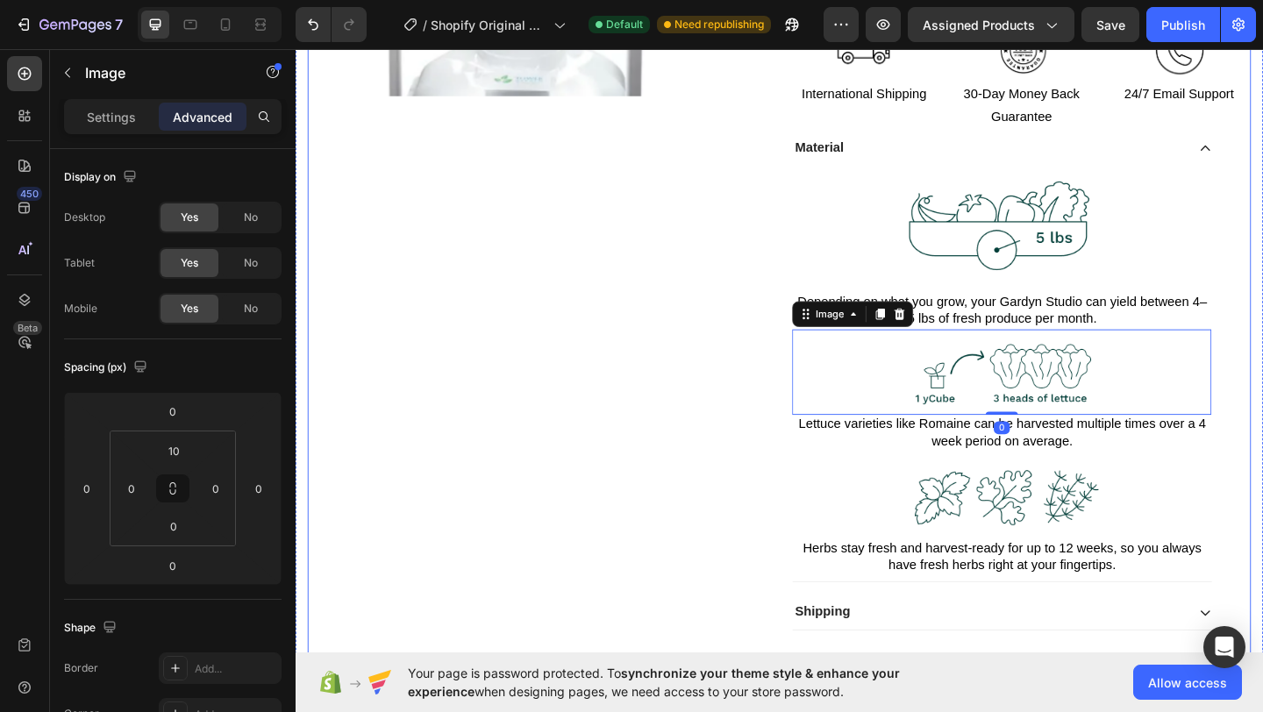
click at [517, 354] on div "Product Images" at bounding box center [559, 188] width 500 height 1092
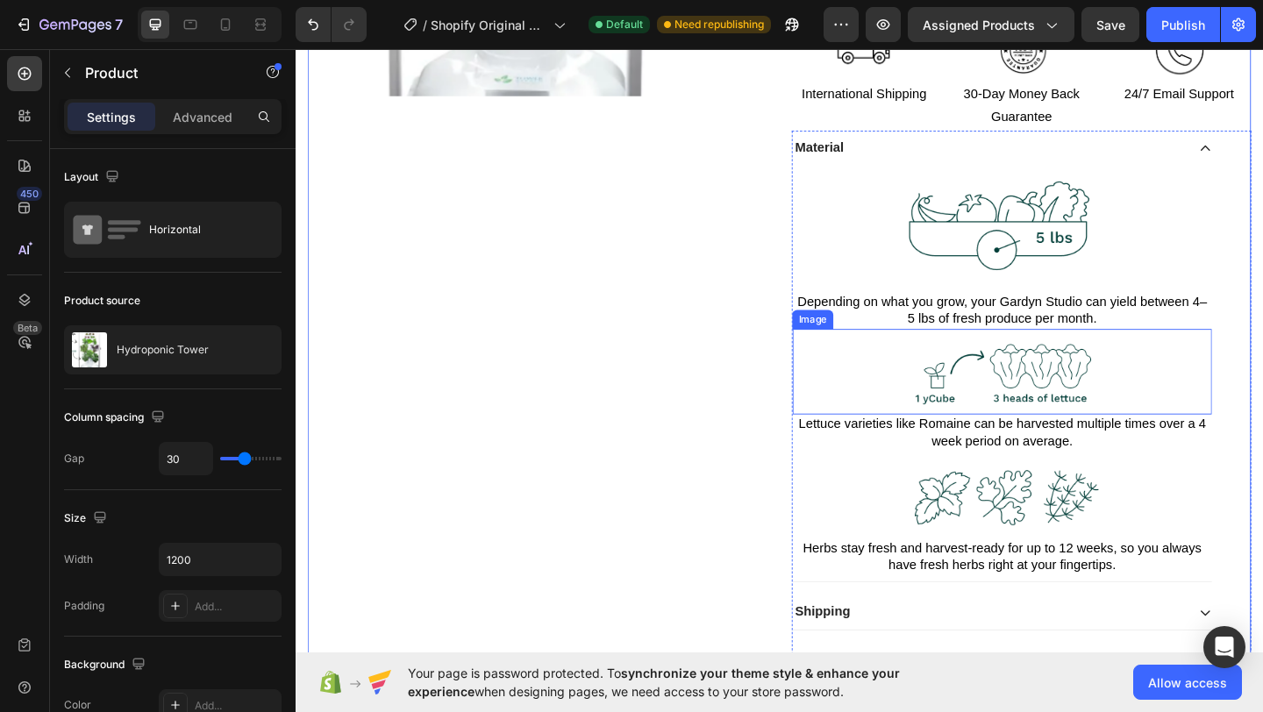
click at [978, 334] on p "Depending on what you grow, your Gardyn Studio can yield between 4–5 lbs of fre…" at bounding box center [1064, 333] width 453 height 37
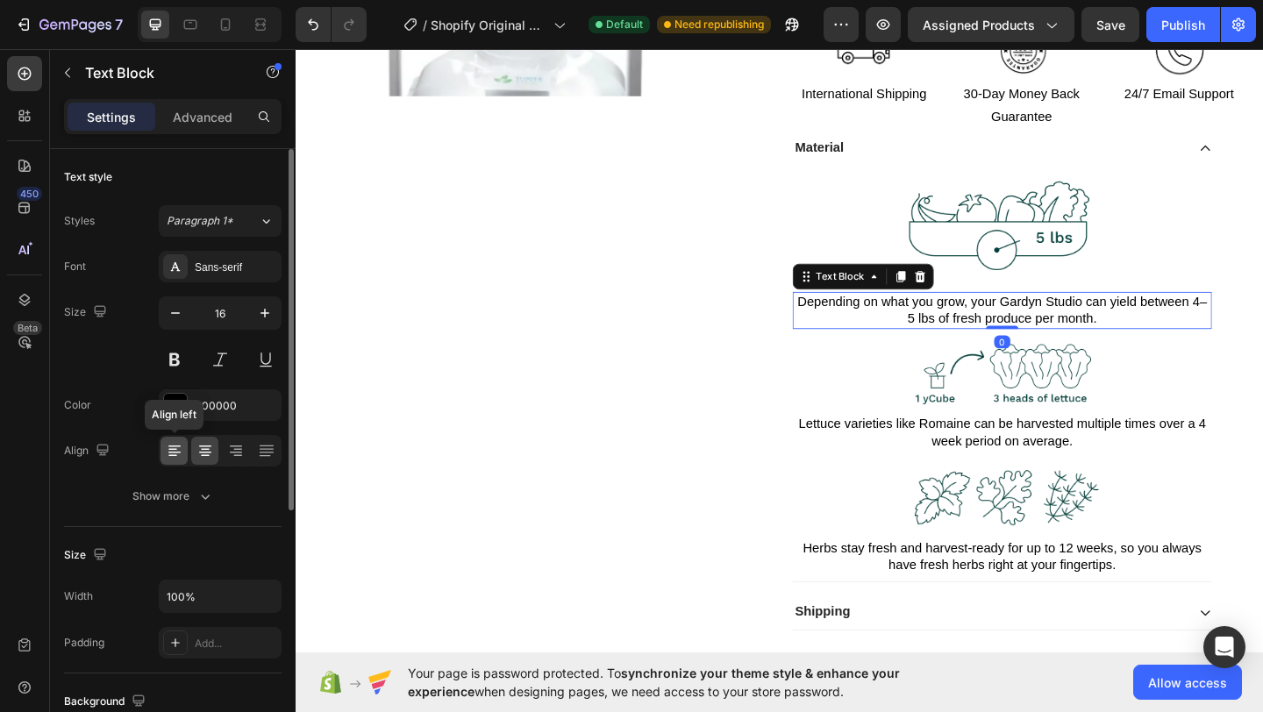
click at [161, 459] on div at bounding box center [174, 451] width 27 height 28
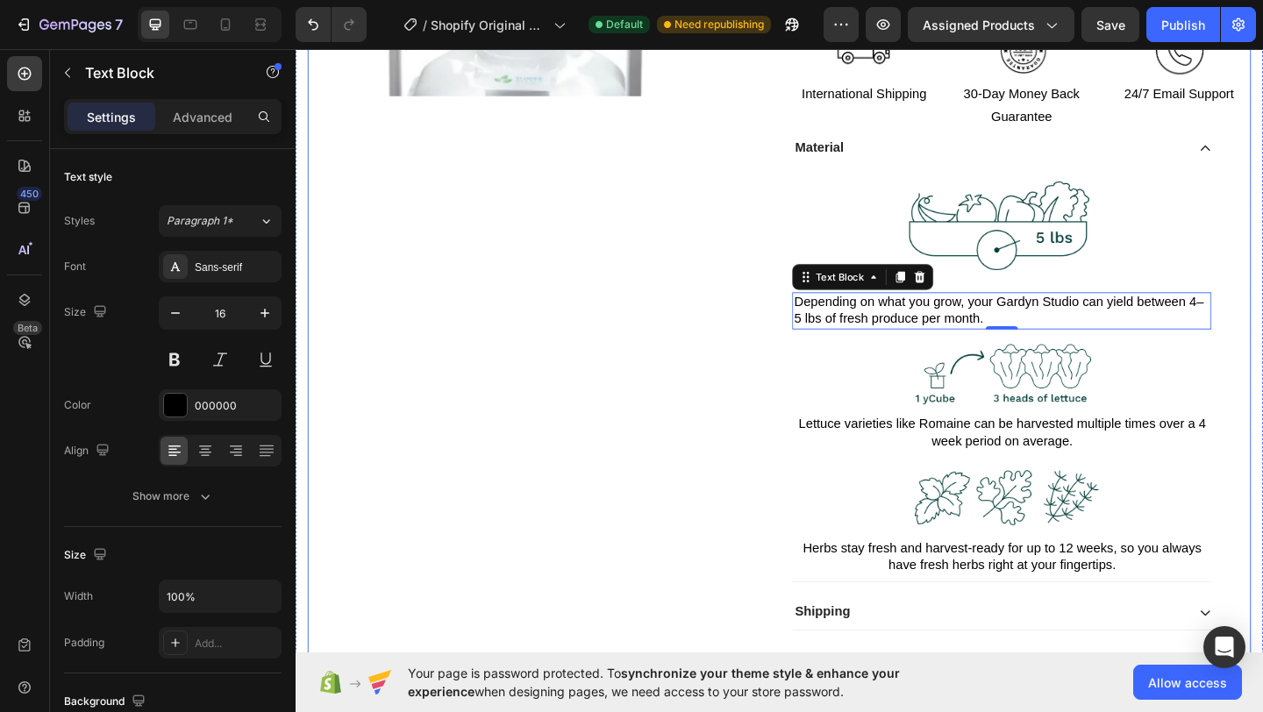
click at [884, 459] on p "Lettuce varieties like Romaine can be harvested multiple times over a 4 week pe…" at bounding box center [1064, 466] width 453 height 37
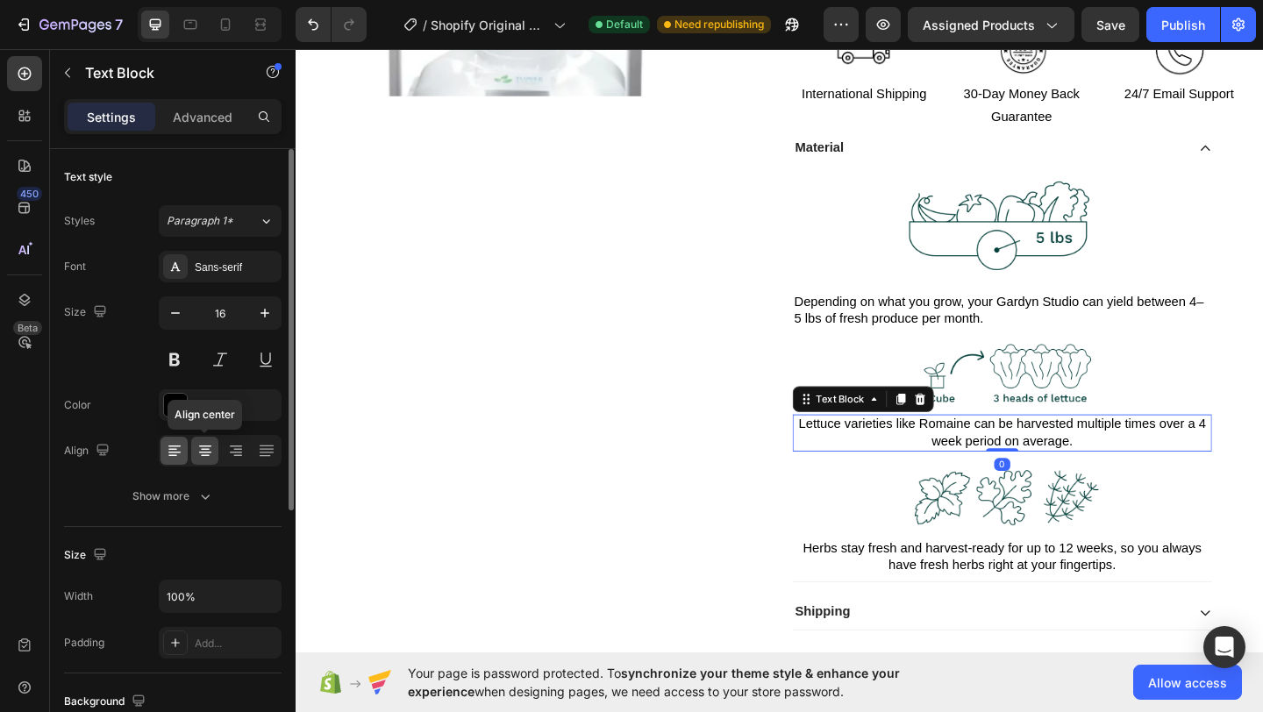
click at [190, 453] on div "Align center" at bounding box center [220, 451] width 123 height 32
click at [176, 454] on icon at bounding box center [175, 451] width 18 height 18
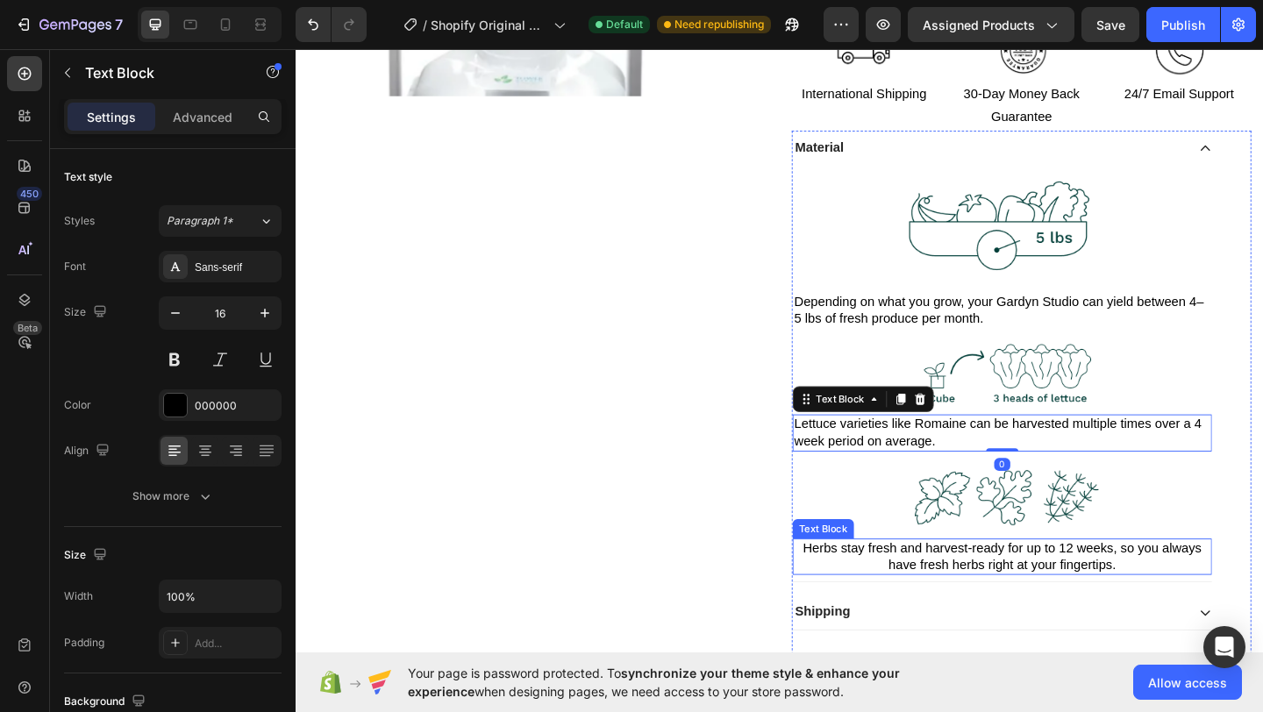
click at [920, 618] on div "Image Depending on what you grow, your Gardyn Studio can yield between 4–5 lbs …" at bounding box center [1064, 401] width 456 height 453
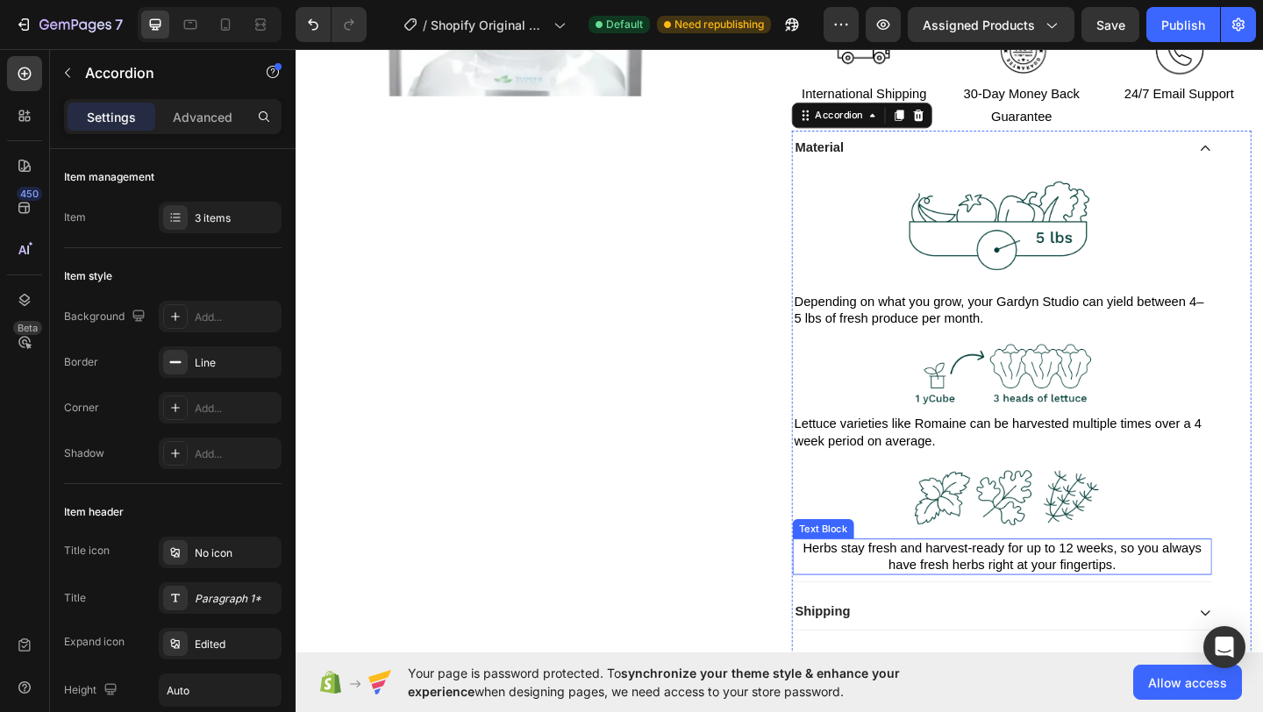
click at [911, 604] on p "Herbs stay fresh and harvest-ready for up to 12 weeks, so you always have fresh…" at bounding box center [1064, 601] width 453 height 37
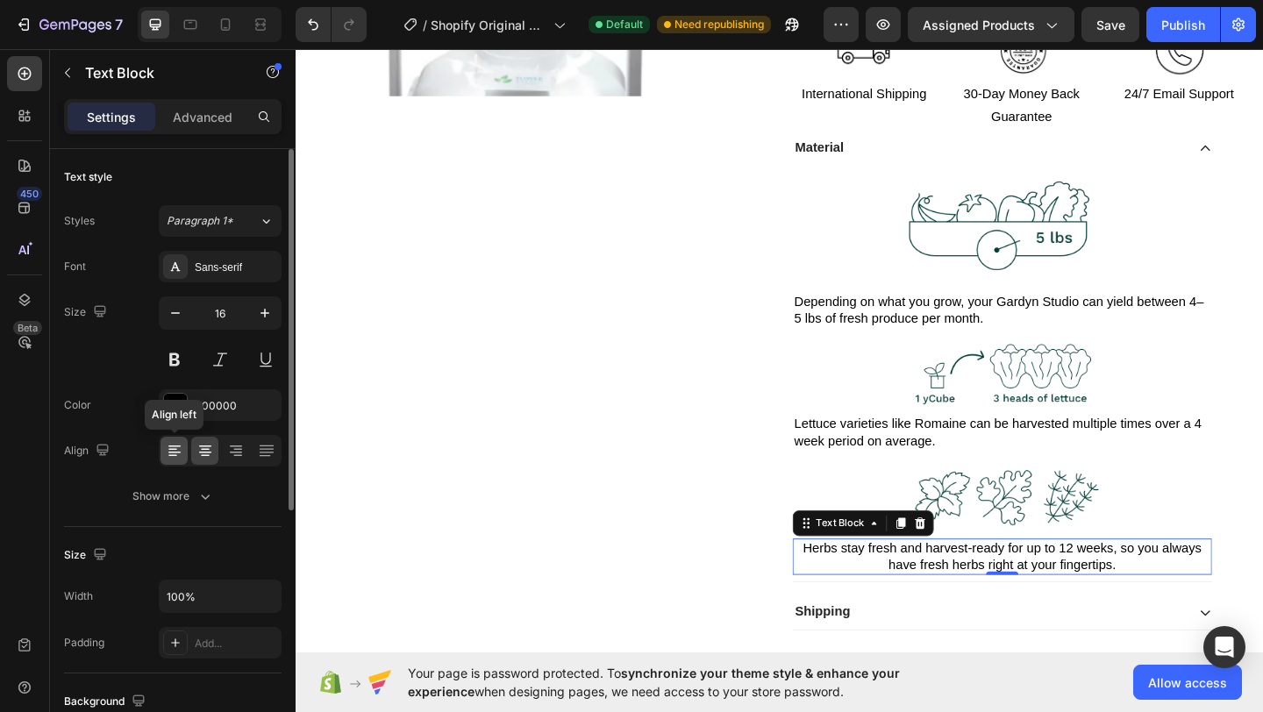
click at [166, 455] on icon at bounding box center [175, 451] width 18 height 18
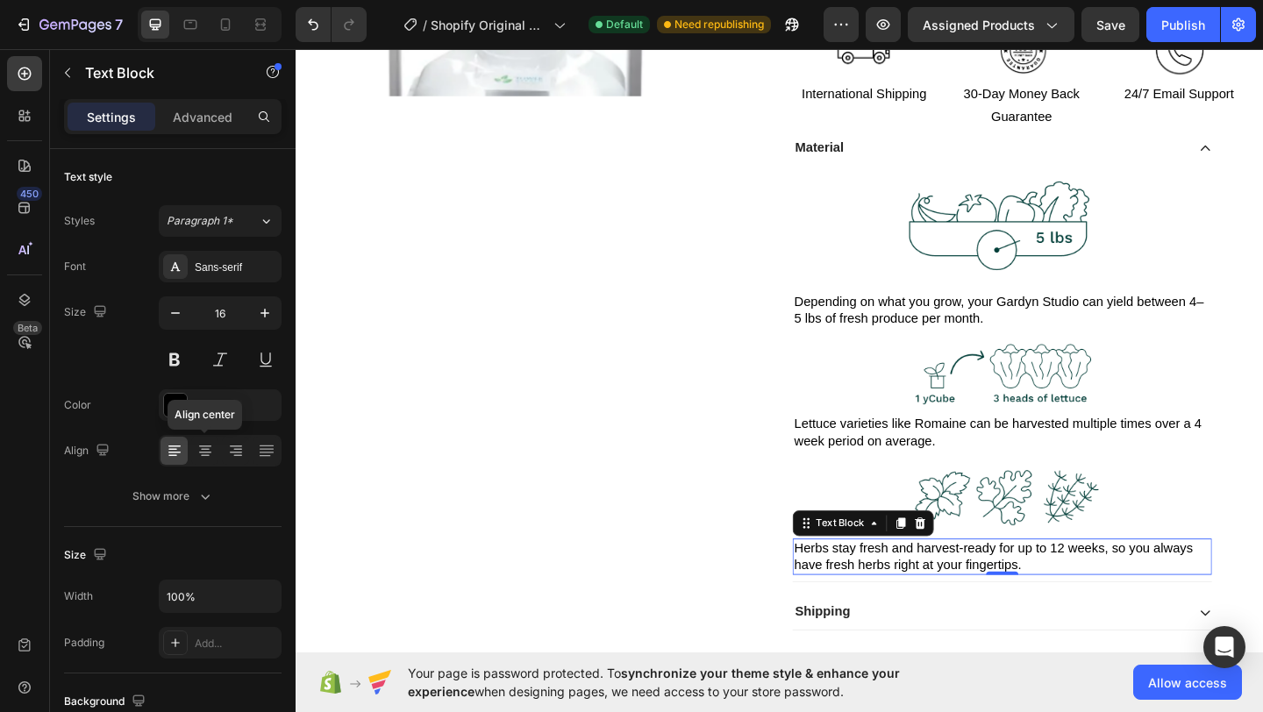
click at [539, 427] on div "Product Images" at bounding box center [559, 188] width 500 height 1092
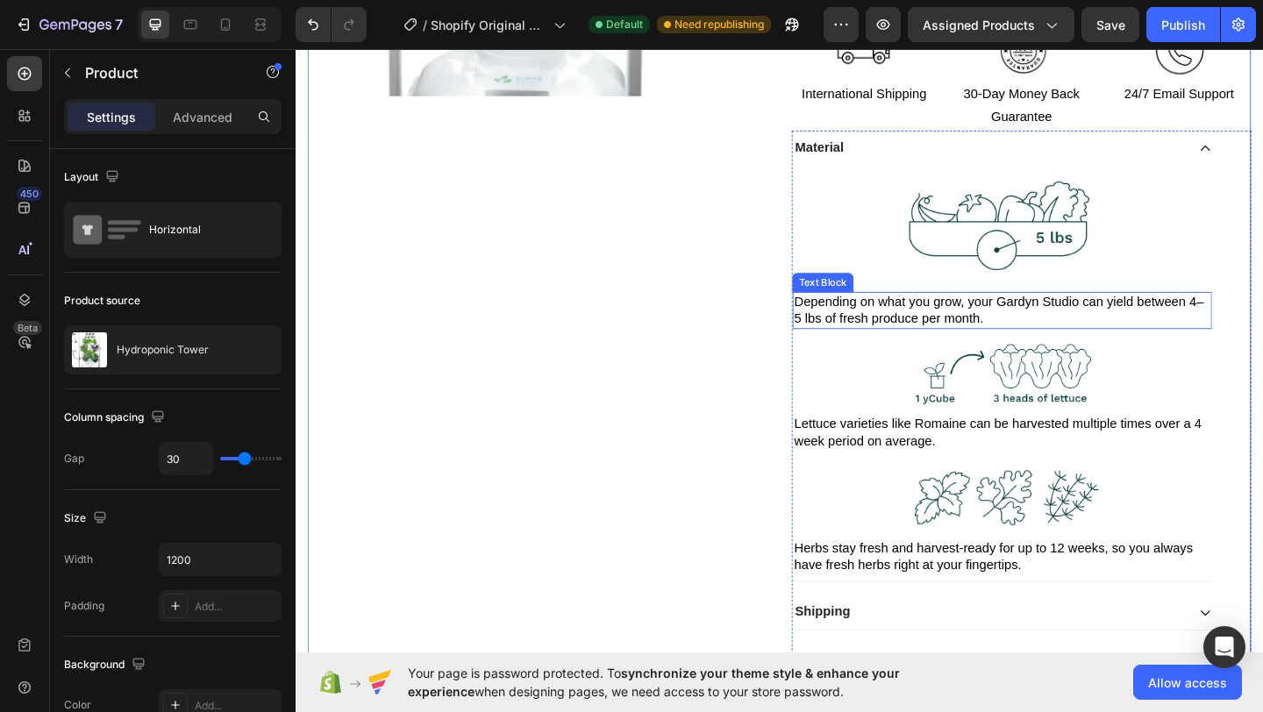
click at [1060, 337] on p "Depending on what you grow, your Gardyn Studio can yield between 4–5 lbs of fre…" at bounding box center [1064, 333] width 453 height 37
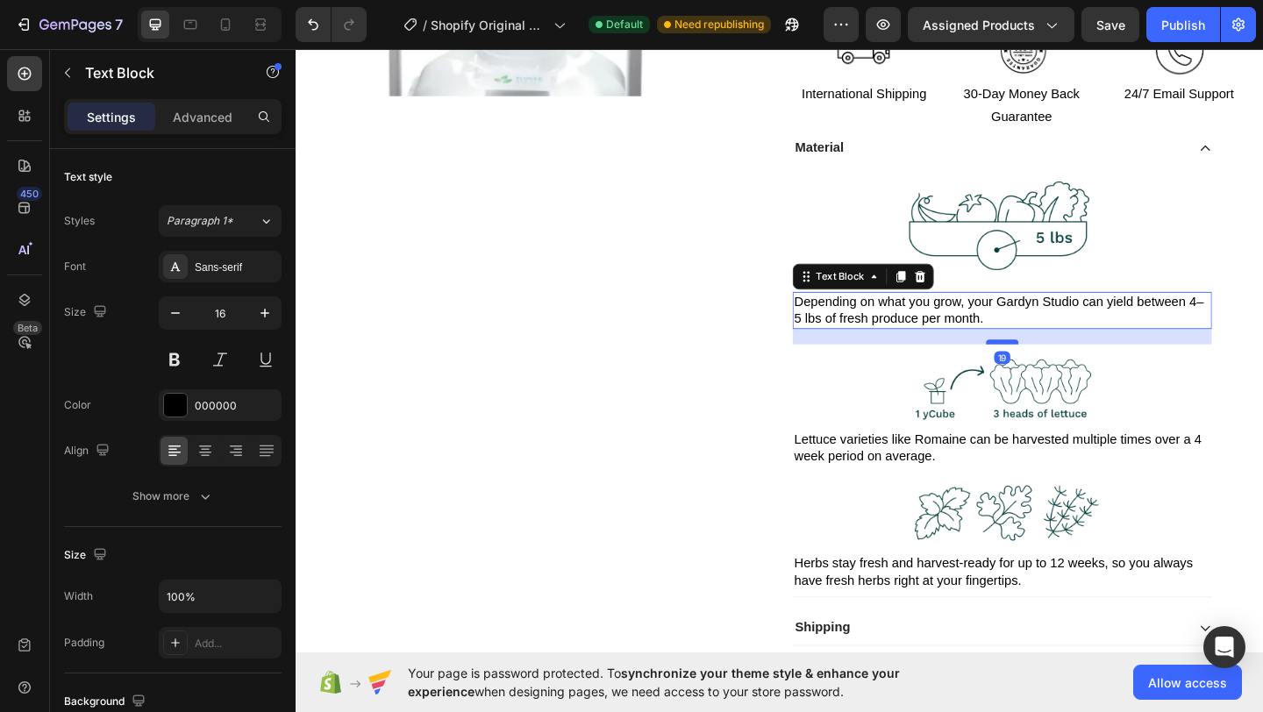
drag, startPoint x: 1059, startPoint y: 349, endPoint x: 1061, endPoint y: 366, distance: 16.8
click at [1061, 366] on div at bounding box center [1064, 367] width 35 height 5
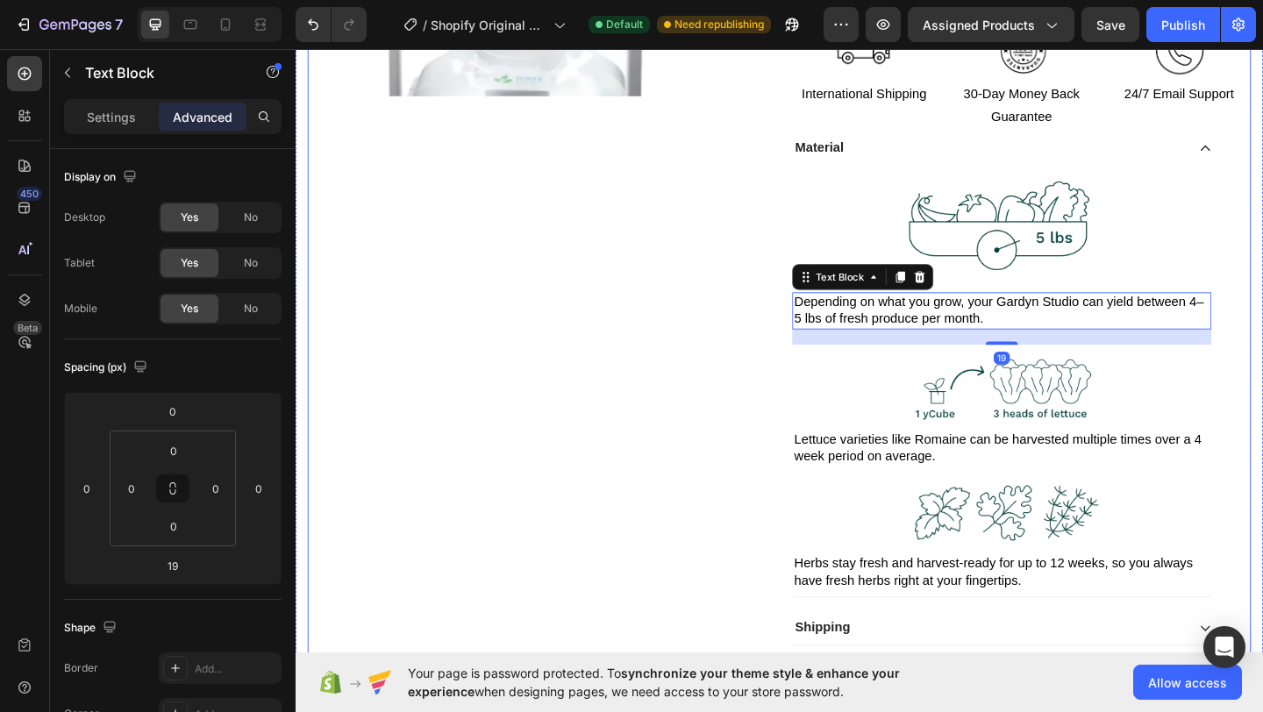
click at [717, 354] on div "Product Images" at bounding box center [559, 196] width 500 height 1109
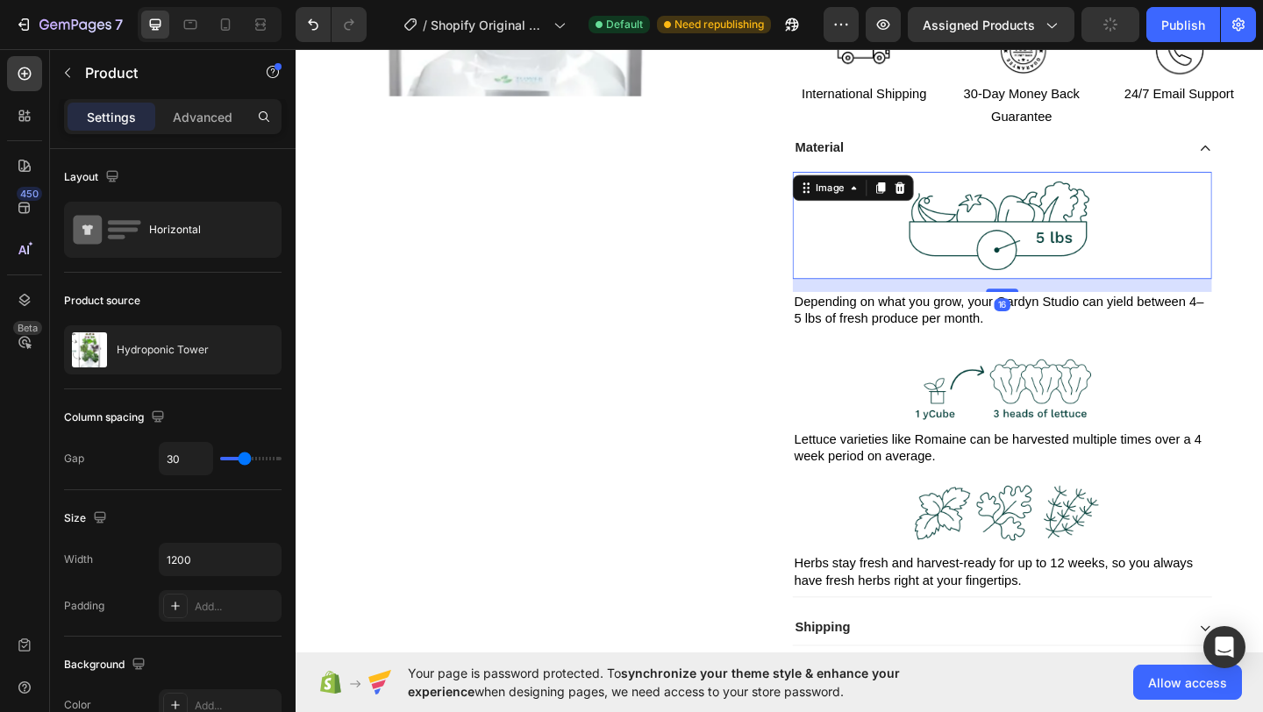
click at [1107, 266] on img at bounding box center [1064, 240] width 228 height 117
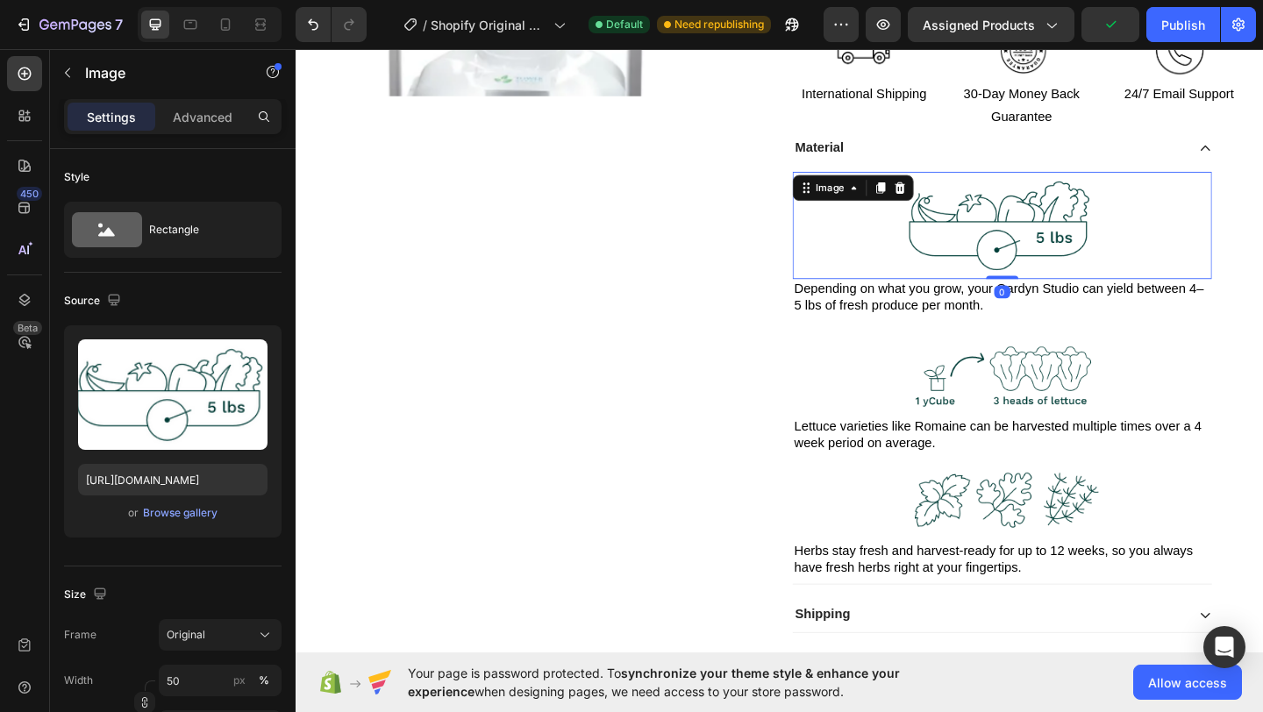
drag, startPoint x: 1067, startPoint y: 310, endPoint x: 776, endPoint y: 282, distance: 291.7
click at [1063, 285] on div "Image 0" at bounding box center [1064, 240] width 456 height 117
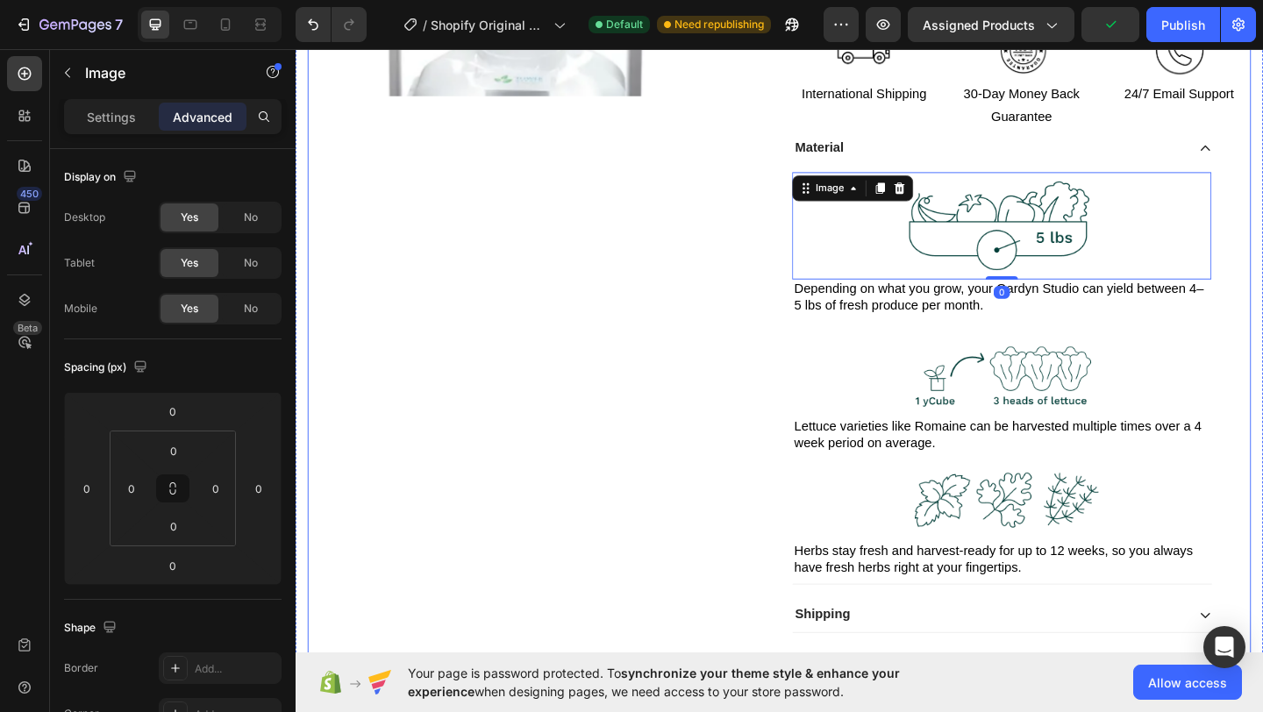
click at [689, 283] on div "Product Images" at bounding box center [559, 189] width 500 height 1095
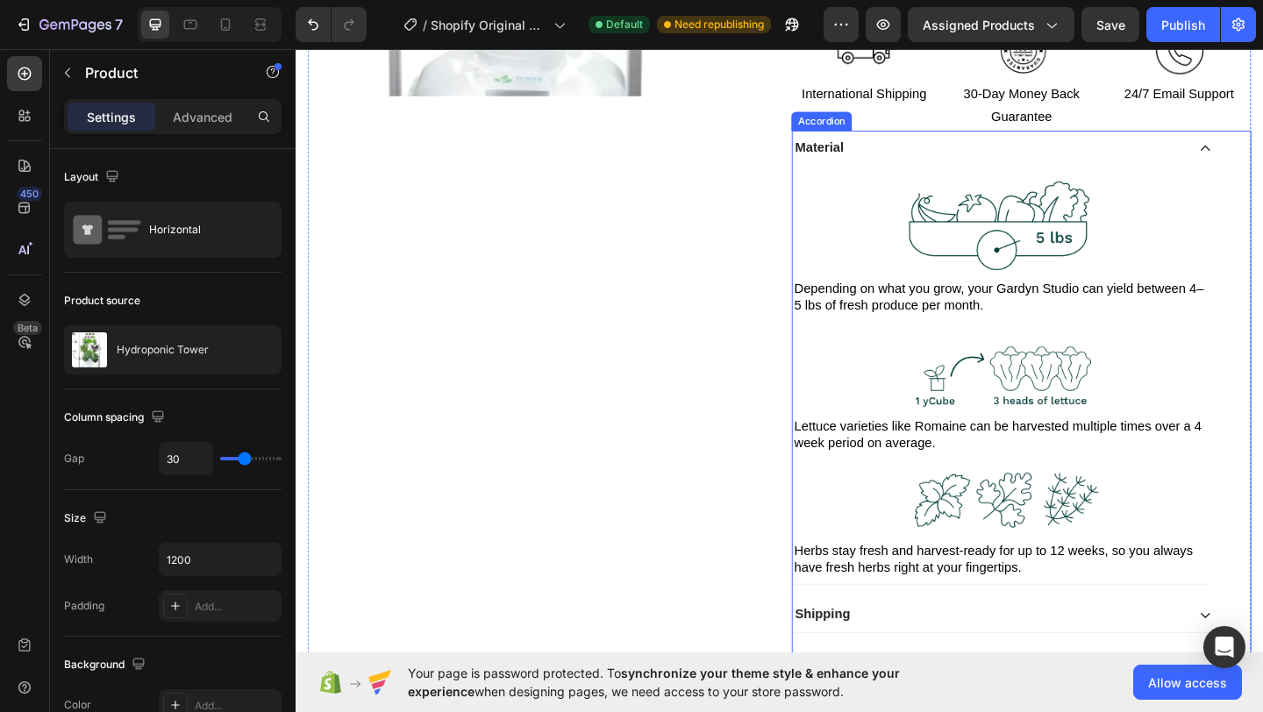
click at [1061, 470] on p "Lettuce varieties like Romaine can be harvested multiple times over a 4 week pe…" at bounding box center [1064, 469] width 453 height 37
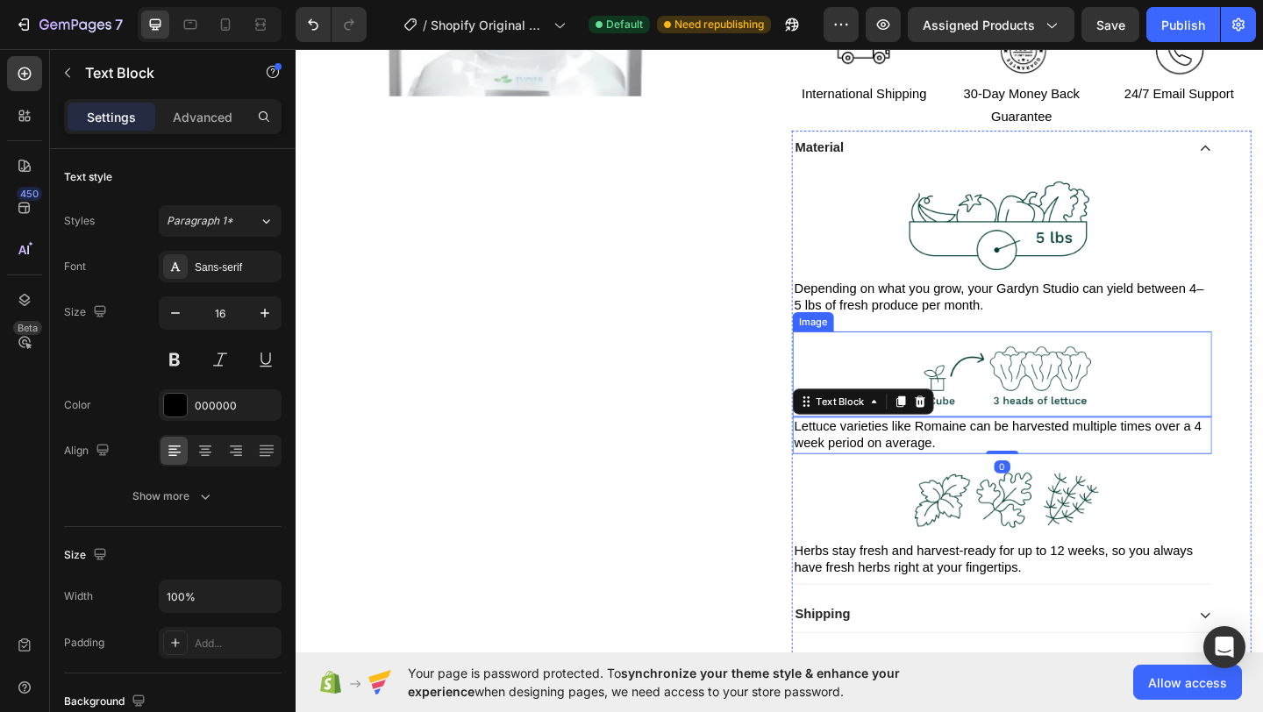
click at [1036, 334] on p "Depending on what you grow, your Gardyn Studio can yield between 4–5 lbs of fre…" at bounding box center [1064, 319] width 453 height 37
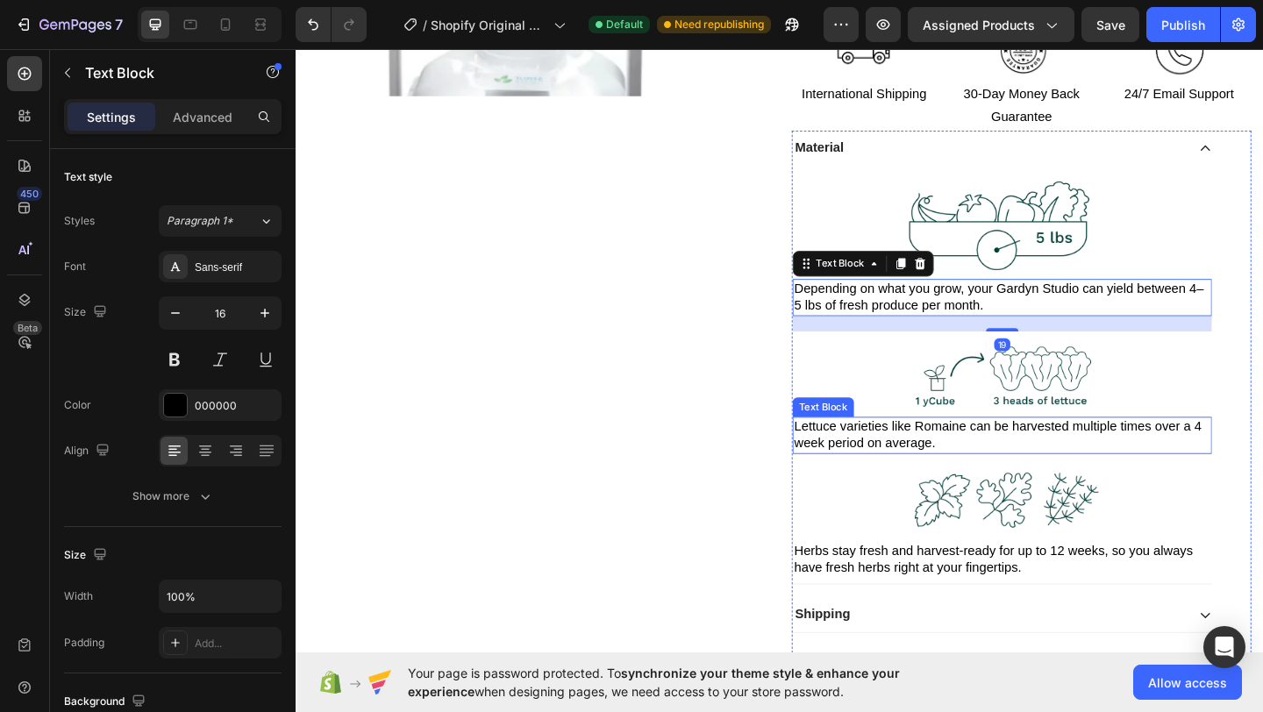
click at [1067, 477] on p "Lettuce varieties like Romaine can be harvested multiple times over a 4 week pe…" at bounding box center [1064, 469] width 453 height 37
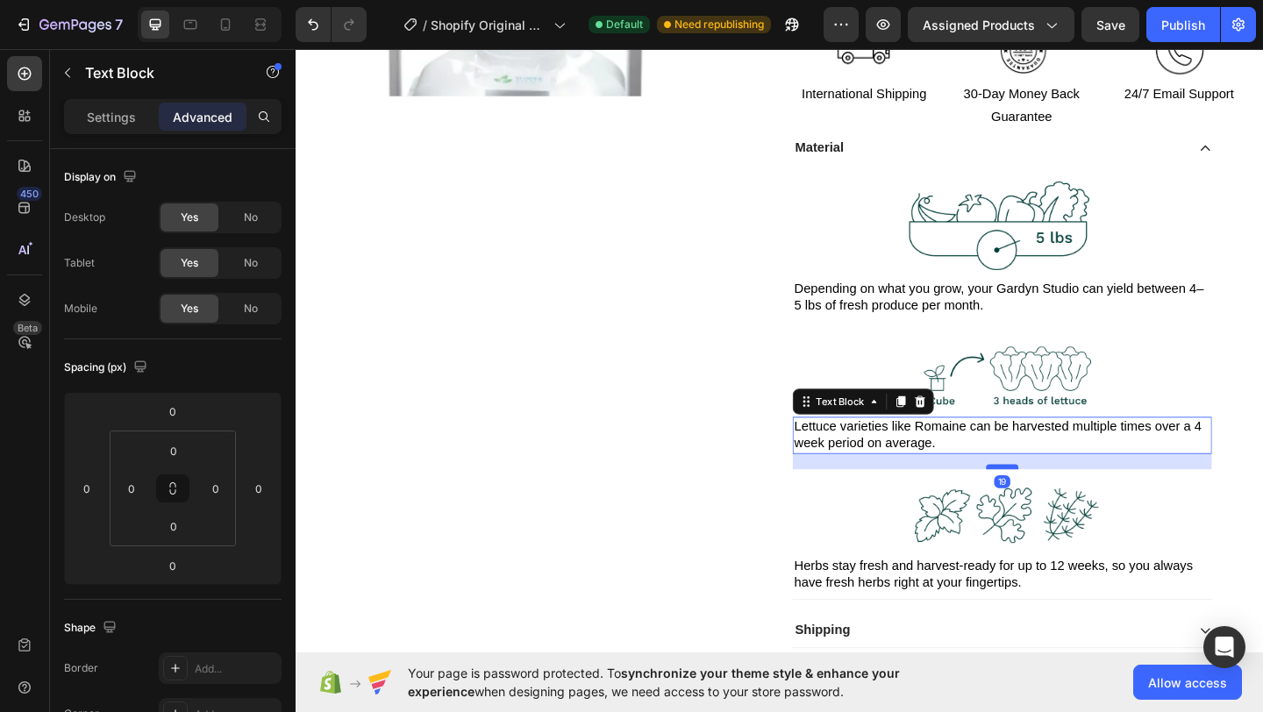
drag, startPoint x: 1058, startPoint y: 483, endPoint x: 1057, endPoint y: 500, distance: 16.7
click at [1057, 501] on div at bounding box center [1064, 503] width 35 height 5
type input "19"
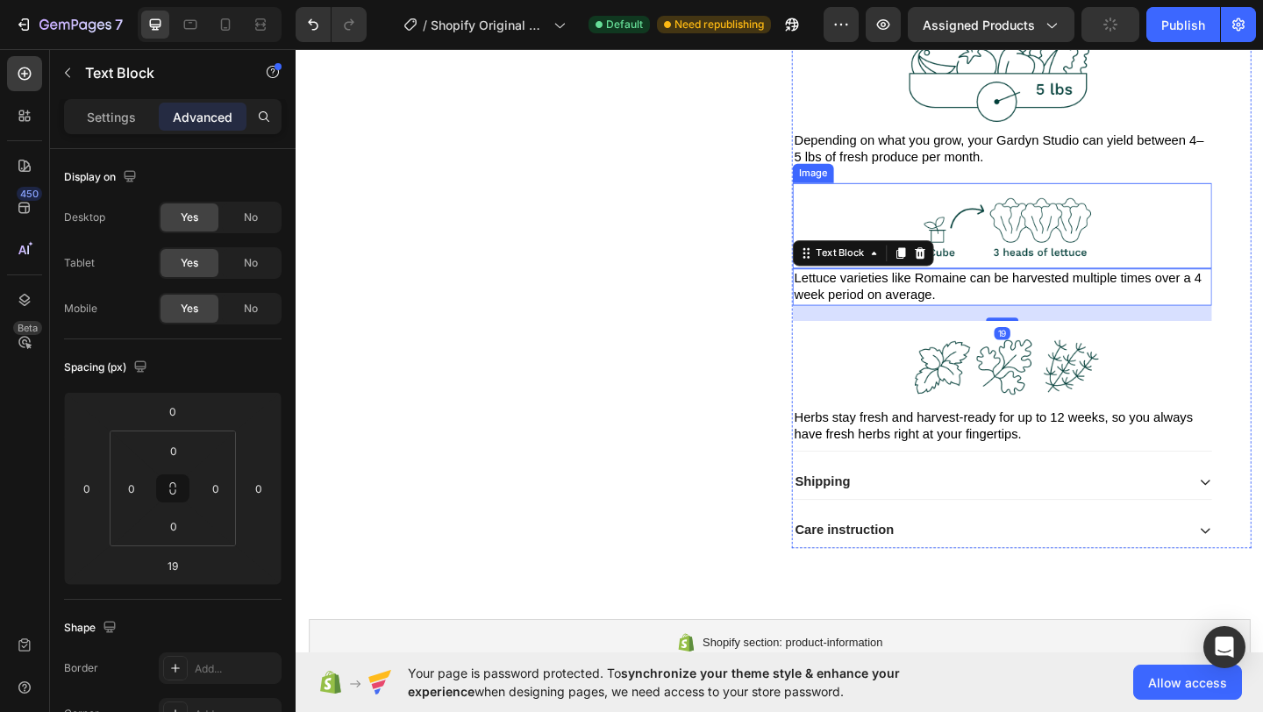
scroll to position [705, 0]
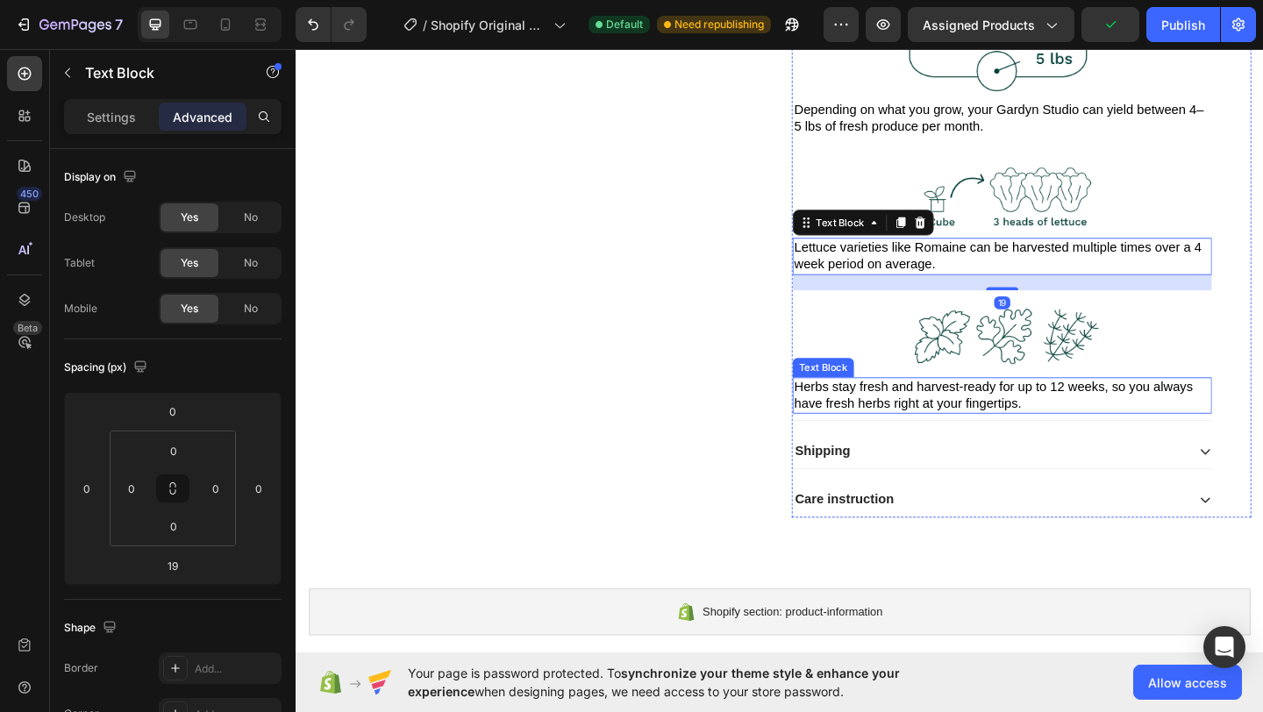
click at [1057, 369] on img at bounding box center [1064, 363] width 228 height 86
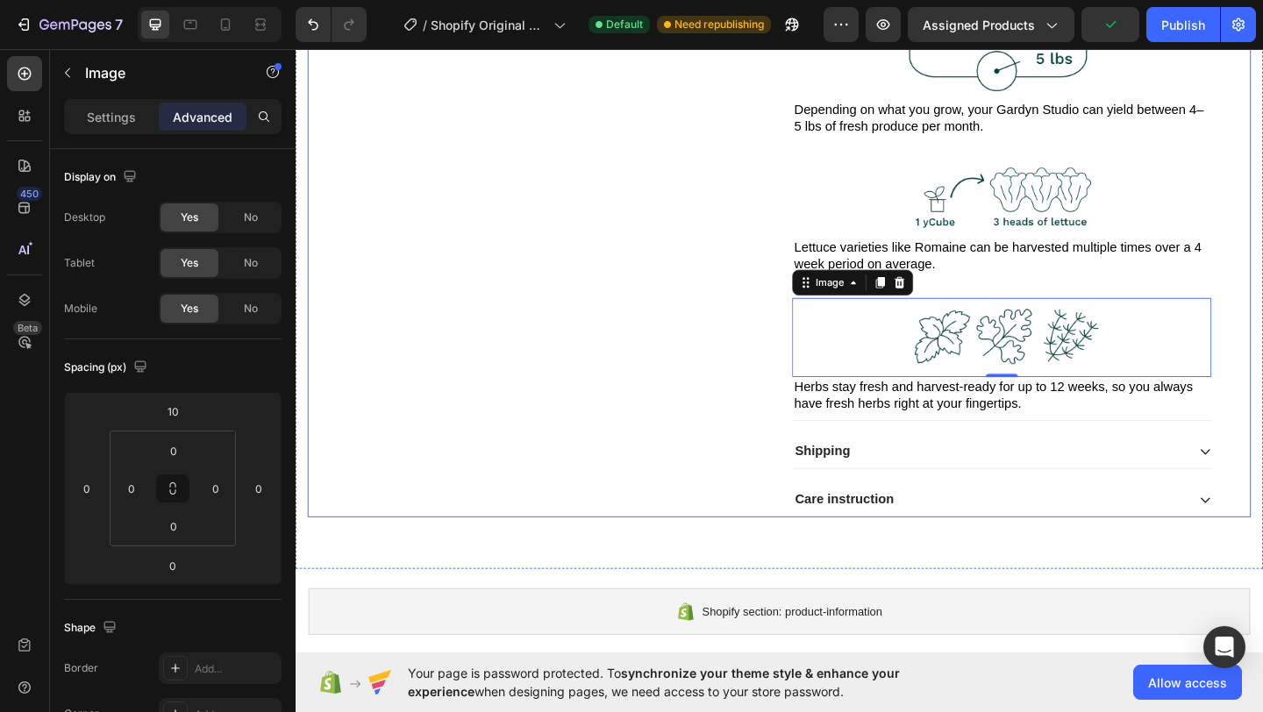
click at [617, 356] on div "Product Images" at bounding box center [559, 2] width 500 height 1111
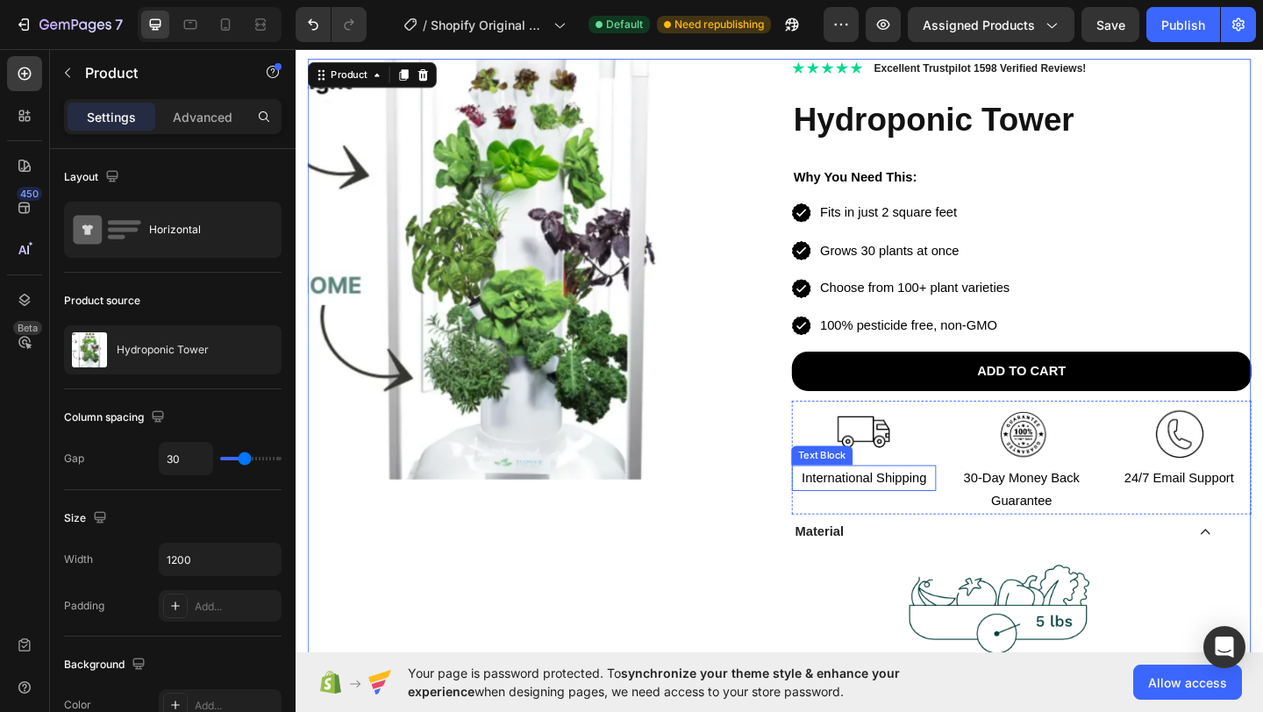
scroll to position [244, 0]
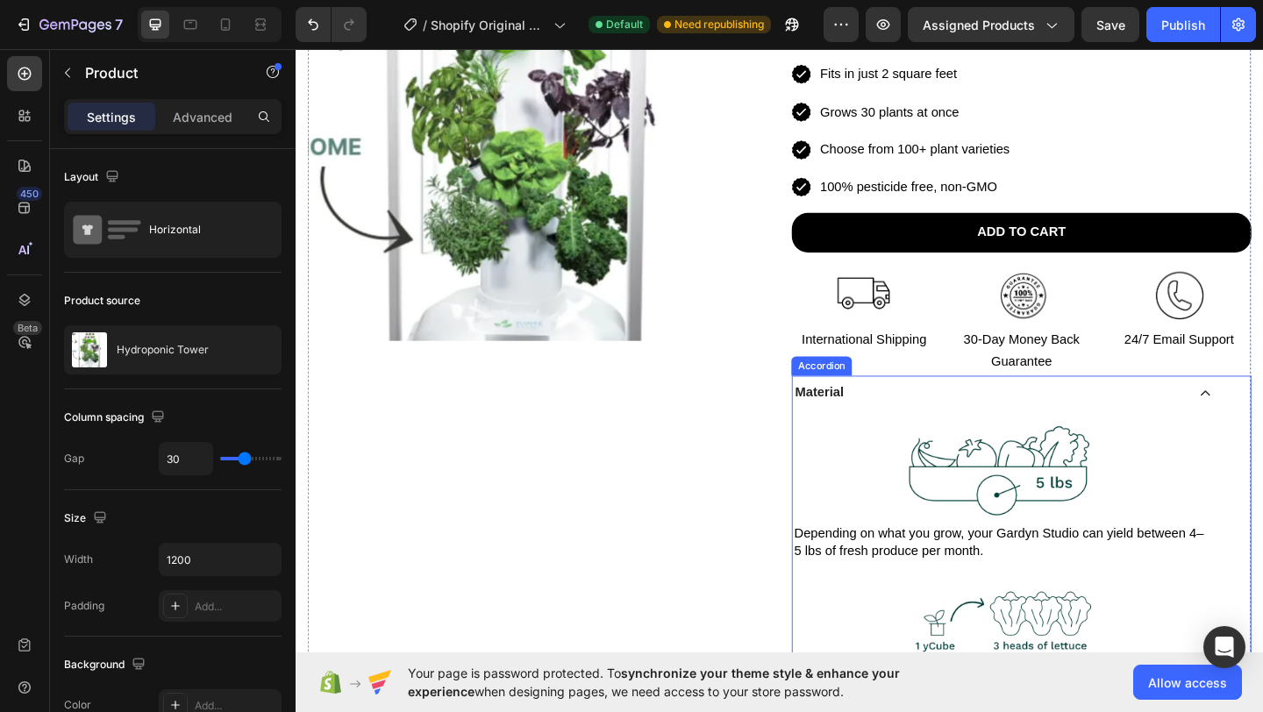
click at [868, 423] on p "Material" at bounding box center [865, 423] width 53 height 18
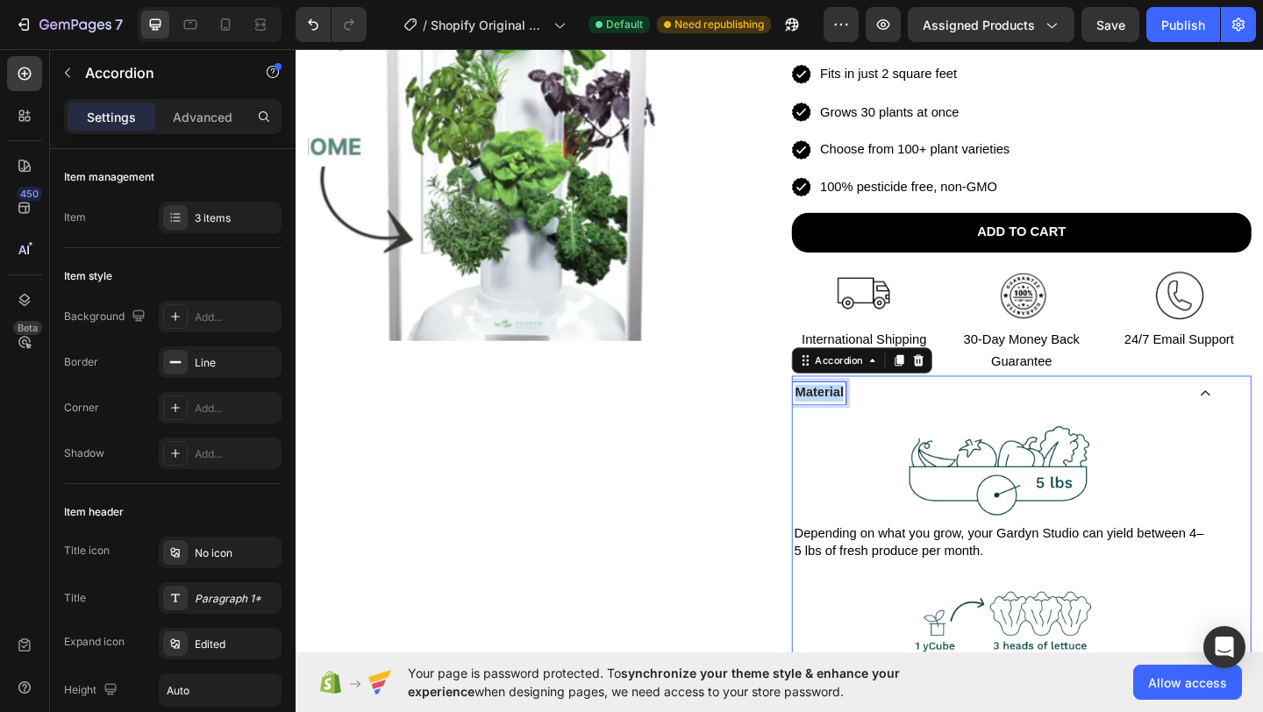
click at [868, 423] on p "Material" at bounding box center [865, 423] width 53 height 18
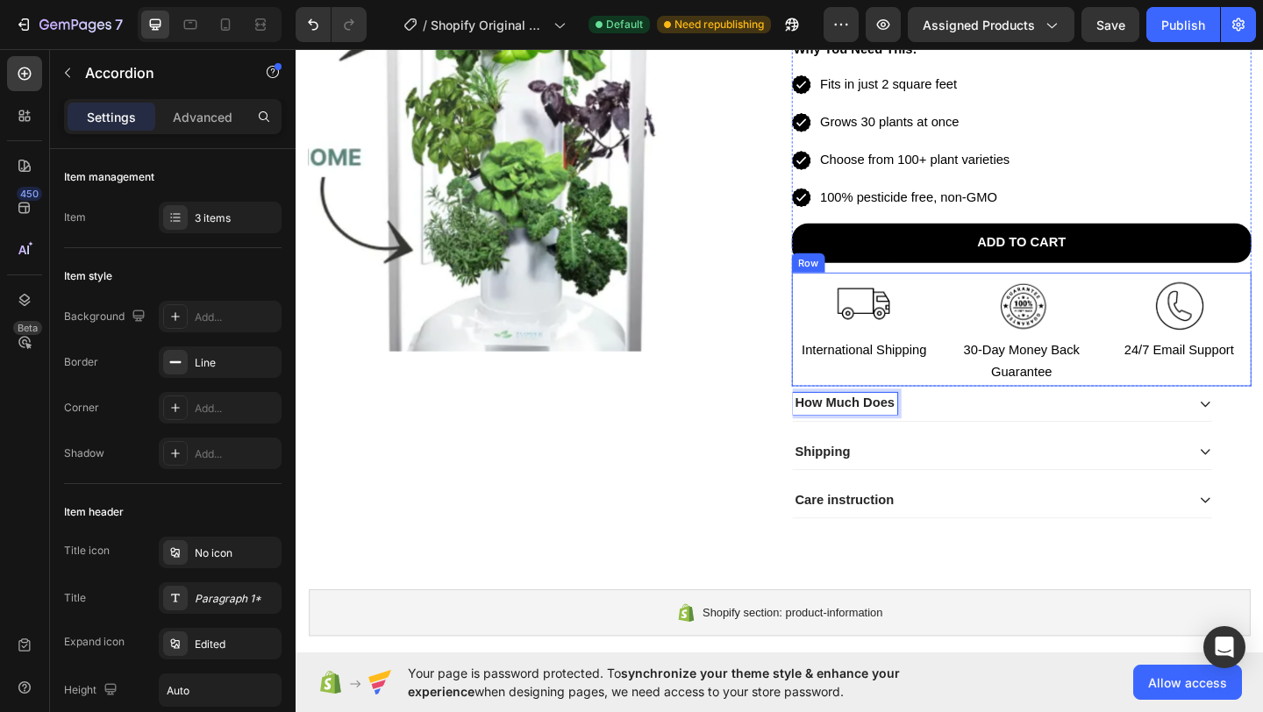
scroll to position [247, 0]
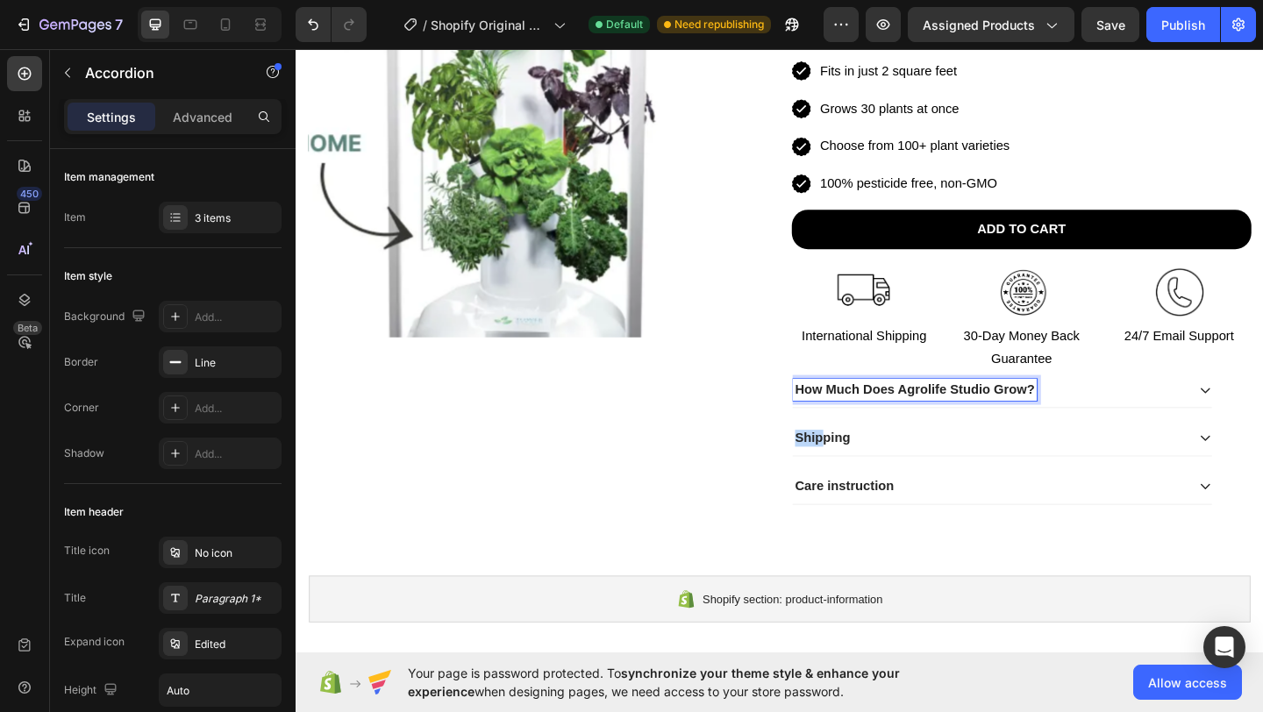
click at [860, 463] on div "Shipping" at bounding box center [868, 473] width 65 height 24
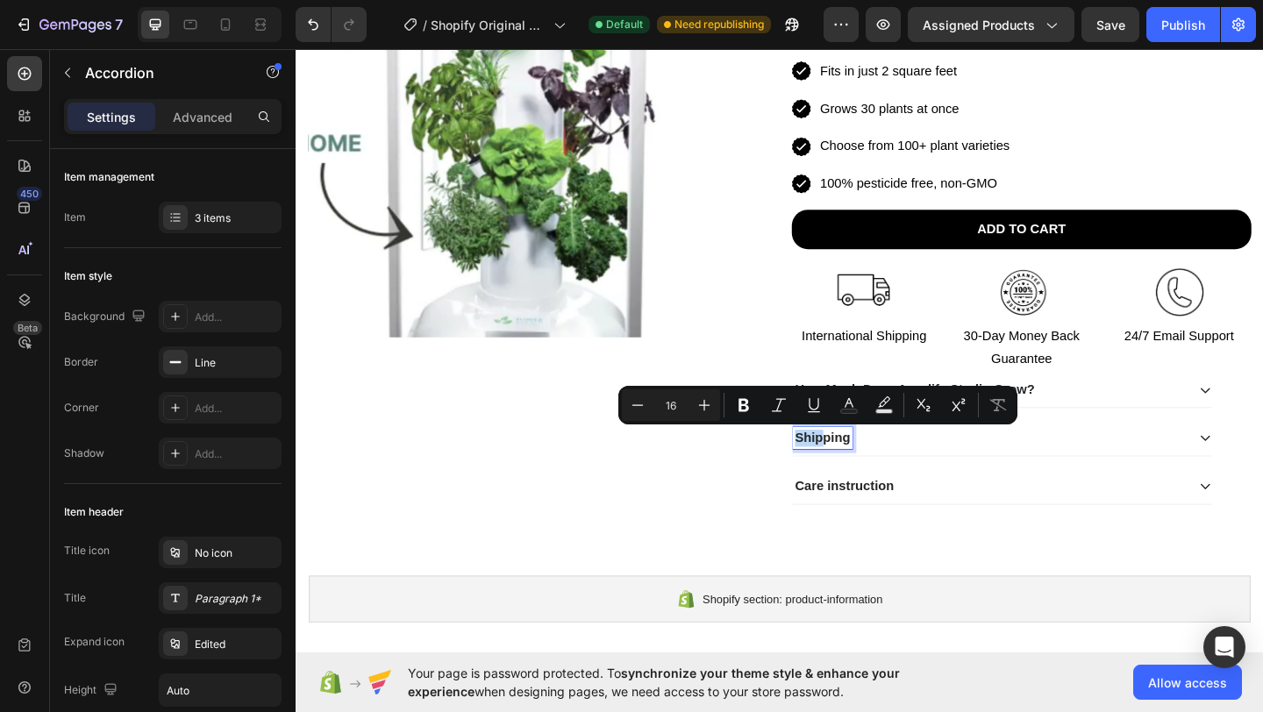
click at [860, 467] on p "Shipping" at bounding box center [869, 472] width 60 height 18
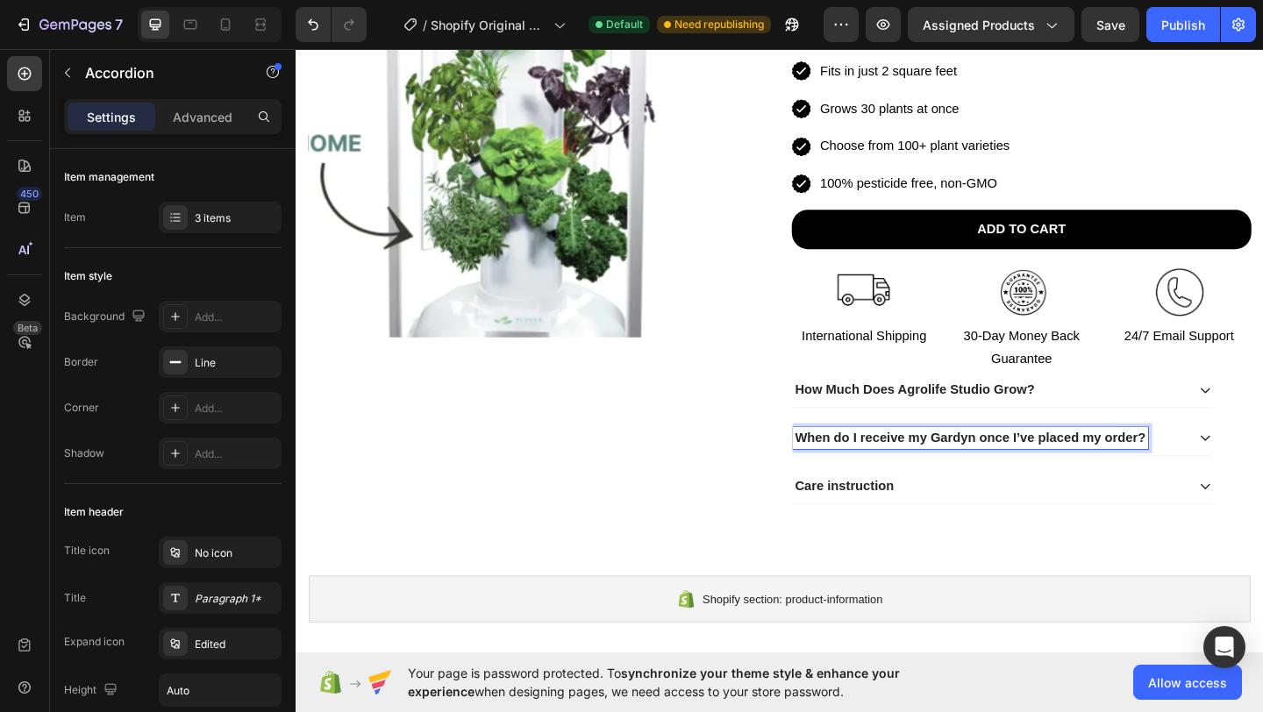
click at [1011, 467] on p "When do I receive my Gardyn once I’ve placed my order?" at bounding box center [1030, 472] width 382 height 18
click at [1262, 468] on icon at bounding box center [1285, 472] width 14 height 14
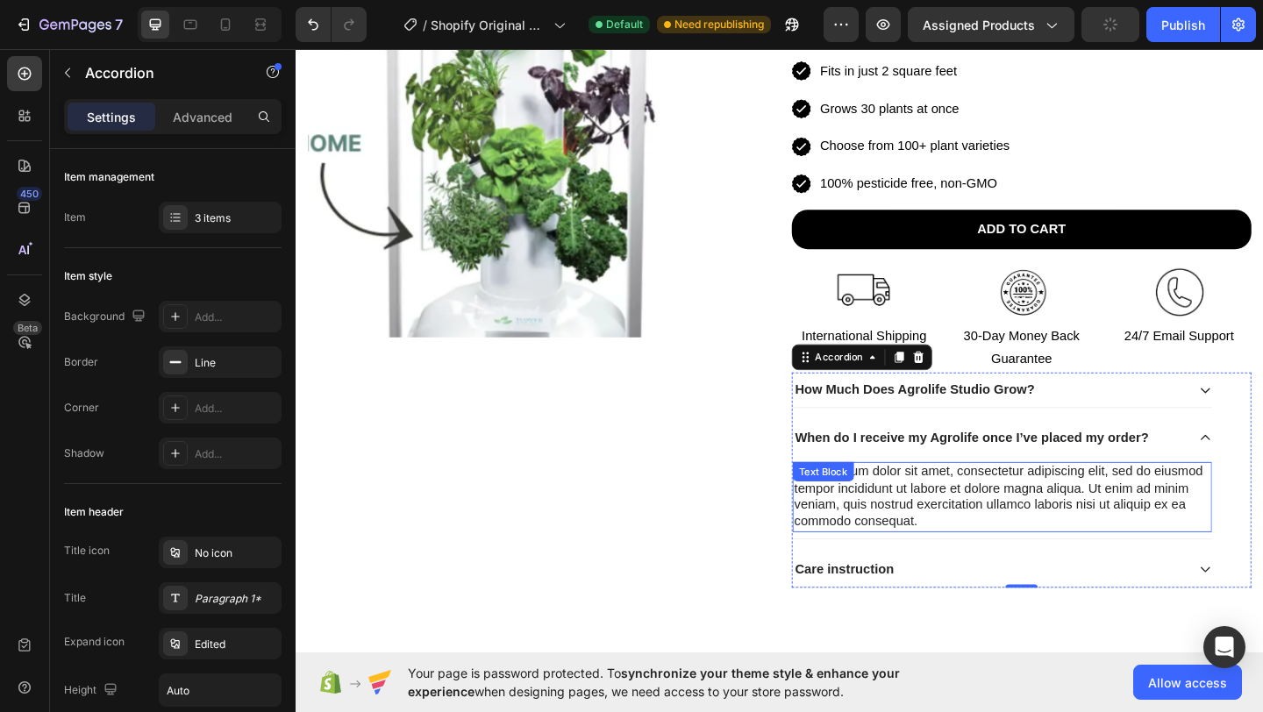
click at [1022, 534] on div "Lorem ipsum dolor sit amet, consectetur adipiscing elit, sed do eiusmod tempor …" at bounding box center [1064, 536] width 456 height 76
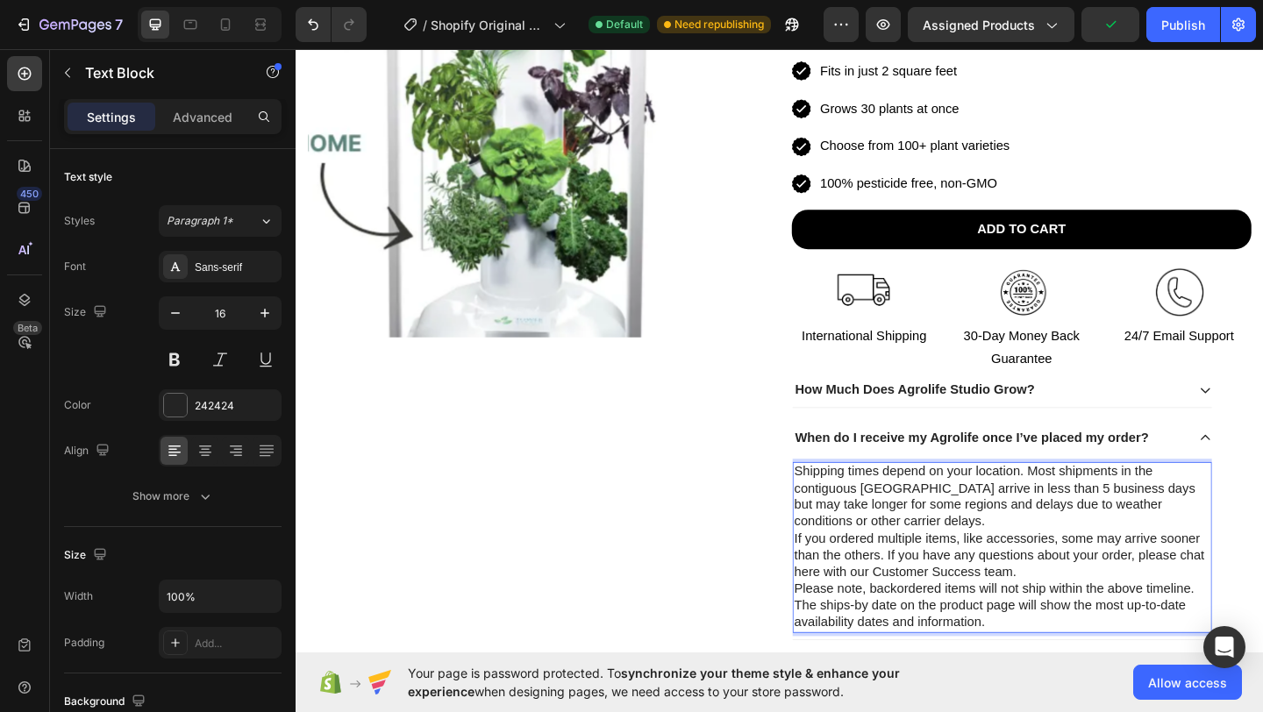
click at [1002, 568] on p "Shipping times depend on your location. Most shipments in the contiguous United…" at bounding box center [1064, 536] width 453 height 73
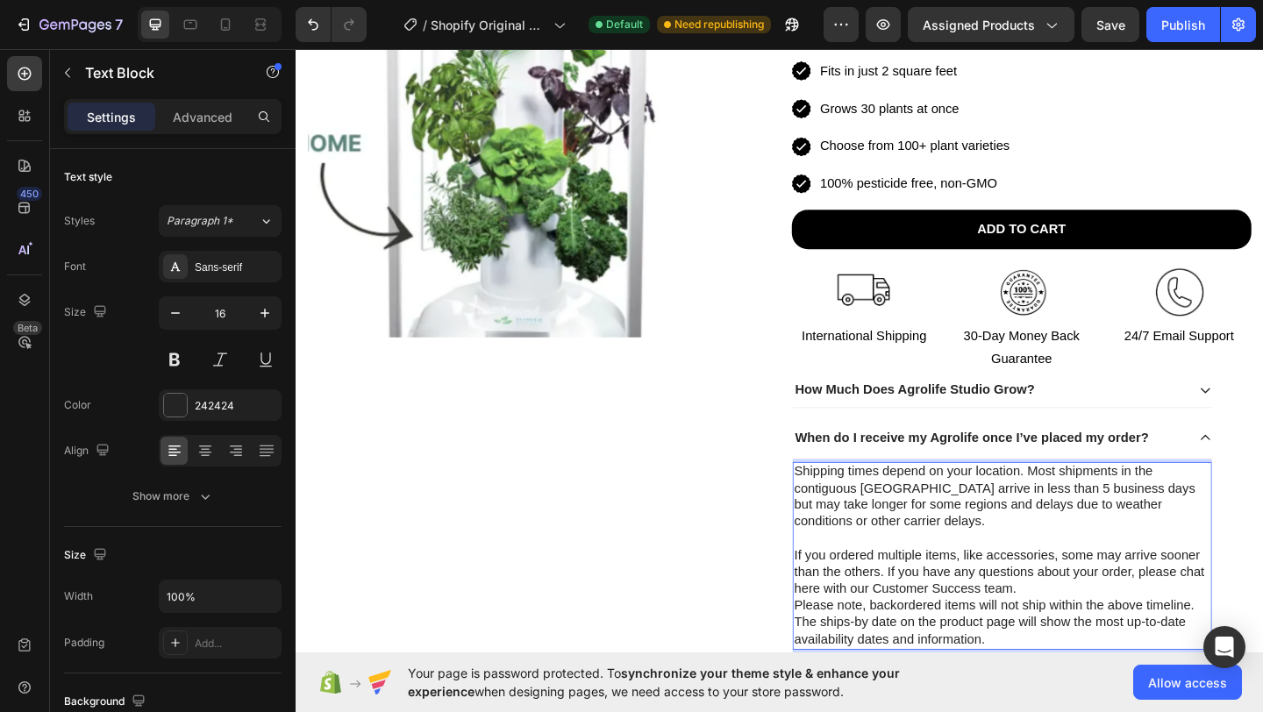
click at [1212, 632] on p "If you ordered multiple items, like accessories, some may arrive sooner than th…" at bounding box center [1064, 618] width 453 height 54
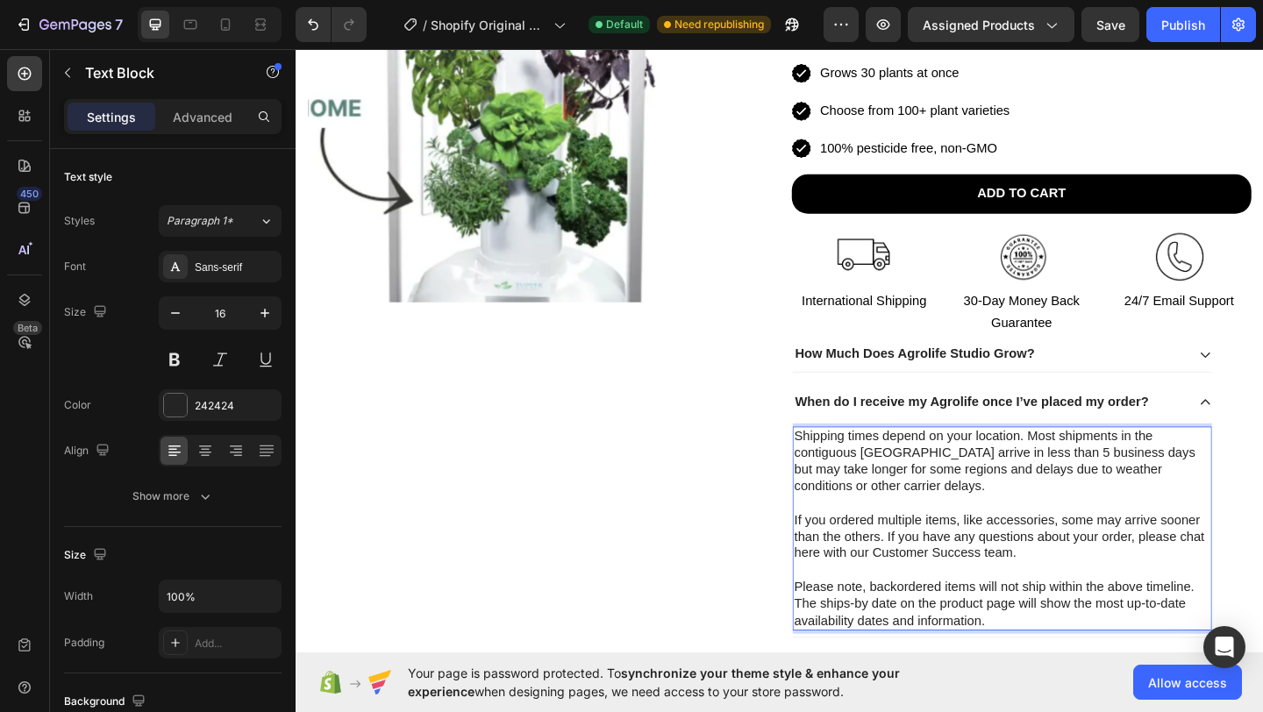
scroll to position [287, 0]
click at [1111, 489] on p "Shipping times depend on your location. Most shipments in the contiguous United…" at bounding box center [1064, 497] width 453 height 73
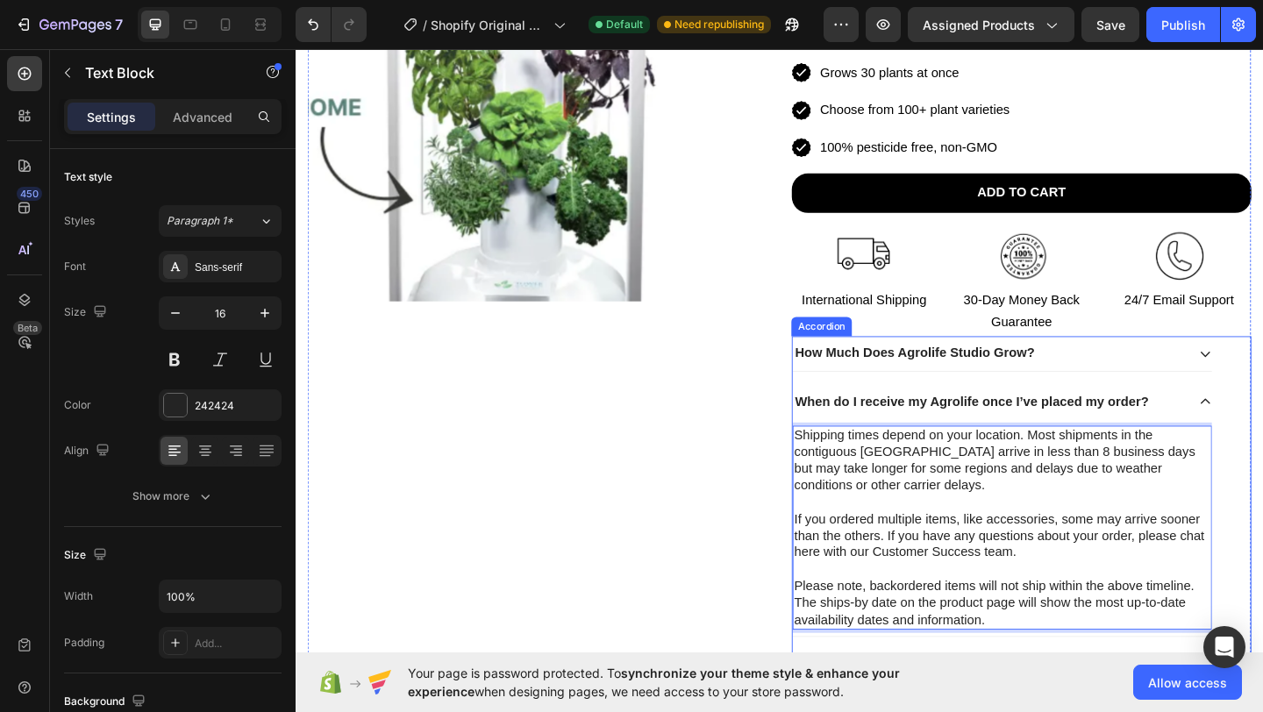
click at [1262, 431] on icon at bounding box center [1285, 432] width 14 height 14
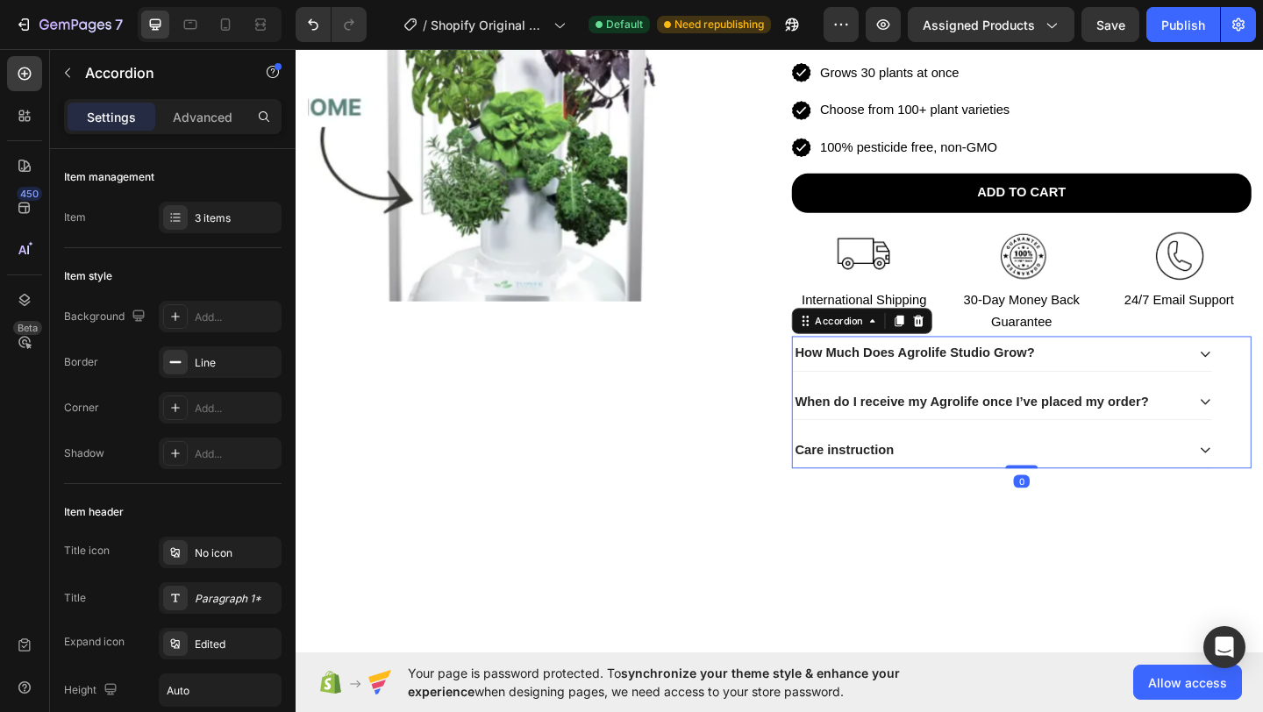
click at [1149, 480] on div "Care instruction" at bounding box center [1050, 486] width 428 height 24
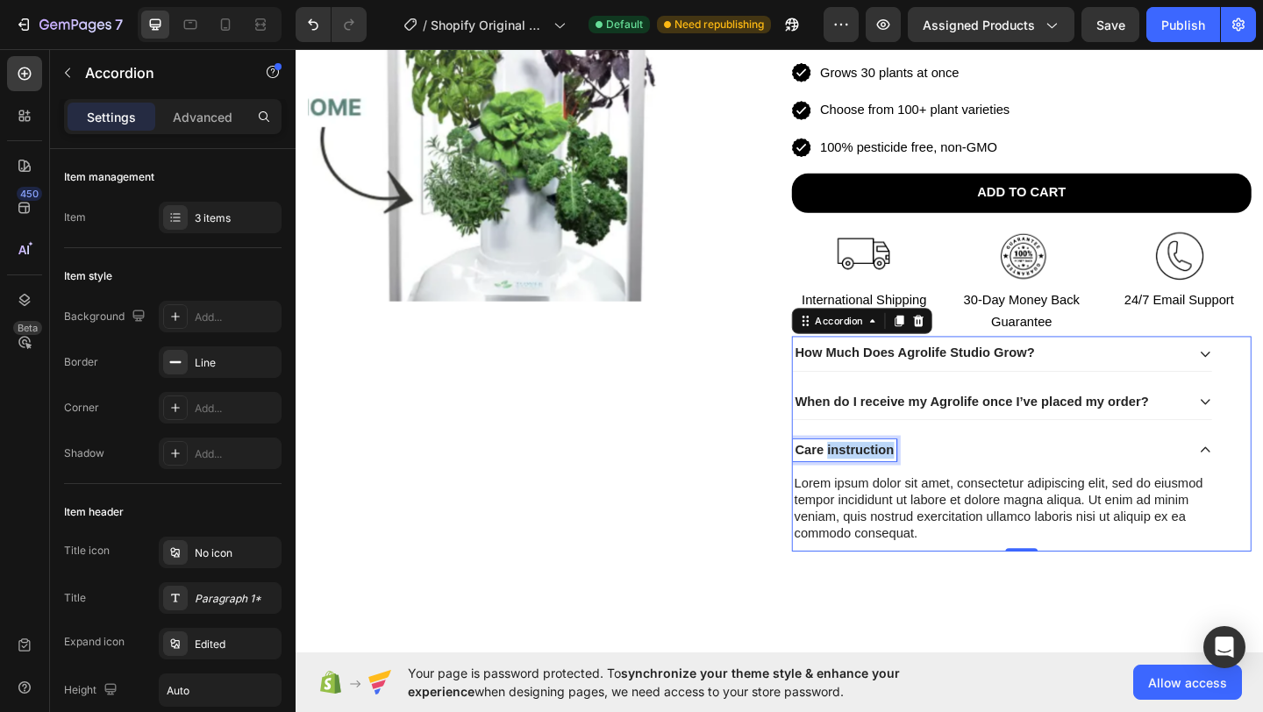
click at [888, 487] on p "Care instruction" at bounding box center [893, 485] width 108 height 18
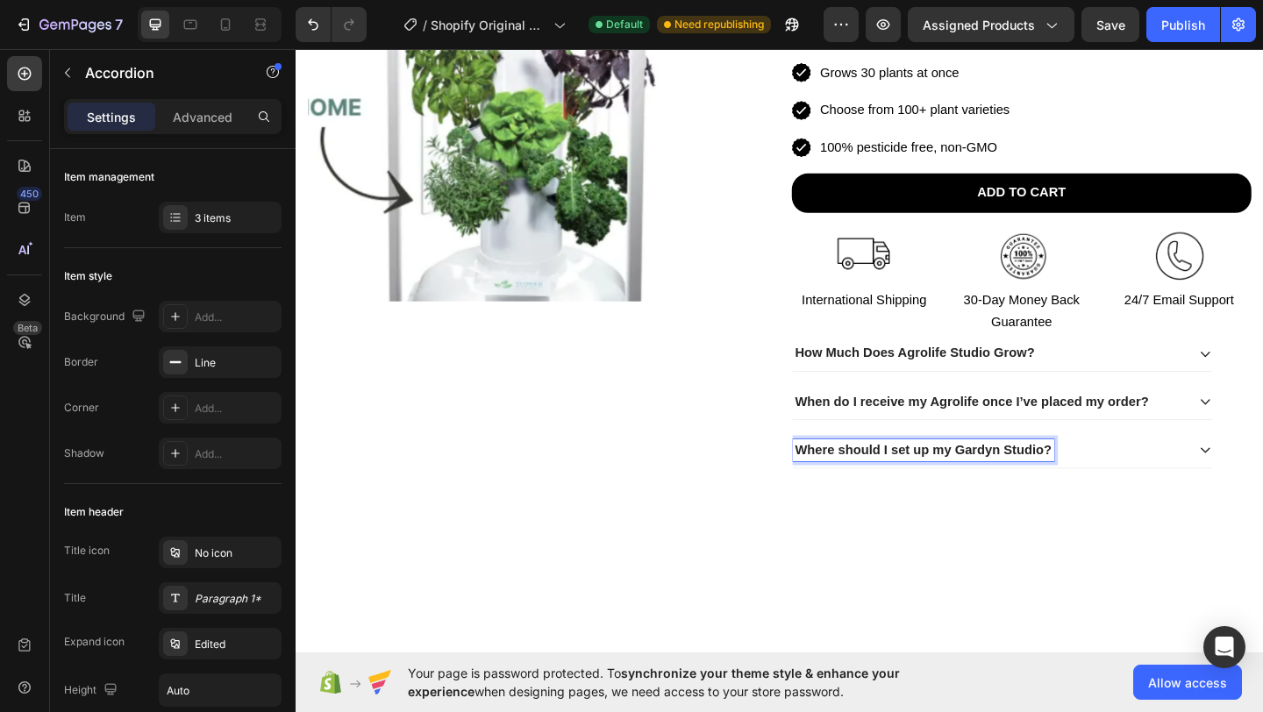
click at [1021, 489] on p "Where should I set up my Gardyn Studio?" at bounding box center [978, 485] width 279 height 18
click at [1020, 488] on p "Where should I set up my Gardyn Studio?" at bounding box center [978, 485] width 279 height 18
click at [1215, 474] on div "Where should I set up my Agrolife Studio?" at bounding box center [1050, 486] width 428 height 24
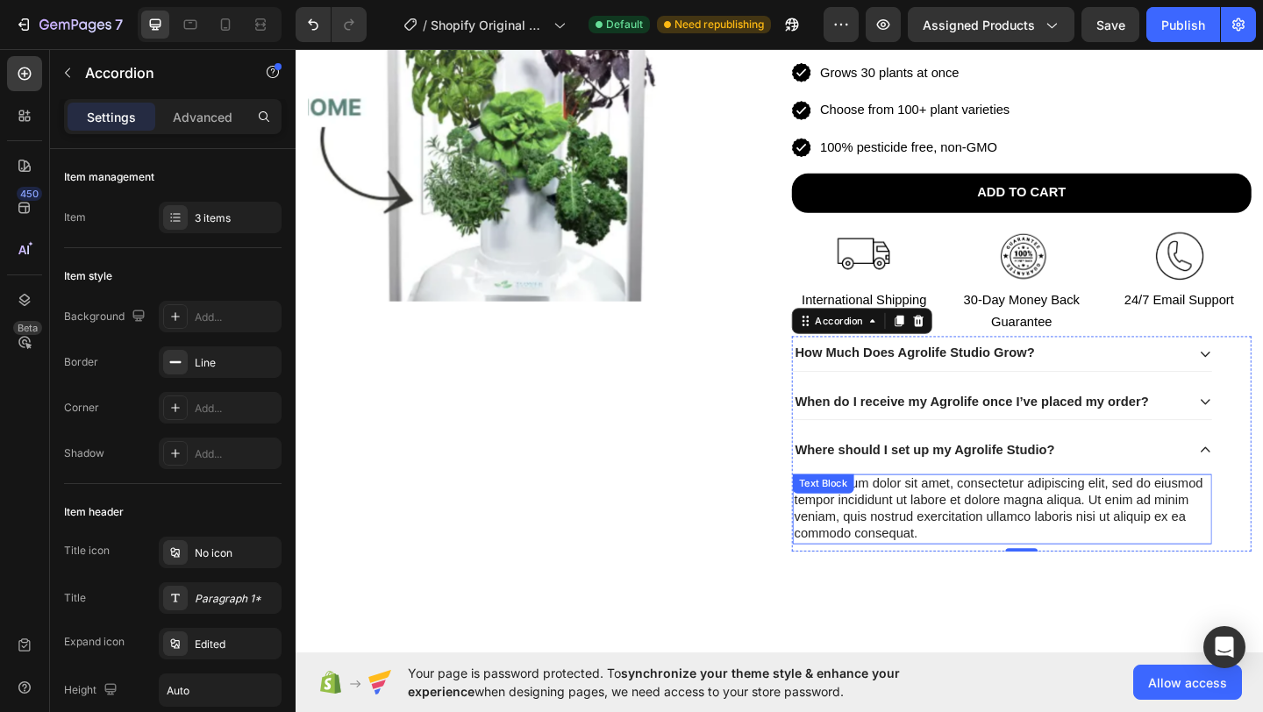
click at [940, 580] on div "Lorem ipsum dolor sit amet, consectetur adipiscing elit, sed do eiusmod tempor …" at bounding box center [1064, 549] width 456 height 76
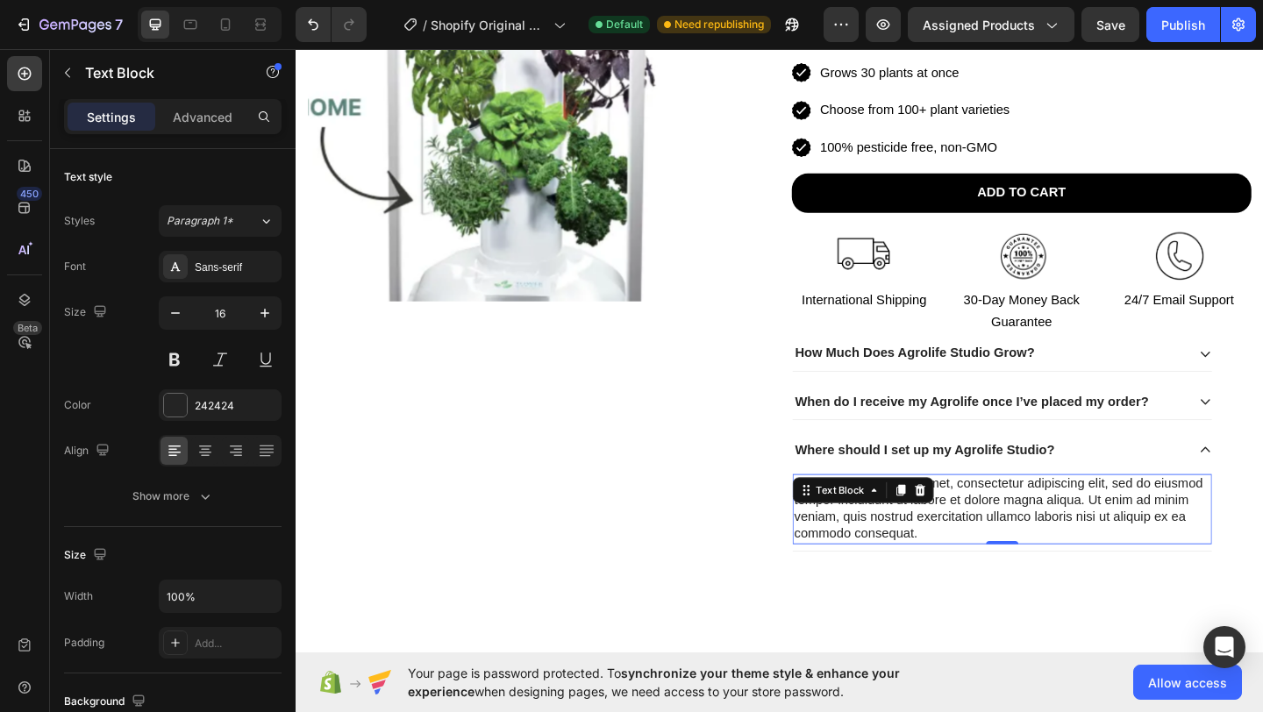
click at [940, 580] on div "Lorem ipsum dolor sit amet, consectetur adipiscing elit, sed do eiusmod tempor …" at bounding box center [1064, 549] width 456 height 76
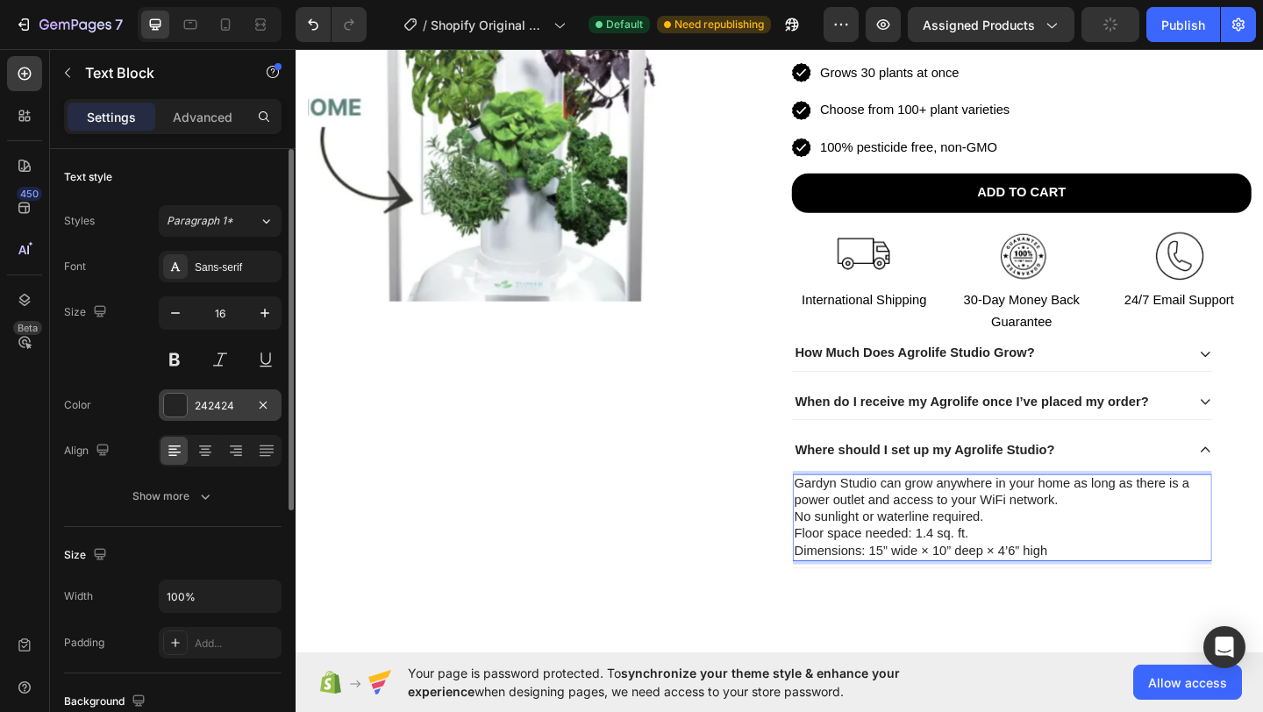
click at [175, 401] on div at bounding box center [175, 405] width 23 height 23
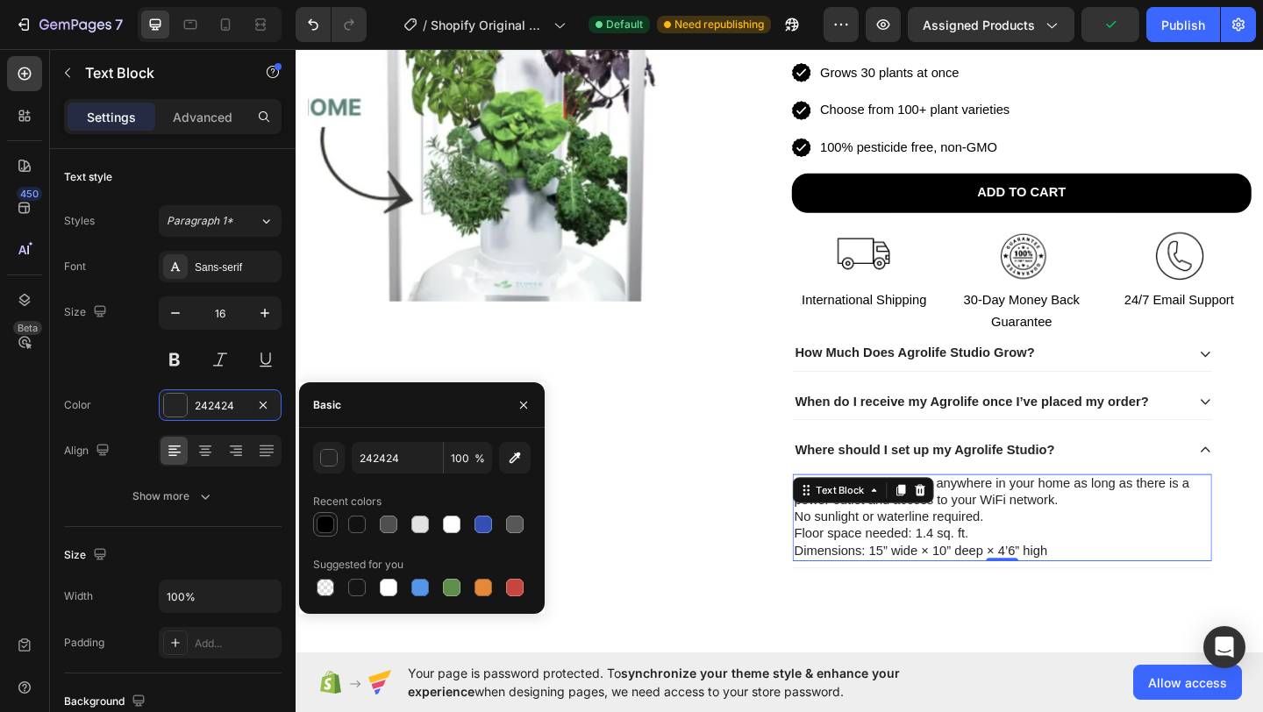
click at [320, 520] on div at bounding box center [326, 525] width 18 height 18
type input "000000"
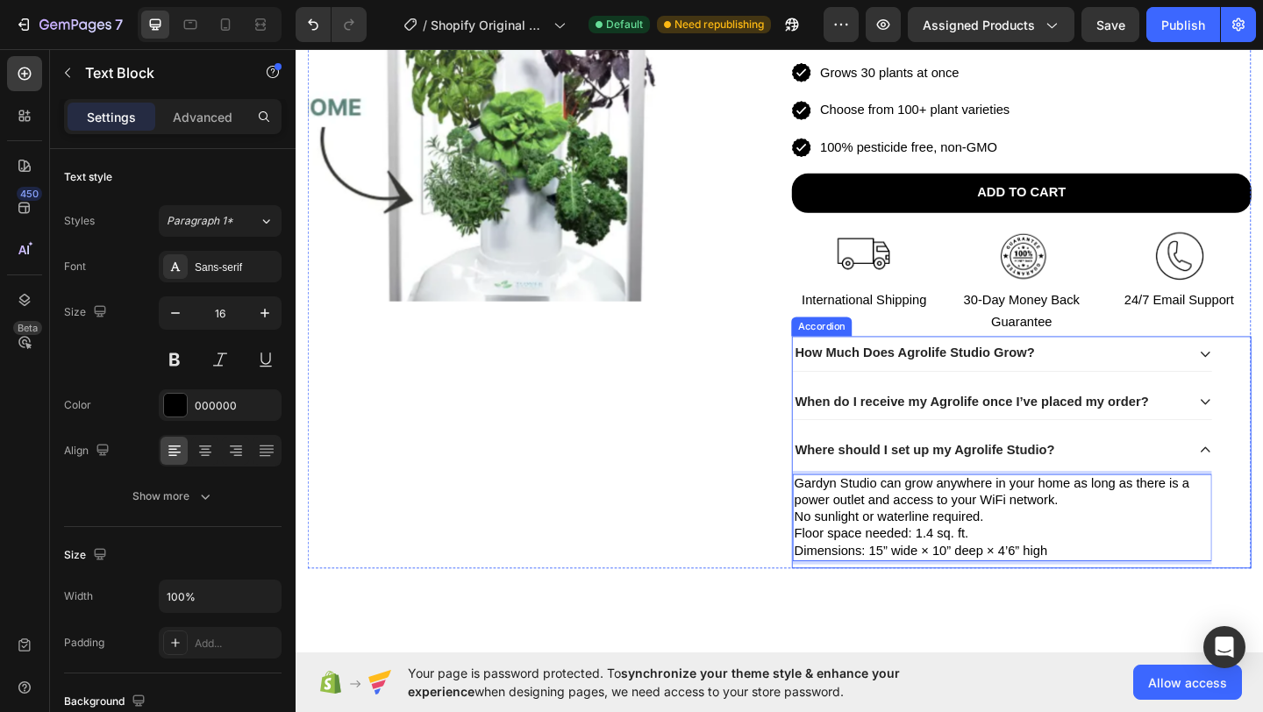
click at [1259, 432] on div "When do I receive my Agrolife once I’ve placed my order?" at bounding box center [1064, 433] width 456 height 38
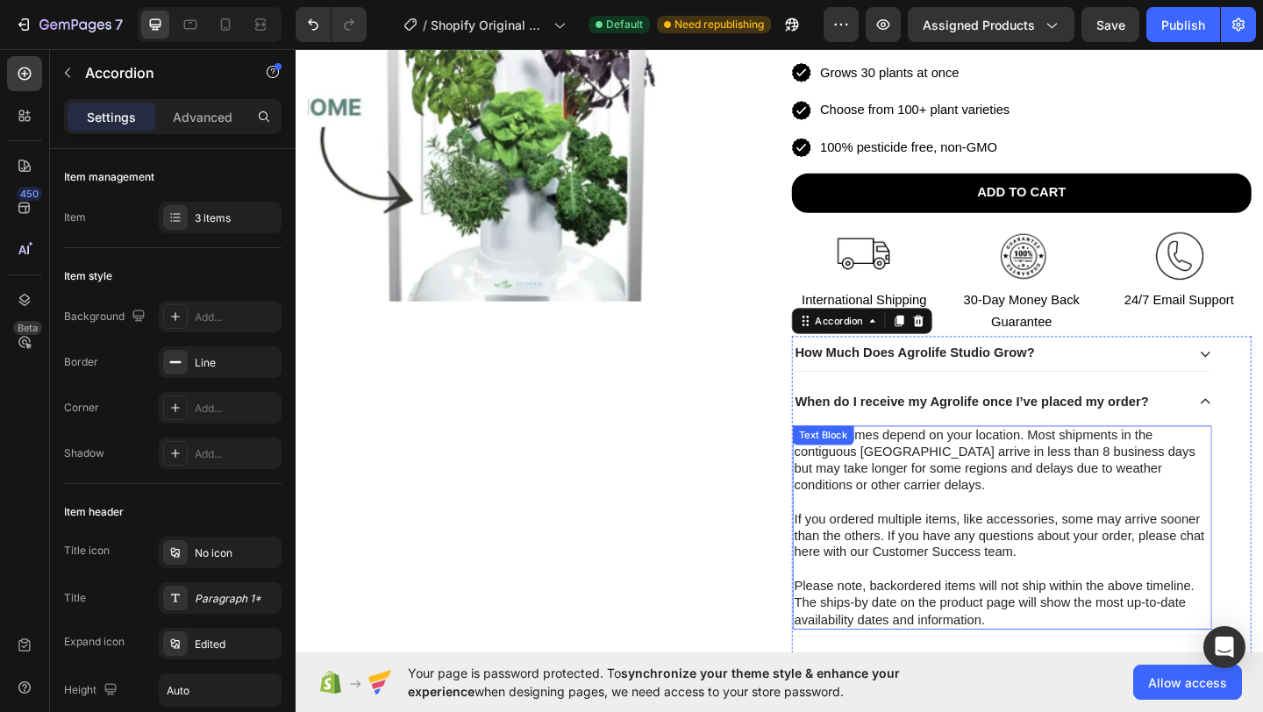
click at [1048, 542] on p at bounding box center [1064, 542] width 453 height 18
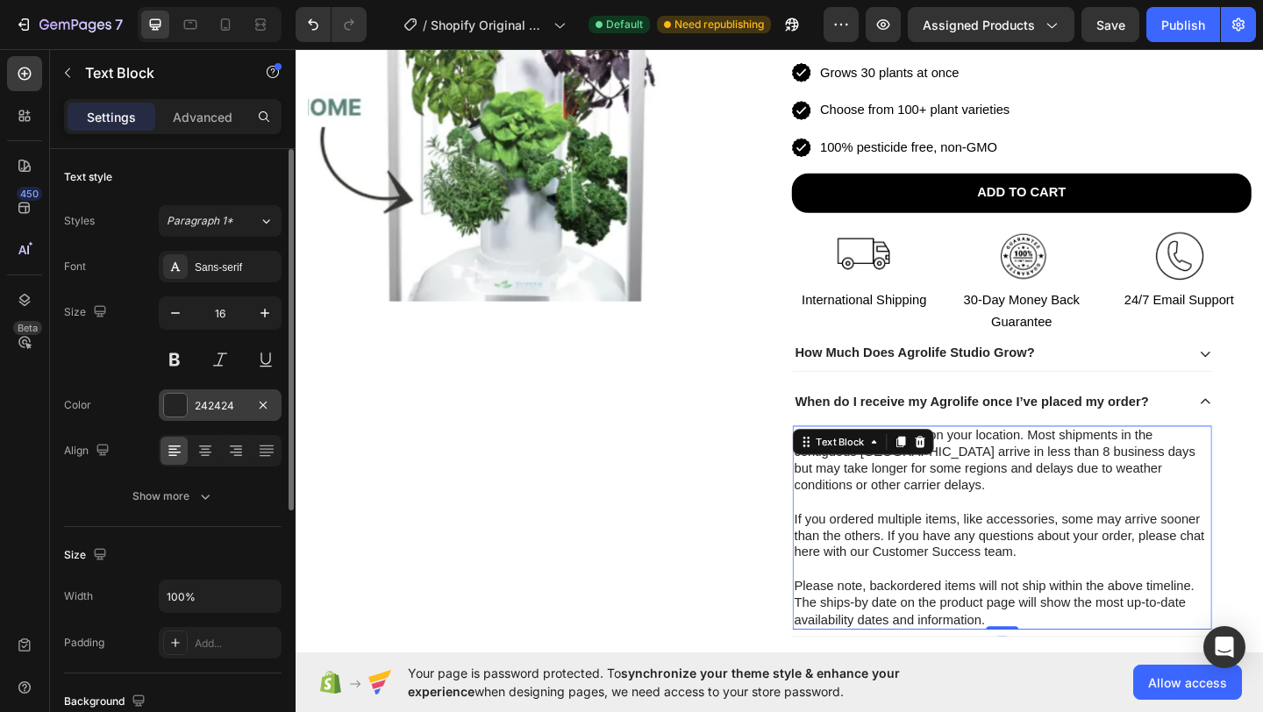
click at [175, 400] on div at bounding box center [175, 405] width 23 height 23
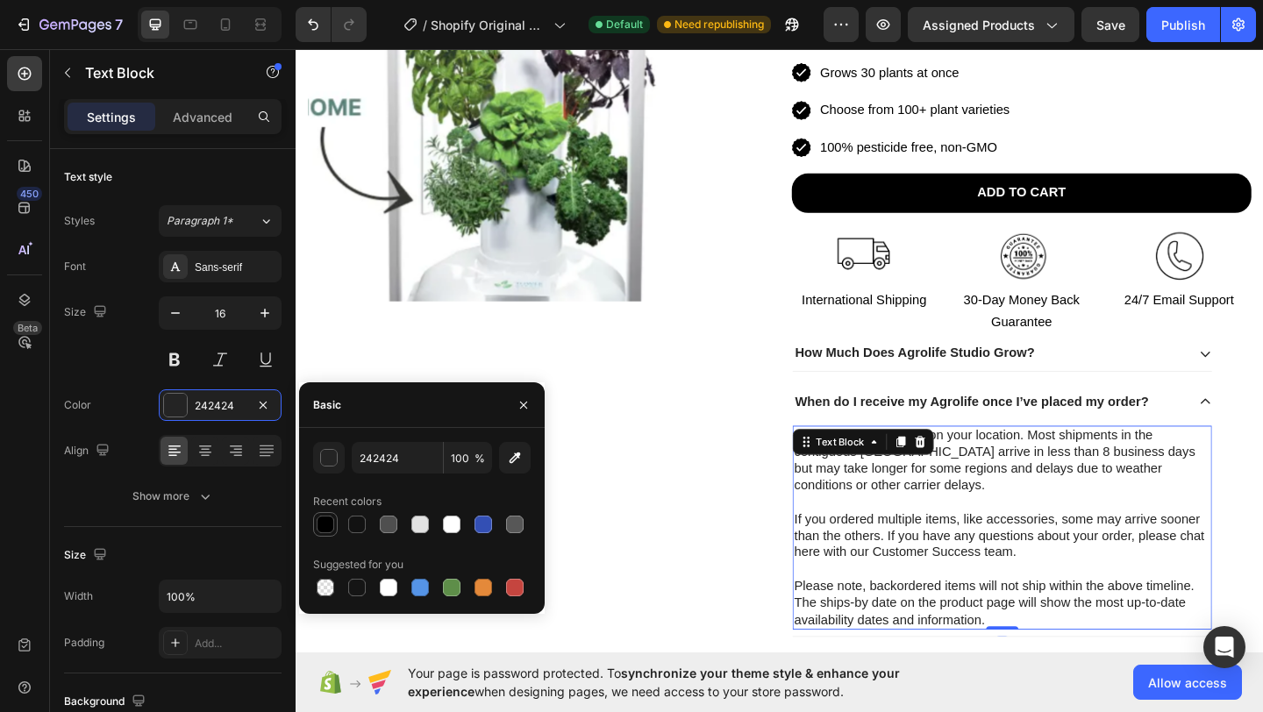
click at [325, 524] on div at bounding box center [326, 525] width 18 height 18
type input "000000"
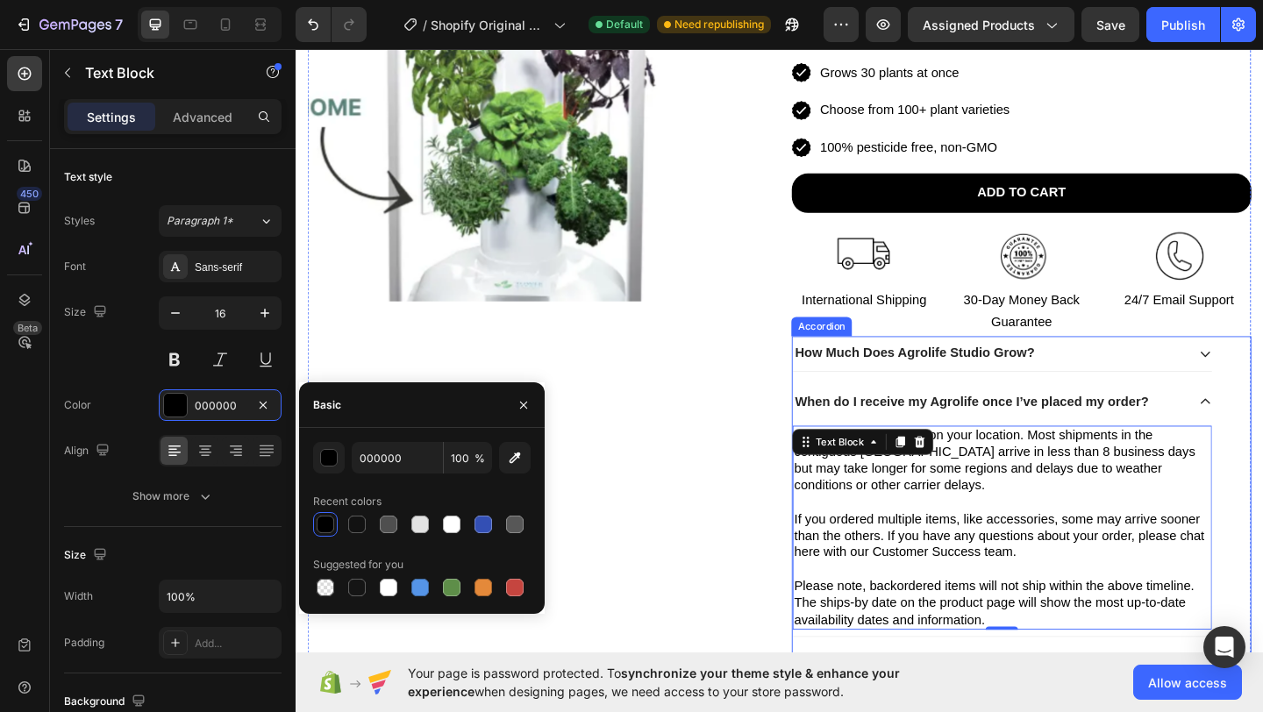
click at [1182, 389] on div "How Much Does Agrolife Studio Grow?" at bounding box center [1050, 380] width 428 height 24
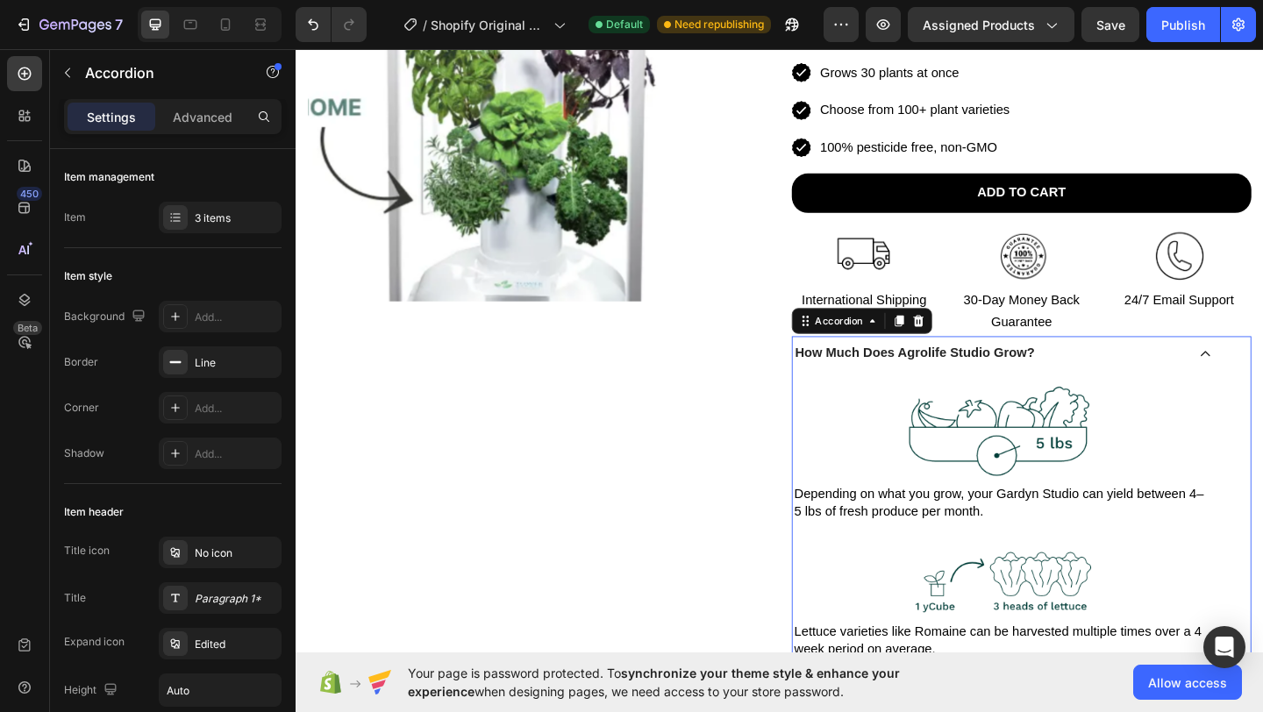
click at [972, 549] on p "Depending on what you grow, your Gardyn Studio can yield between 4–5 lbs of fre…" at bounding box center [1064, 543] width 453 height 37
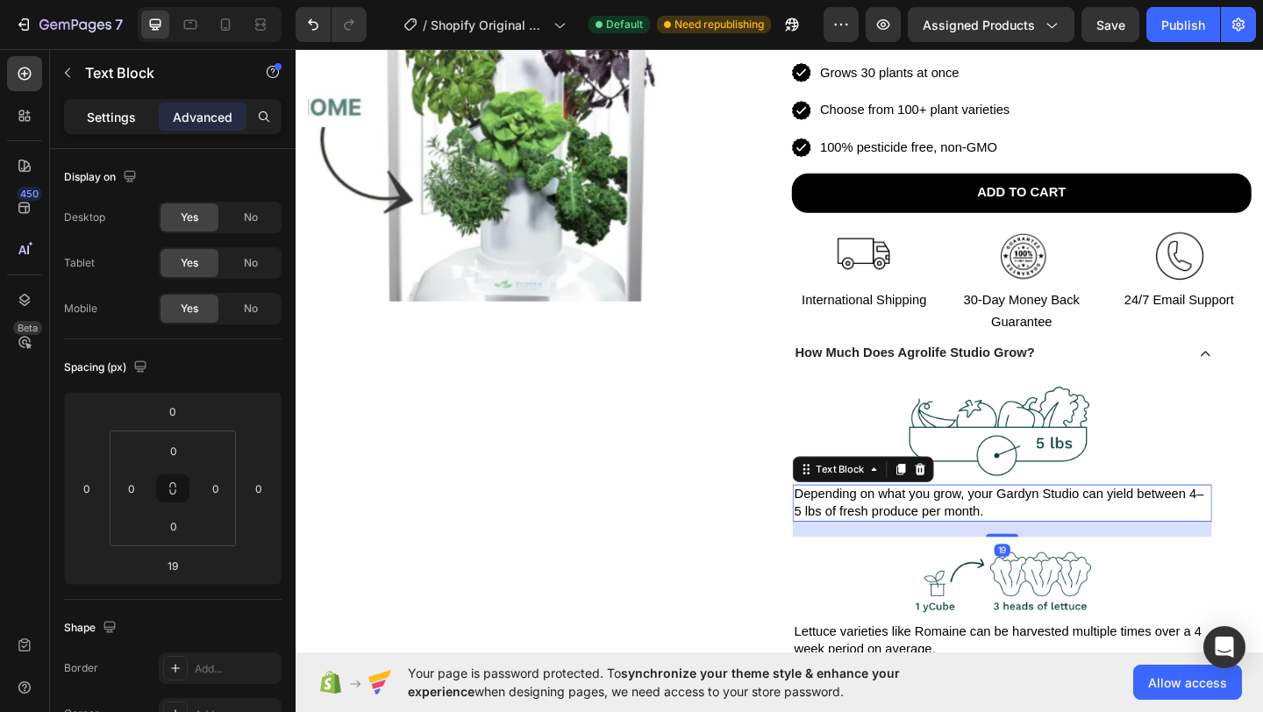
click at [99, 120] on p "Settings" at bounding box center [111, 117] width 49 height 18
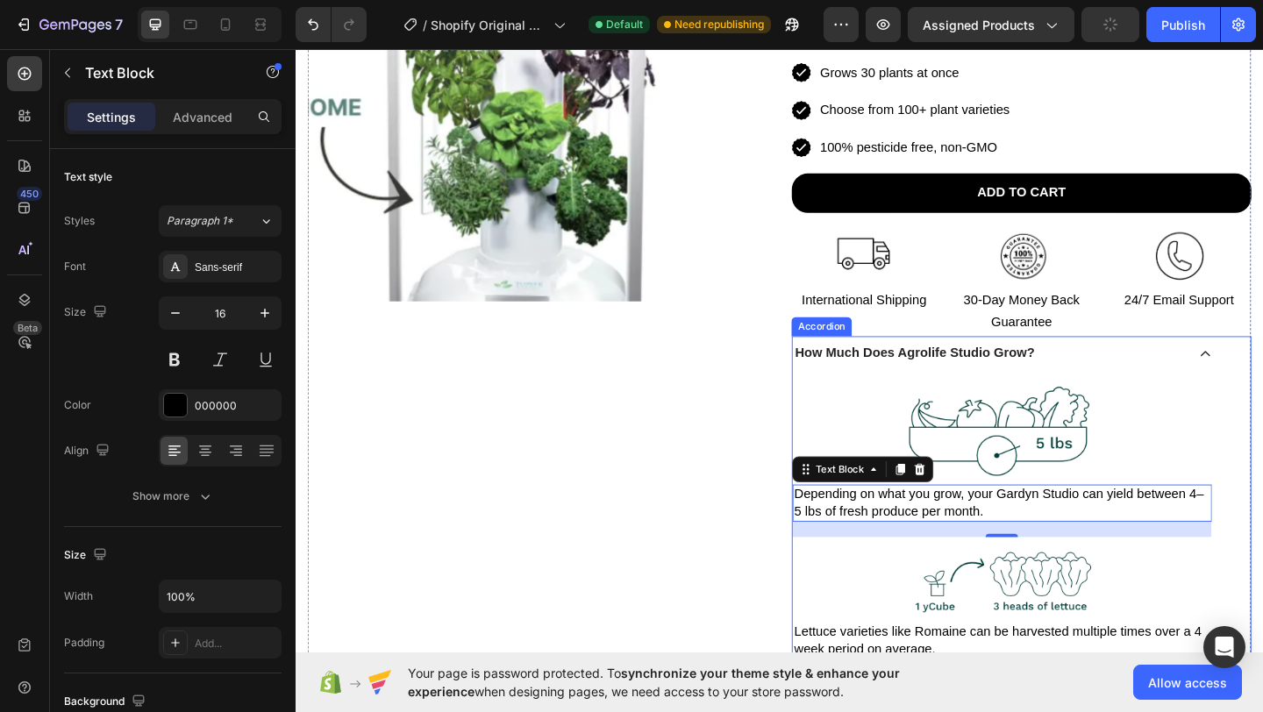
click at [1175, 374] on div "How Much Does Agrolife Studio Grow?" at bounding box center [1050, 380] width 428 height 24
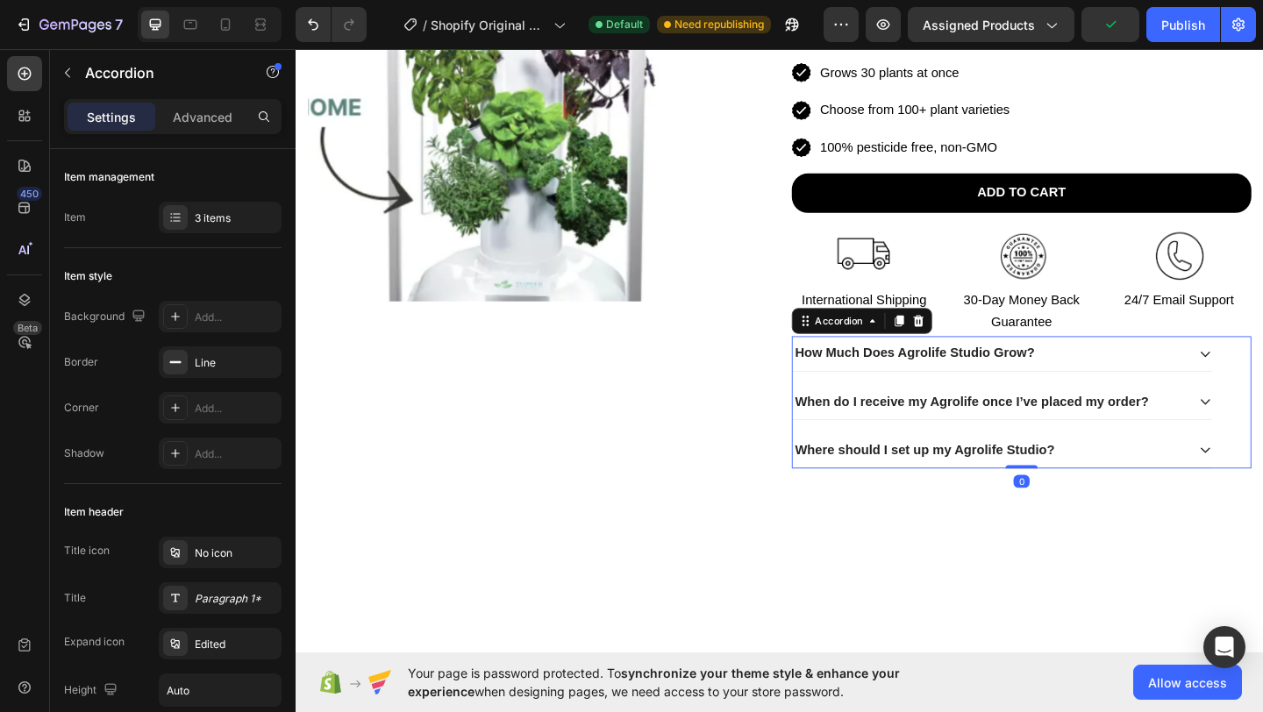
click at [1161, 485] on div "Where should I set up my Agrolife Studio?" at bounding box center [1050, 486] width 428 height 24
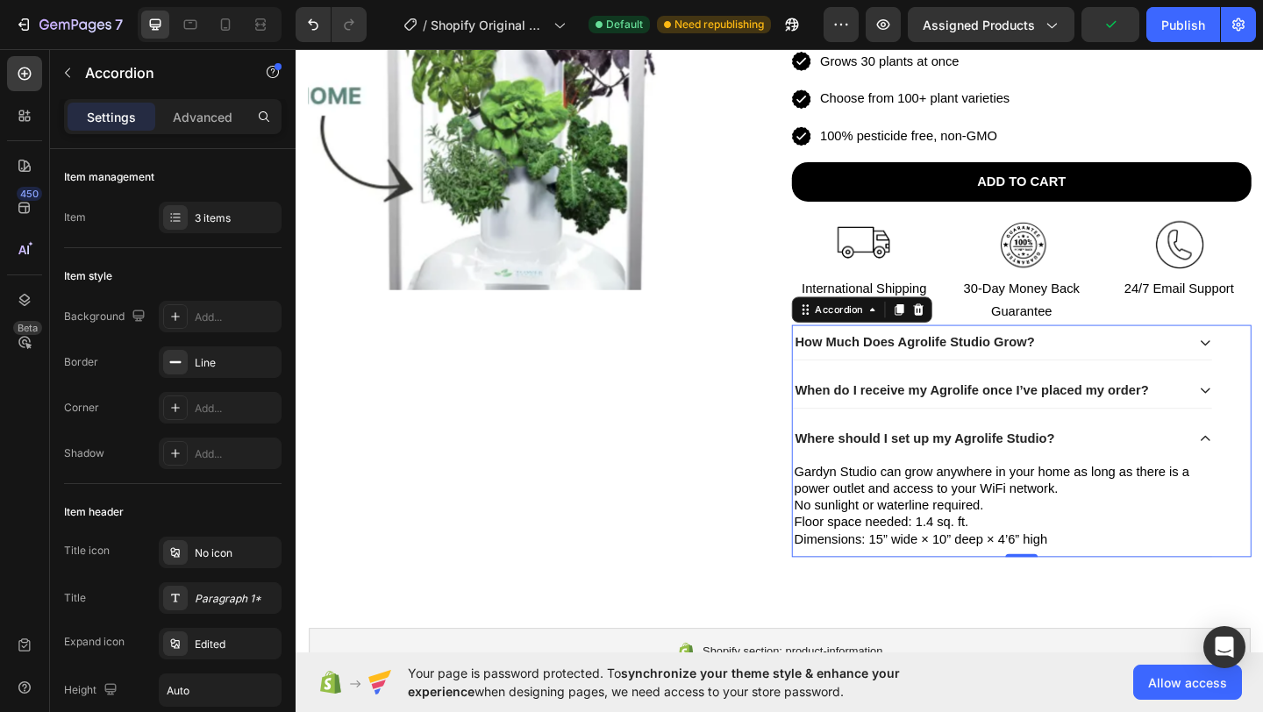
scroll to position [300, 0]
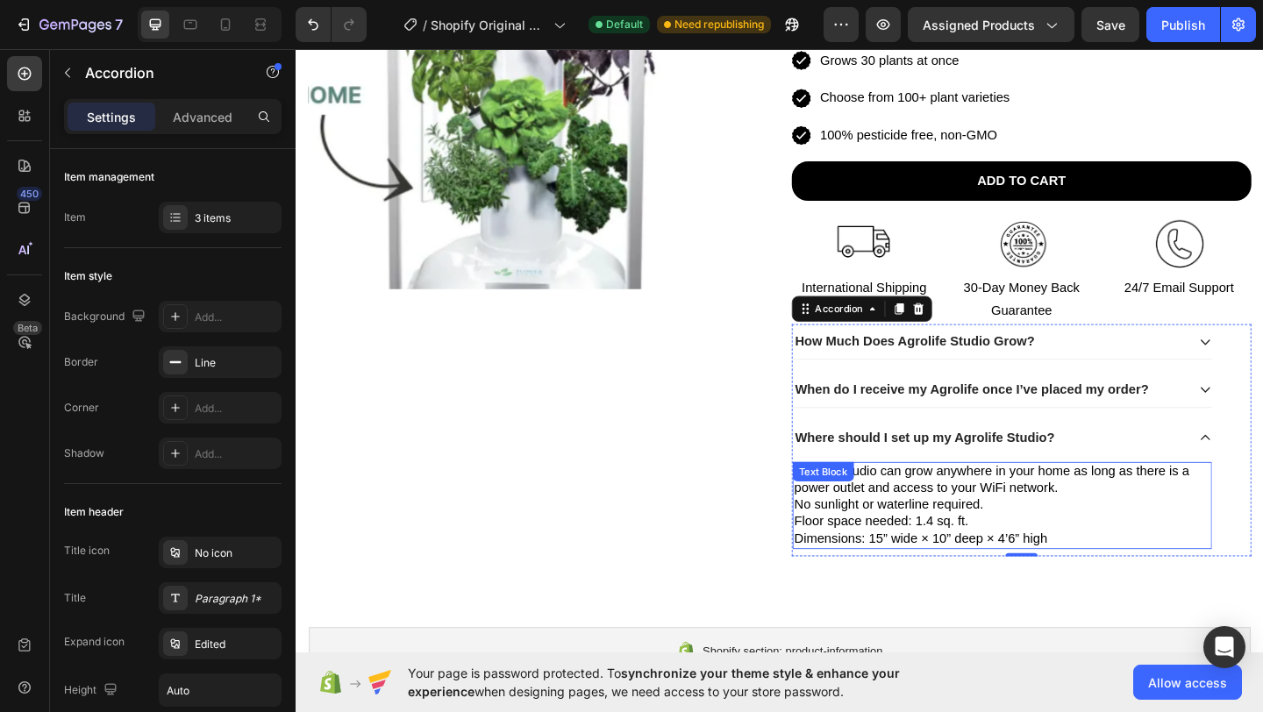
click at [1133, 536] on p "No sunlight or waterline required." at bounding box center [1064, 545] width 453 height 18
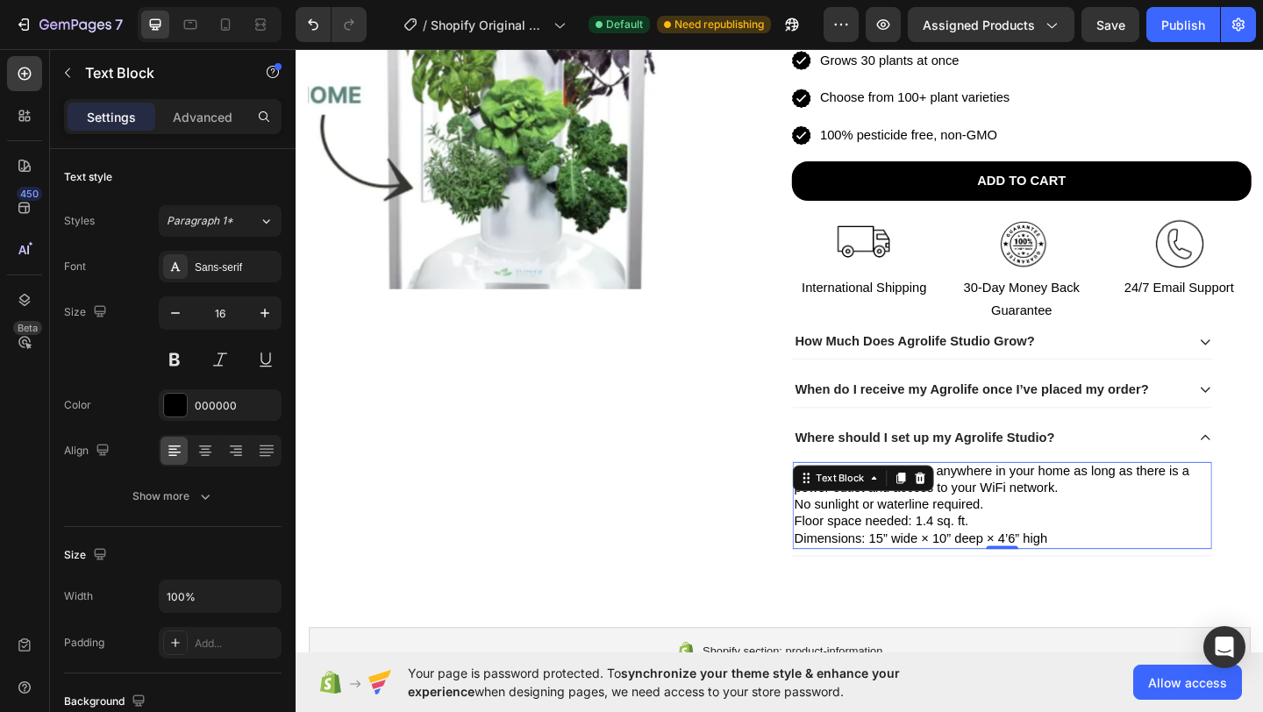
click at [1133, 531] on p "Gardyn Studio can grow anywhere in your home as long as there is a power outlet…" at bounding box center [1064, 518] width 453 height 37
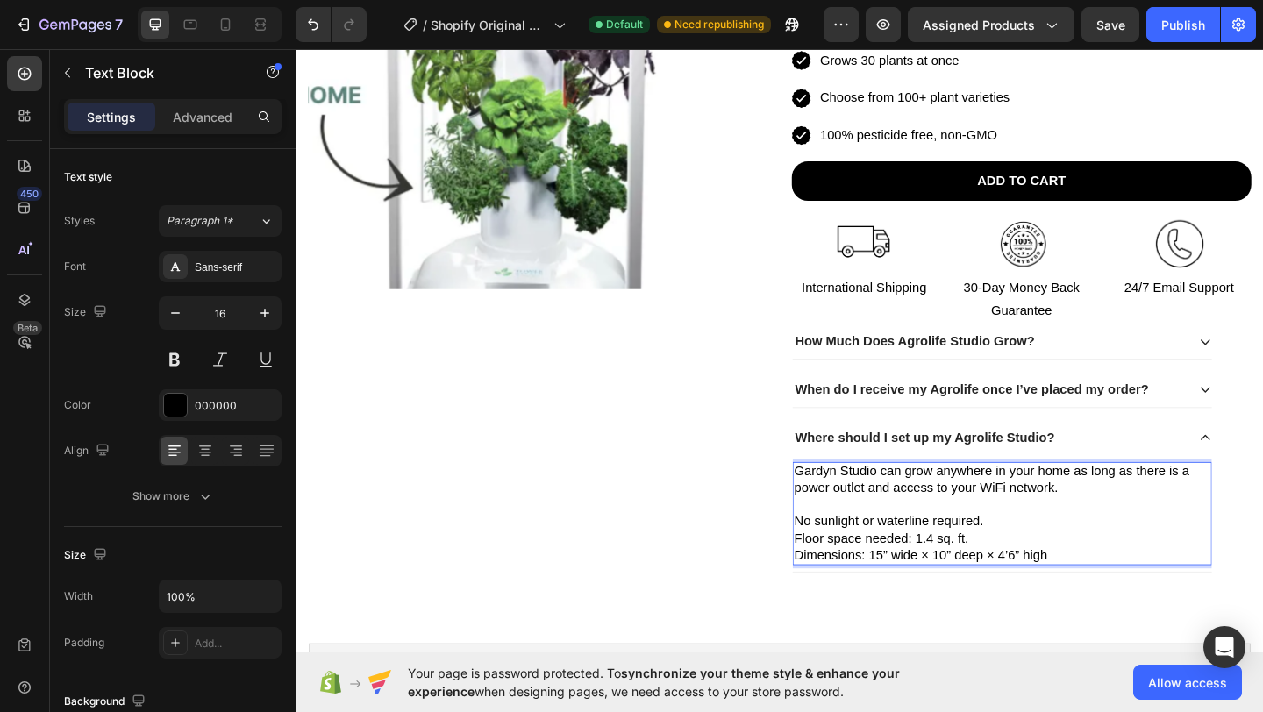
click at [1066, 564] on p "No sunlight or waterline required." at bounding box center [1064, 563] width 453 height 18
click at [854, 507] on p "Gardyn Studio can grow anywhere in your home as long as there is a power outlet…" at bounding box center [1064, 518] width 453 height 37
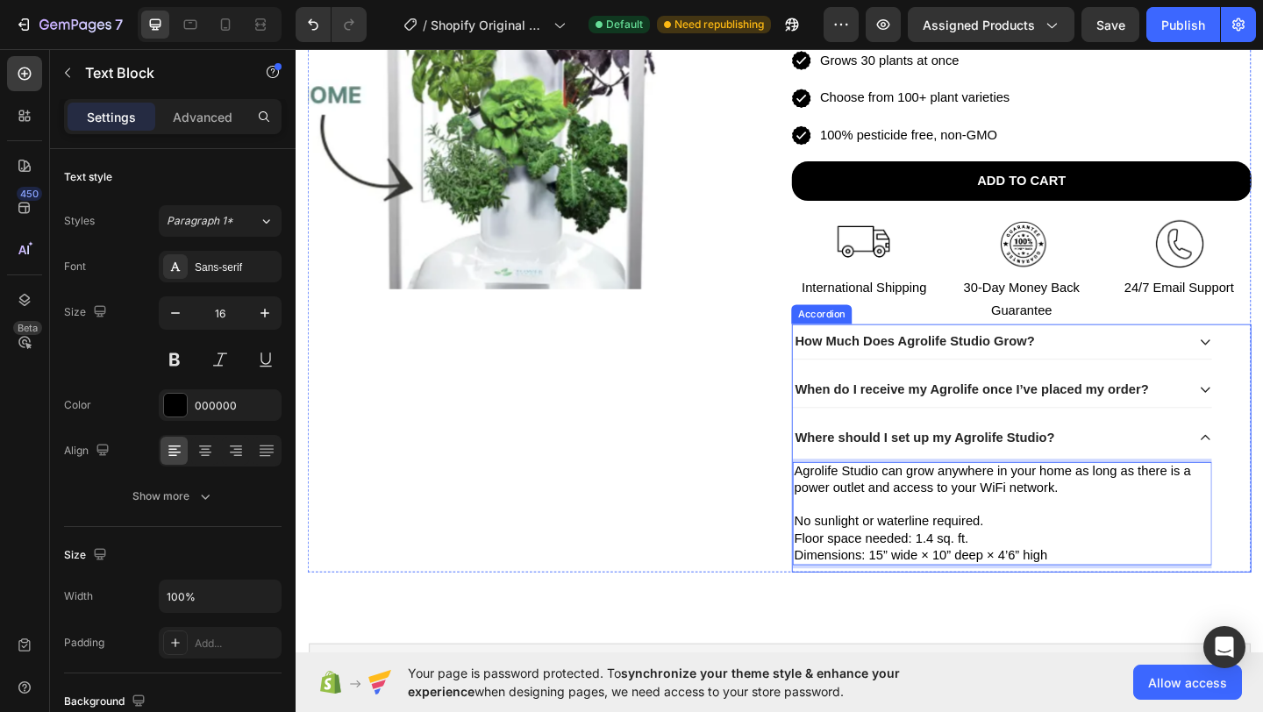
click at [1148, 475] on div "Where should I set up my Agrolife Studio?" at bounding box center [1050, 473] width 428 height 24
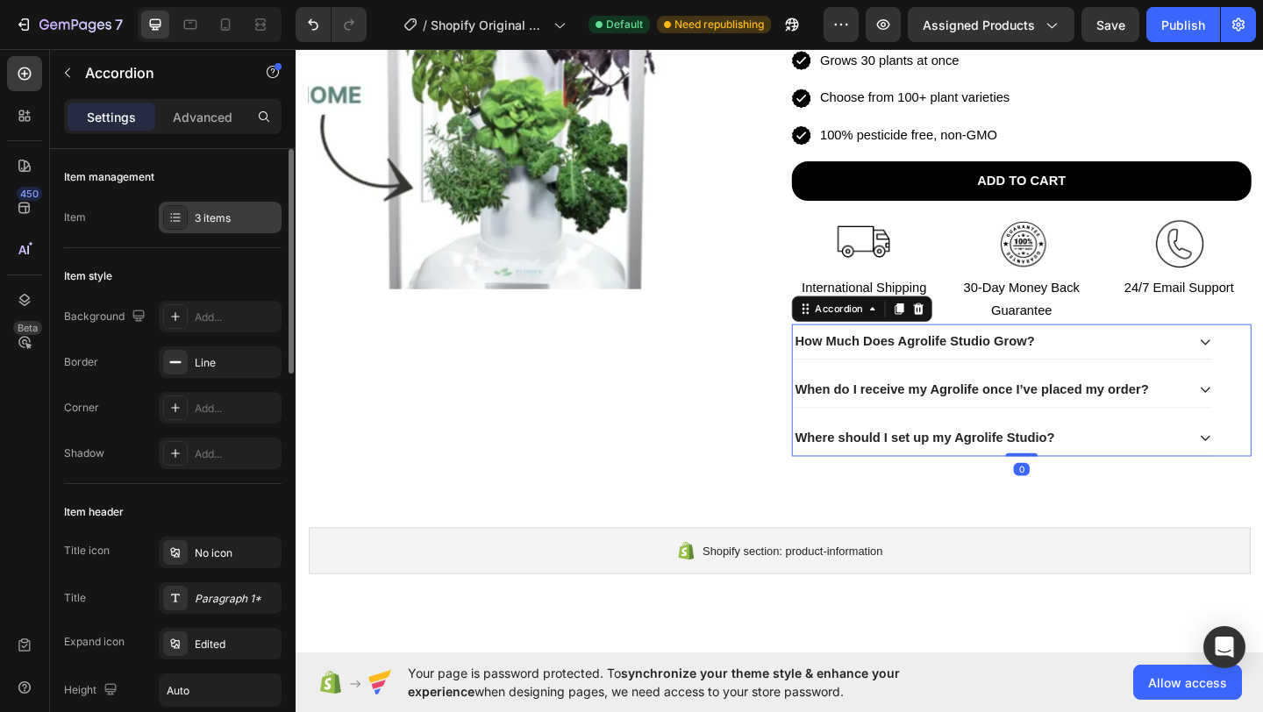
click at [222, 218] on div "3 items" at bounding box center [236, 219] width 82 height 16
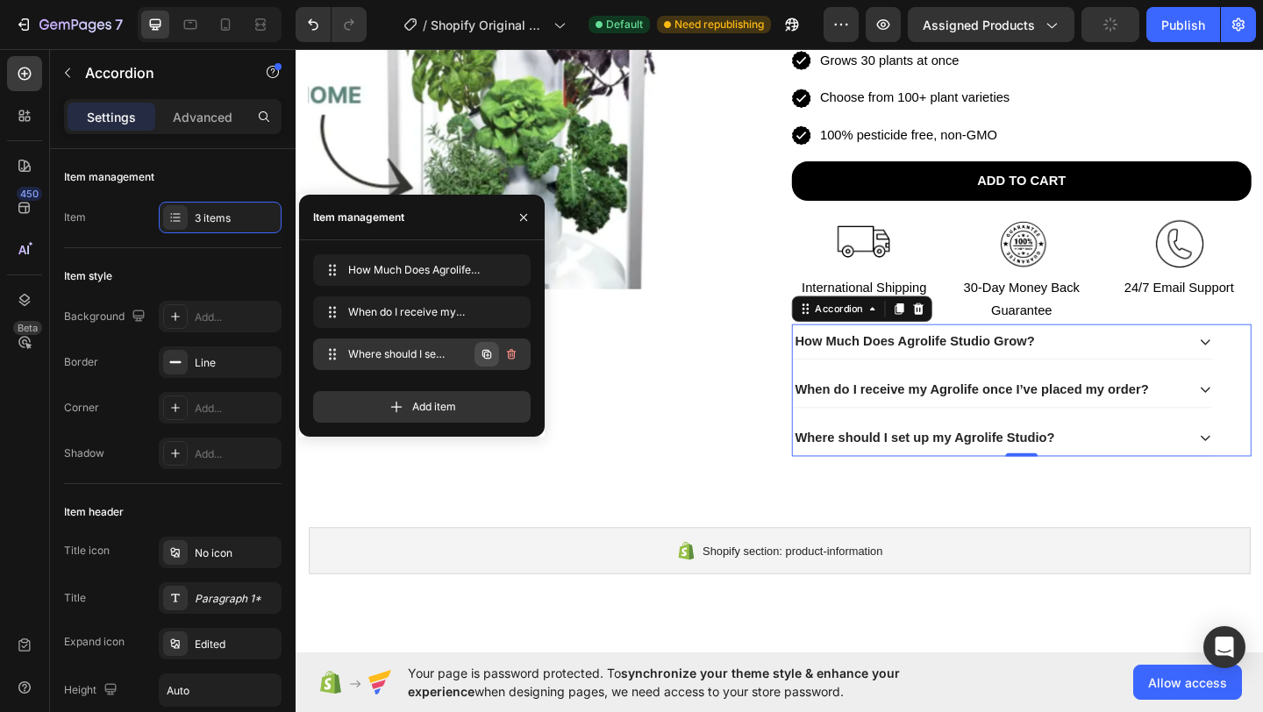
click at [484, 359] on icon "button" at bounding box center [487, 354] width 14 height 14
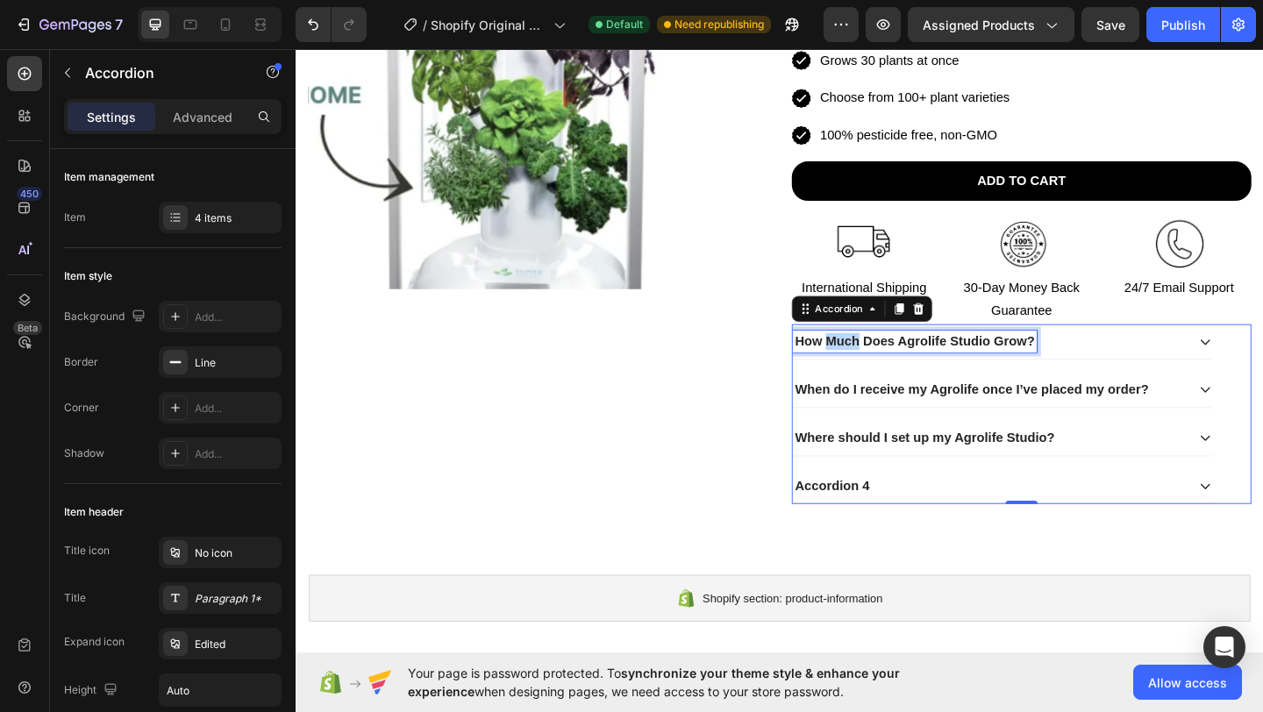
click at [884, 366] on p "How Much Does Agrolife Studio Grow?" at bounding box center [969, 367] width 261 height 18
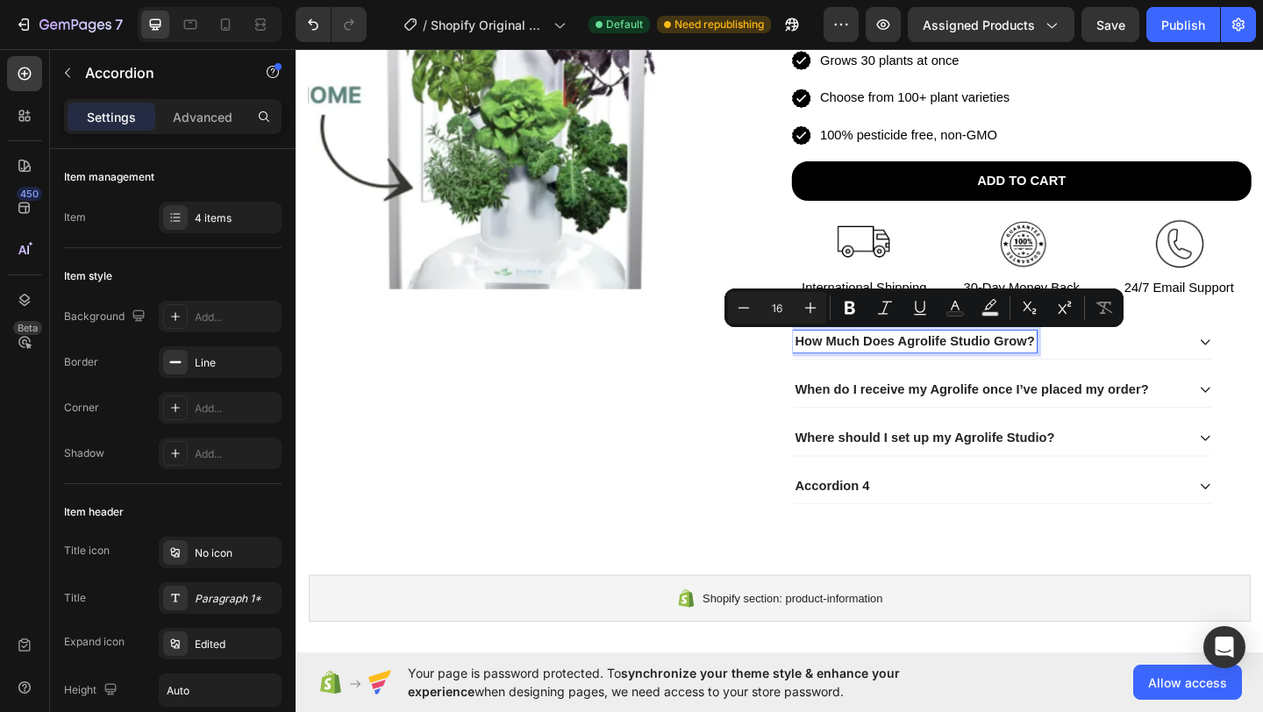
click at [887, 521] on p "Accordion 4" at bounding box center [879, 525] width 81 height 18
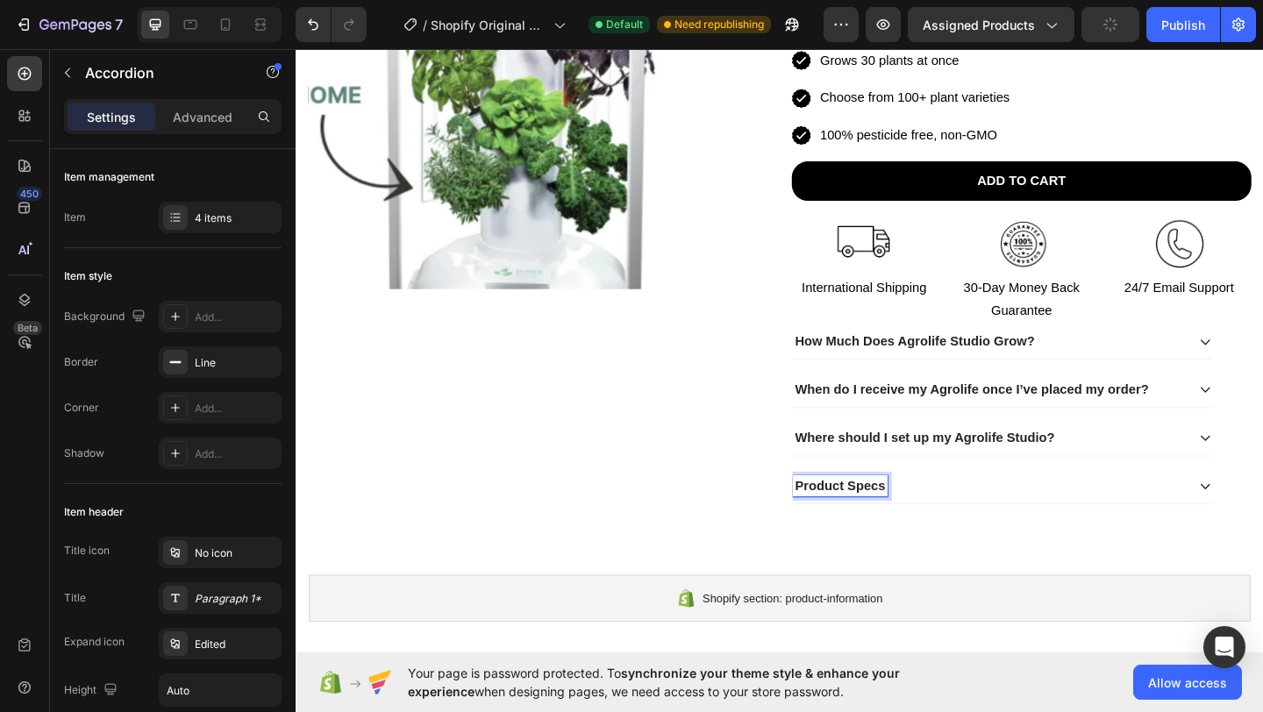
click at [1033, 518] on div "Product Specs" at bounding box center [1050, 525] width 428 height 24
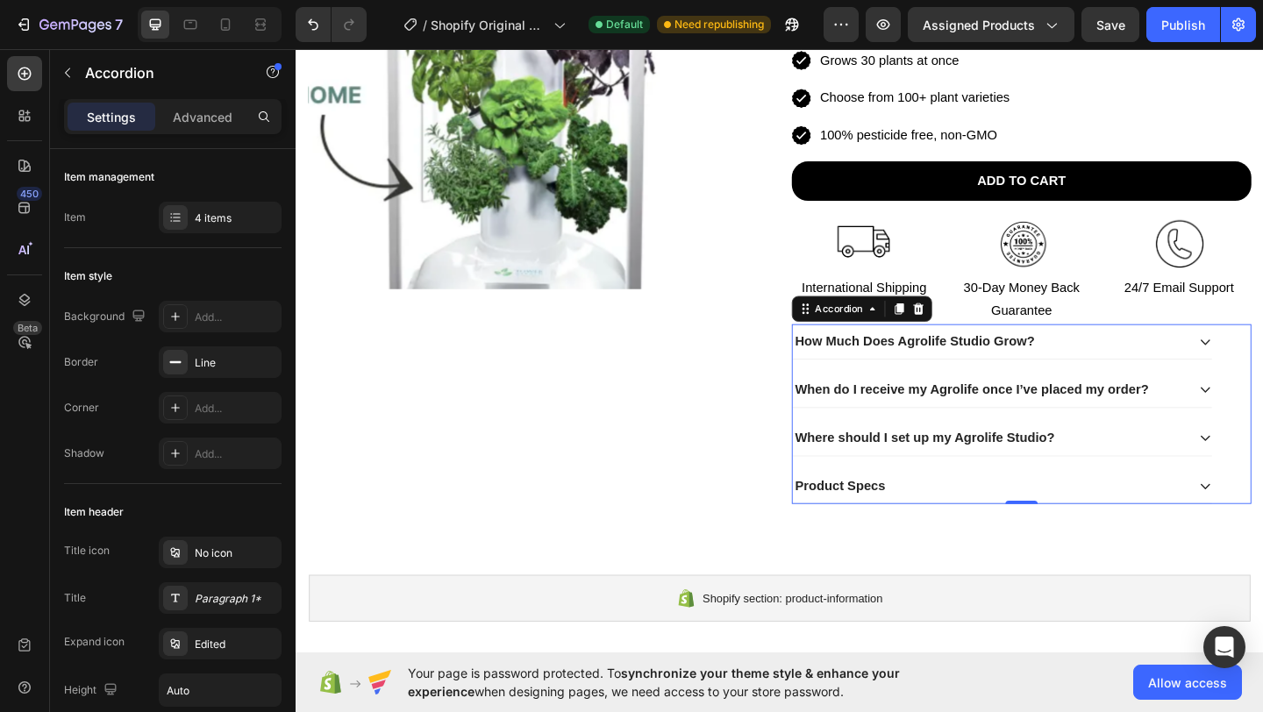
click at [1005, 517] on div "Product Specs" at bounding box center [1050, 525] width 428 height 24
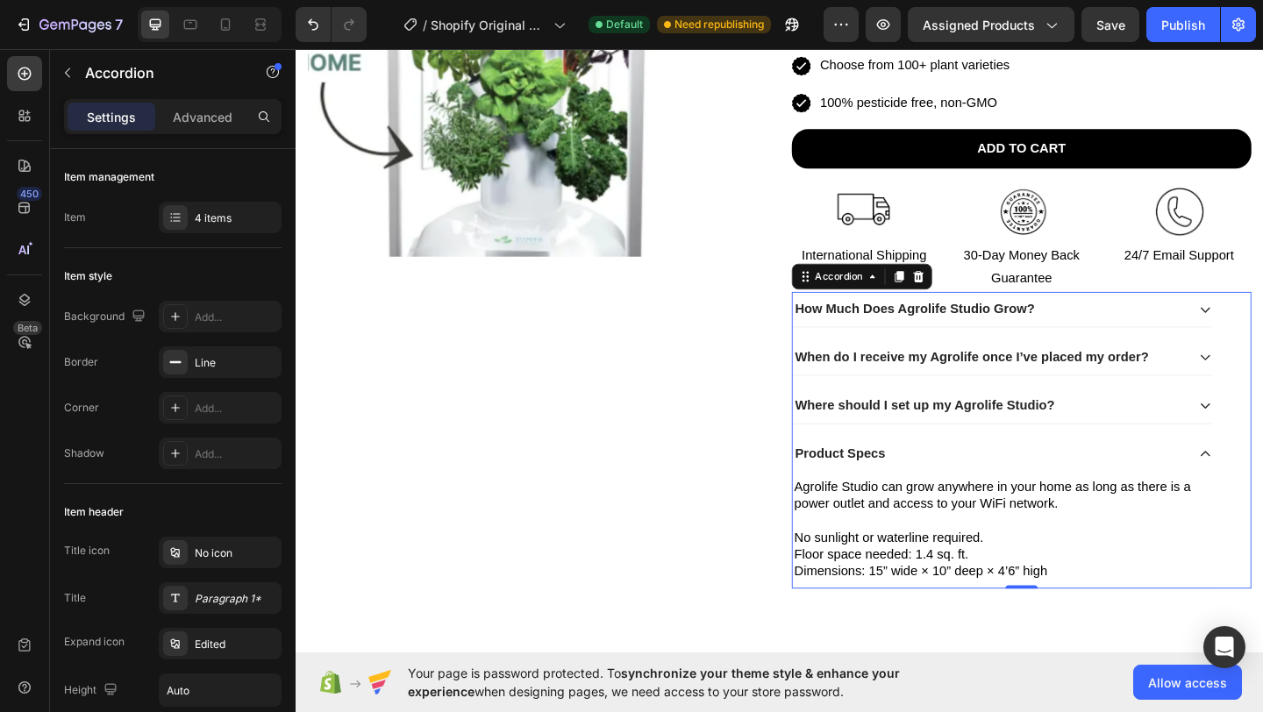
scroll to position [408, 0]
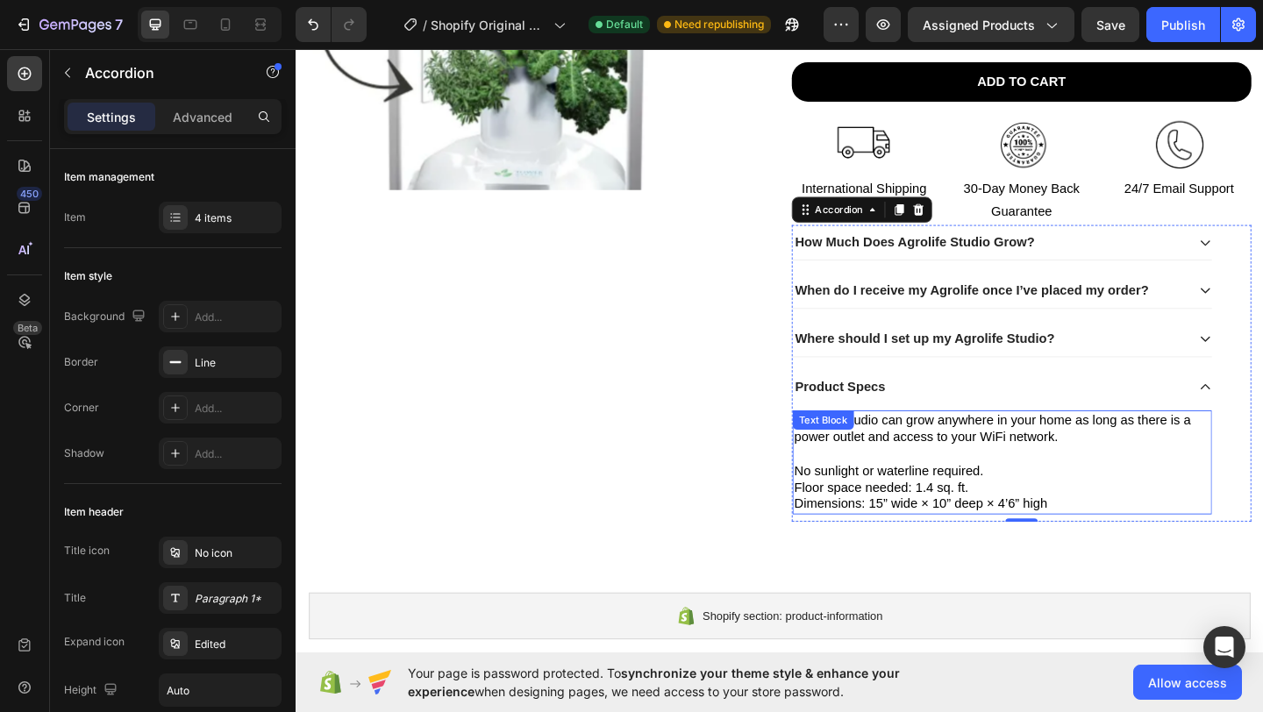
click at [952, 465] on p "Agrolife Studio can grow anywhere in your home as long as there is a power outl…" at bounding box center [1064, 462] width 453 height 37
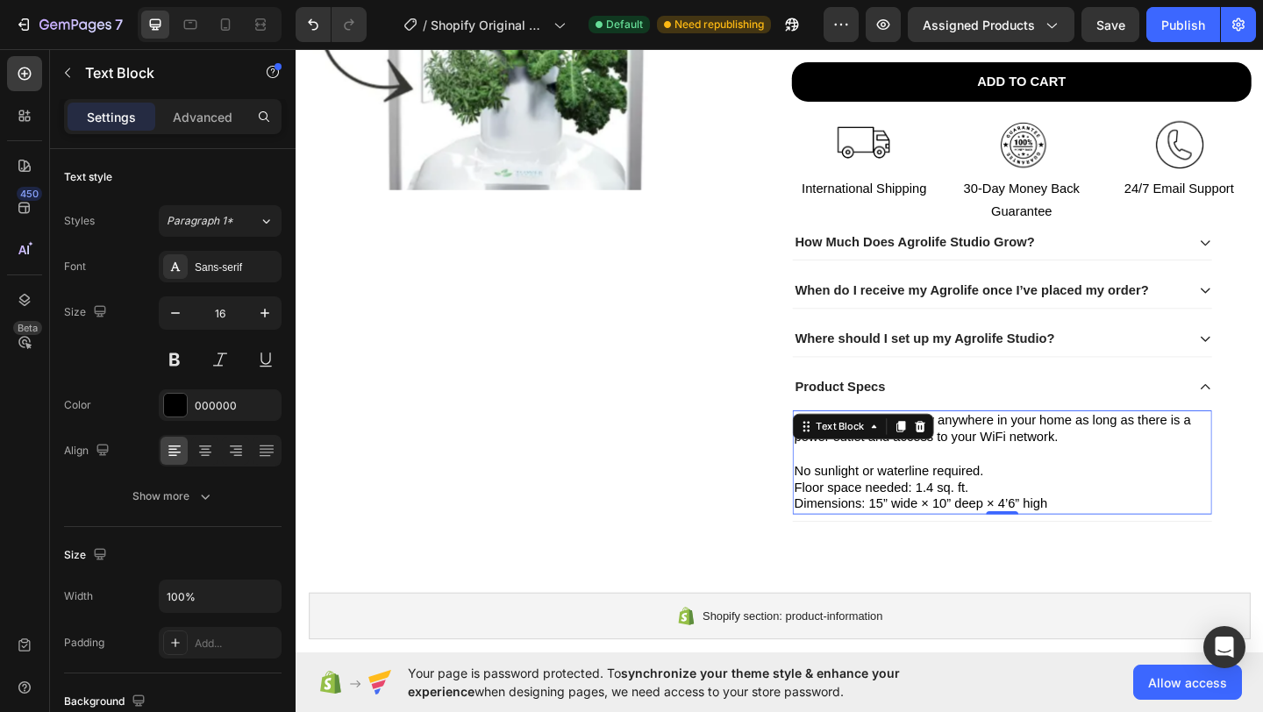
click at [952, 465] on icon at bounding box center [954, 460] width 14 height 14
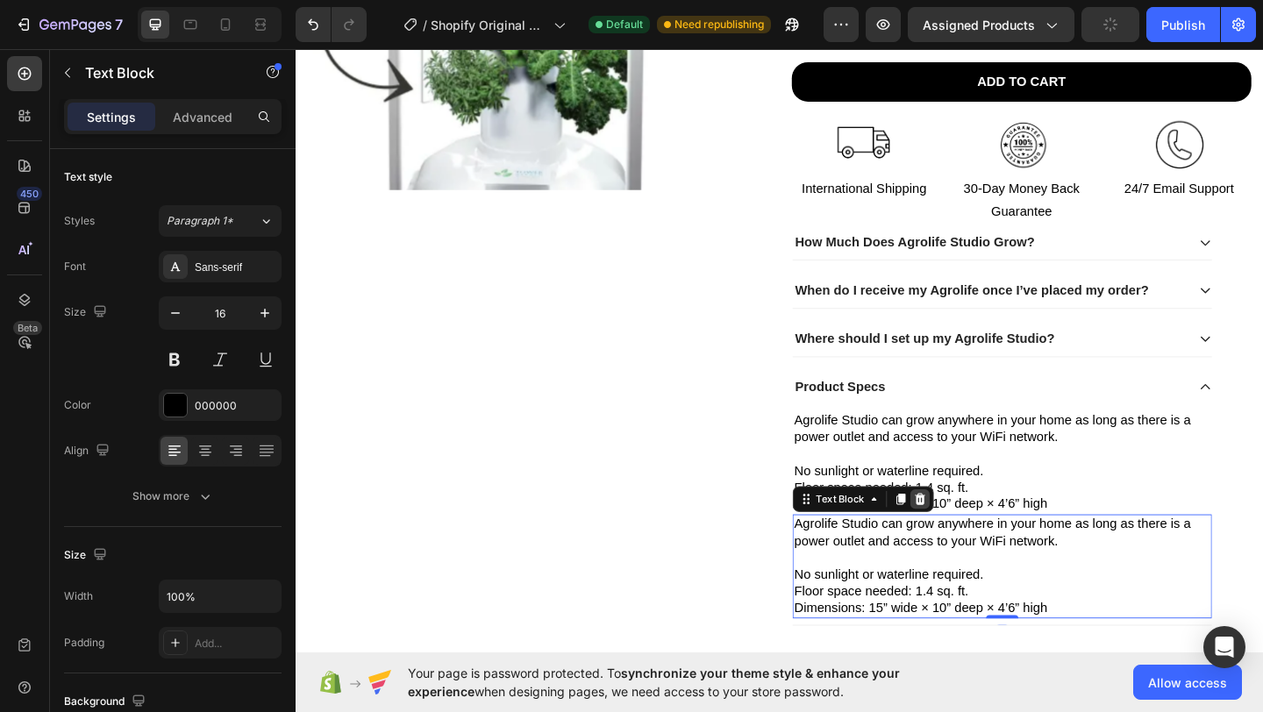
click at [967, 547] on div at bounding box center [974, 538] width 21 height 21
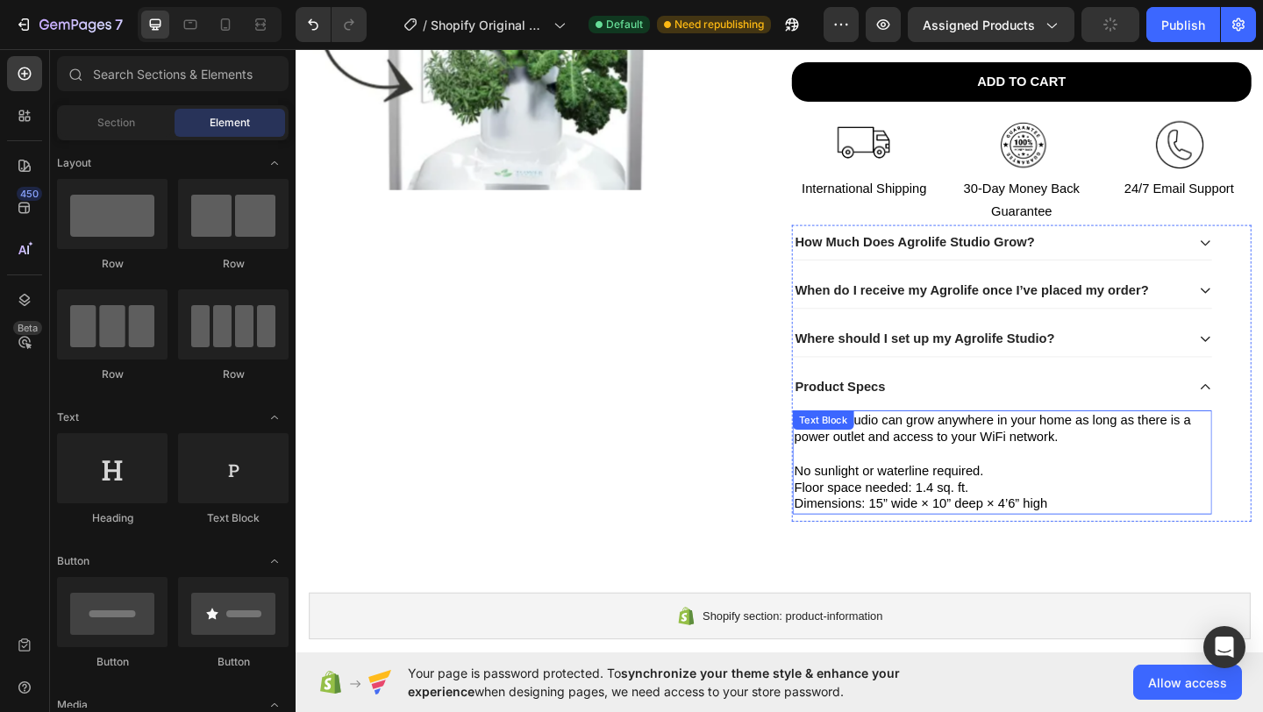
click at [988, 497] on p at bounding box center [1064, 490] width 453 height 18
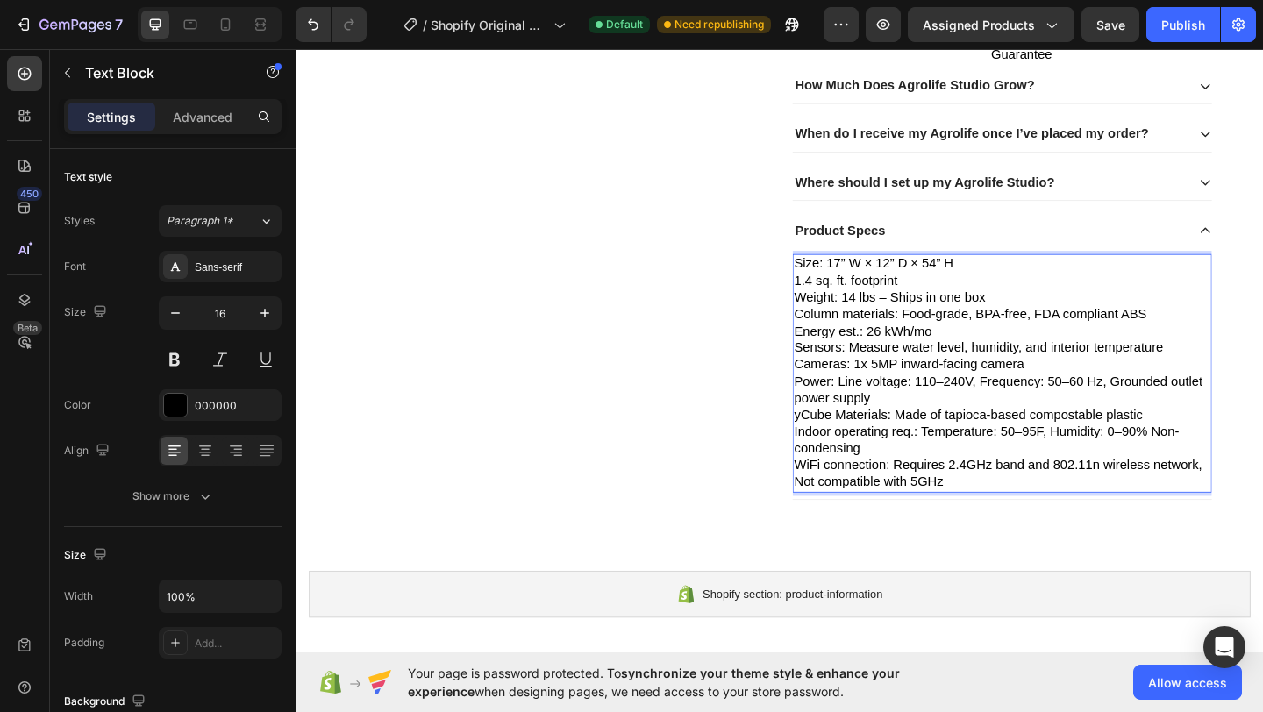
scroll to position [583, 0]
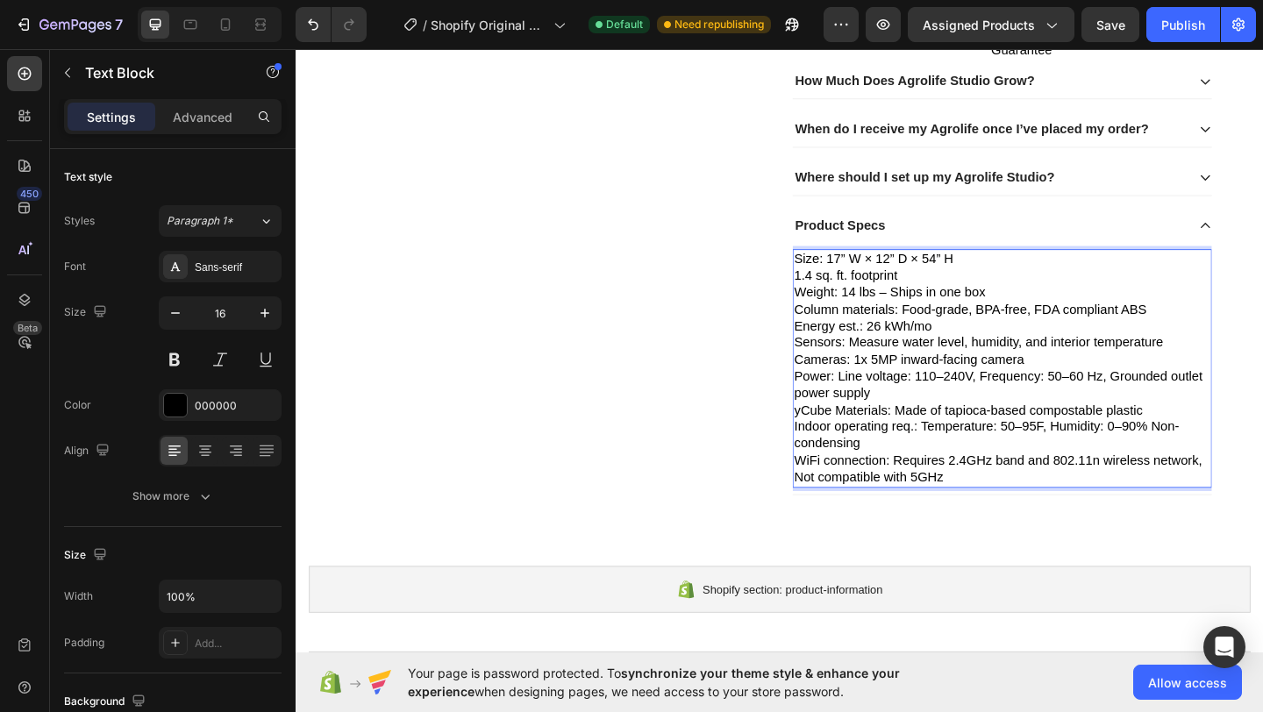
click at [1031, 279] on p "Size: 17” W × 12” D × 54” H 1.4 sq. ft. footprint" at bounding box center [1064, 286] width 453 height 37
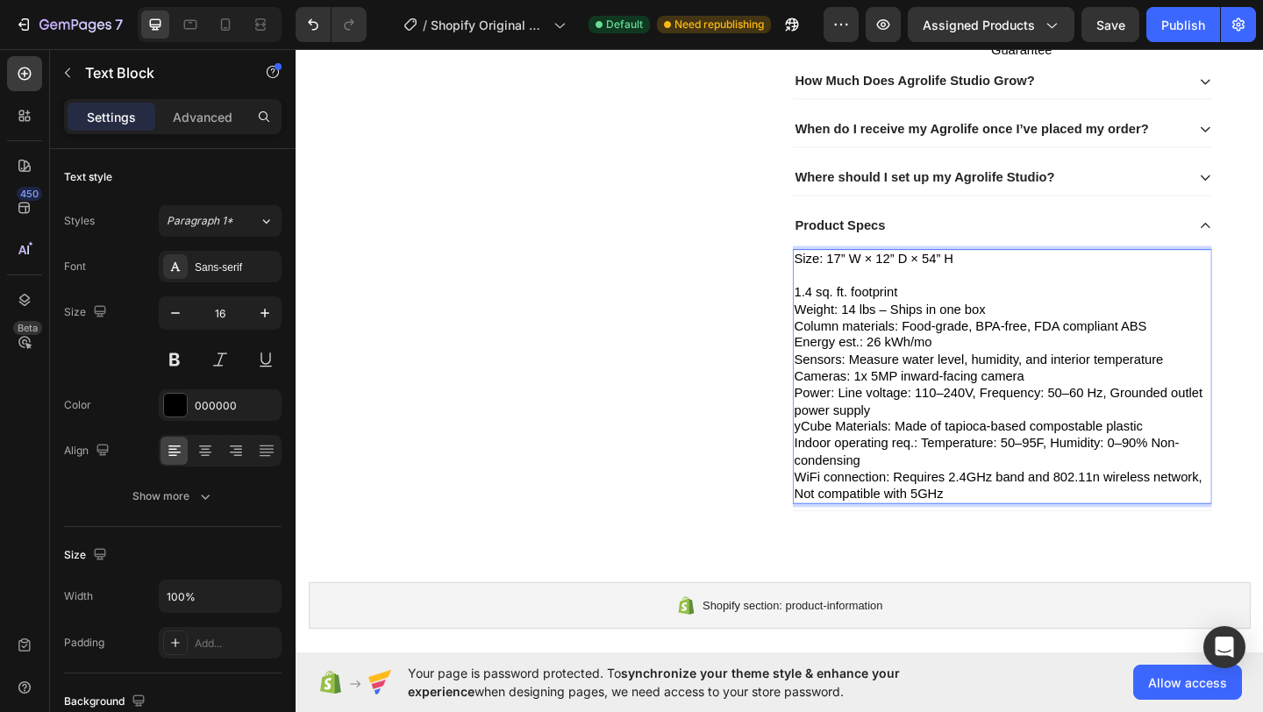
click at [1017, 311] on p "⁠⁠⁠⁠⁠⁠⁠ 1.4 sq. ft. footprint" at bounding box center [1064, 305] width 453 height 37
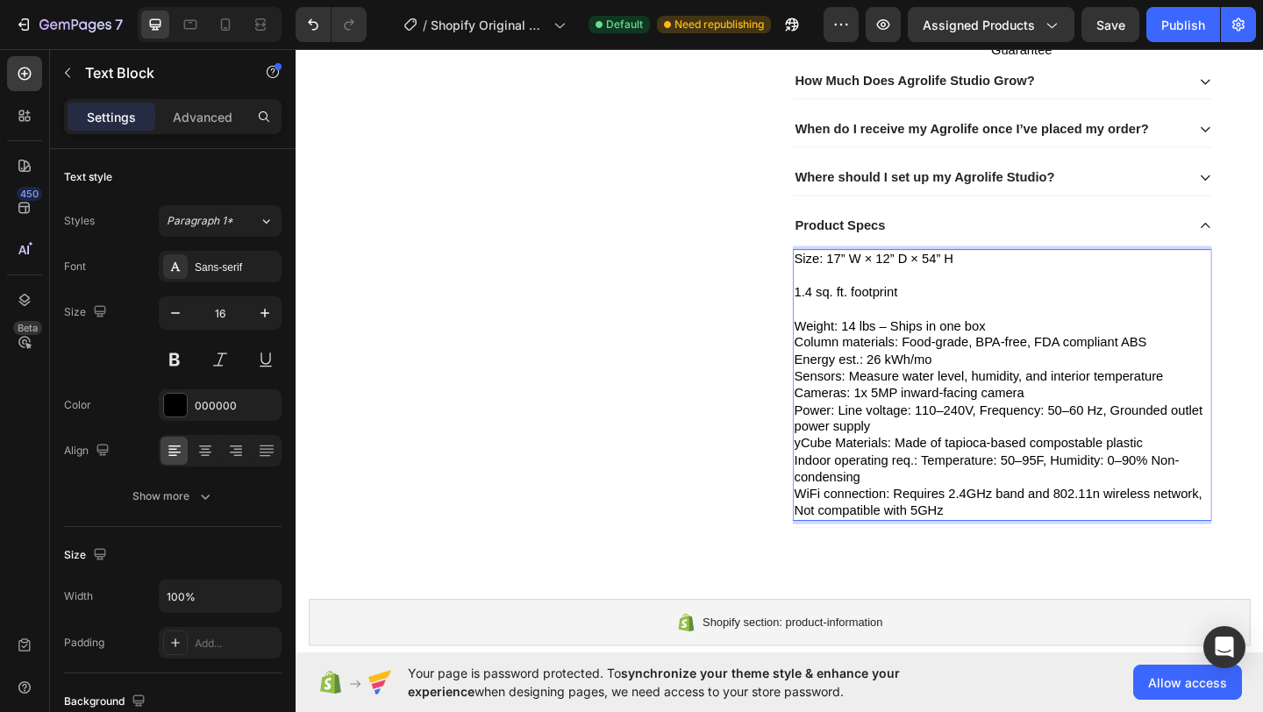
click at [1083, 342] on p "Weight: 14 lbs – Ships in one box" at bounding box center [1064, 351] width 453 height 18
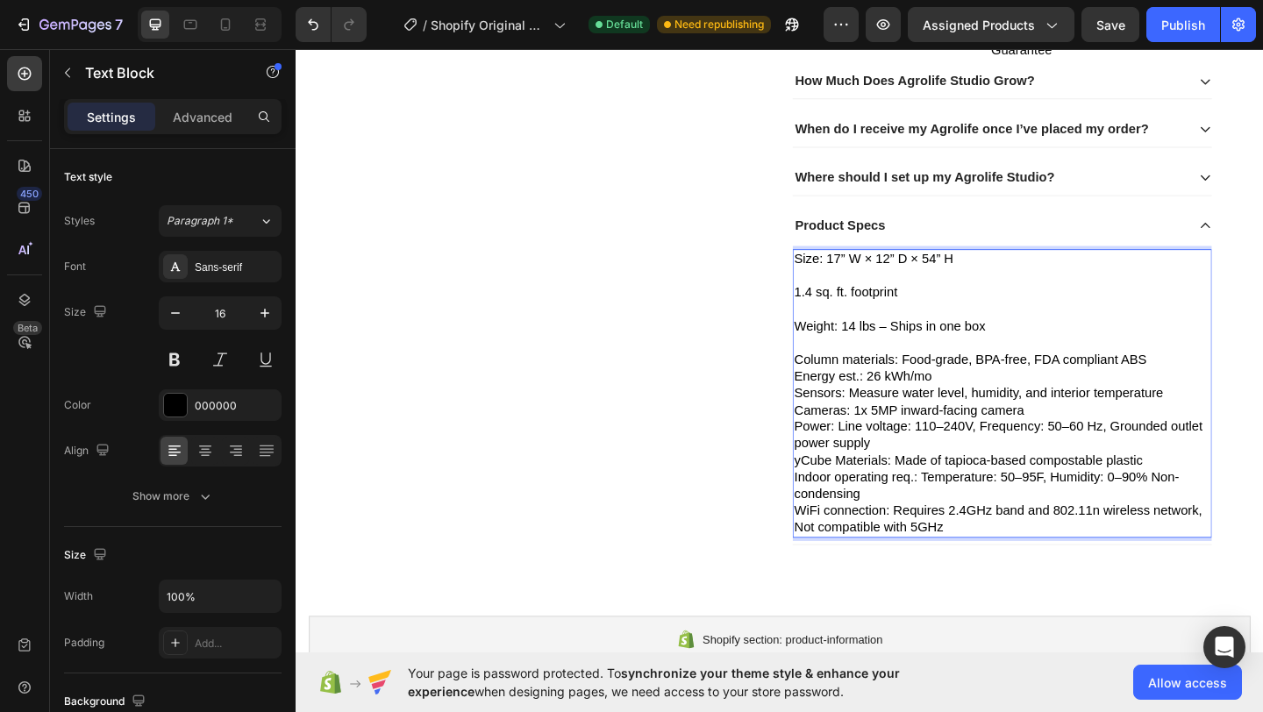
click at [1239, 389] on p "Column materials: Food-grade, BPA-free, FDA compliant ABS" at bounding box center [1064, 387] width 453 height 18
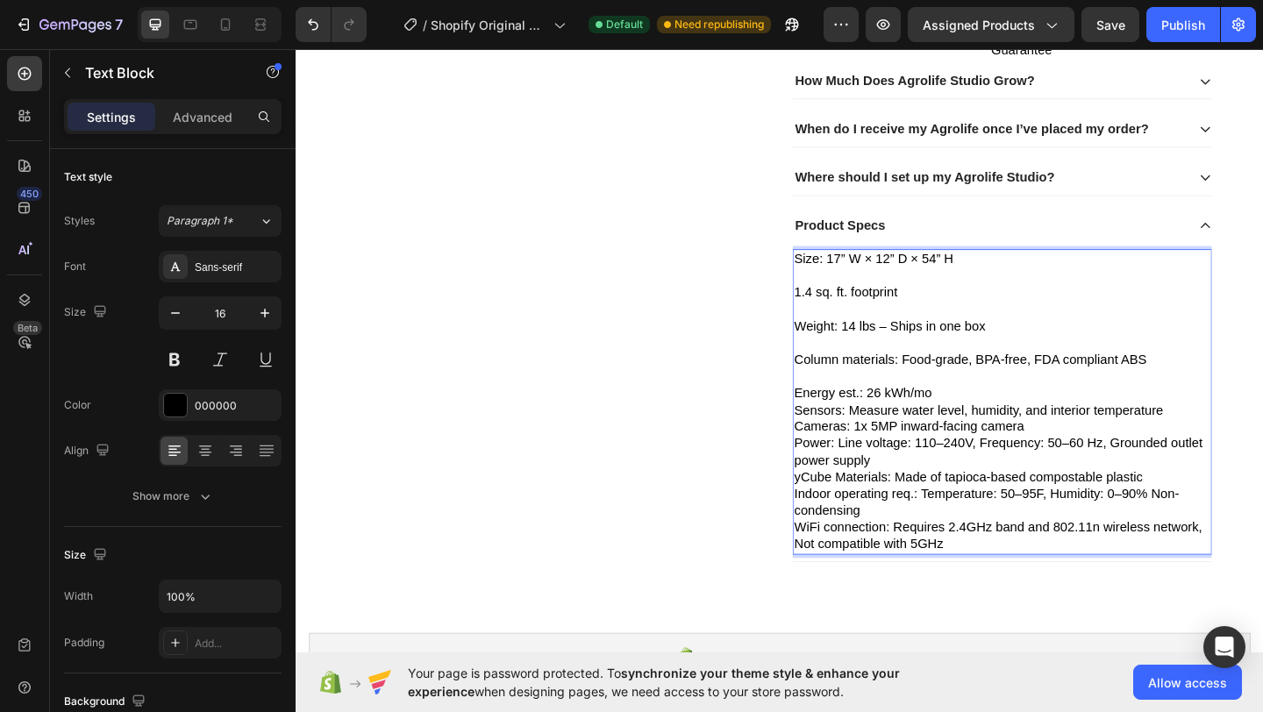
click at [1192, 421] on p "Energy est.: 26 kWh/mo" at bounding box center [1064, 424] width 453 height 18
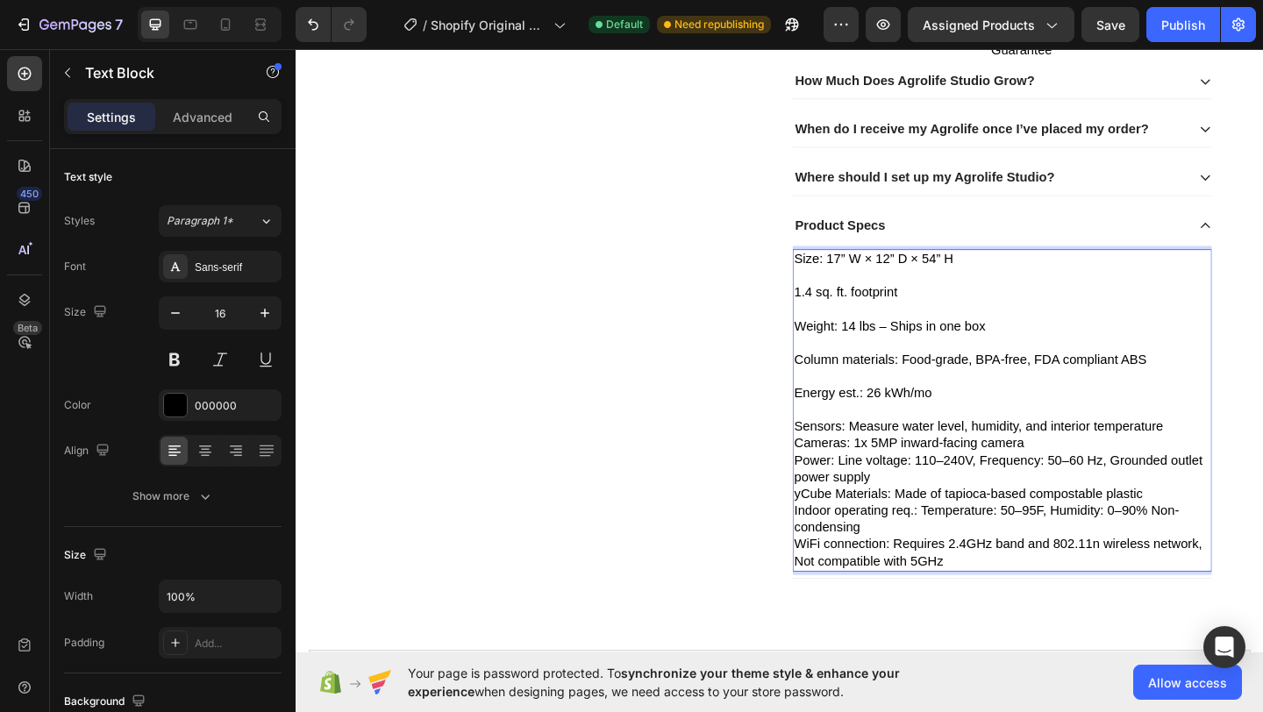
click at [1262, 460] on p "Sensors: Measure water level, humidity, and interior temperature" at bounding box center [1064, 460] width 453 height 18
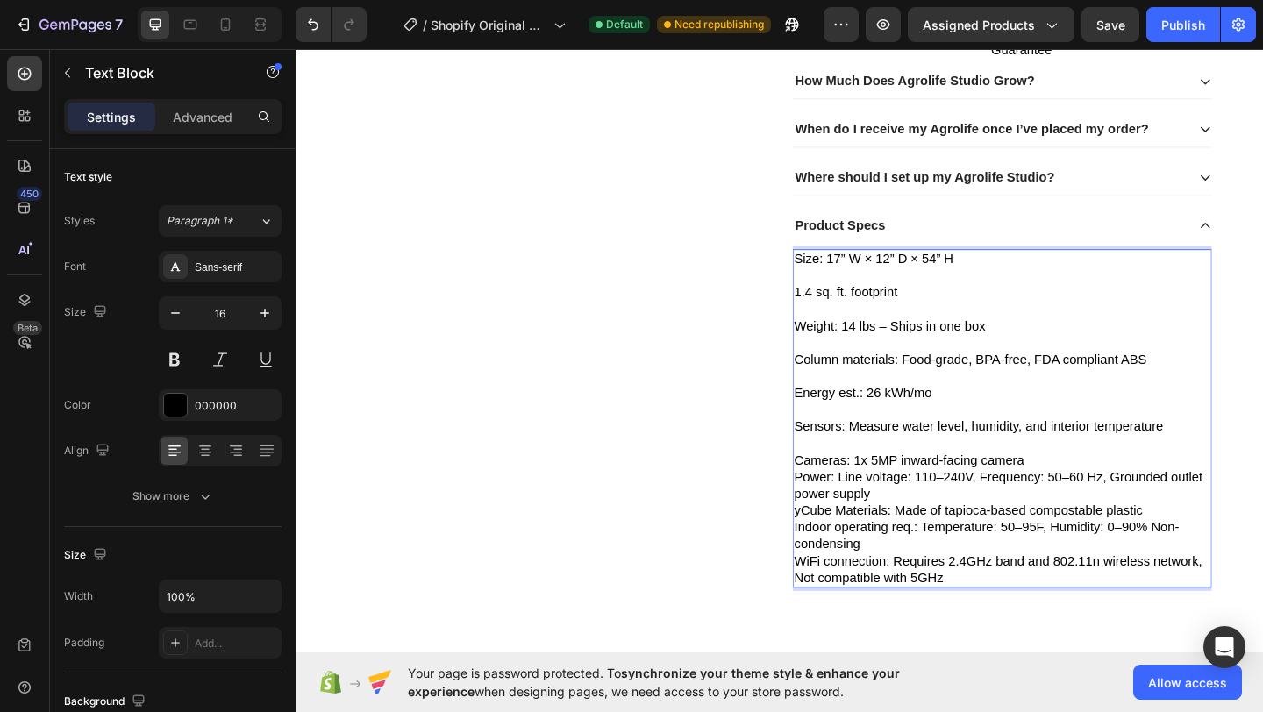
click at [1126, 502] on p "Cameras: 1x 5MP inward-facing camera" at bounding box center [1064, 497] width 453 height 18
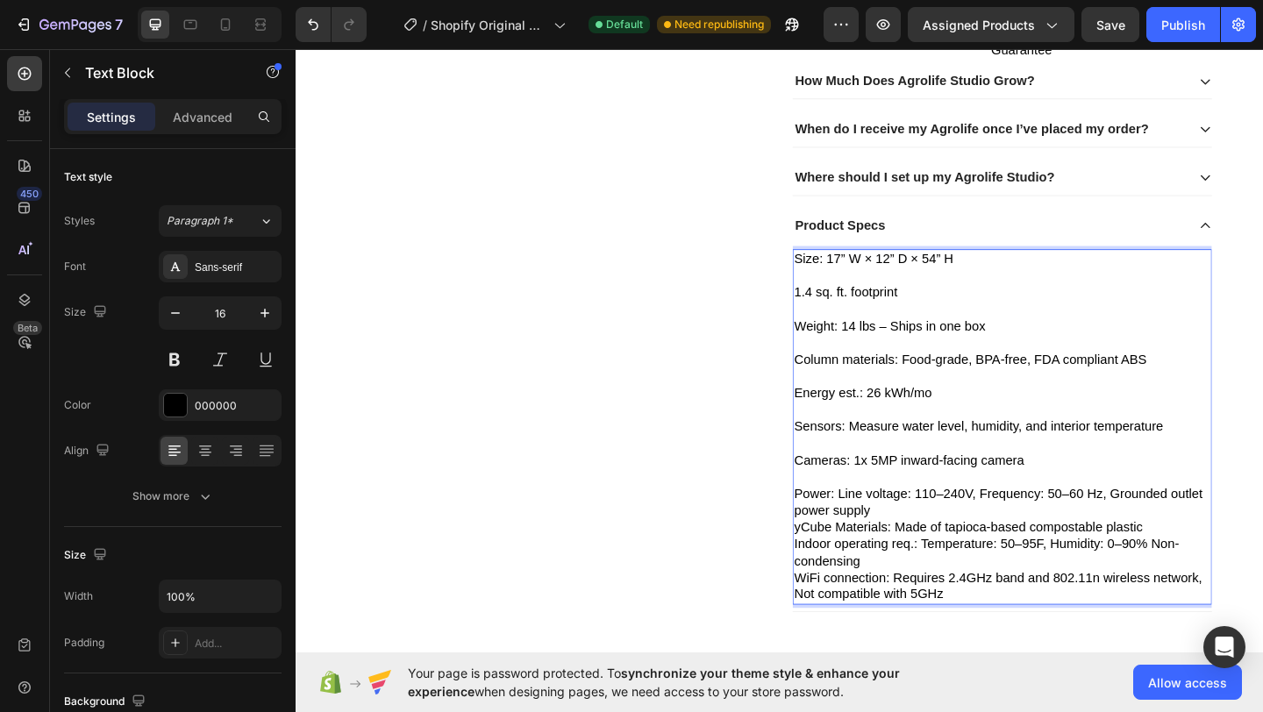
click at [966, 546] on p "Power: Line voltage: 110–240V, Frequency: 50–60 Hz, Grounded outlet power supply" at bounding box center [1064, 543] width 453 height 37
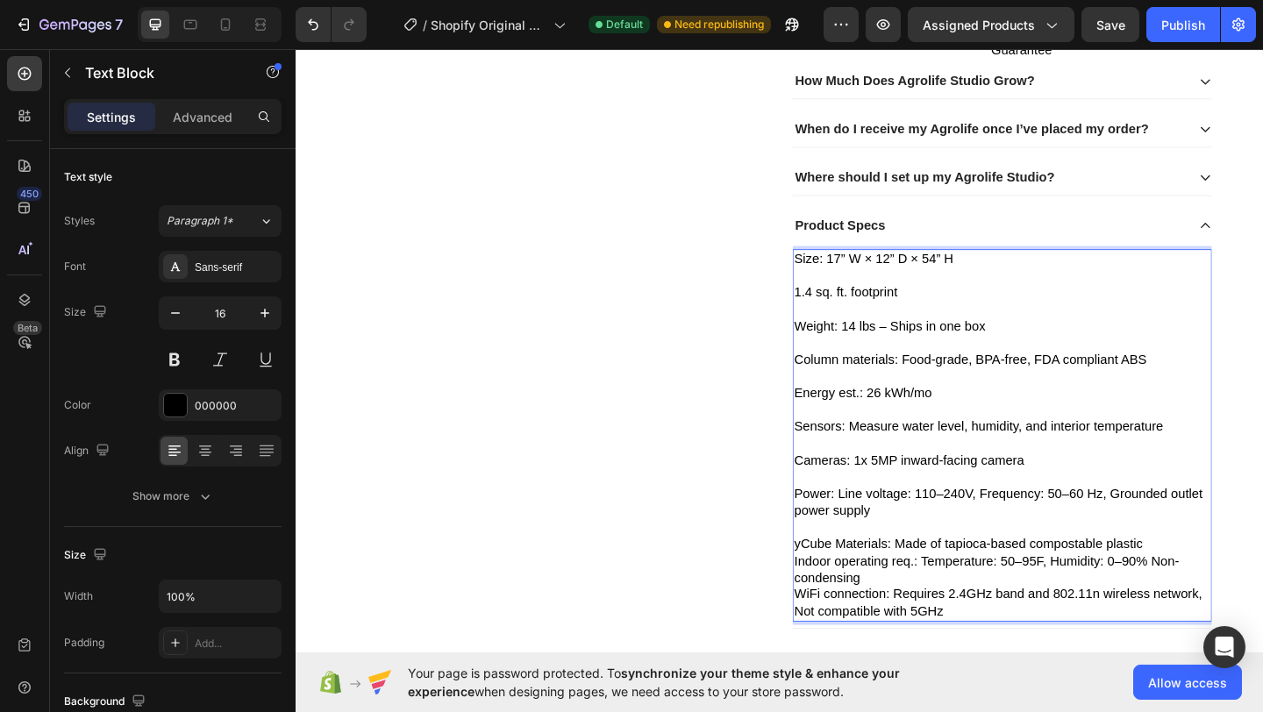
click at [840, 588] on p "yCube Materials: Made of tapioca-based compostable plastic" at bounding box center [1064, 588] width 453 height 18
click at [1242, 588] on p "Cube Materials: Made of tapioca-based compostable plastic" at bounding box center [1064, 588] width 453 height 18
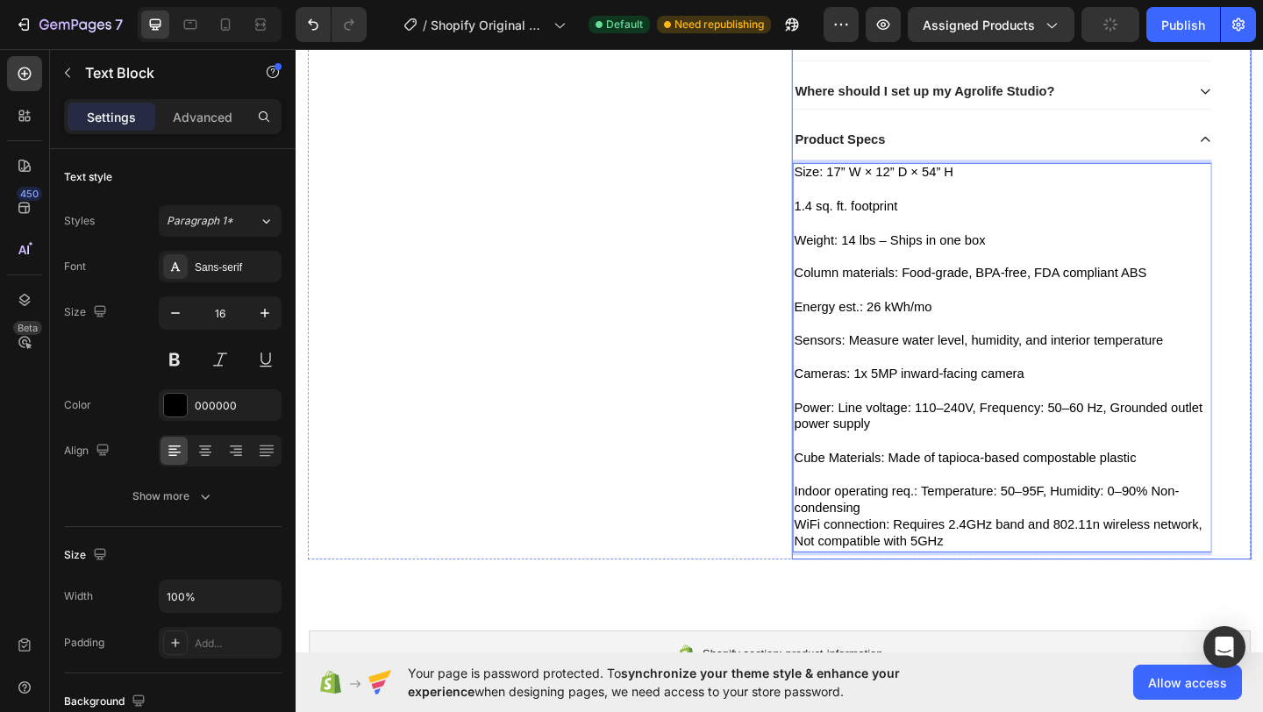
scroll to position [678, 0]
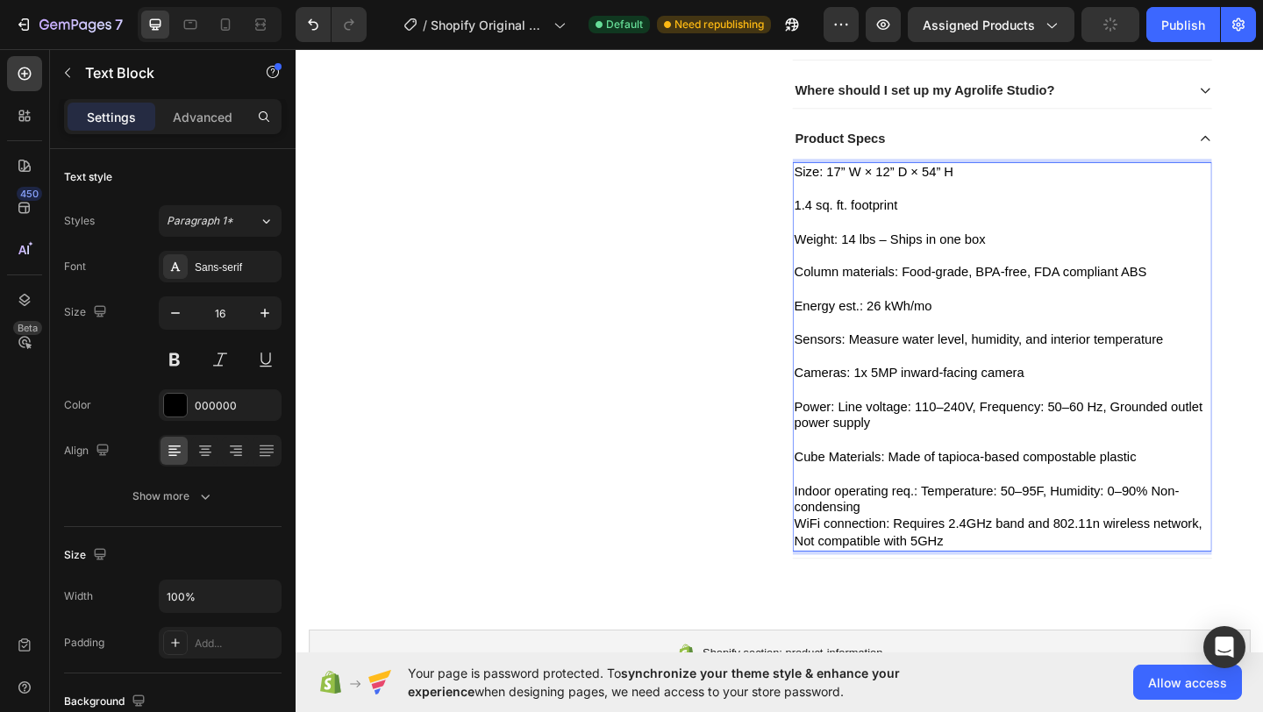
click at [1175, 539] on p "Indoor operating req.: Temperature: 50–95F, Humidity: 0–90% Non-condensing" at bounding box center [1064, 539] width 453 height 37
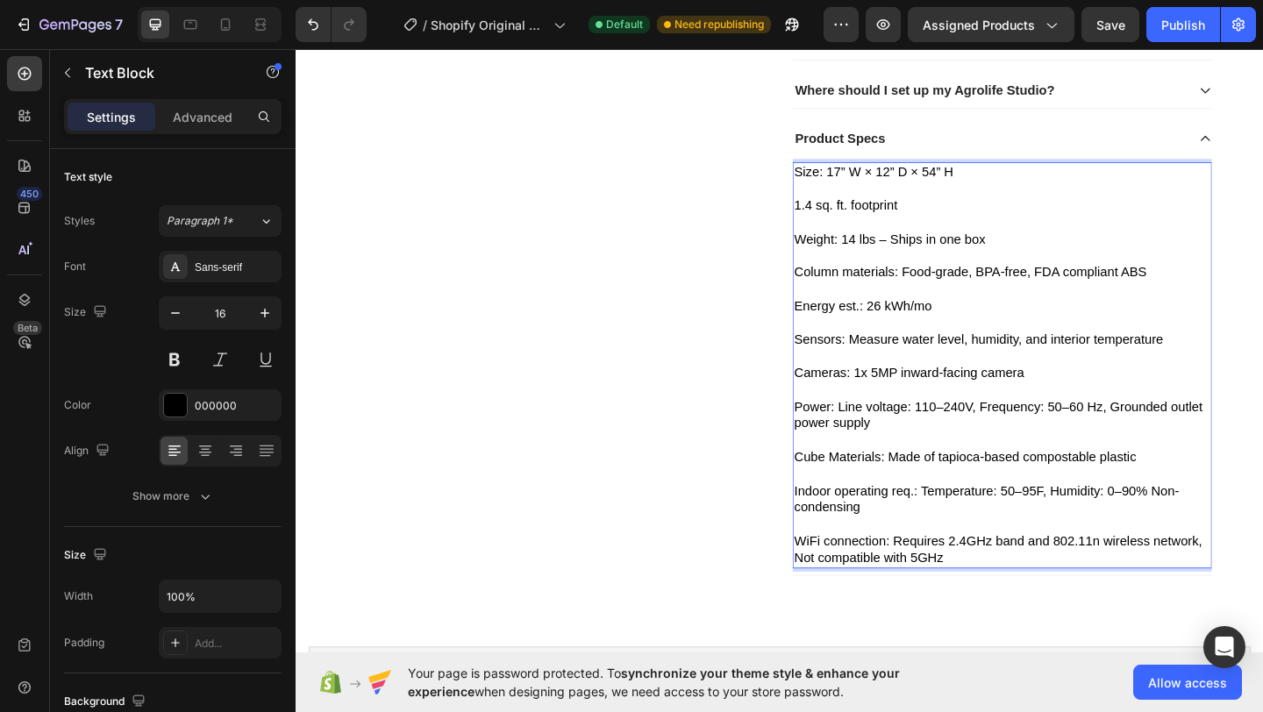
click at [1188, 598] on p "WiFi connection: Requires 2.4GHz band and 802.11n wireless network, Not compati…" at bounding box center [1064, 593] width 453 height 37
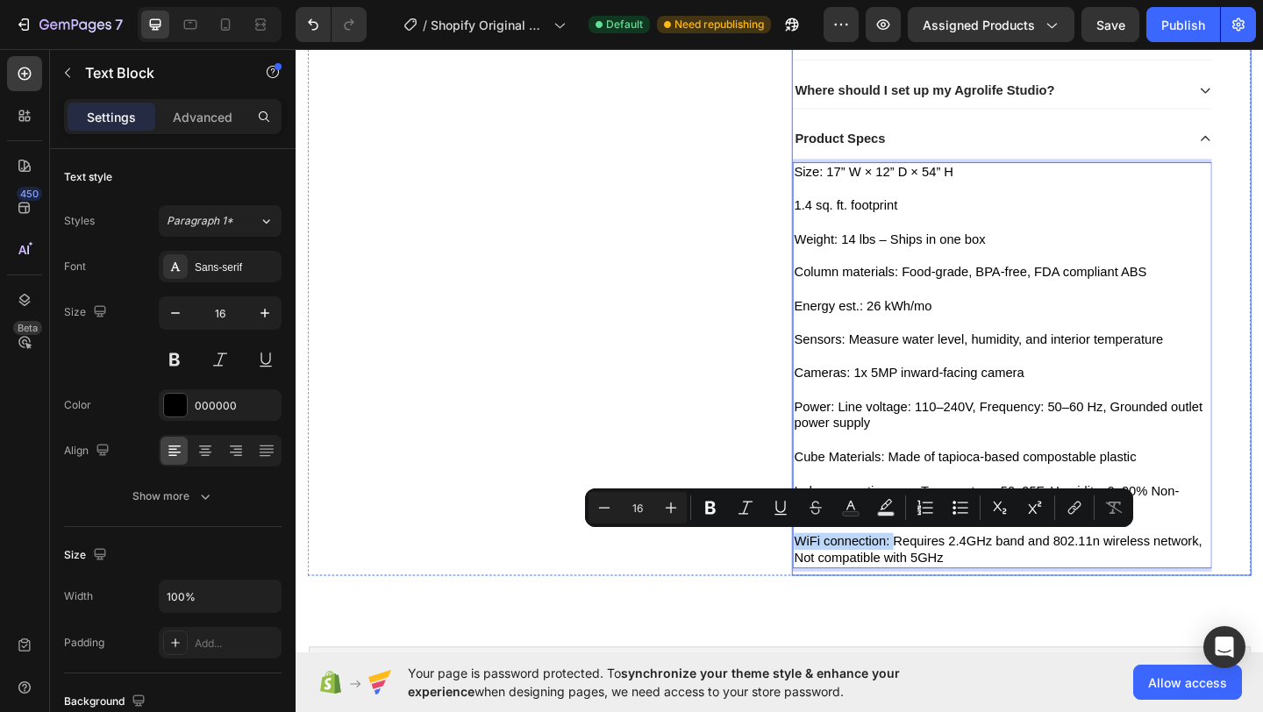
drag, startPoint x: 936, startPoint y: 584, endPoint x: 827, endPoint y: 584, distance: 108.8
click at [827, 584] on div "Product Images Icon Icon Icon Icon Icon Icon List 2,500+ Verified Reviews! Text…" at bounding box center [822, 48] width 1026 height 1147
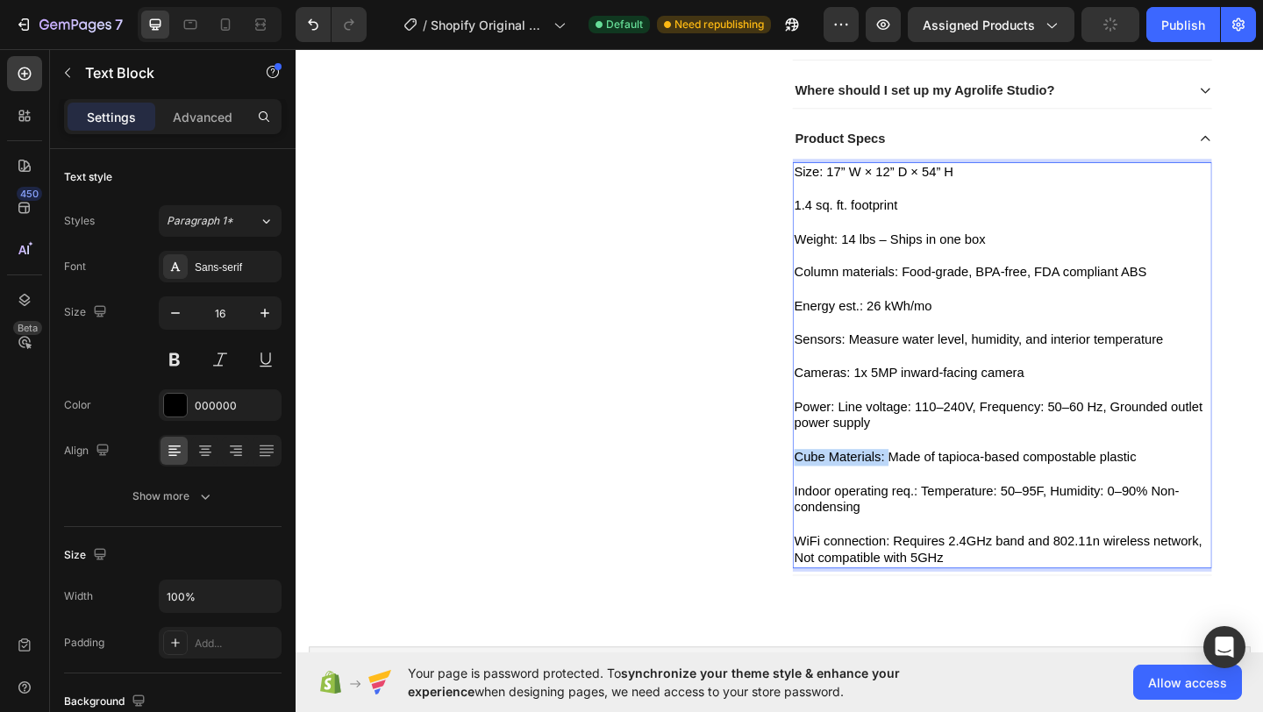
drag, startPoint x: 932, startPoint y: 494, endPoint x: 834, endPoint y: 493, distance: 98.3
click at [838, 493] on p "Cube Materials: Made of tapioca-based compostable plastic" at bounding box center [1064, 493] width 453 height 18
drag, startPoint x: 965, startPoint y: 532, endPoint x: 832, endPoint y: 532, distance: 132.5
click at [838, 532] on p "Indoor operating req.: Temperature: 50–95F, Humidity: 0–90% Non-condensing" at bounding box center [1064, 539] width 453 height 37
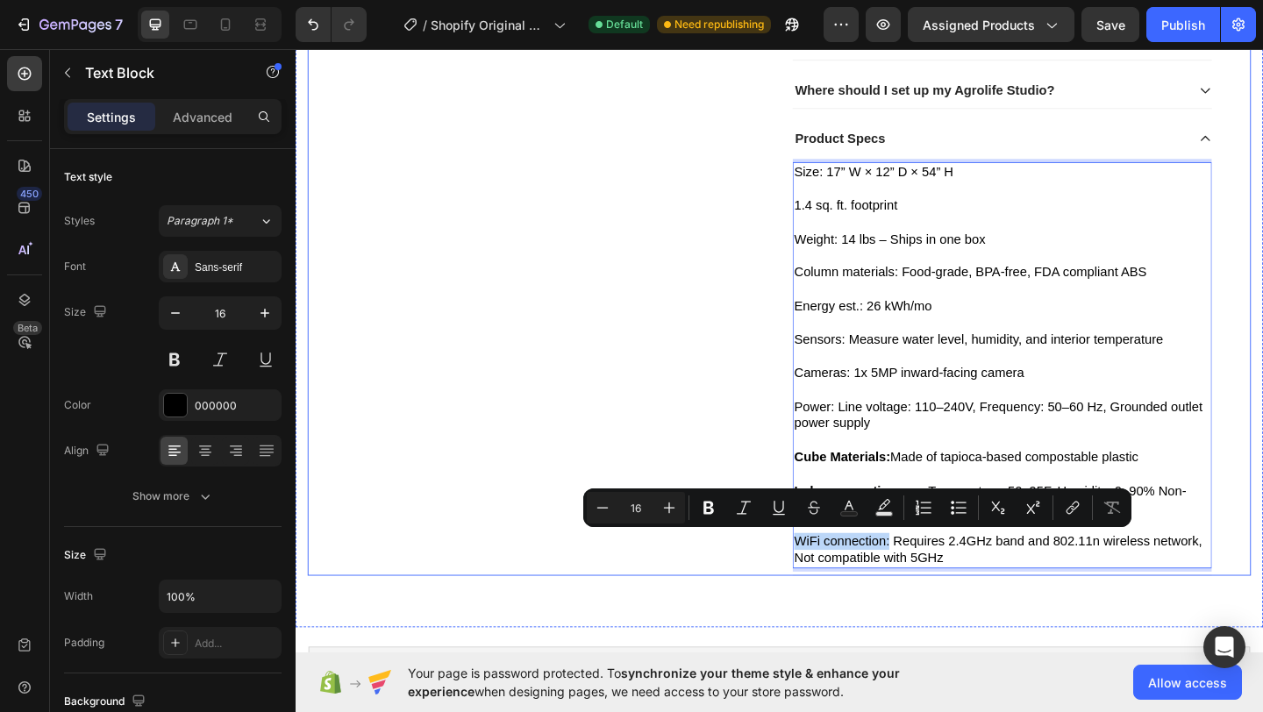
drag, startPoint x: 935, startPoint y: 583, endPoint x: 826, endPoint y: 586, distance: 108.8
click at [826, 586] on div "Product Images Icon Icon Icon Icon Icon Icon List 2,500+ Verified Reviews! Text…" at bounding box center [822, 48] width 1026 height 1147
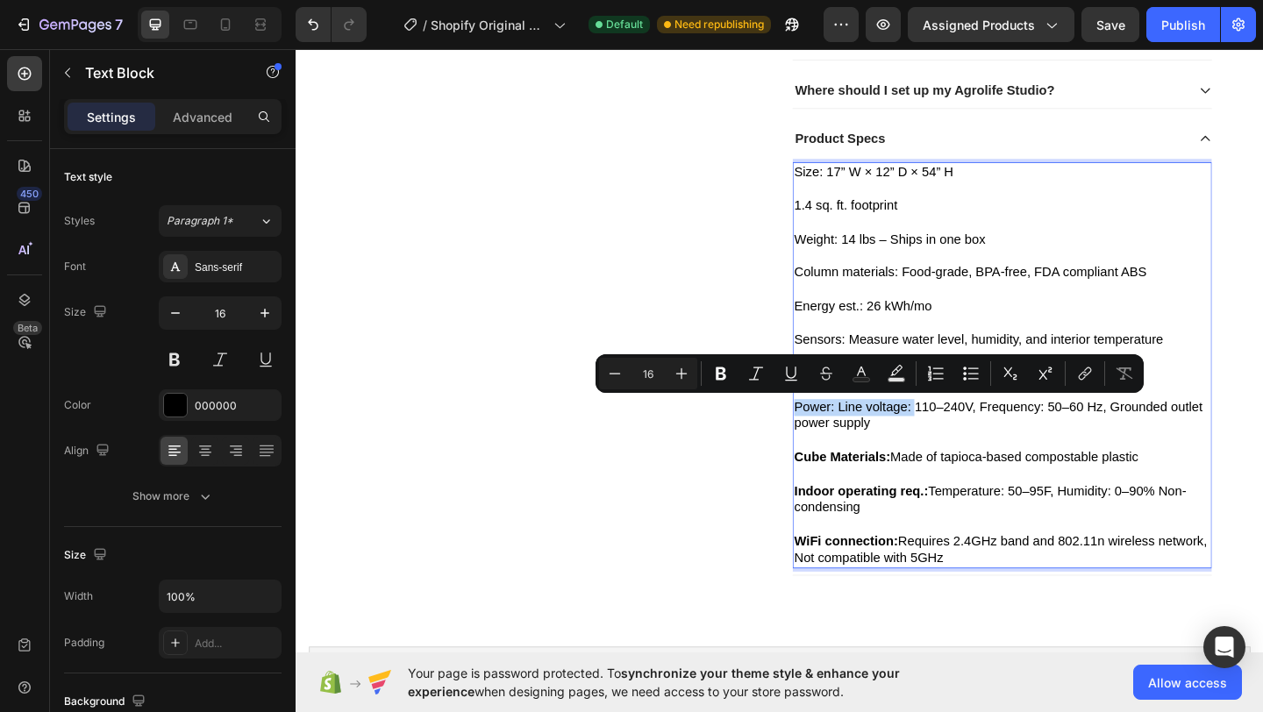
drag, startPoint x: 958, startPoint y: 437, endPoint x: 834, endPoint y: 436, distance: 123.7
click at [838, 436] on p "Power: Line voltage: 110–240V, Frequency: 50–60 Hz, Grounded outlet power supply" at bounding box center [1064, 448] width 453 height 37
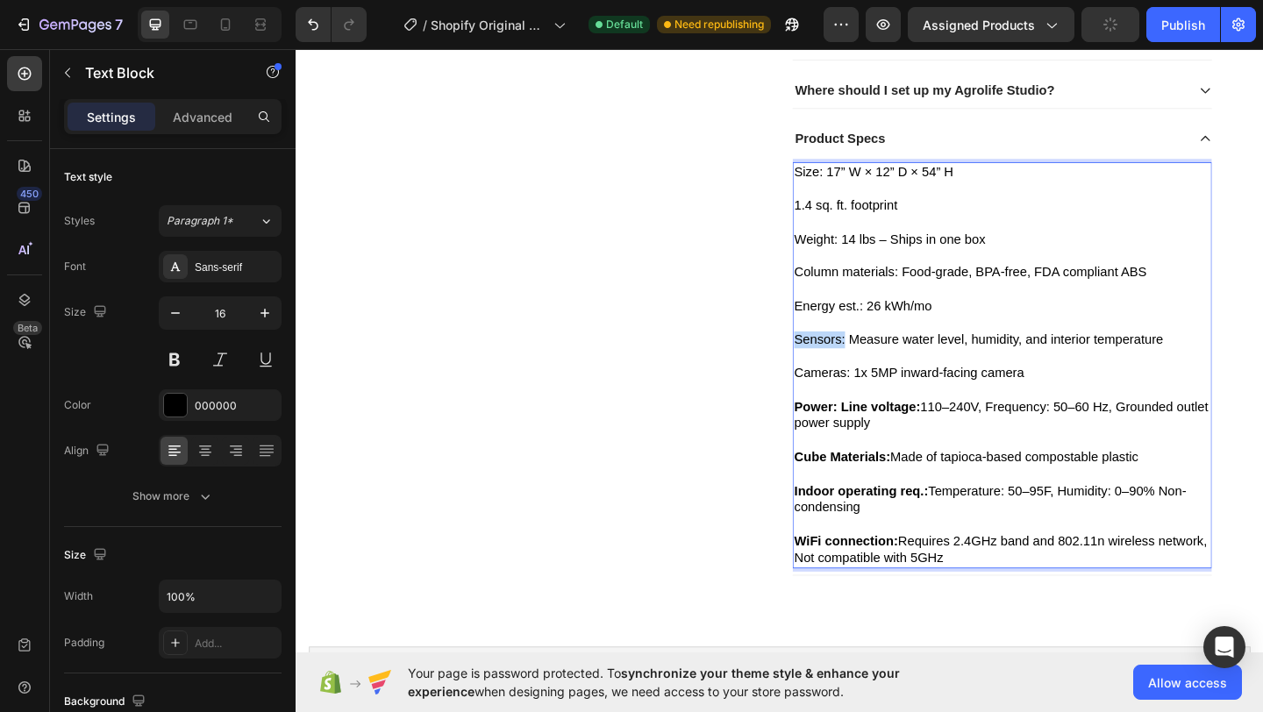
drag, startPoint x: 888, startPoint y: 368, endPoint x: 847, endPoint y: 369, distance: 41.2
click at [838, 367] on p "Sensors: Measure water level, humidity, and interior temperature" at bounding box center [1064, 365] width 453 height 18
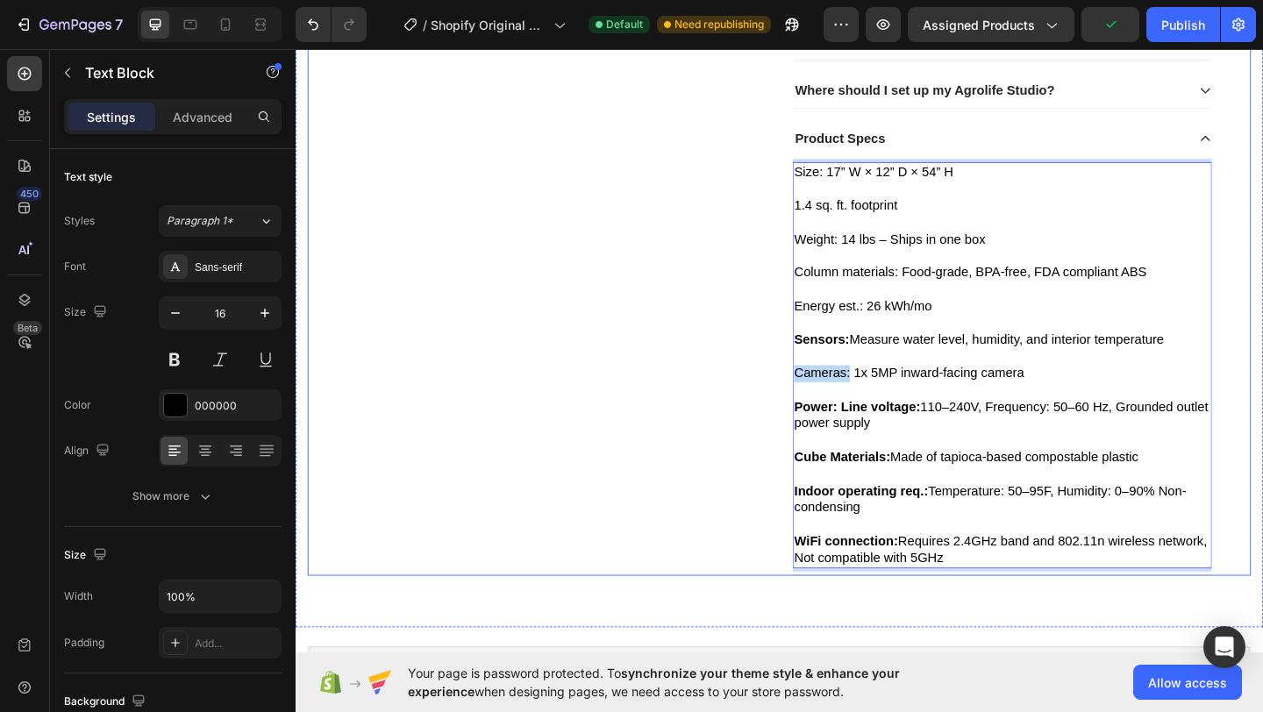
drag, startPoint x: 890, startPoint y: 402, endPoint x: 825, endPoint y: 408, distance: 65.2
click at [825, 408] on div "Product Images Icon Icon Icon Icon Icon Icon List 2,500+ Verified Reviews! Text…" at bounding box center [822, 48] width 1026 height 1147
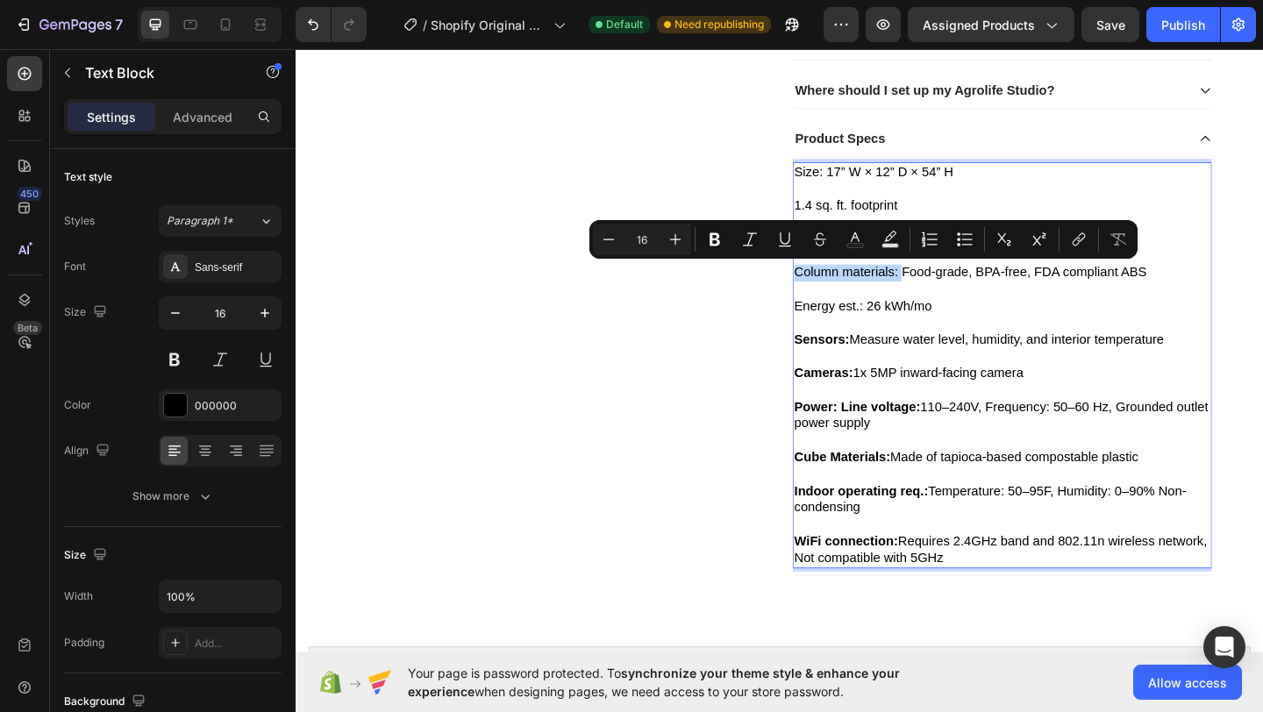
drag, startPoint x: 947, startPoint y: 291, endPoint x: 835, endPoint y: 296, distance: 112.4
click at [838, 296] on p "Column materials: Food-grade, BPA-free, FDA compliant ABS" at bounding box center [1064, 292] width 453 height 18
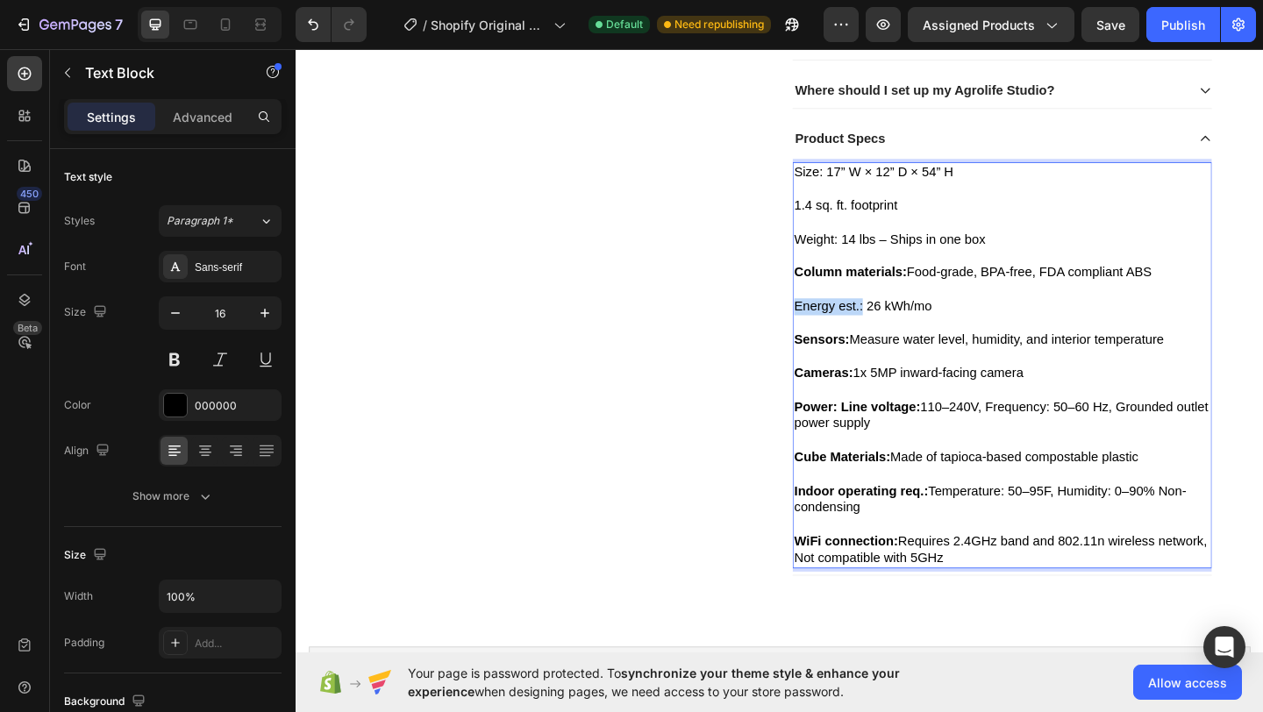
drag, startPoint x: 905, startPoint y: 331, endPoint x: 834, endPoint y: 330, distance: 71.1
click at [838, 330] on p "Energy est.: 26 kWh/mo" at bounding box center [1064, 329] width 453 height 18
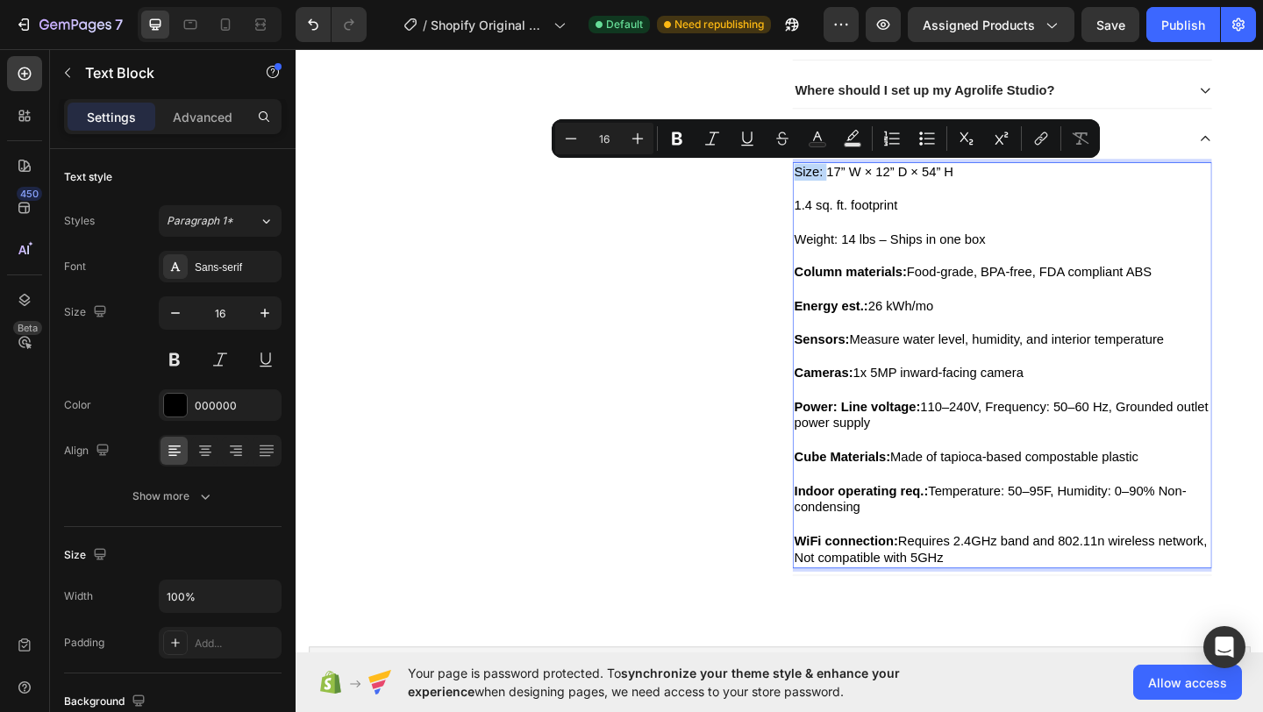
drag, startPoint x: 865, startPoint y: 185, endPoint x: 830, endPoint y: 181, distance: 35.4
click at [836, 181] on div "Size: 17” W × 12” D × 54” H 1.4 sq. ft. footprint Weight: 14 lbs – Ships in one…" at bounding box center [1064, 392] width 456 height 441
click at [838, 217] on p "1.4 sq. ft. footprint" at bounding box center [1064, 210] width 453 height 37
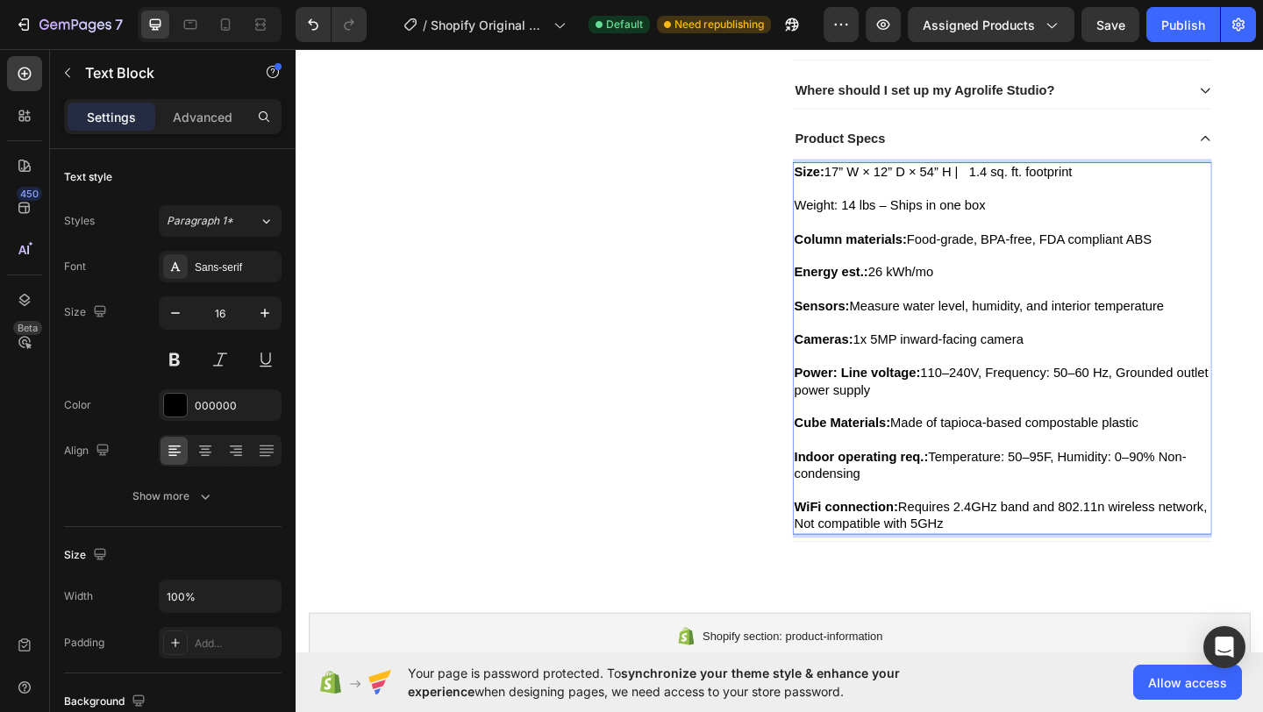
click at [1007, 183] on p "Size: 17” W × 12” D × 54” H | 1.4 sq. ft. footprint" at bounding box center [1064, 183] width 453 height 18
click at [1141, 246] on p "Rich Text Editor. Editing area: main" at bounding box center [1064, 238] width 453 height 18
click at [1022, 179] on p "Size: 17” W × 12” D × 54” H. | 1.4 sq. ft. footprint" at bounding box center [1064, 183] width 453 height 18
click at [1071, 287] on p "Energy est.: 26 kWh/mo" at bounding box center [1064, 292] width 453 height 18
drag, startPoint x: 878, startPoint y: 222, endPoint x: 831, endPoint y: 223, distance: 47.4
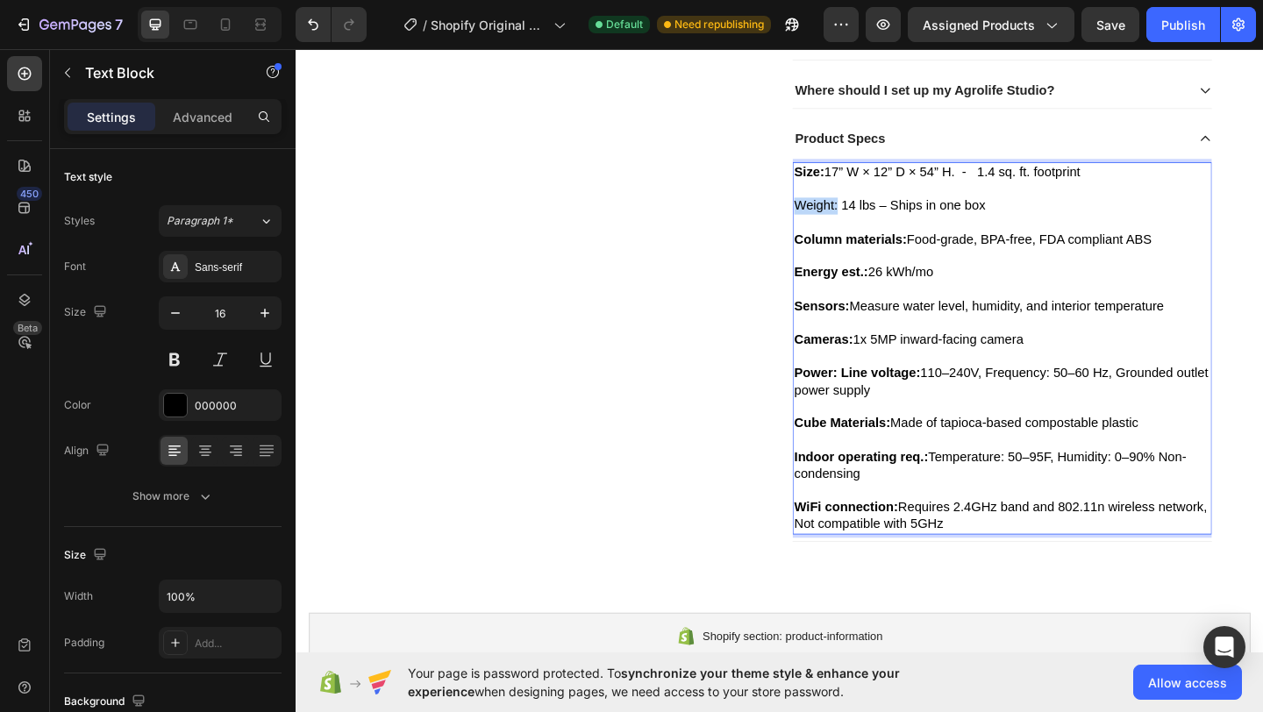
click at [838, 223] on p "Weight: 14 lbs – Ships in one box" at bounding box center [1064, 220] width 453 height 18
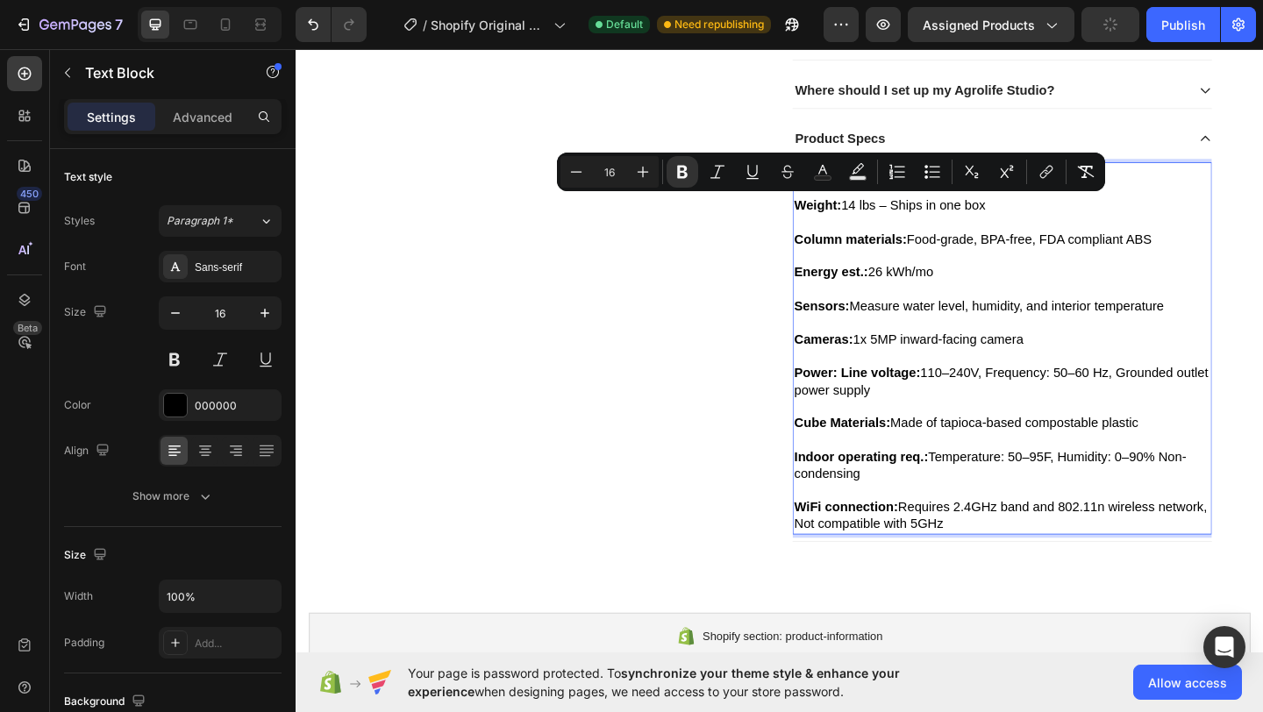
click at [1065, 284] on p "Energy est.: 26 kWh/mo" at bounding box center [1064, 292] width 453 height 18
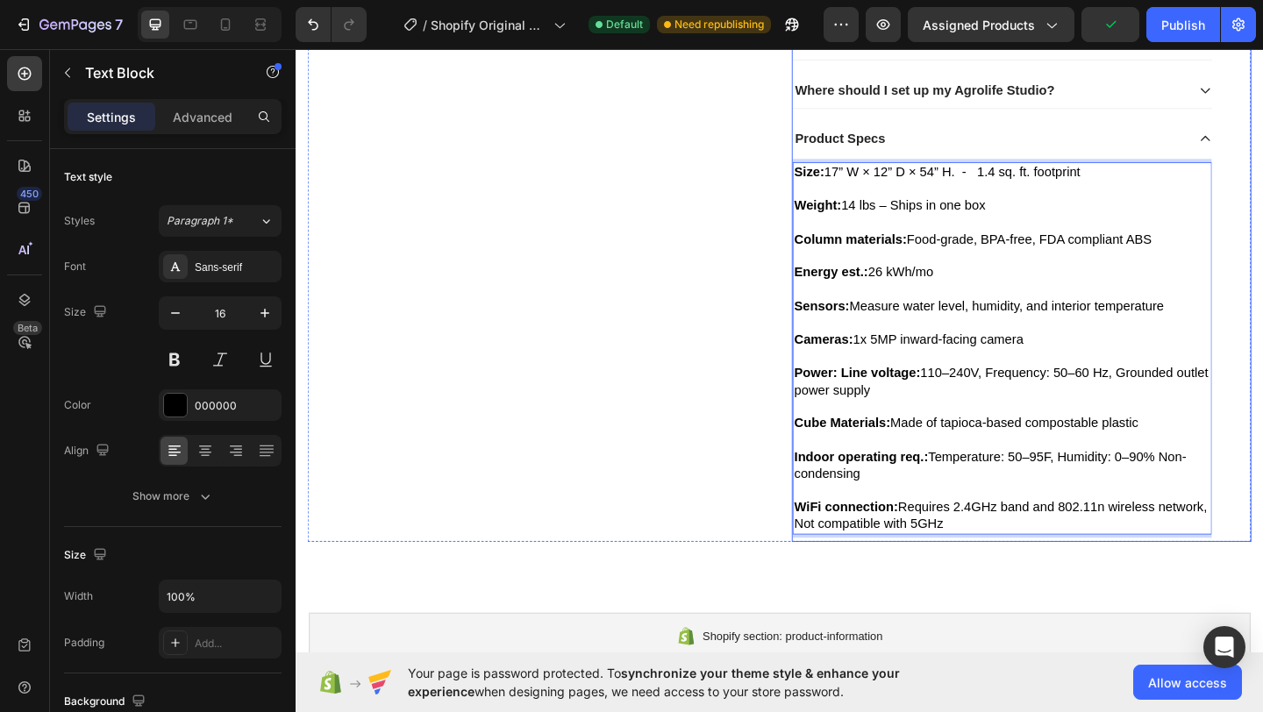
click at [1062, 133] on div "Product Specs" at bounding box center [1064, 147] width 456 height 38
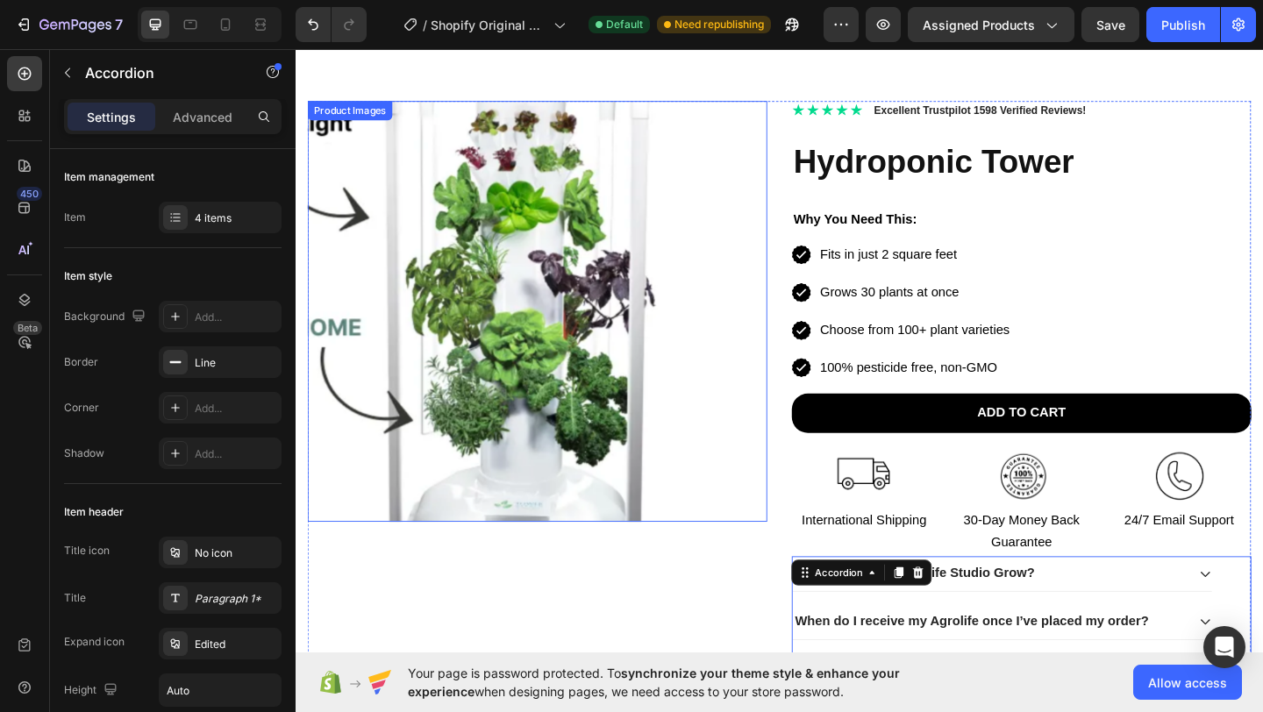
scroll to position [0, 0]
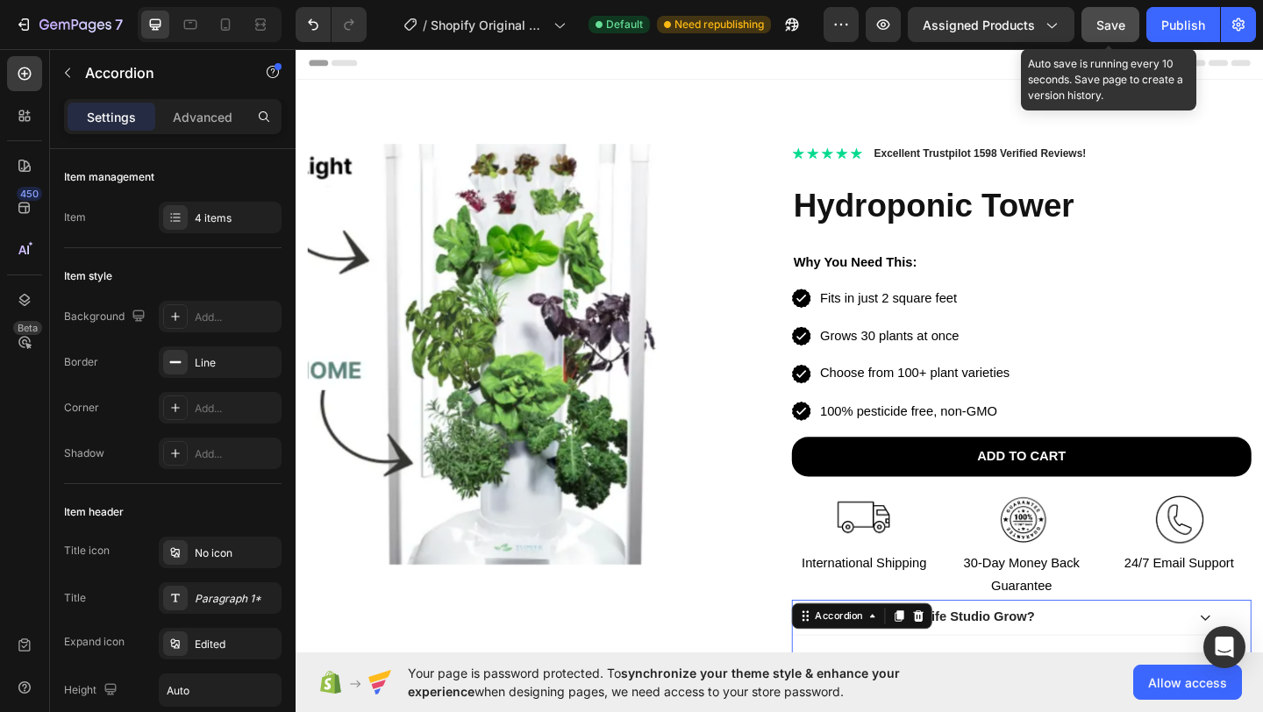
click at [1090, 29] on button "Save" at bounding box center [1111, 24] width 58 height 35
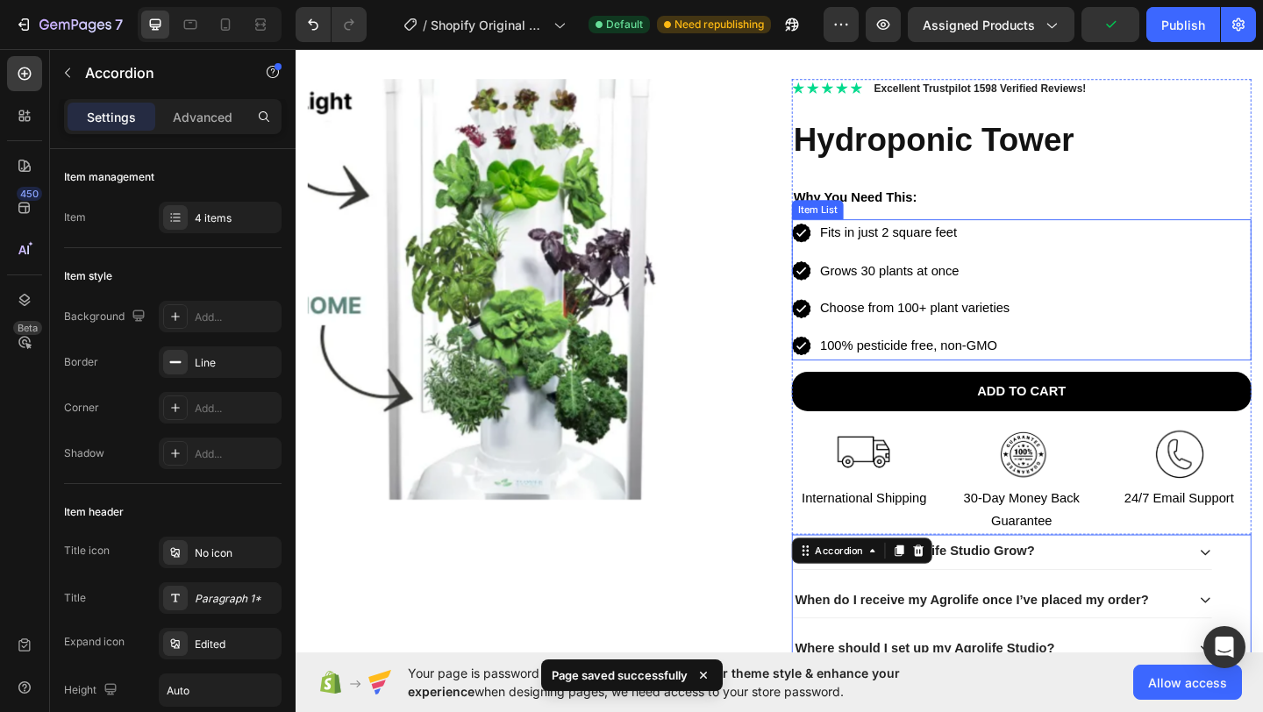
scroll to position [143, 0]
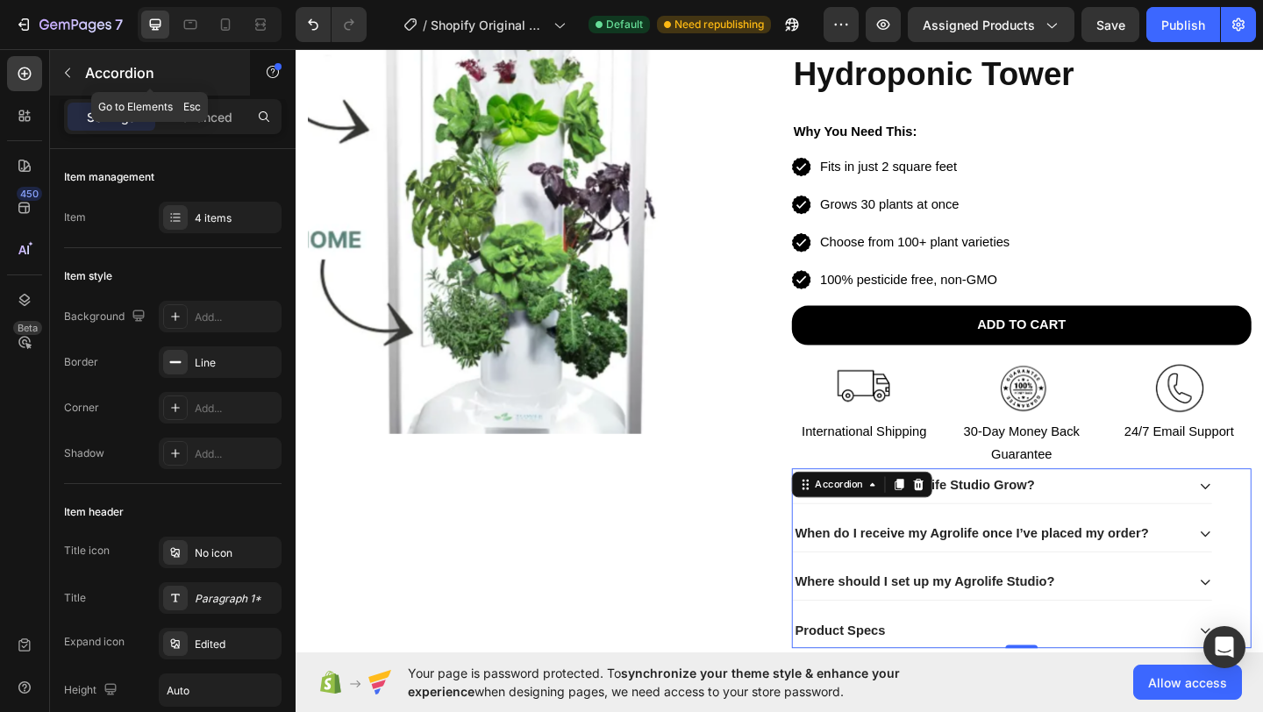
click at [83, 79] on div "Accordion" at bounding box center [150, 73] width 200 height 46
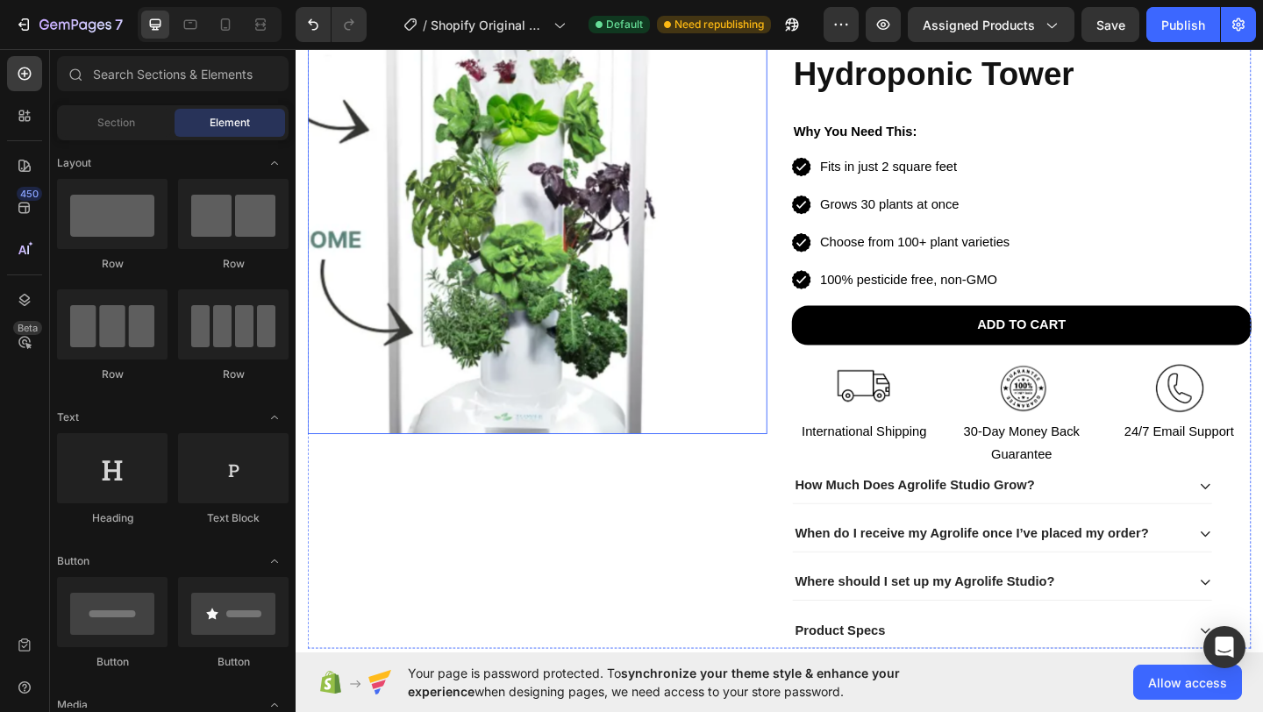
click at [508, 139] on img at bounding box center [538, 239] width 458 height 458
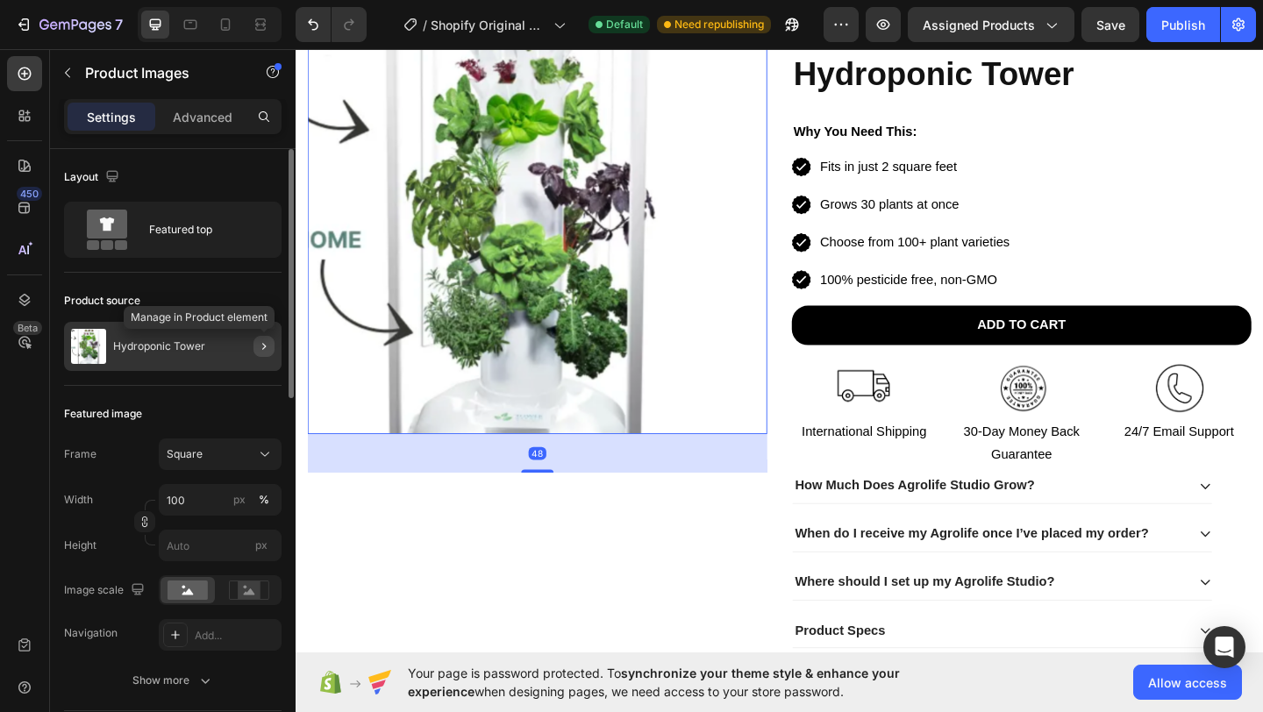
click at [264, 347] on icon "button" at bounding box center [264, 346] width 4 height 7
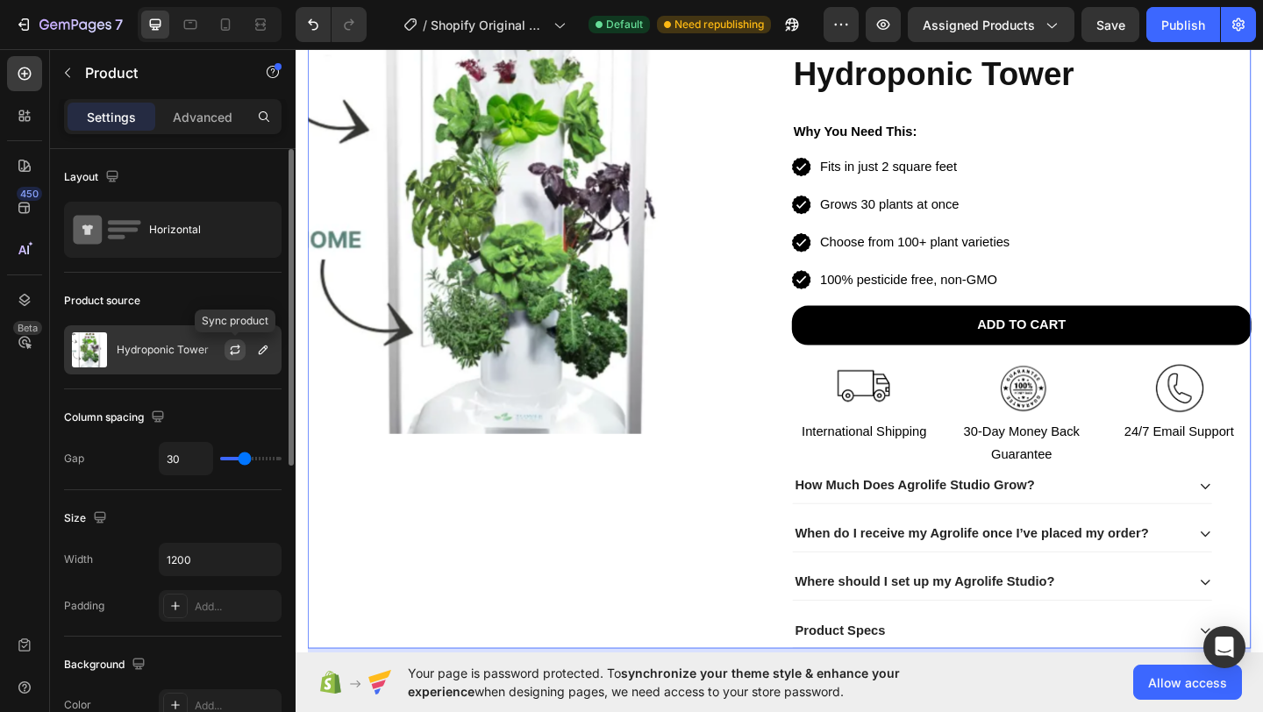
click at [233, 350] on icon "button" at bounding box center [235, 350] width 14 height 14
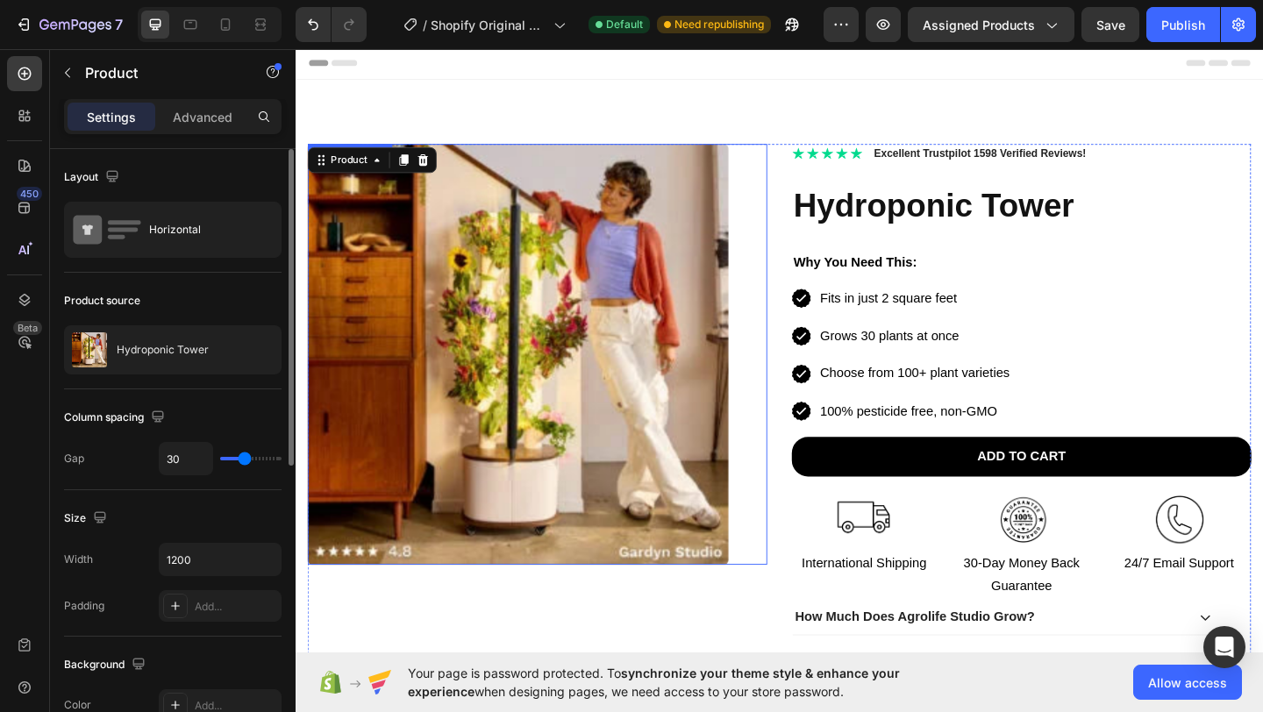
scroll to position [4, 0]
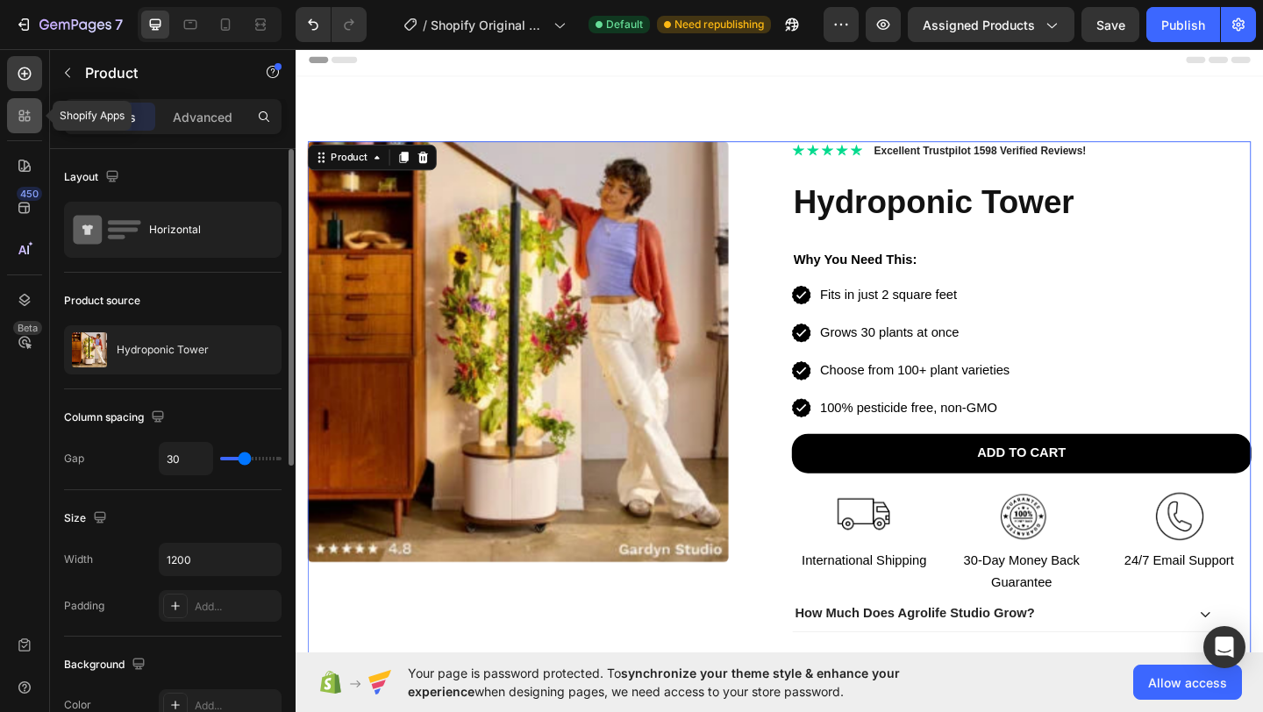
click at [19, 123] on icon at bounding box center [25, 116] width 18 height 18
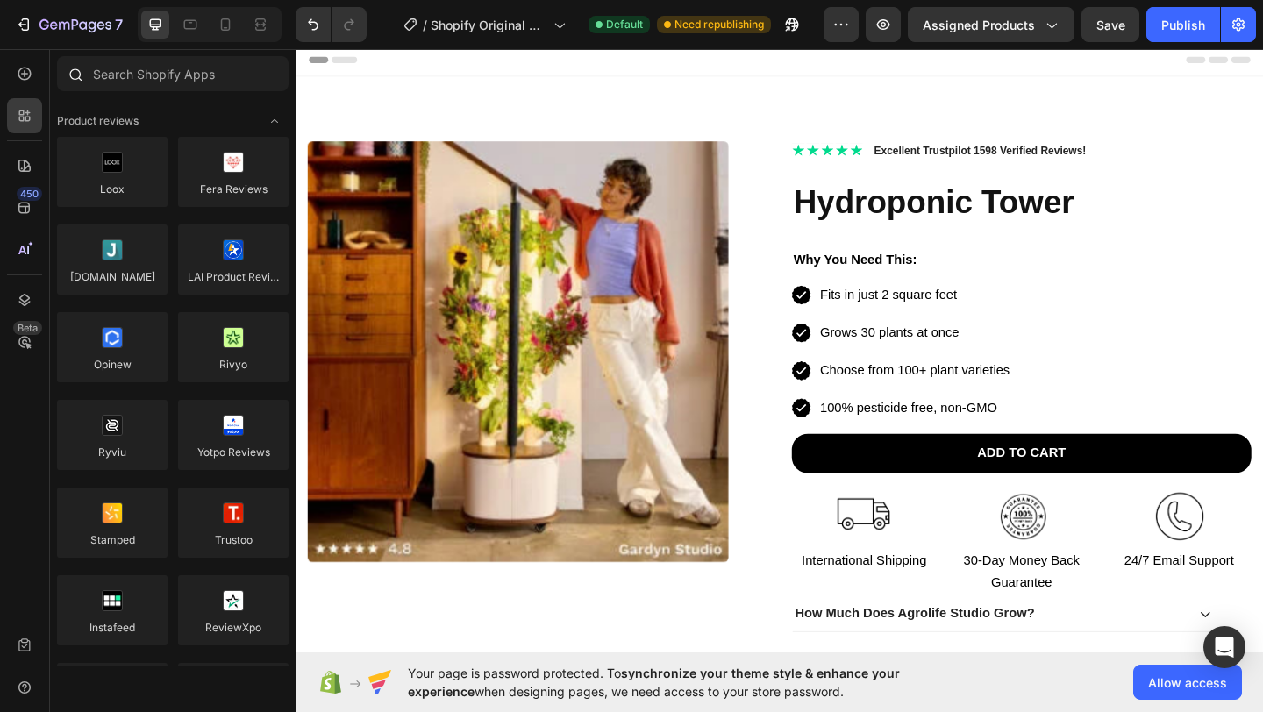
click at [122, 92] on div at bounding box center [173, 77] width 246 height 42
click at [139, 68] on input "text" at bounding box center [173, 73] width 232 height 35
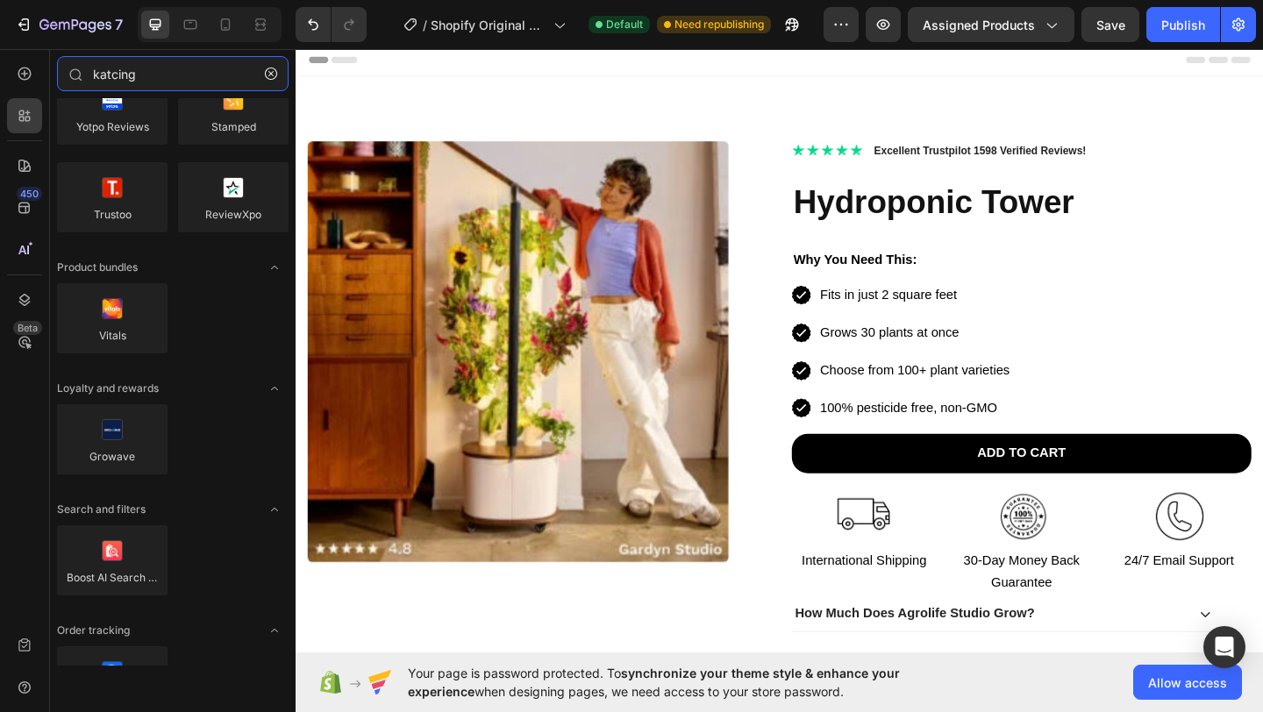
scroll to position [0, 0]
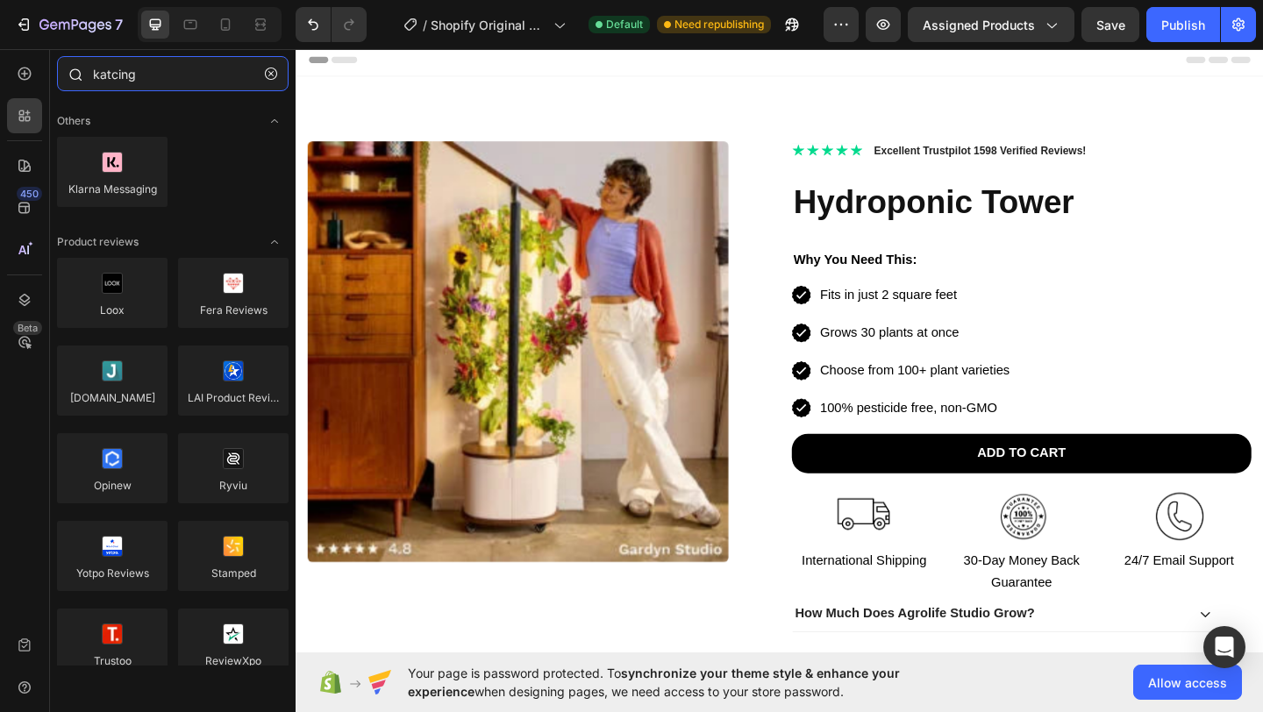
click at [111, 78] on input "katcing" at bounding box center [173, 73] width 232 height 35
click at [112, 78] on input "katcing" at bounding box center [173, 73] width 232 height 35
click at [118, 75] on input "katcing" at bounding box center [173, 73] width 232 height 35
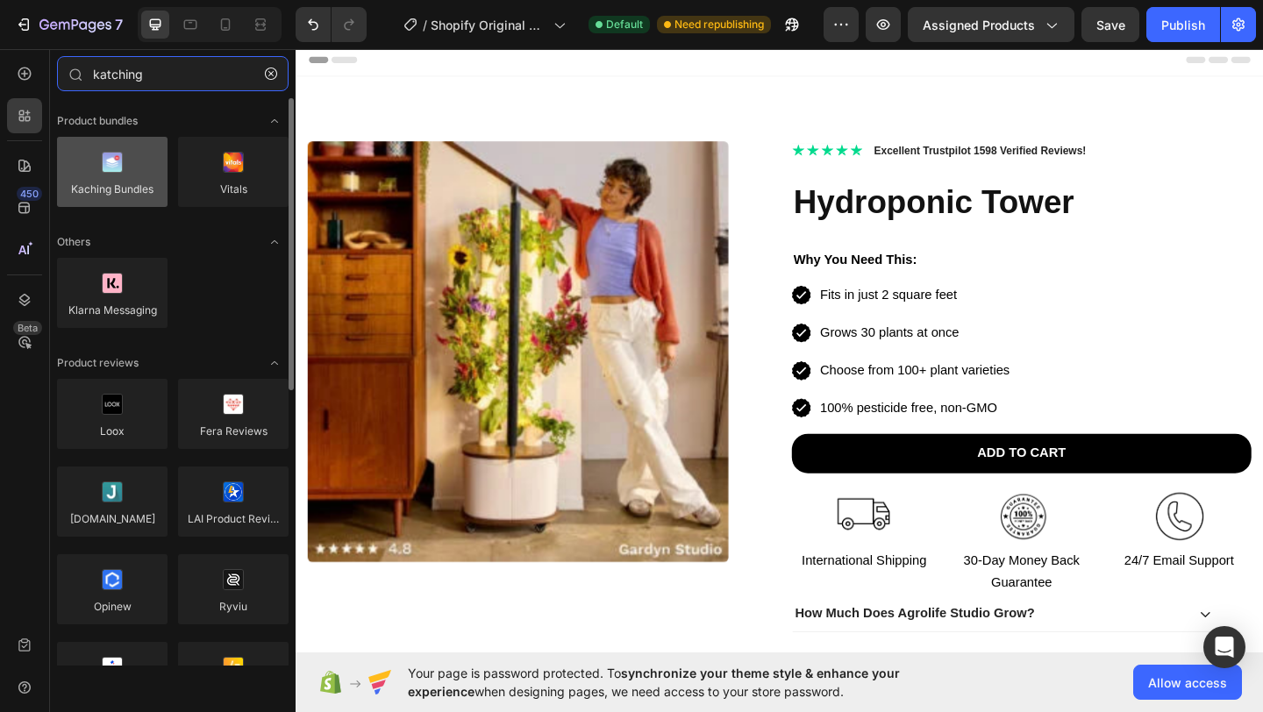
type input "katching"
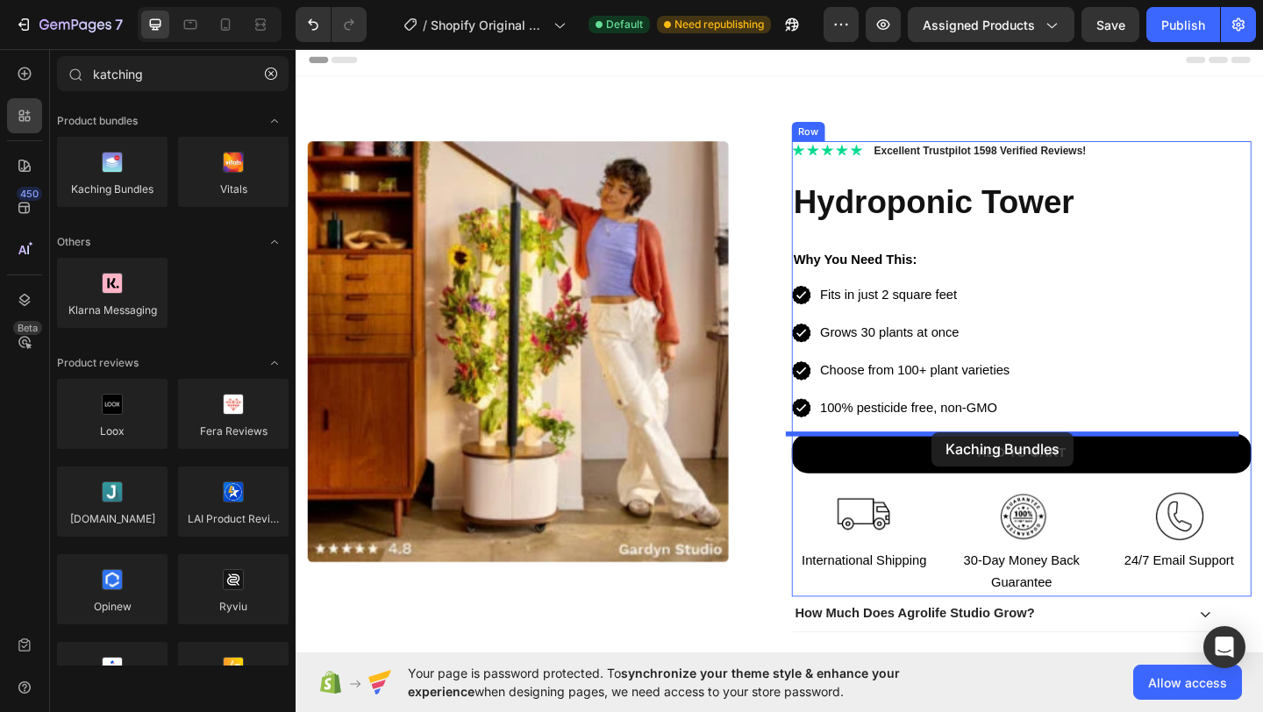
drag, startPoint x: 390, startPoint y: 225, endPoint x: 1004, endPoint y: 474, distance: 661.5
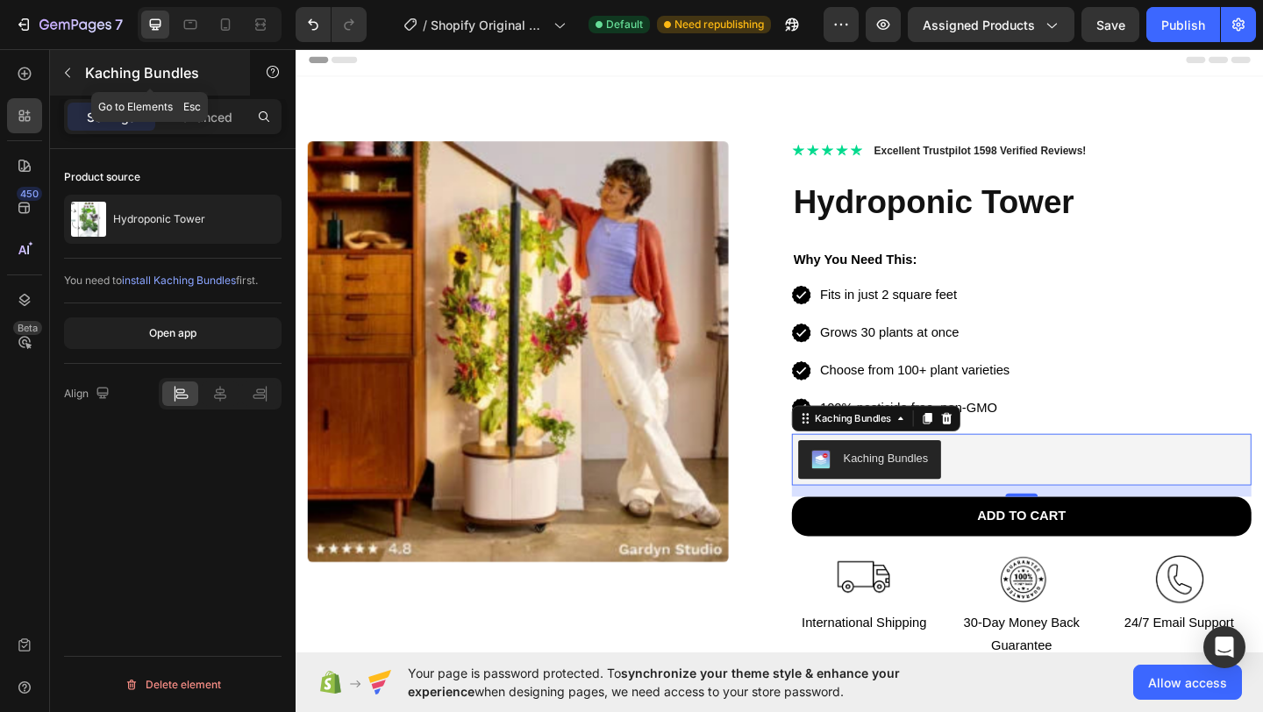
click at [75, 67] on button "button" at bounding box center [68, 73] width 28 height 28
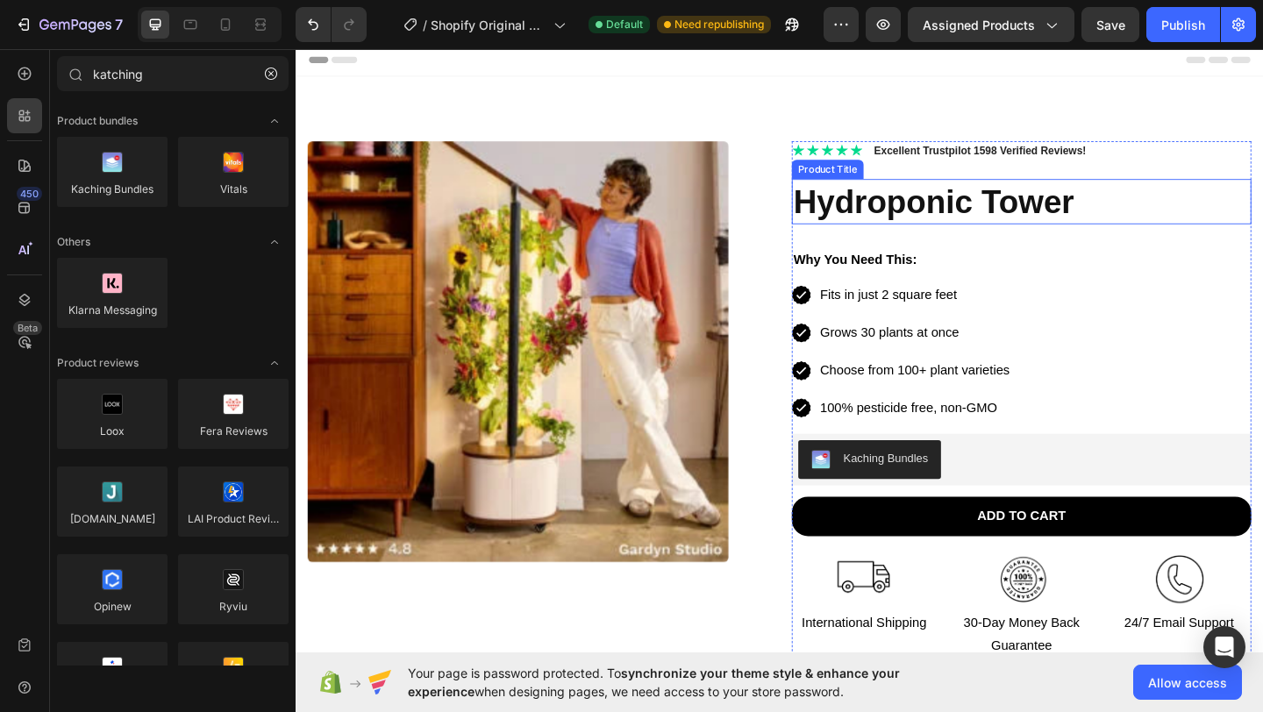
click at [1018, 211] on h1 "Hydroponic Tower" at bounding box center [1085, 214] width 500 height 49
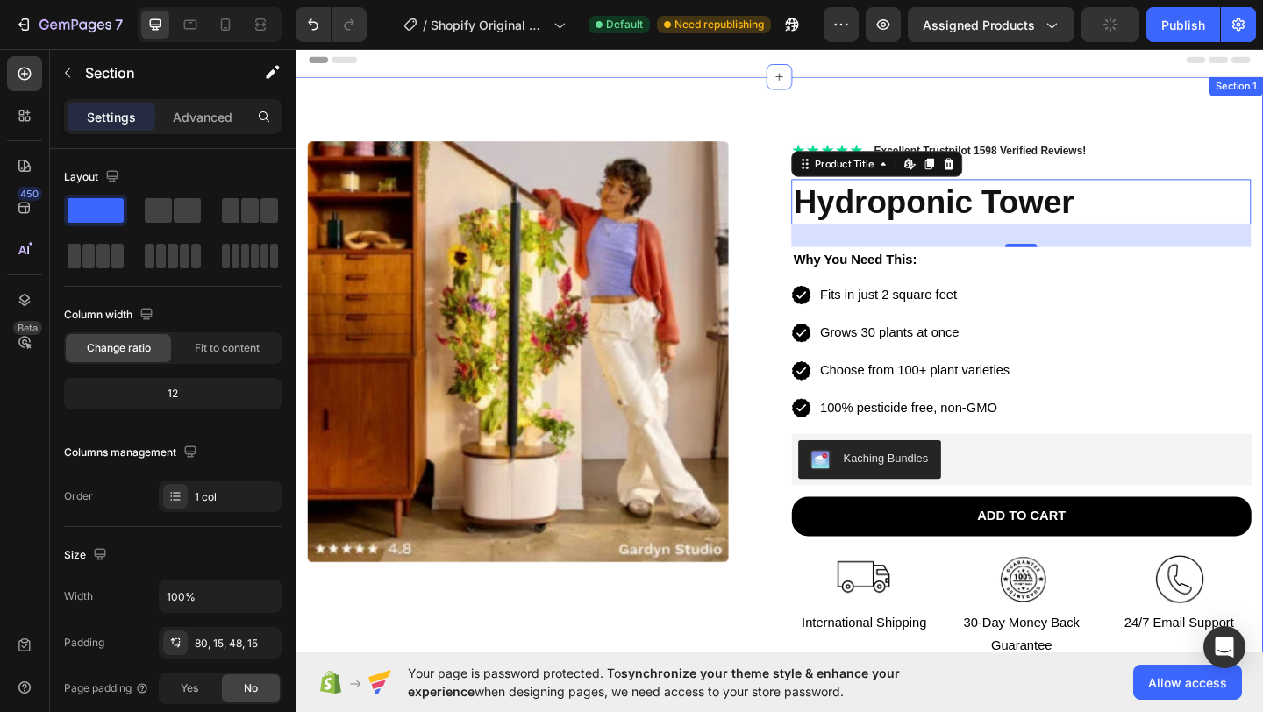
click at [1150, 105] on div "Product Images Icon Icon Icon Icon Icon Icon List 2,500+ Verified Reviews! Text…" at bounding box center [822, 522] width 1053 height 886
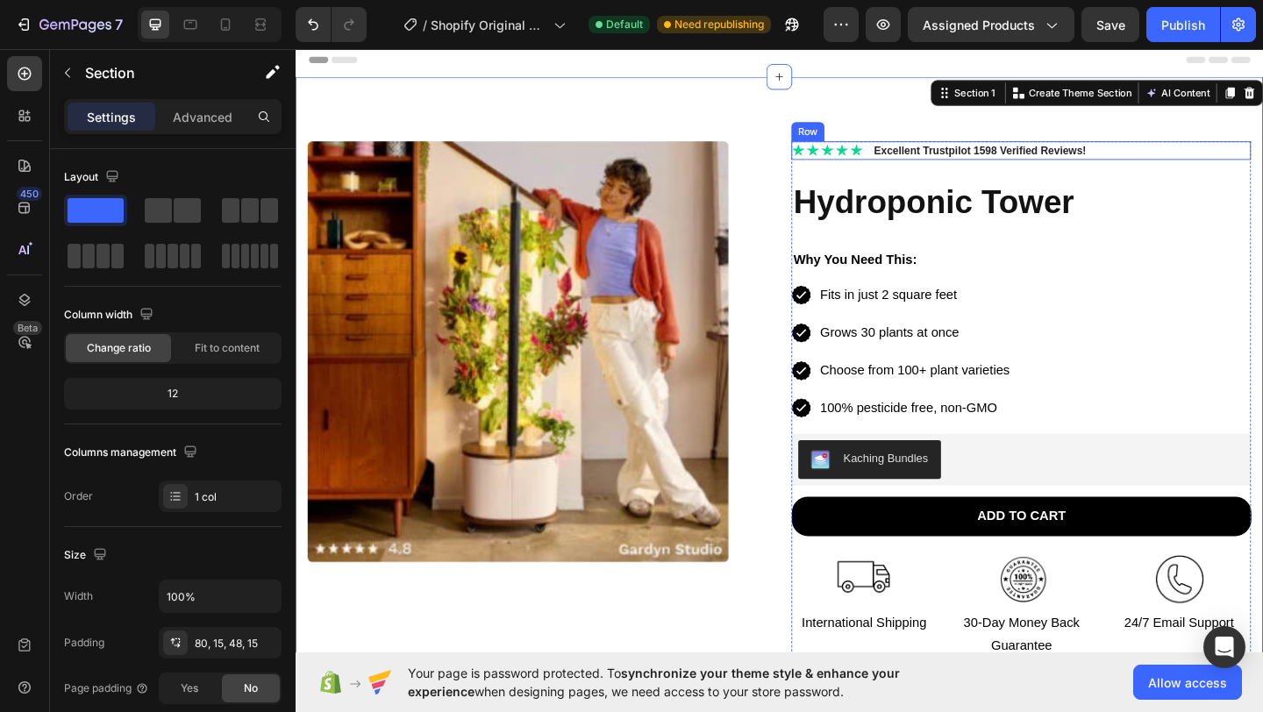
click at [1172, 157] on div "Icon Icon Icon Icon Icon Icon List Excellent Trustpilot 1598 Verified Reviews! …" at bounding box center [1085, 159] width 500 height 20
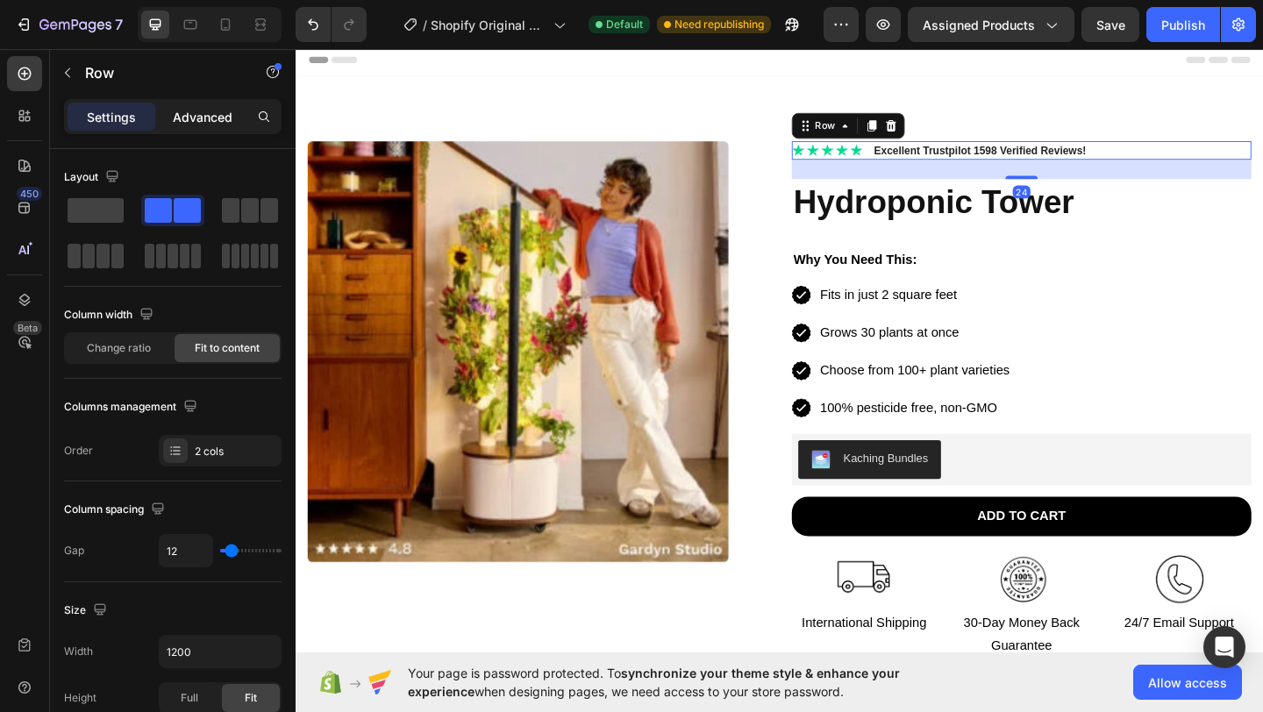
click at [189, 109] on p "Advanced" at bounding box center [203, 117] width 60 height 18
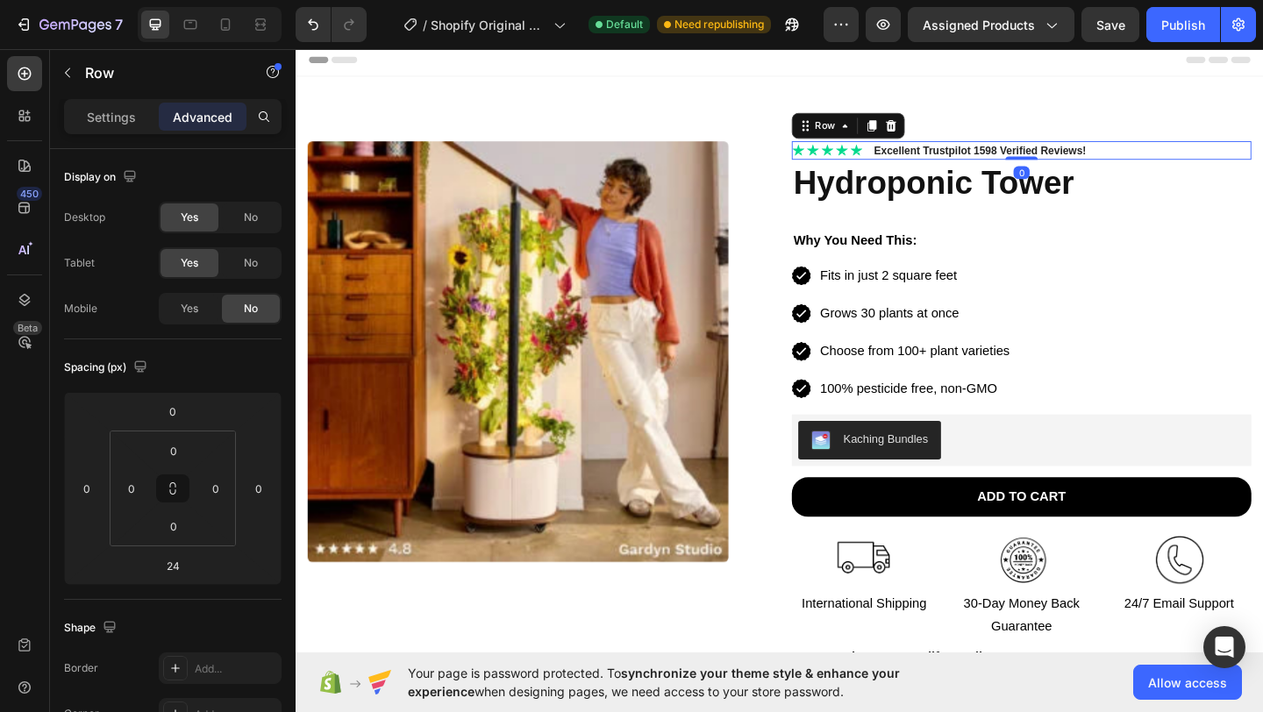
drag, startPoint x: 1078, startPoint y: 152, endPoint x: 1079, endPoint y: 142, distance: 9.7
click at [1079, 142] on div "Product Images Icon Icon Icon Icon Icon Icon List 2,500+ Verified Reviews! Text…" at bounding box center [822, 511] width 1053 height 865
type input "0"
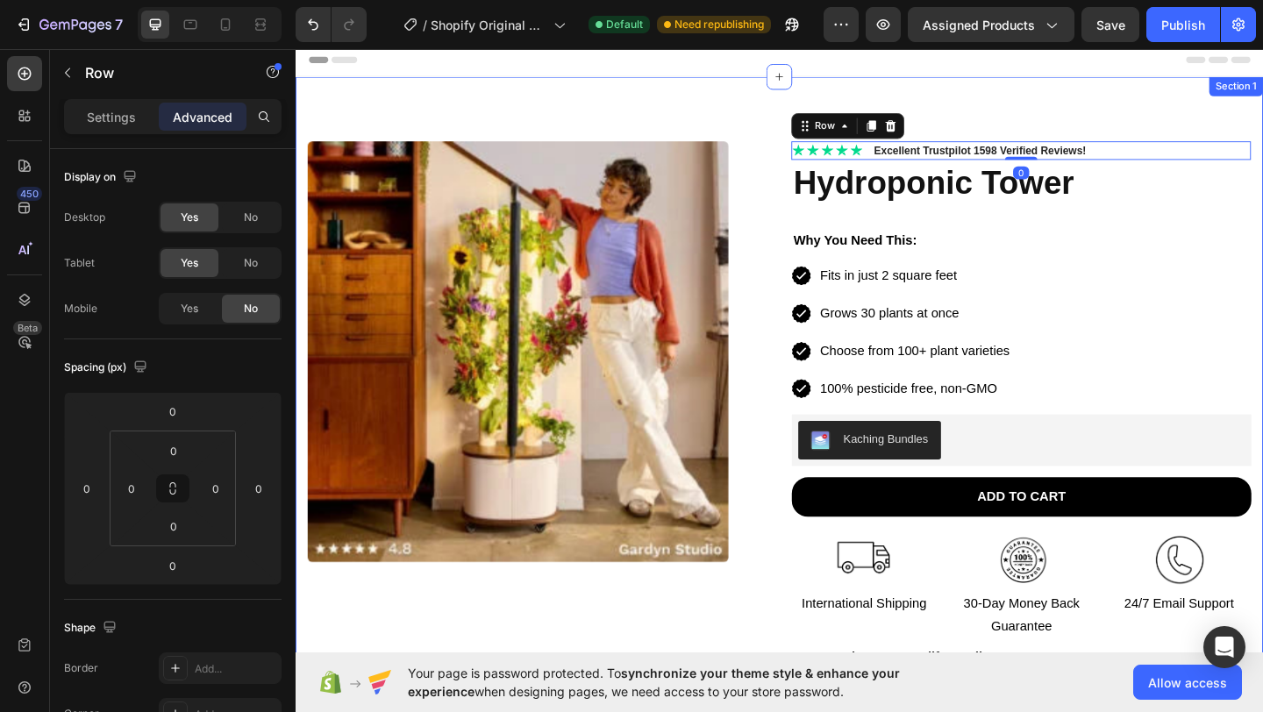
click at [1155, 122] on div "Product Images Icon Icon Icon Icon Icon Icon List 2,500+ Verified Reviews! Text…" at bounding box center [822, 511] width 1053 height 865
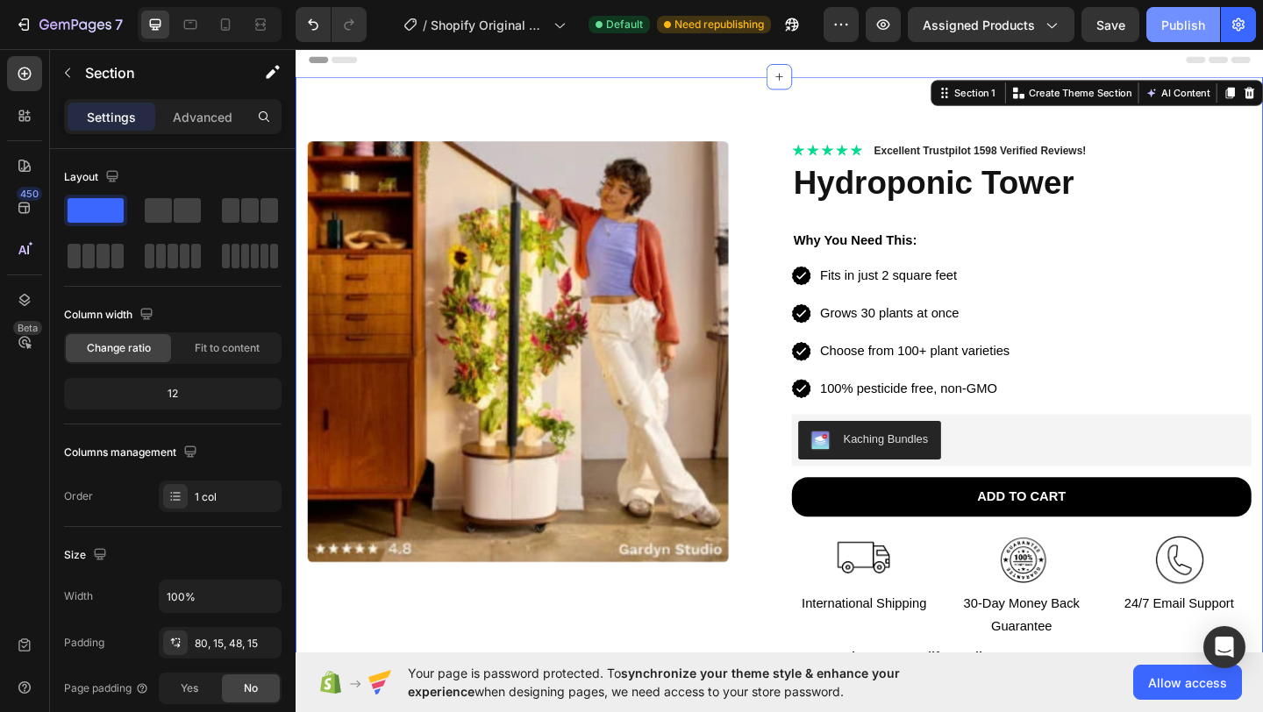
click at [1181, 18] on div "Publish" at bounding box center [1183, 25] width 44 height 18
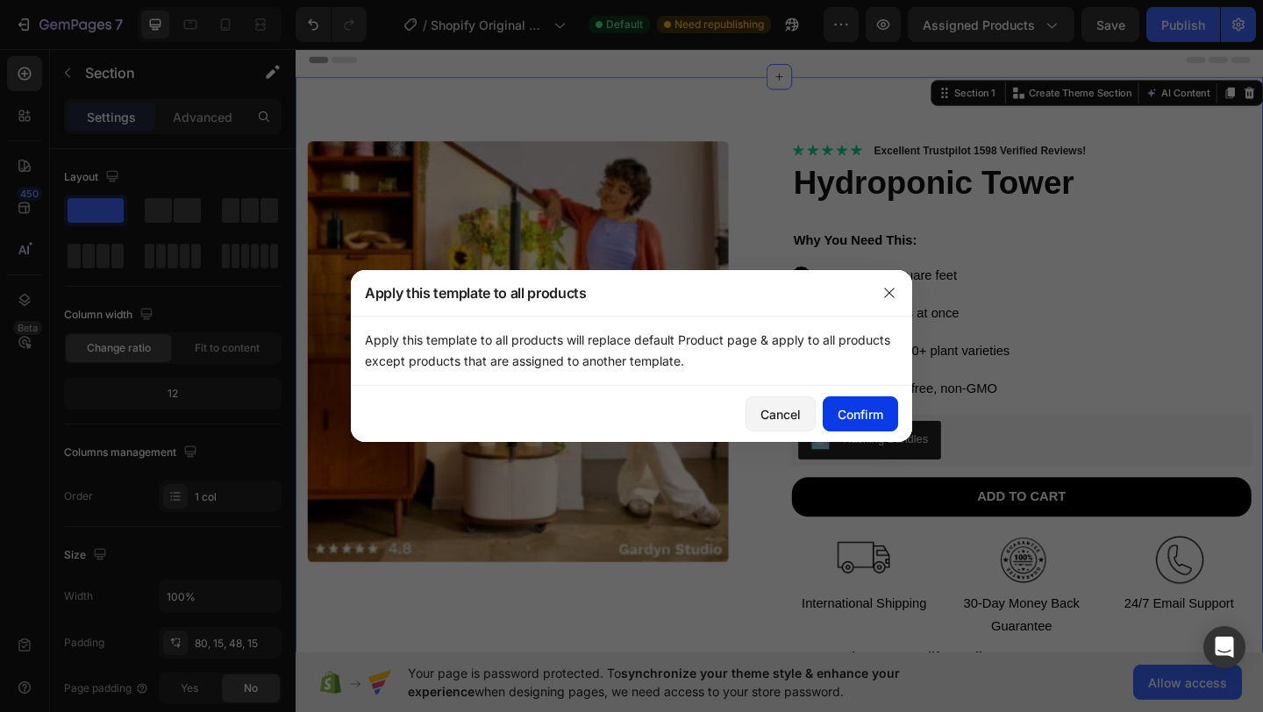
click at [867, 410] on div "Confirm" at bounding box center [861, 414] width 46 height 18
